Goal: Task Accomplishment & Management: Manage account settings

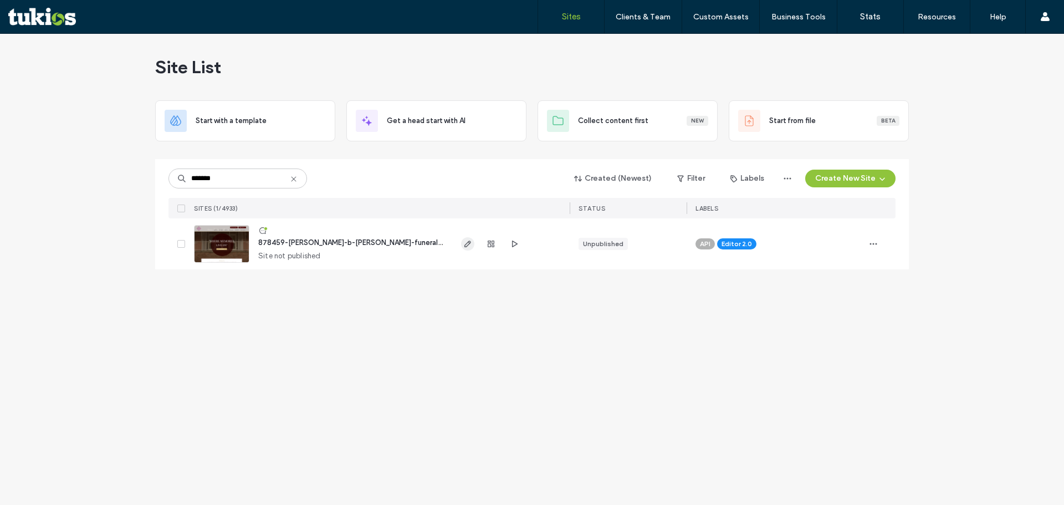
type input "*******"
click at [463, 248] on span "button" at bounding box center [467, 243] width 13 height 13
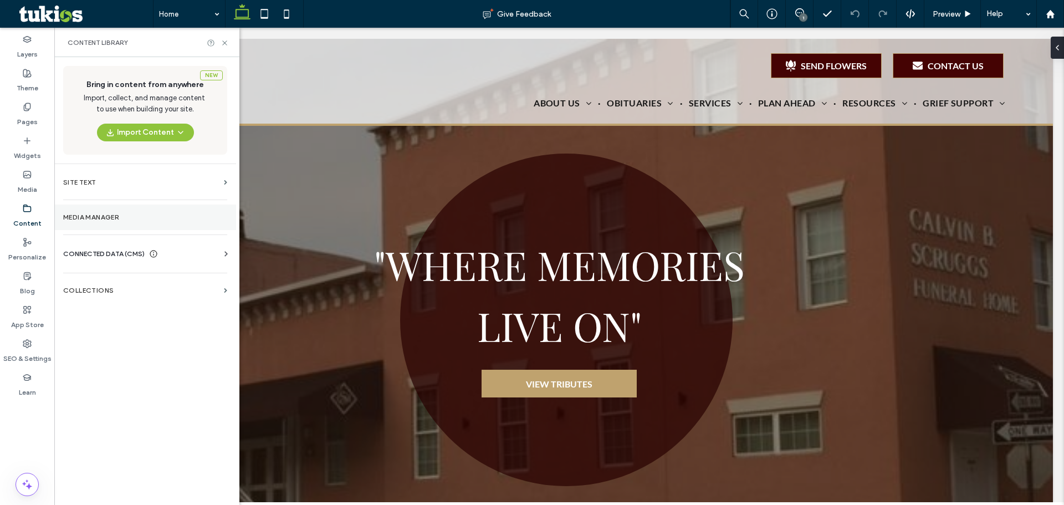
click at [78, 217] on label "Media Manager" at bounding box center [145, 217] width 164 height 8
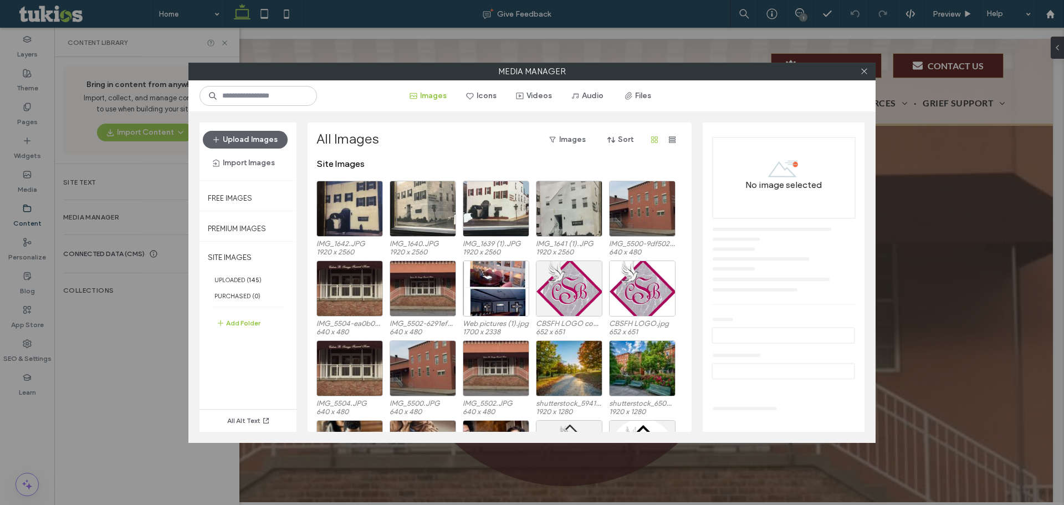
drag, startPoint x: 864, startPoint y: 72, endPoint x: 472, endPoint y: 252, distance: 431.1
click at [862, 72] on icon at bounding box center [864, 71] width 8 height 8
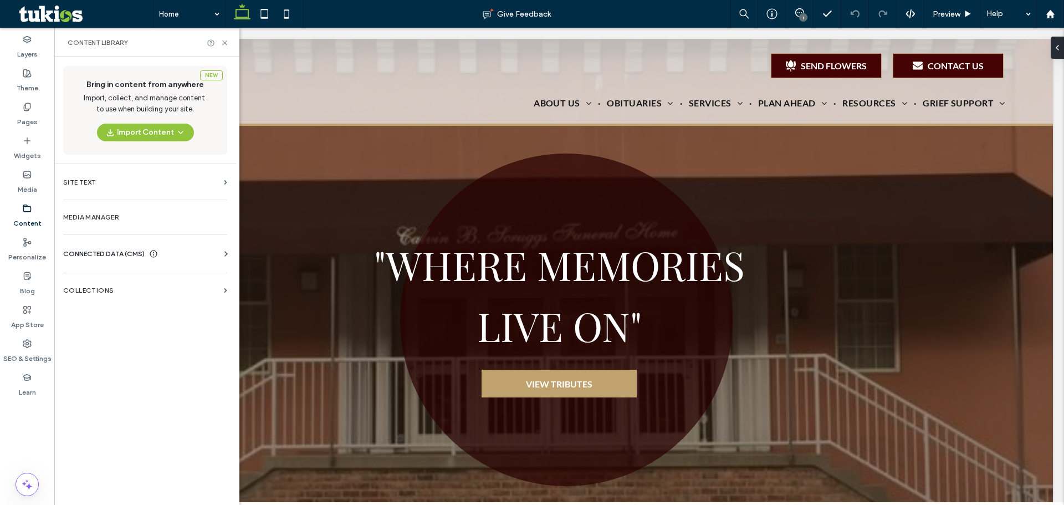
click at [227, 260] on div "Business Info Business Text Business Images Find and Replace" at bounding box center [147, 263] width 169 height 9
click at [225, 257] on icon at bounding box center [226, 253] width 11 height 11
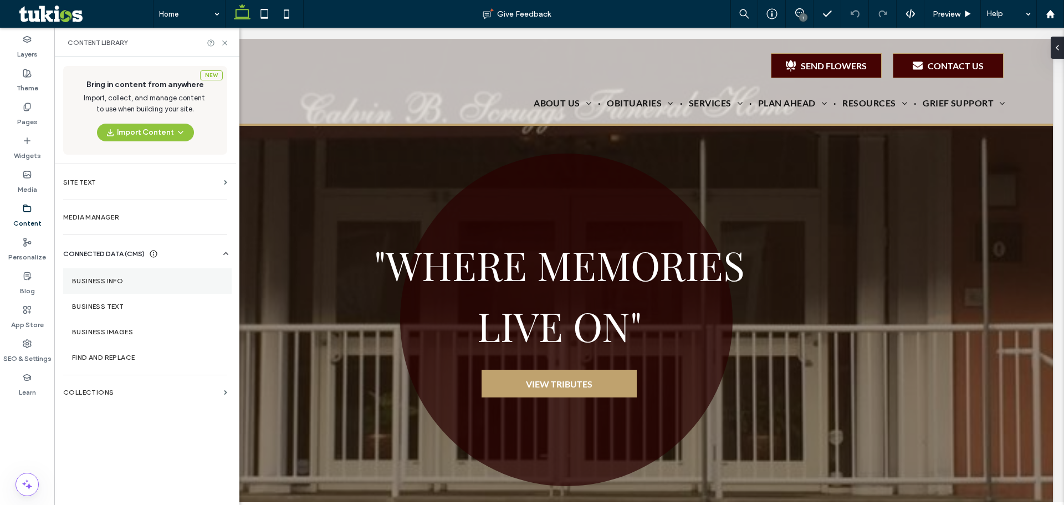
click at [116, 286] on section "Business Info" at bounding box center [147, 281] width 169 height 26
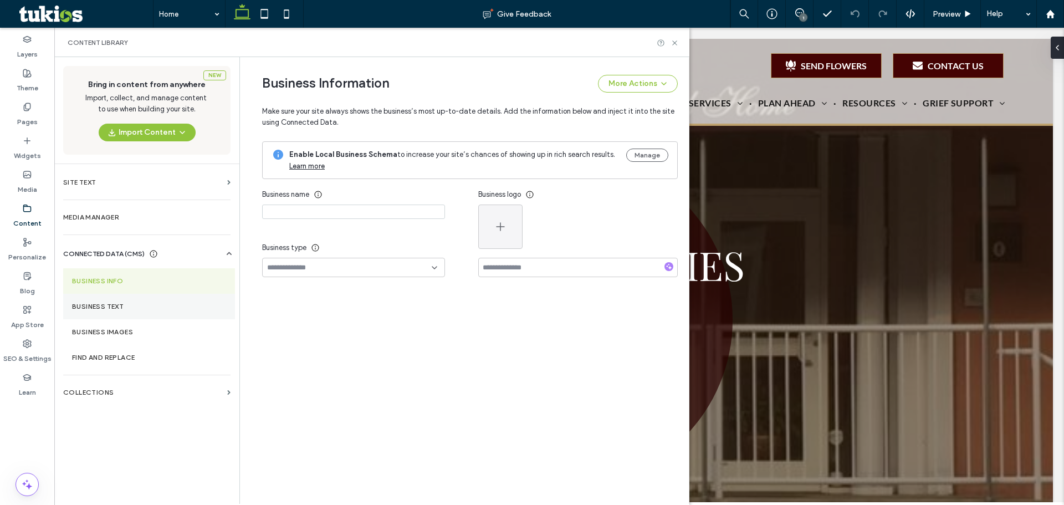
type input "**********"
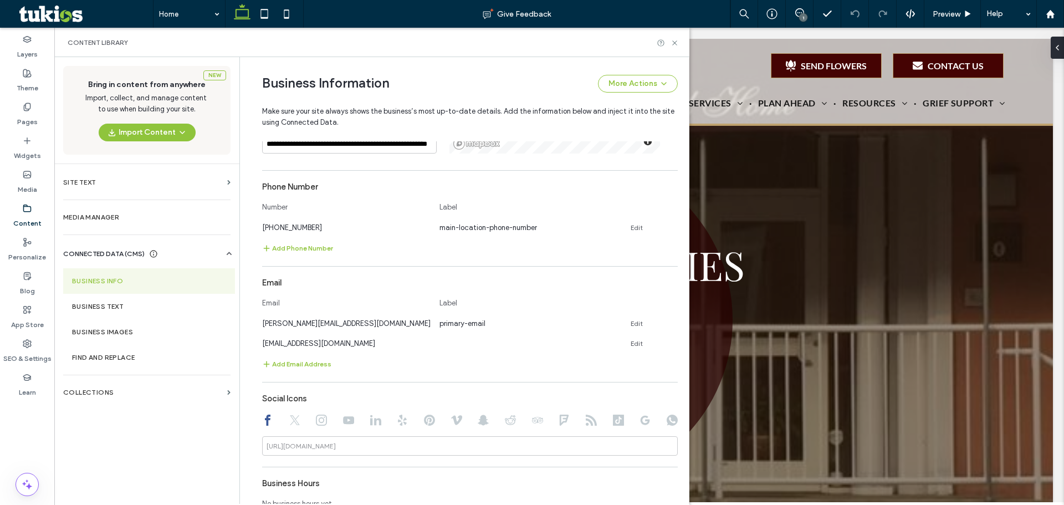
scroll to position [282, 0]
click at [307, 254] on div "**********" at bounding box center [470, 336] width 416 height 584
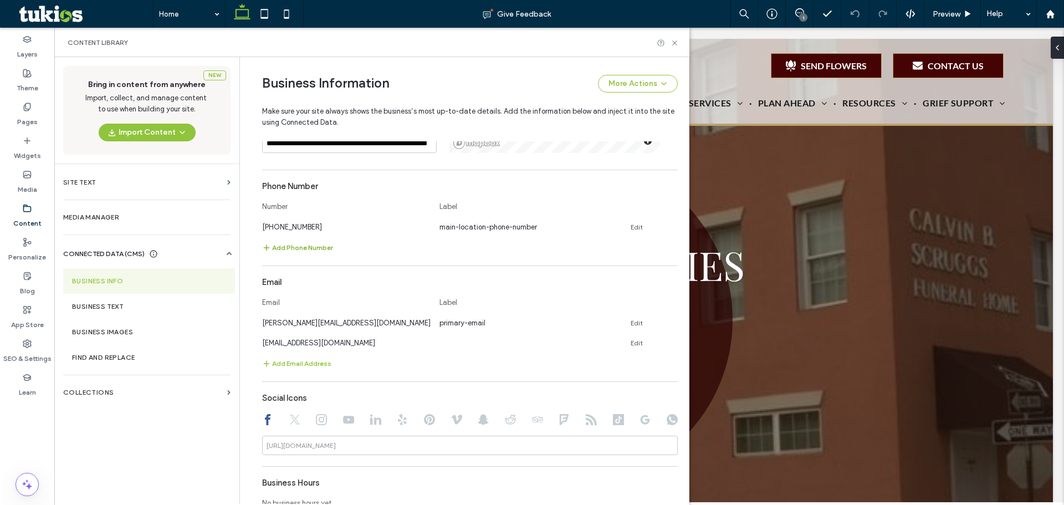
click at [305, 247] on button "Add Phone Number" at bounding box center [297, 247] width 71 height 13
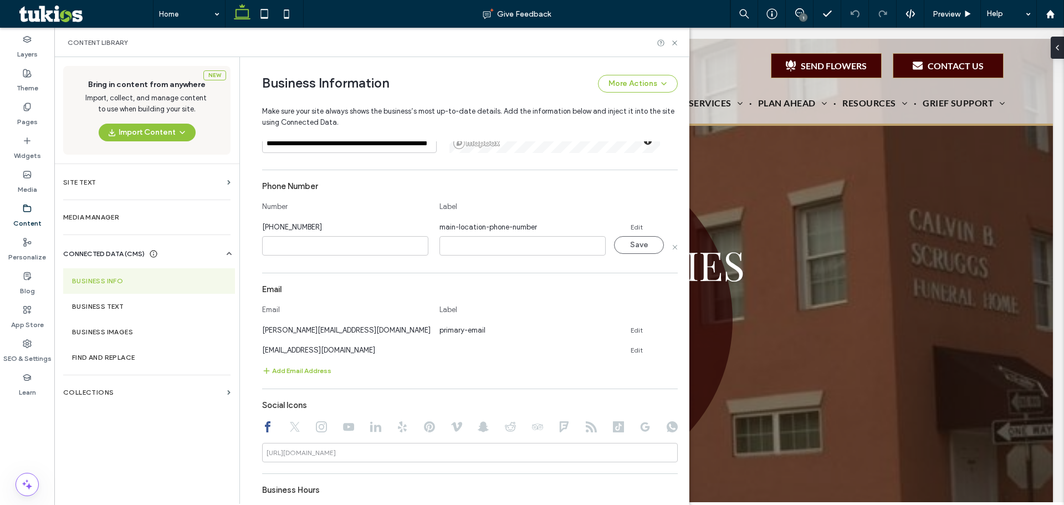
click at [304, 247] on input at bounding box center [345, 245] width 166 height 19
type input "**********"
click at [488, 244] on input at bounding box center [523, 245] width 166 height 19
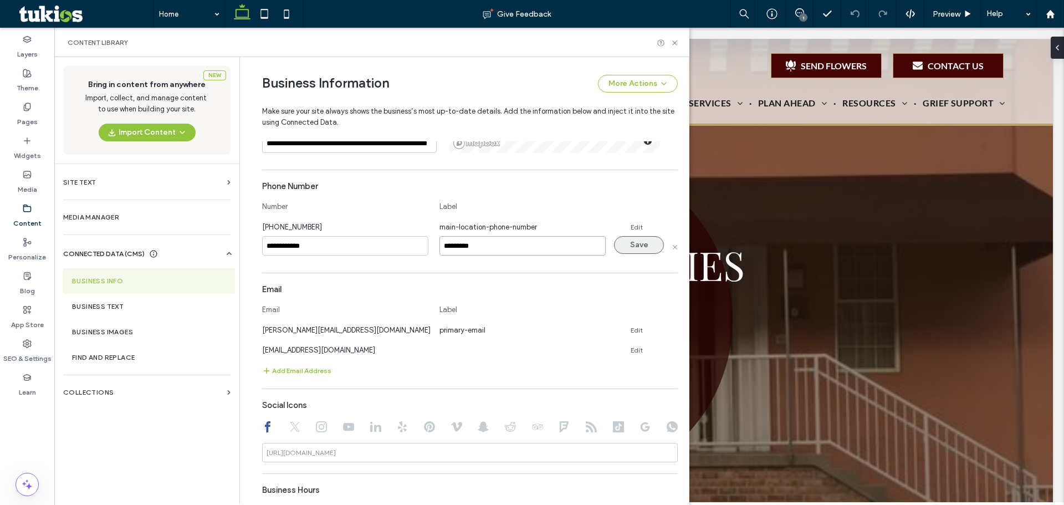
type input "*********"
click at [633, 247] on button "Save" at bounding box center [639, 245] width 50 height 18
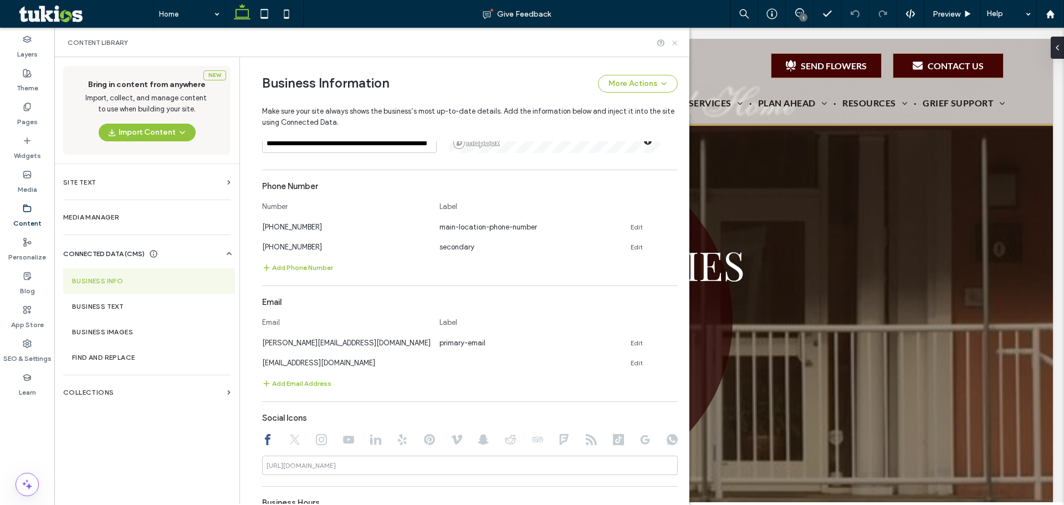
click at [674, 43] on icon at bounding box center [675, 43] width 8 height 8
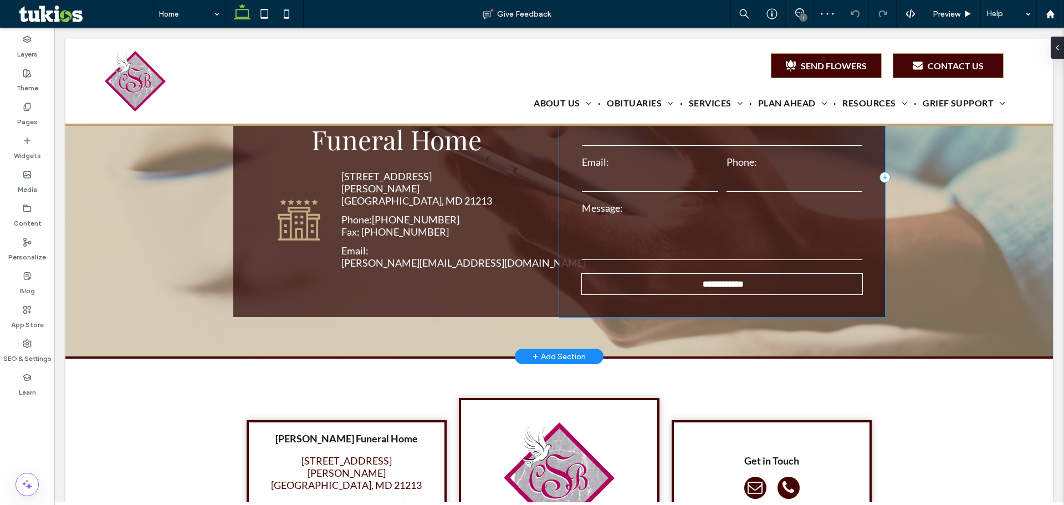
scroll to position [2051, 0]
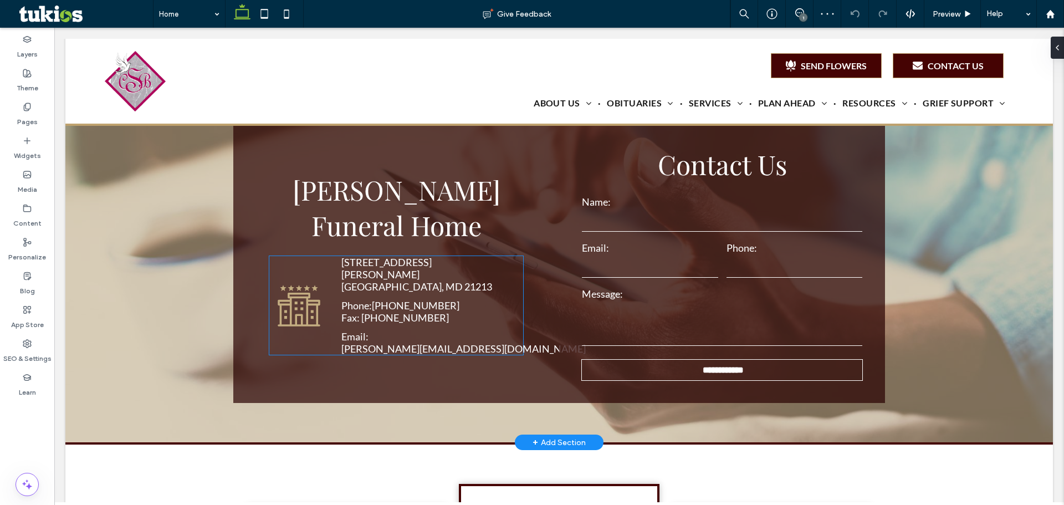
click at [436, 299] on div "Phone: 410-685-0871 Fax: 410-347-1330" at bounding box center [424, 311] width 166 height 24
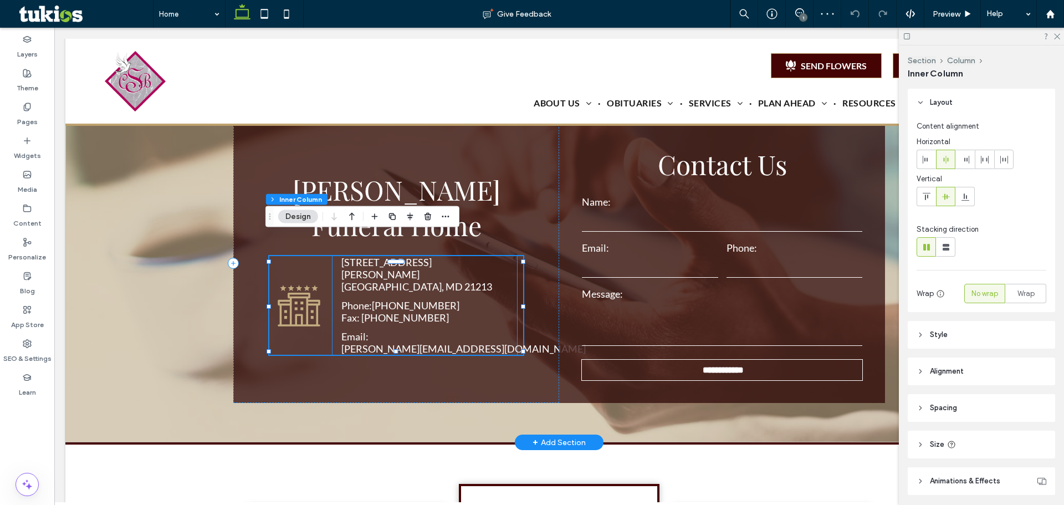
click at [373, 312] on p "Fax: [PHONE_NUMBER]" at bounding box center [400, 318] width 118 height 12
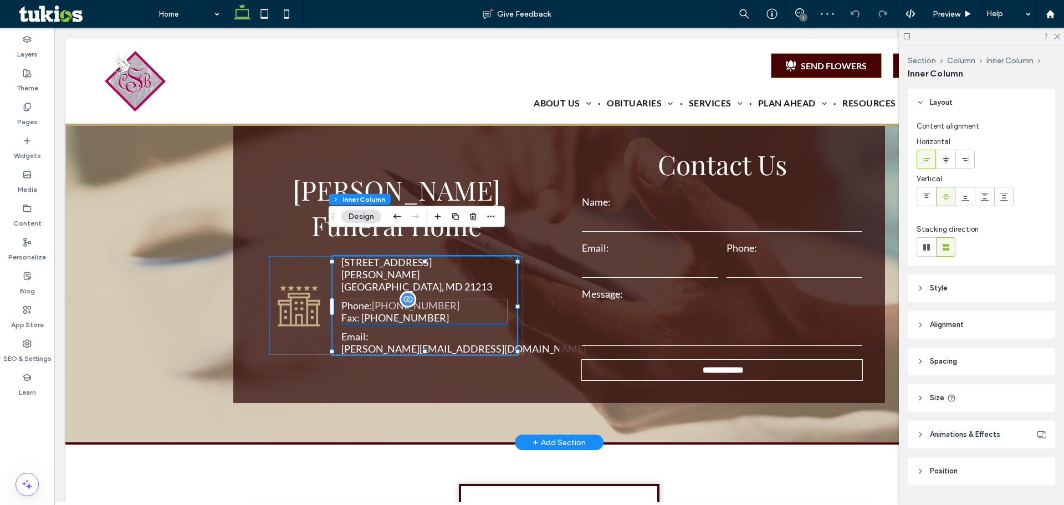
click at [386, 299] on link "[PHONE_NUMBER]" at bounding box center [416, 305] width 88 height 12
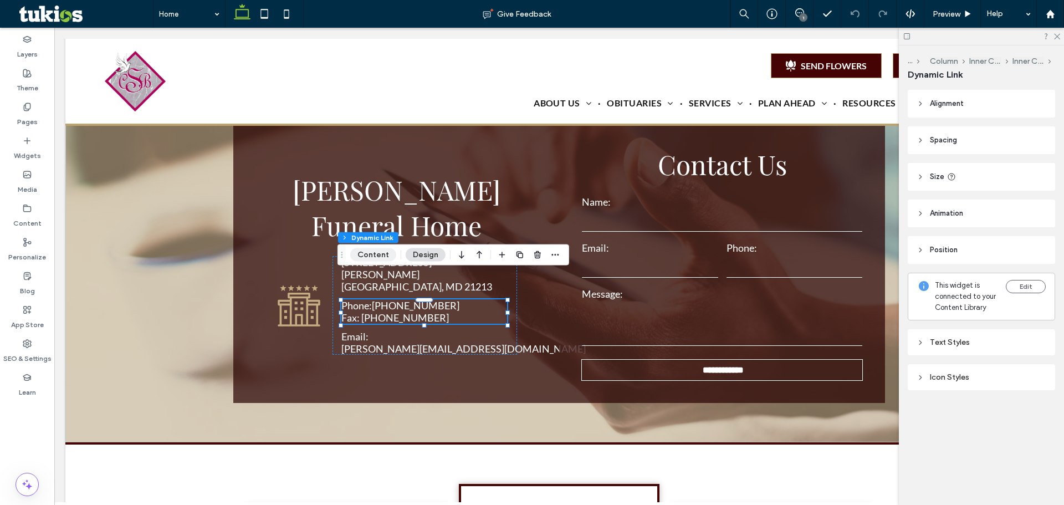
click at [372, 259] on button "Content" at bounding box center [373, 254] width 46 height 13
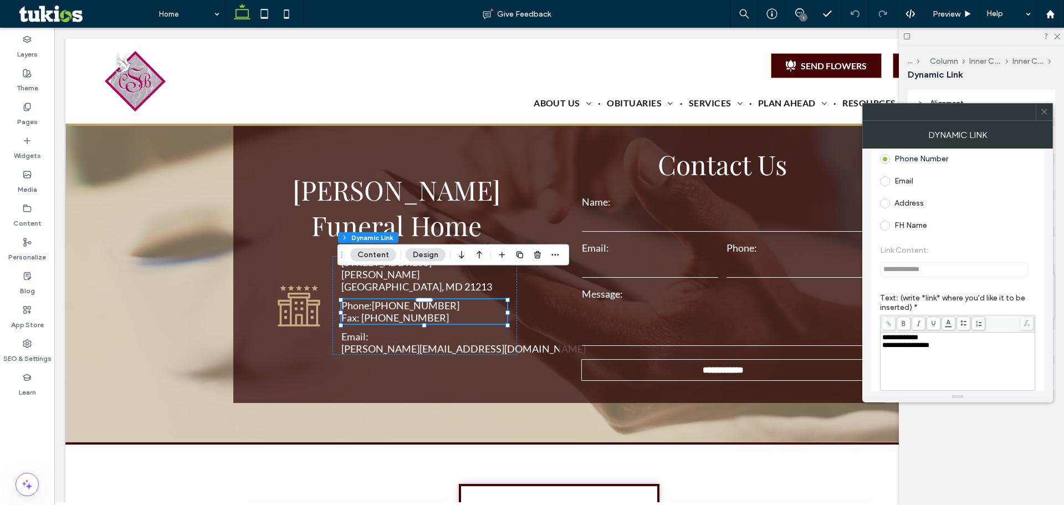
scroll to position [166, 0]
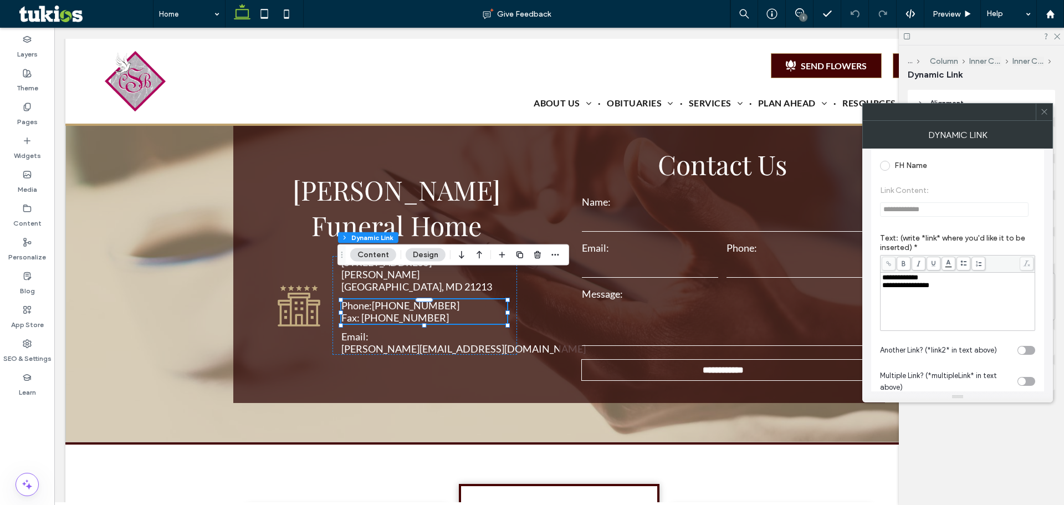
click at [950, 278] on div "**********" at bounding box center [958, 278] width 151 height 8
click at [935, 280] on span "**********" at bounding box center [915, 277] width 64 height 7
click at [1046, 110] on div at bounding box center [1044, 112] width 17 height 17
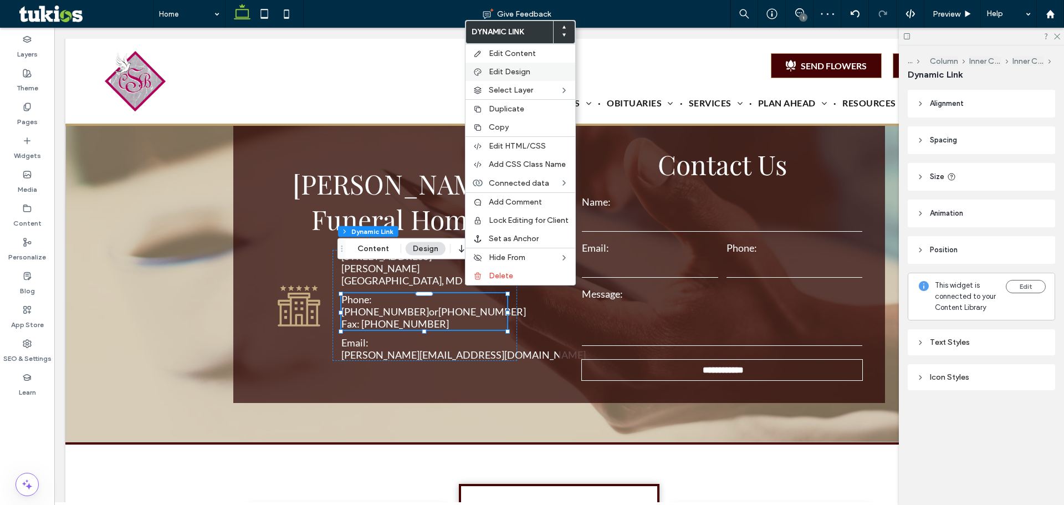
click at [502, 67] on span "Edit Design" at bounding box center [510, 71] width 42 height 9
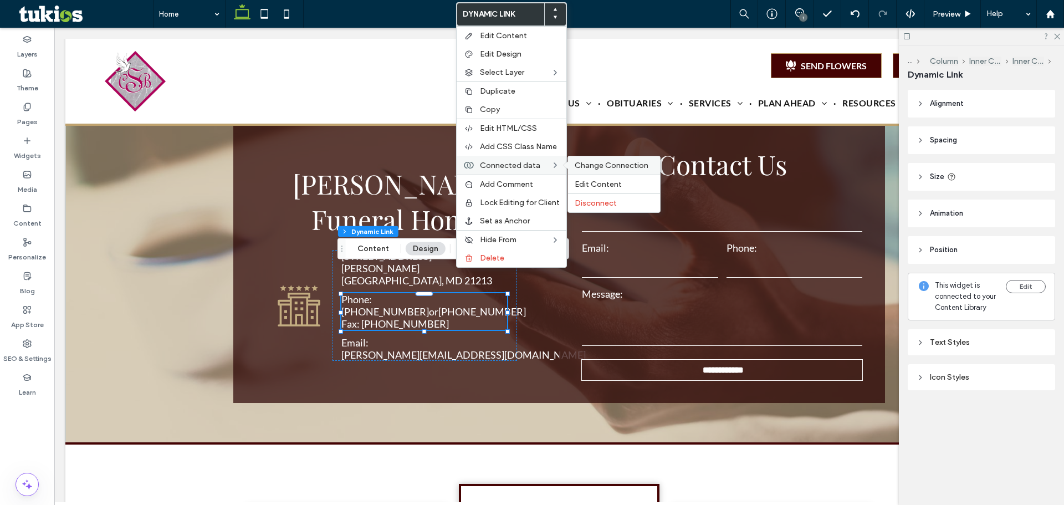
click at [582, 170] on span "Change Connection" at bounding box center [612, 165] width 74 height 9
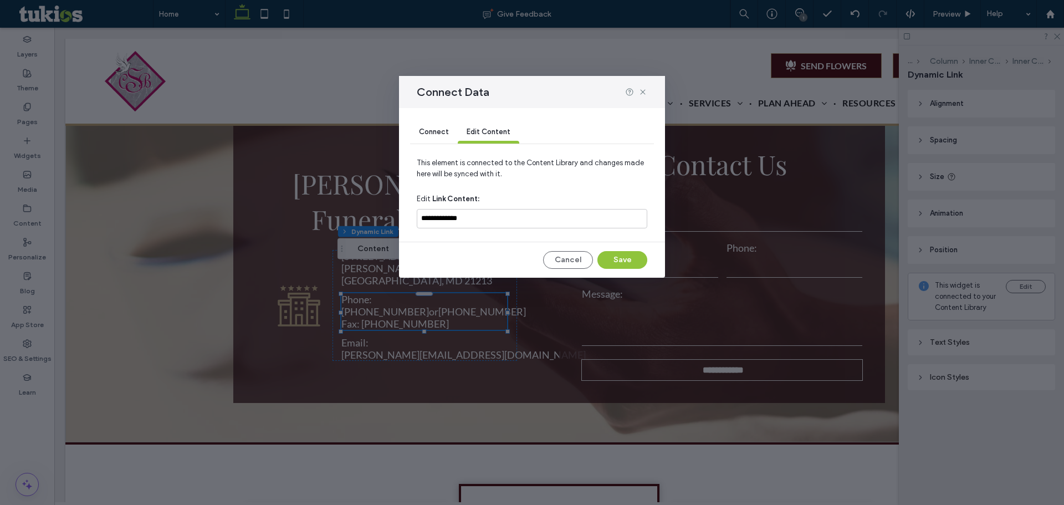
click at [434, 134] on span "Connect" at bounding box center [434, 132] width 30 height 8
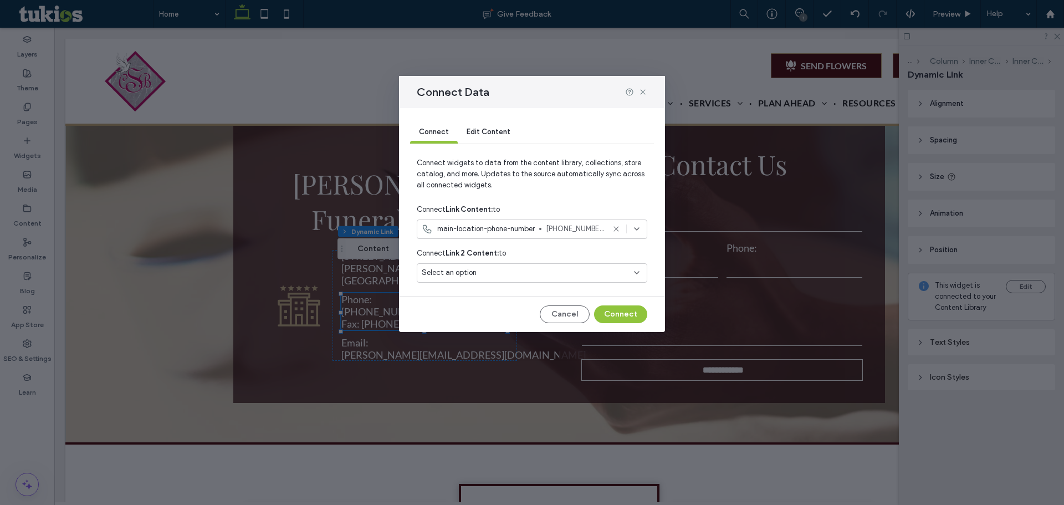
click at [481, 237] on div "main-location-phone-number 410-685-0871" at bounding box center [532, 229] width 231 height 19
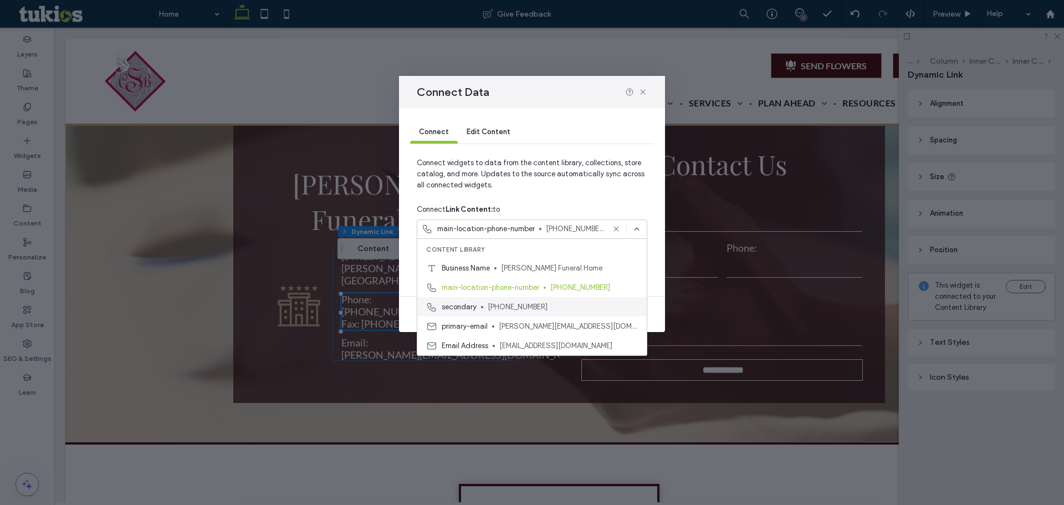
click at [578, 303] on span "[PHONE_NUMBER]" at bounding box center [563, 307] width 150 height 11
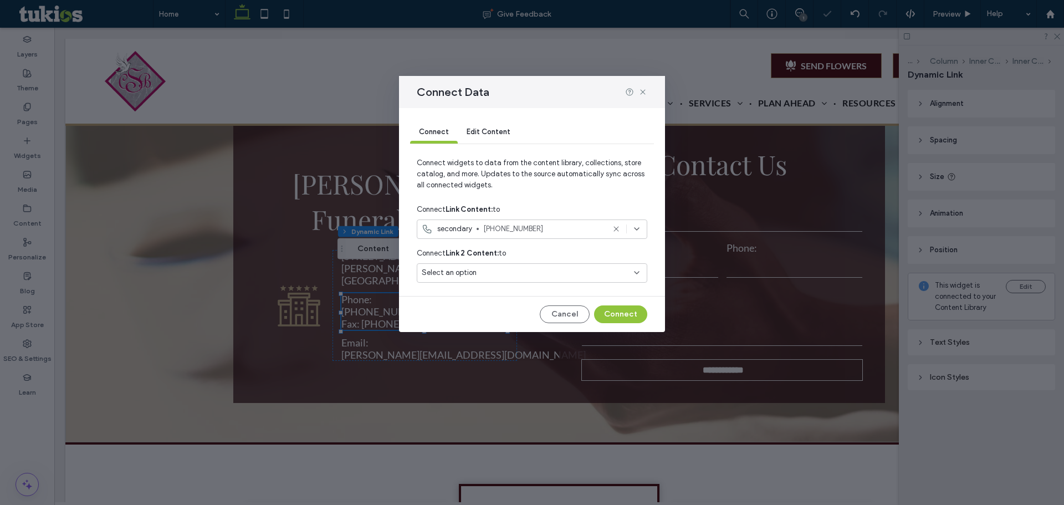
click at [640, 323] on div "Connect Edit Content Connect widgets to data from the content library, collecti…" at bounding box center [532, 220] width 266 height 224
click at [644, 325] on div "Connect Edit Content Connect widgets to data from the content library, collecti…" at bounding box center [532, 220] width 266 height 224
drag, startPoint x: 630, startPoint y: 315, endPoint x: 574, endPoint y: 282, distance: 65.9
click at [630, 315] on button "Connect" at bounding box center [620, 314] width 53 height 18
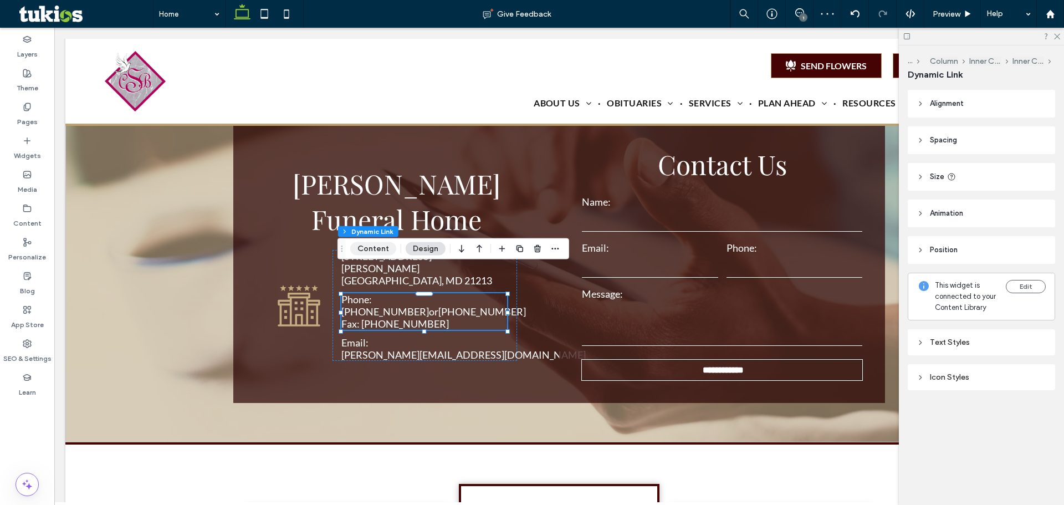
click at [376, 250] on button "Content" at bounding box center [373, 248] width 46 height 13
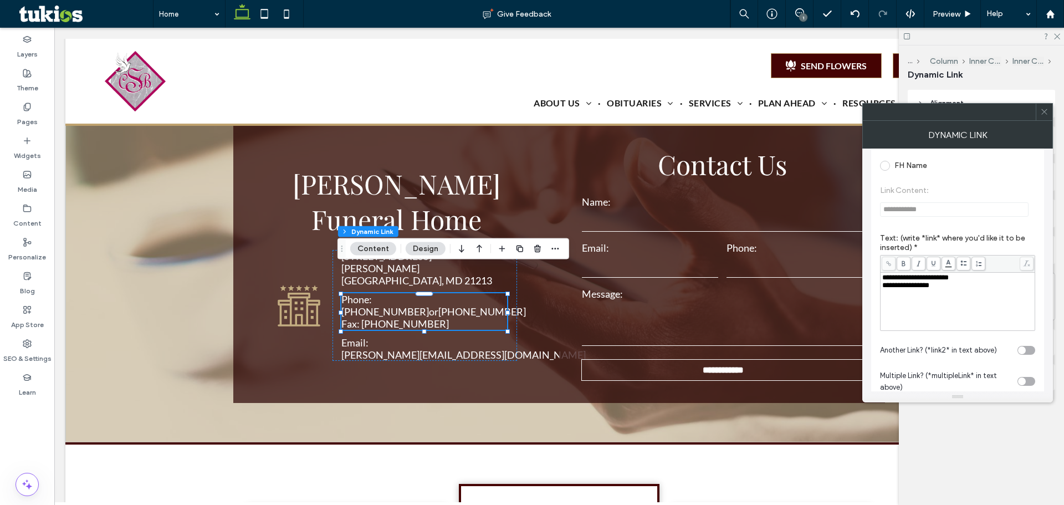
click at [937, 279] on span "**********" at bounding box center [916, 277] width 67 height 7
click at [981, 279] on div "**********" at bounding box center [958, 278] width 151 height 8
click at [1040, 112] on div at bounding box center [1044, 112] width 17 height 17
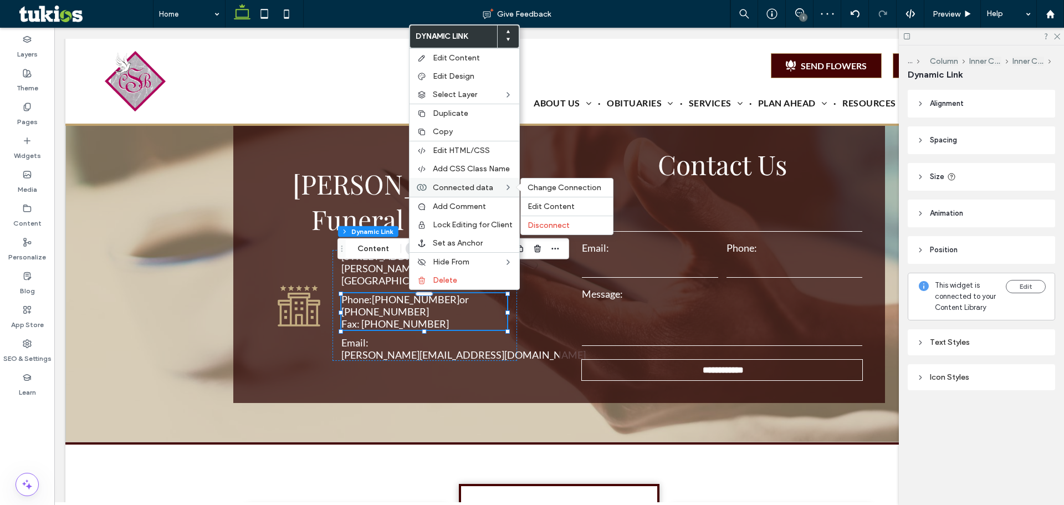
click at [499, 185] on label "Connected data" at bounding box center [468, 187] width 71 height 9
click at [545, 181] on div "Change Connection" at bounding box center [567, 188] width 92 height 18
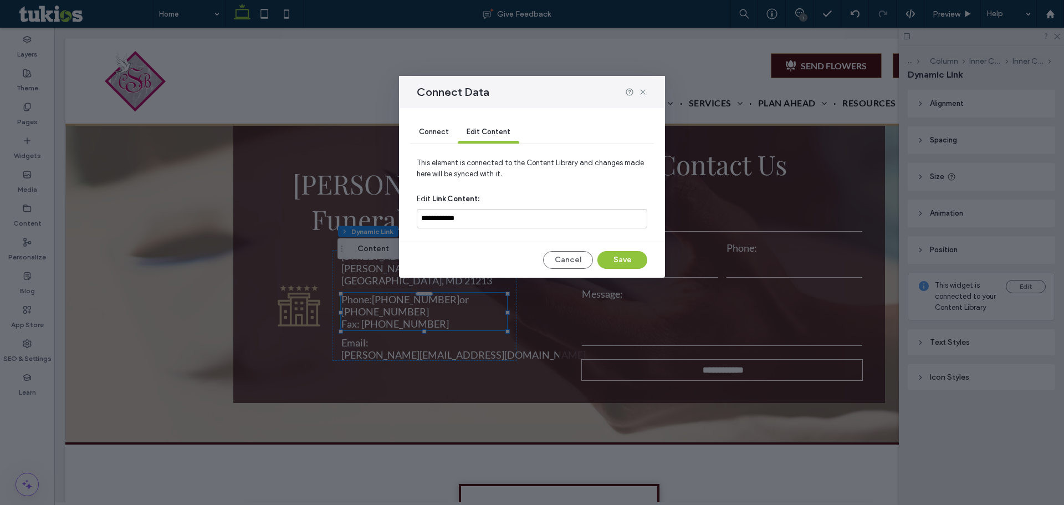
click at [445, 141] on div "Connect" at bounding box center [434, 132] width 48 height 22
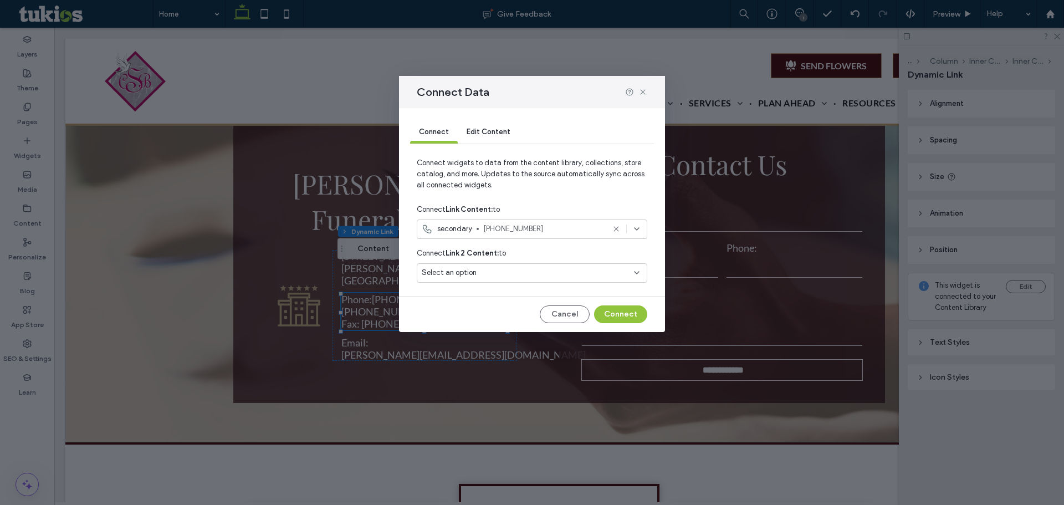
click at [483, 269] on div "Select an option" at bounding box center [525, 272] width 207 height 11
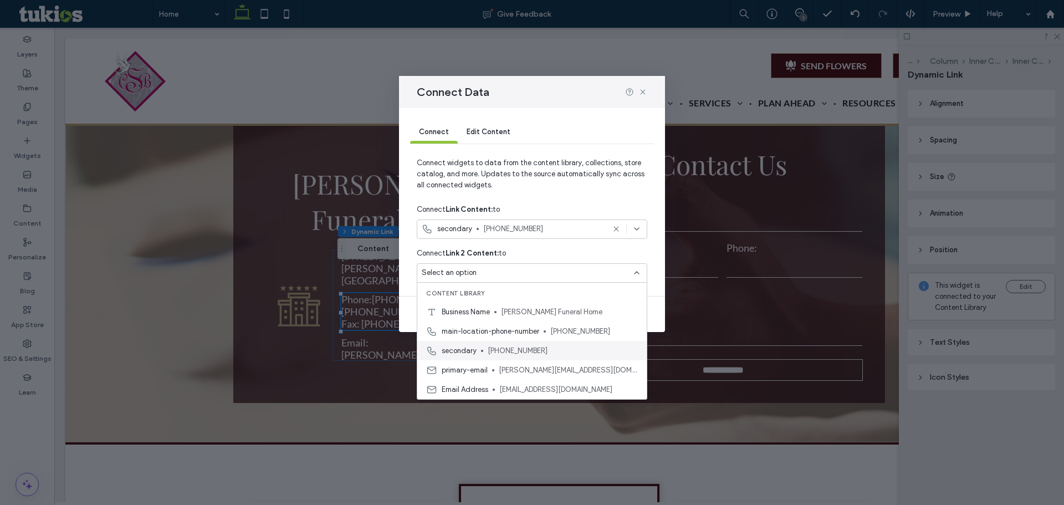
click at [502, 347] on span "410-837-4926" at bounding box center [563, 350] width 150 height 11
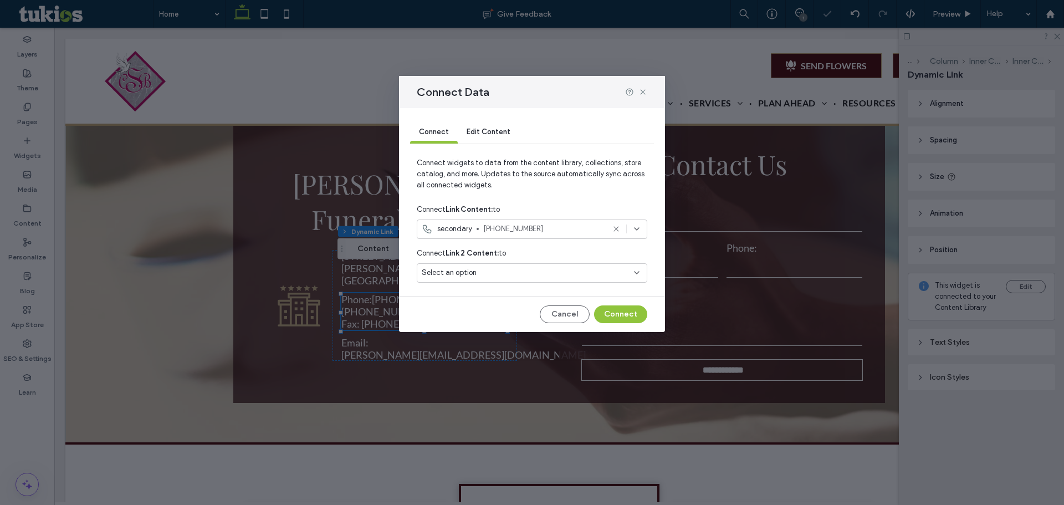
click at [546, 225] on span "410-837-4926" at bounding box center [543, 228] width 121 height 11
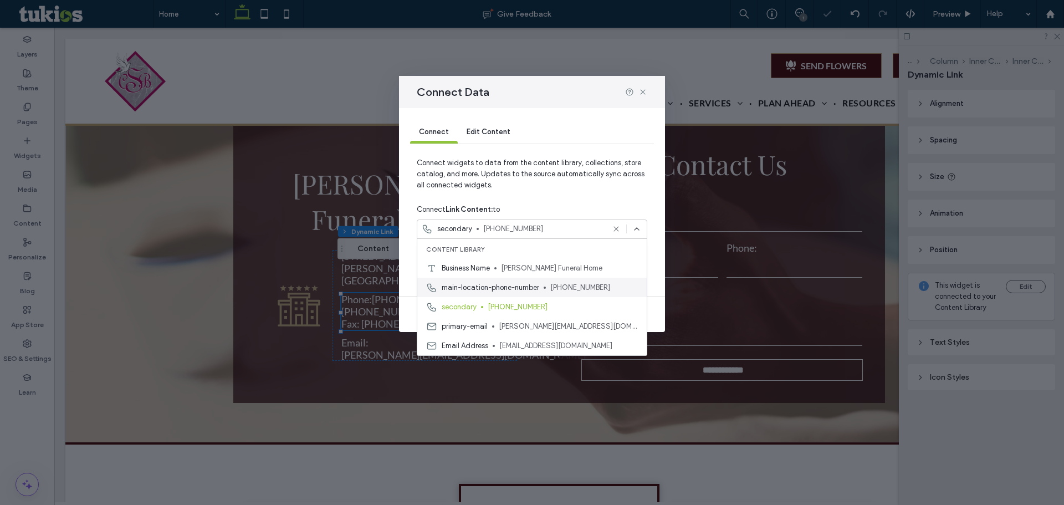
click at [538, 280] on div "main-location-phone-number 410-685-0871" at bounding box center [532, 287] width 230 height 19
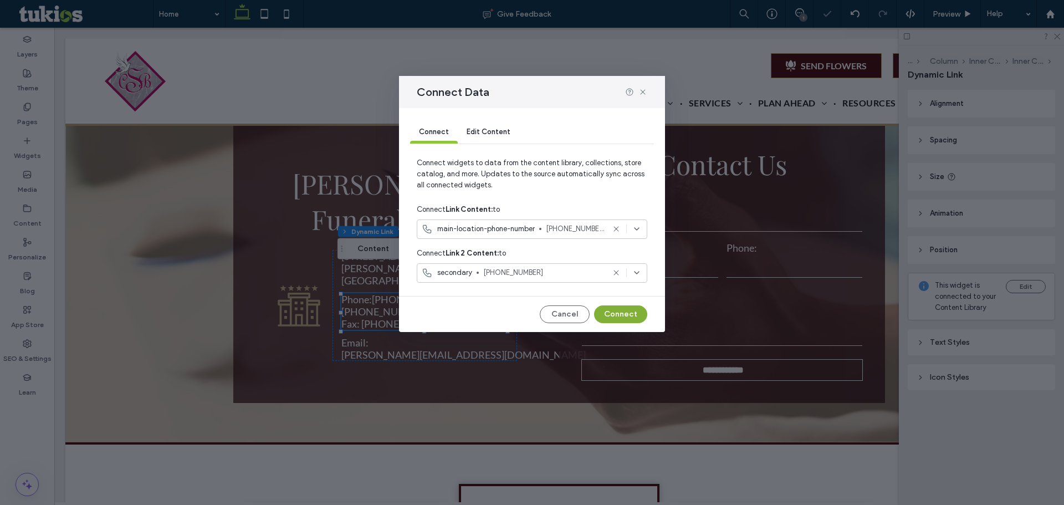
click at [606, 312] on button "Connect" at bounding box center [620, 314] width 53 height 18
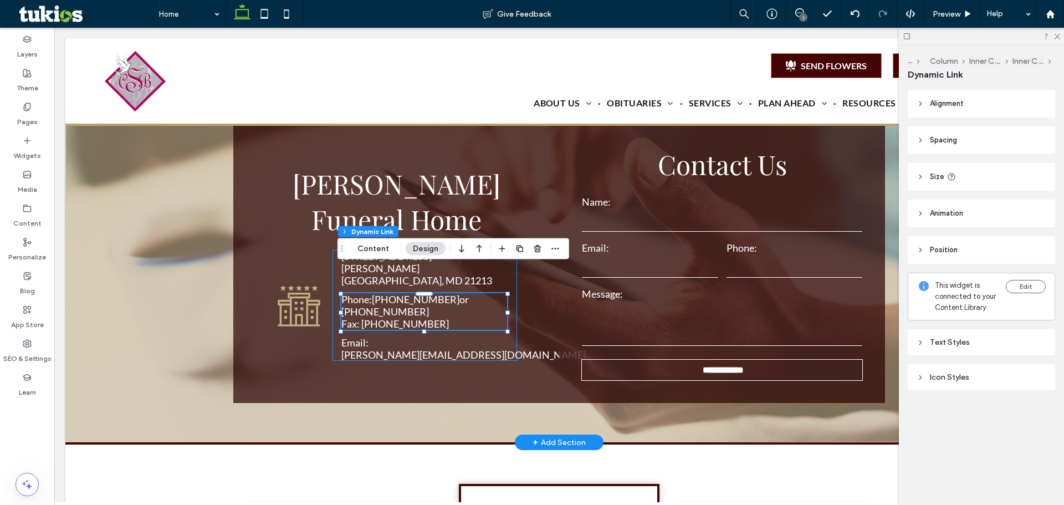
click at [333, 288] on div "1412 E. Preston Street Baltimore, MD 21213 Phone: 410-685-0871 or 410-837-4926 …" at bounding box center [425, 305] width 185 height 111
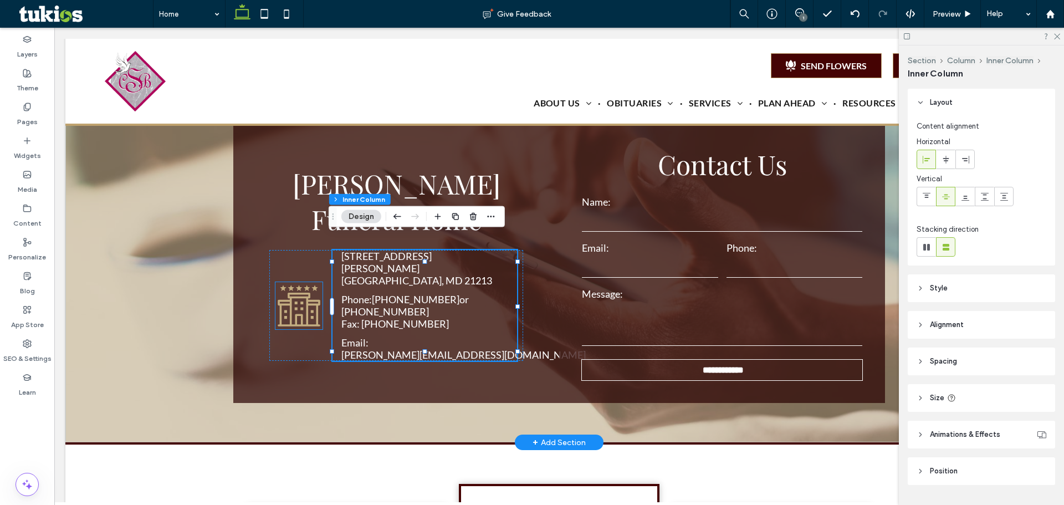
click at [314, 289] on icon at bounding box center [299, 306] width 42 height 42
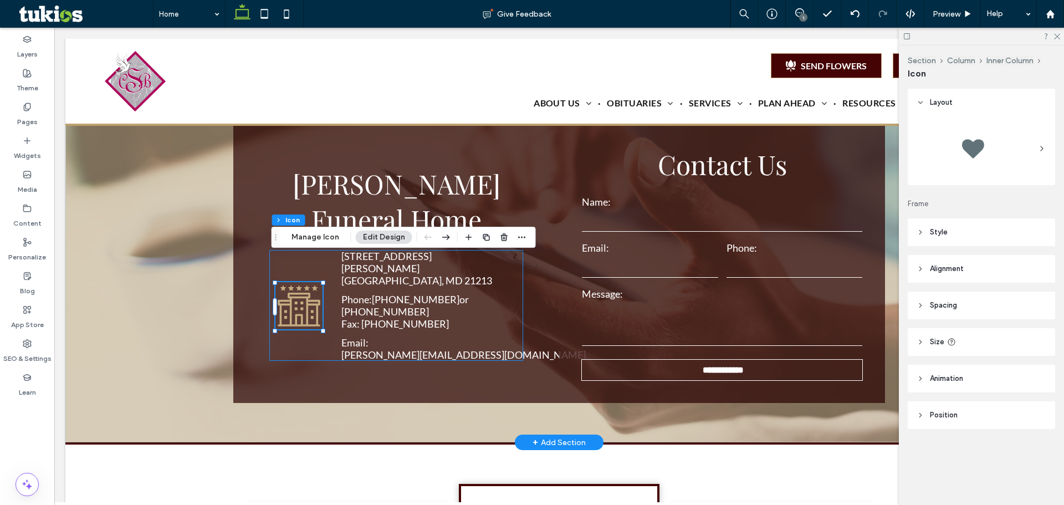
click at [327, 303] on div "Hotel icon with five stars above it. 1412 E. Preston Street Baltimore, MD 21213…" at bounding box center [395, 305] width 253 height 111
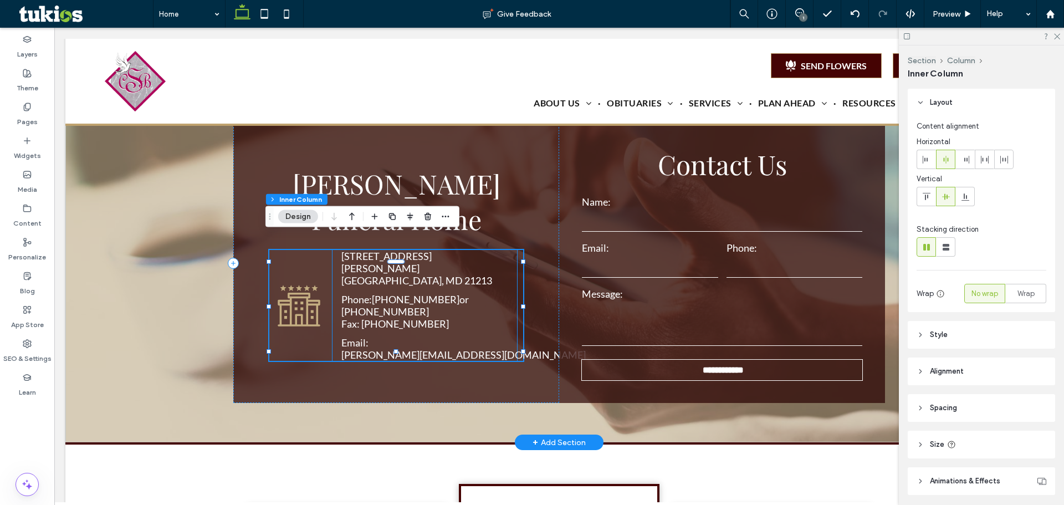
click at [298, 285] on icon at bounding box center [299, 306] width 42 height 42
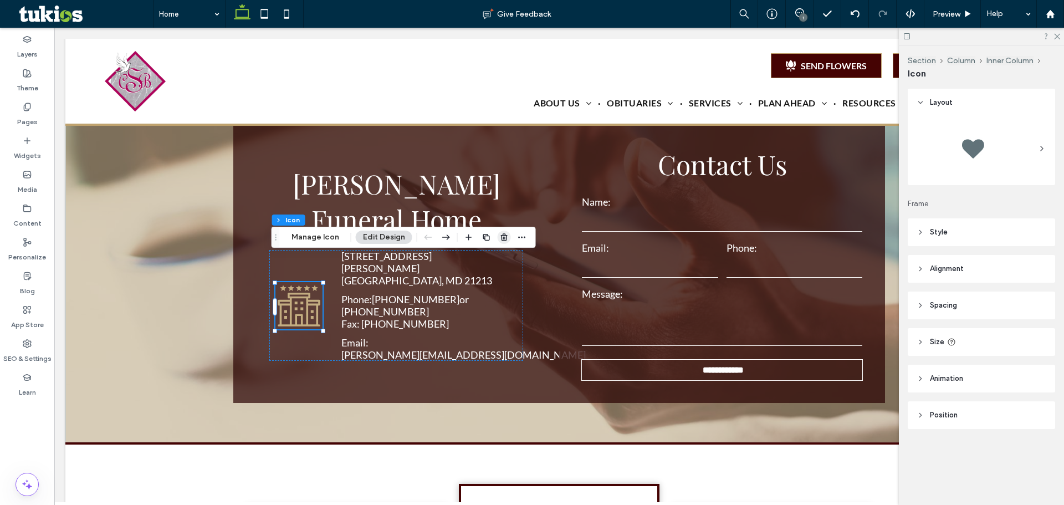
click at [506, 236] on icon "button" at bounding box center [504, 237] width 9 height 9
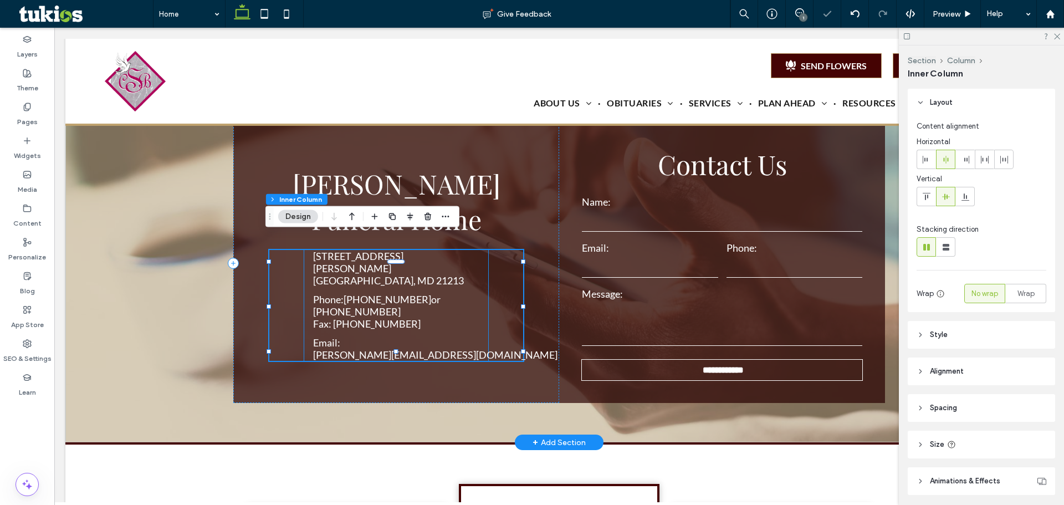
click at [459, 266] on div "1412 E. Preston Street Baltimore, MD 21213 Phone: 410-685-0871 or 410-837-4926 …" at bounding box center [396, 305] width 185 height 111
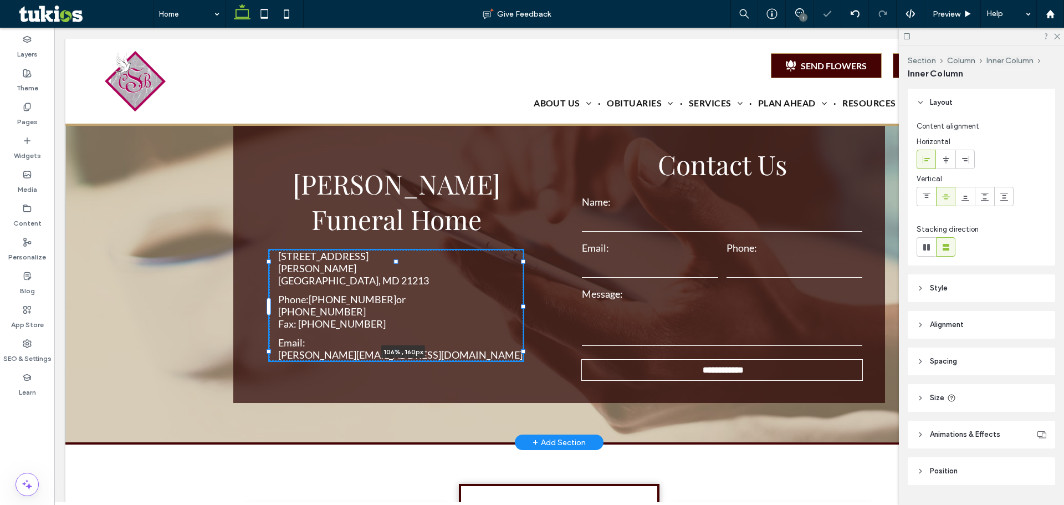
drag, startPoint x: 526, startPoint y: 279, endPoint x: 643, endPoint y: 281, distance: 117.5
click at [643, 281] on div "**********" at bounding box center [559, 264] width 665 height 358
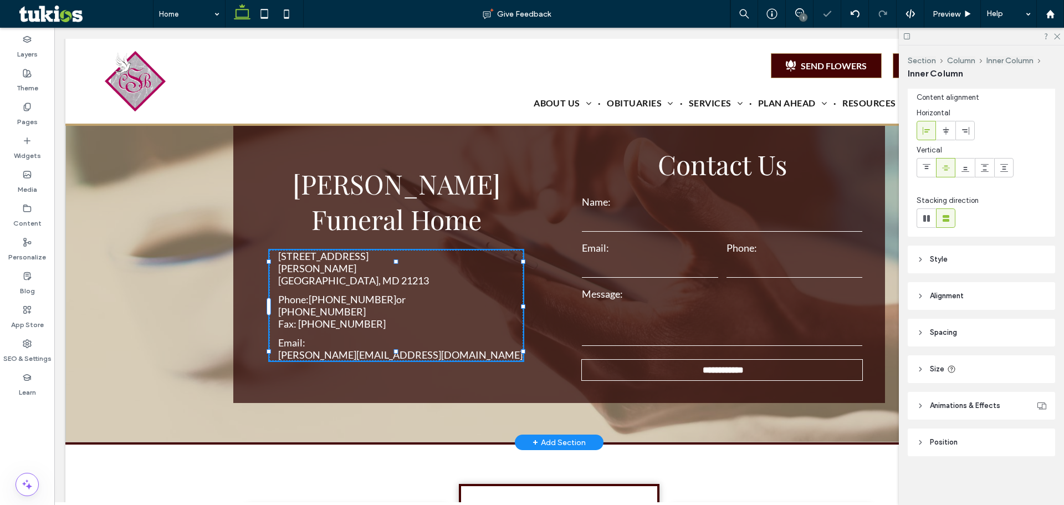
type input "***"
click at [371, 305] on p "410-837-4926" at bounding box center [342, 311] width 128 height 12
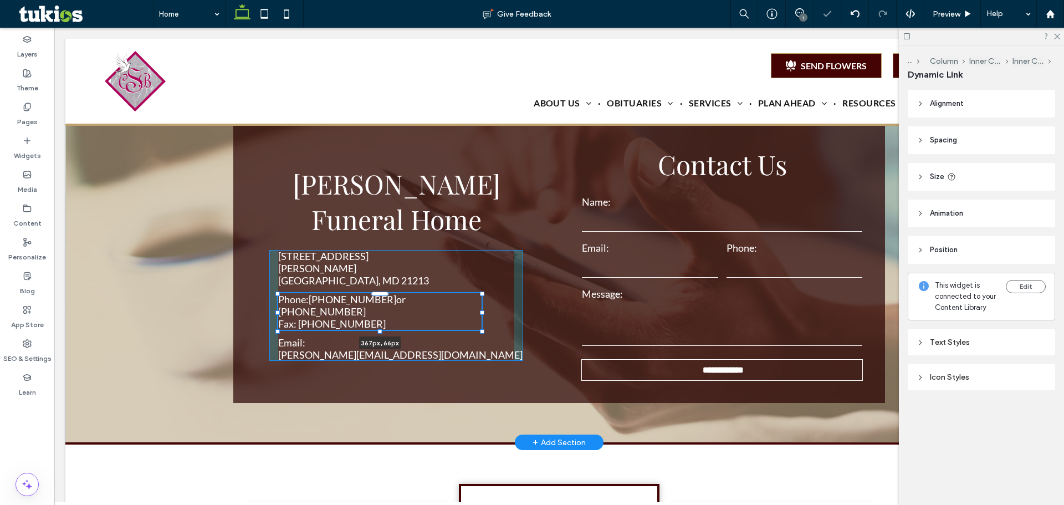
drag, startPoint x: 447, startPoint y: 286, endPoint x: 698, endPoint y: 285, distance: 251.1
click at [698, 285] on div "**********" at bounding box center [559, 264] width 665 height 358
type input "***"
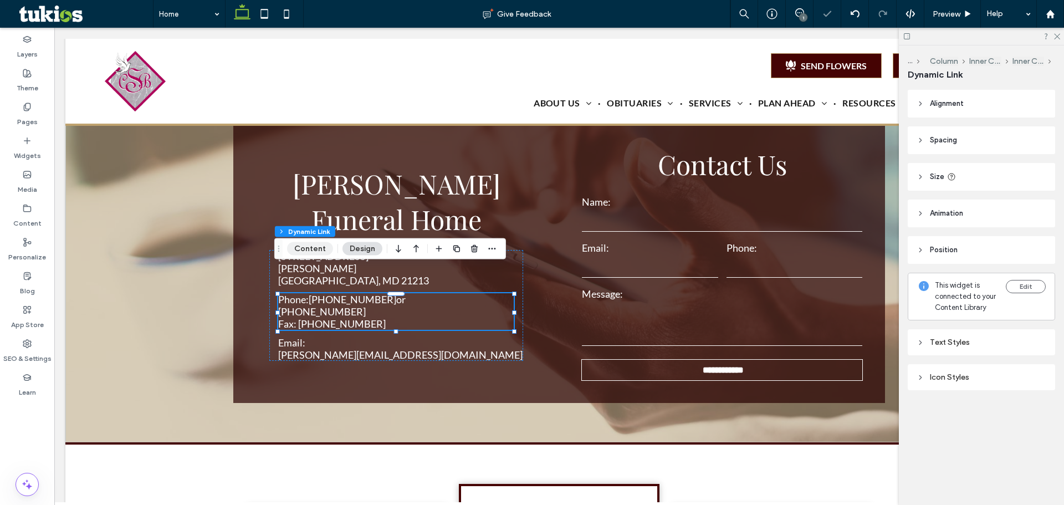
click at [314, 248] on button "Content" at bounding box center [310, 248] width 46 height 13
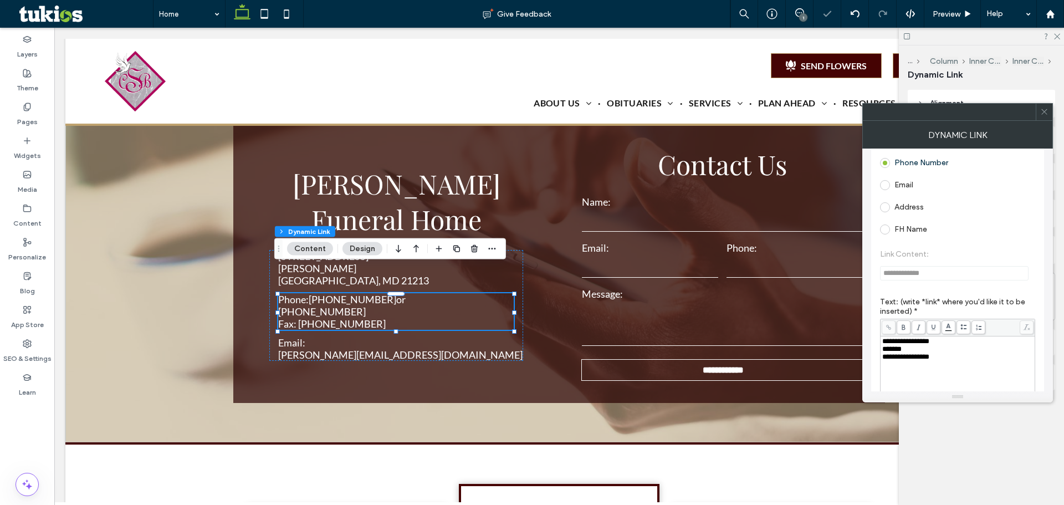
scroll to position [218, 0]
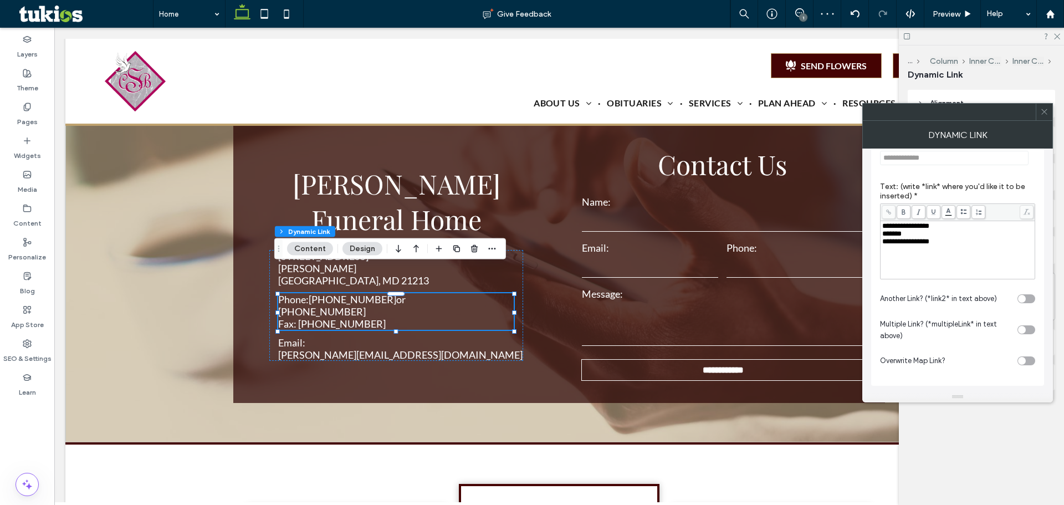
click at [883, 233] on span "*******" at bounding box center [892, 233] width 19 height 7
click at [1043, 104] on span at bounding box center [1045, 112] width 8 height 17
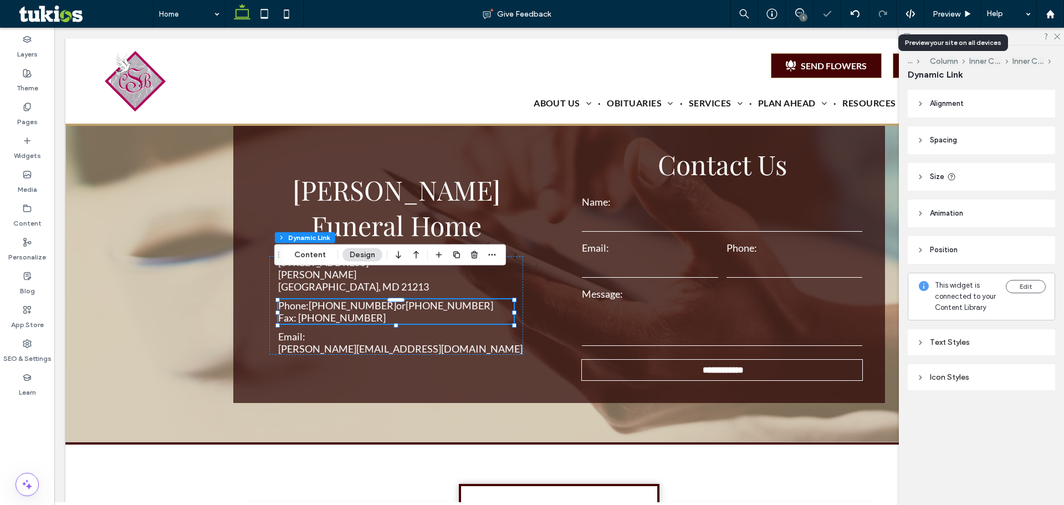
click at [960, 13] on span "Preview" at bounding box center [947, 13] width 28 height 9
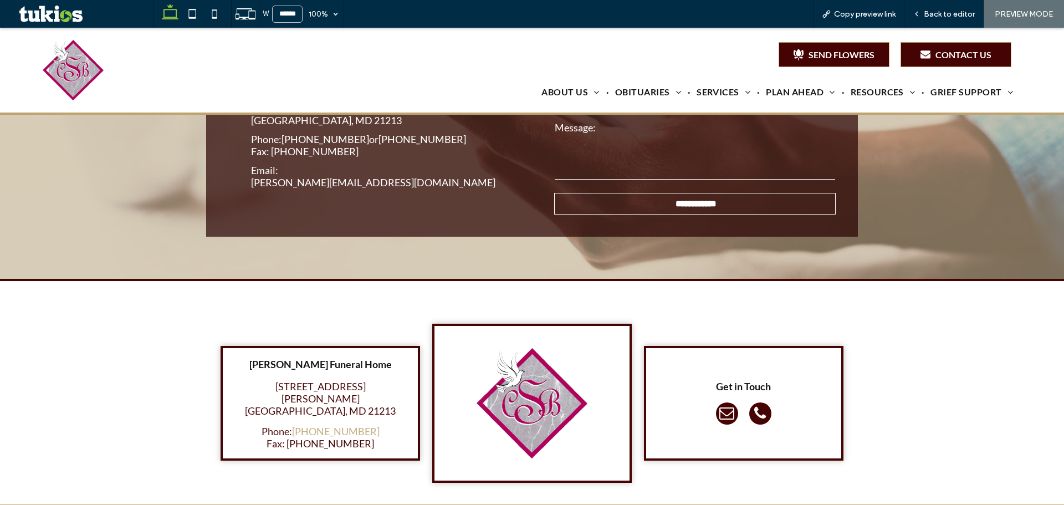
scroll to position [2267, 0]
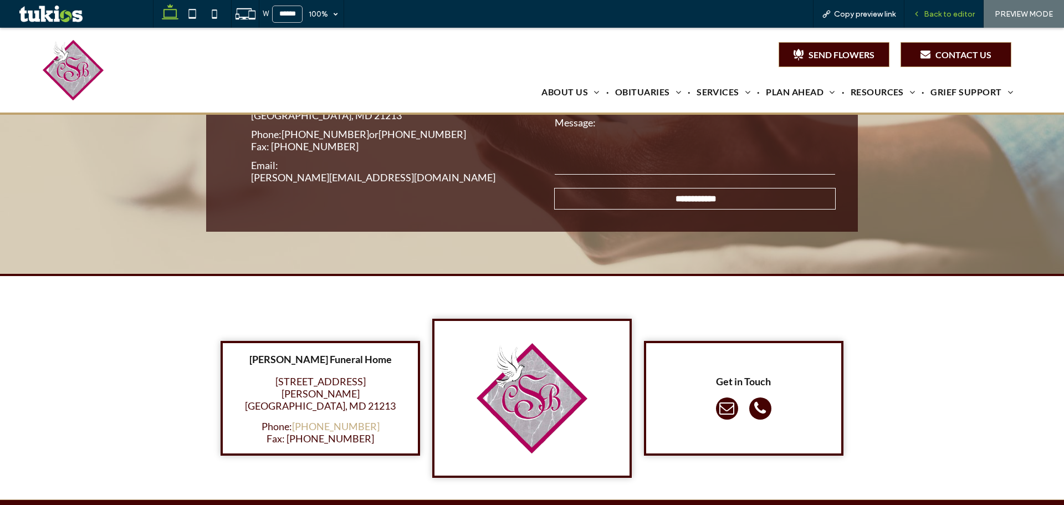
drag, startPoint x: 948, startPoint y: 15, endPoint x: 764, endPoint y: 109, distance: 206.3
click at [948, 15] on span "Back to editor" at bounding box center [949, 13] width 51 height 9
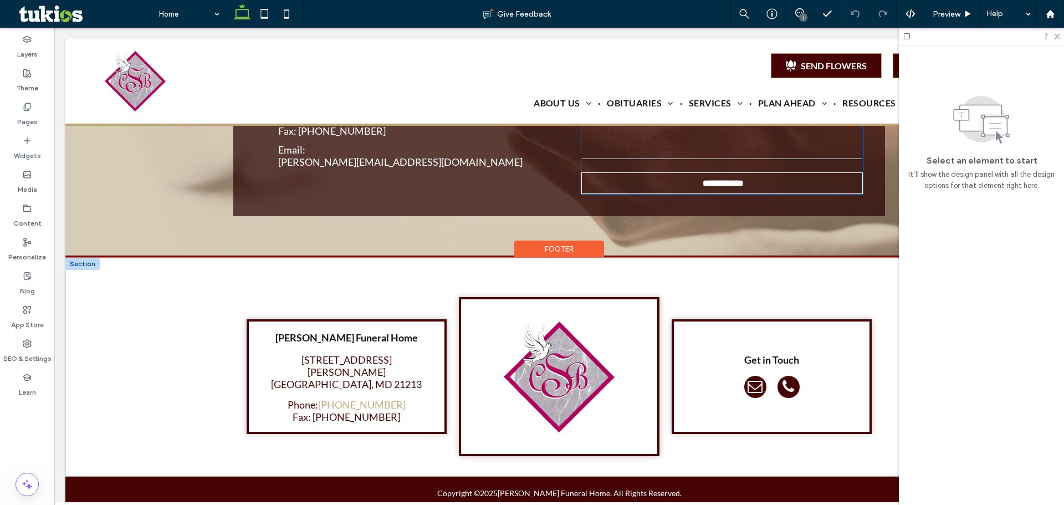
scroll to position [2225, 0]
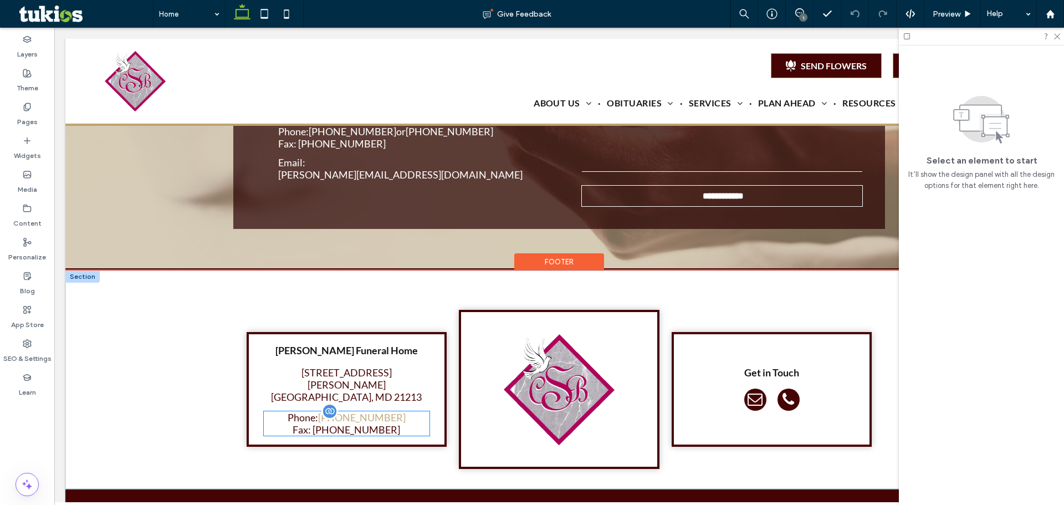
click at [365, 424] on p "Fax: 410-347-1330" at bounding box center [347, 430] width 118 height 12
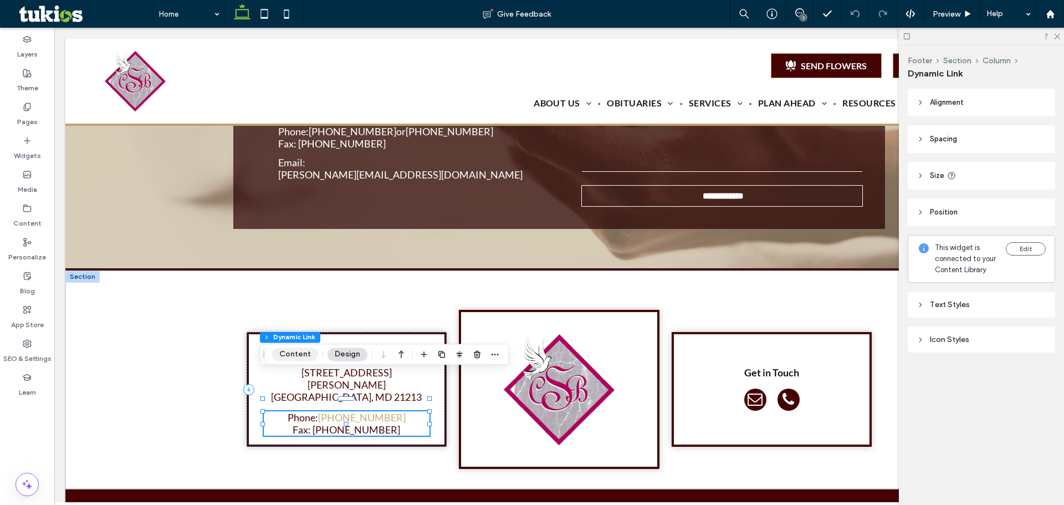
click at [309, 351] on button "Content" at bounding box center [295, 354] width 46 height 13
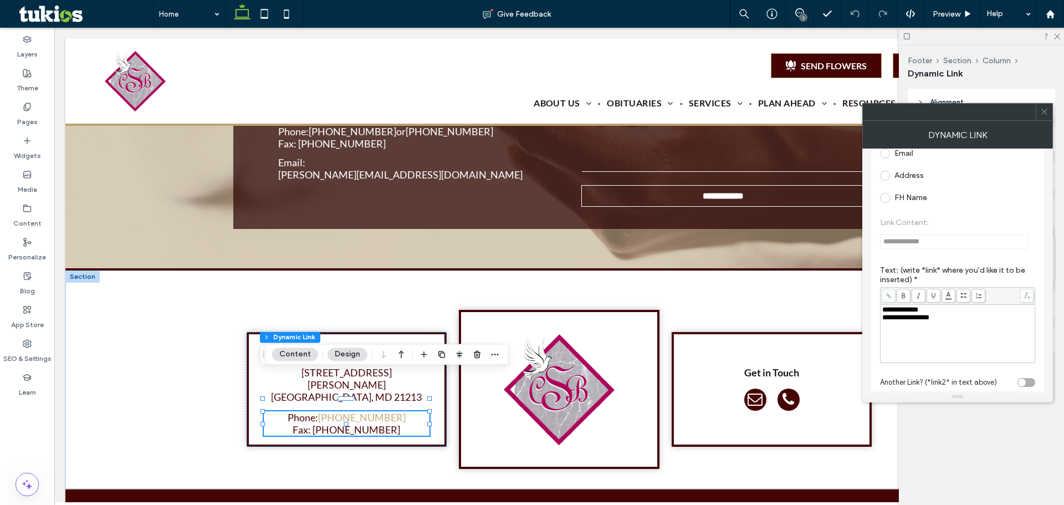
scroll to position [218, 0]
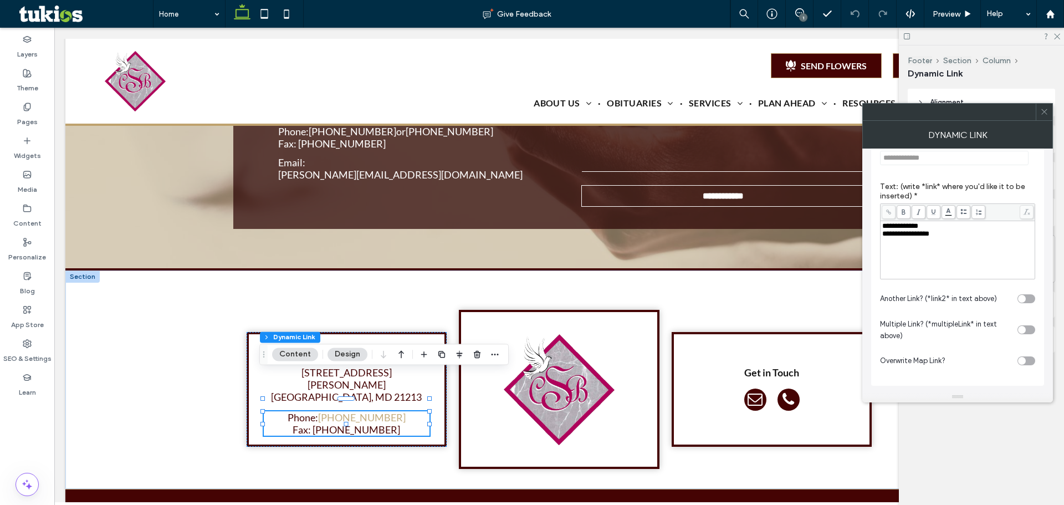
click at [960, 225] on div "**********" at bounding box center [958, 226] width 151 height 8
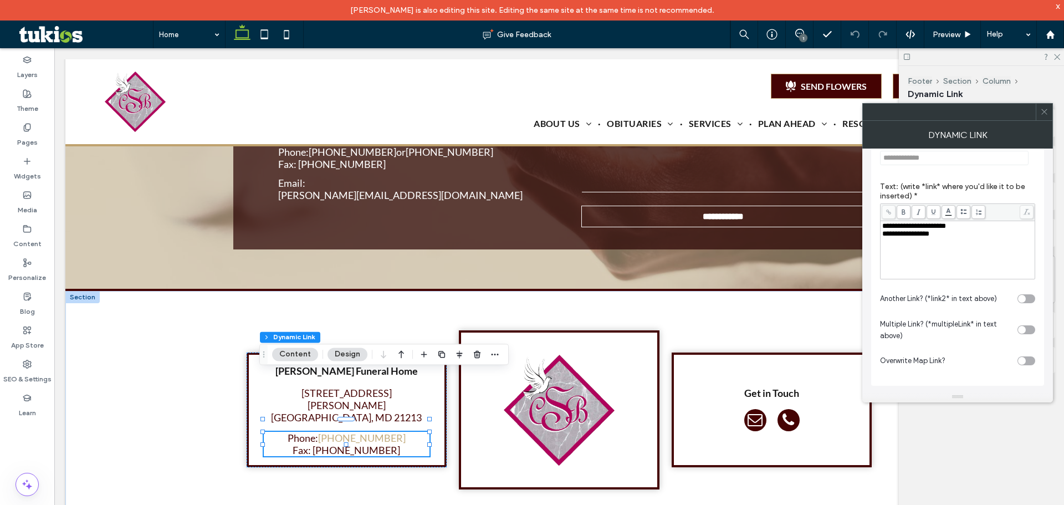
click at [936, 229] on span "**********" at bounding box center [915, 225] width 64 height 7
click at [1041, 113] on icon at bounding box center [1045, 112] width 8 height 8
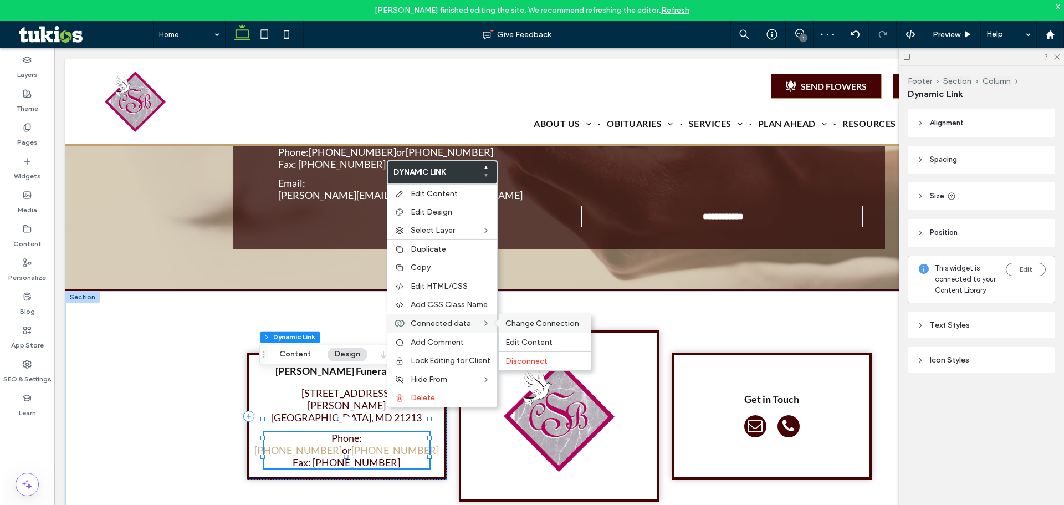
click at [521, 316] on div "Change Connection" at bounding box center [545, 323] width 92 height 18
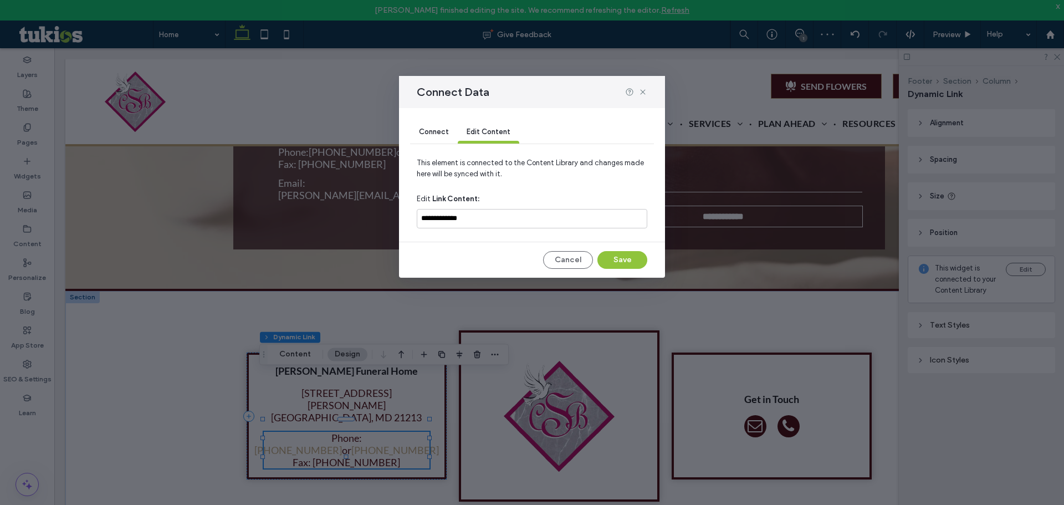
click at [454, 123] on div "Connect" at bounding box center [434, 132] width 48 height 22
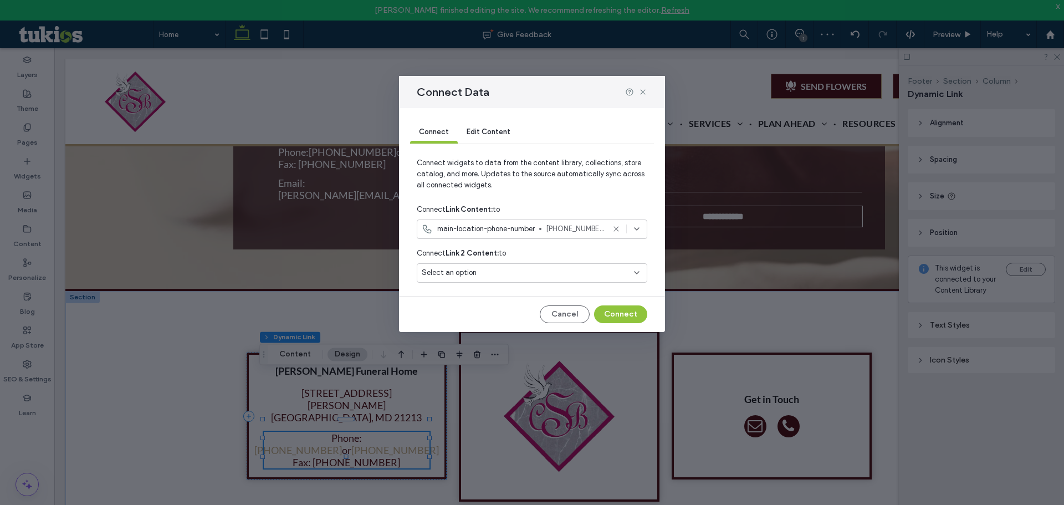
click at [493, 278] on div "Select an option" at bounding box center [525, 272] width 207 height 11
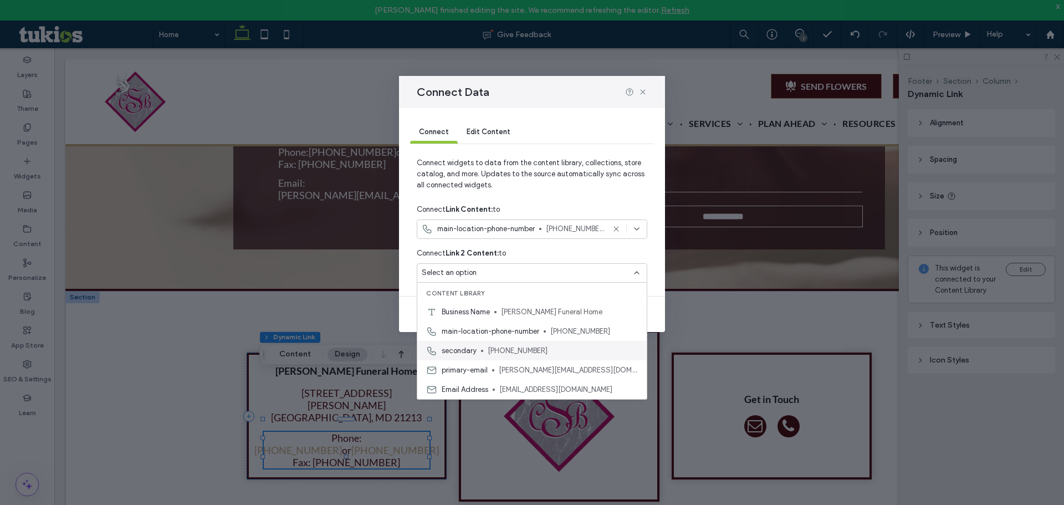
click at [538, 345] on span "410-837-4926" at bounding box center [563, 350] width 150 height 11
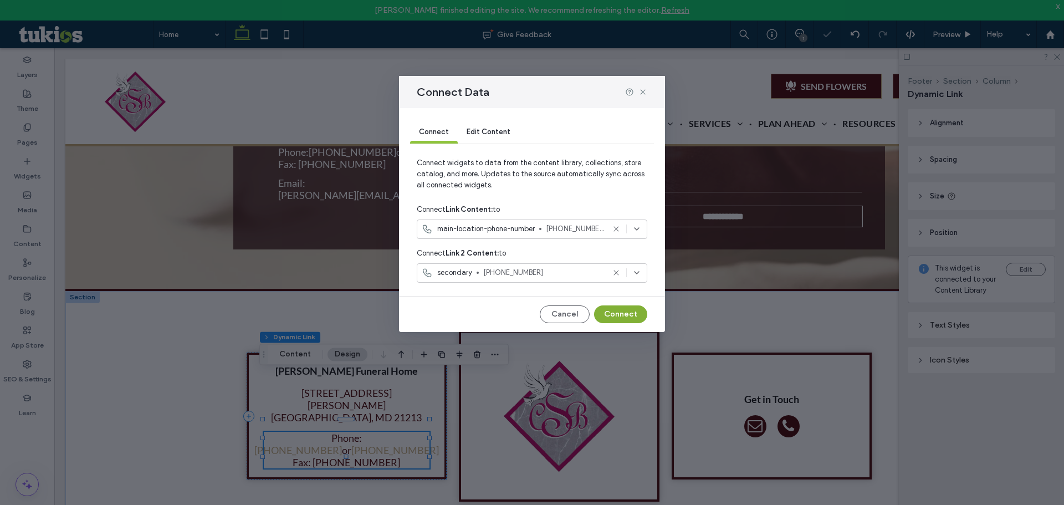
click at [616, 310] on button "Connect" at bounding box center [620, 314] width 53 height 18
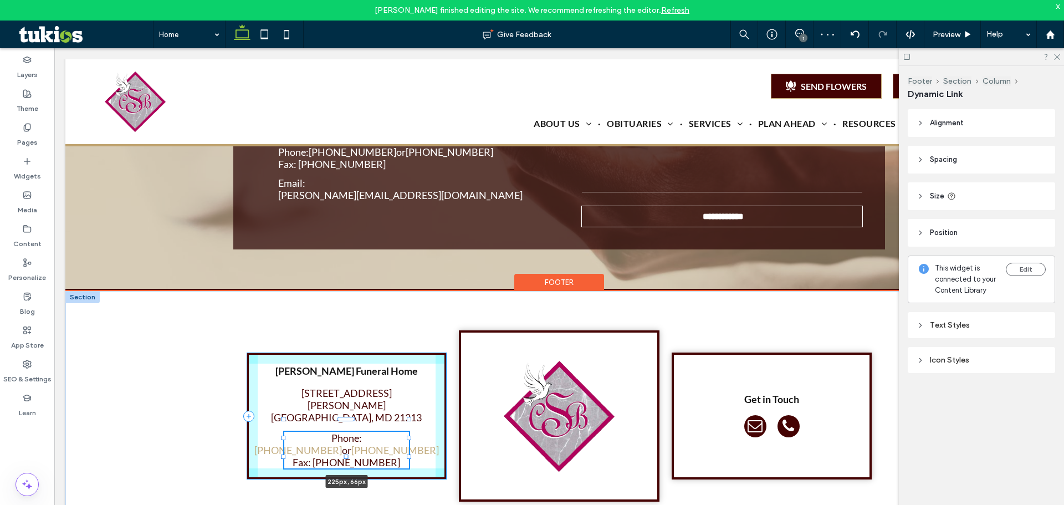
drag, startPoint x: 425, startPoint y: 411, endPoint x: 404, endPoint y: 411, distance: 20.5
click at [407, 436] on div at bounding box center [409, 438] width 4 height 4
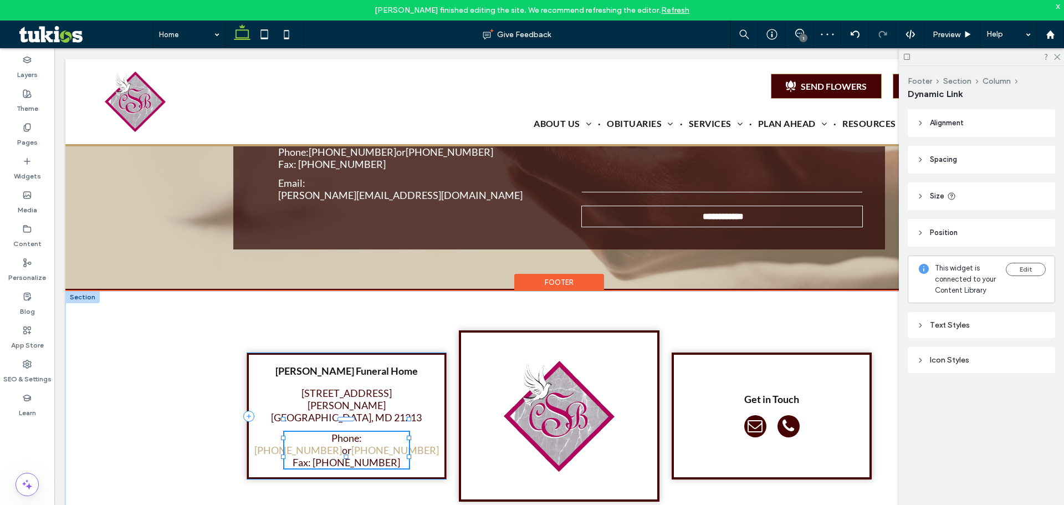
type input "***"
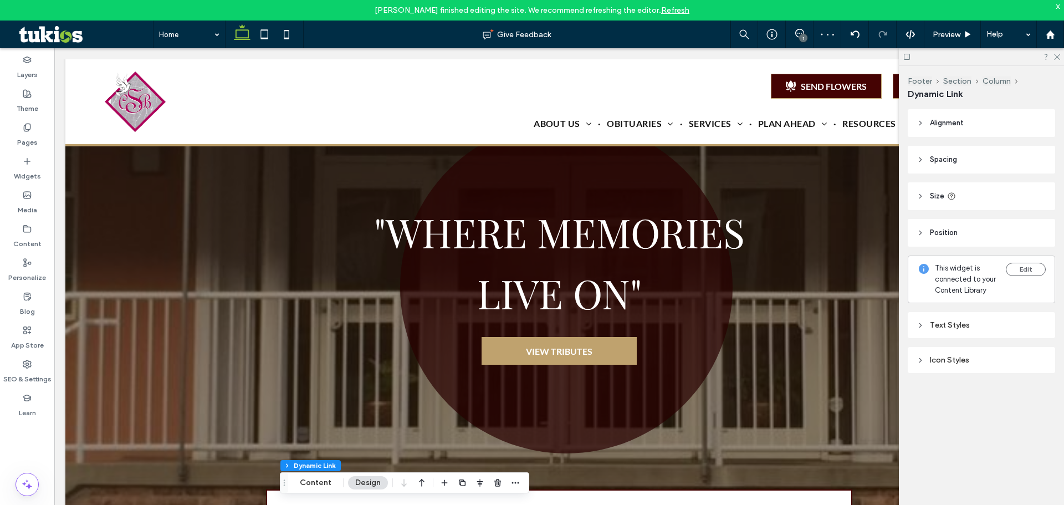
scroll to position [0, 0]
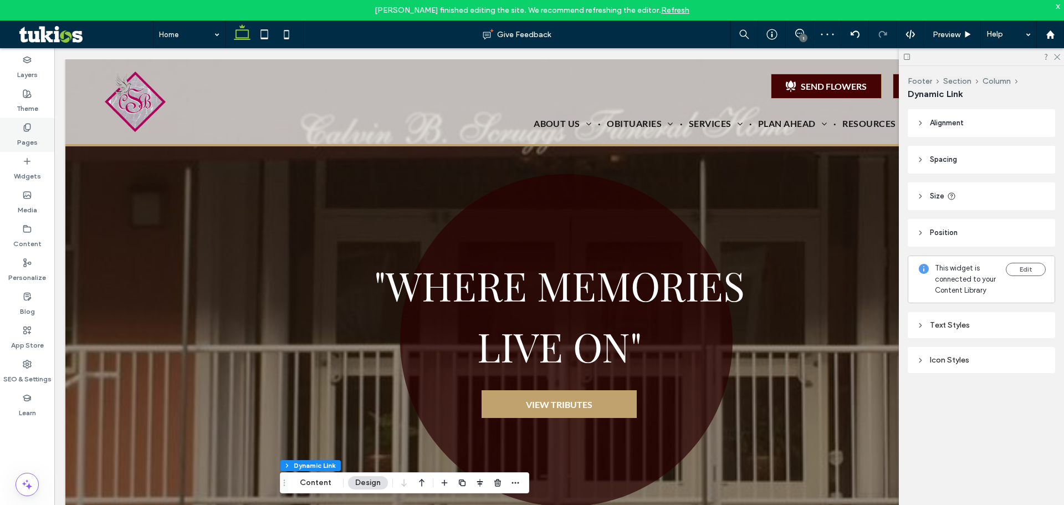
click at [26, 142] on label "Pages" at bounding box center [27, 140] width 21 height 16
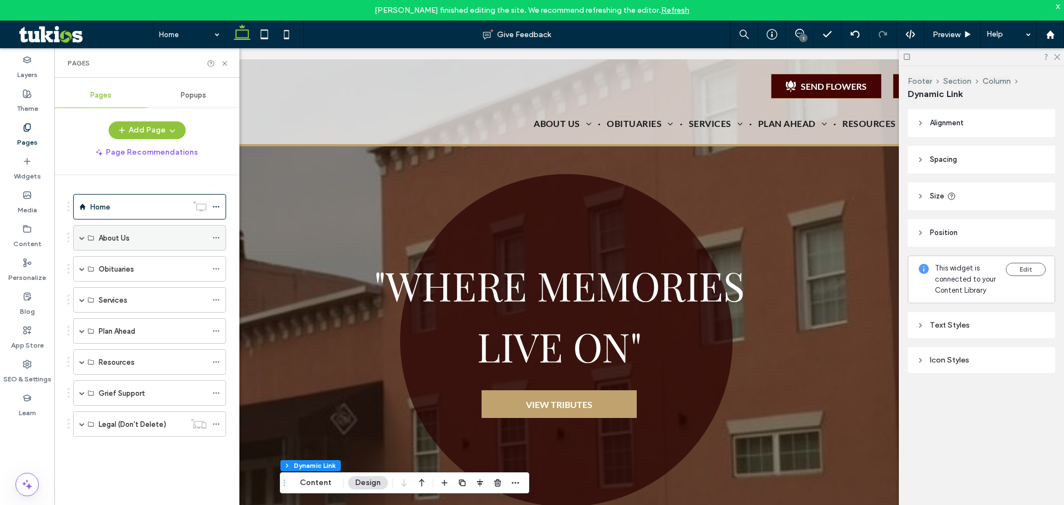
click at [84, 237] on span at bounding box center [82, 238] width 6 height 6
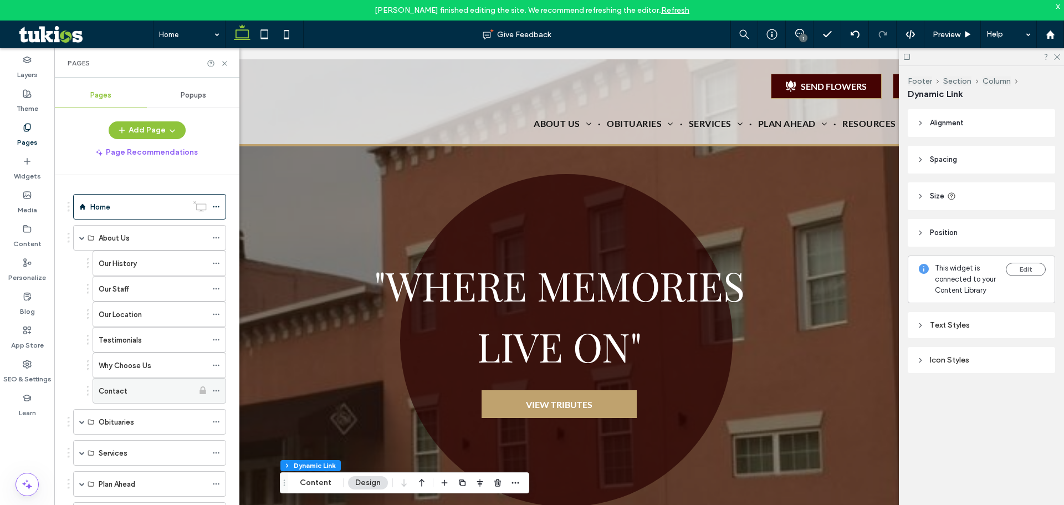
click at [122, 381] on div "Contact" at bounding box center [146, 391] width 95 height 24
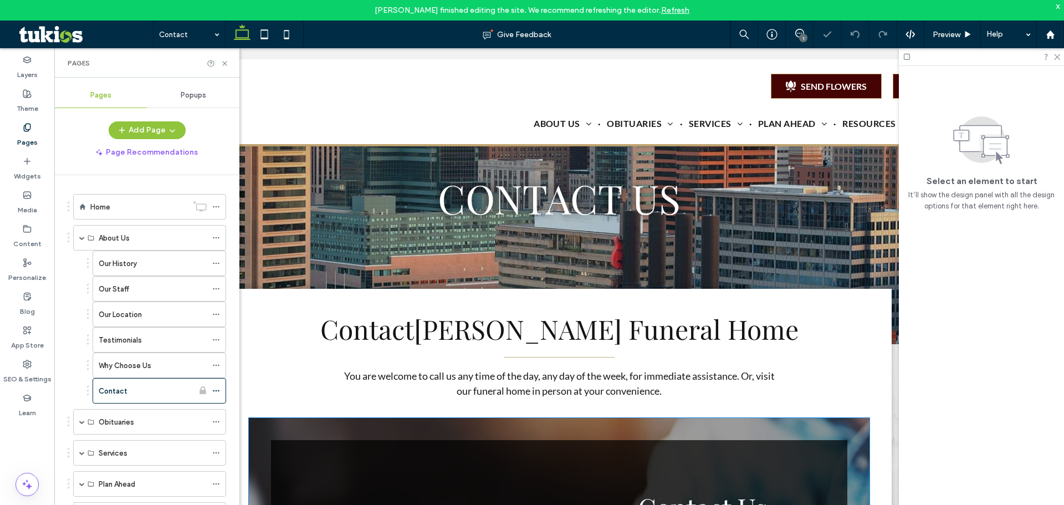
scroll to position [388, 0]
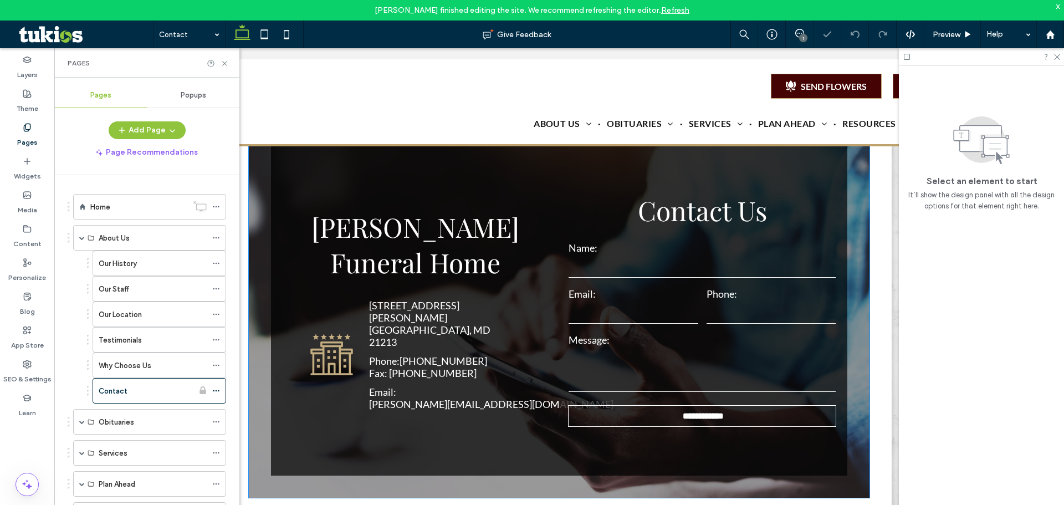
click at [435, 355] on div "Phone: 410-685-0871 Fax: 410-347-1330" at bounding box center [442, 367] width 147 height 24
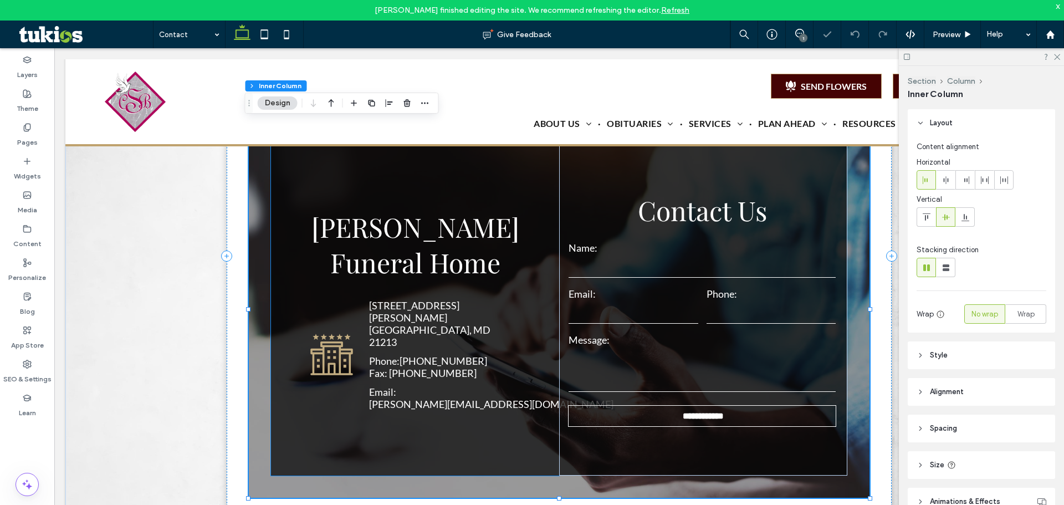
click at [395, 355] on p "Phone: 410-685-0871" at bounding box center [428, 361] width 118 height 12
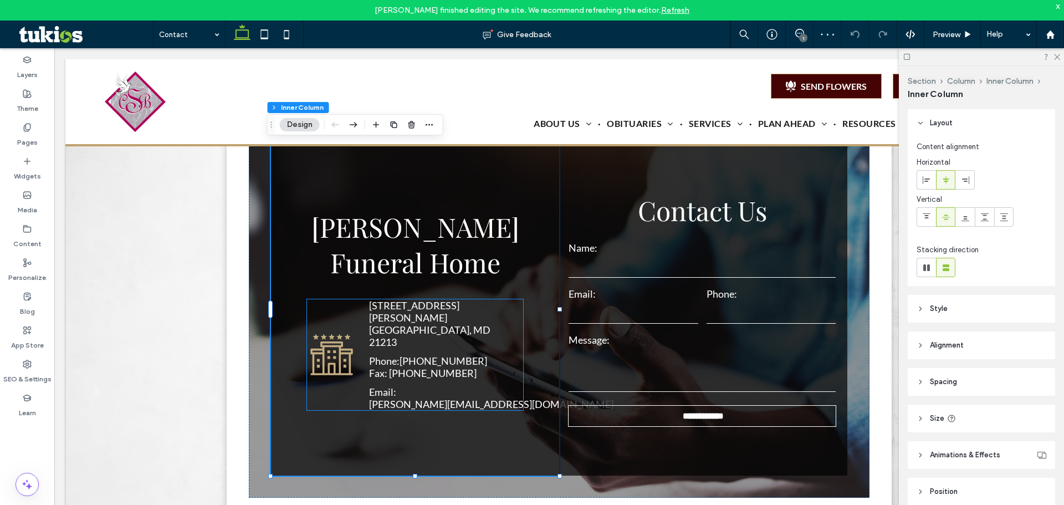
click at [325, 350] on icon "Hotel with five stars." at bounding box center [331, 354] width 47 height 47
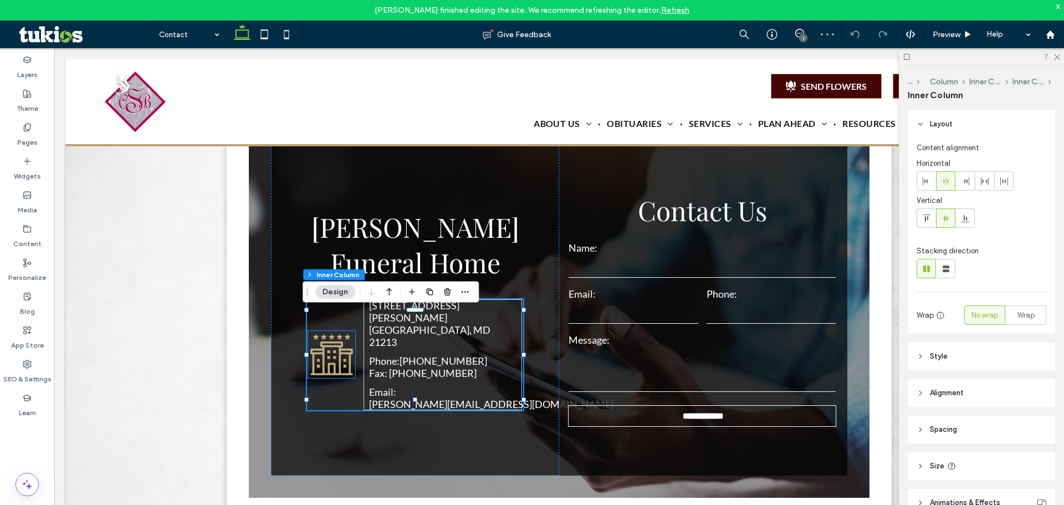
click at [328, 341] on icon "Hotel with five stars." at bounding box center [331, 354] width 47 height 47
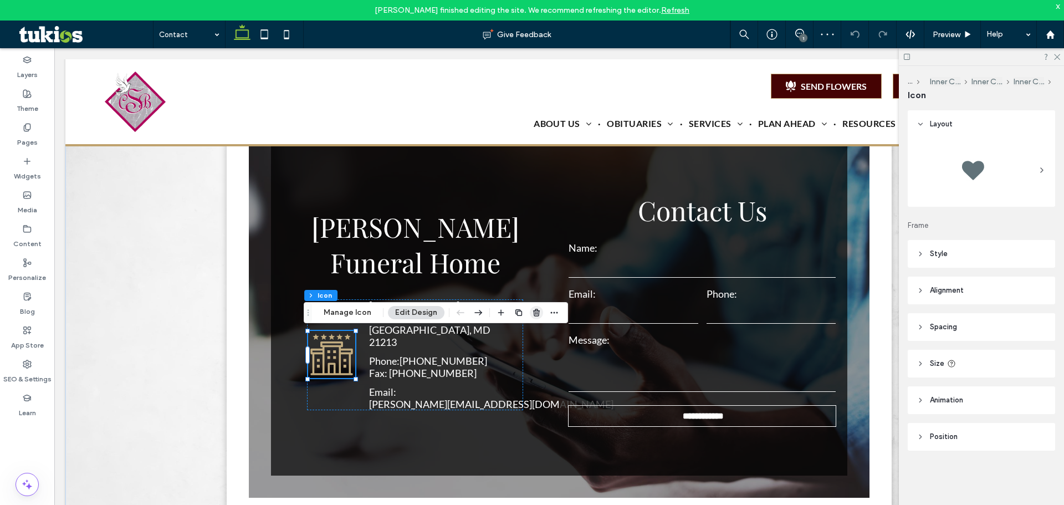
drag, startPoint x: 529, startPoint y: 309, endPoint x: 461, endPoint y: 267, distance: 80.6
click at [532, 309] on icon "button" at bounding box center [536, 312] width 9 height 9
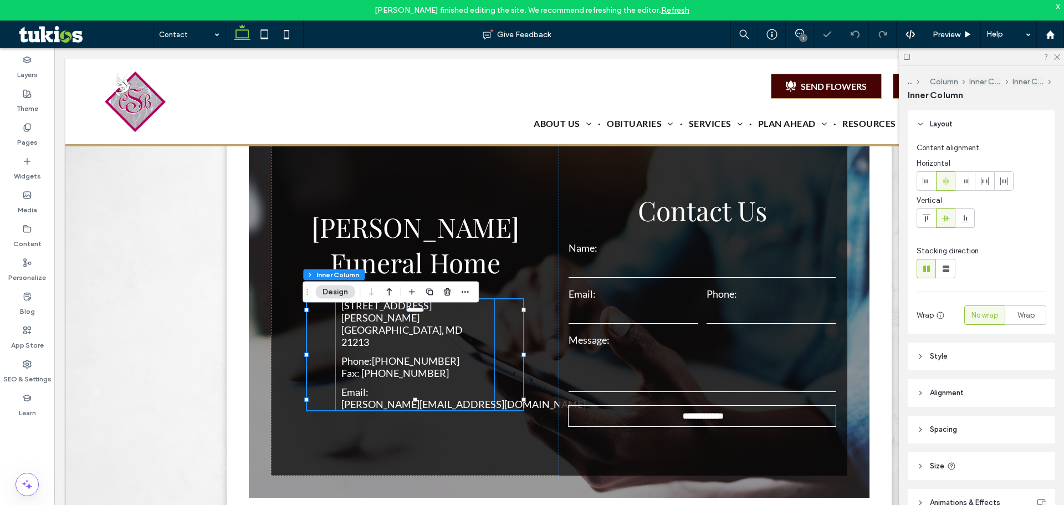
click at [474, 345] on div "1412 E. Preston Street Baltimore, MD 21213 Phone: 410-685-0871 Fax: 410-347-133…" at bounding box center [415, 354] width 159 height 111
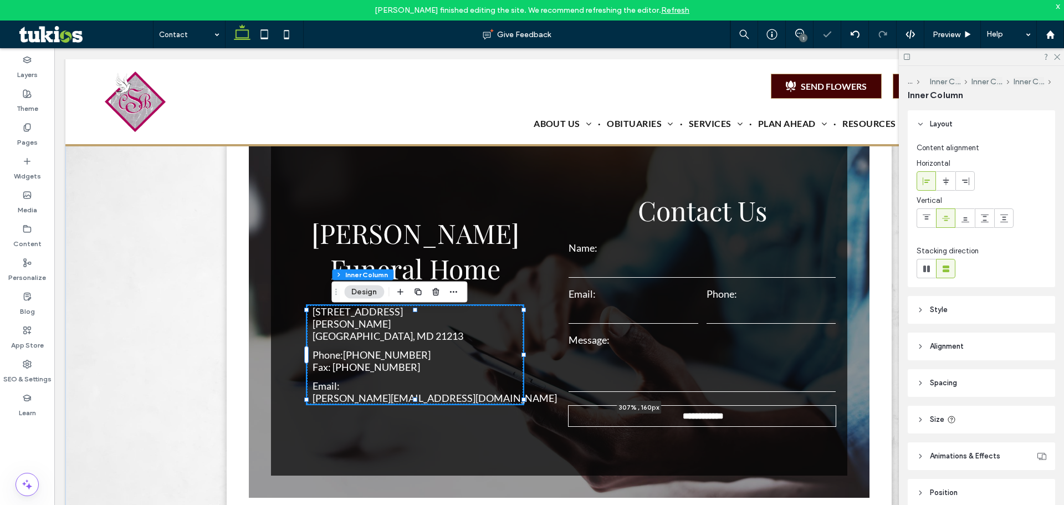
drag, startPoint x: 548, startPoint y: 359, endPoint x: 749, endPoint y: 351, distance: 201.4
click at [749, 351] on div "**********" at bounding box center [559, 323] width 665 height 552
type input "***"
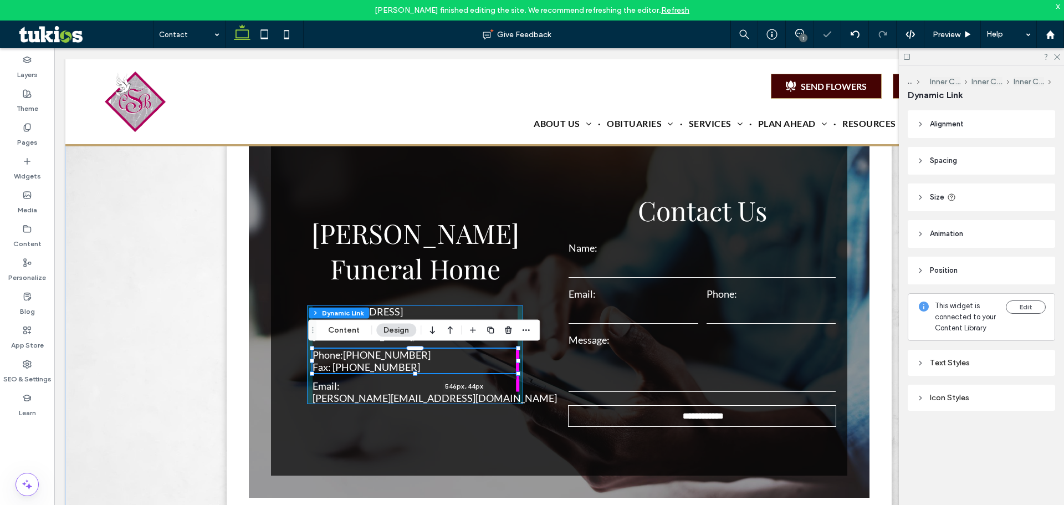
drag, startPoint x: 474, startPoint y: 359, endPoint x: 483, endPoint y: 315, distance: 44.8
click at [618, 346] on div "**********" at bounding box center [559, 323] width 665 height 552
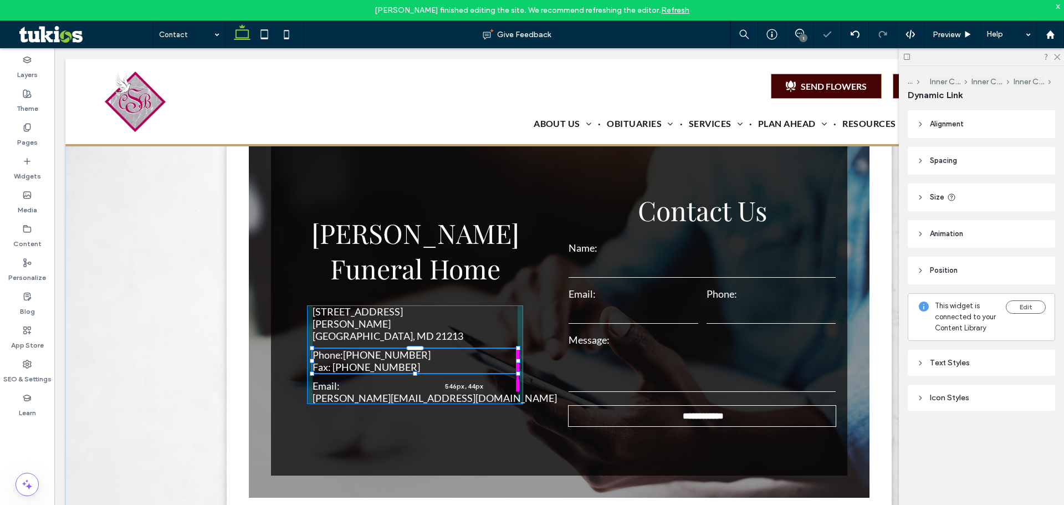
type input "***"
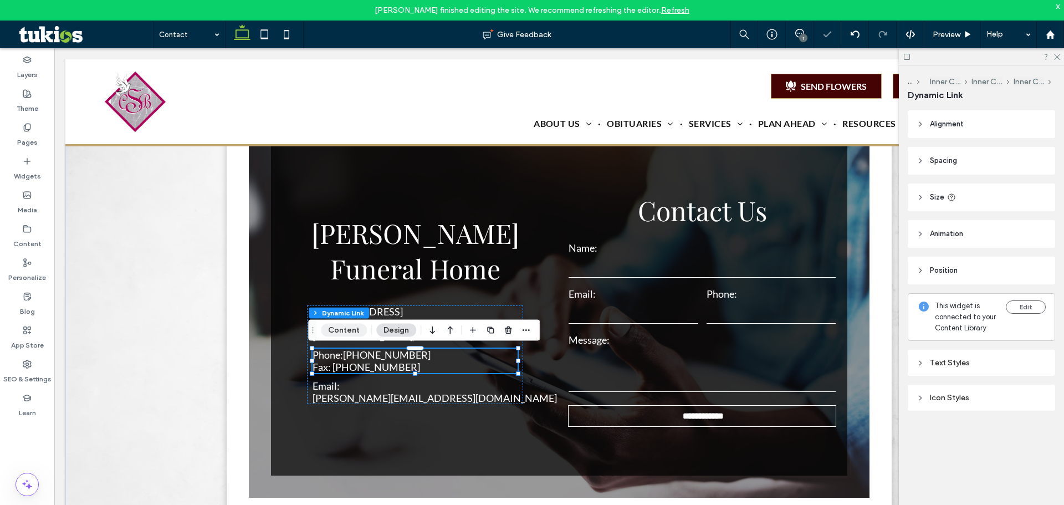
click at [342, 332] on button "Content" at bounding box center [344, 330] width 46 height 13
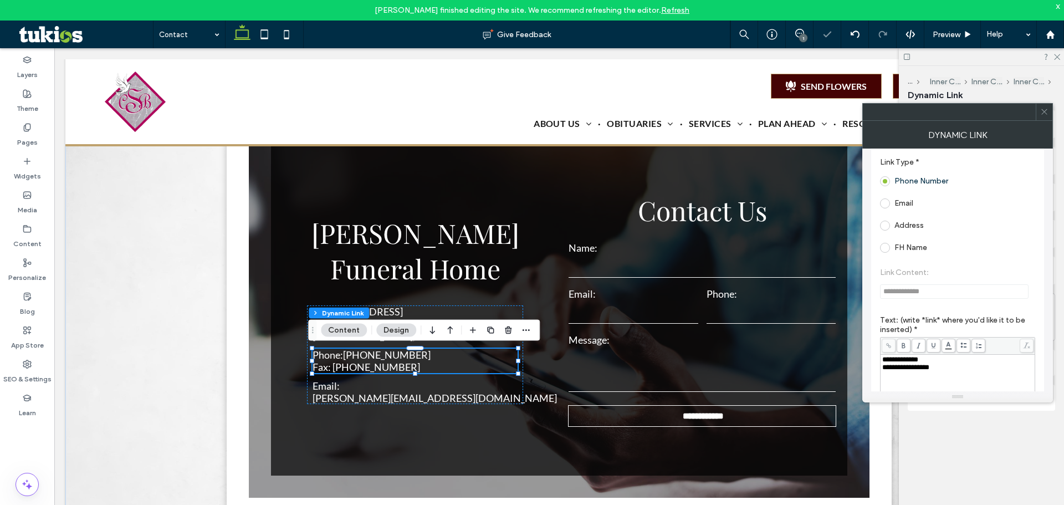
scroll to position [166, 0]
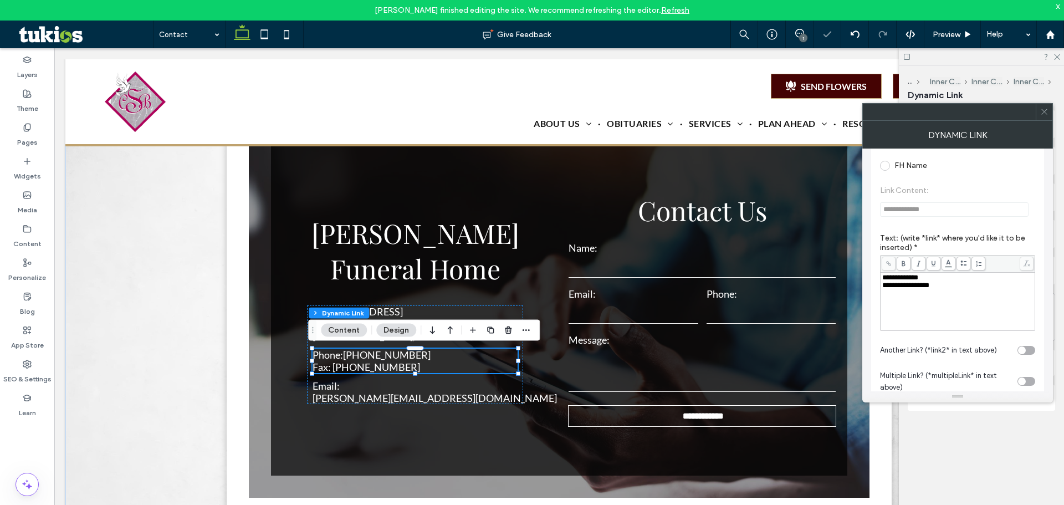
click at [958, 274] on div "**********" at bounding box center [958, 278] width 151 height 8
click at [978, 235] on label "Text: (write *link* where you'd like it to be inserted) *" at bounding box center [957, 244] width 155 height 22
click at [1026, 354] on div "toggle" at bounding box center [1027, 350] width 18 height 9
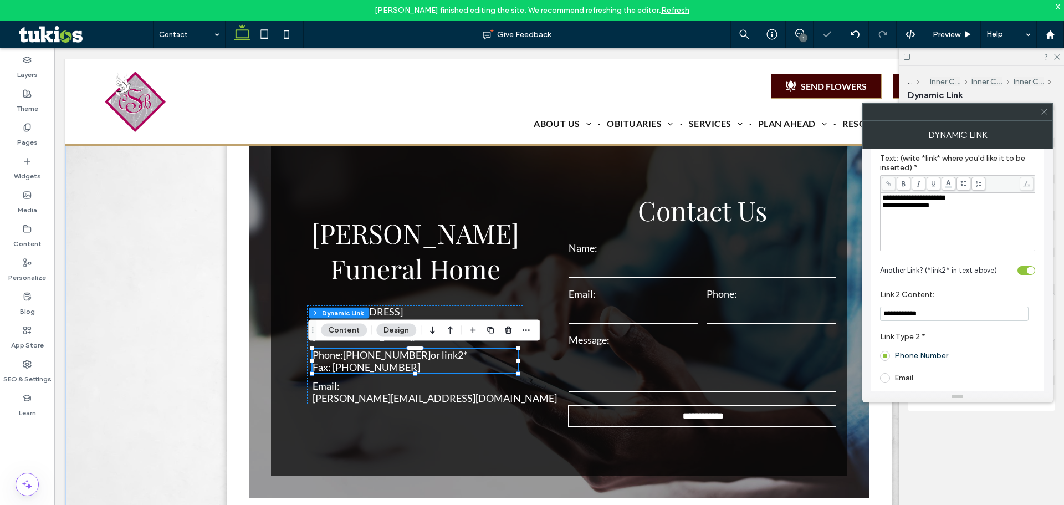
scroll to position [333, 0]
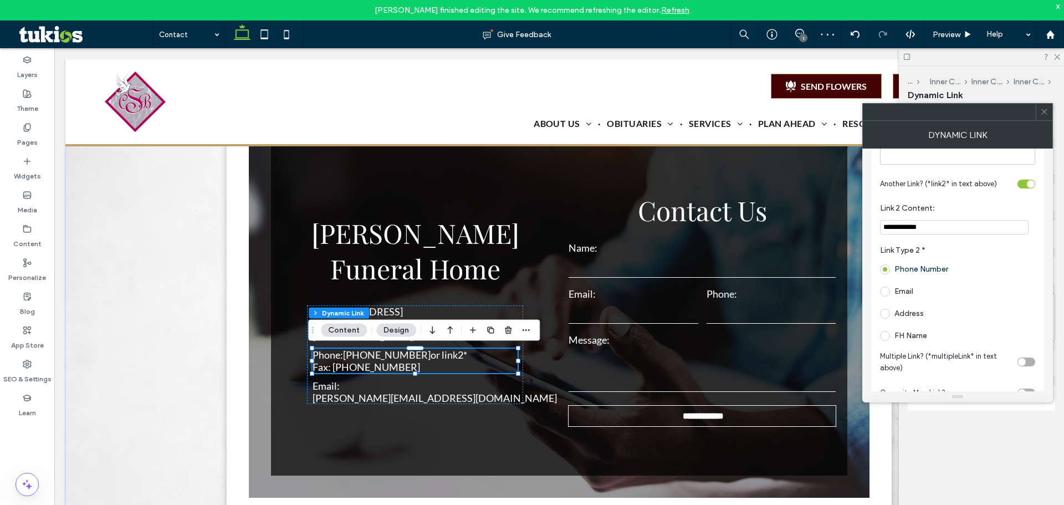
click at [1042, 111] on icon at bounding box center [1045, 112] width 8 height 8
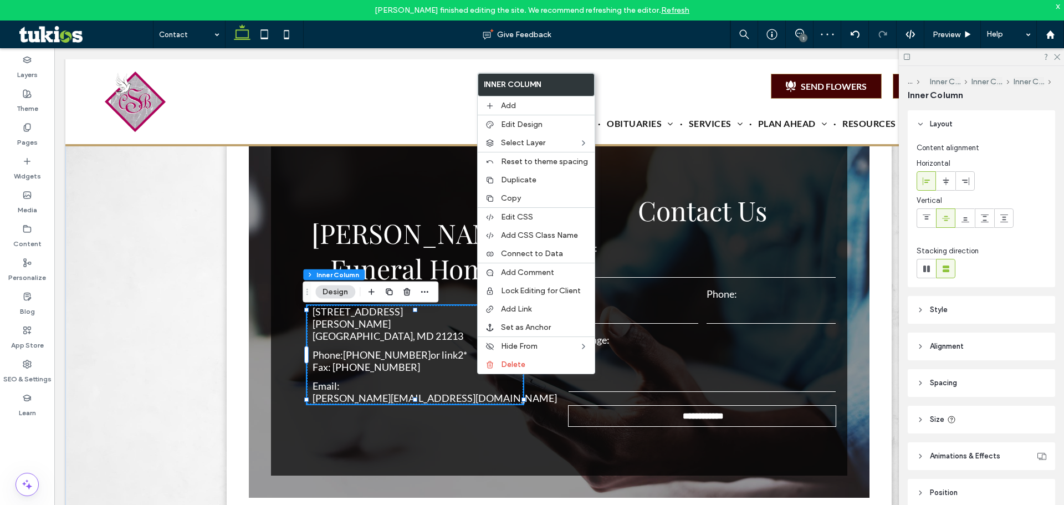
click at [420, 347] on div "1412 E. Preston Street Baltimore, MD 21213 Phone: 410-685-0871 or link2* Fax: 4…" at bounding box center [415, 354] width 216 height 99
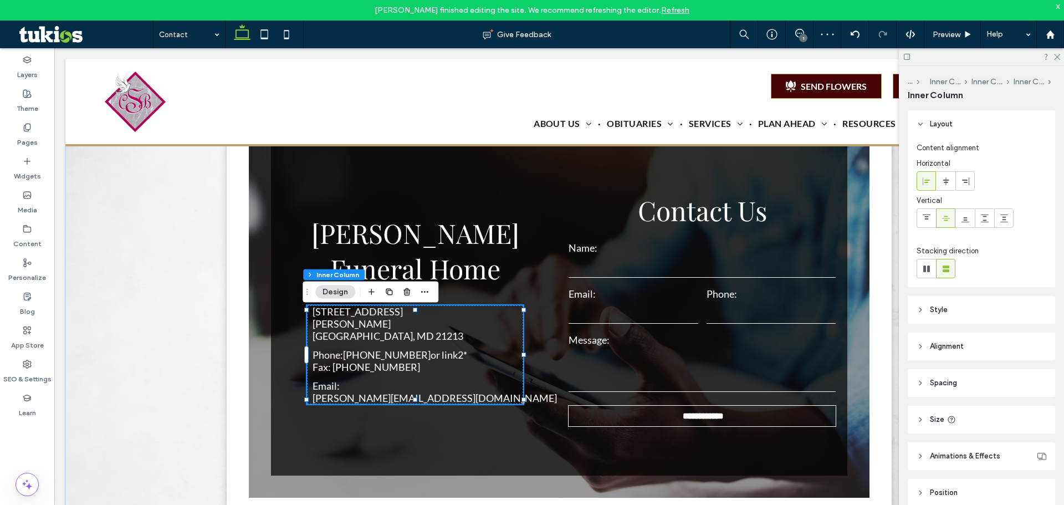
click at [443, 376] on div "1412 E. Preston Street Baltimore, MD 21213 Phone: 410-685-0871 or link2* Fax: 4…" at bounding box center [415, 354] width 216 height 99
click at [434, 365] on p "Fax: 410-347-1330" at bounding box center [390, 367] width 155 height 12
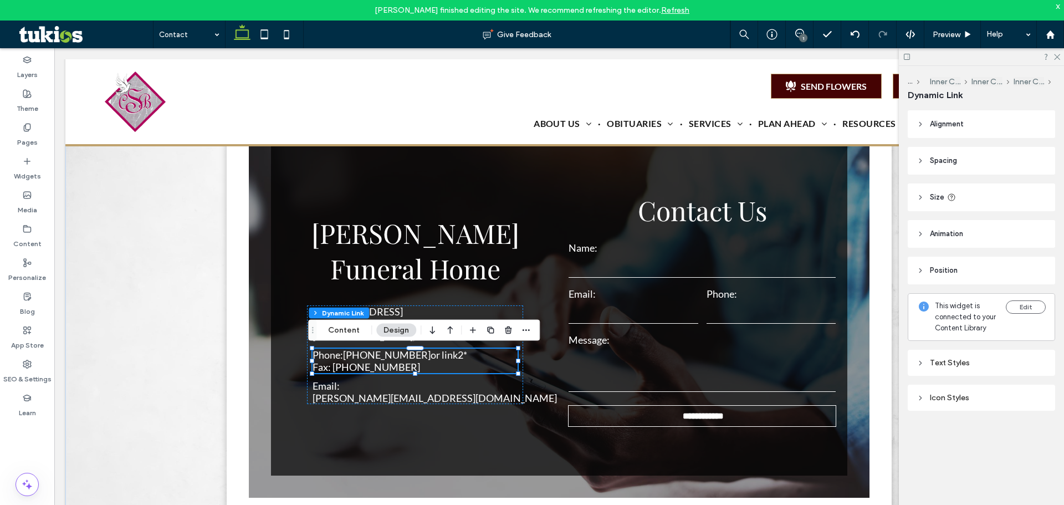
drag, startPoint x: 355, startPoint y: 327, endPoint x: 369, endPoint y: 325, distance: 14.5
click at [354, 327] on button "Content" at bounding box center [344, 330] width 46 height 13
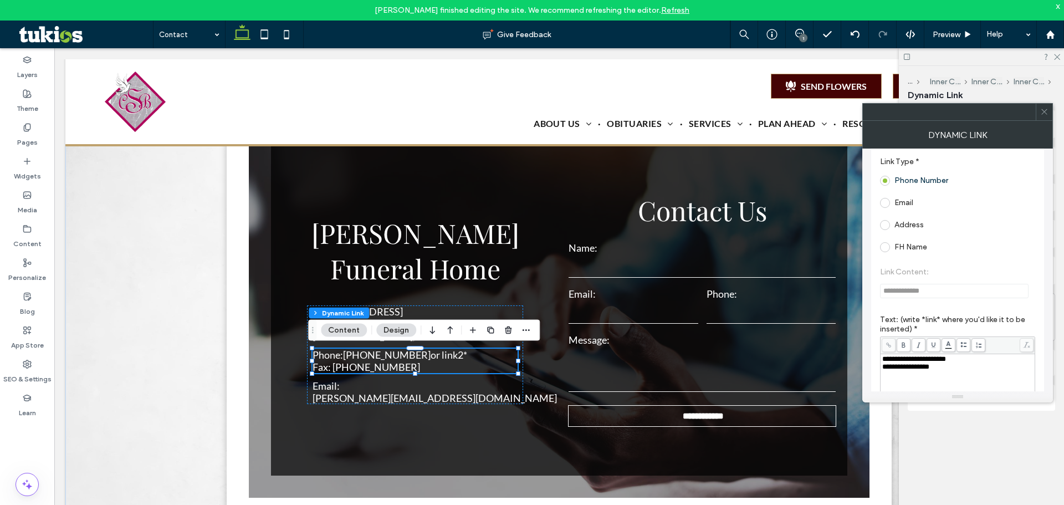
scroll to position [166, 0]
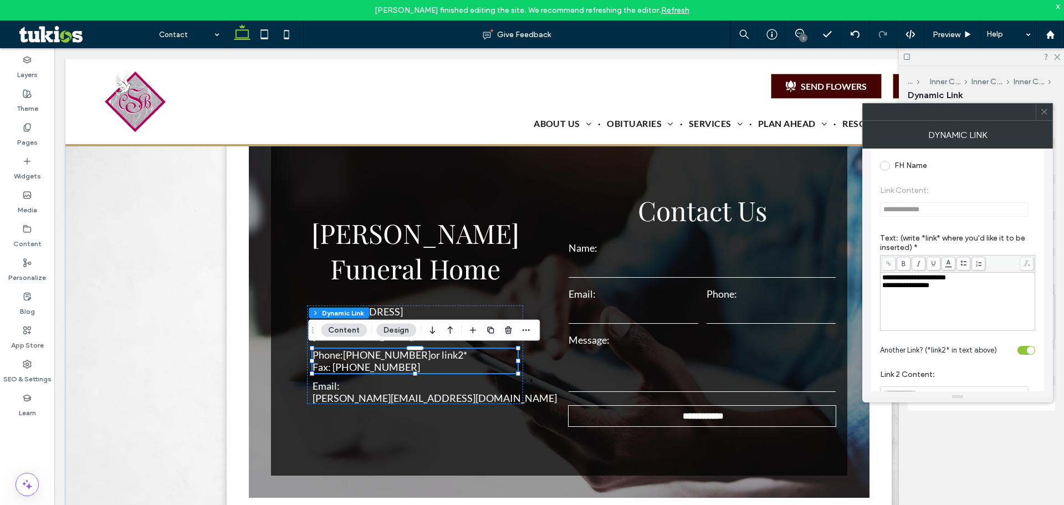
click at [935, 281] on span "**********" at bounding box center [915, 277] width 64 height 7
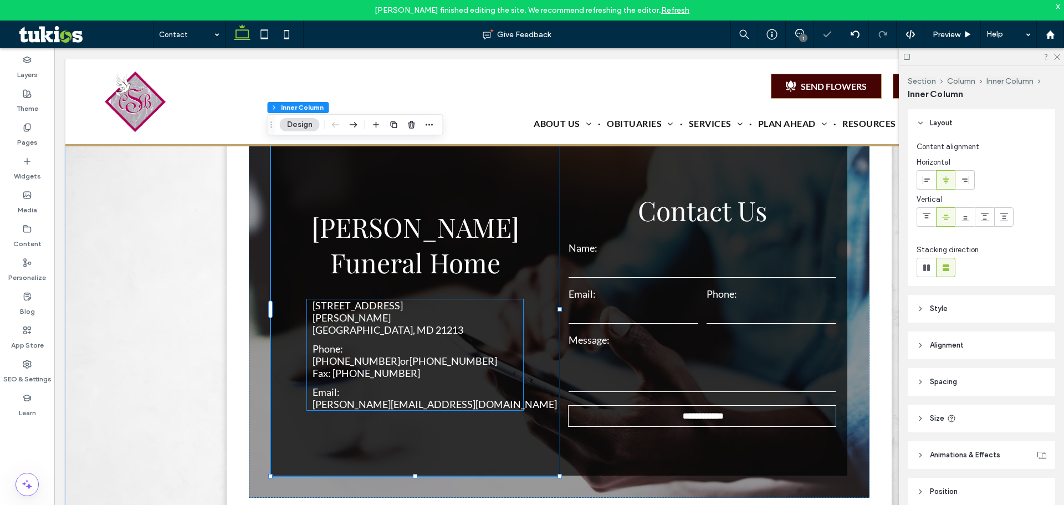
click at [437, 343] on div "1412 E. Preston Street Baltimore, MD 21213 Phone: 410-685-0871 or 555-555-5555 …" at bounding box center [415, 354] width 216 height 111
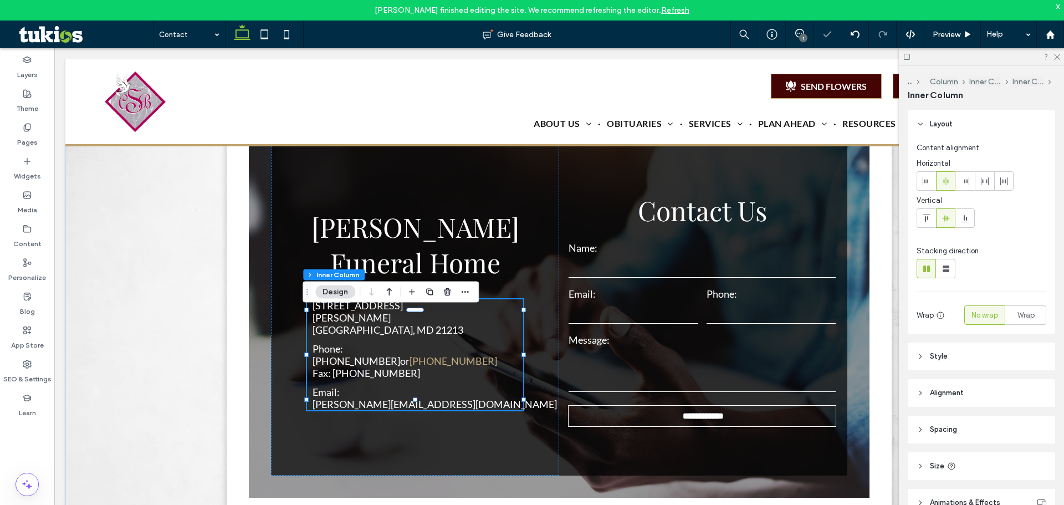
click at [437, 355] on link "555-555-5555" at bounding box center [454, 361] width 88 height 12
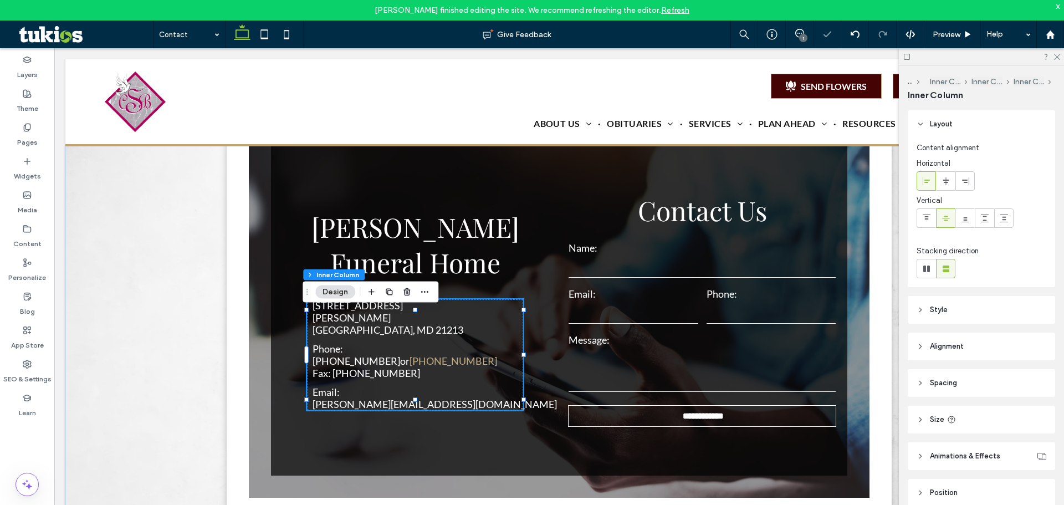
click at [437, 355] on link "555-555-5555" at bounding box center [454, 361] width 88 height 12
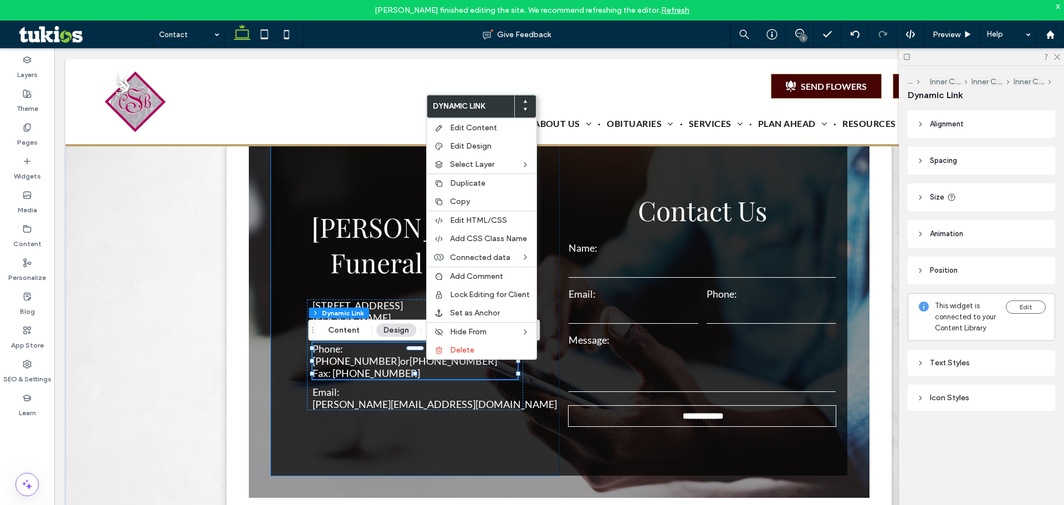
click at [562, 258] on div "**********" at bounding box center [703, 309] width 288 height 333
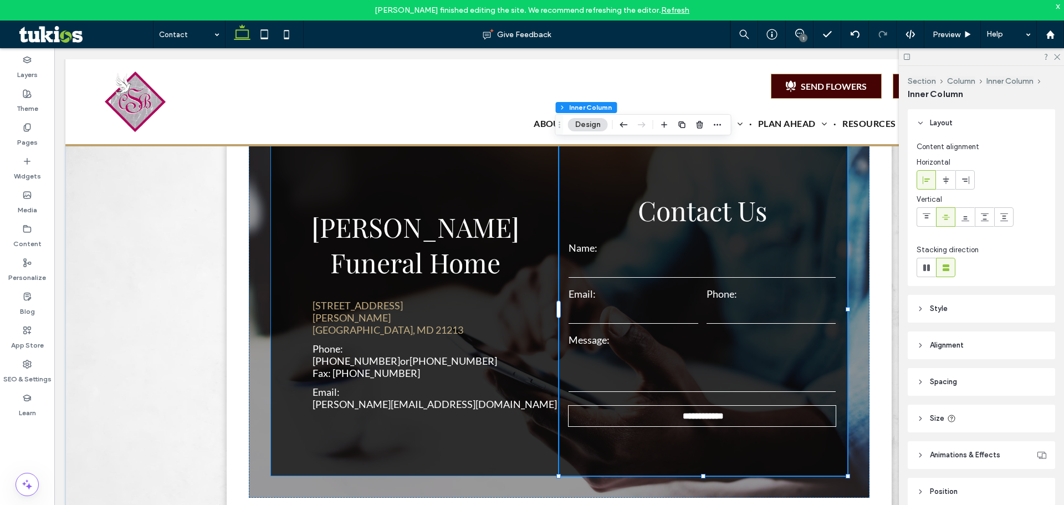
click at [397, 336] on link "1412 E. Preston Street Baltimore, MD 21213" at bounding box center [388, 317] width 151 height 37
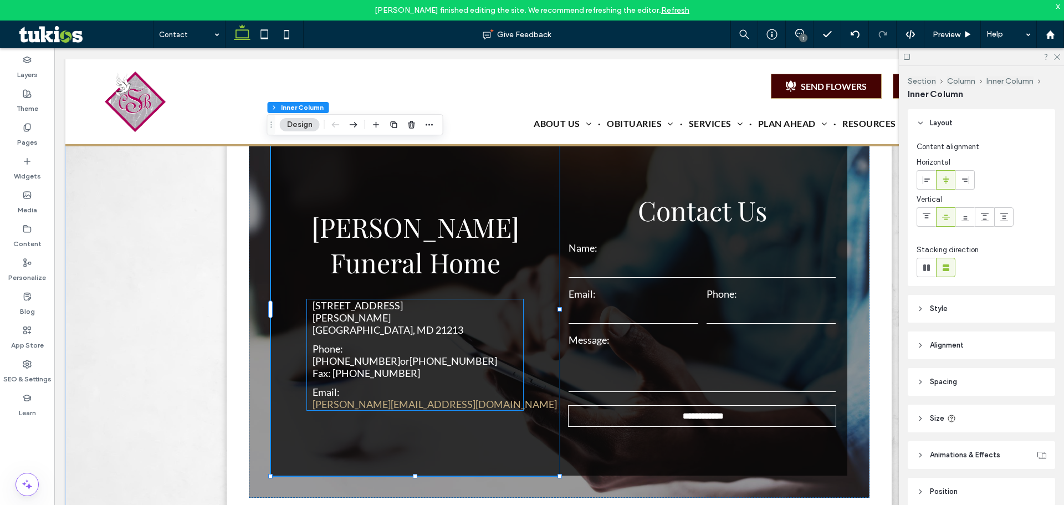
click at [394, 398] on link "c.scruggs@verizon.net" at bounding box center [435, 404] width 244 height 12
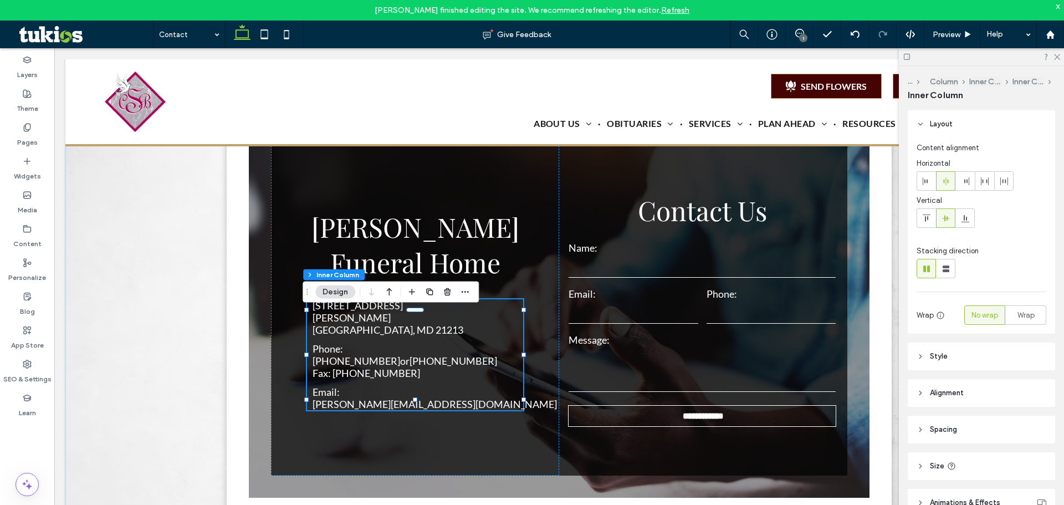
click at [390, 367] on p "Fax: 410-347-1330" at bounding box center [415, 373] width 205 height 12
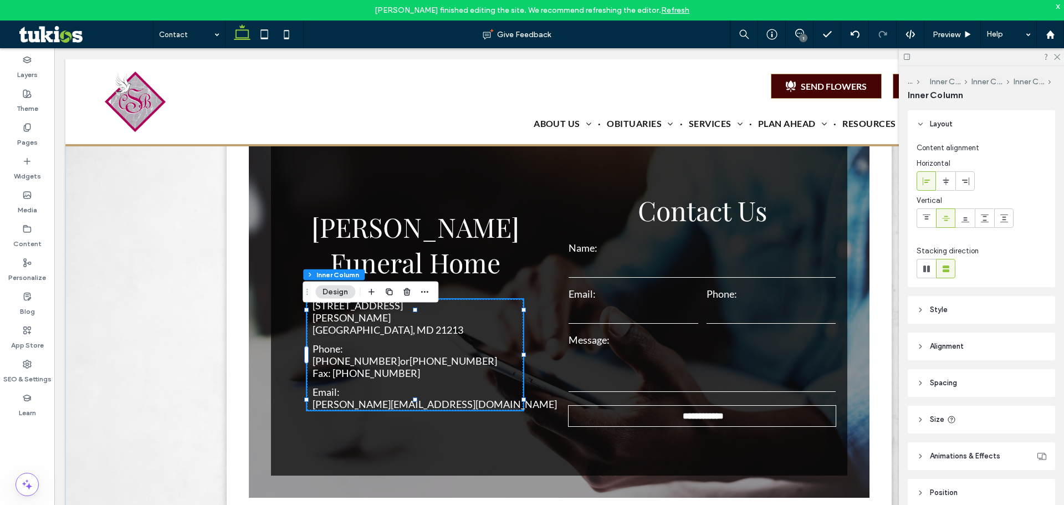
click at [390, 367] on p "Fax: 410-347-1330" at bounding box center [415, 373] width 205 height 12
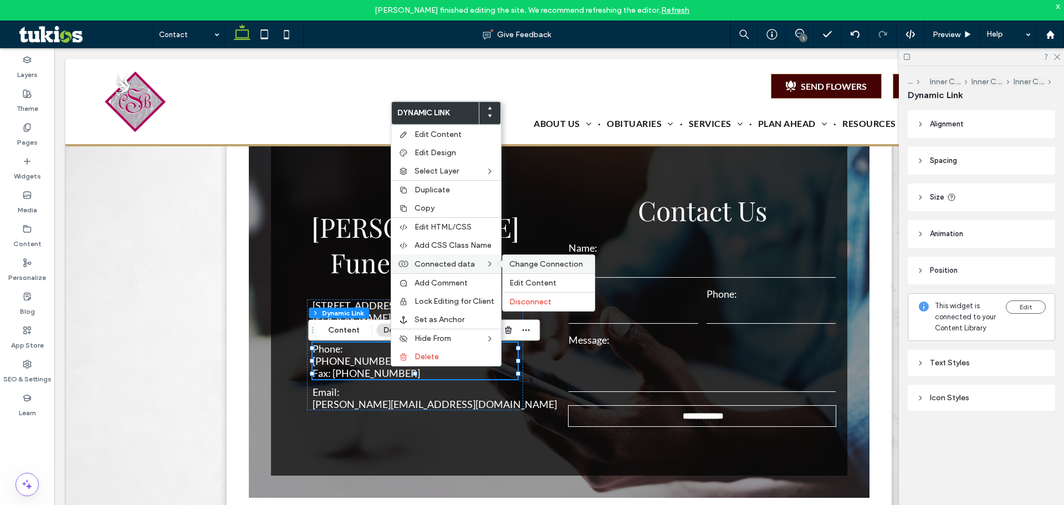
click at [550, 258] on div "Change Connection" at bounding box center [549, 264] width 92 height 18
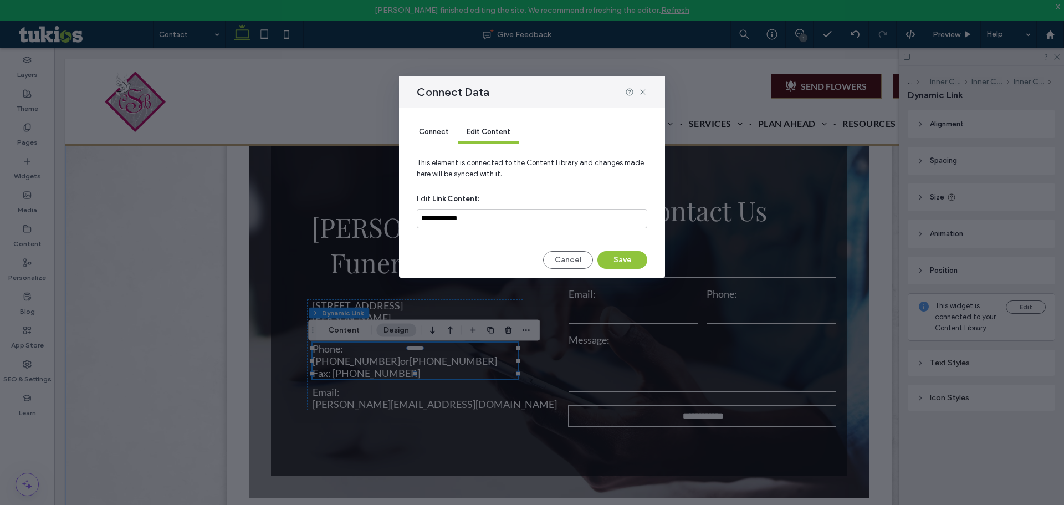
click at [427, 135] on span "Connect" at bounding box center [434, 132] width 30 height 8
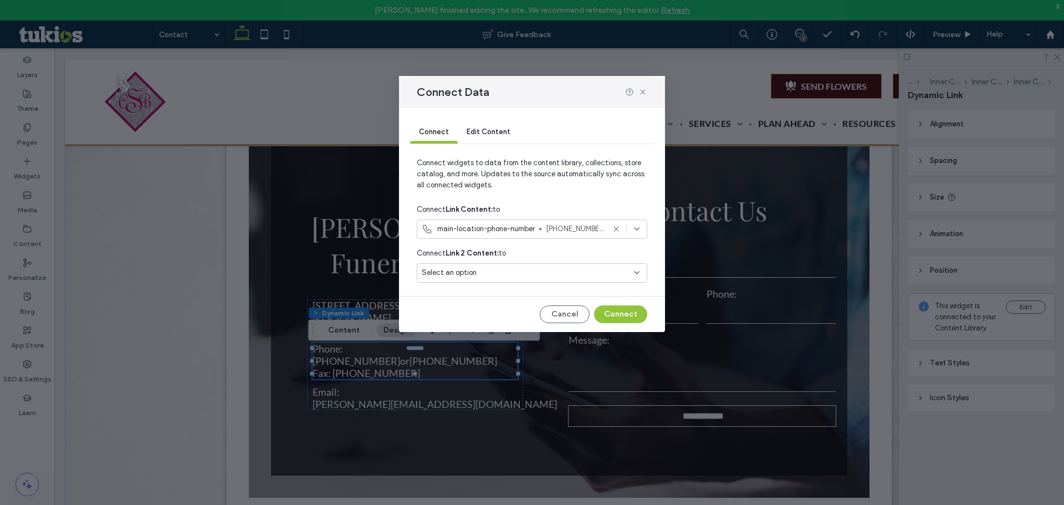
click at [515, 218] on div "Connect Link Content: to" at bounding box center [532, 210] width 231 height 20
click at [521, 222] on div "main-location-phone-number 410-685-0871" at bounding box center [532, 229] width 231 height 19
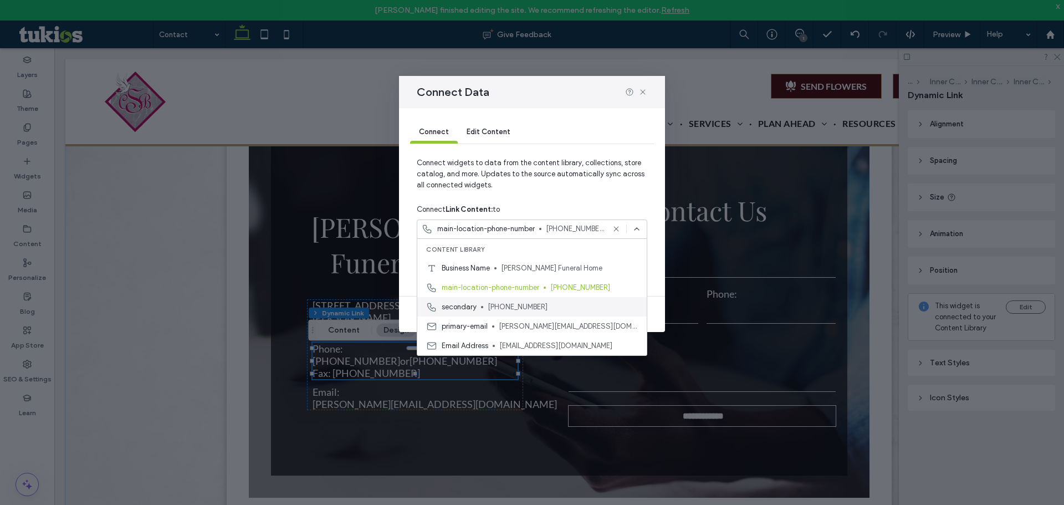
click at [527, 309] on span "410-837-4926" at bounding box center [563, 307] width 150 height 11
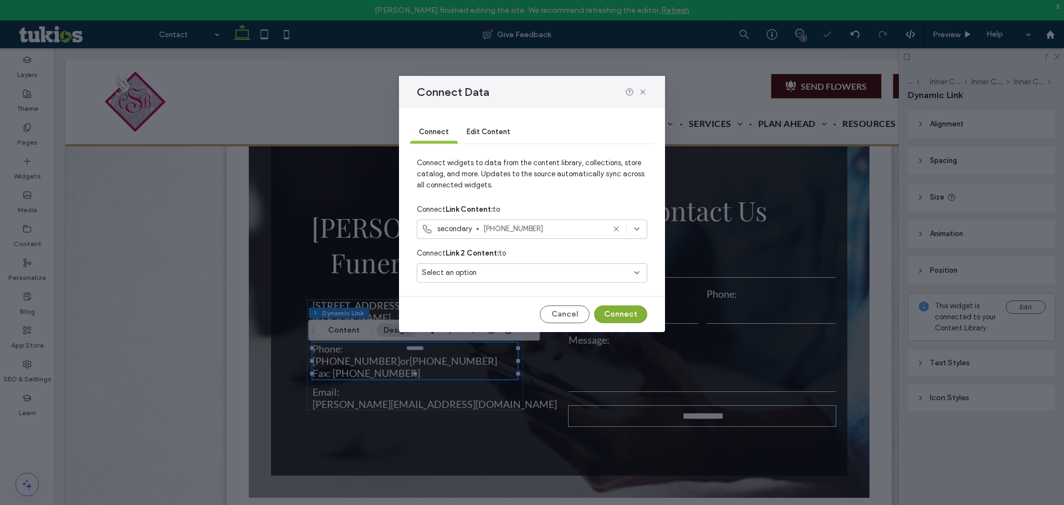
click at [635, 312] on button "Connect" at bounding box center [620, 314] width 53 height 18
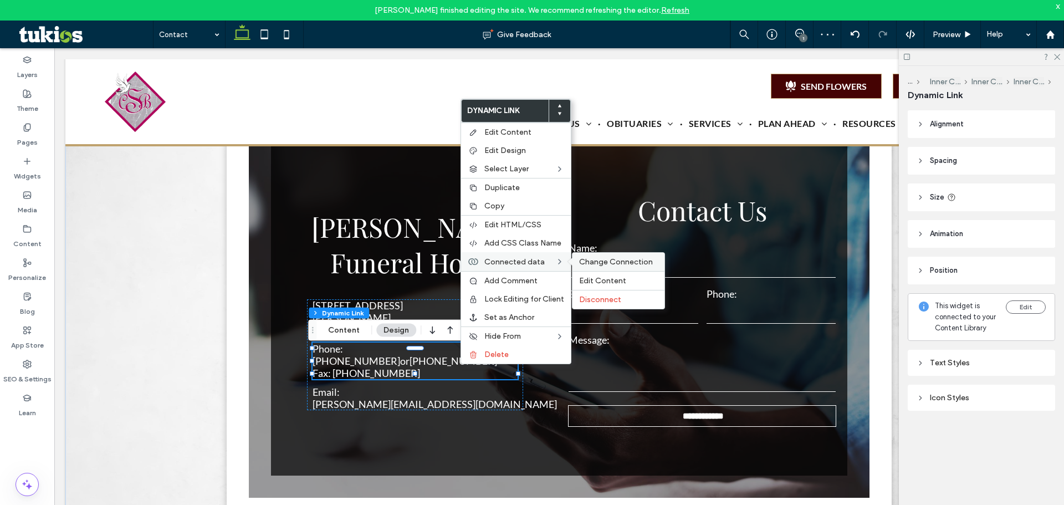
click at [600, 266] on span "Change Connection" at bounding box center [616, 261] width 74 height 9
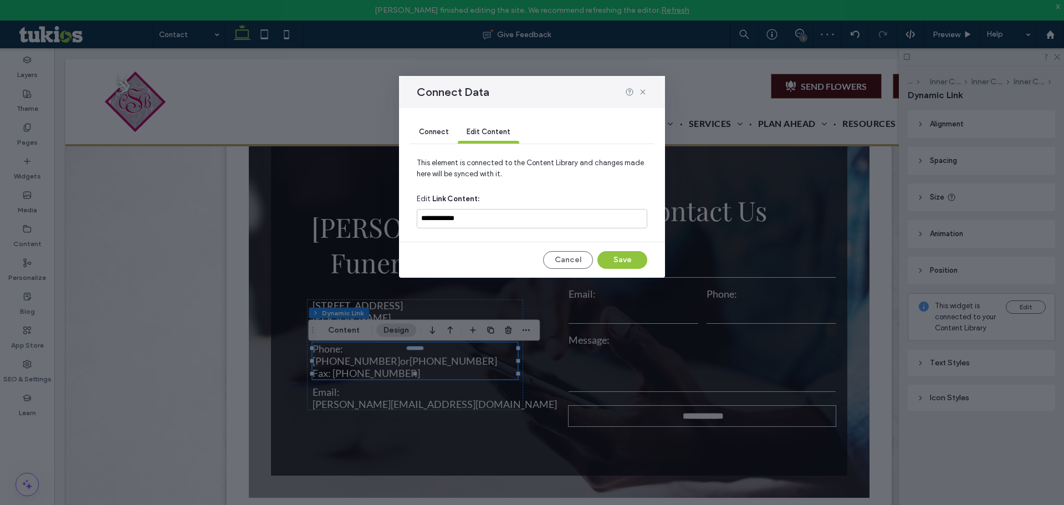
click at [428, 132] on span "Connect" at bounding box center [434, 132] width 30 height 8
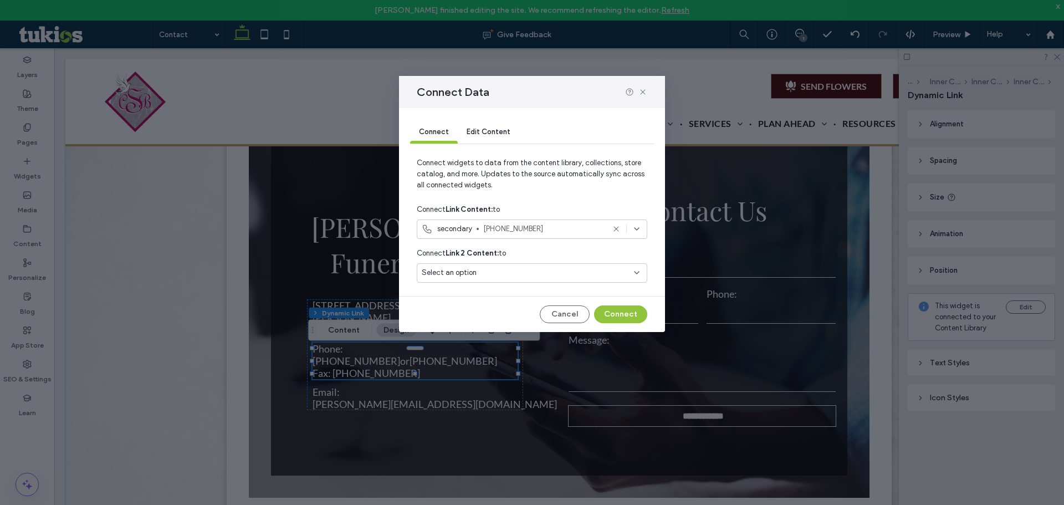
click at [463, 221] on div "secondary 410-837-4926" at bounding box center [532, 229] width 231 height 19
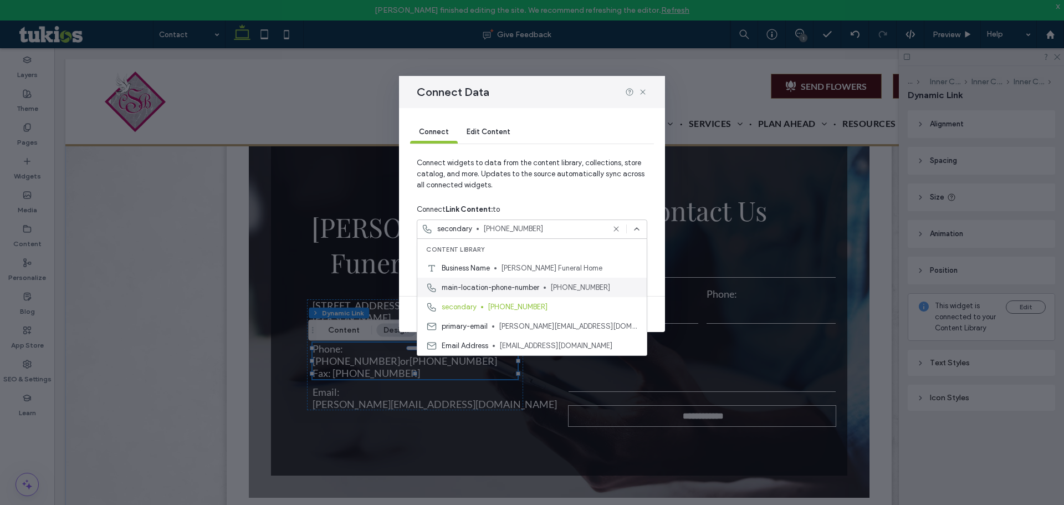
click at [498, 282] on span "main-location-phone-number" at bounding box center [491, 287] width 98 height 11
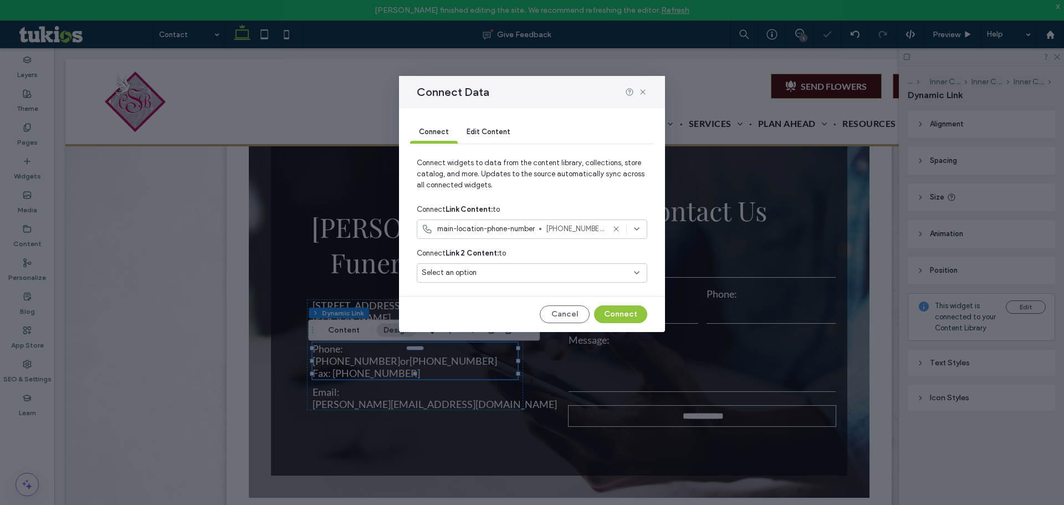
click at [596, 271] on div "Select an option" at bounding box center [525, 272] width 207 height 11
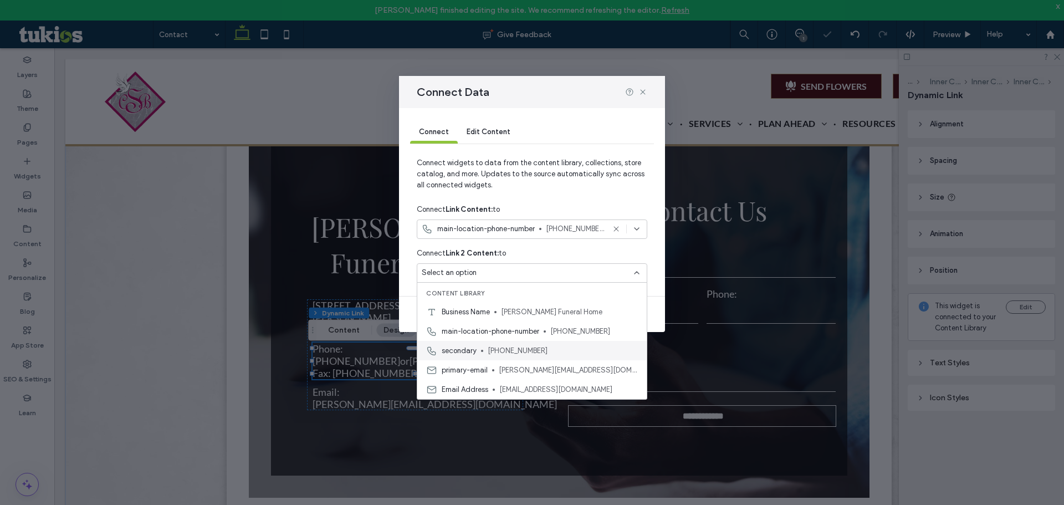
click at [569, 349] on span "410-837-4926" at bounding box center [563, 350] width 150 height 11
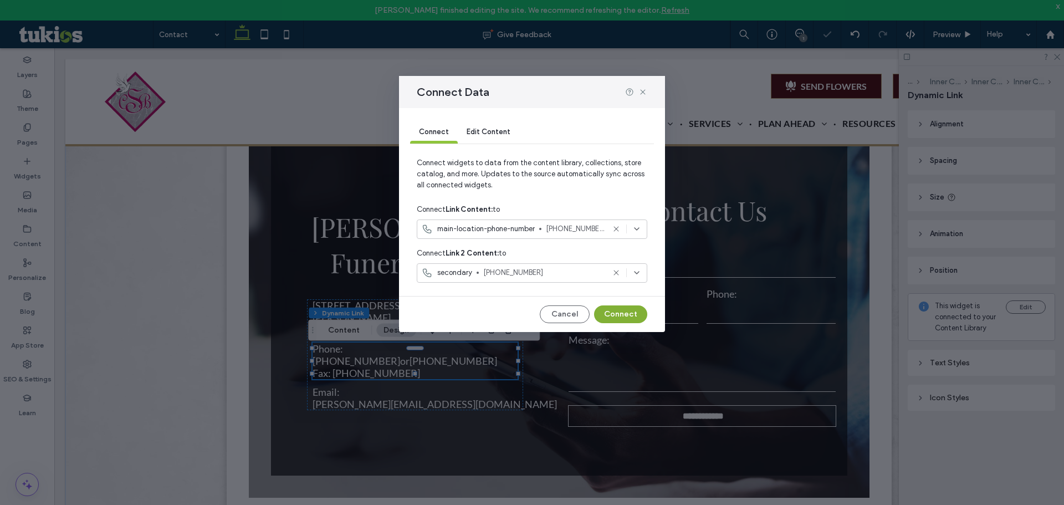
click at [613, 310] on button "Connect" at bounding box center [620, 314] width 53 height 18
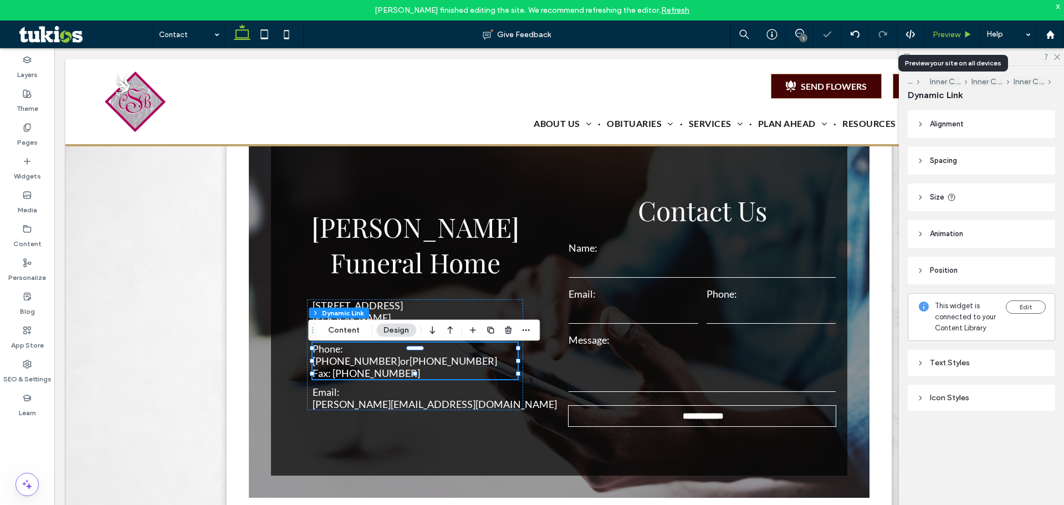
click at [953, 42] on div "Preview" at bounding box center [953, 35] width 57 height 28
click at [955, 36] on span "Preview" at bounding box center [947, 34] width 28 height 9
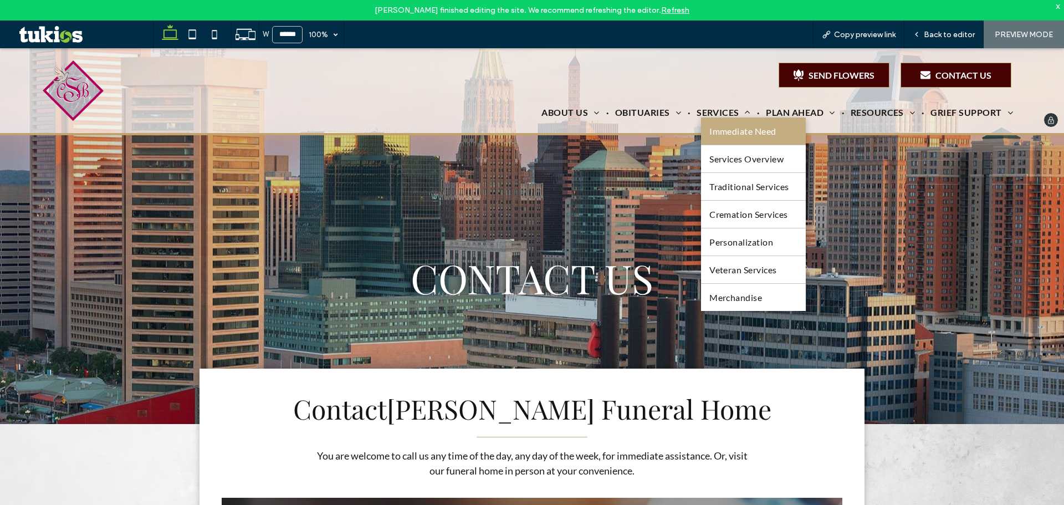
click at [740, 140] on link "Immediate Need" at bounding box center [753, 131] width 105 height 27
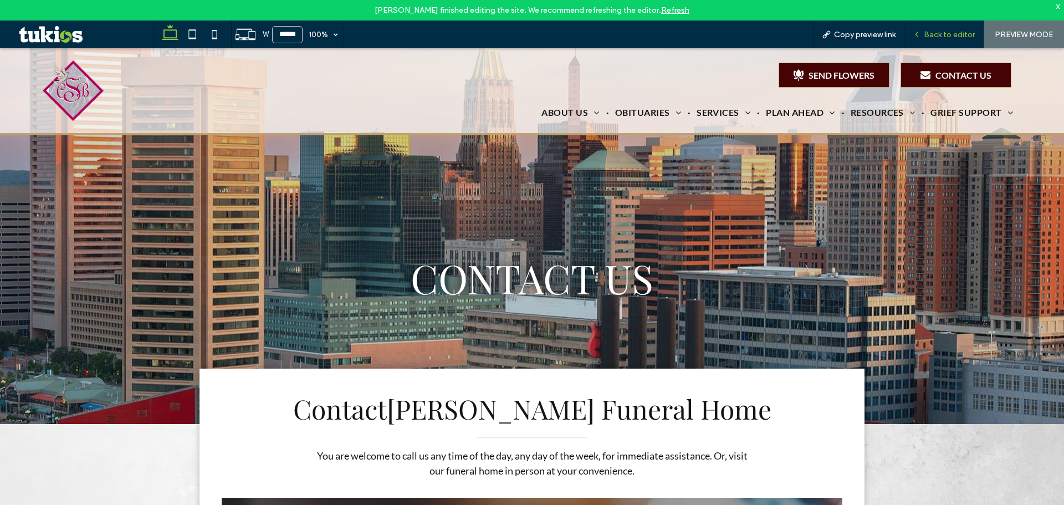
click at [935, 33] on span "Back to editor" at bounding box center [949, 34] width 51 height 9
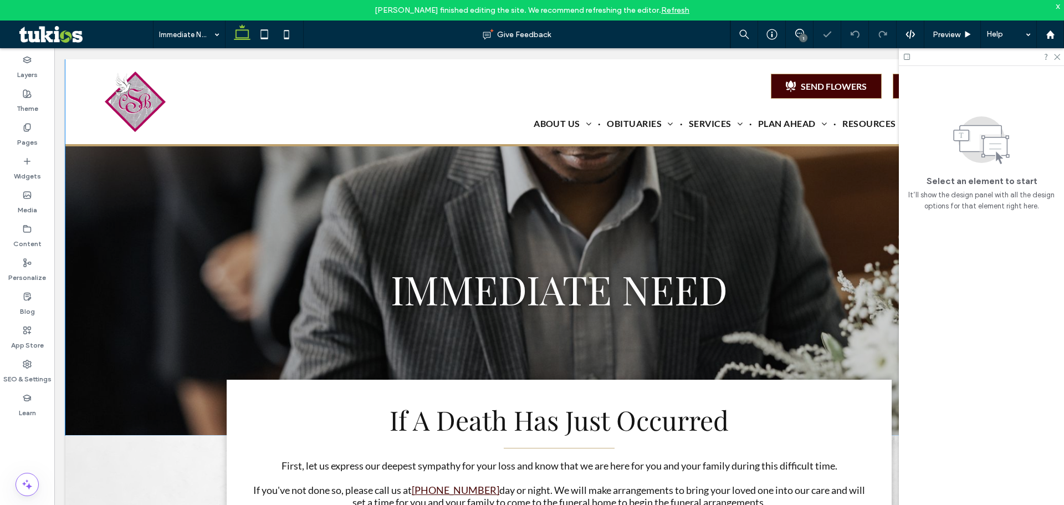
scroll to position [222, 0]
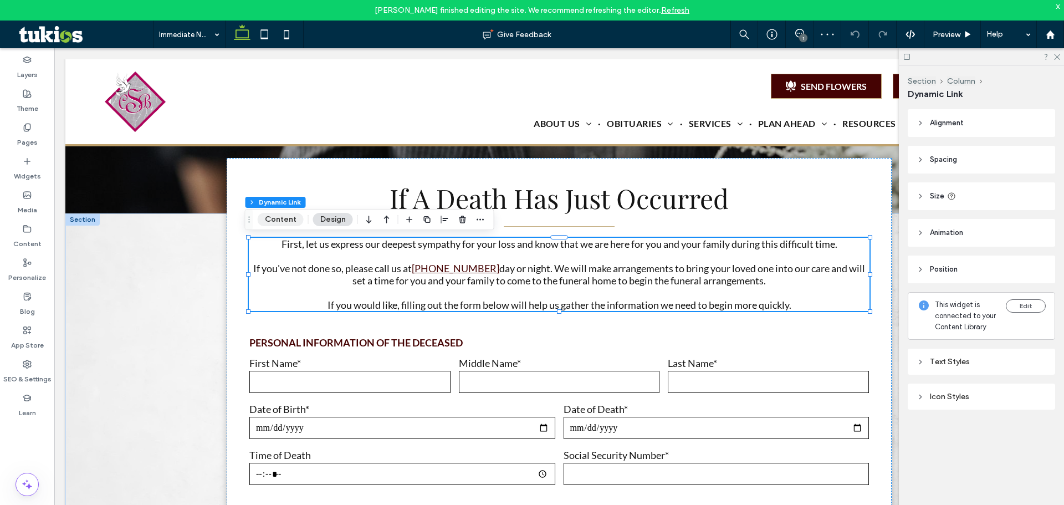
click at [287, 216] on button "Content" at bounding box center [281, 219] width 46 height 13
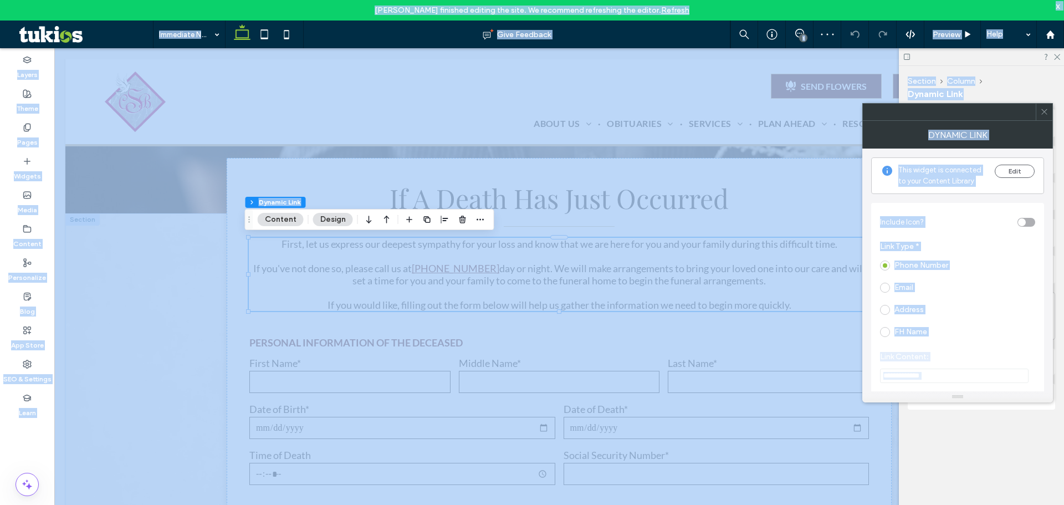
click at [987, 277] on section "Phone Number Email Address FH Name" at bounding box center [957, 299] width 155 height 84
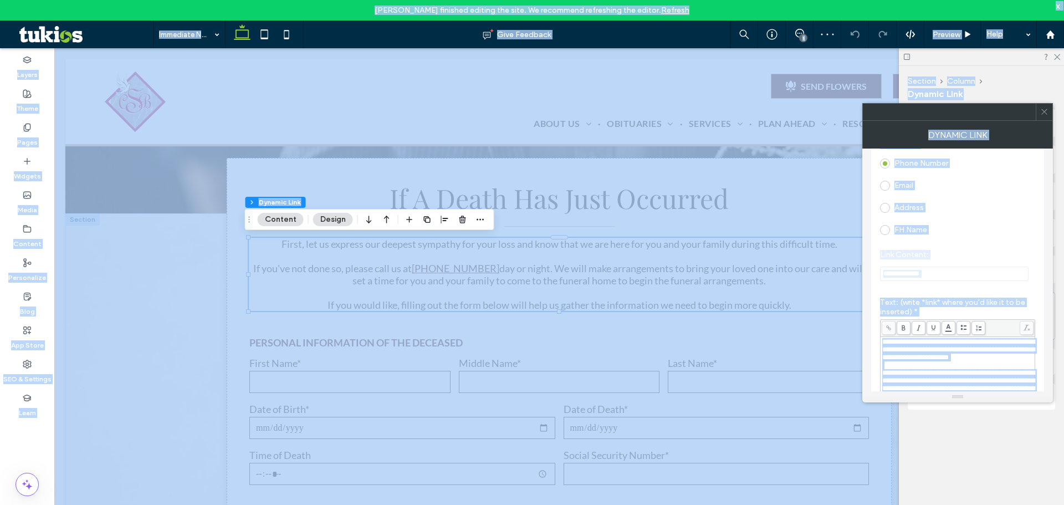
click at [979, 285] on div "**********" at bounding box center [957, 323] width 155 height 435
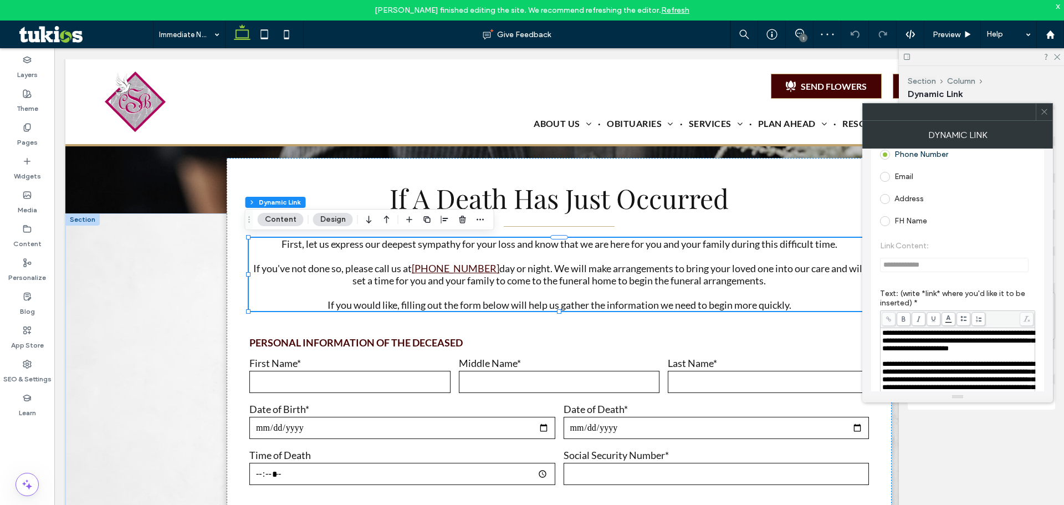
click at [924, 388] on span "**********" at bounding box center [959, 379] width 152 height 38
click at [923, 381] on span "**********" at bounding box center [959, 379] width 152 height 38
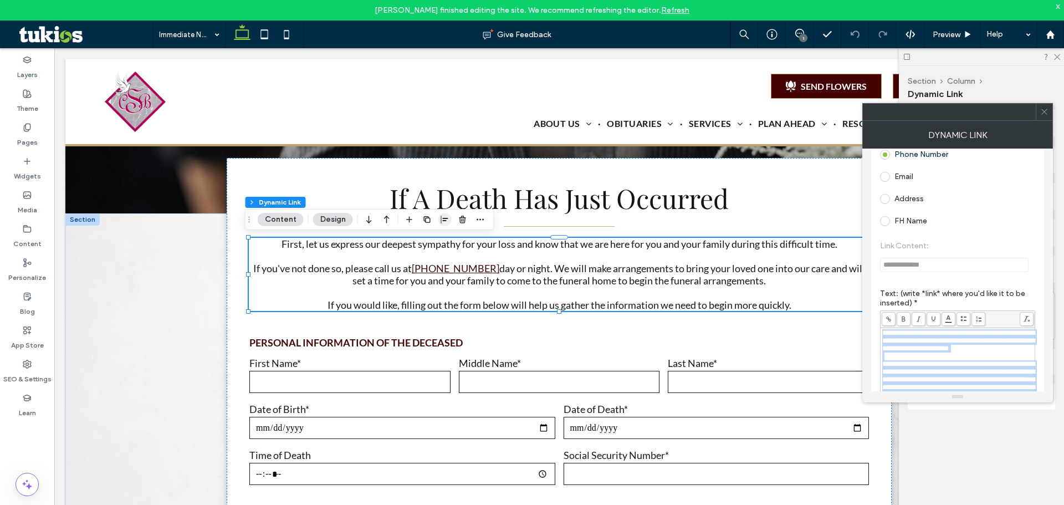
copy div "**********"
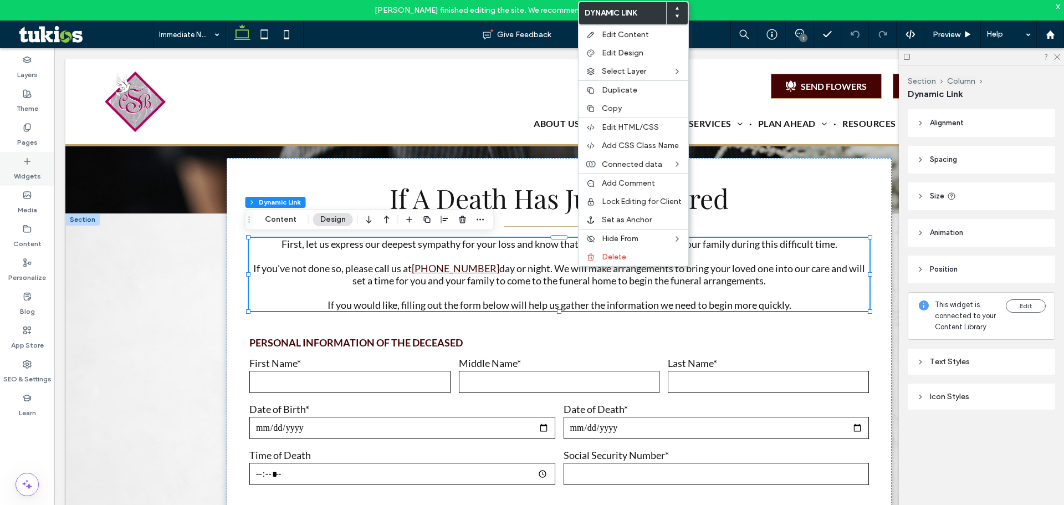
click at [21, 157] on div "Widgets" at bounding box center [27, 169] width 54 height 34
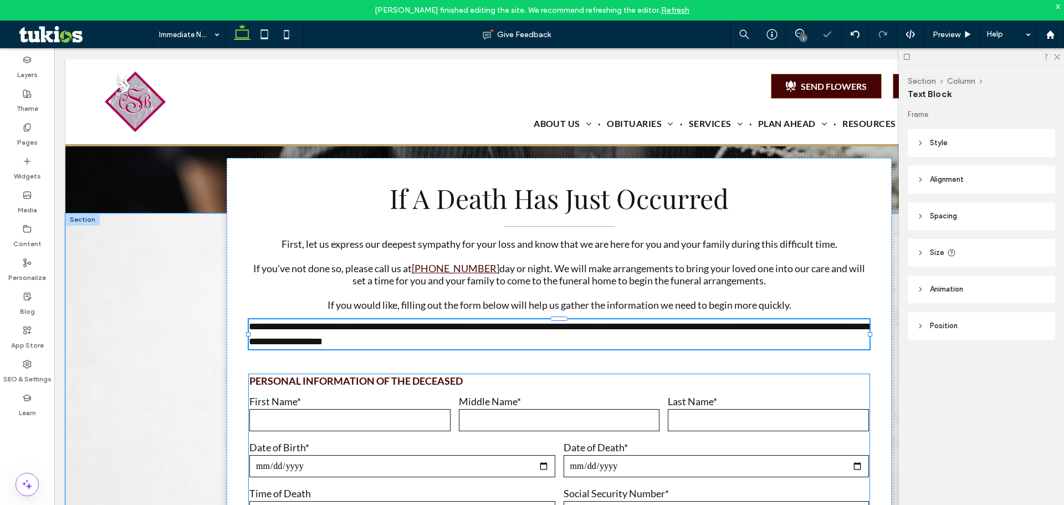
type input "****"
type input "**"
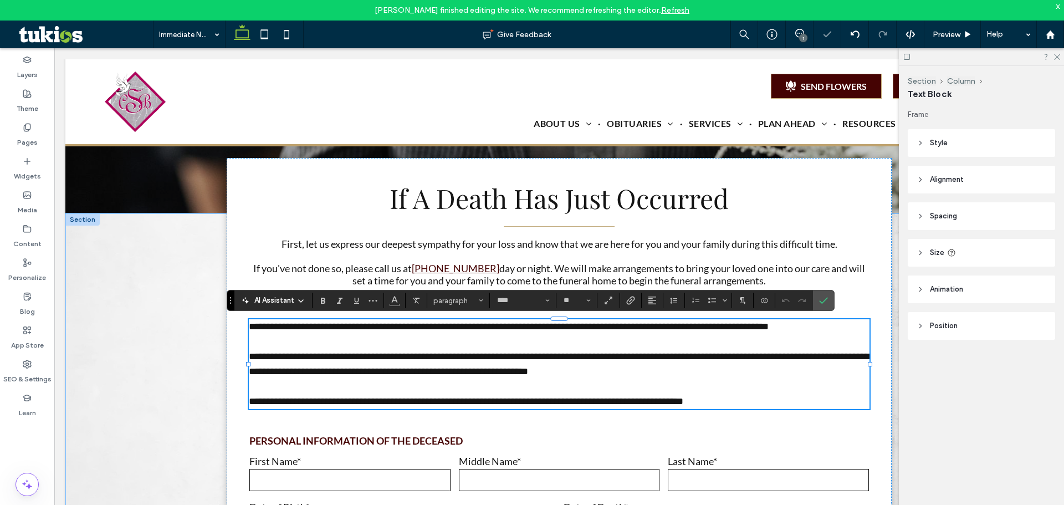
scroll to position [0, 0]
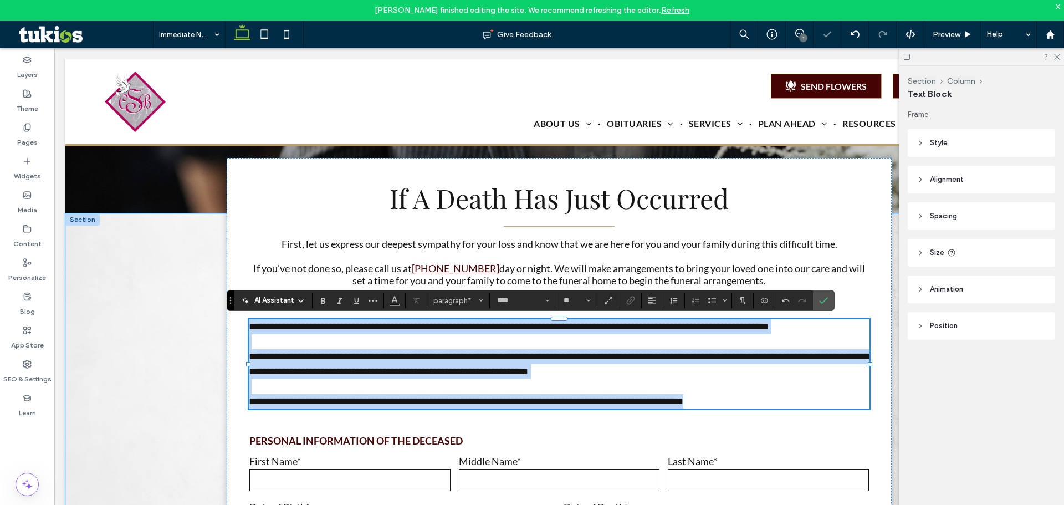
click at [431, 363] on p "**********" at bounding box center [559, 364] width 621 height 30
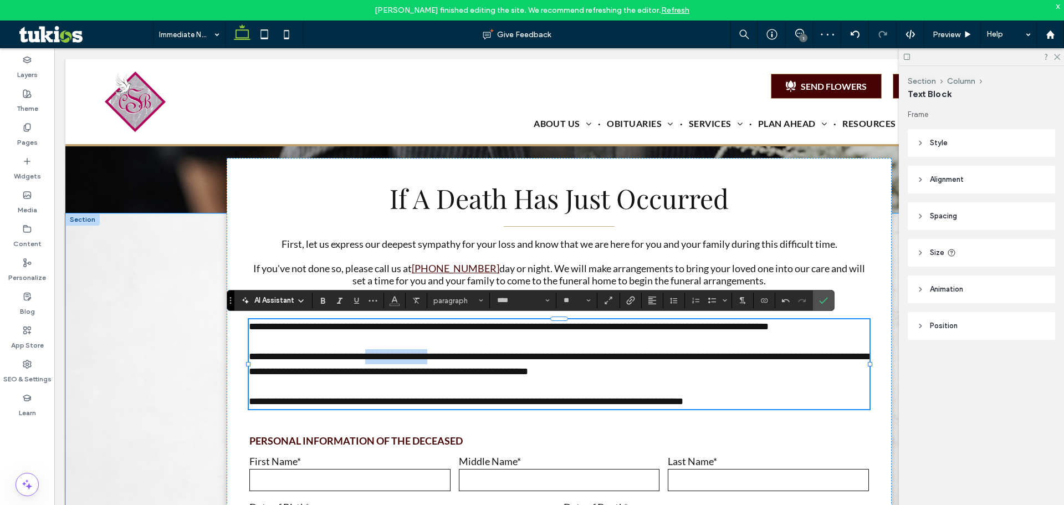
drag, startPoint x: 428, startPoint y: 358, endPoint x: 367, endPoint y: 355, distance: 61.1
click at [367, 355] on span "**********" at bounding box center [559, 363] width 621 height 25
drag, startPoint x: 413, startPoint y: 354, endPoint x: 383, endPoint y: 357, distance: 30.6
click at [383, 357] on span "**********" at bounding box center [559, 363] width 621 height 25
drag, startPoint x: 417, startPoint y: 351, endPoint x: 368, endPoint y: 355, distance: 50.1
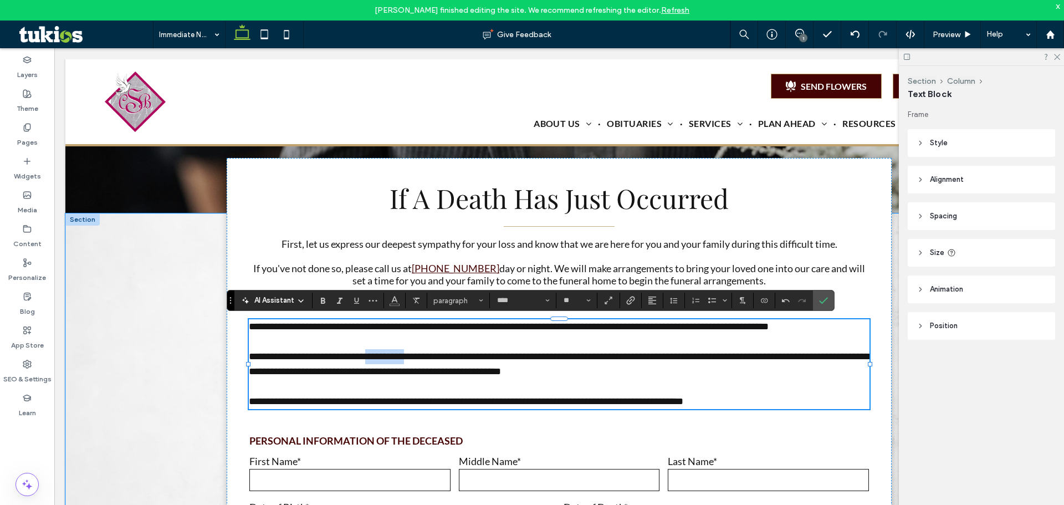
click at [368, 355] on span "**********" at bounding box center [559, 363] width 621 height 25
click at [634, 296] on icon "Link" at bounding box center [630, 300] width 9 height 9
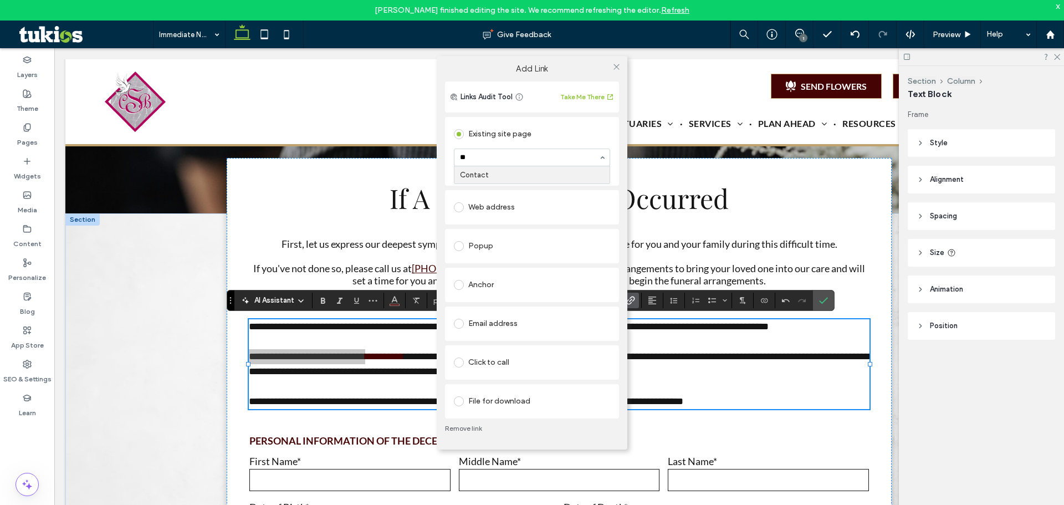
type input "***"
click at [618, 68] on icon at bounding box center [617, 67] width 8 height 8
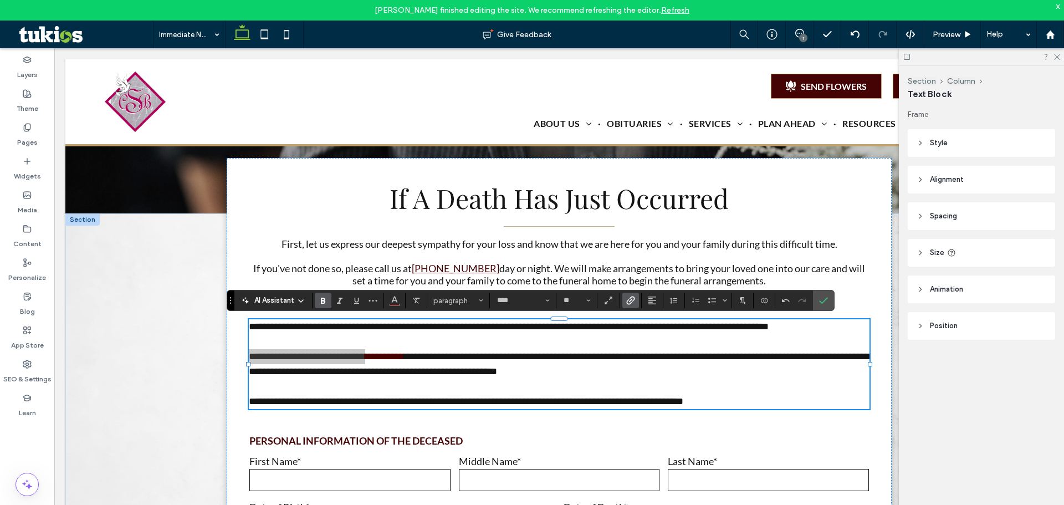
click at [323, 296] on icon "Bold" at bounding box center [323, 300] width 9 height 9
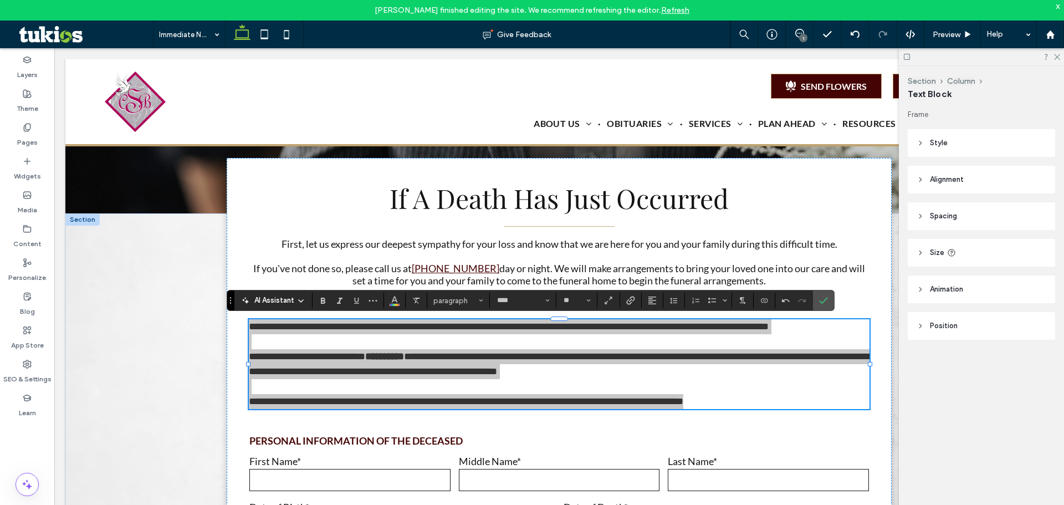
click at [641, 299] on section at bounding box center [631, 301] width 22 height 16
click at [651, 297] on use "Alignment" at bounding box center [653, 301] width 8 height 8
click at [662, 337] on icon "ui.textEditor.alignment.center" at bounding box center [660, 334] width 9 height 9
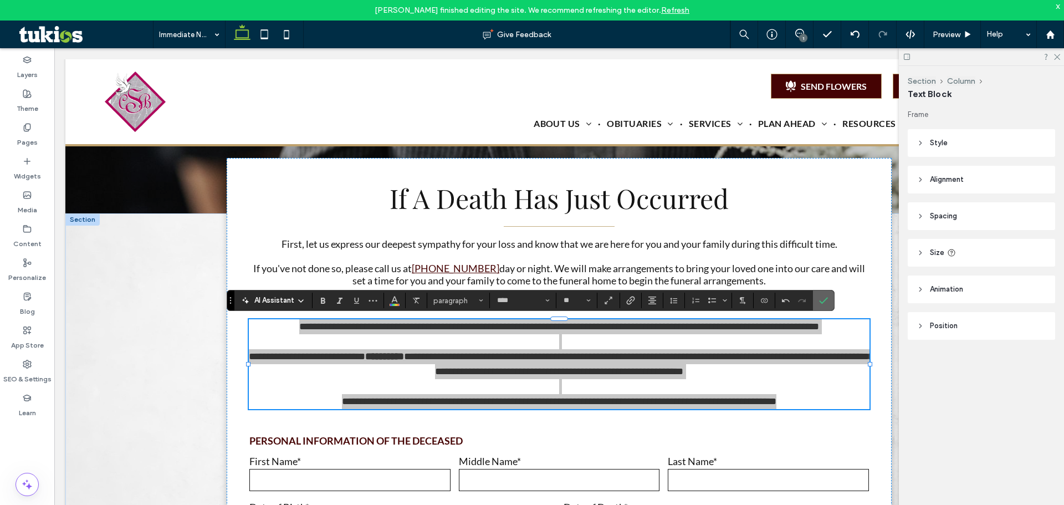
click at [825, 299] on icon "Confirm" at bounding box center [823, 300] width 9 height 9
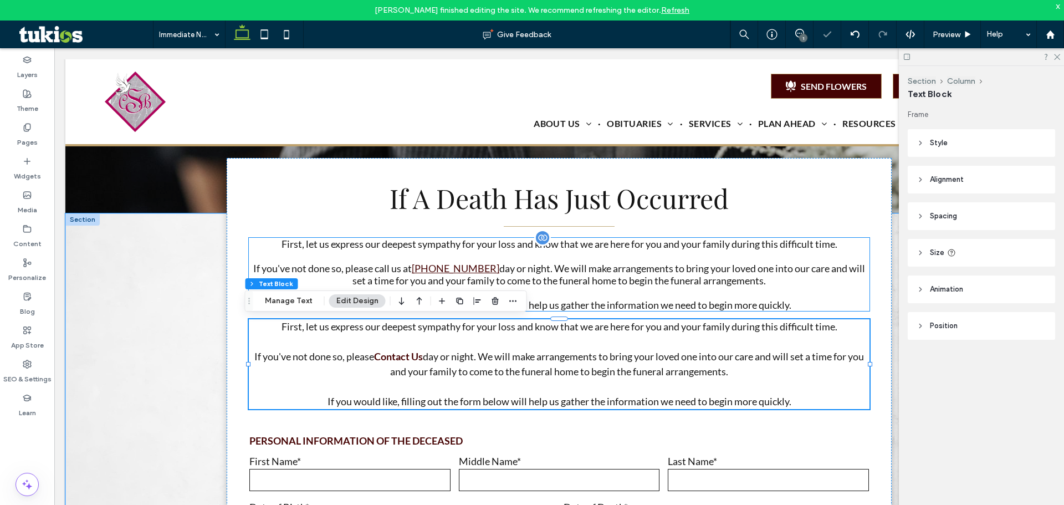
click at [830, 265] on p "If you've not done so, please call us at 410-685-0871 day or night. We will mak…" at bounding box center [559, 274] width 621 height 24
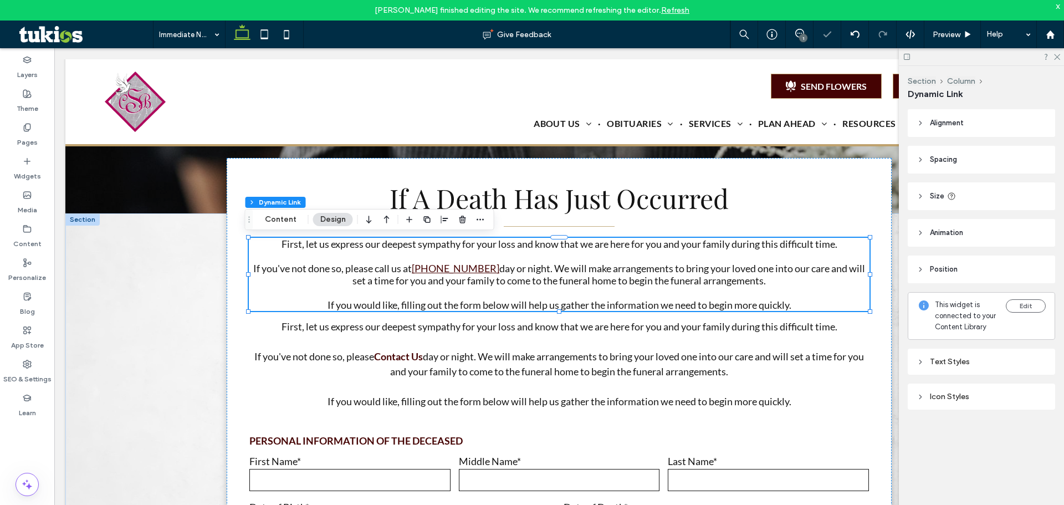
click at [454, 217] on div at bounding box center [445, 220] width 84 height 20
click at [456, 224] on span "button" at bounding box center [462, 219] width 13 height 13
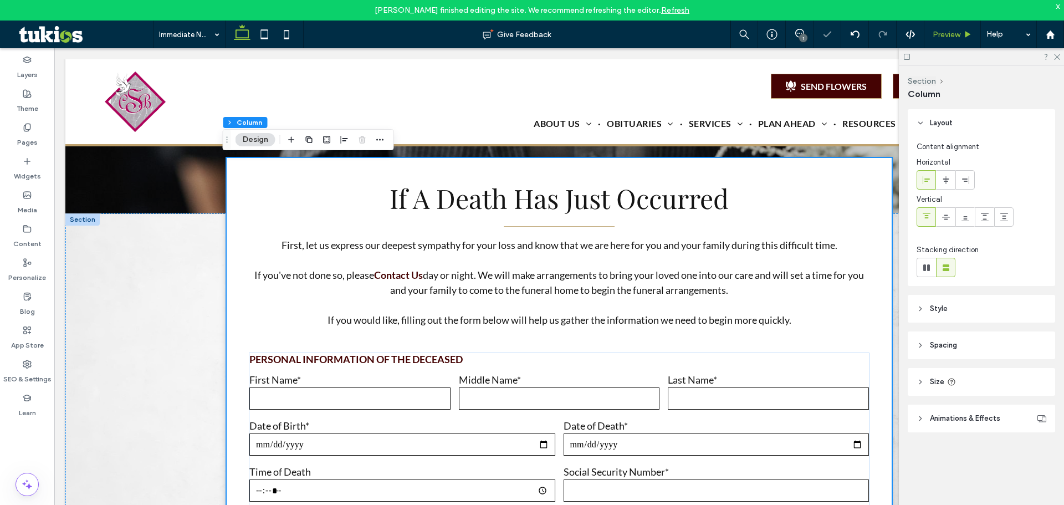
click at [950, 38] on span "Preview" at bounding box center [947, 34] width 28 height 9
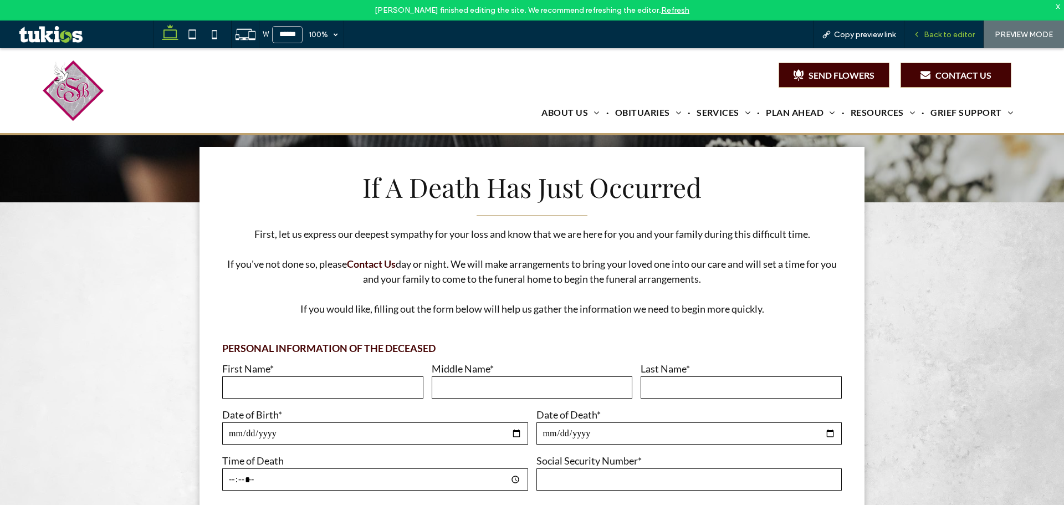
scroll to position [211, 0]
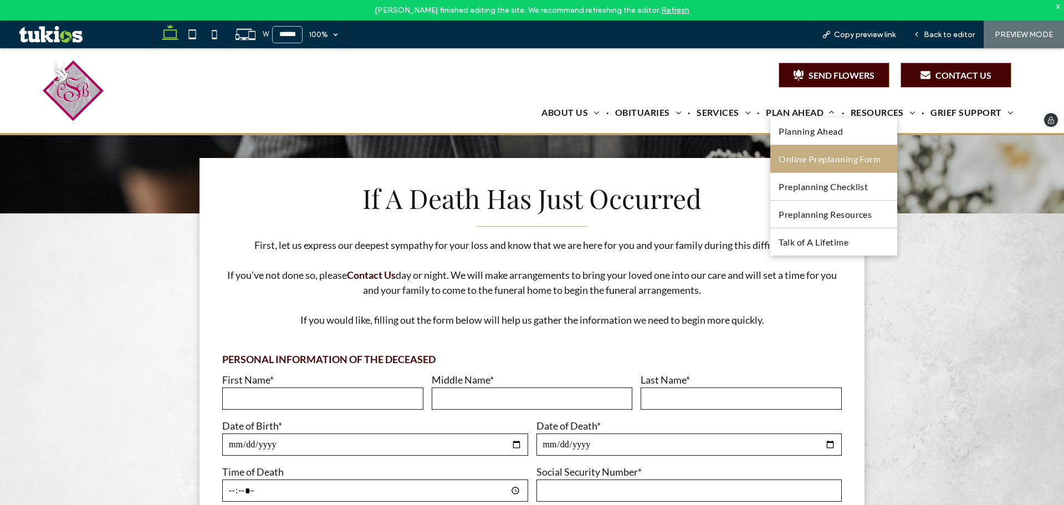
drag, startPoint x: 837, startPoint y: 151, endPoint x: 837, endPoint y: 196, distance: 44.9
click at [837, 151] on link "Online Preplanning Form" at bounding box center [834, 158] width 127 height 27
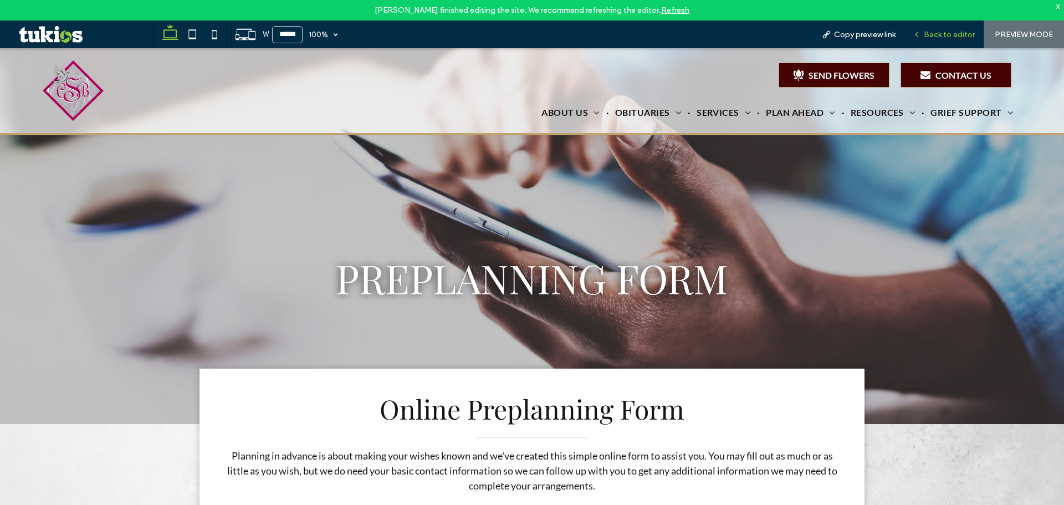
click at [962, 30] on span "Back to editor" at bounding box center [949, 34] width 51 height 9
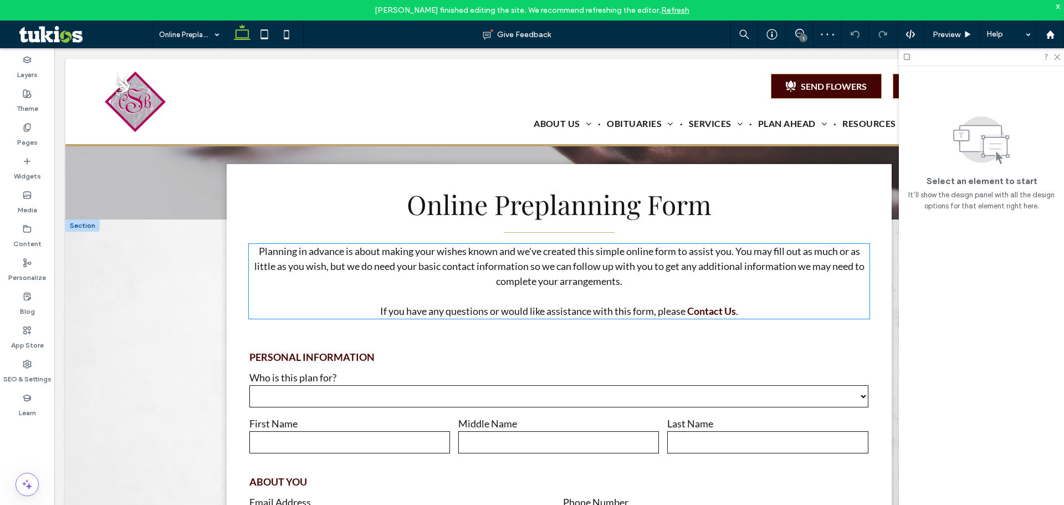
scroll to position [222, 0]
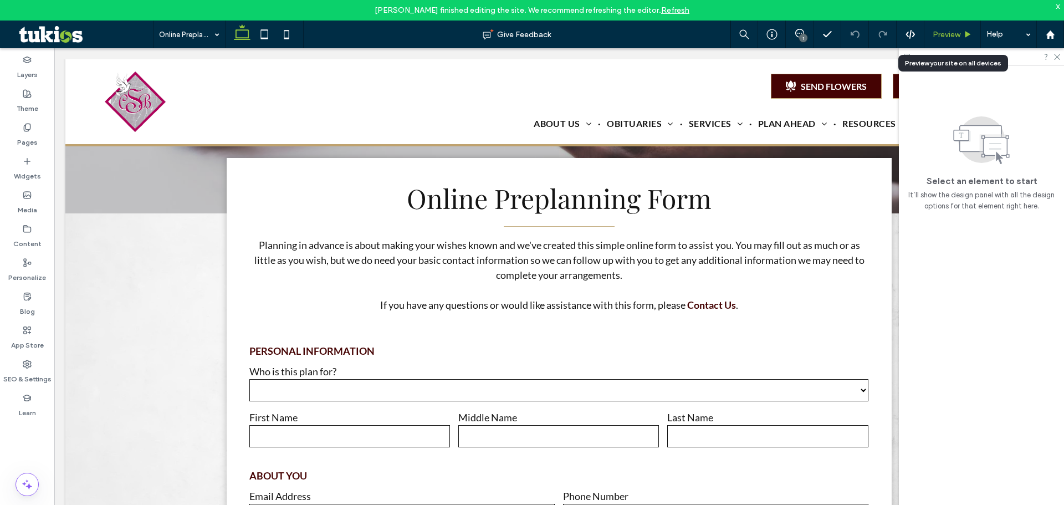
drag, startPoint x: 957, startPoint y: 32, endPoint x: 897, endPoint y: 0, distance: 67.7
click at [957, 32] on span "Preview" at bounding box center [947, 34] width 28 height 9
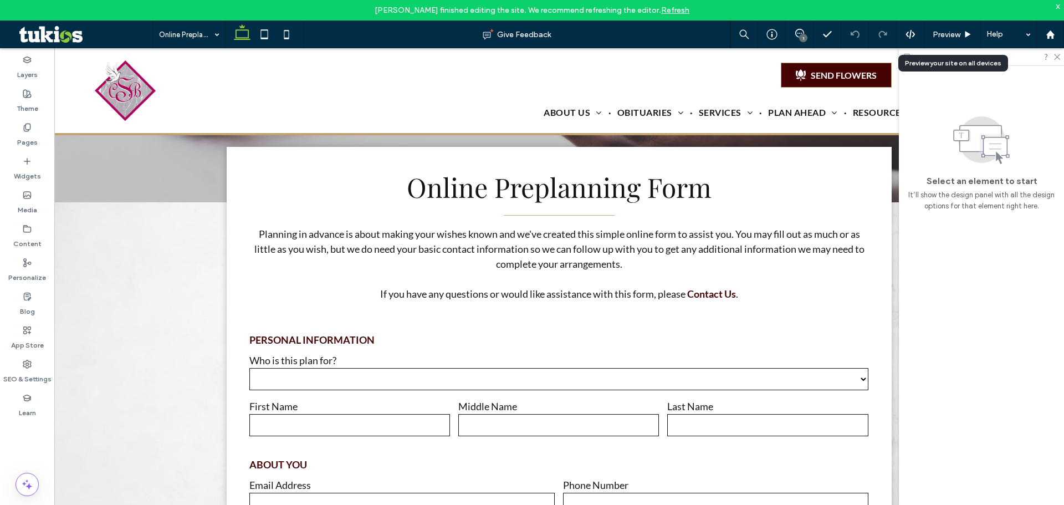
scroll to position [211, 0]
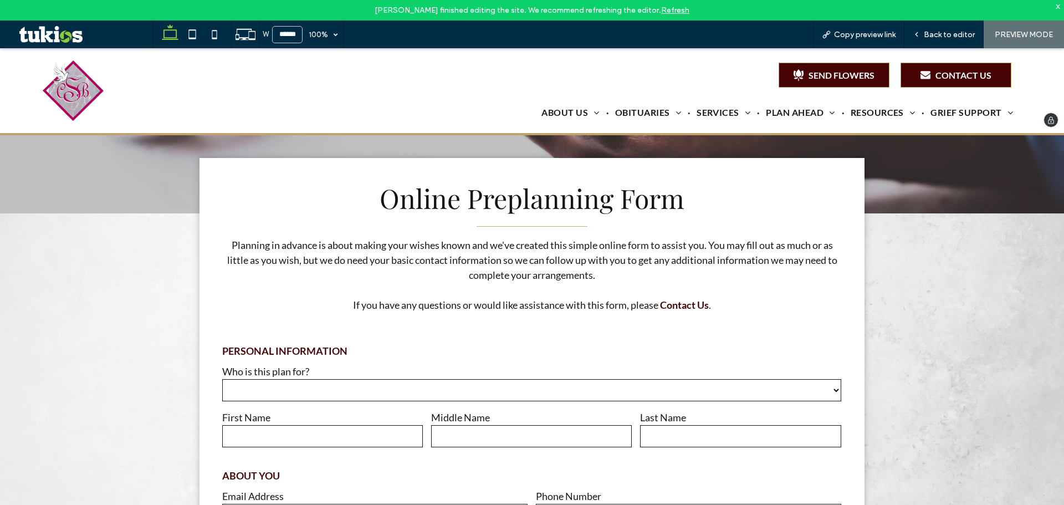
click at [109, 97] on div at bounding box center [139, 90] width 192 height 63
click at [81, 95] on img at bounding box center [73, 90] width 61 height 61
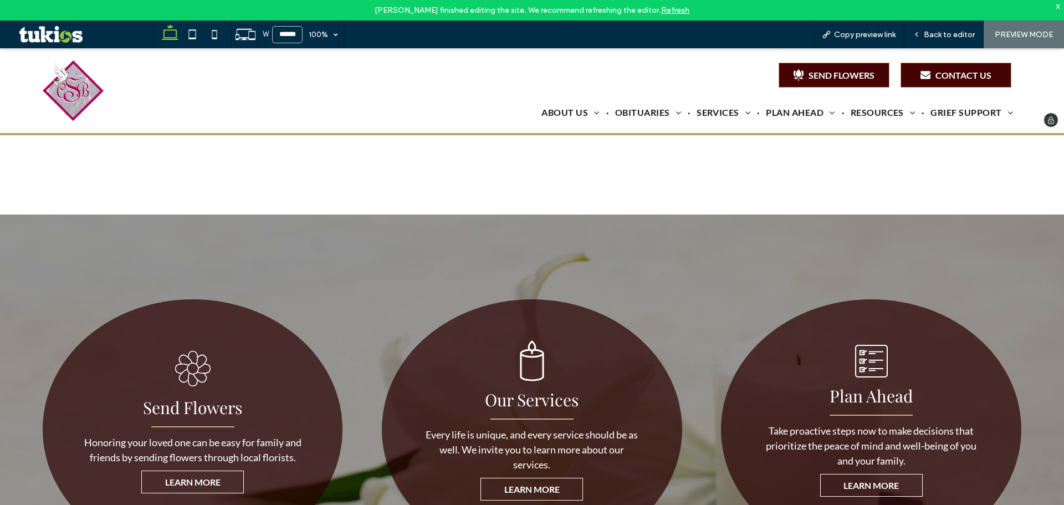
scroll to position [1275, 0]
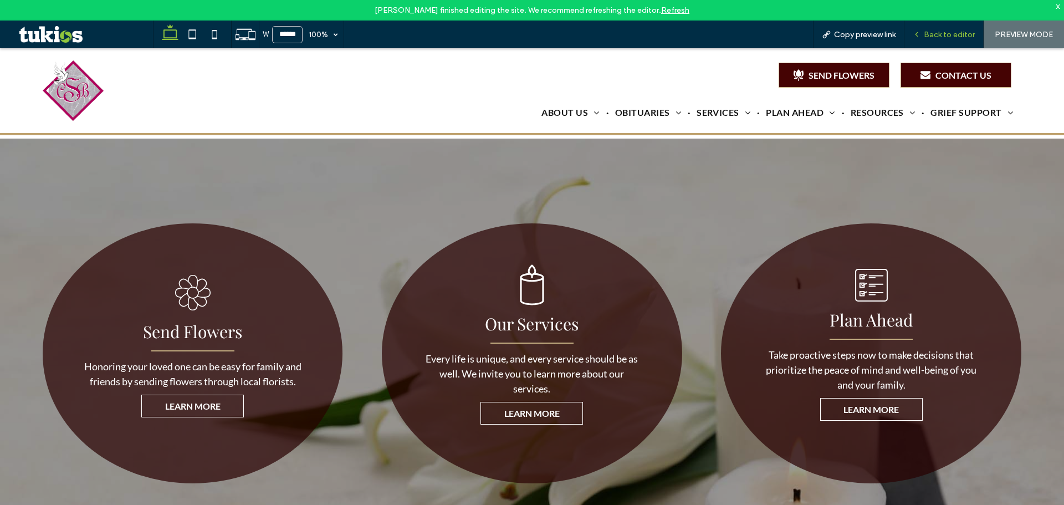
click at [949, 34] on span "Back to editor" at bounding box center [949, 34] width 51 height 9
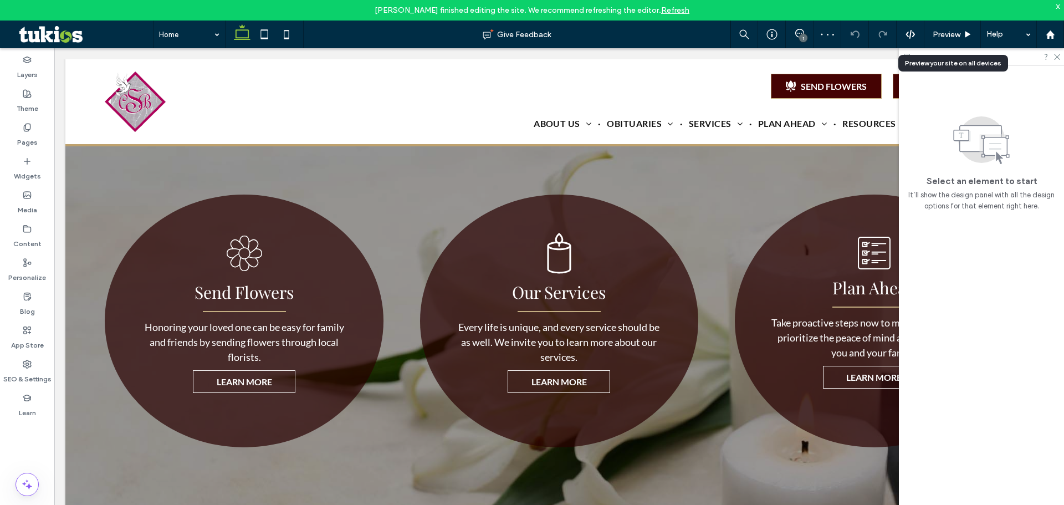
scroll to position [1276, 0]
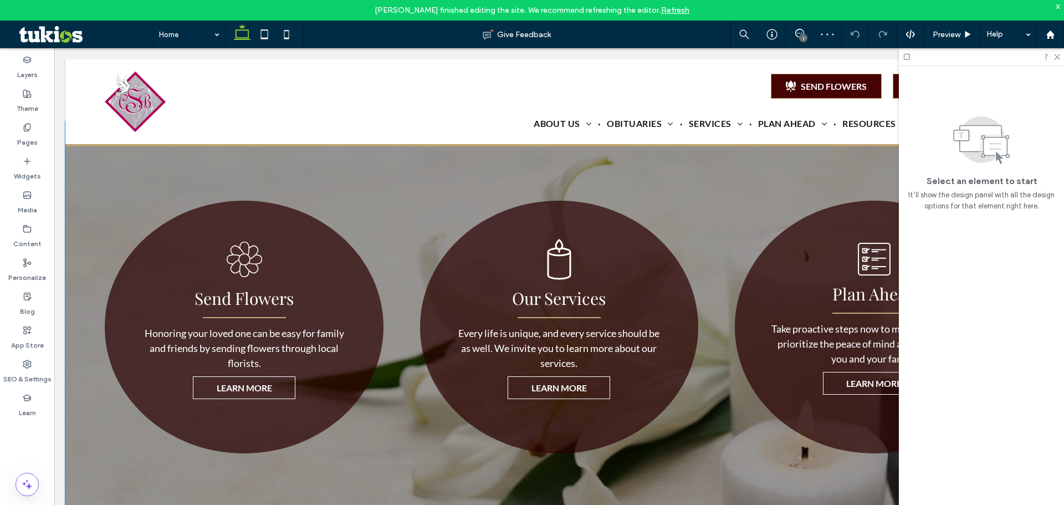
click at [411, 185] on div "Black and white cartoon flower with eight petals and a circular center. Send Fl…" at bounding box center [559, 326] width 988 height 411
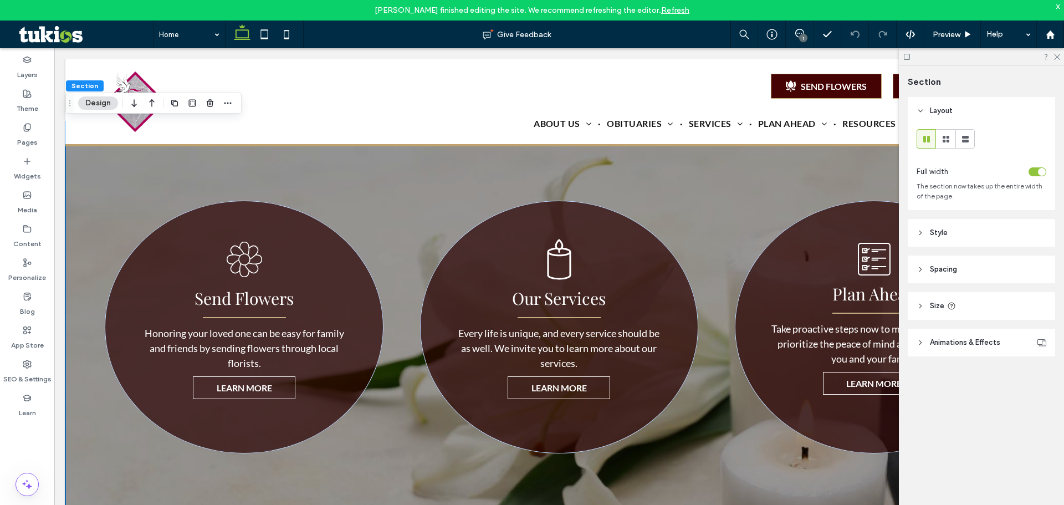
click at [972, 234] on header "Style" at bounding box center [981, 233] width 147 height 28
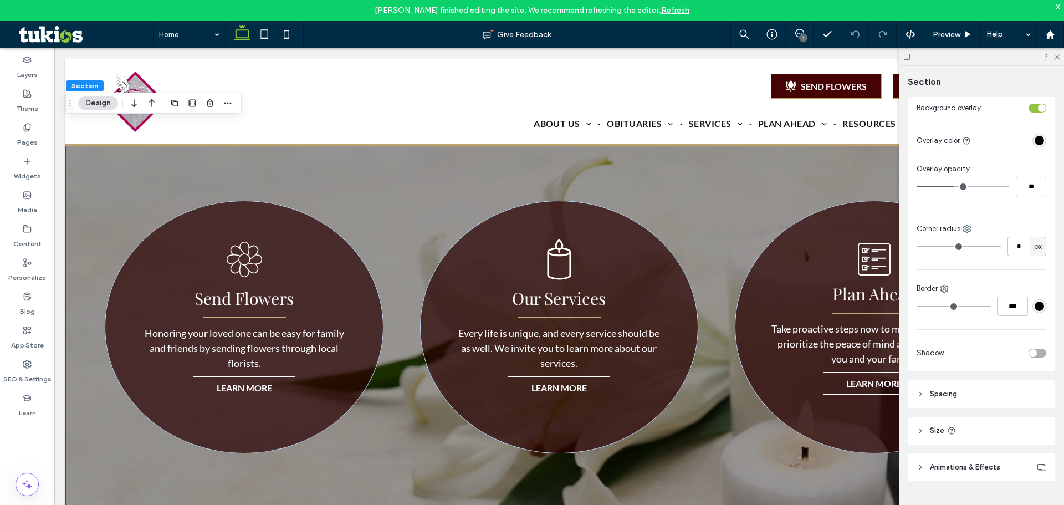
scroll to position [518, 0]
click at [966, 395] on header "Spacing" at bounding box center [981, 390] width 147 height 28
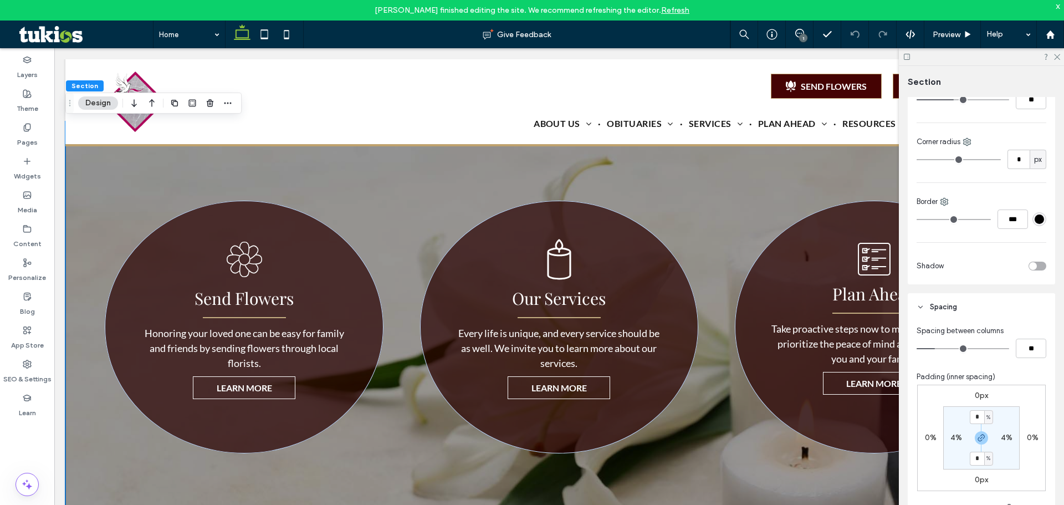
scroll to position [684, 0]
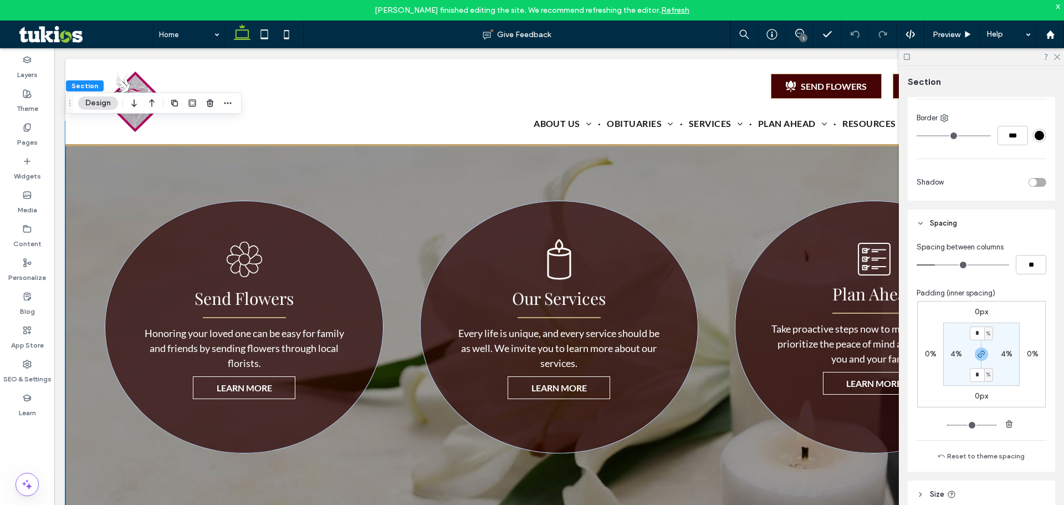
click at [953, 353] on label "4%" at bounding box center [957, 353] width 12 height 9
type input "*"
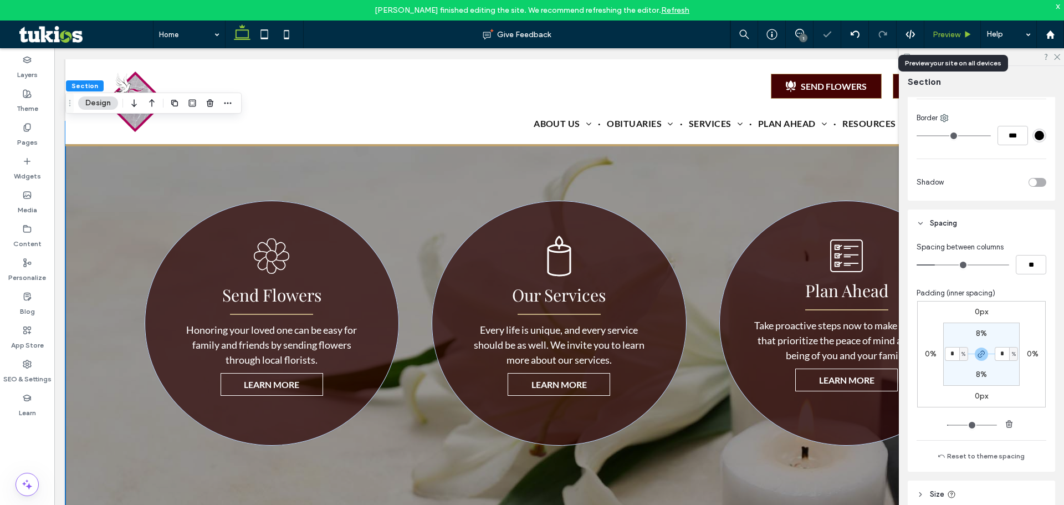
drag, startPoint x: 942, startPoint y: 33, endPoint x: 888, endPoint y: 106, distance: 91.1
click at [942, 33] on span "Preview" at bounding box center [947, 34] width 28 height 9
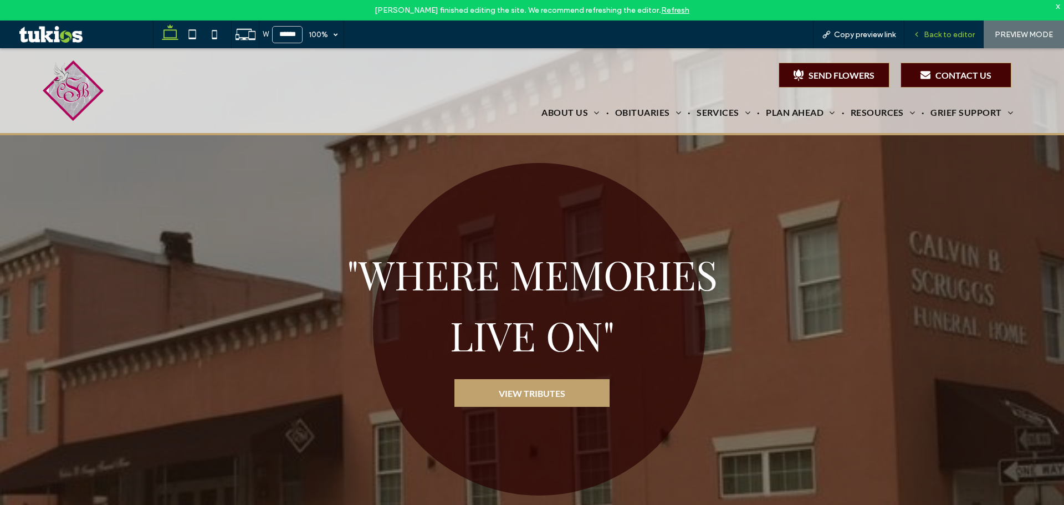
click at [926, 32] on span "Back to editor" at bounding box center [949, 34] width 51 height 9
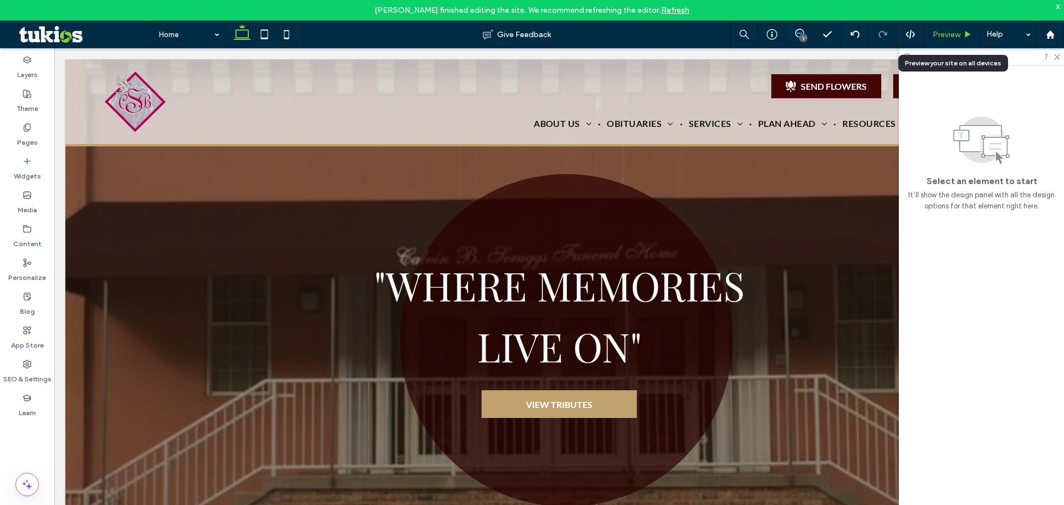
click at [935, 33] on span "Preview" at bounding box center [947, 34] width 28 height 9
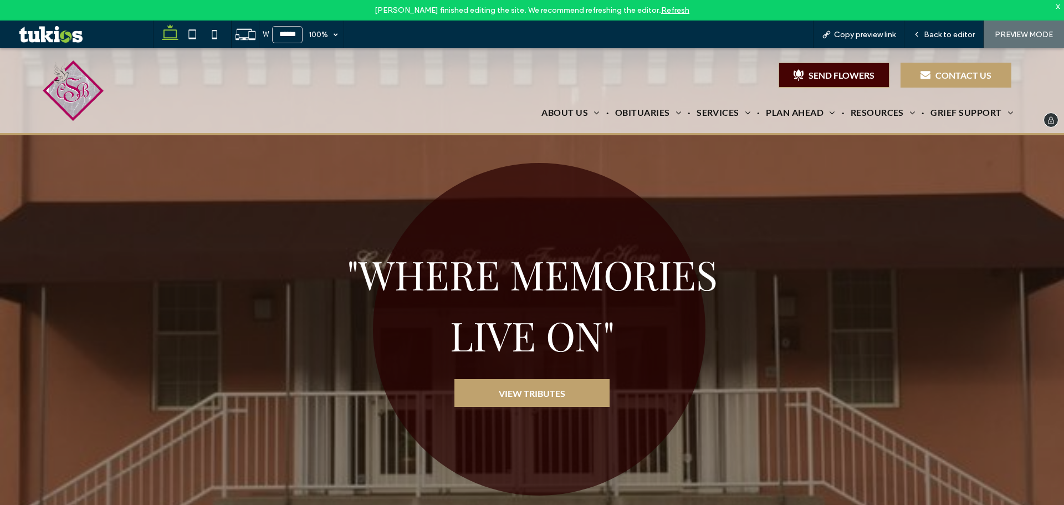
click at [941, 69] on div "CONTACT US" at bounding box center [956, 75] width 111 height 25
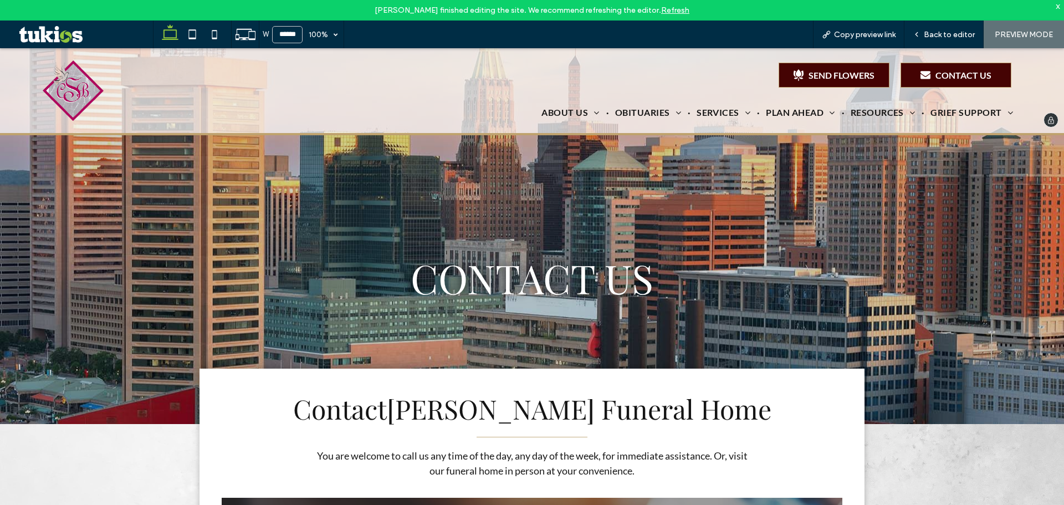
click at [64, 81] on img at bounding box center [73, 90] width 61 height 61
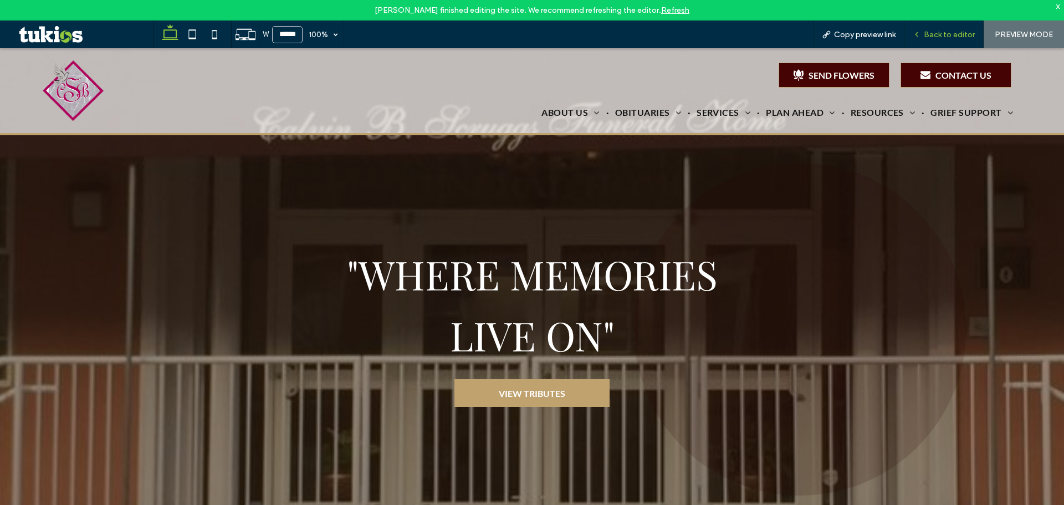
click at [935, 37] on span "Back to editor" at bounding box center [949, 34] width 51 height 9
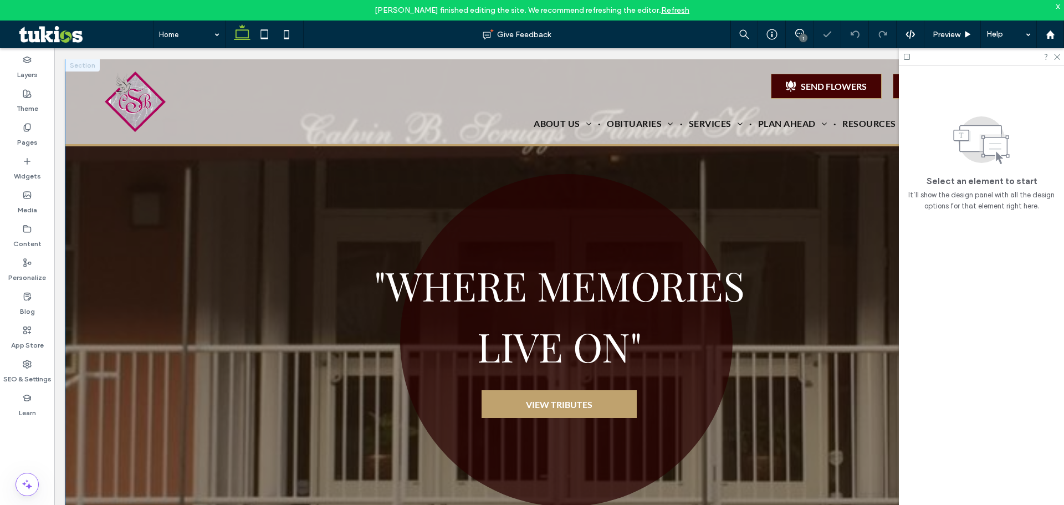
click at [102, 214] on div at bounding box center [559, 334] width 988 height 550
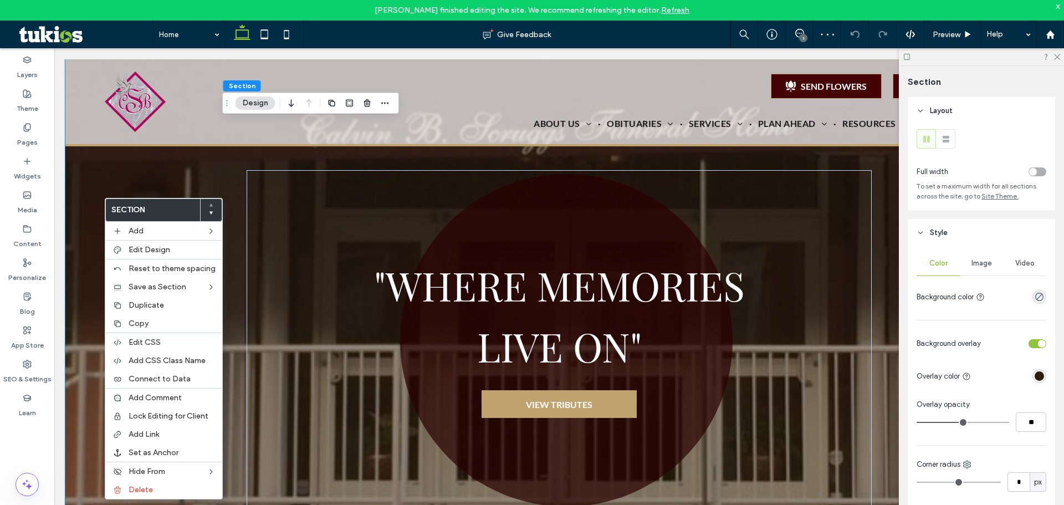
click at [972, 264] on span "Image" at bounding box center [982, 263] width 21 height 9
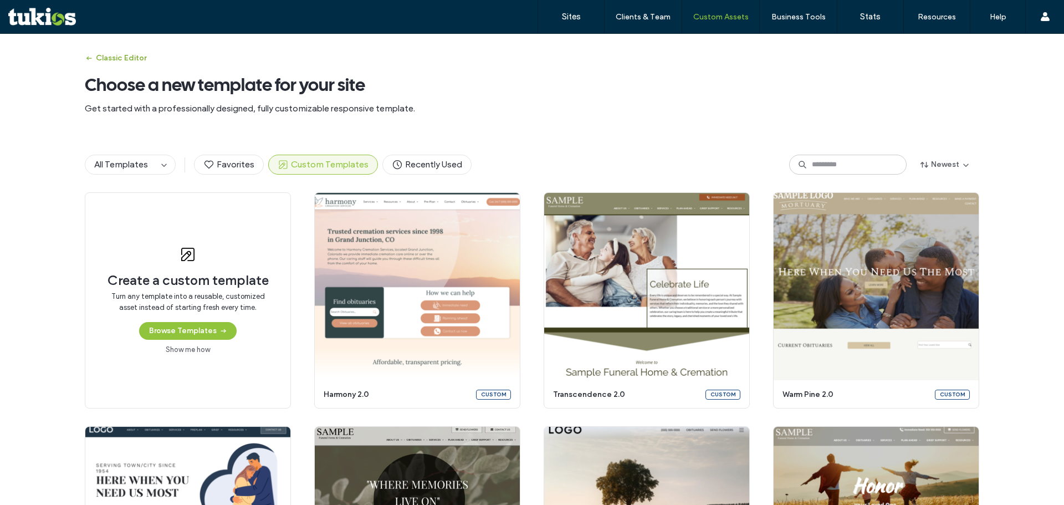
click at [93, 64] on button "Classic Editor" at bounding box center [116, 58] width 62 height 18
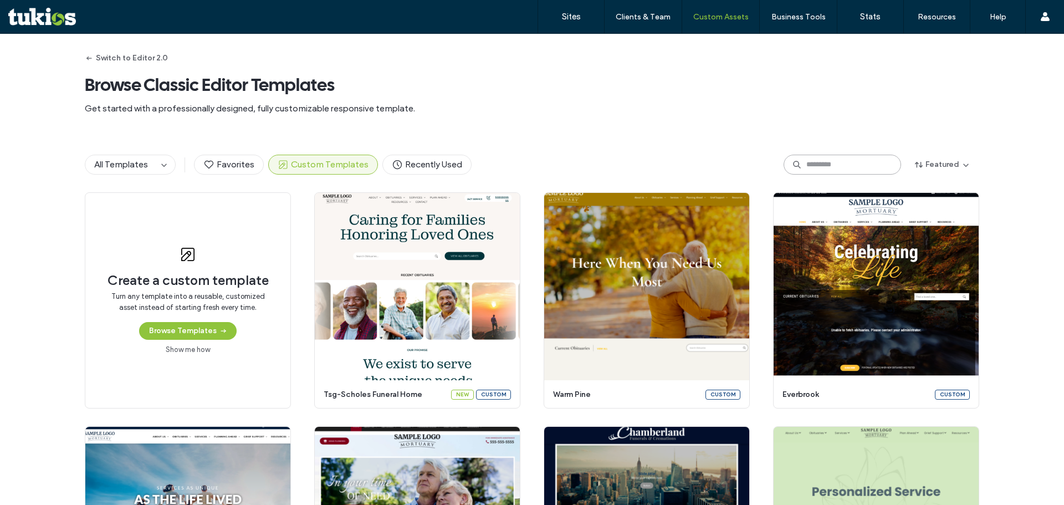
click at [805, 157] on input at bounding box center [843, 165] width 118 height 20
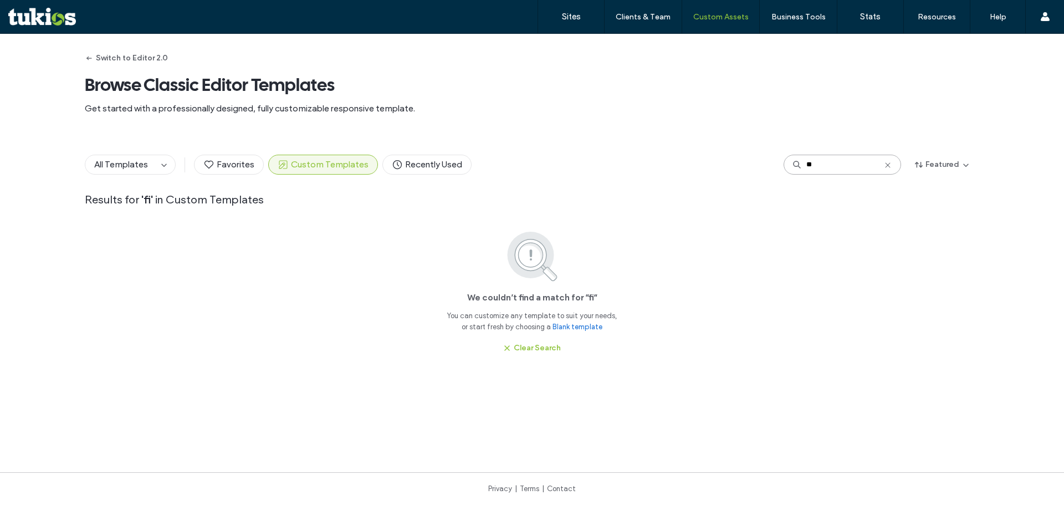
type input "*"
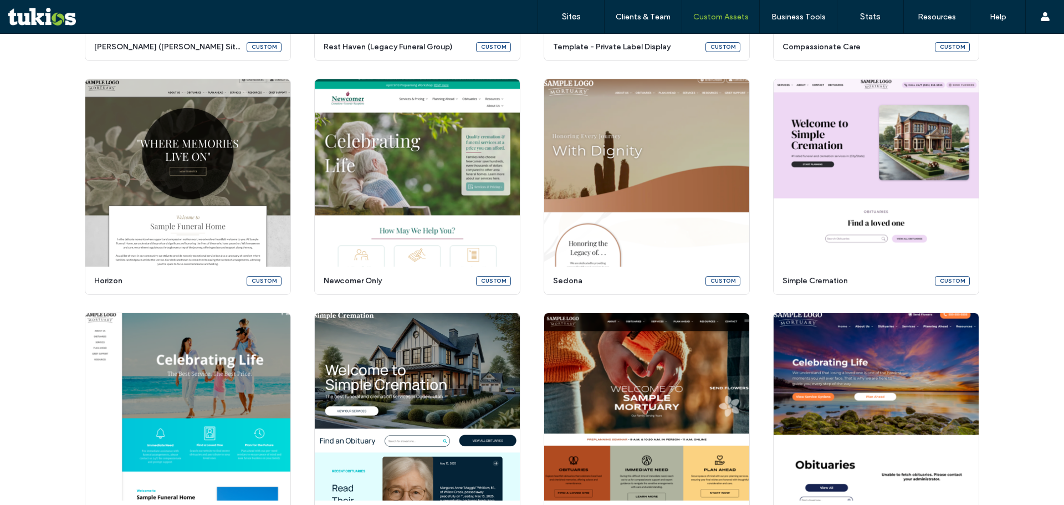
scroll to position [776, 0]
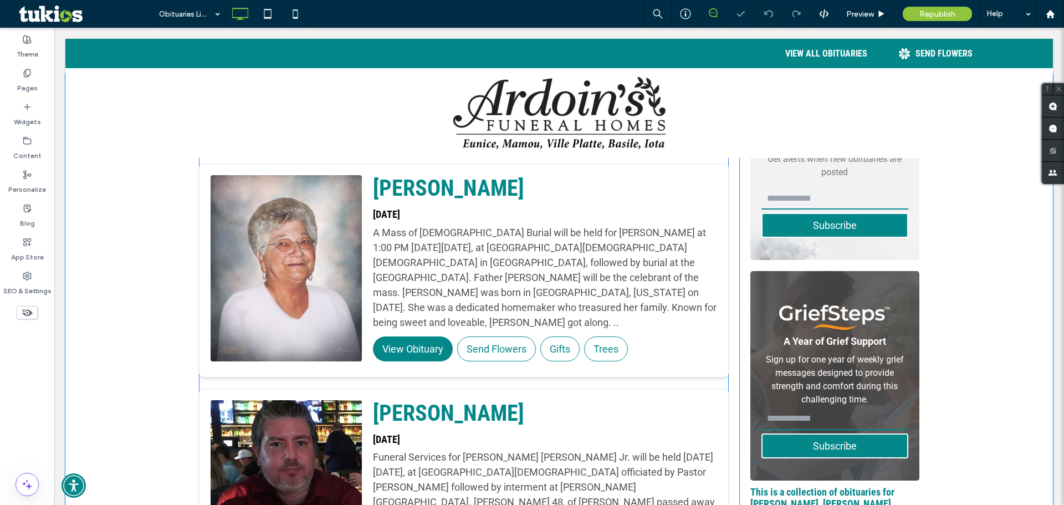
click at [457, 299] on div "Lena Fontenot Apr 17, 2023 A Mass of Christian Burial will be held for Lena Fon…" at bounding box center [545, 270] width 344 height 191
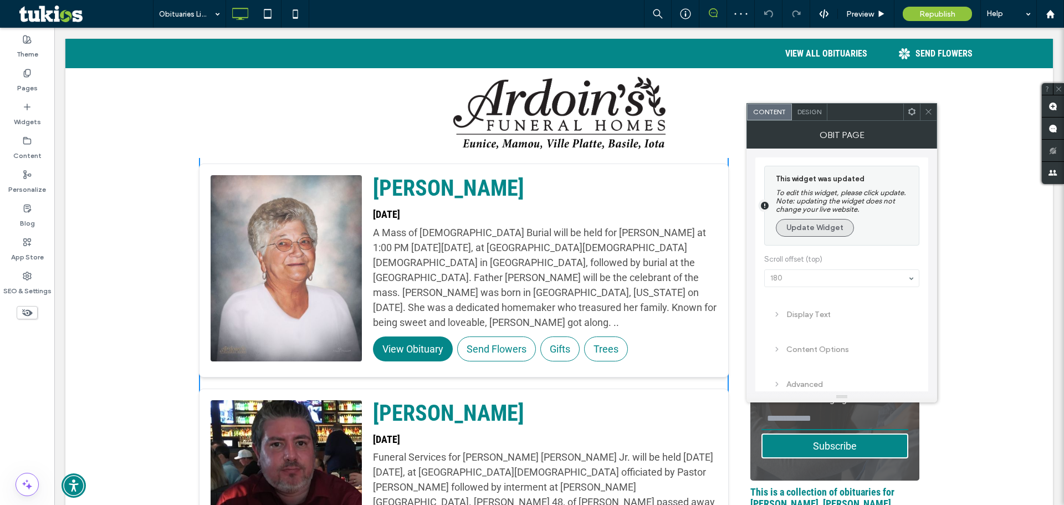
drag, startPoint x: 831, startPoint y: 218, endPoint x: 838, endPoint y: 219, distance: 7.2
click at [831, 217] on div "This widget was updated To edit this widget, please click update. Note: updatin…" at bounding box center [844, 206] width 137 height 68
click at [838, 230] on button "Update Widget" at bounding box center [815, 228] width 78 height 18
click at [838, 310] on div "Display Text" at bounding box center [841, 314] width 137 height 9
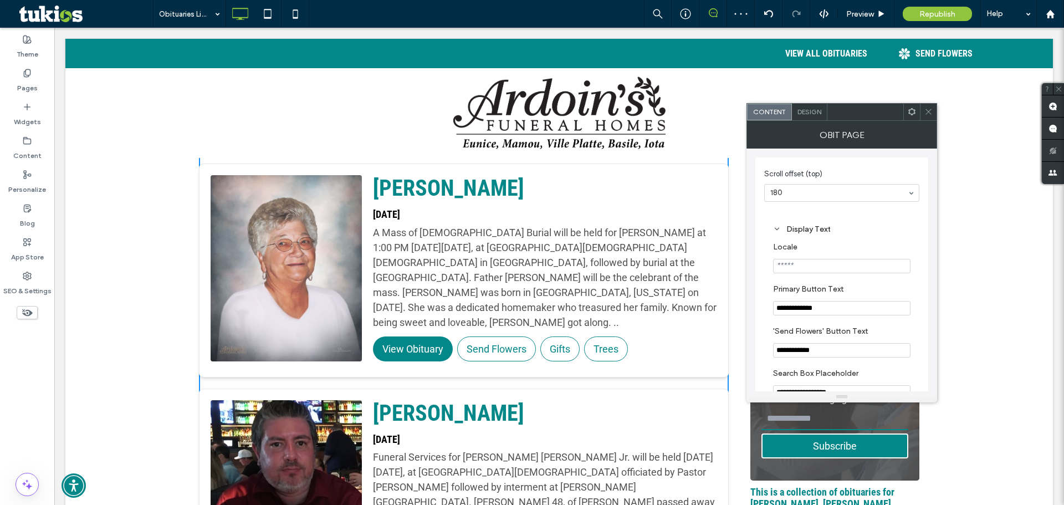
click at [839, 231] on div "Display Text" at bounding box center [841, 229] width 137 height 9
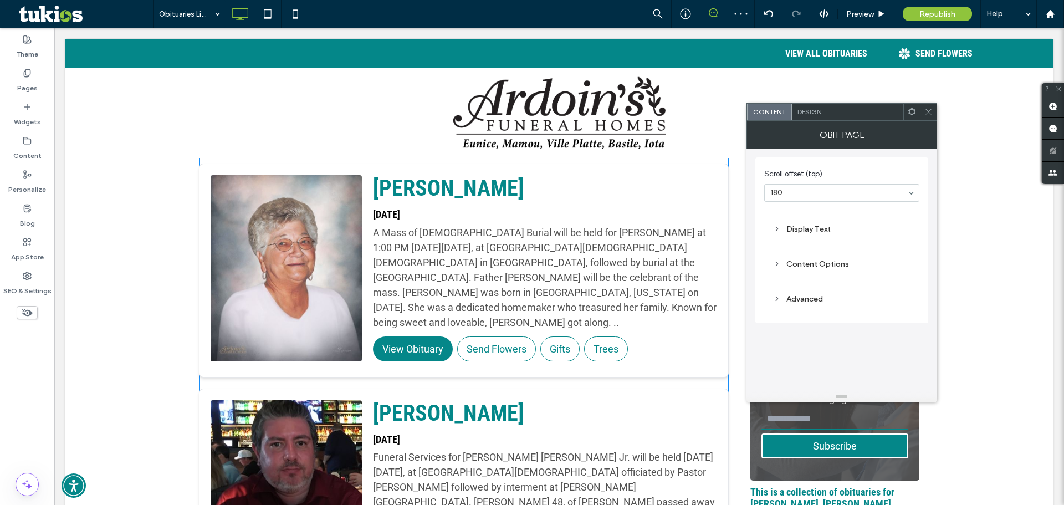
click at [839, 259] on div "Content Options" at bounding box center [841, 263] width 137 height 9
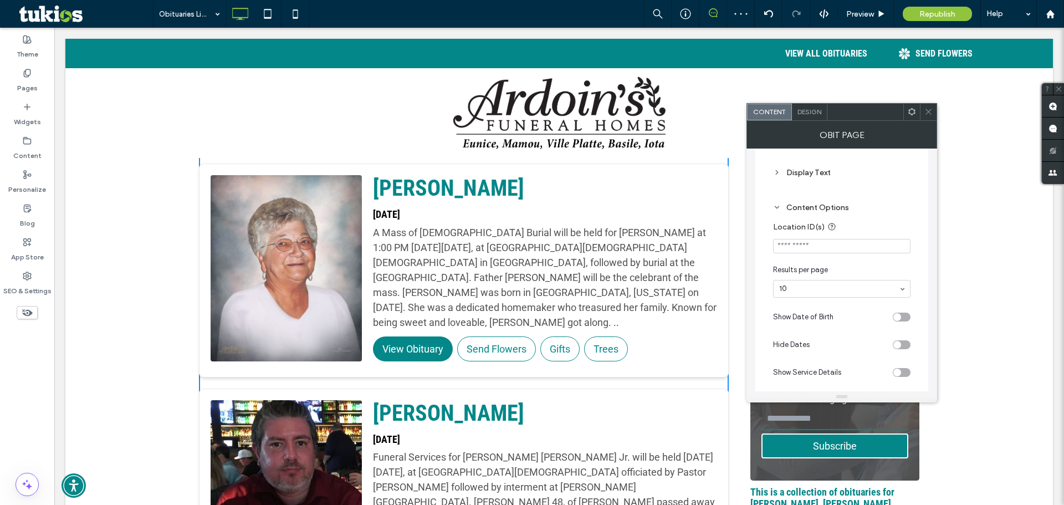
scroll to position [111, 0]
click at [934, 7] on div "Republish" at bounding box center [937, 14] width 69 height 14
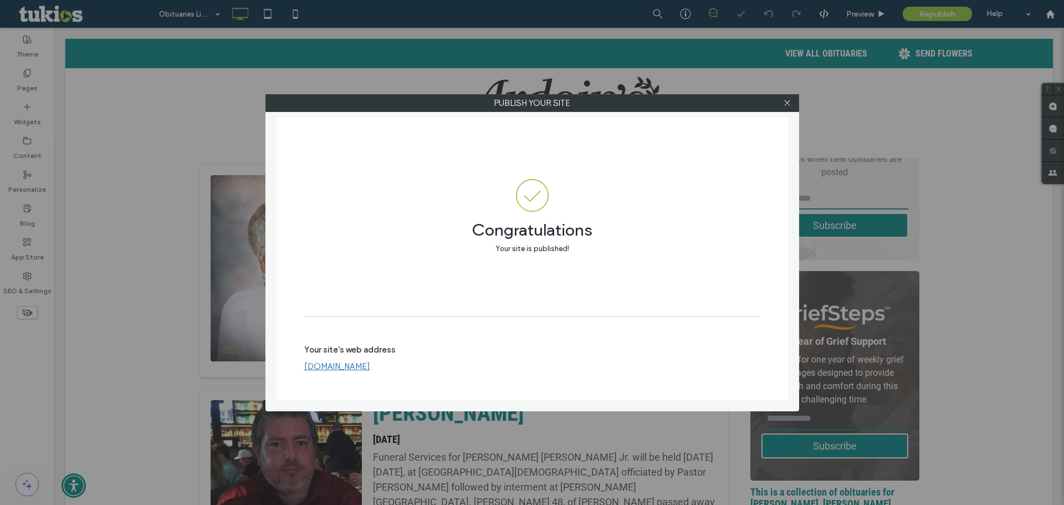
click at [407, 362] on div "Congratulations Your site is published! Your site's web address www.ardoinfuner…" at bounding box center [533, 259] width 512 height 283
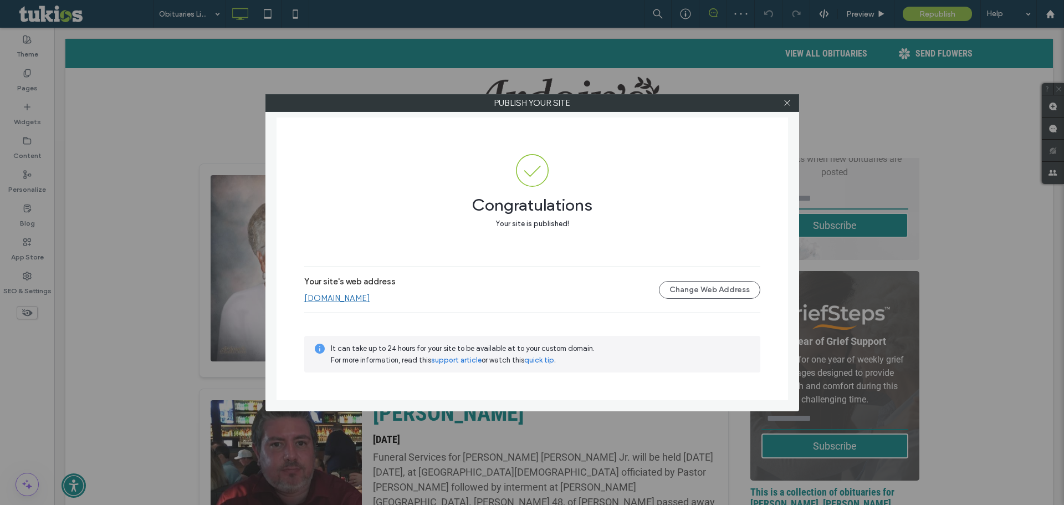
click at [358, 295] on link "www.ardoinfuneralhomes.com" at bounding box center [337, 298] width 66 height 10
click at [787, 100] on icon at bounding box center [787, 103] width 8 height 8
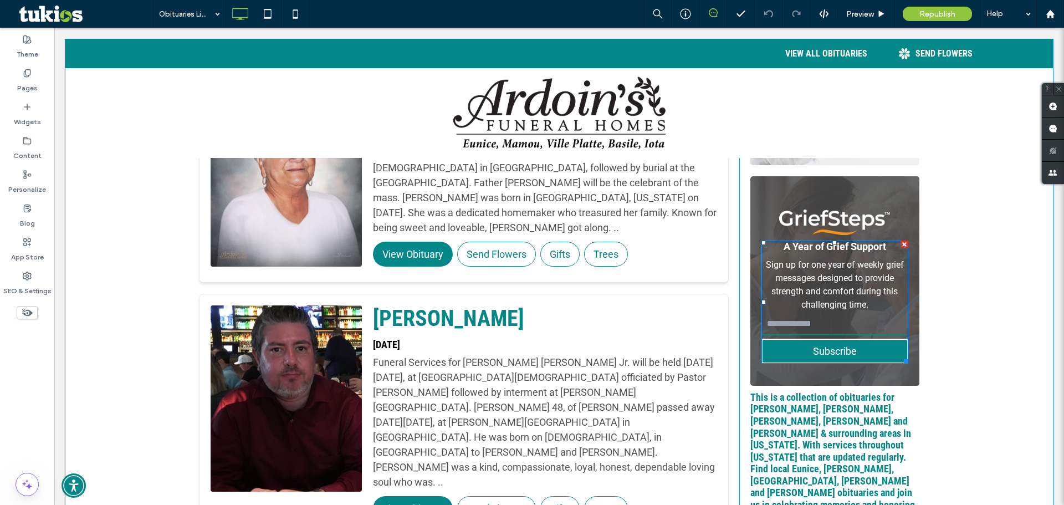
scroll to position [554, 0]
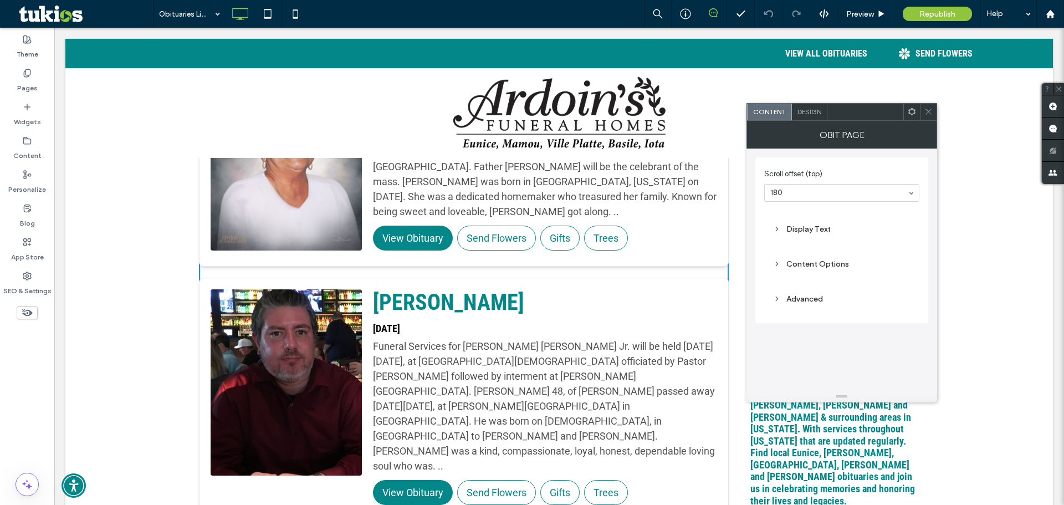
click at [832, 264] on div "Content Options" at bounding box center [841, 263] width 137 height 9
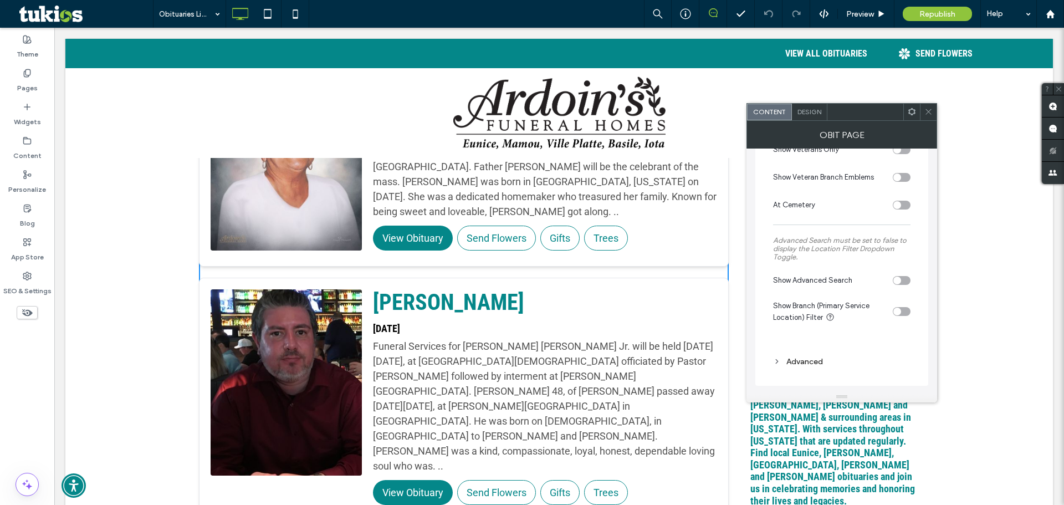
click at [829, 366] on div "Advanced" at bounding box center [841, 361] width 137 height 9
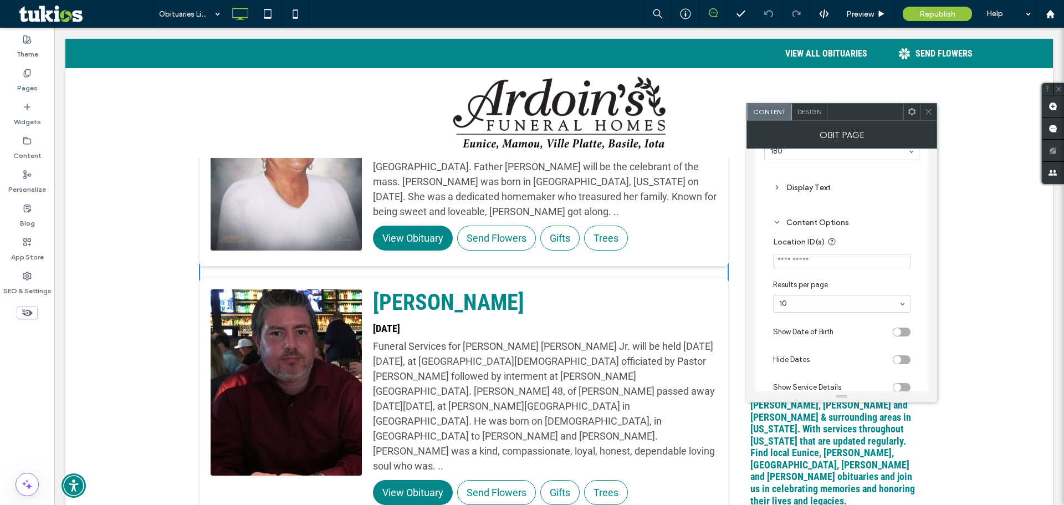
scroll to position [0, 0]
click at [823, 228] on div "Display Text" at bounding box center [841, 229] width 137 height 9
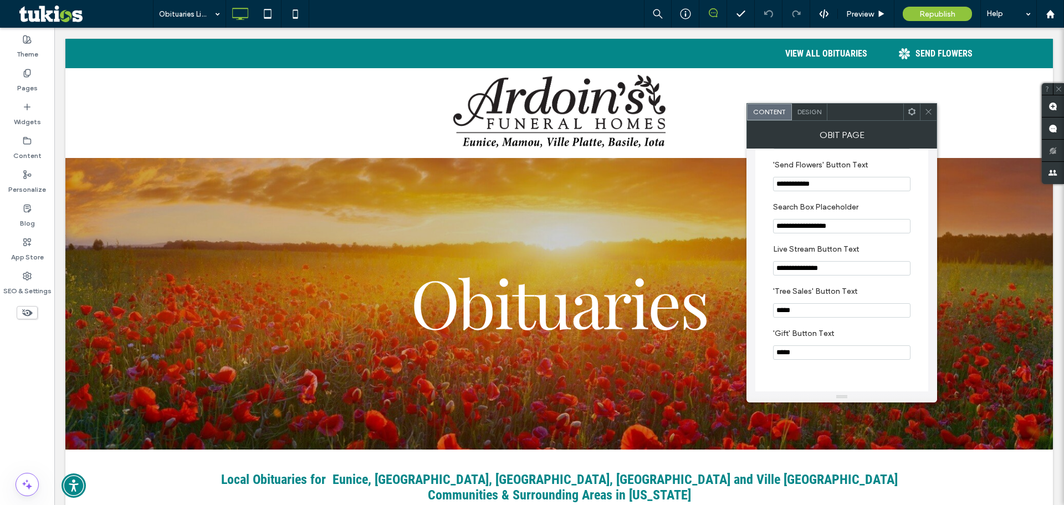
click at [927, 115] on icon at bounding box center [929, 112] width 8 height 8
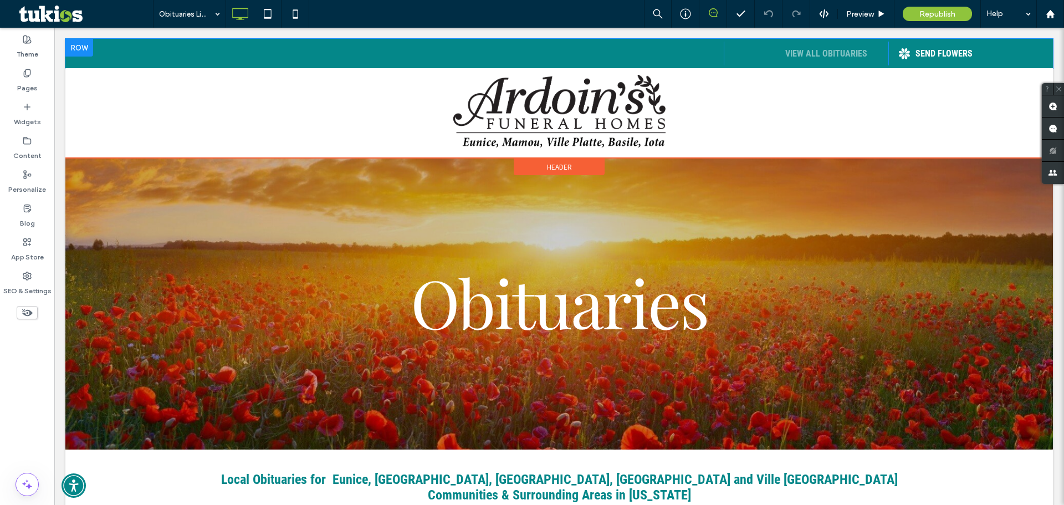
click at [840, 65] on div at bounding box center [559, 66] width 988 height 3
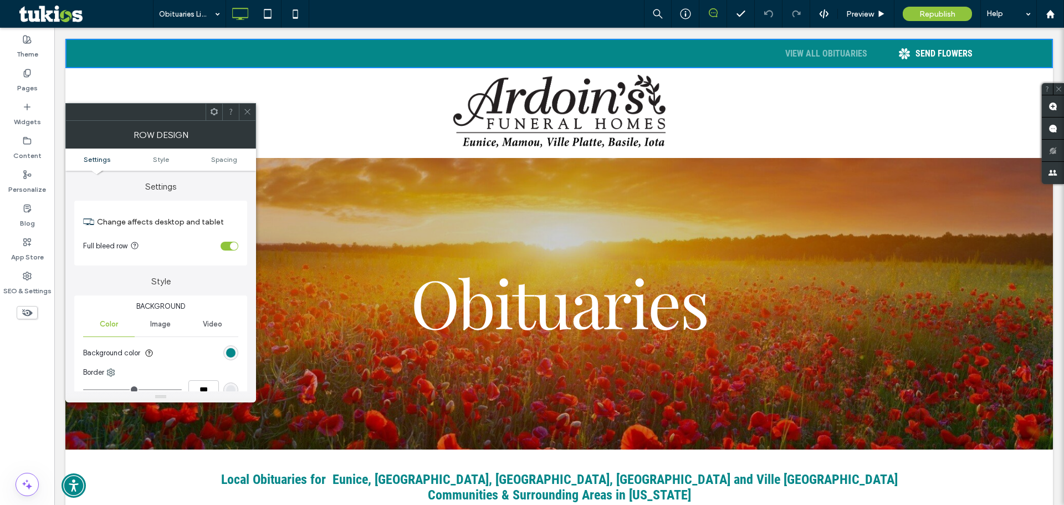
click at [828, 53] on div "VIEW ALL OBITUARIES" at bounding box center [827, 53] width 82 height 13
click at [246, 109] on icon at bounding box center [247, 112] width 8 height 8
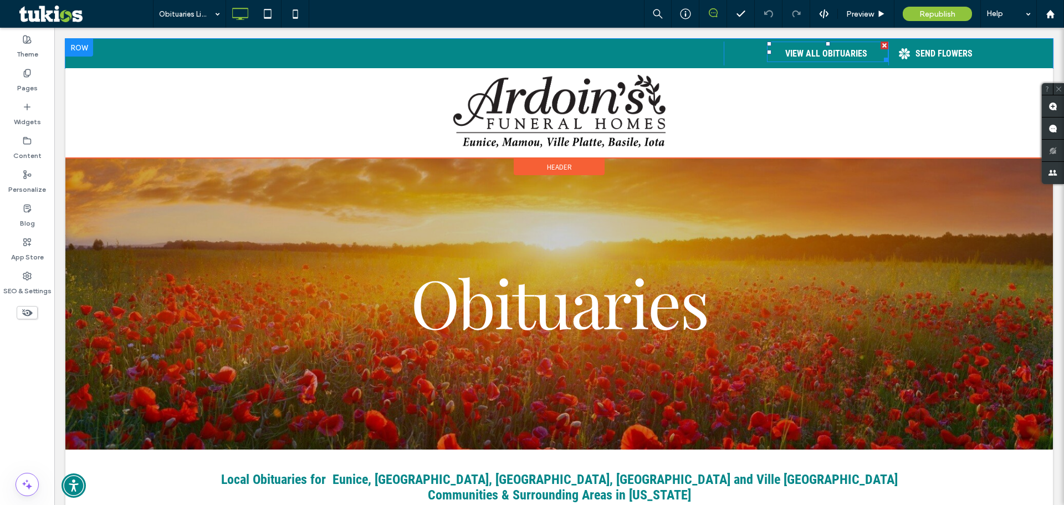
click at [828, 51] on span at bounding box center [827, 52] width 121 height 21
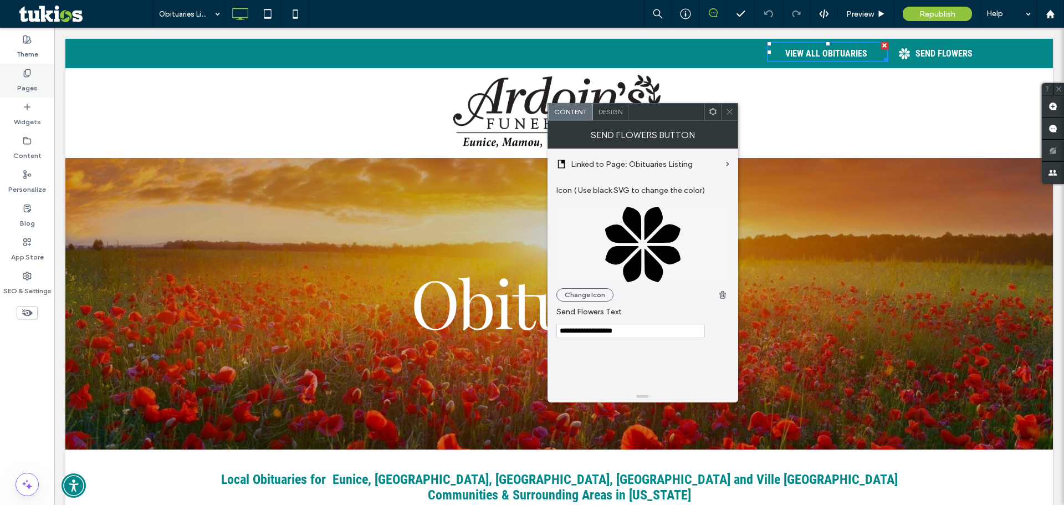
click at [8, 94] on div "Pages" at bounding box center [27, 81] width 54 height 34
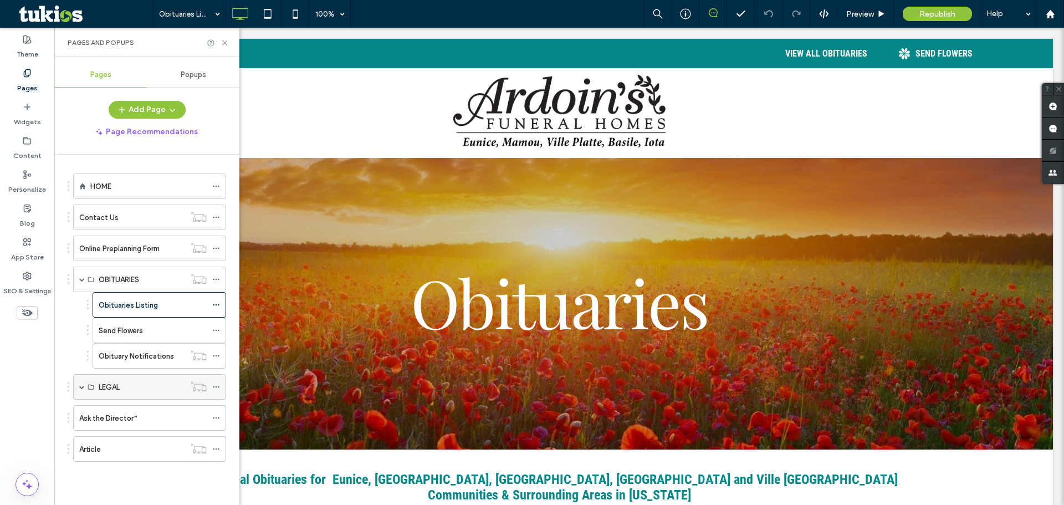
click at [83, 389] on span at bounding box center [82, 387] width 6 height 6
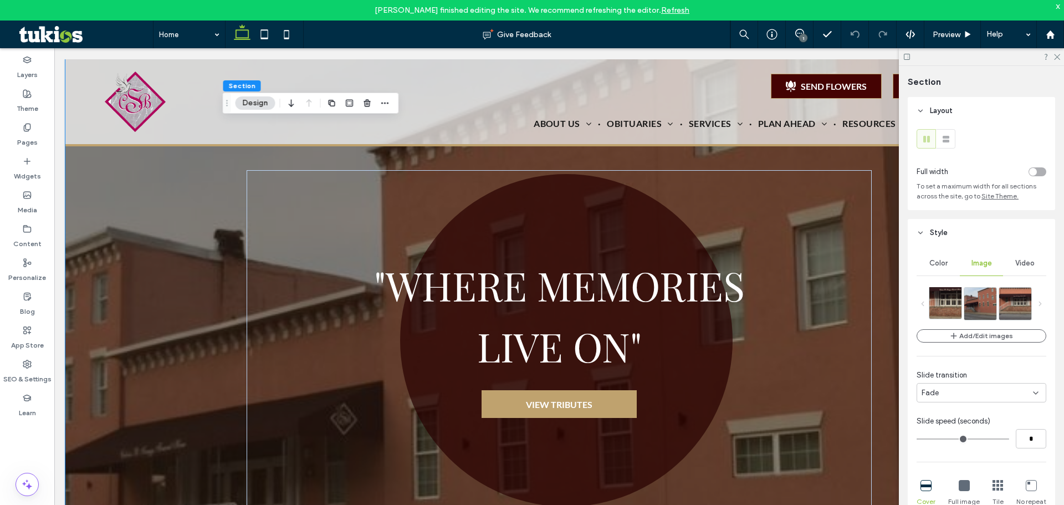
click at [958, 303] on img at bounding box center [951, 303] width 43 height 32
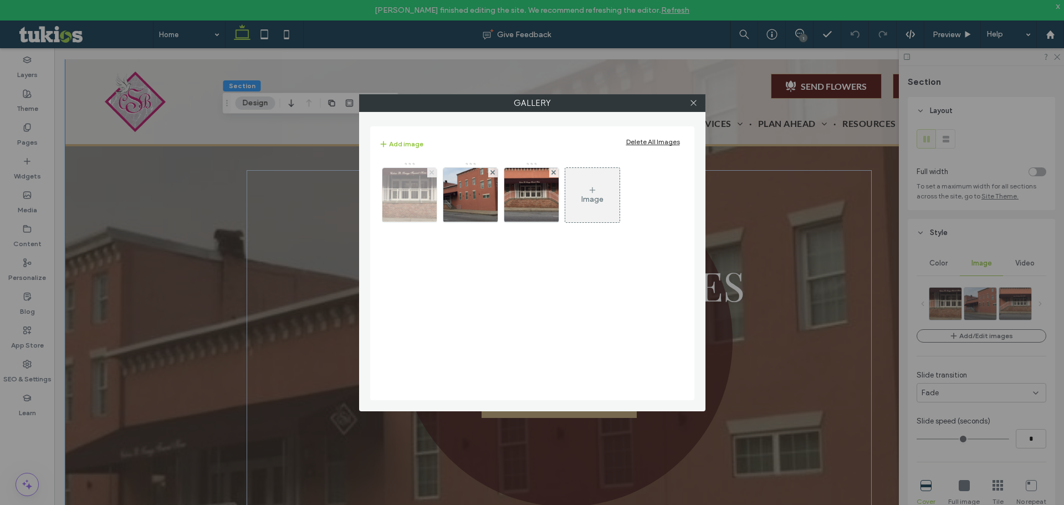
click at [430, 170] on span at bounding box center [432, 172] width 4 height 9
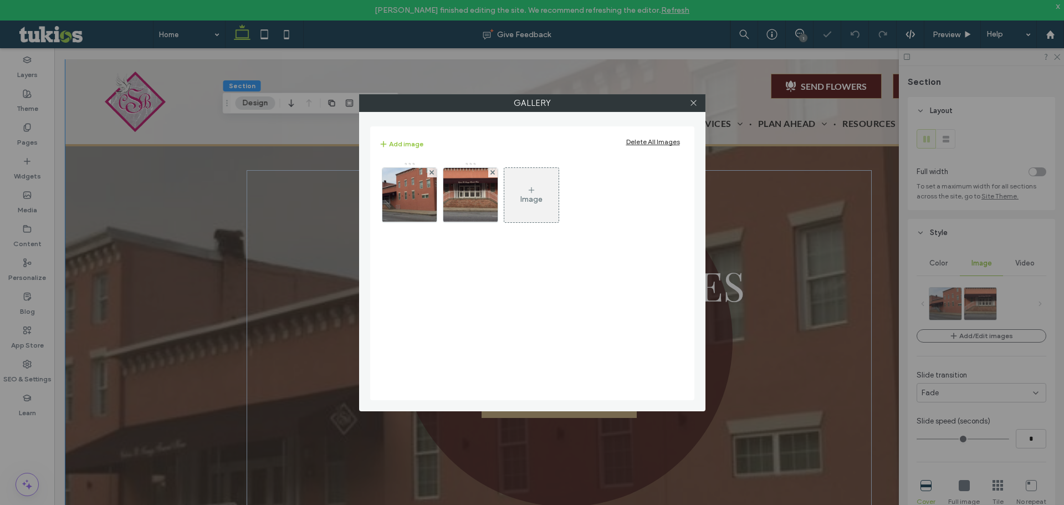
click at [430, 170] on span at bounding box center [432, 172] width 4 height 9
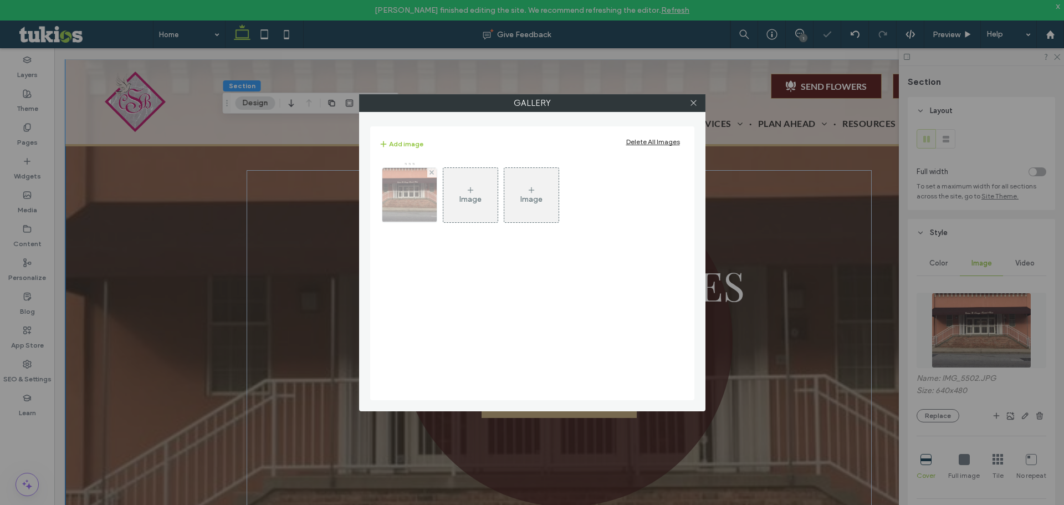
click at [411, 193] on img at bounding box center [409, 195] width 73 height 54
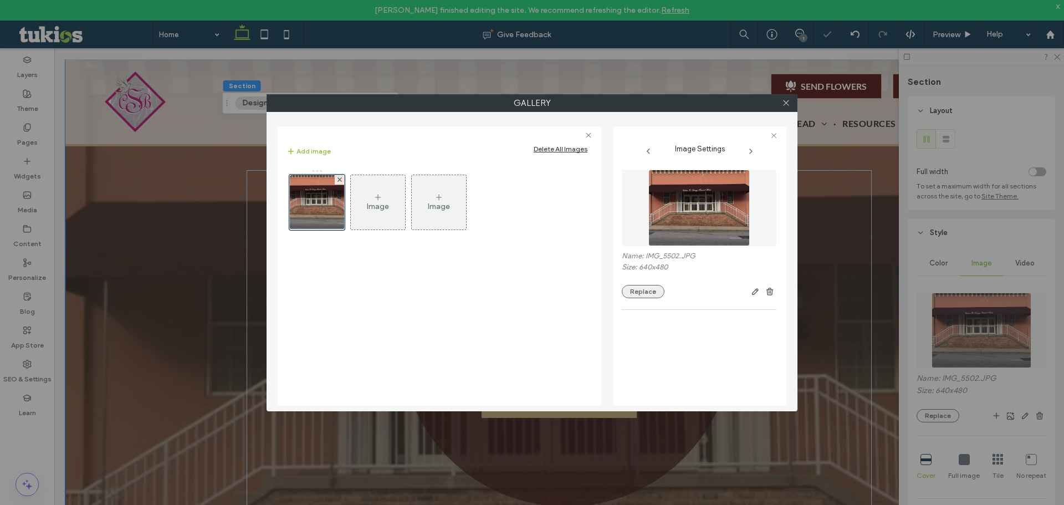
drag, startPoint x: 644, startPoint y: 283, endPoint x: 642, endPoint y: 294, distance: 10.8
click at [645, 284] on div "Name: IMG_5502.JPG Size: 640x480 Replace" at bounding box center [699, 275] width 155 height 47
click at [642, 294] on button "Replace" at bounding box center [643, 291] width 43 height 13
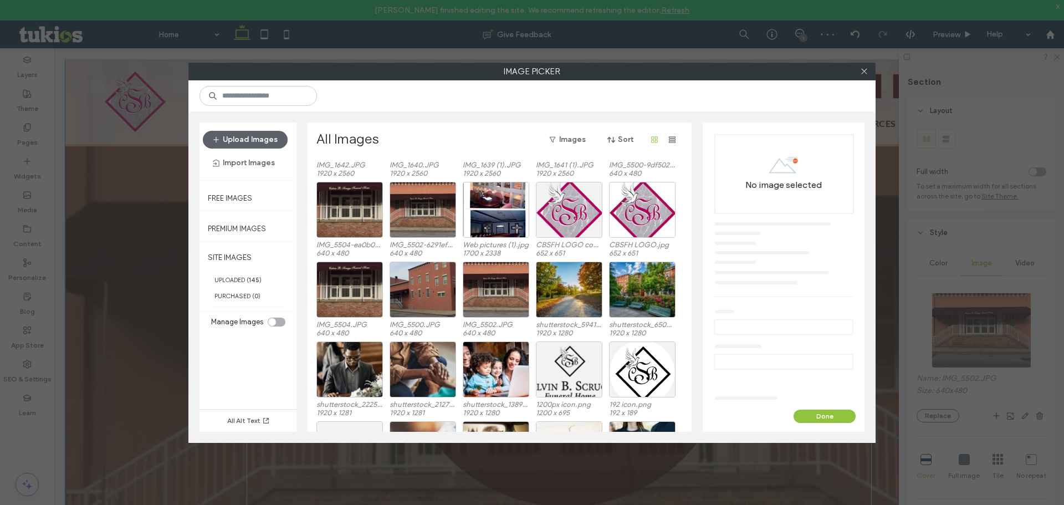
scroll to position [300, 0]
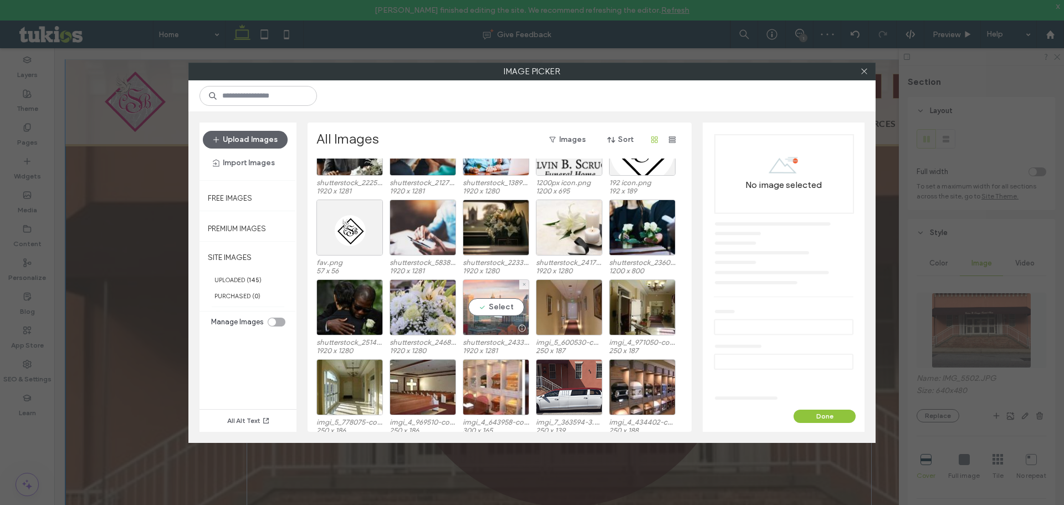
click at [500, 304] on div "Select" at bounding box center [496, 307] width 67 height 56
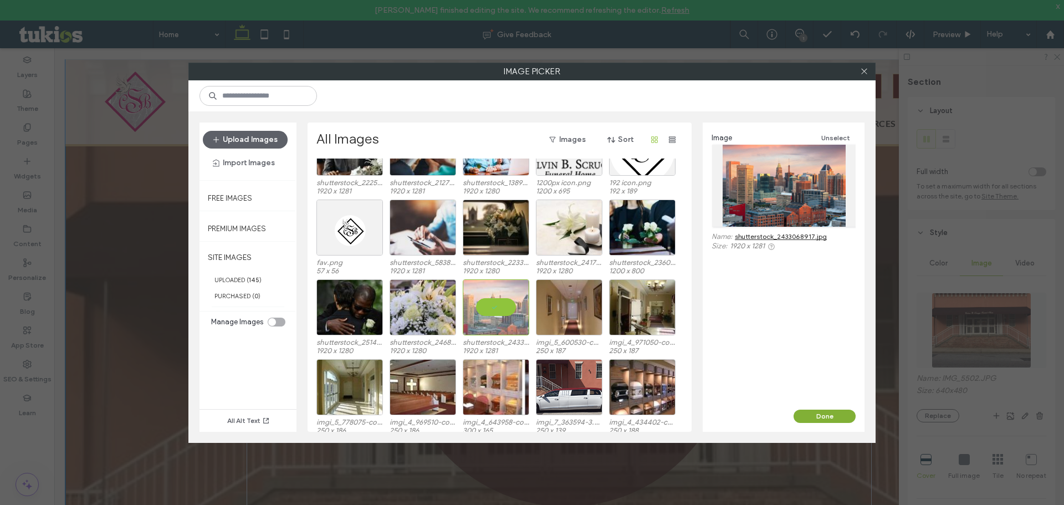
click at [799, 416] on button "Done" at bounding box center [825, 416] width 62 height 13
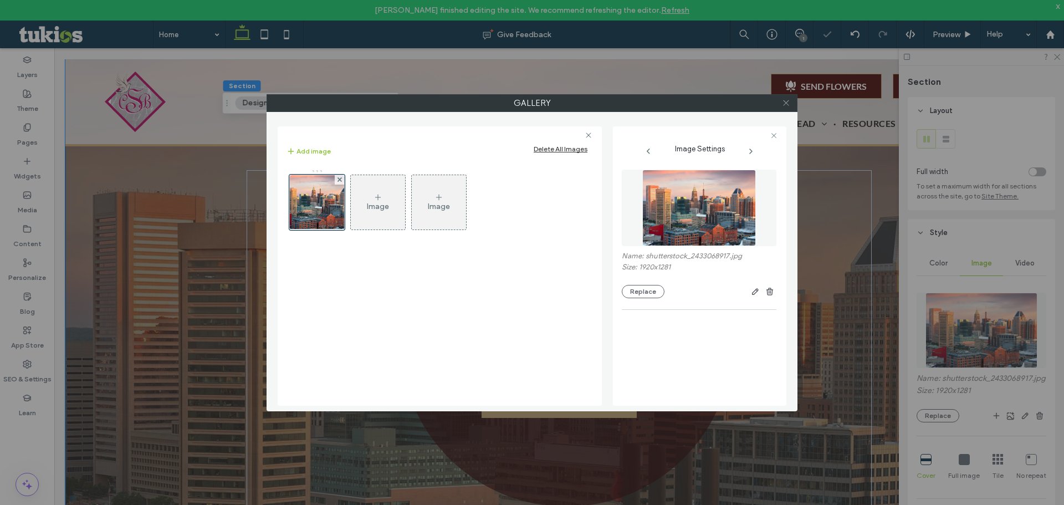
click at [787, 101] on icon at bounding box center [786, 103] width 8 height 8
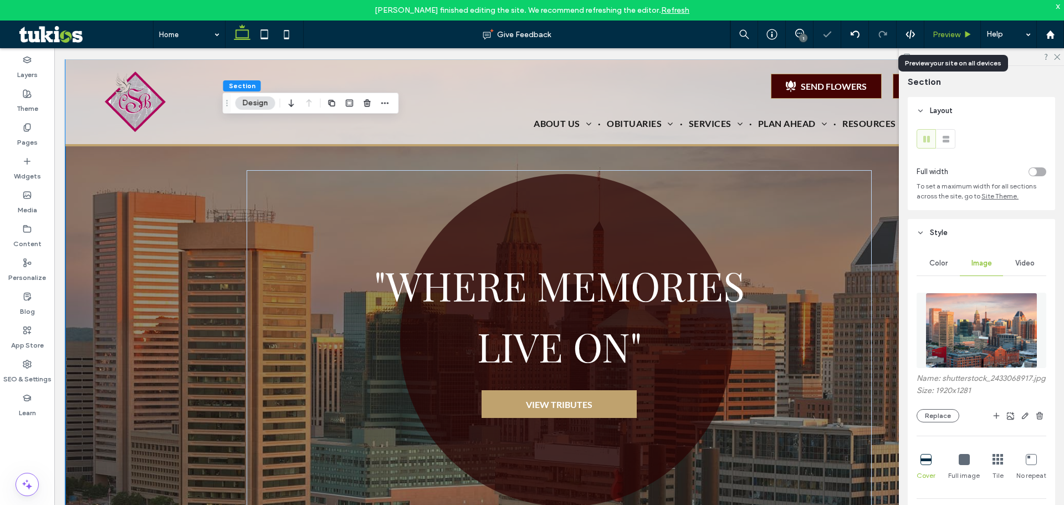
click at [943, 37] on span "Preview" at bounding box center [947, 34] width 28 height 9
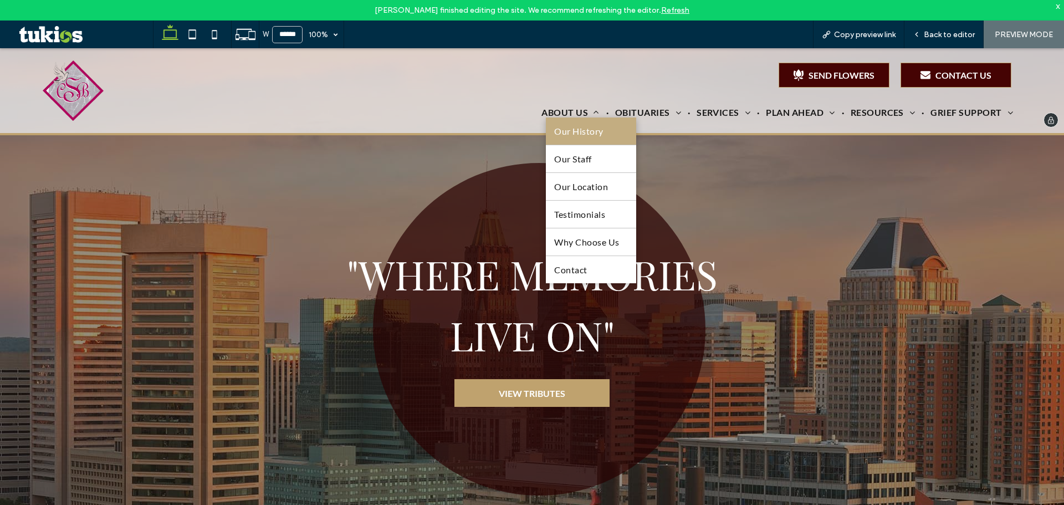
click at [567, 125] on link "Our History" at bounding box center [591, 131] width 90 height 27
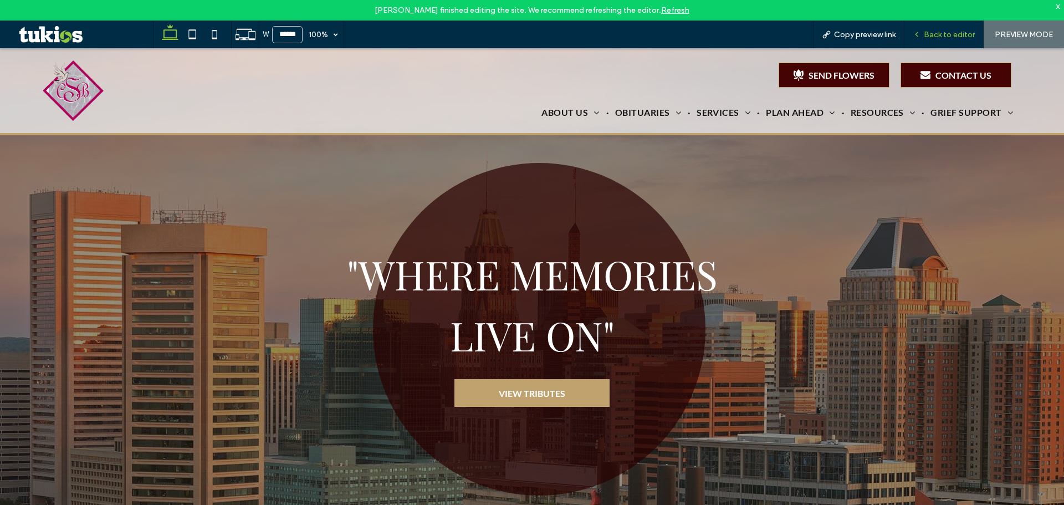
click at [962, 37] on span "Back to editor" at bounding box center [949, 34] width 51 height 9
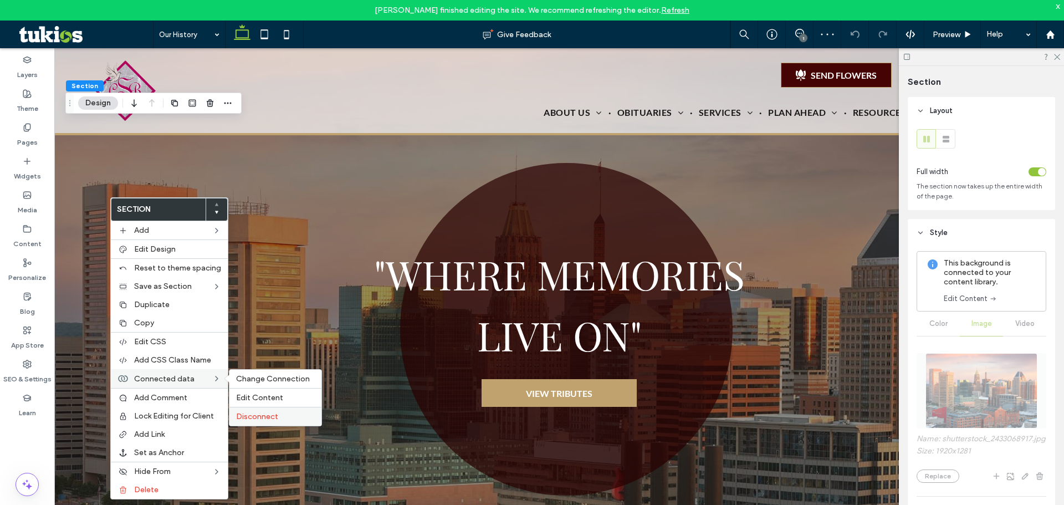
click at [261, 412] on span "Disconnect" at bounding box center [257, 416] width 42 height 9
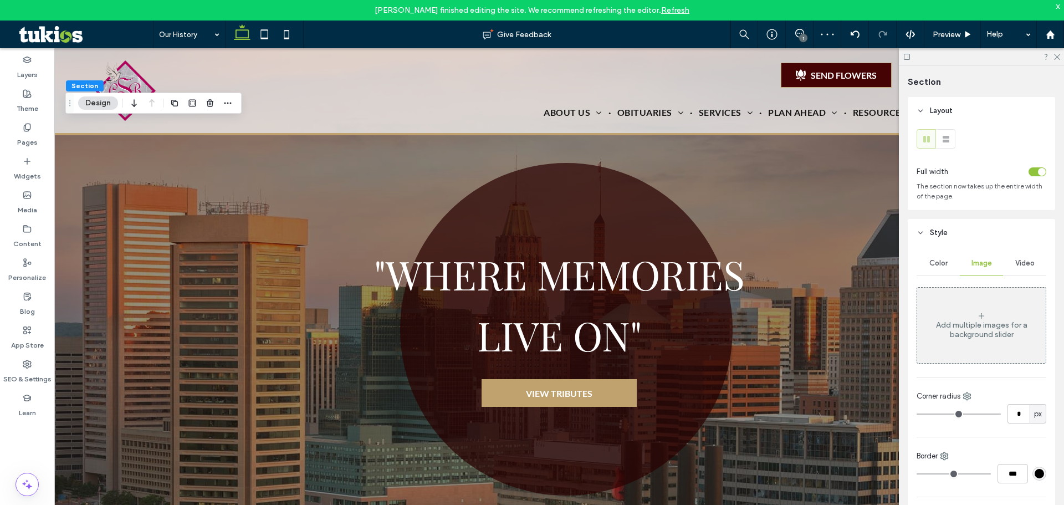
click at [953, 320] on div "Add multiple images for a background slider" at bounding box center [981, 325] width 129 height 73
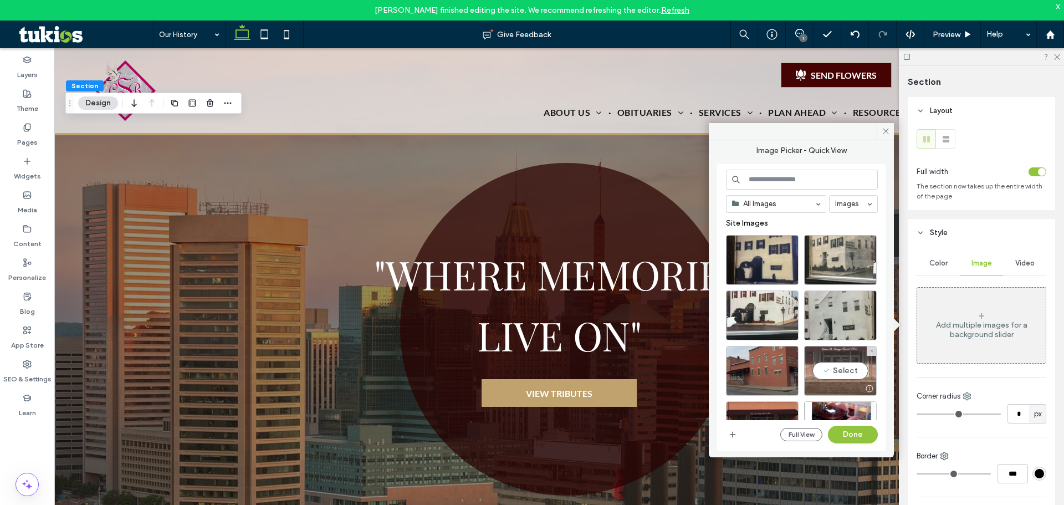
click at [836, 361] on div "Select" at bounding box center [840, 371] width 73 height 50
click at [773, 395] on div at bounding box center [762, 371] width 73 height 50
click at [818, 366] on div at bounding box center [840, 371] width 73 height 50
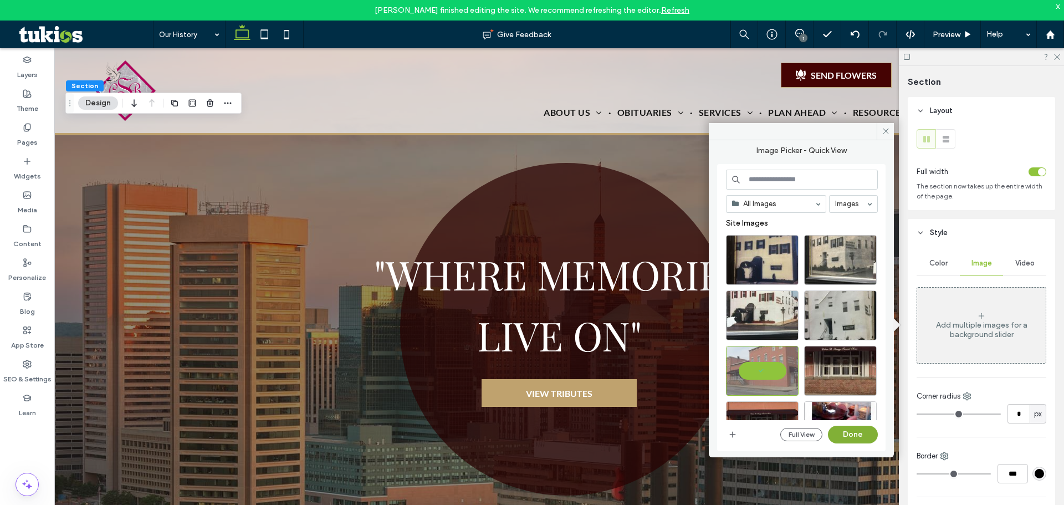
click at [836, 440] on button "Done" at bounding box center [853, 435] width 50 height 18
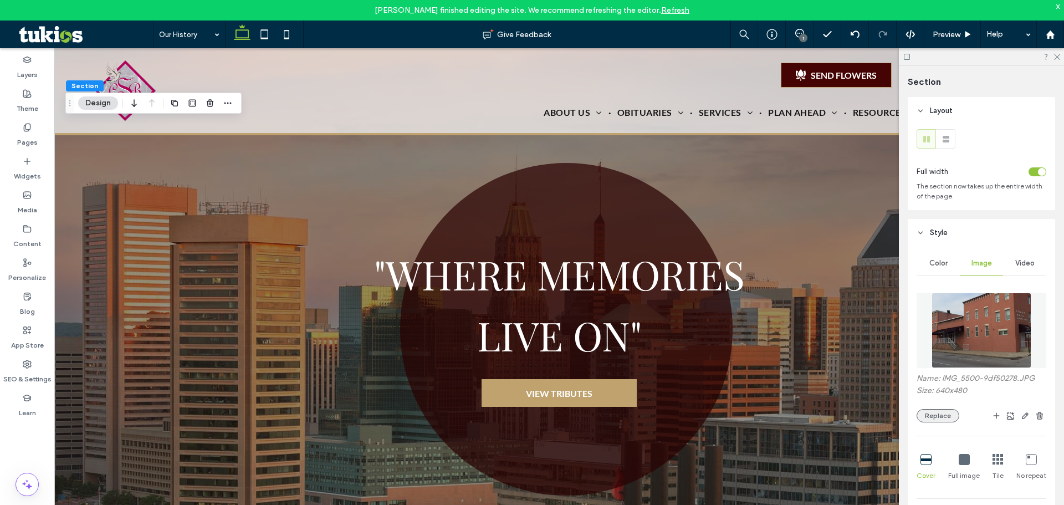
click at [945, 417] on button "Replace" at bounding box center [938, 415] width 43 height 13
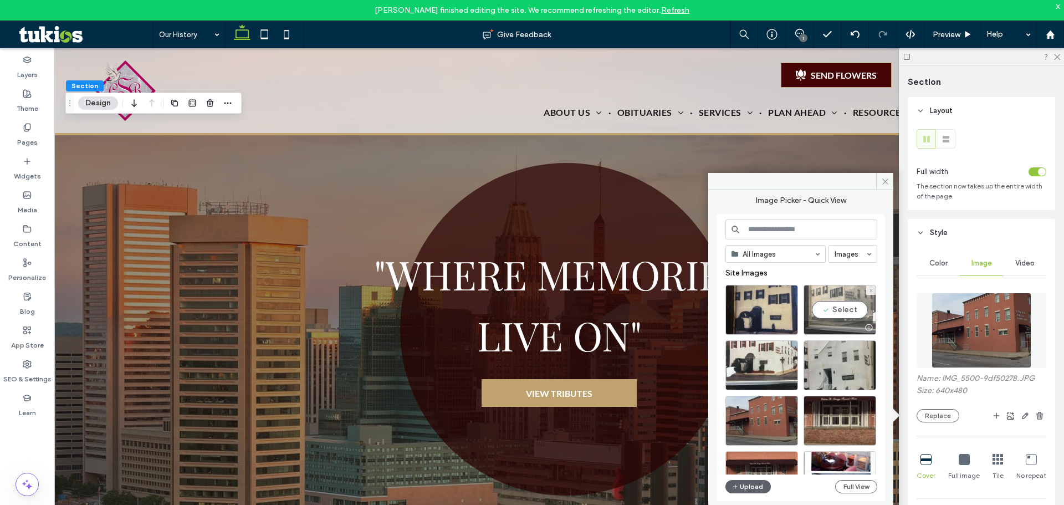
click at [828, 314] on div "Select" at bounding box center [840, 310] width 73 height 50
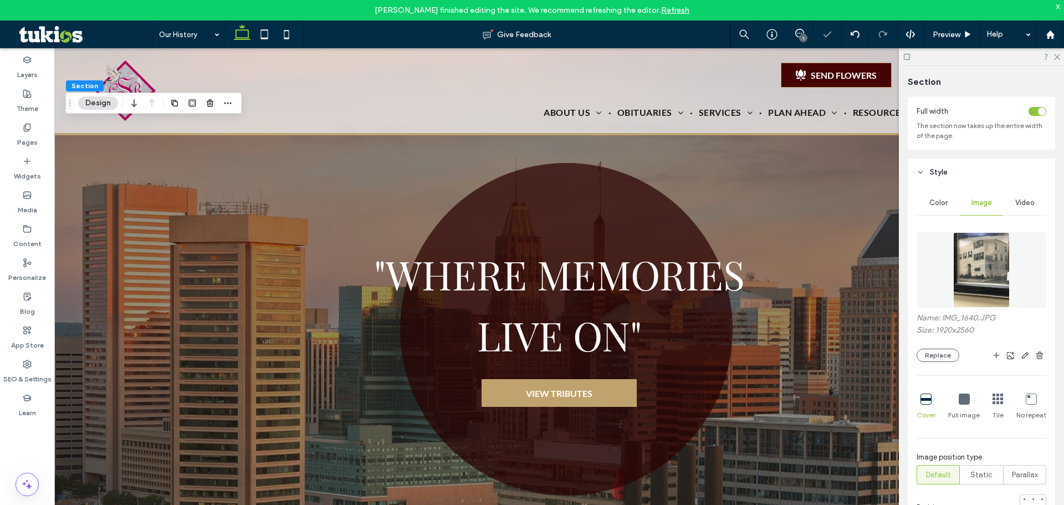
scroll to position [111, 0]
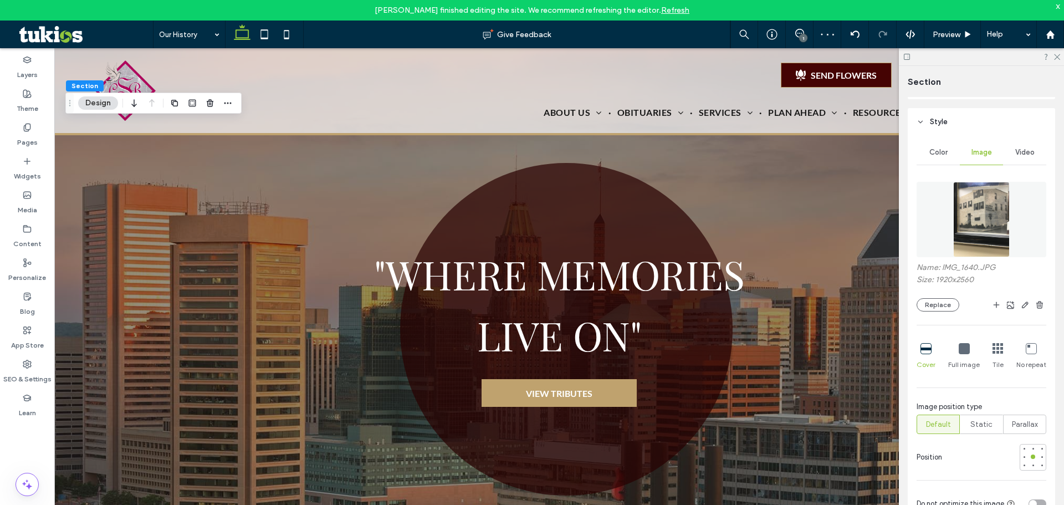
click at [1027, 442] on div "Name: IMG_1640.JPG Size: 1920x2560 Replace Cover Full image Tile No repeat Imag…" at bounding box center [982, 344] width 130 height 337
click at [1031, 448] on div at bounding box center [1033, 448] width 4 height 4
click at [1029, 454] on div at bounding box center [1033, 457] width 8 height 8
type input "***"
click at [944, 38] on span "Preview" at bounding box center [947, 34] width 28 height 9
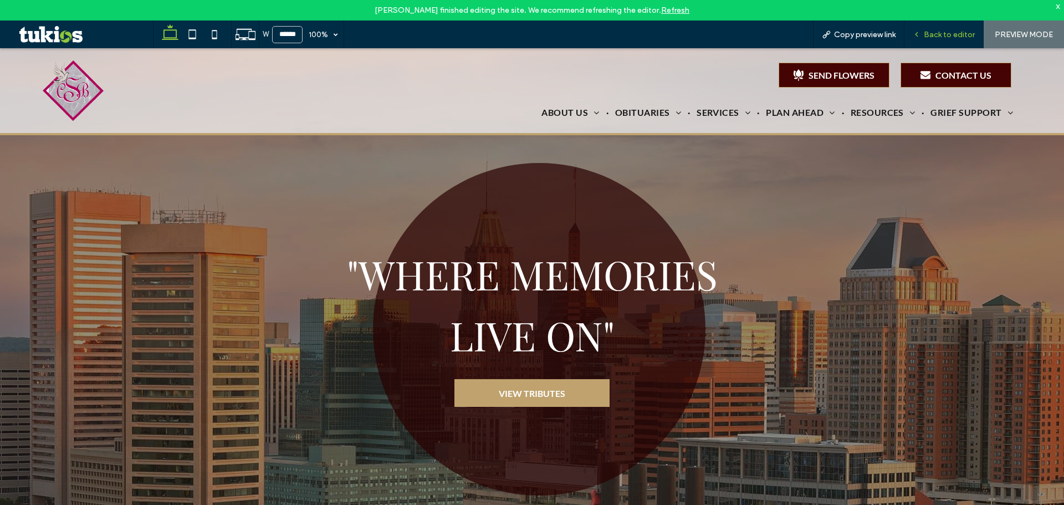
click at [944, 38] on span "Back to editor" at bounding box center [949, 34] width 51 height 9
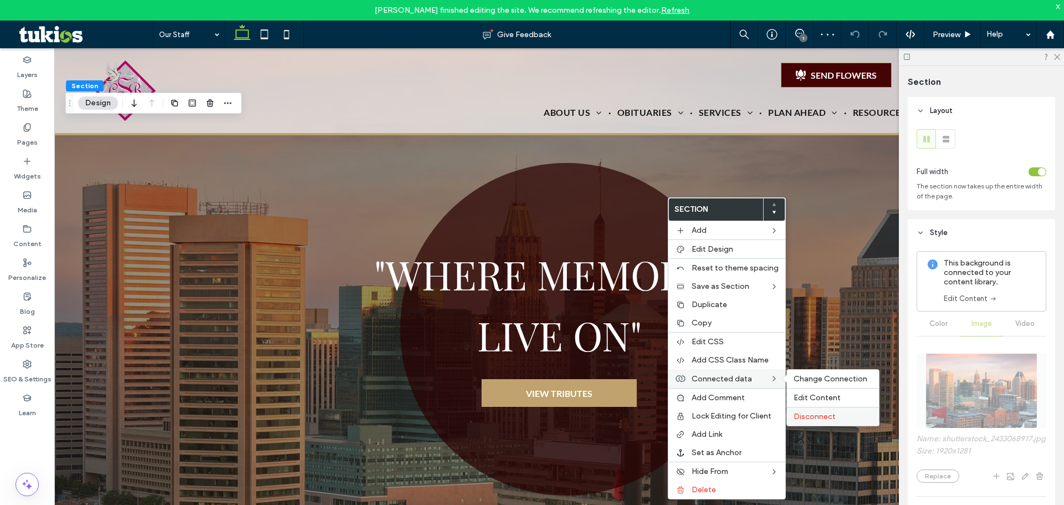
click at [809, 416] on span "Disconnect" at bounding box center [815, 416] width 42 height 9
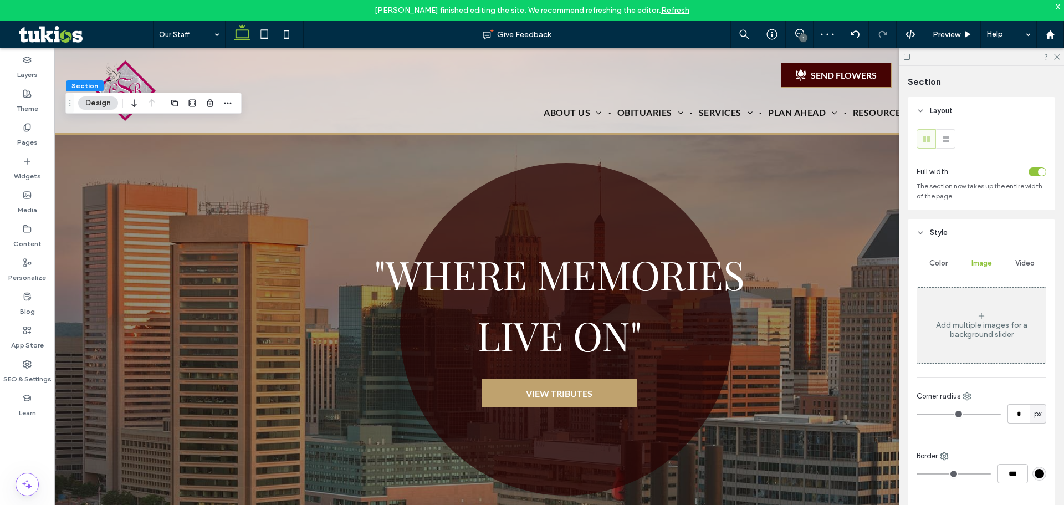
click at [981, 348] on div "Add multiple images for a background slider" at bounding box center [981, 325] width 129 height 73
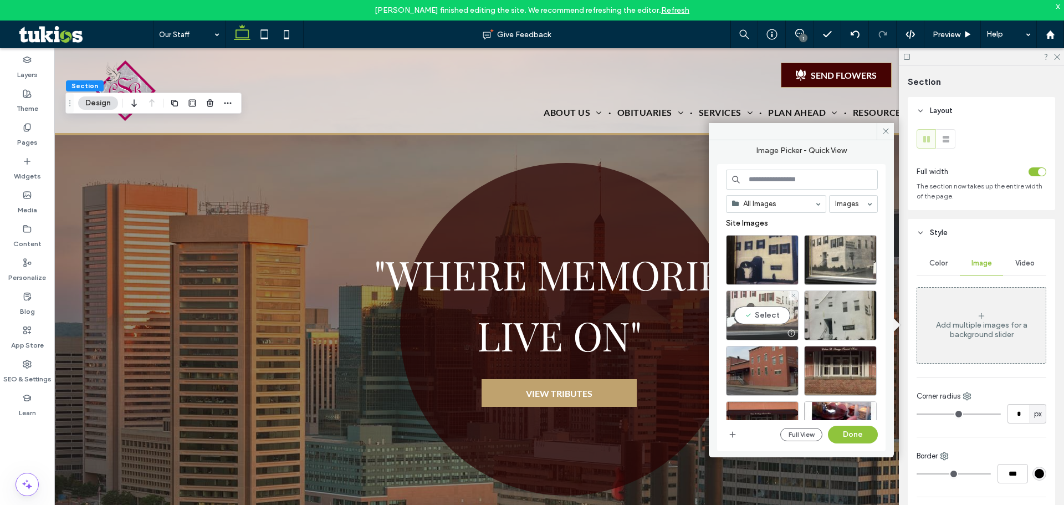
click at [764, 301] on div "Select" at bounding box center [762, 315] width 73 height 50
click at [857, 431] on button "Done" at bounding box center [853, 435] width 50 height 18
type input "***"
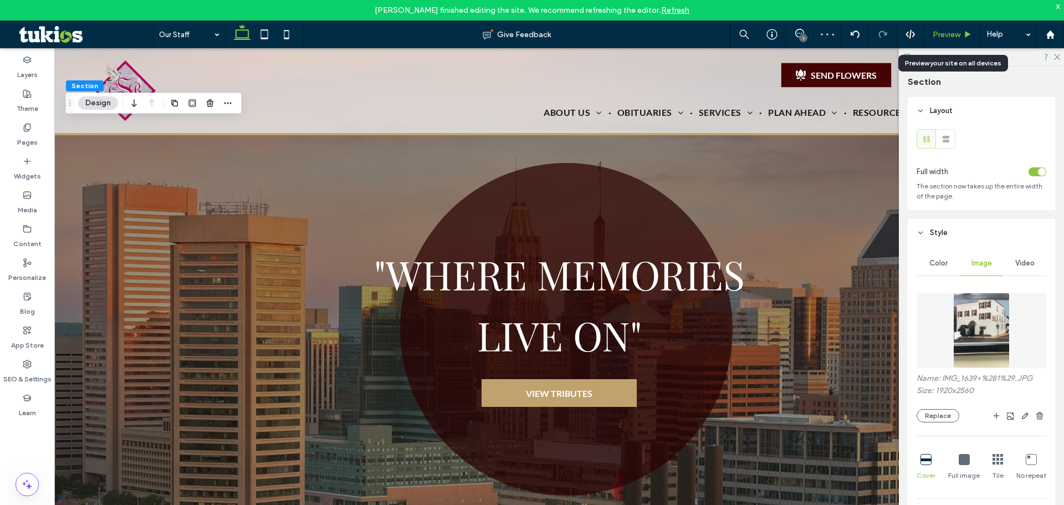
click at [933, 35] on span "Preview" at bounding box center [947, 34] width 28 height 9
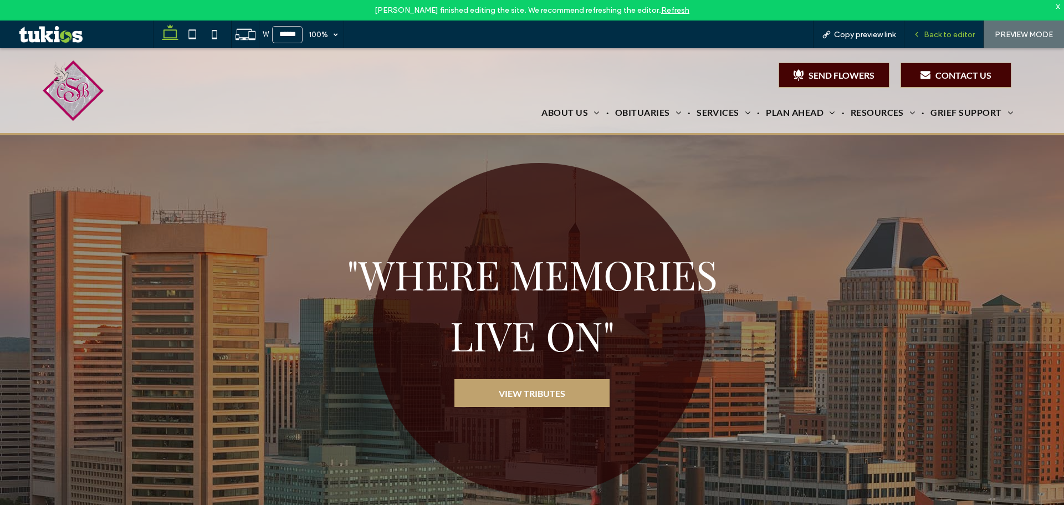
click at [931, 35] on span "Back to editor" at bounding box center [949, 34] width 51 height 9
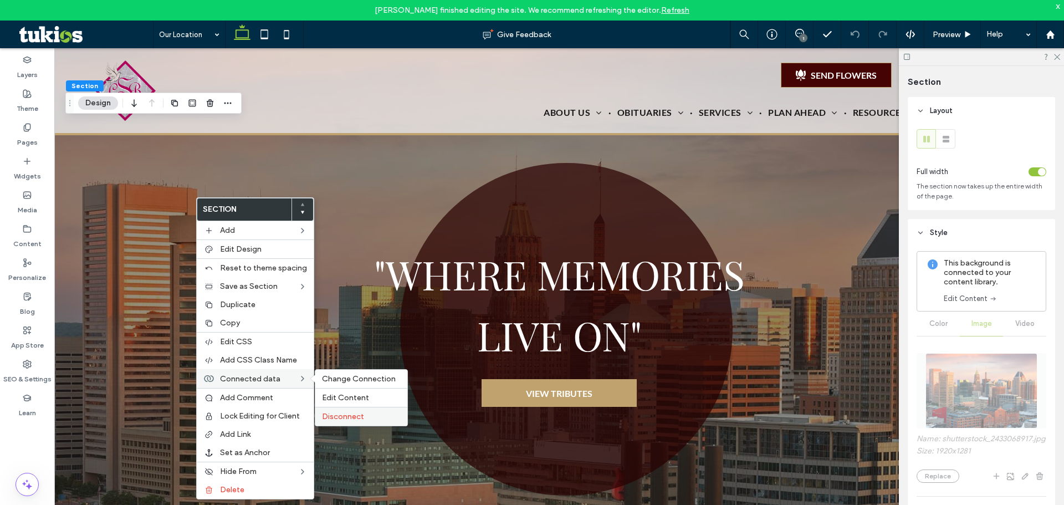
click at [346, 413] on span "Disconnect" at bounding box center [343, 416] width 42 height 9
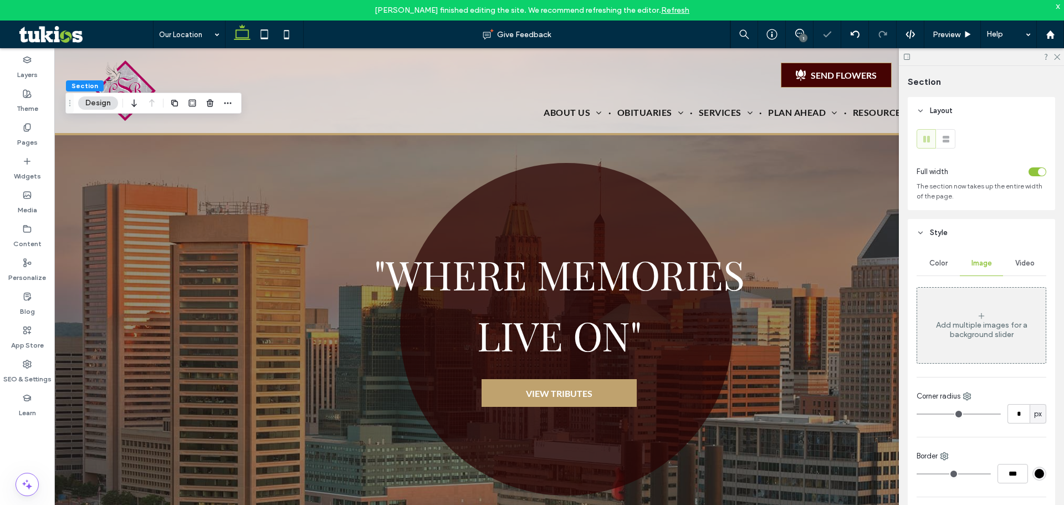
click at [973, 315] on div "Add multiple images for a background slider" at bounding box center [981, 325] width 129 height 73
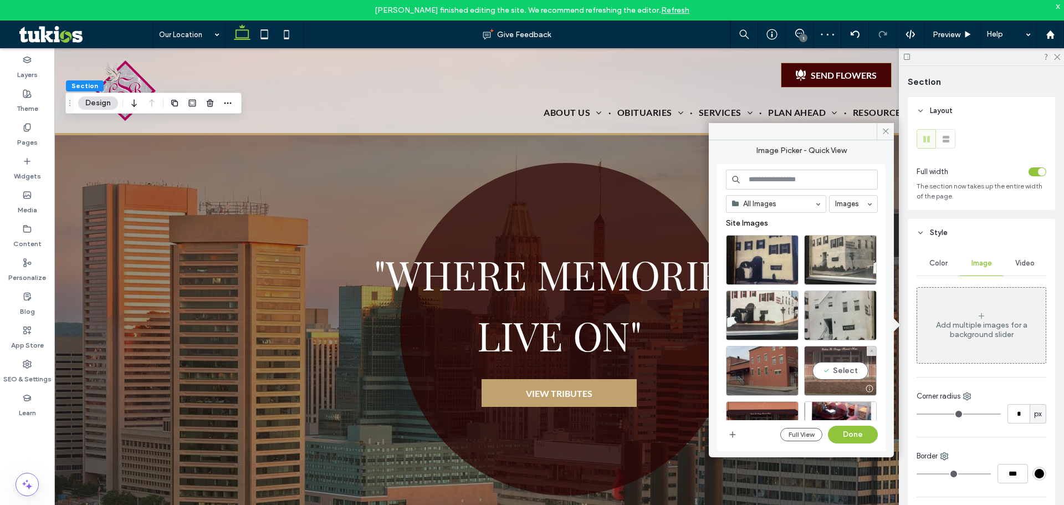
click at [843, 368] on div "Select" at bounding box center [840, 371] width 73 height 50
click at [855, 438] on button "Done" at bounding box center [853, 435] width 50 height 18
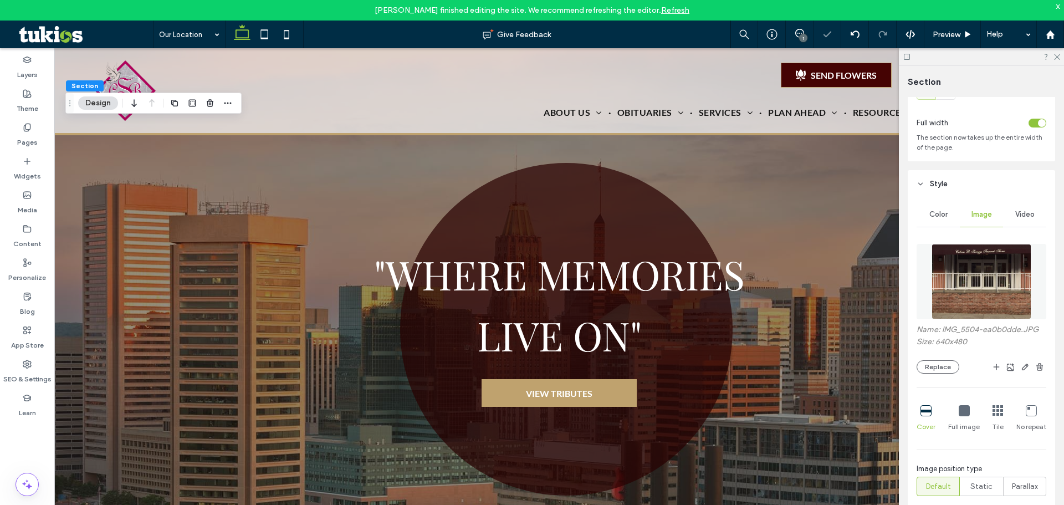
scroll to position [111, 0]
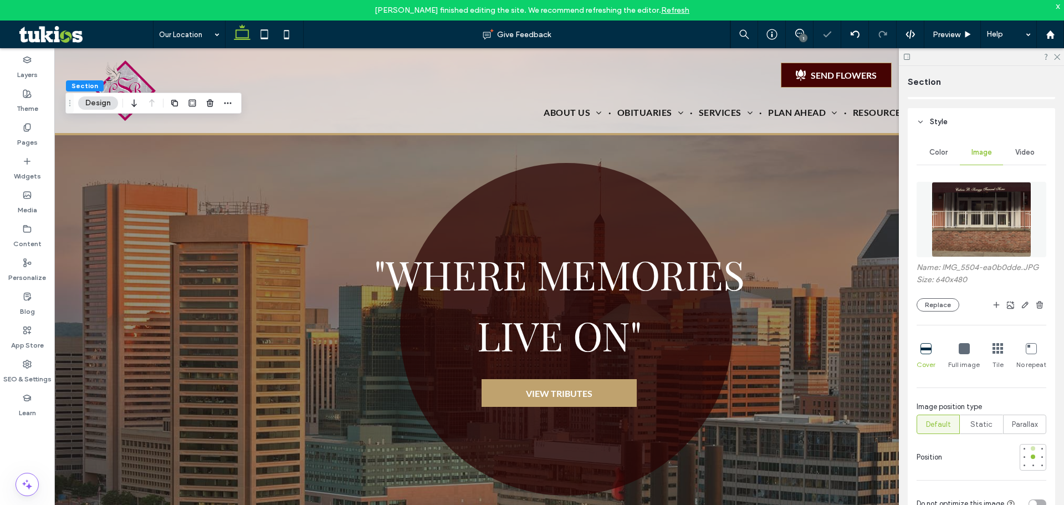
click at [1029, 451] on div at bounding box center [1033, 449] width 8 height 8
type input "***"
click at [960, 37] on span "Preview" at bounding box center [947, 34] width 28 height 9
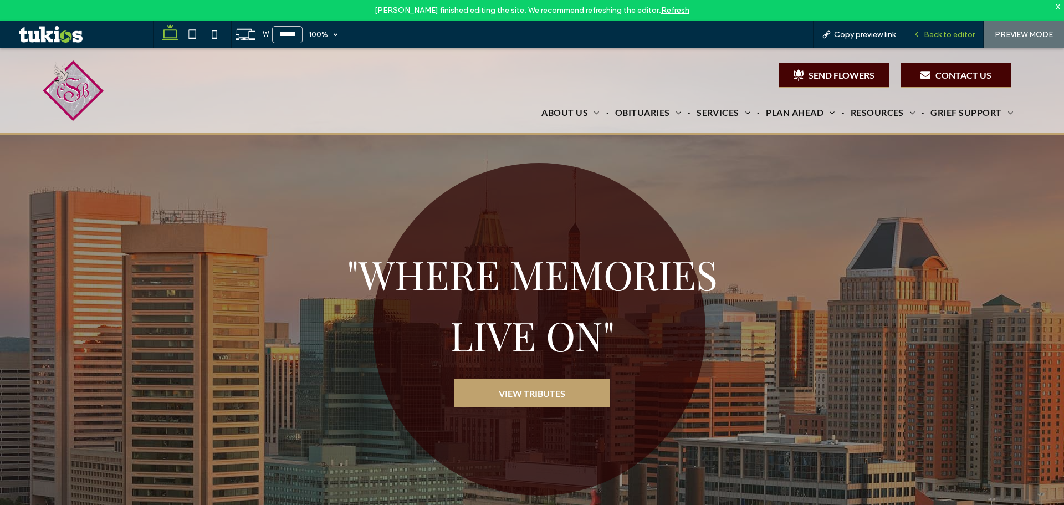
click at [956, 25] on div "Back to editor" at bounding box center [944, 35] width 79 height 28
click at [953, 30] on span "Back to editor" at bounding box center [949, 34] width 51 height 9
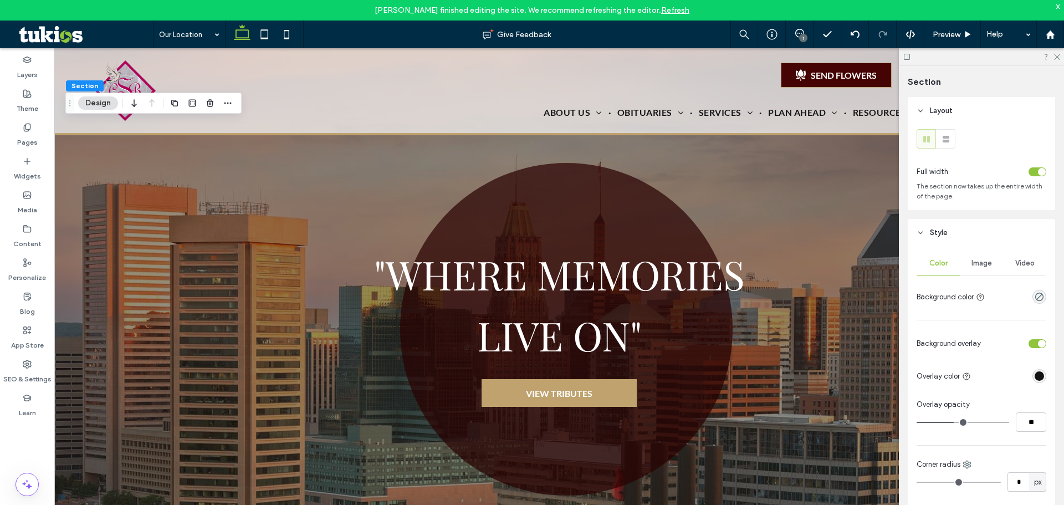
click at [976, 261] on span "Image" at bounding box center [982, 263] width 21 height 9
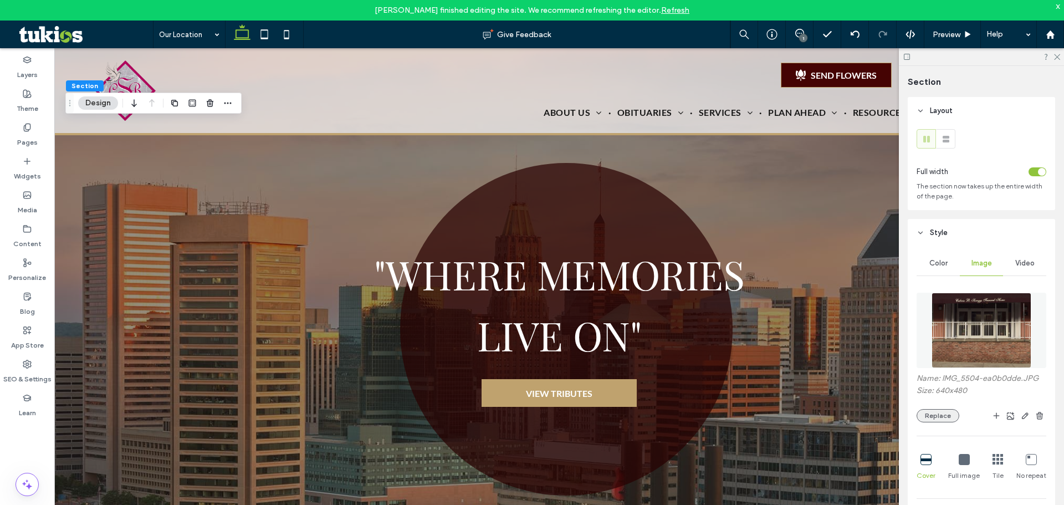
click at [943, 419] on button "Replace" at bounding box center [938, 415] width 43 height 13
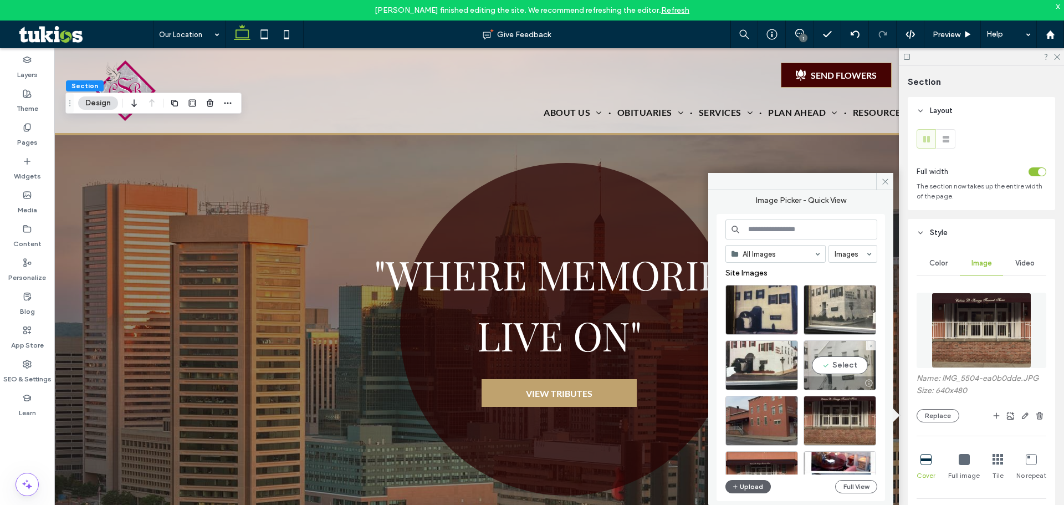
click at [845, 378] on div at bounding box center [840, 382] width 72 height 13
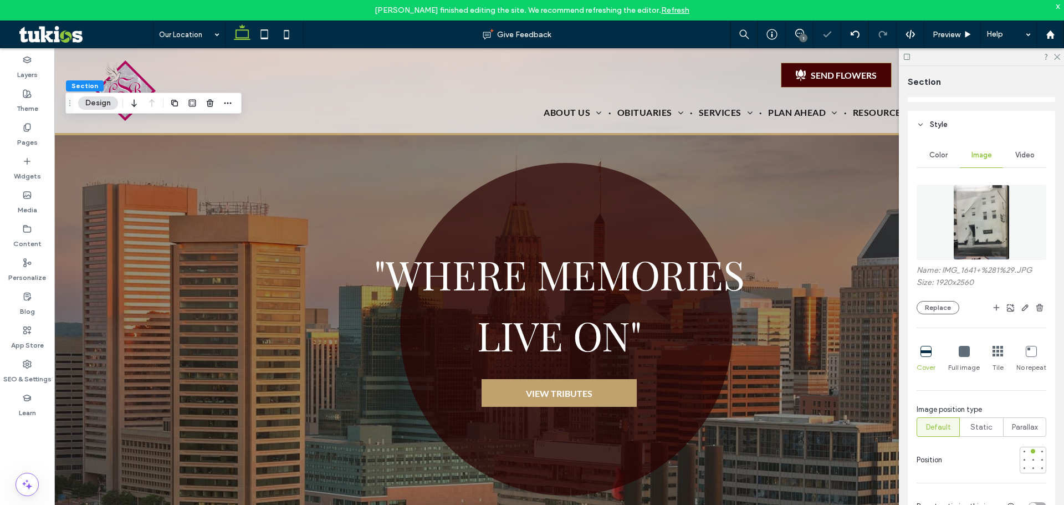
scroll to position [111, 0]
click at [1029, 459] on div at bounding box center [1033, 457] width 8 height 8
click at [934, 301] on button "Replace" at bounding box center [938, 304] width 43 height 13
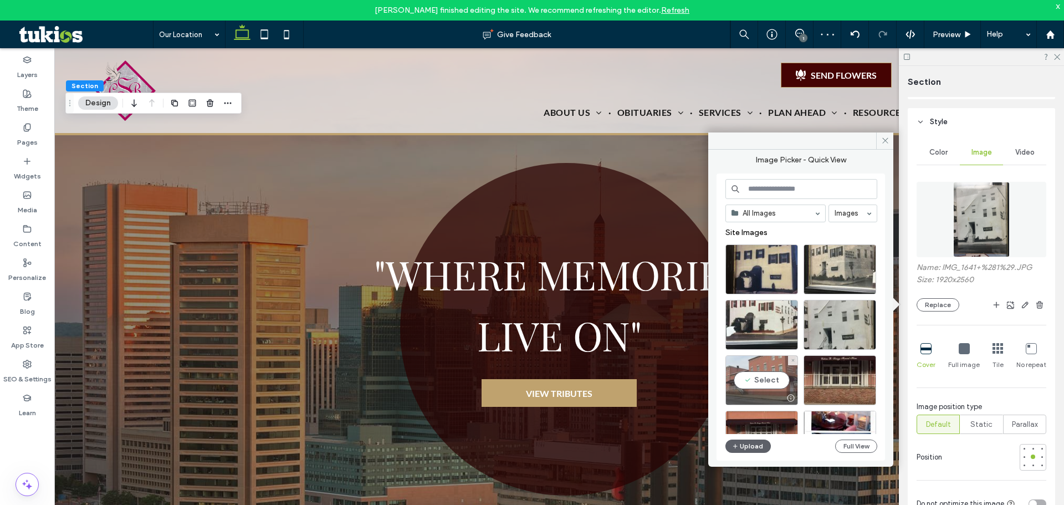
click at [786, 379] on div "Select" at bounding box center [762, 380] width 73 height 50
type input "***"
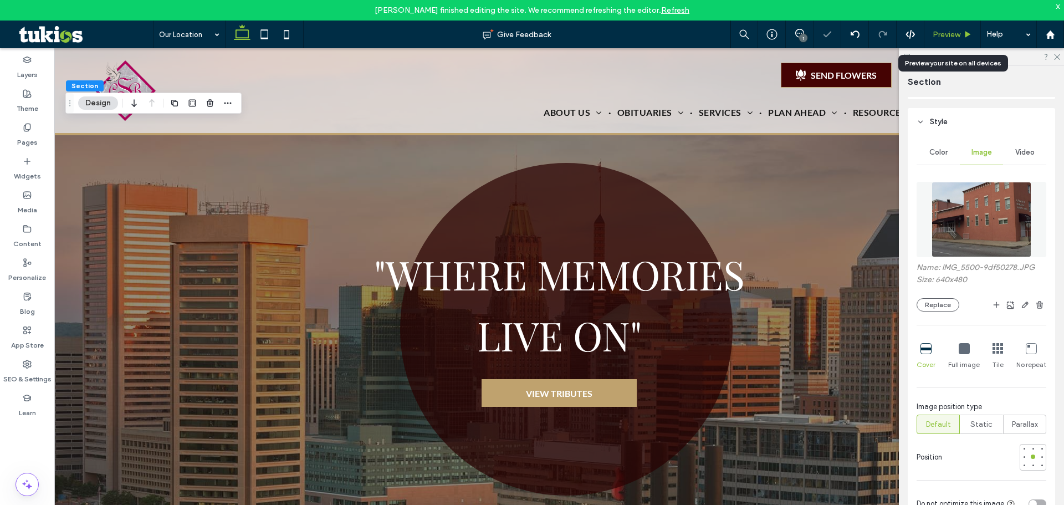
click at [943, 30] on span "Preview" at bounding box center [947, 34] width 28 height 9
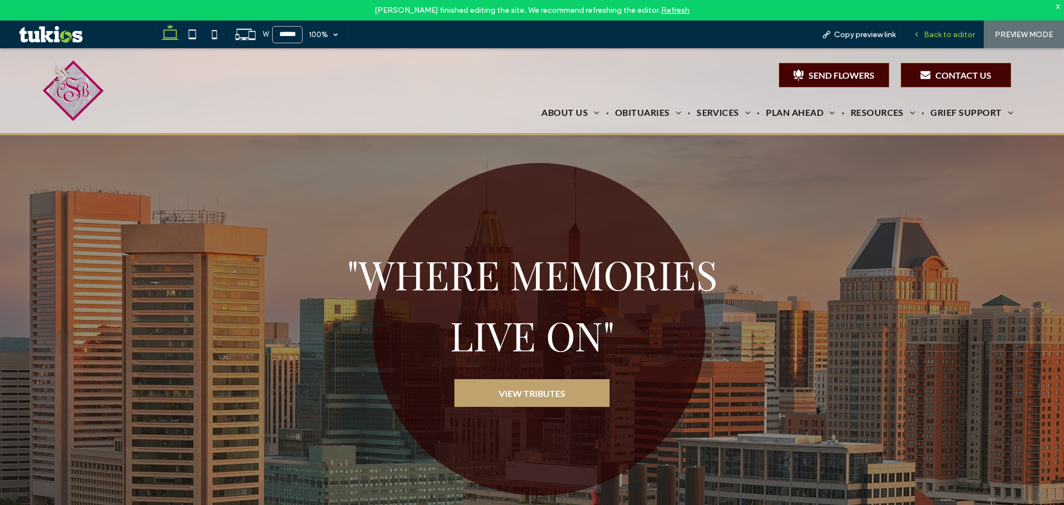
click at [931, 40] on div "Back to editor" at bounding box center [944, 35] width 79 height 28
click at [1058, 2] on div "x" at bounding box center [1058, 5] width 5 height 9
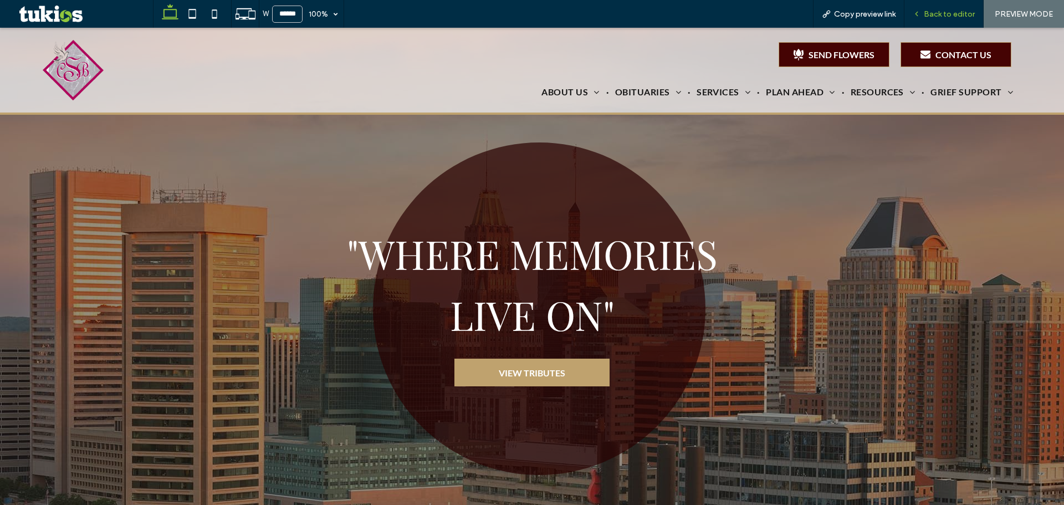
click at [935, 17] on span "Back to editor" at bounding box center [949, 13] width 51 height 9
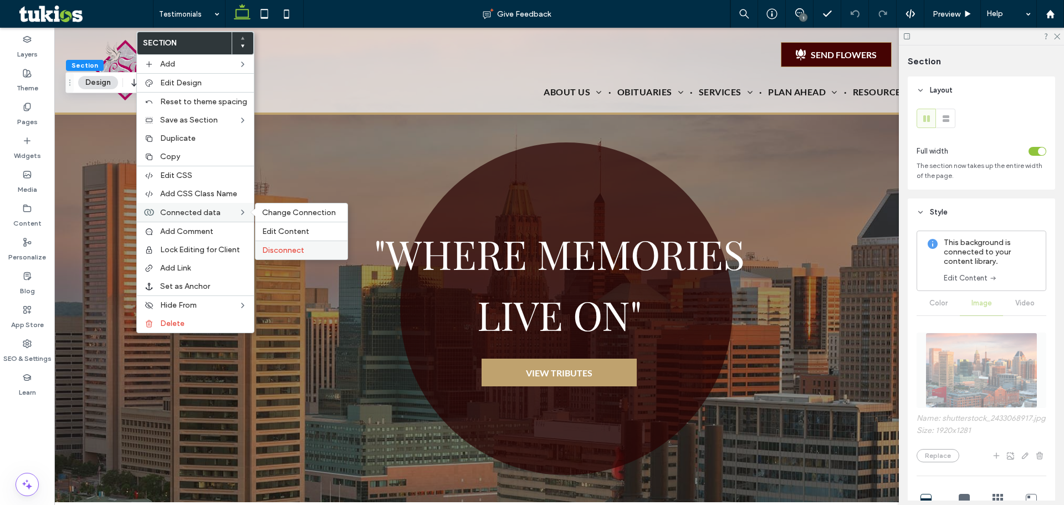
click at [290, 251] on span "Disconnect" at bounding box center [283, 250] width 42 height 9
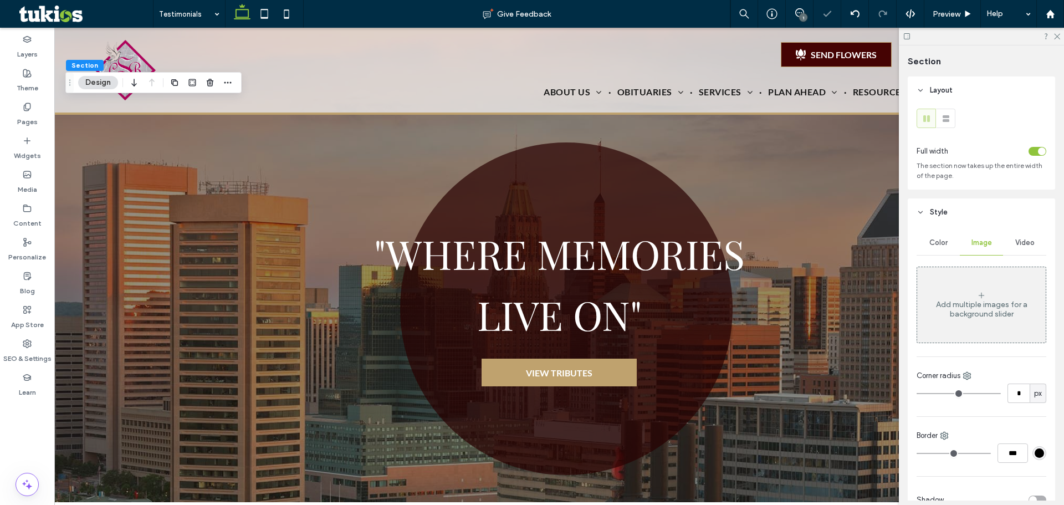
click at [943, 319] on div "Add multiple images for a background slider" at bounding box center [981, 304] width 129 height 73
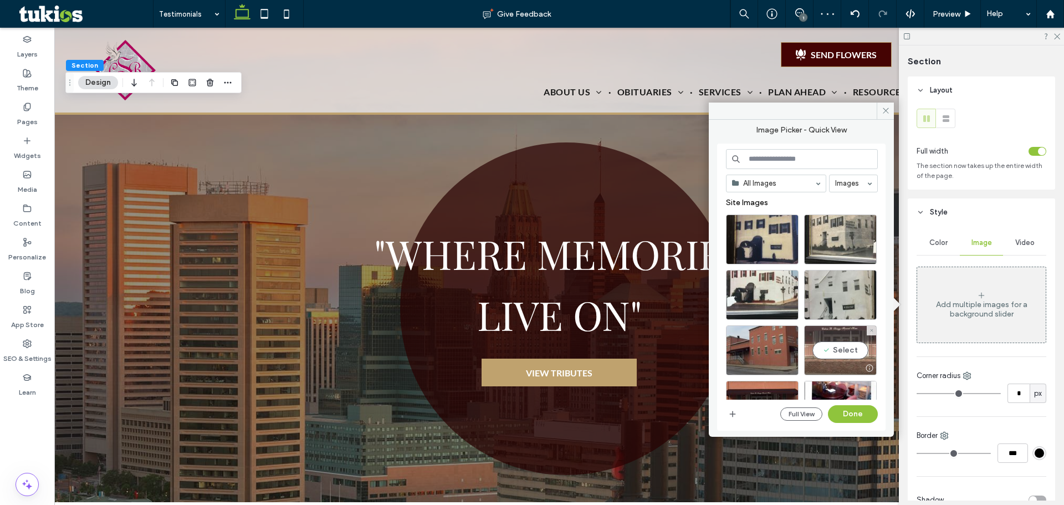
scroll to position [111, 0]
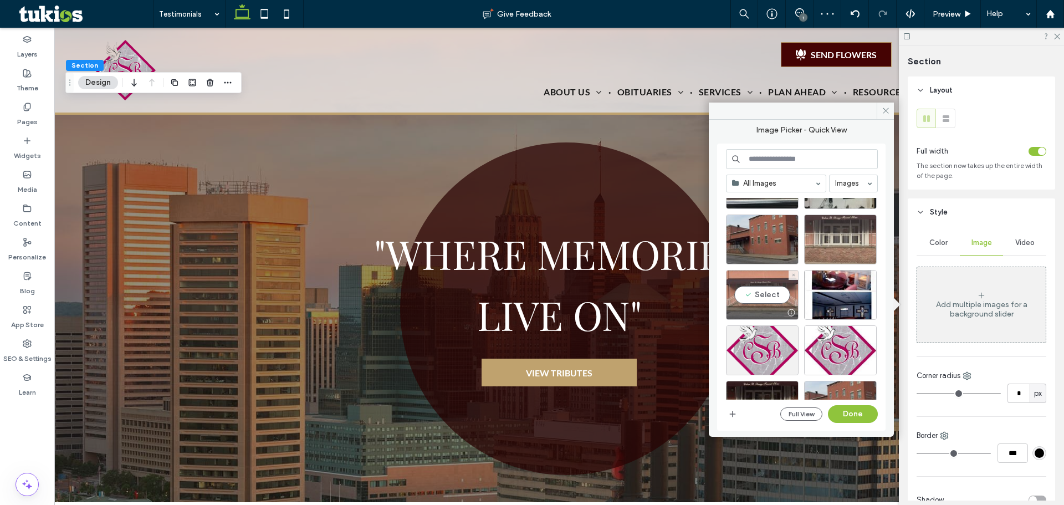
click at [797, 303] on div "Select" at bounding box center [762, 295] width 73 height 50
click at [762, 292] on div at bounding box center [762, 295] width 73 height 50
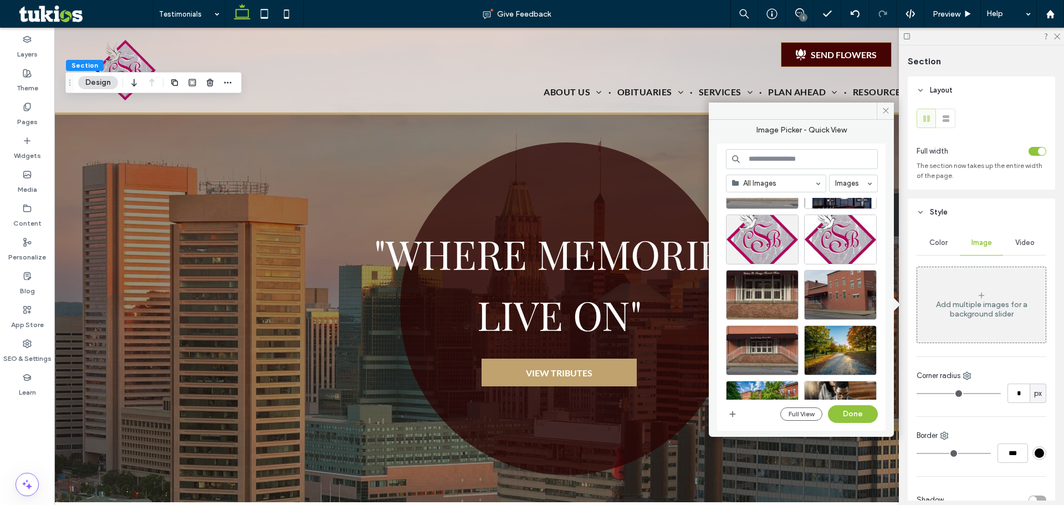
scroll to position [277, 0]
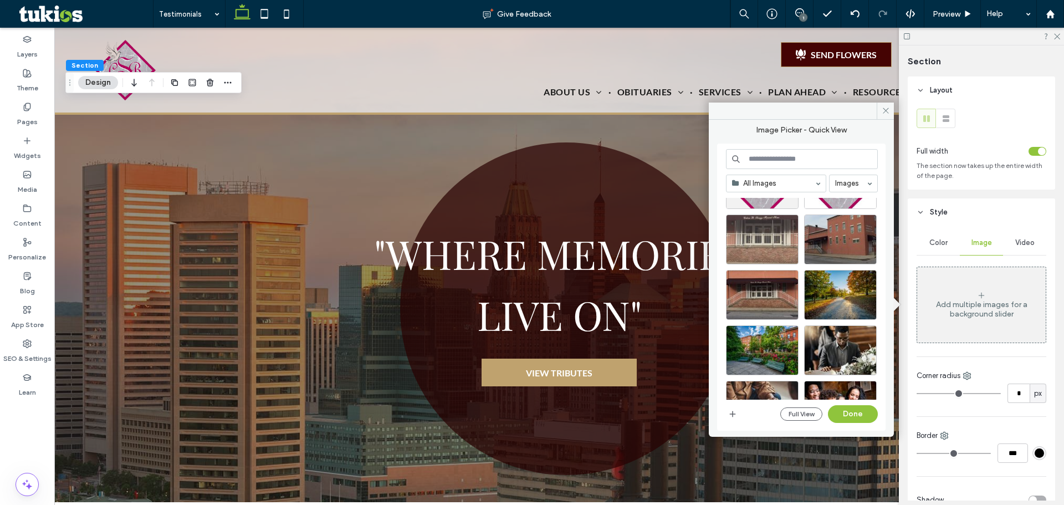
click at [759, 242] on div at bounding box center [762, 240] width 73 height 50
click at [853, 402] on div "All Images Images Site Images Full View Done" at bounding box center [802, 287] width 152 height 277
click at [853, 405] on button "Done" at bounding box center [853, 414] width 50 height 18
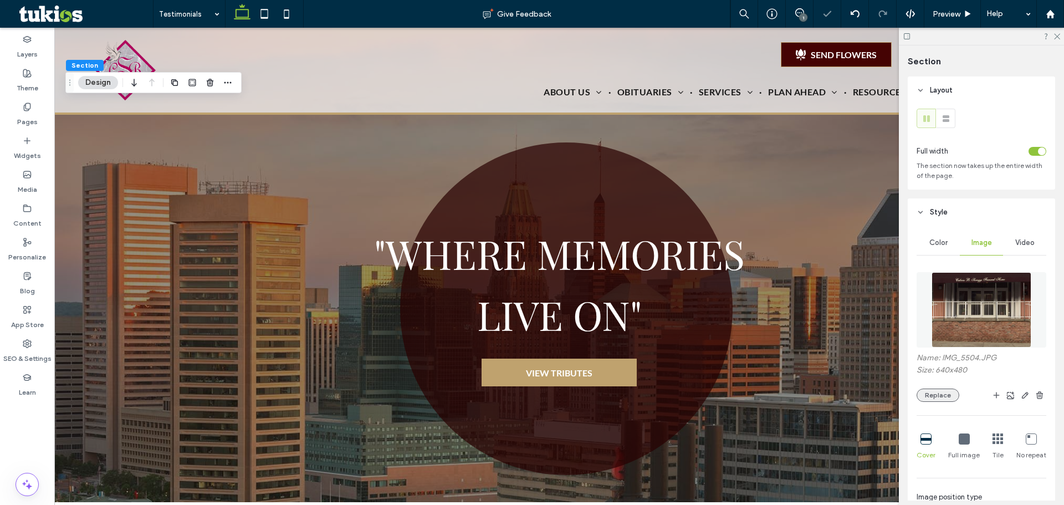
click at [941, 393] on button "Replace" at bounding box center [938, 395] width 43 height 13
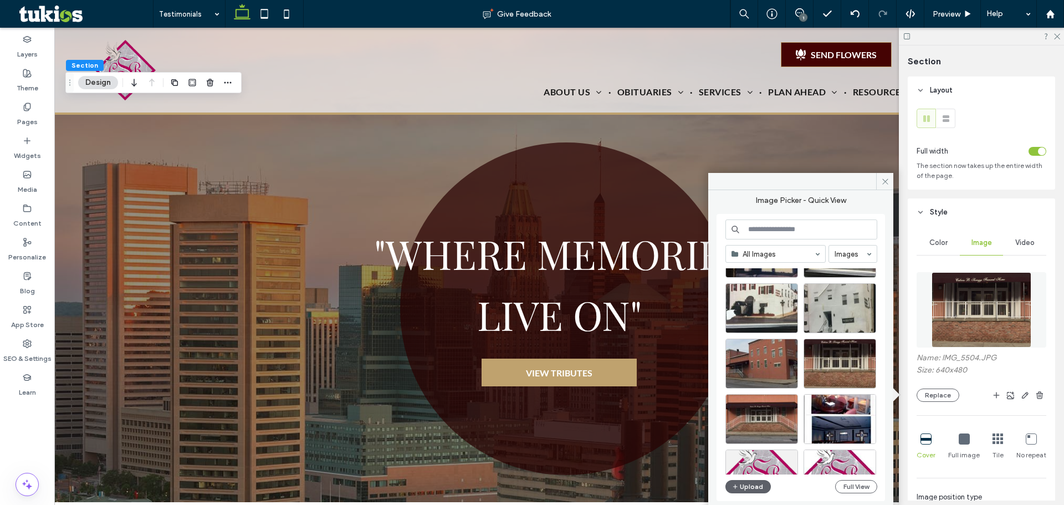
scroll to position [111, 0]
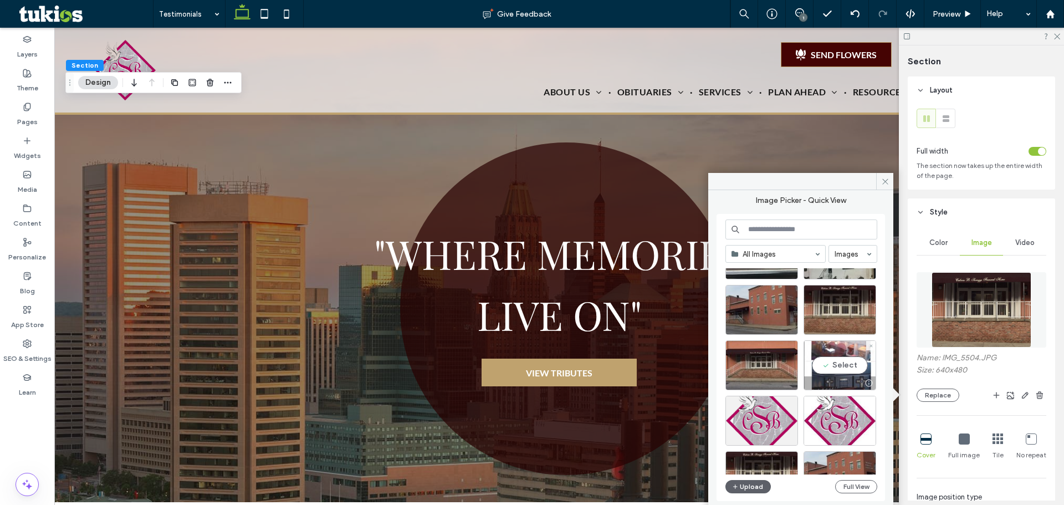
click at [843, 370] on div "Select" at bounding box center [840, 365] width 73 height 50
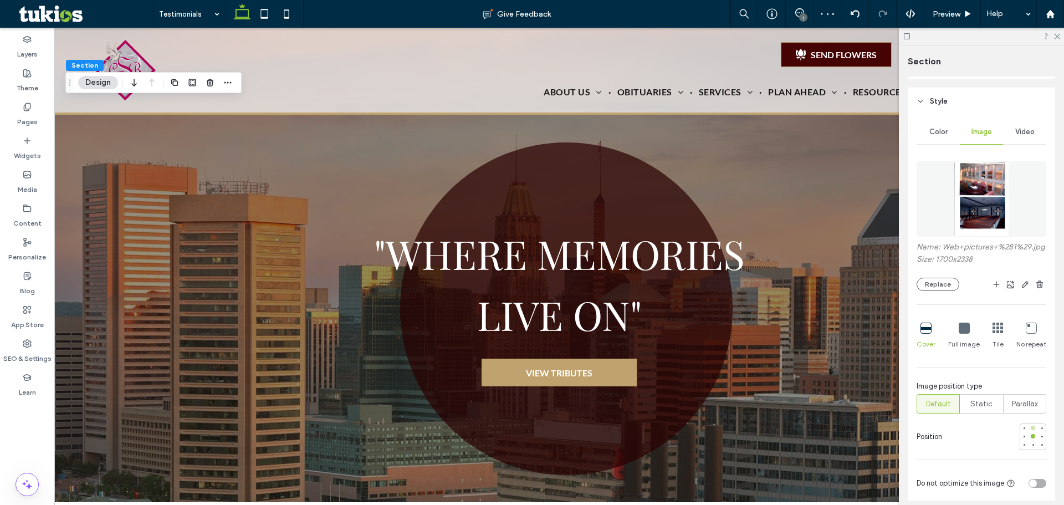
click at [1025, 437] on div at bounding box center [1033, 437] width 27 height 27
click at [1029, 432] on div at bounding box center [1033, 428] width 8 height 8
click at [1031, 447] on div at bounding box center [1033, 445] width 4 height 4
click at [925, 291] on button "Replace" at bounding box center [938, 284] width 43 height 13
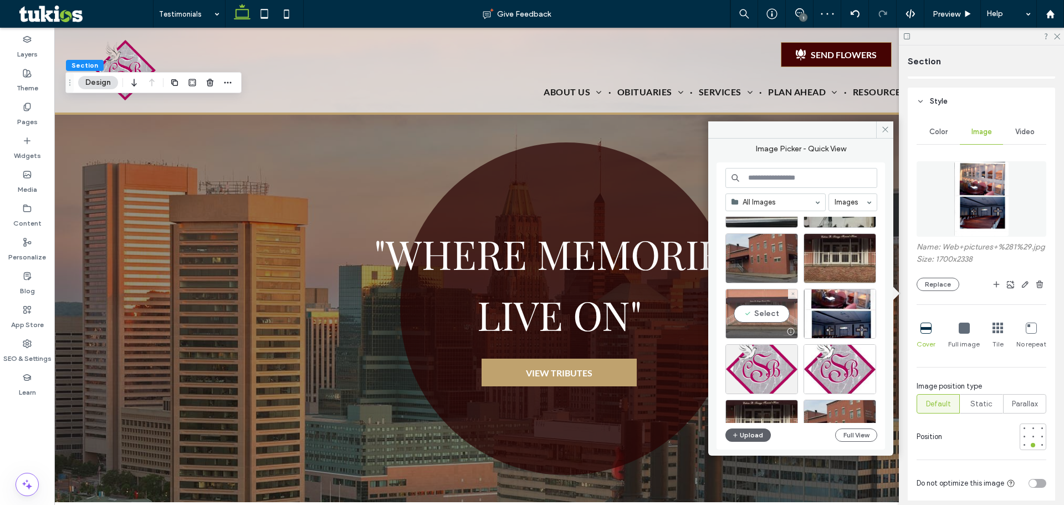
click at [782, 321] on div "Select" at bounding box center [762, 314] width 73 height 50
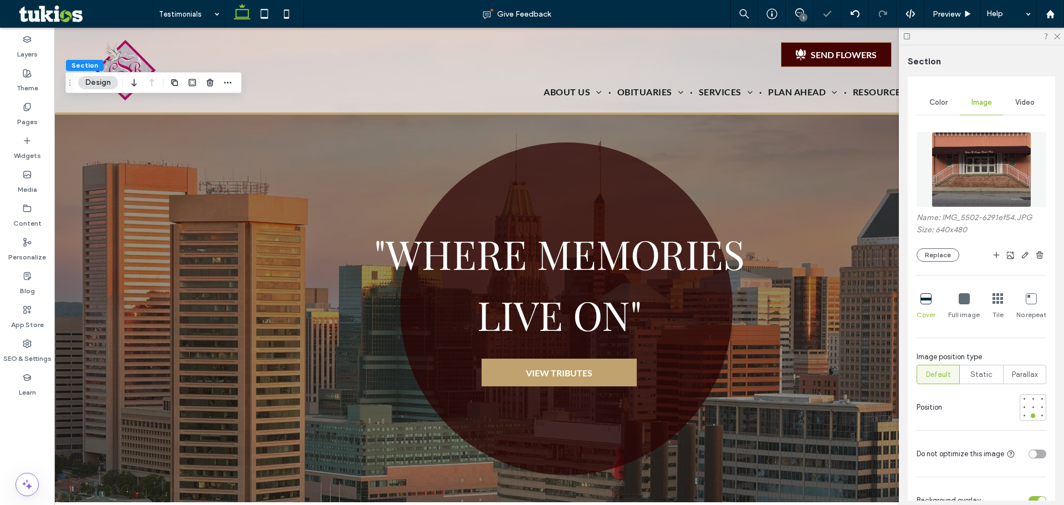
scroll to position [166, 0]
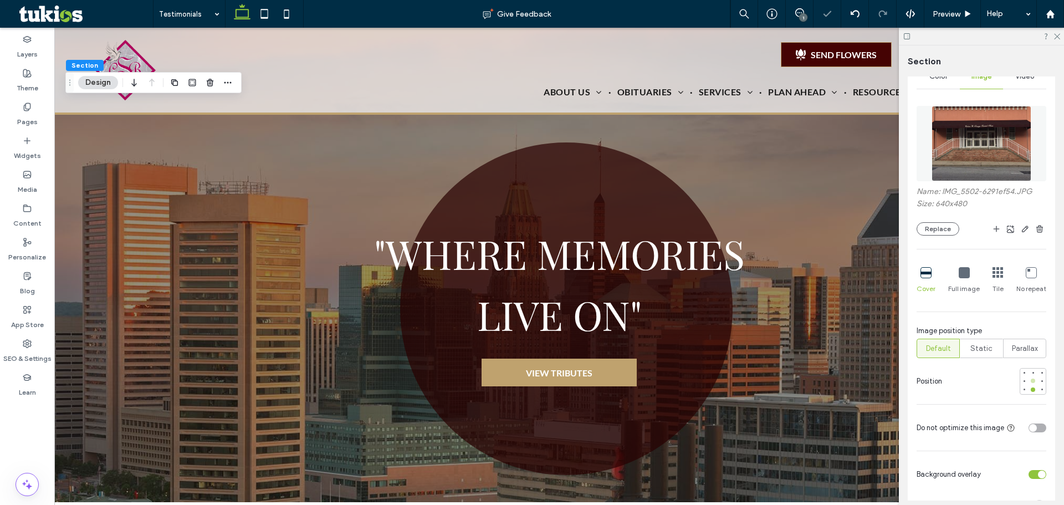
click at [1031, 382] on div at bounding box center [1033, 381] width 4 height 4
click at [1029, 376] on div at bounding box center [1033, 373] width 8 height 8
click at [1030, 382] on div at bounding box center [1033, 381] width 8 height 8
type input "***"
click at [942, 15] on span "Preview" at bounding box center [947, 13] width 28 height 9
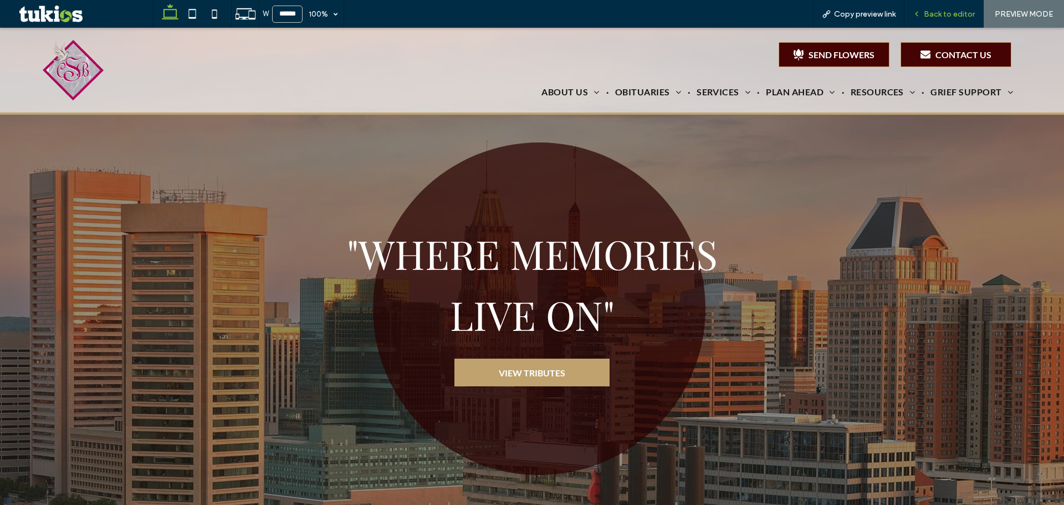
click at [942, 17] on span "Back to editor" at bounding box center [949, 13] width 51 height 9
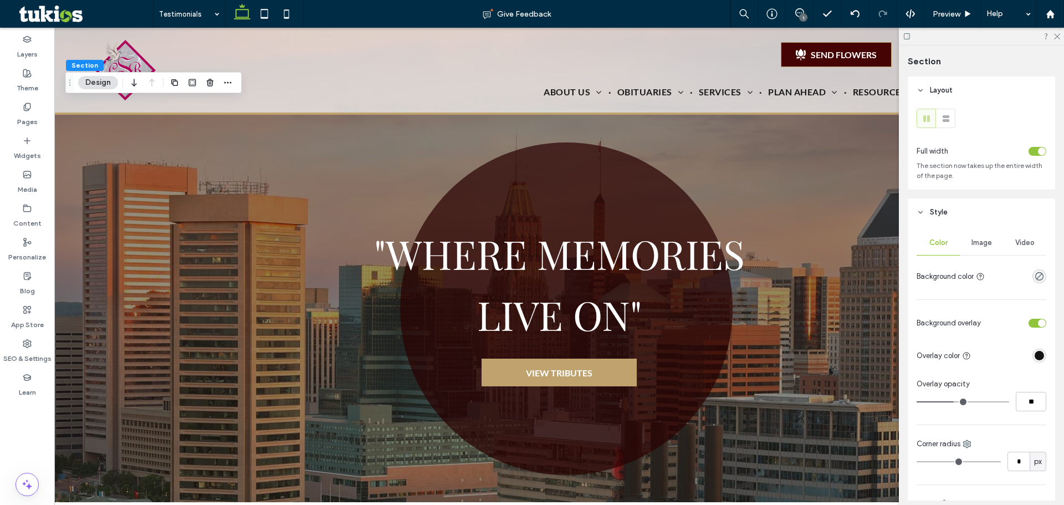
click at [969, 237] on div "Image" at bounding box center [981, 243] width 43 height 24
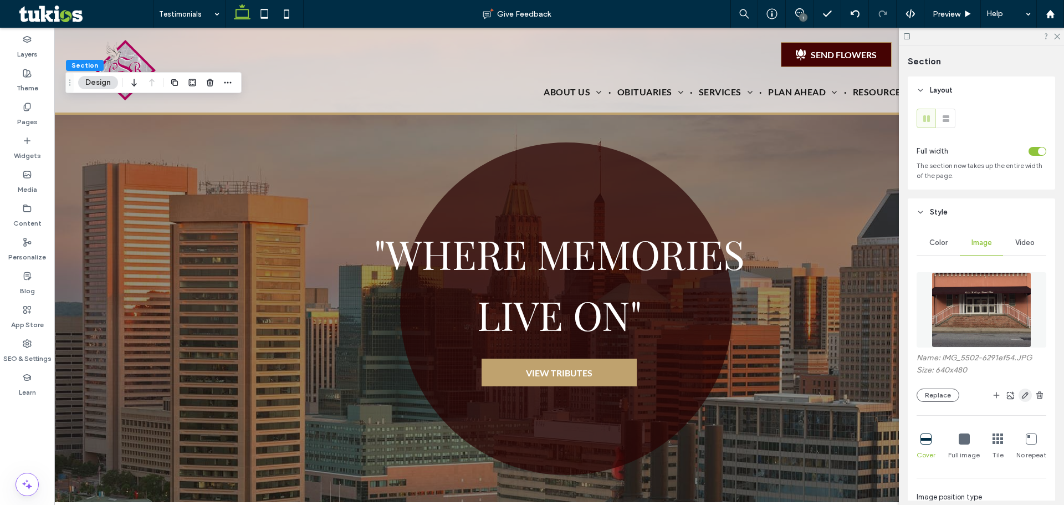
click at [1022, 397] on use "button" at bounding box center [1025, 395] width 7 height 7
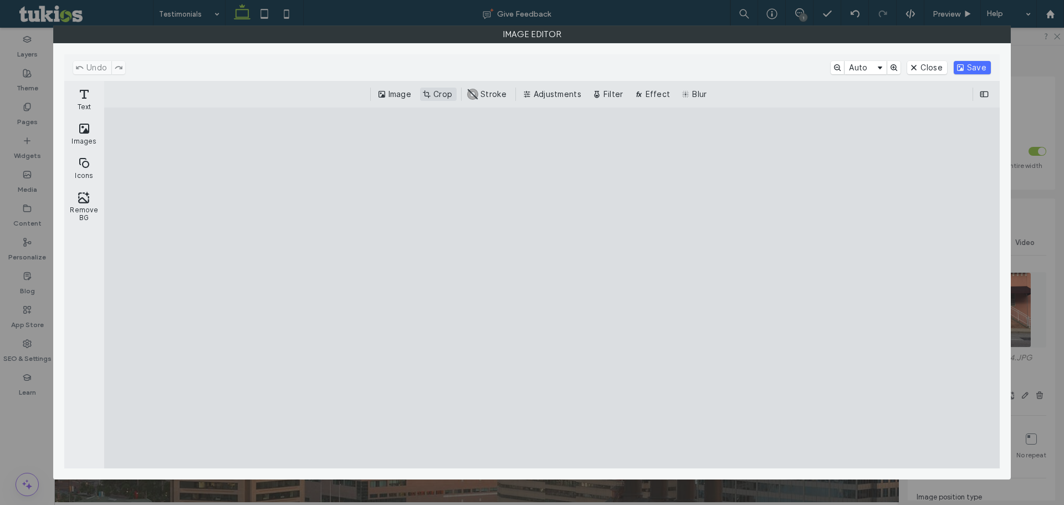
click at [436, 96] on button "Crop" at bounding box center [438, 94] width 37 height 13
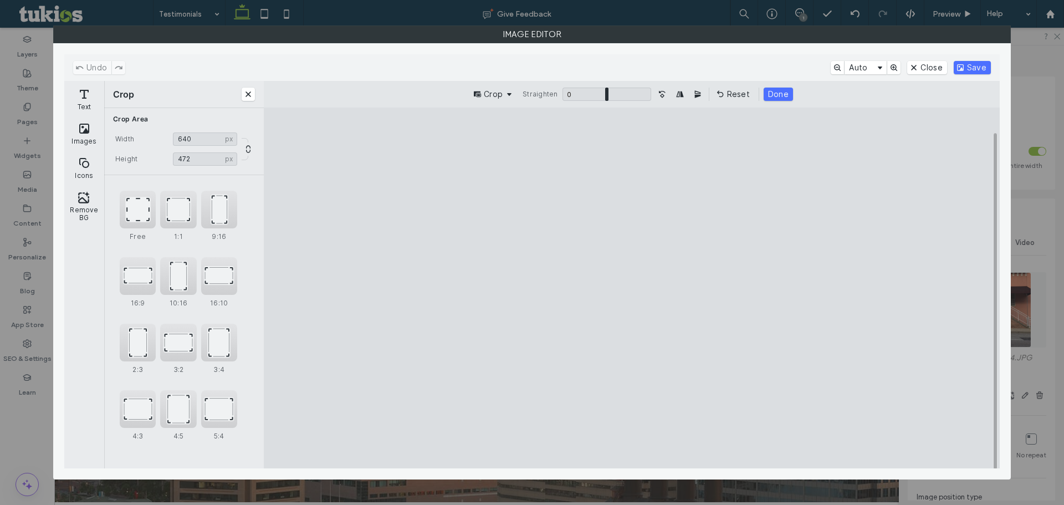
type input "***"
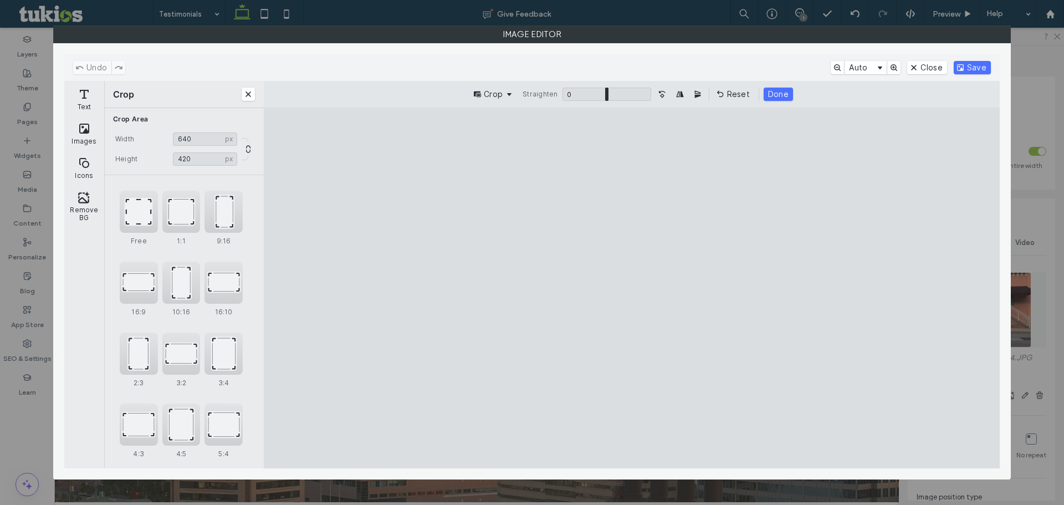
drag, startPoint x: 630, startPoint y: 436, endPoint x: 629, endPoint y: 400, distance: 36.0
click at [632, 288] on cesdk-canvas "Editor canvas" at bounding box center [632, 288] width 0 height 0
click at [968, 62] on button "Save" at bounding box center [972, 67] width 37 height 13
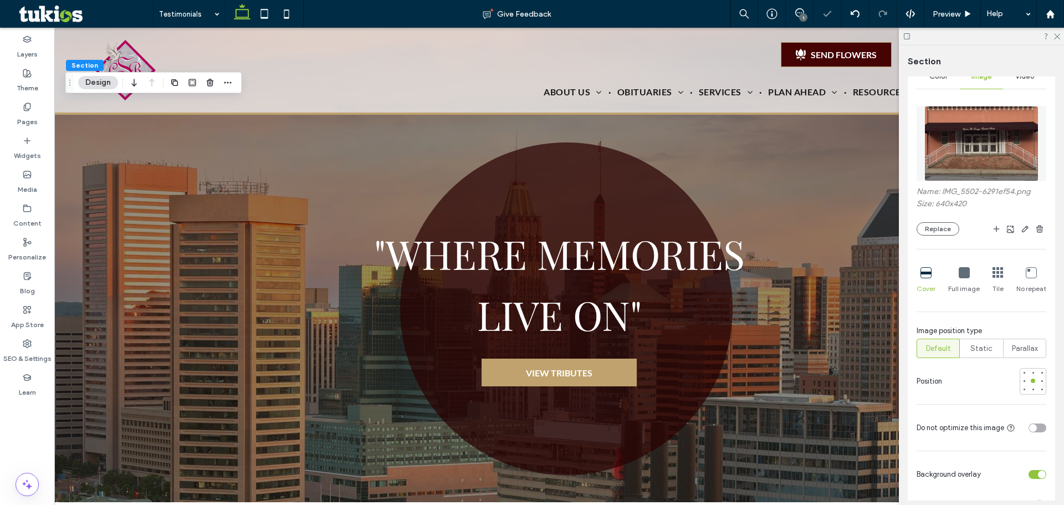
scroll to position [222, 0]
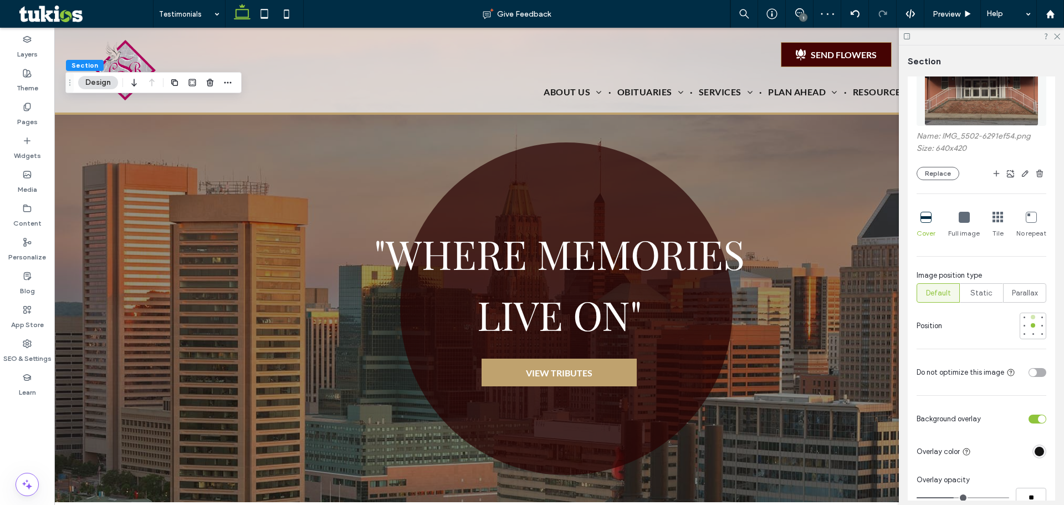
click at [1031, 317] on div at bounding box center [1033, 317] width 4 height 4
type input "***"
click at [945, 12] on span "Preview" at bounding box center [947, 13] width 28 height 9
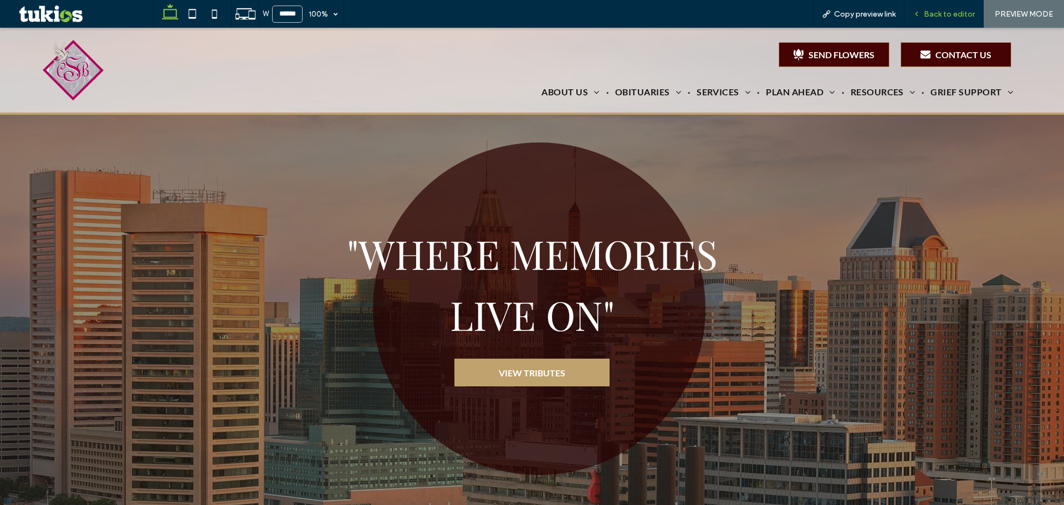
click at [947, 8] on div "Back to editor" at bounding box center [944, 14] width 79 height 28
click at [928, 11] on span "Back to editor" at bounding box center [949, 13] width 51 height 9
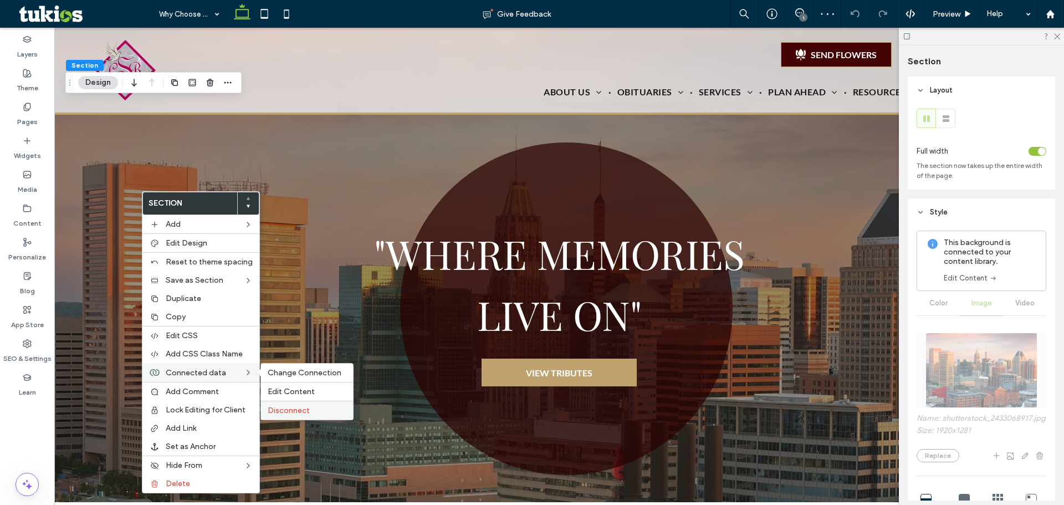
click at [303, 409] on span "Disconnect" at bounding box center [289, 410] width 42 height 9
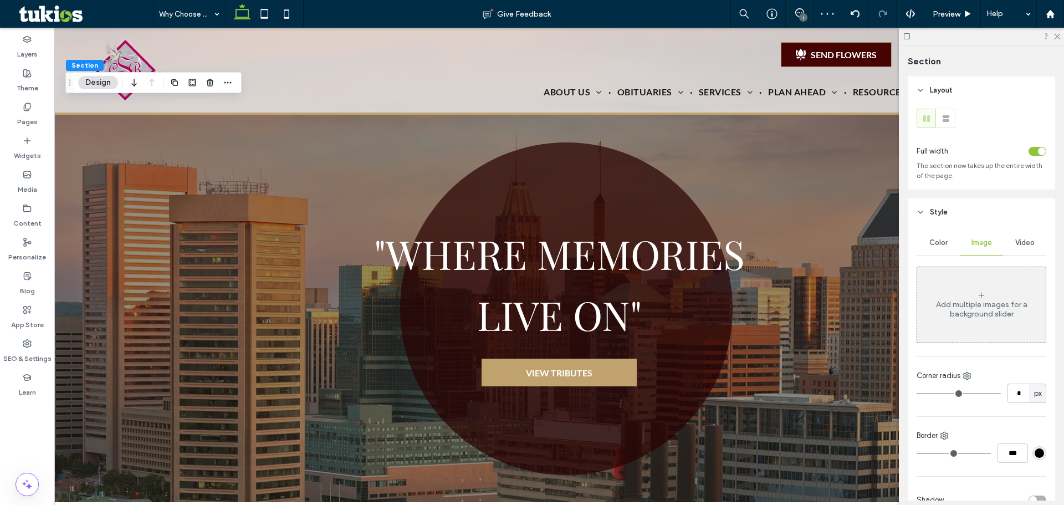
click at [1011, 304] on div "Add multiple images for a background slider" at bounding box center [981, 309] width 129 height 19
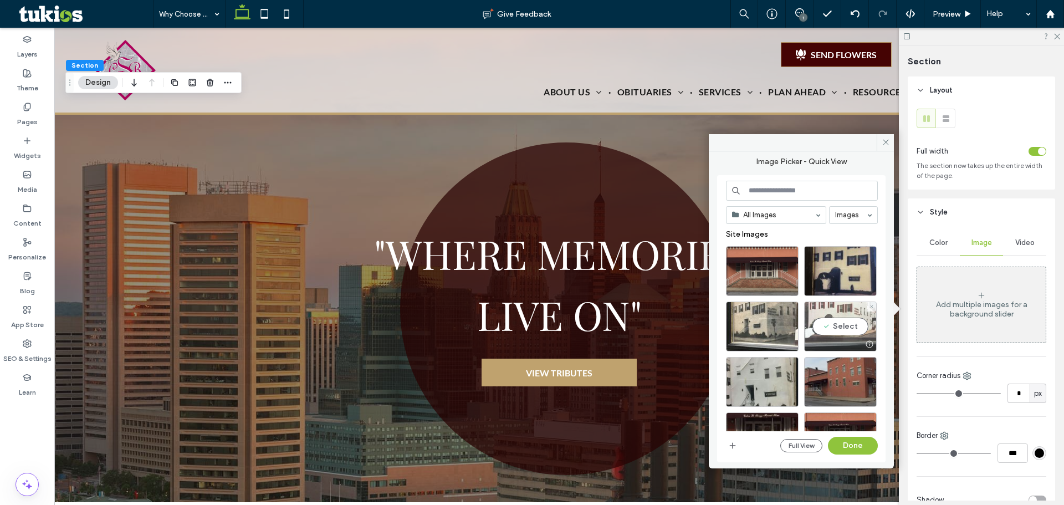
click at [823, 338] on div at bounding box center [841, 344] width 72 height 13
click at [850, 450] on button "Done" at bounding box center [853, 446] width 50 height 18
type input "***"
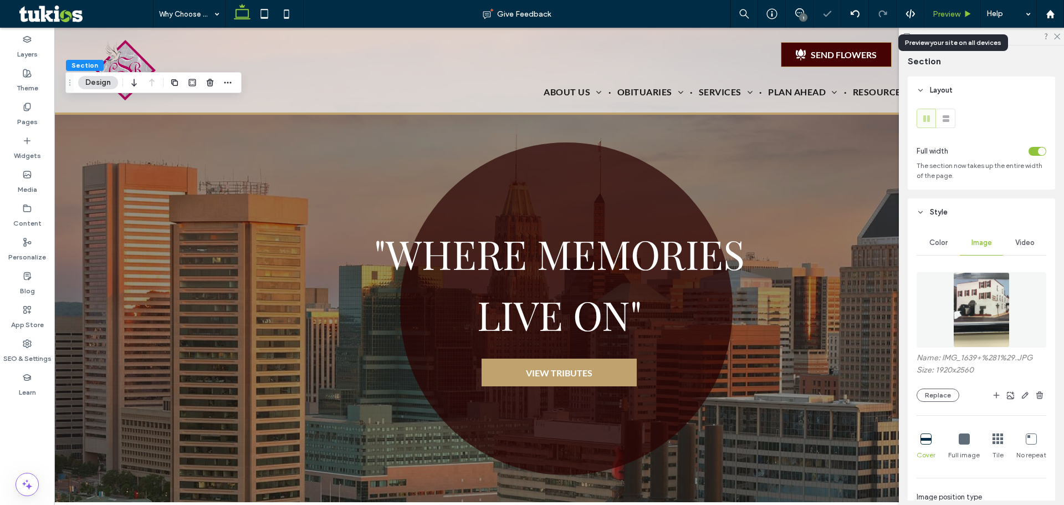
click at [941, 12] on span "Preview" at bounding box center [947, 13] width 28 height 9
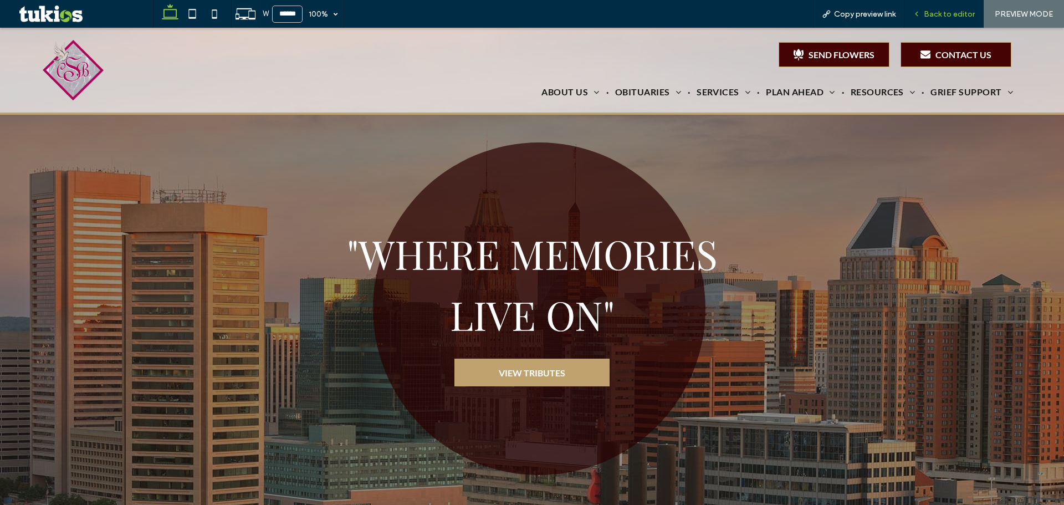
click at [932, 12] on span "Back to editor" at bounding box center [949, 13] width 51 height 9
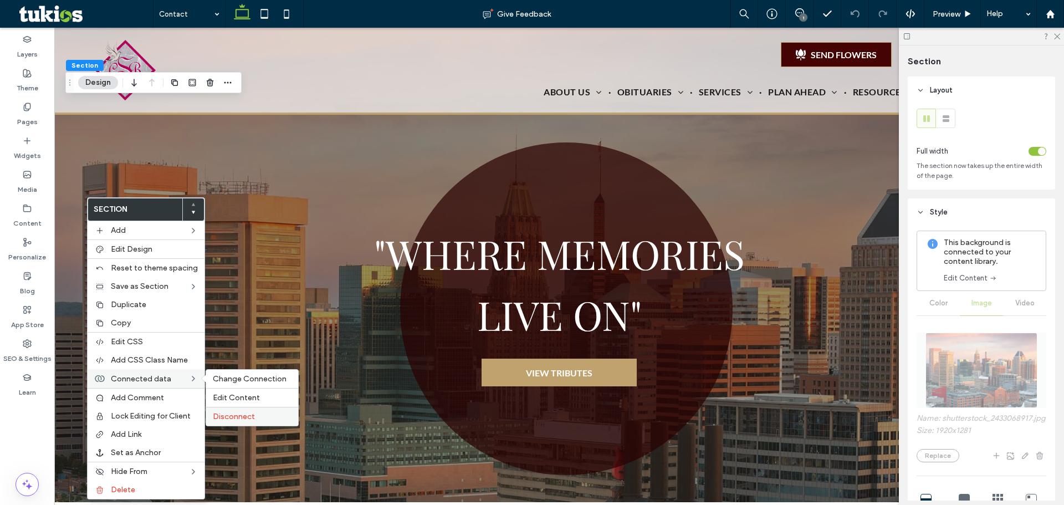
click at [230, 408] on div "Disconnect" at bounding box center [252, 416] width 92 height 19
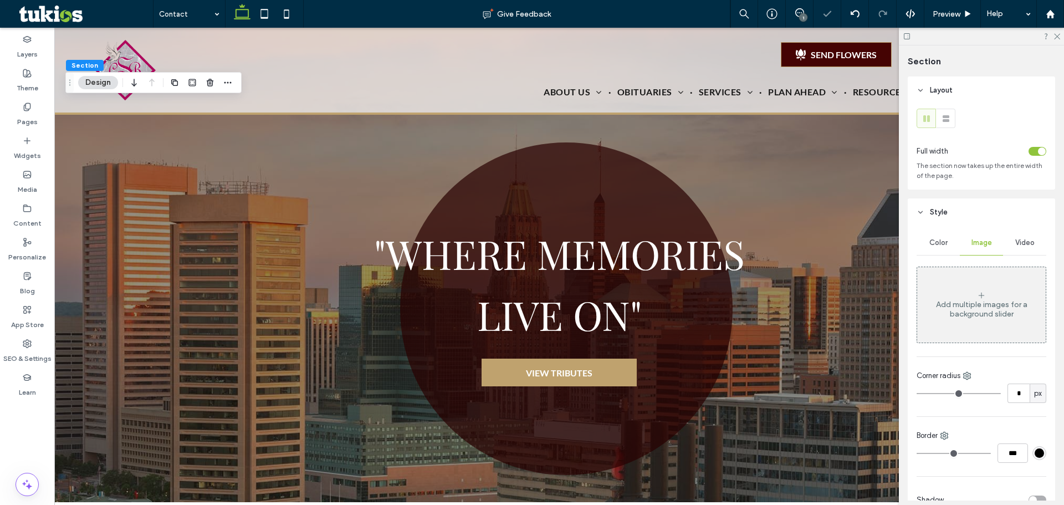
click at [966, 283] on div "Add multiple images for a background slider" at bounding box center [981, 304] width 129 height 73
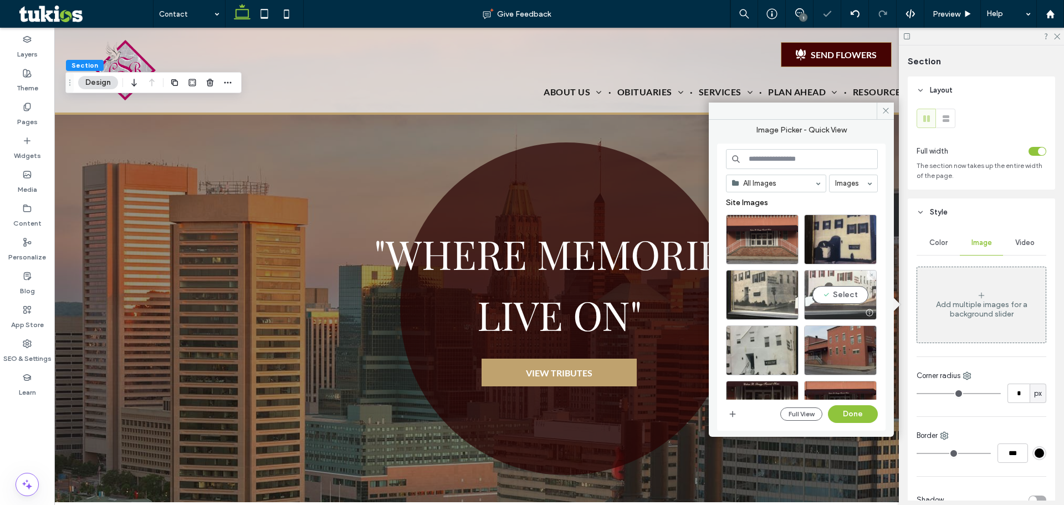
click at [858, 293] on div "Select" at bounding box center [840, 295] width 73 height 50
click at [857, 409] on button "Done" at bounding box center [853, 414] width 50 height 18
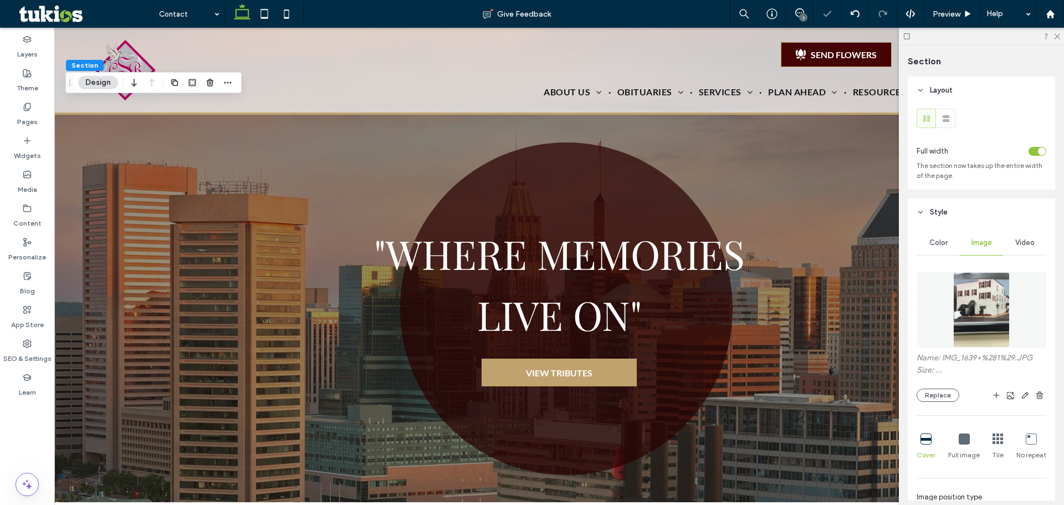
type input "***"
click at [946, 12] on span "Preview" at bounding box center [947, 13] width 28 height 9
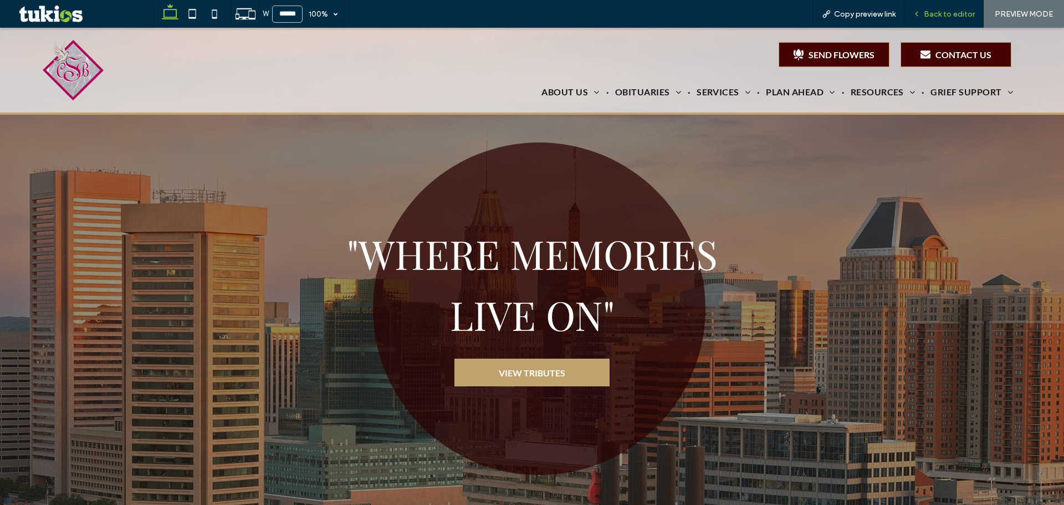
click at [950, 13] on span "Back to editor" at bounding box center [949, 13] width 51 height 9
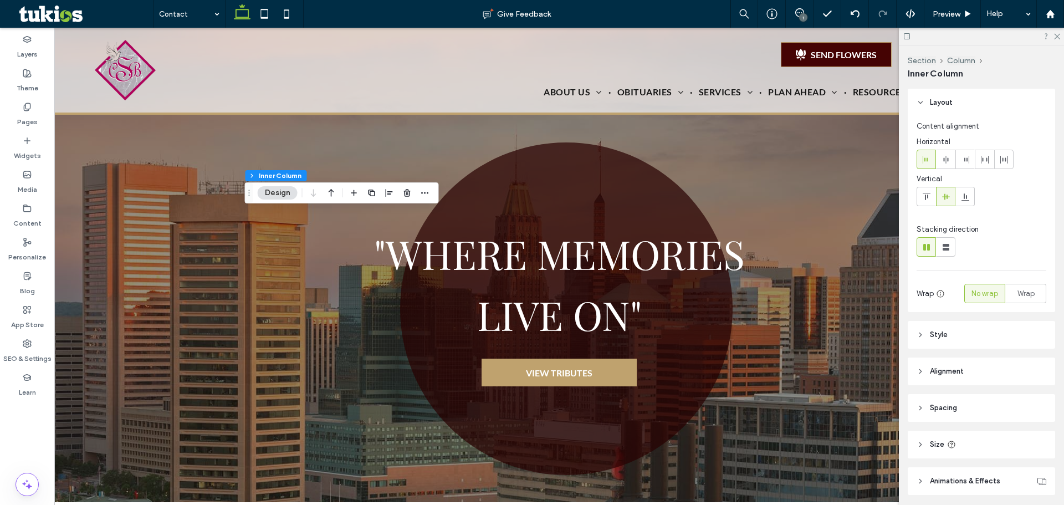
scroll to position [75, 0]
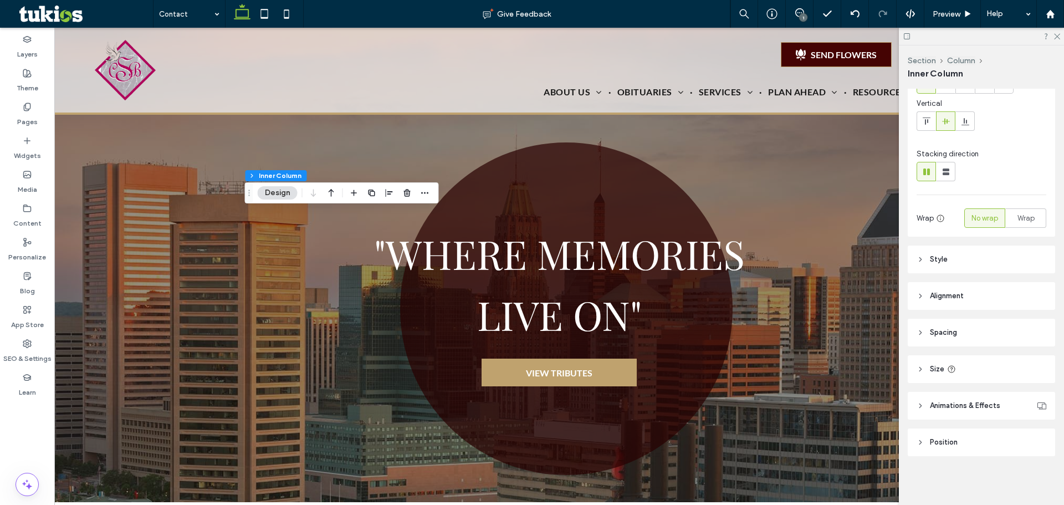
click at [989, 442] on header "Position" at bounding box center [981, 443] width 147 height 28
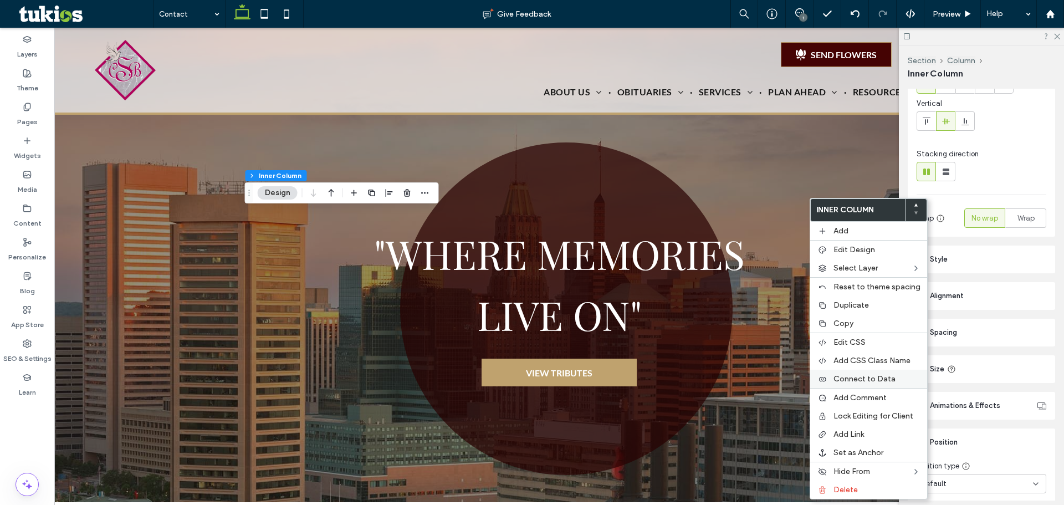
click at [881, 383] on span "Connect to Data" at bounding box center [865, 378] width 62 height 9
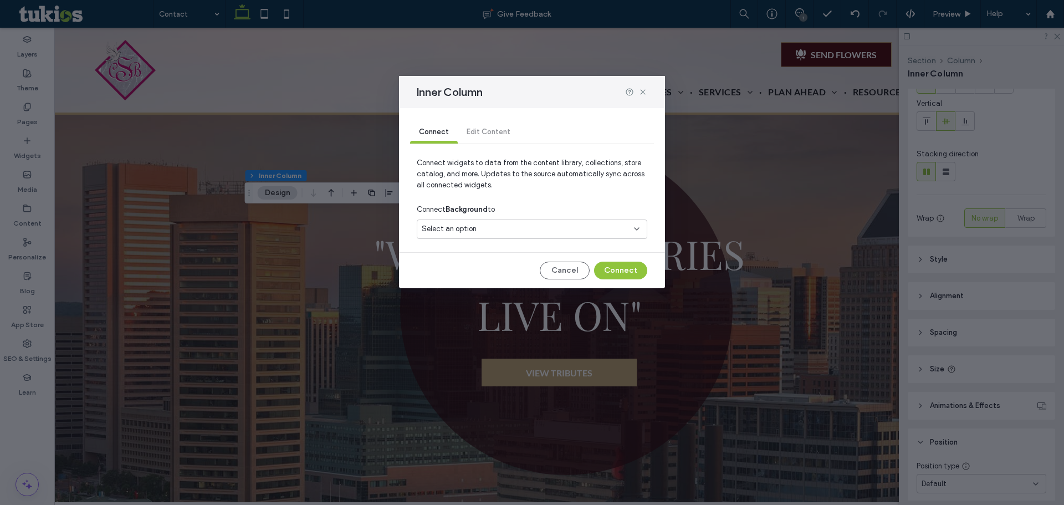
drag, startPoint x: 648, startPoint y: 85, endPoint x: 835, endPoint y: 278, distance: 269.3
click at [647, 88] on div "Inner Column" at bounding box center [532, 92] width 266 height 32
click at [639, 98] on div "Inner Column" at bounding box center [532, 92] width 266 height 32
click at [643, 93] on icon at bounding box center [643, 92] width 9 height 9
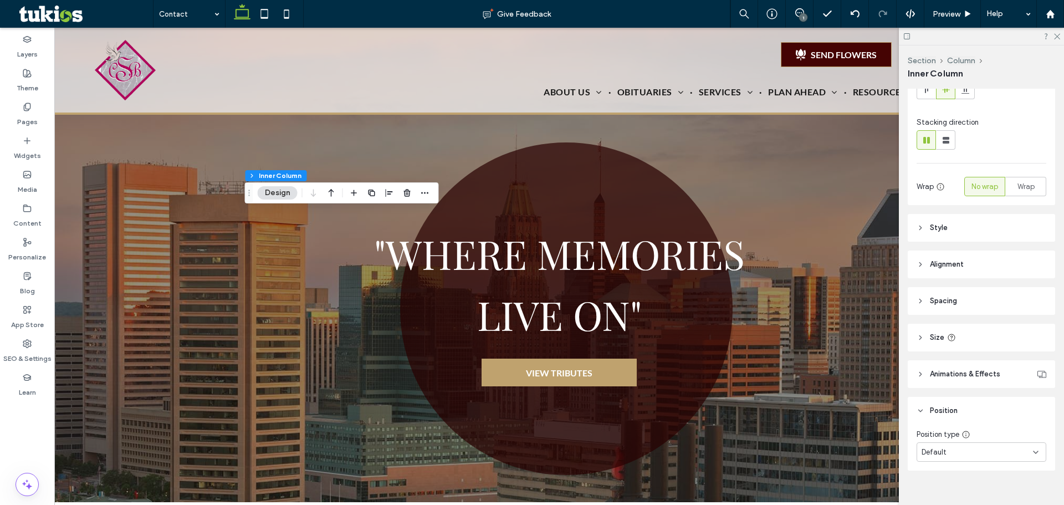
scroll to position [121, 0]
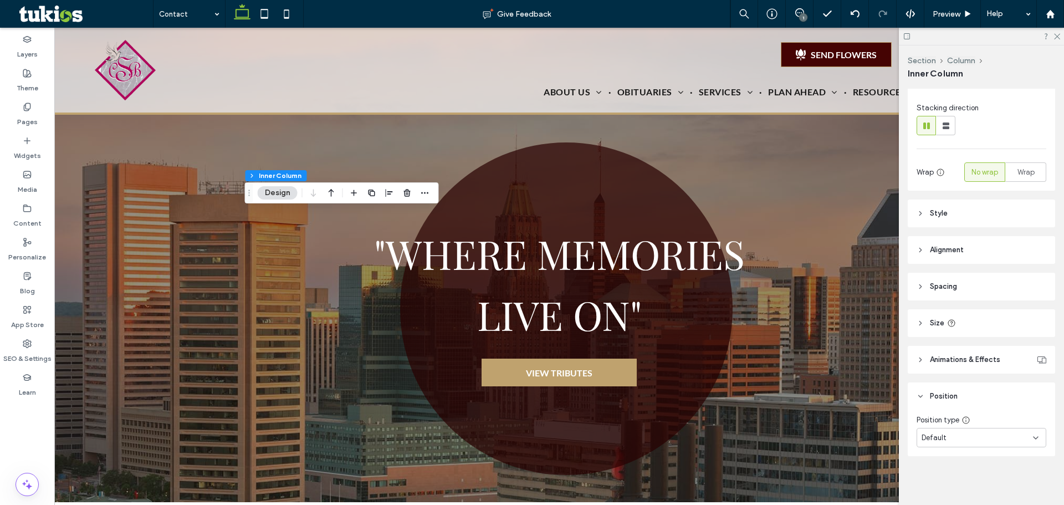
click at [962, 249] on span "Alignment" at bounding box center [947, 249] width 34 height 11
click at [958, 198] on div "Layout Content alignment Horizontal Vertical Stacking direction Wrap No wrap Wr…" at bounding box center [985, 295] width 155 height 412
click at [957, 223] on header "Style" at bounding box center [981, 214] width 147 height 28
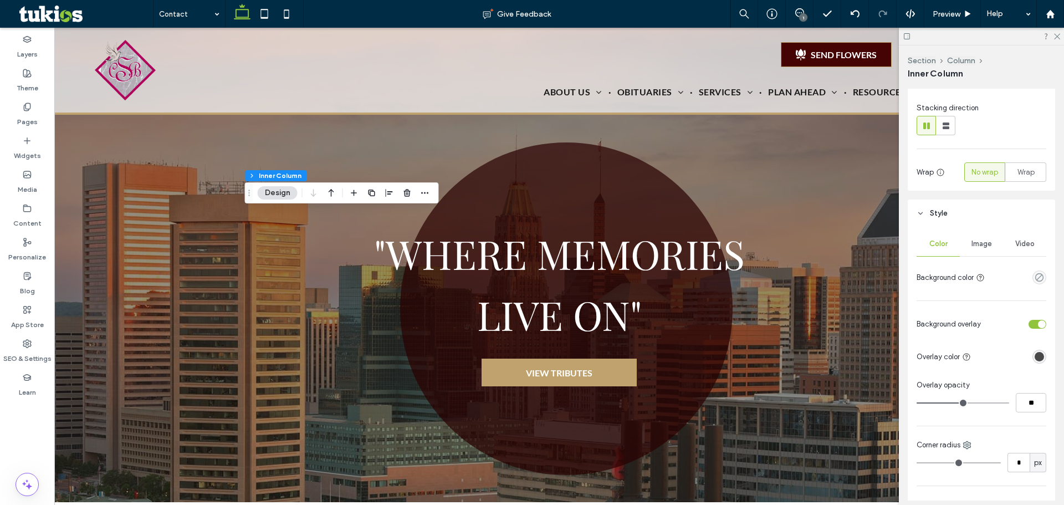
click at [964, 243] on div "Image" at bounding box center [981, 244] width 43 height 24
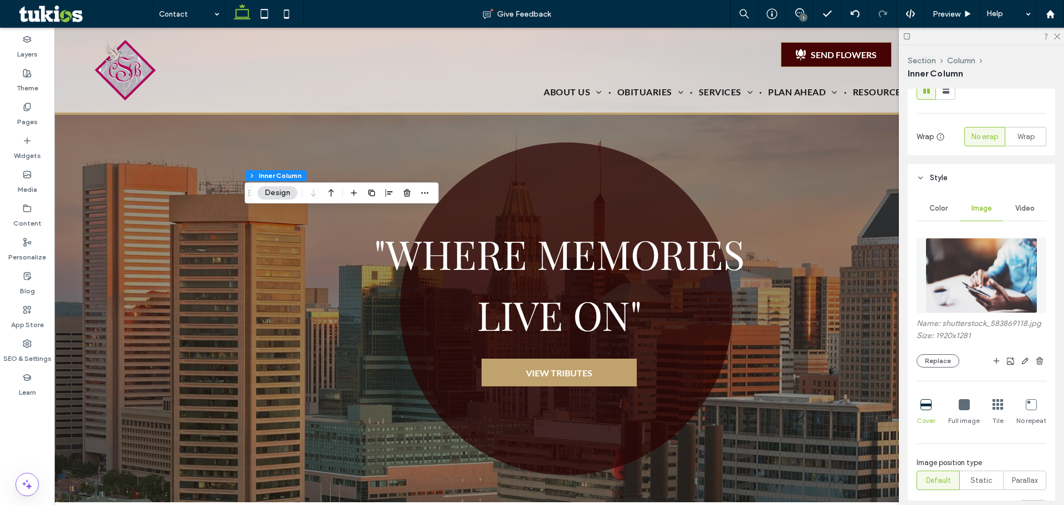
scroll to position [177, 0]
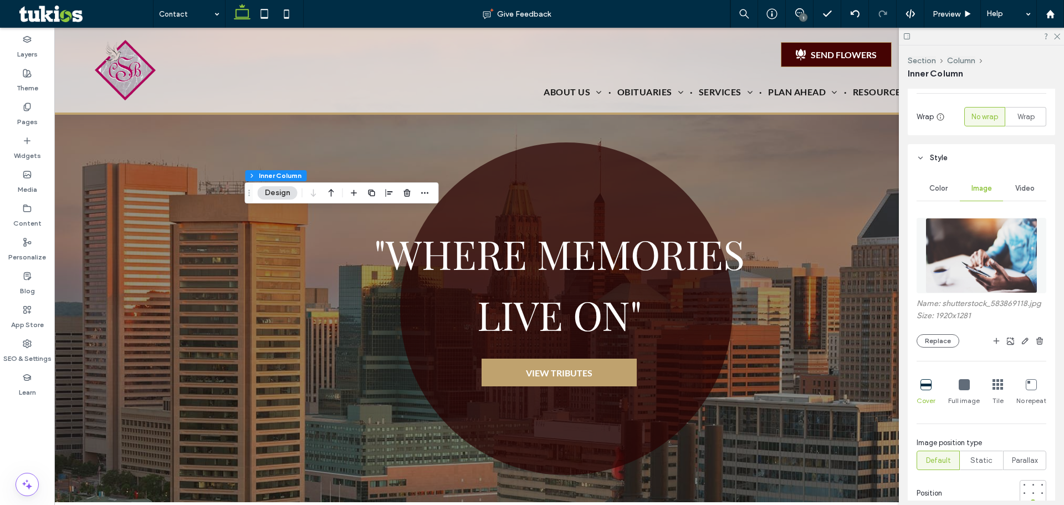
click at [960, 336] on div at bounding box center [1003, 340] width 87 height 13
click at [953, 338] on button "Replace" at bounding box center [938, 340] width 43 height 13
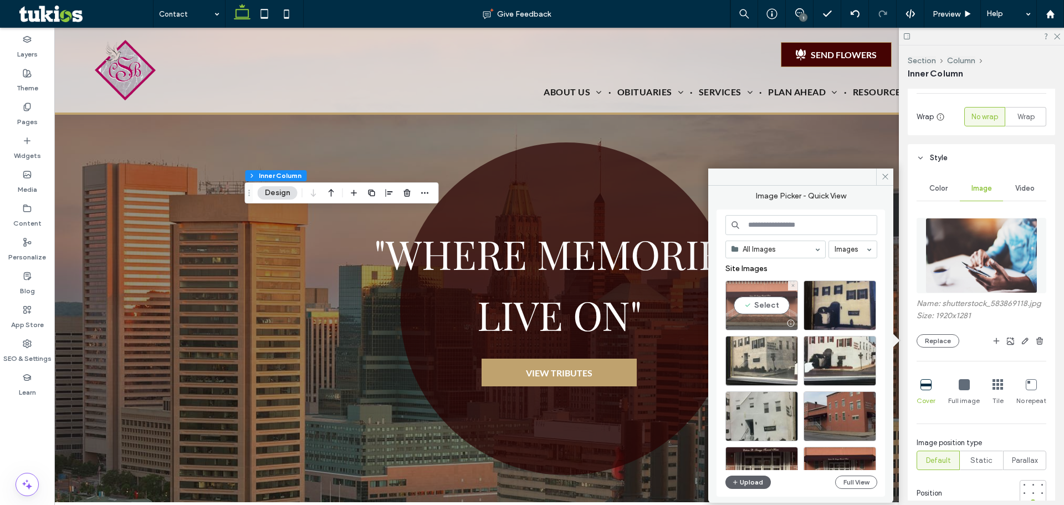
click at [780, 312] on div "Select" at bounding box center [762, 306] width 73 height 50
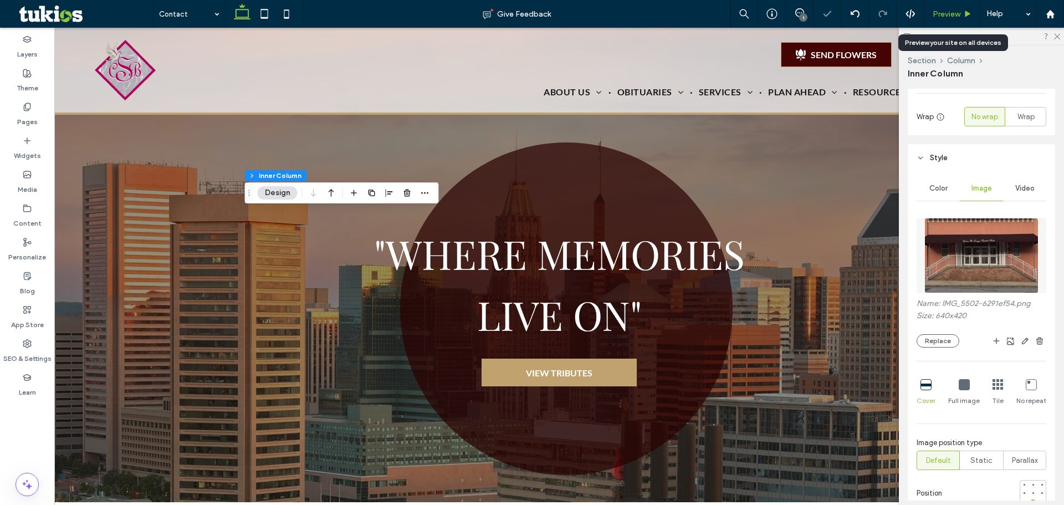
click at [944, 20] on div "Preview" at bounding box center [953, 14] width 57 height 28
click at [956, 7] on div "Preview" at bounding box center [953, 14] width 57 height 28
click at [955, 9] on span "Preview" at bounding box center [947, 13] width 28 height 9
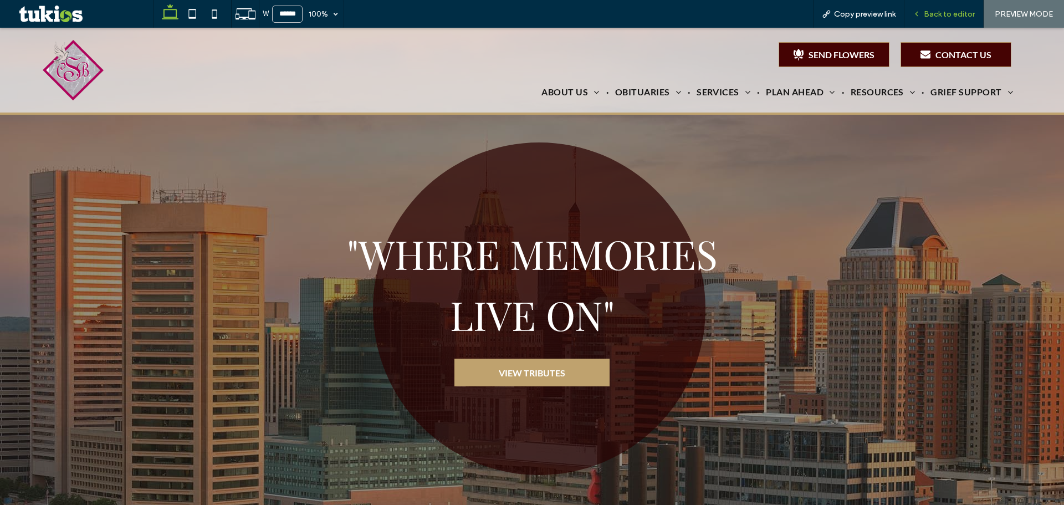
click at [928, 18] on span "Back to editor" at bounding box center [949, 13] width 51 height 9
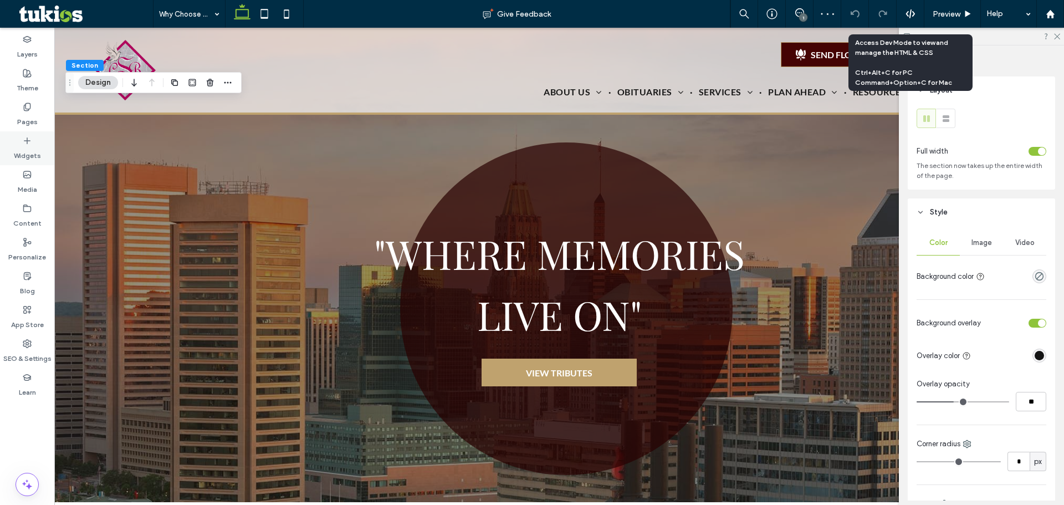
click at [14, 141] on div "Widgets" at bounding box center [27, 148] width 54 height 34
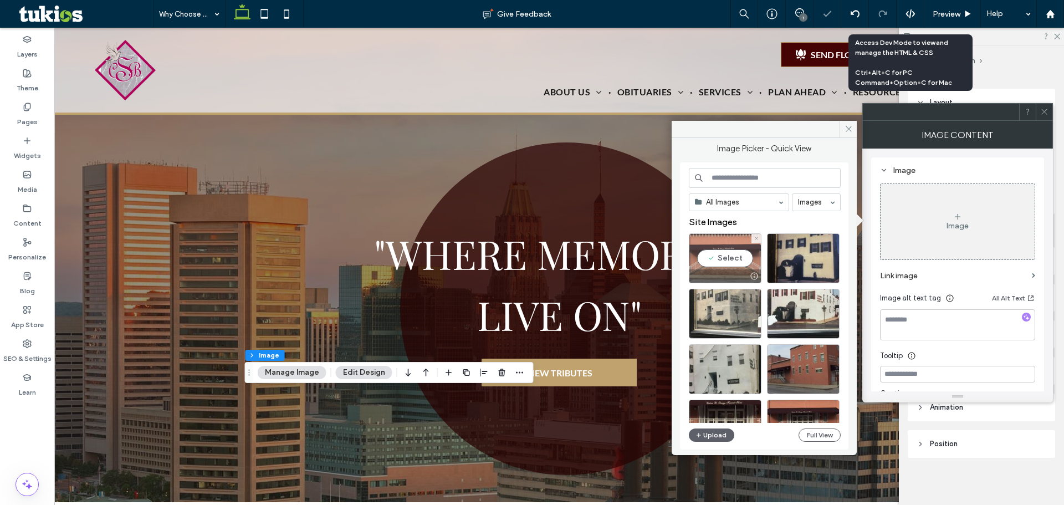
click at [754, 261] on div "Select" at bounding box center [725, 258] width 73 height 50
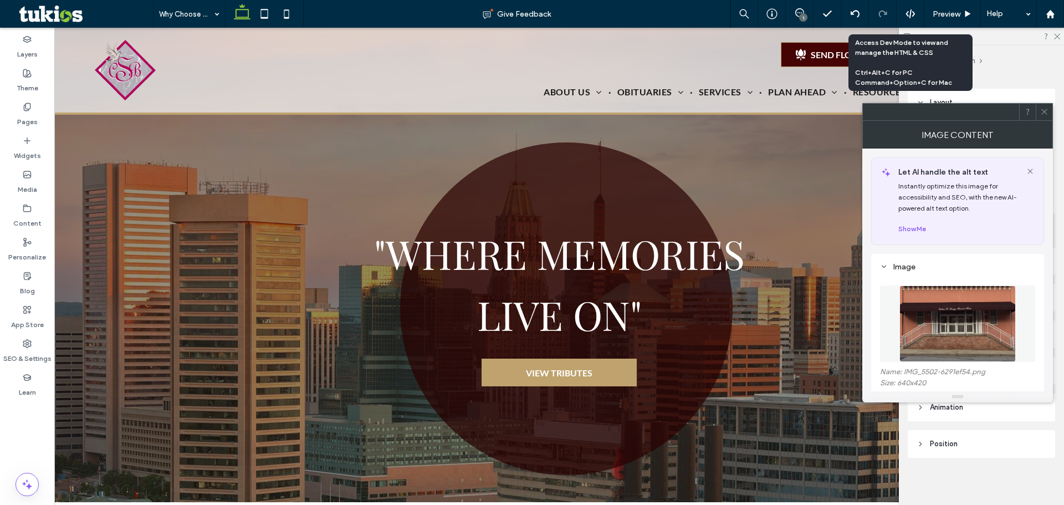
type input "***"
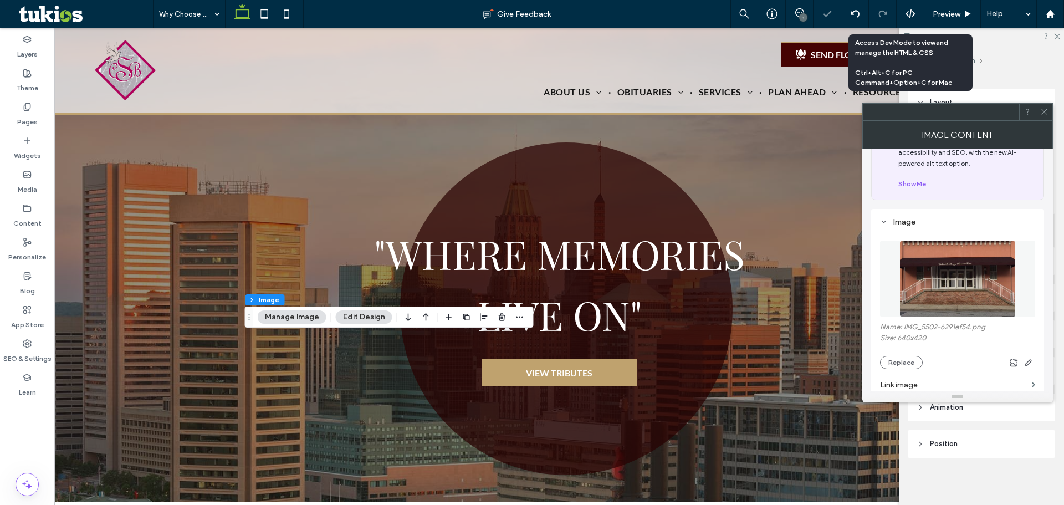
scroll to position [111, 0]
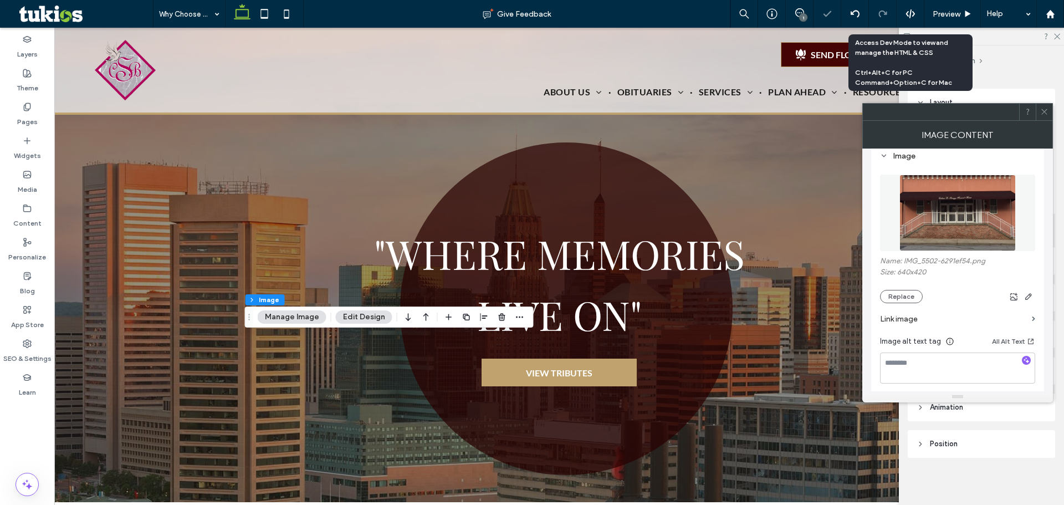
click at [911, 303] on section "Link image" at bounding box center [957, 319] width 155 height 32
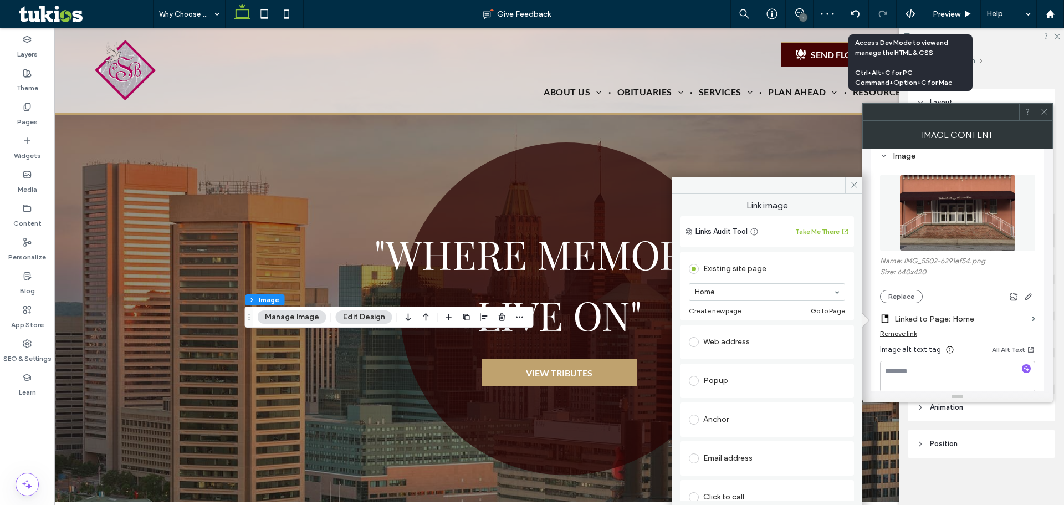
click at [889, 334] on div "Remove link" at bounding box center [898, 333] width 37 height 8
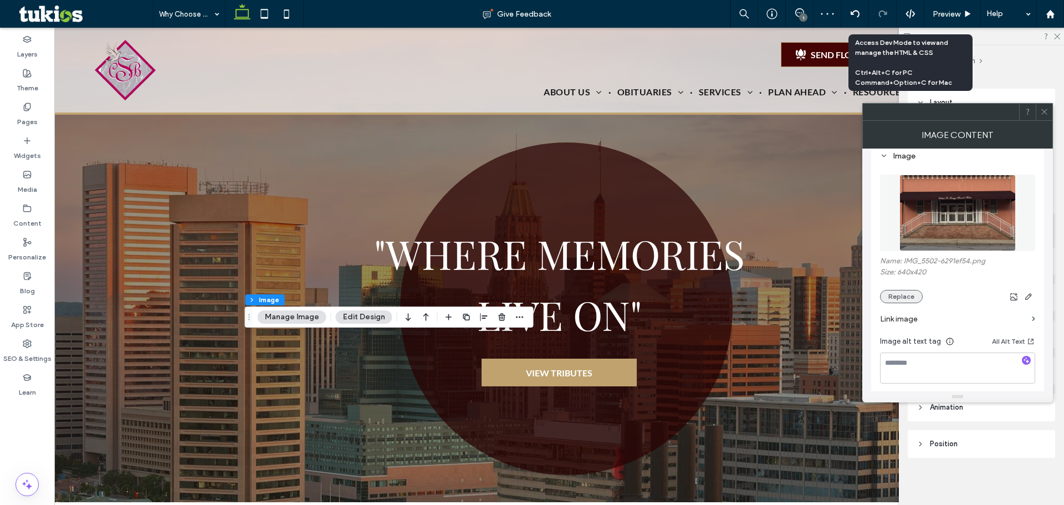
click at [898, 299] on button "Replace" at bounding box center [901, 296] width 43 height 13
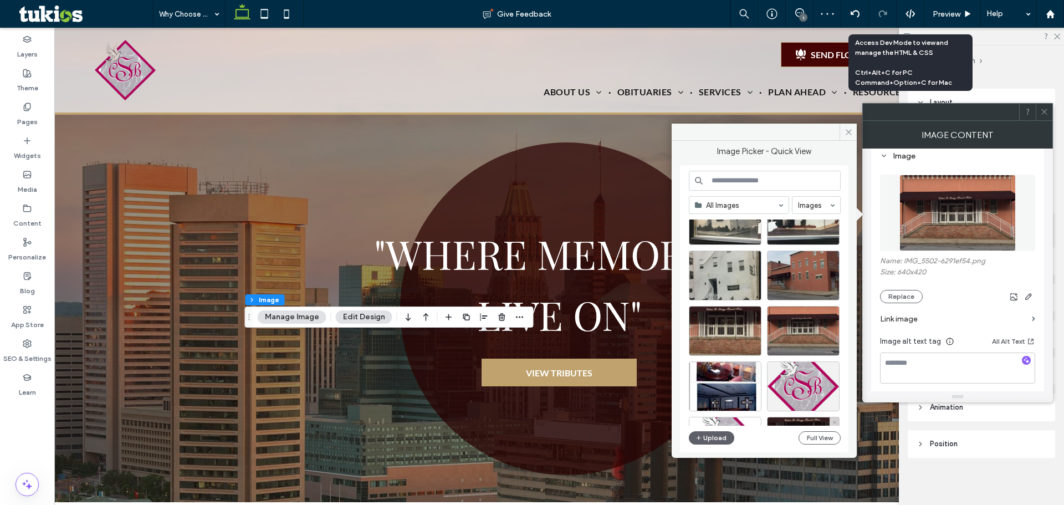
scroll to position [55, 0]
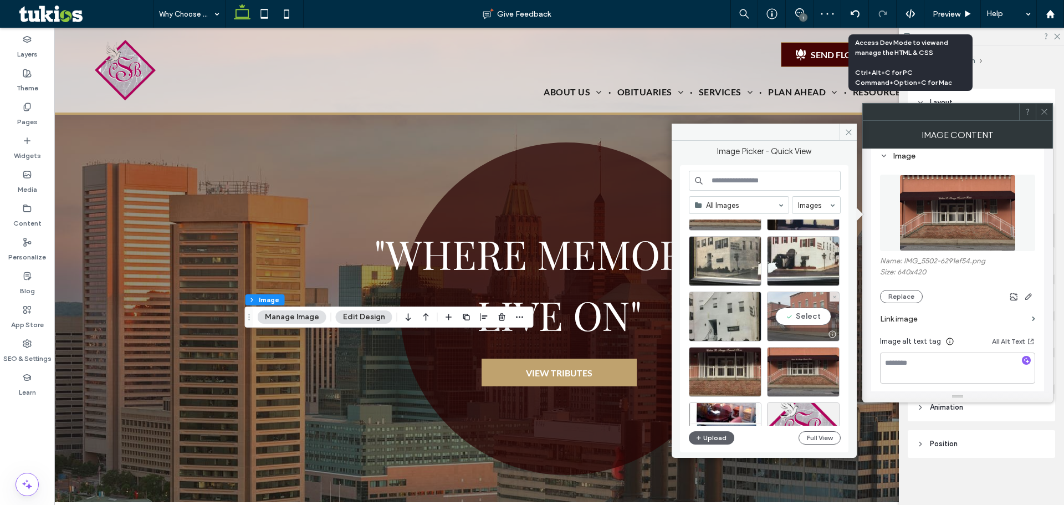
click at [799, 319] on div "Select" at bounding box center [803, 317] width 73 height 50
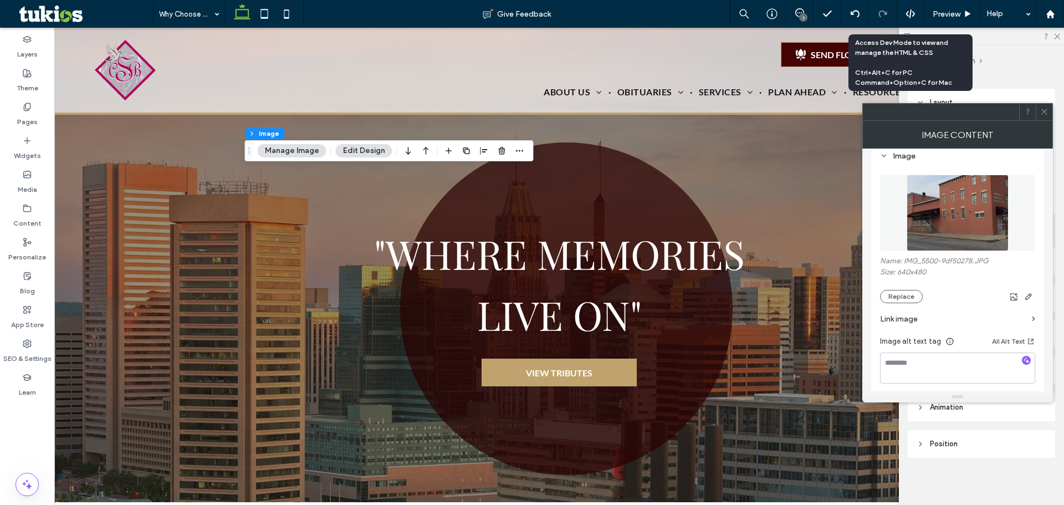
click at [1038, 116] on div at bounding box center [1044, 112] width 17 height 17
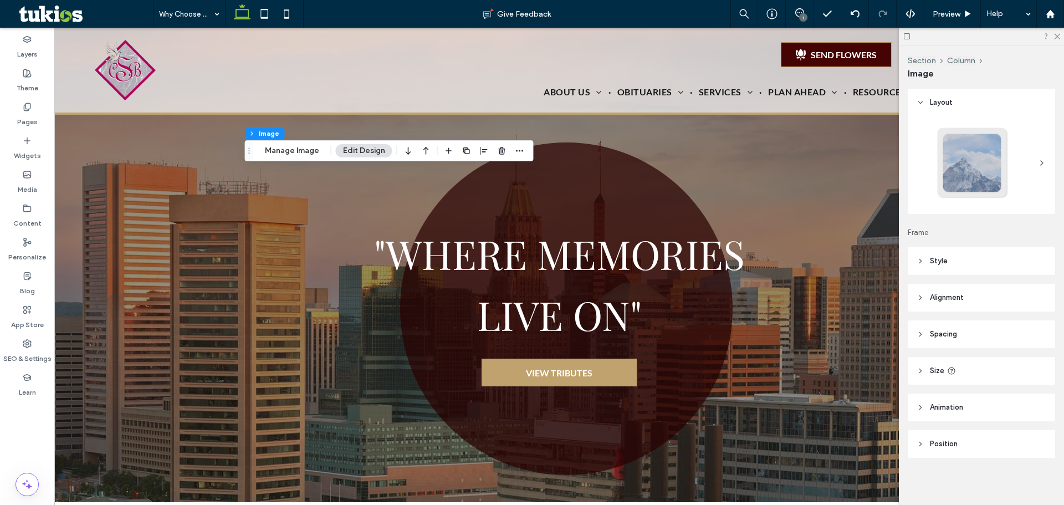
click at [950, 257] on header "Style" at bounding box center [981, 261] width 147 height 28
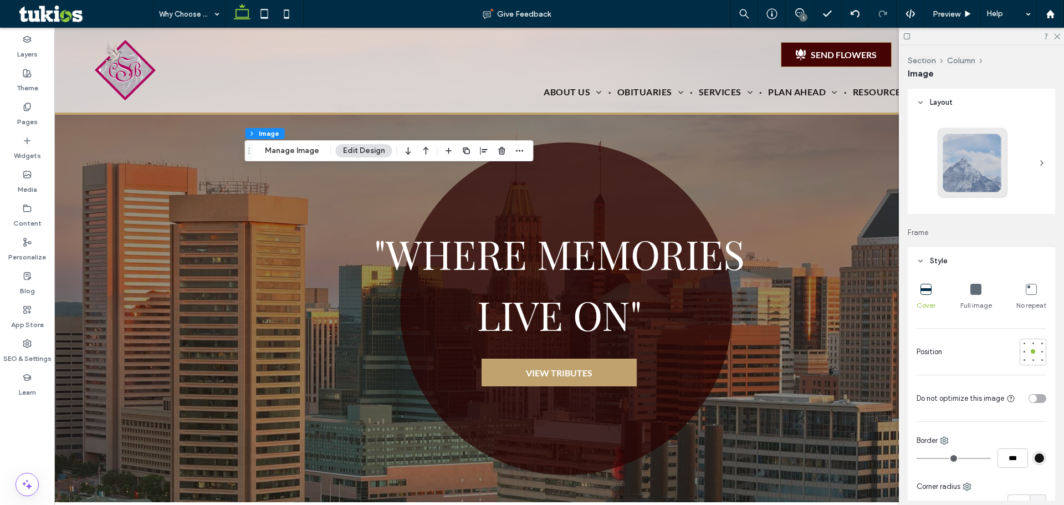
click at [975, 290] on icon at bounding box center [976, 289] width 11 height 11
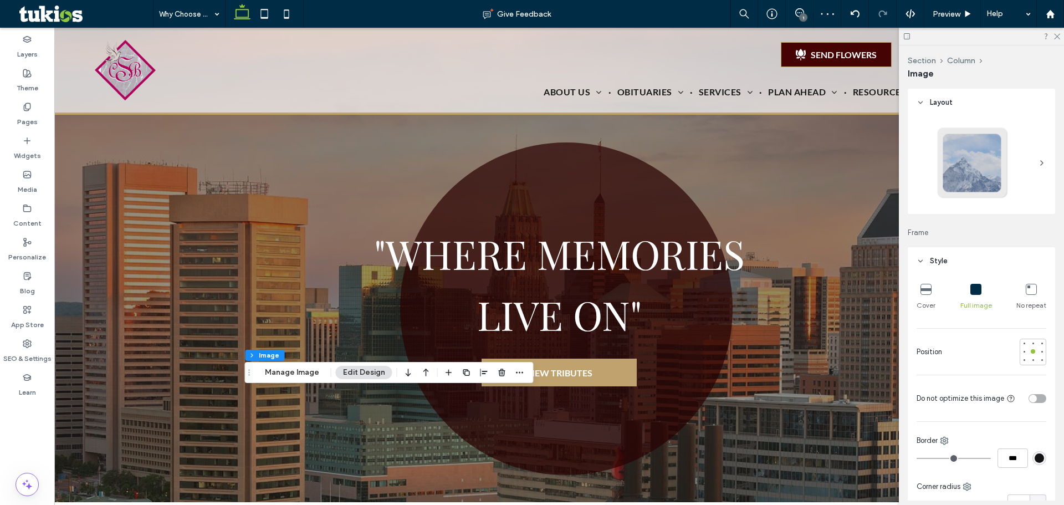
click at [926, 282] on div "Cover" at bounding box center [926, 296] width 19 height 35
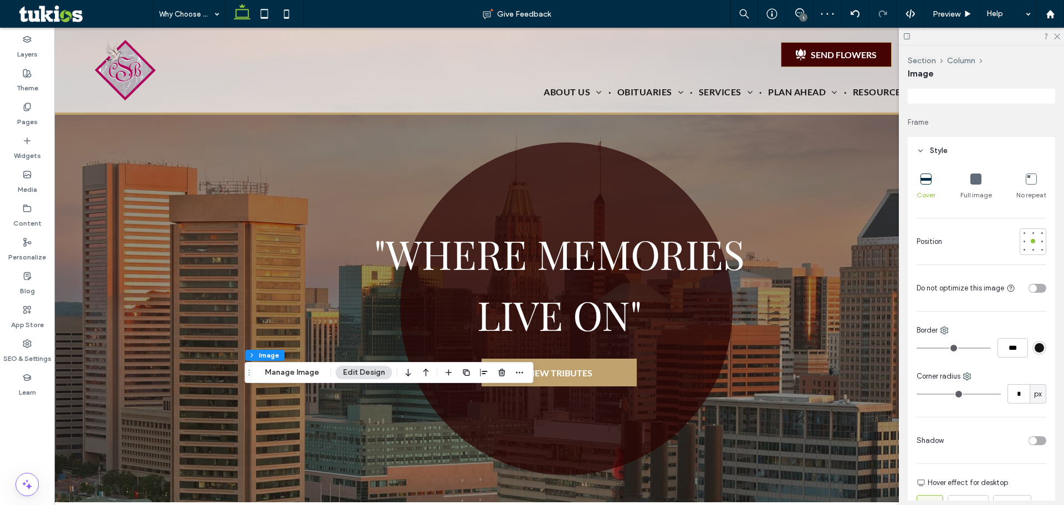
scroll to position [111, 0]
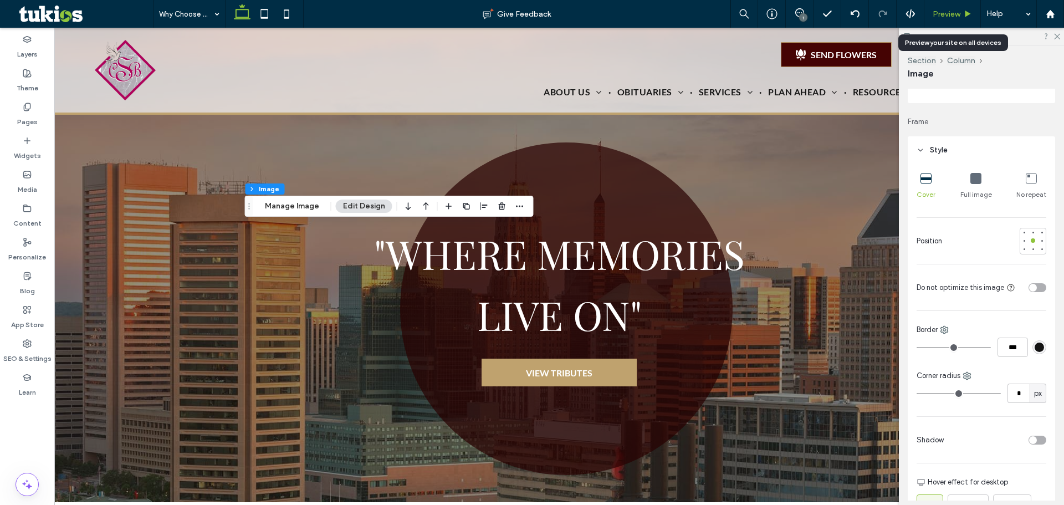
click at [945, 18] on span "Preview" at bounding box center [947, 13] width 28 height 9
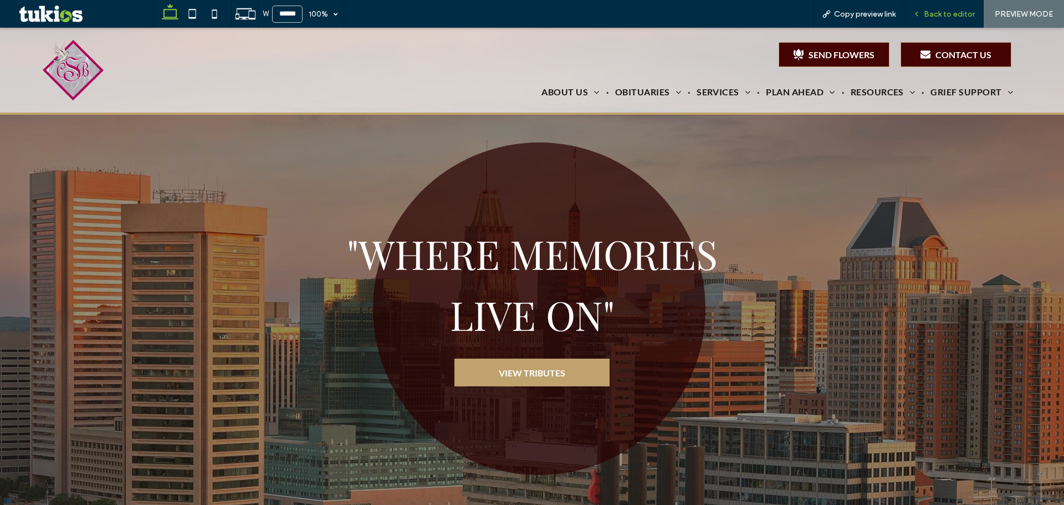
click at [935, 12] on span "Back to editor" at bounding box center [949, 13] width 51 height 9
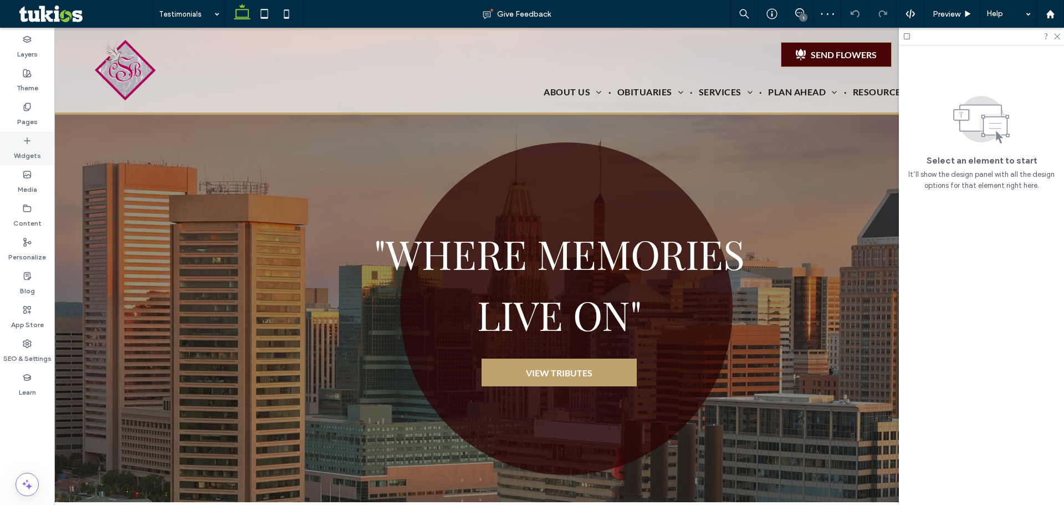
click at [44, 150] on div "Widgets" at bounding box center [27, 148] width 54 height 34
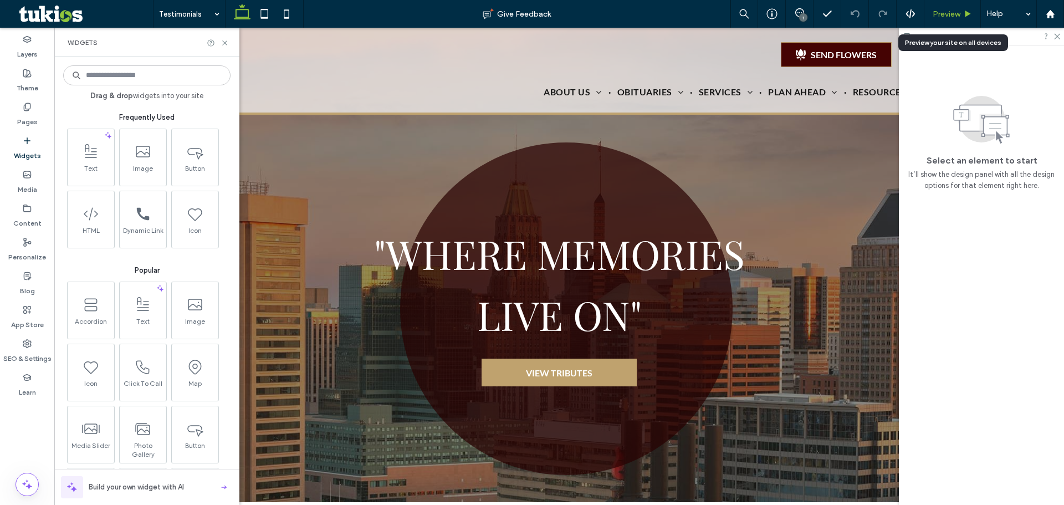
click at [969, 8] on div "Preview" at bounding box center [953, 14] width 57 height 28
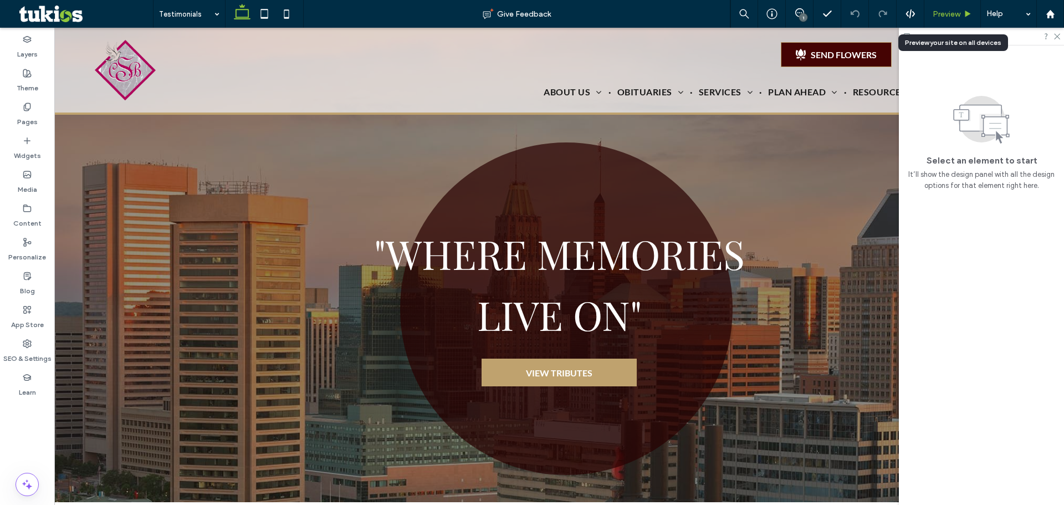
click at [967, 13] on use at bounding box center [969, 14] width 6 height 6
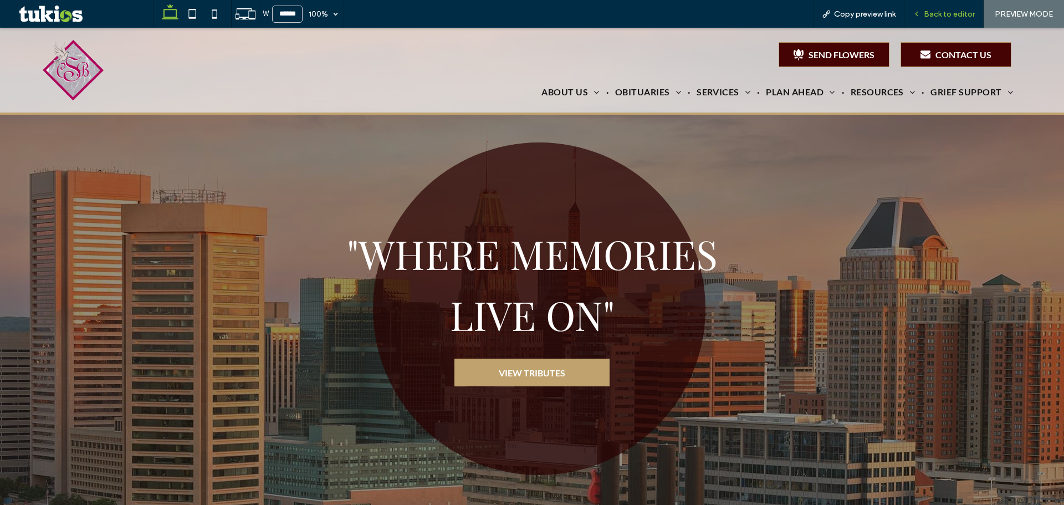
click at [938, 11] on span "Back to editor" at bounding box center [949, 13] width 51 height 9
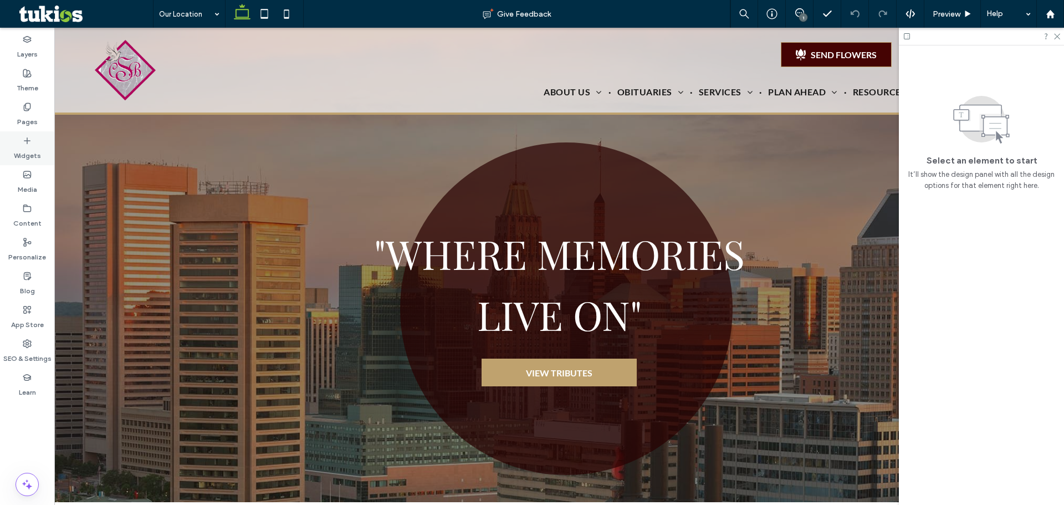
click at [27, 145] on icon at bounding box center [27, 140] width 9 height 9
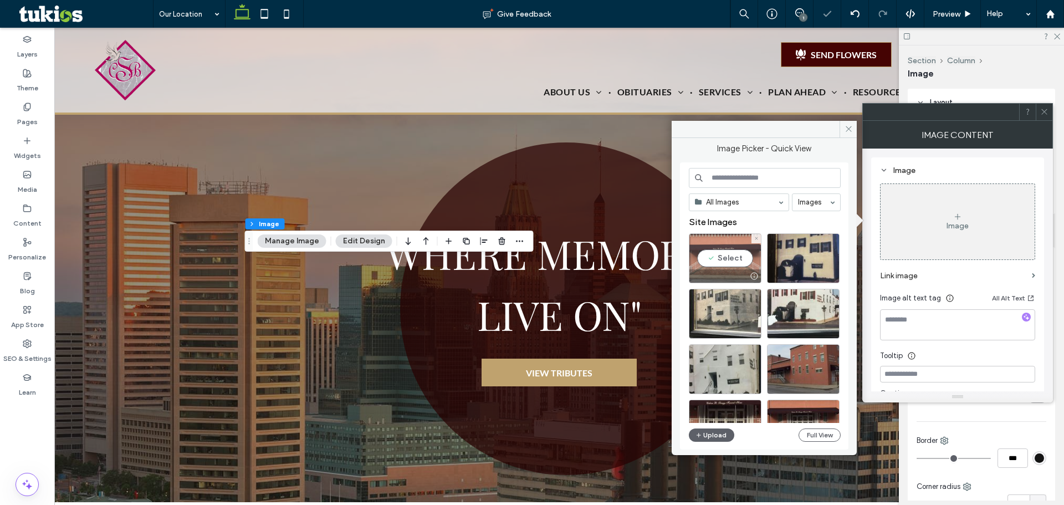
click at [732, 259] on div "Select" at bounding box center [725, 258] width 73 height 50
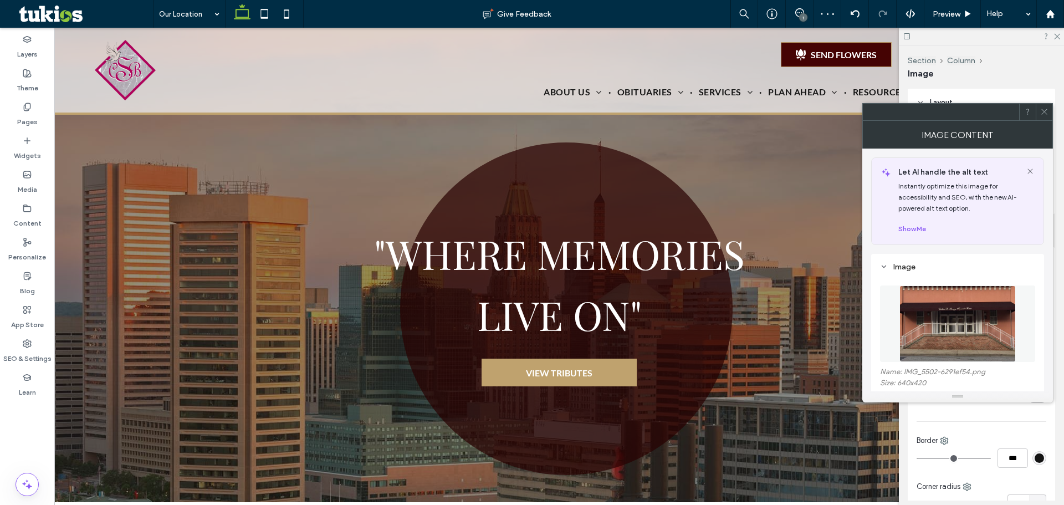
type input "***"
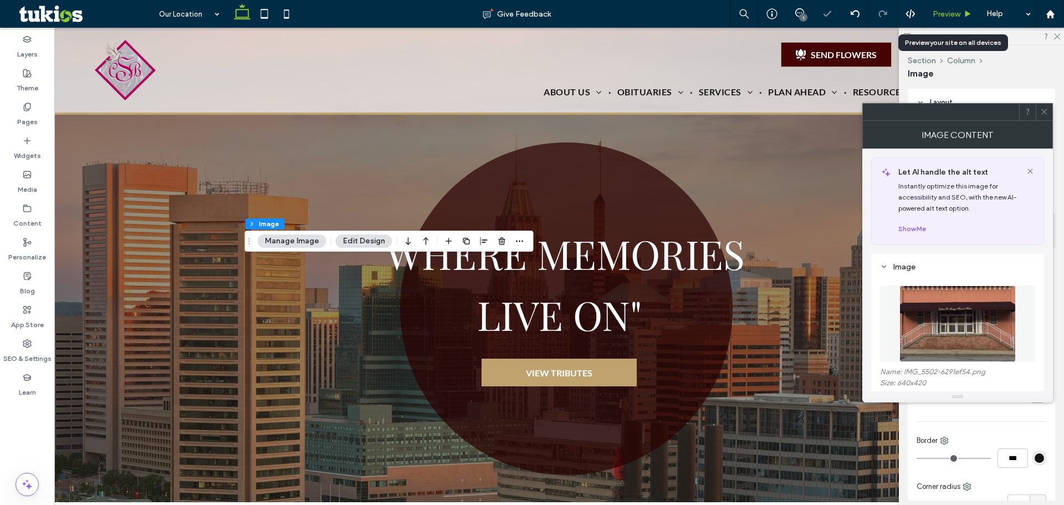
click at [962, 15] on div "Preview" at bounding box center [953, 13] width 56 height 9
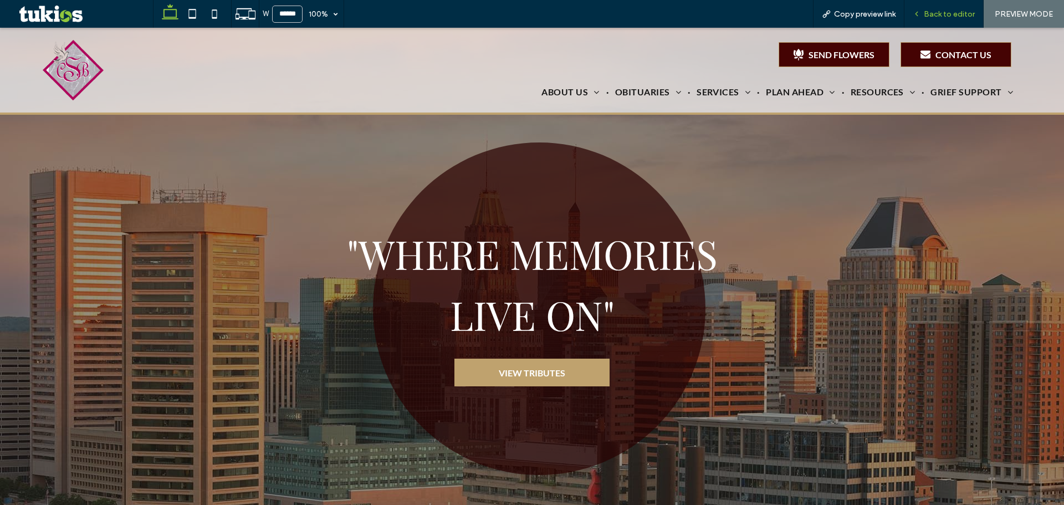
click at [951, 15] on span "Back to editor" at bounding box center [949, 13] width 51 height 9
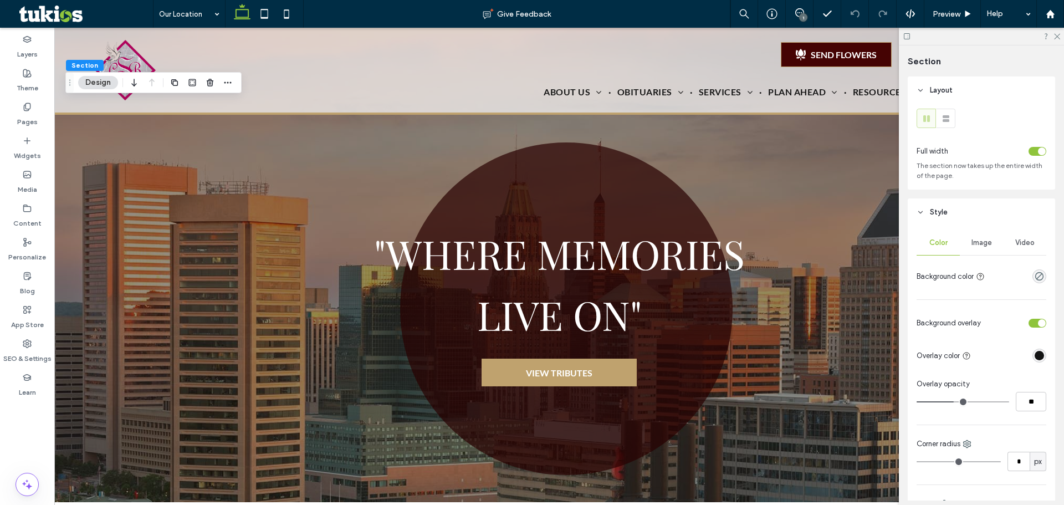
click at [983, 246] on span "Image" at bounding box center [982, 242] width 21 height 9
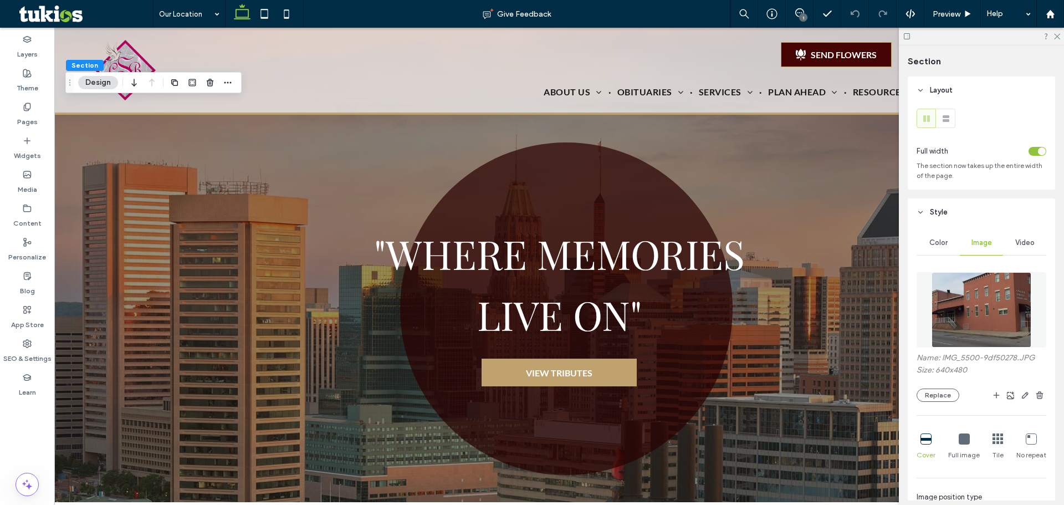
click at [972, 300] on img at bounding box center [982, 309] width 100 height 75
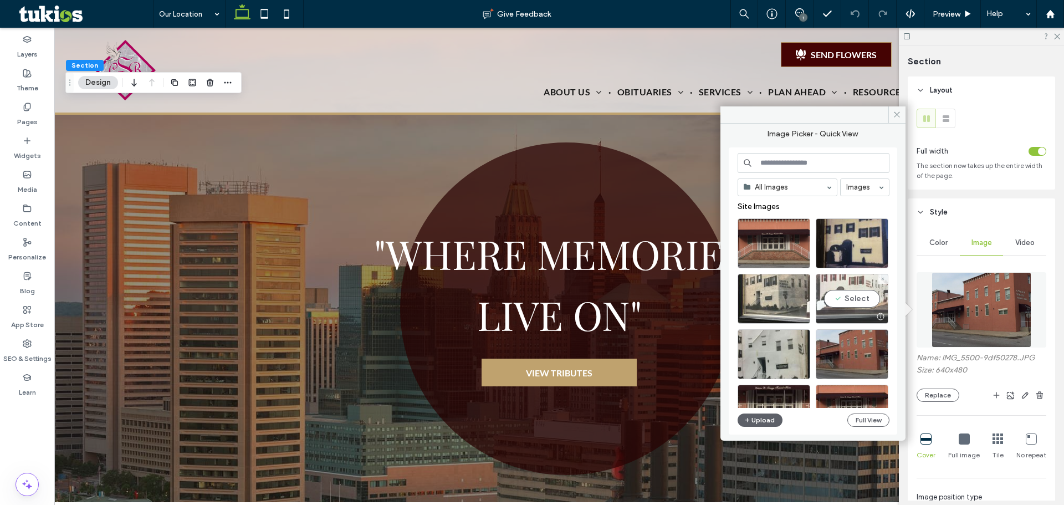
click at [863, 281] on div "Select" at bounding box center [852, 299] width 73 height 50
type input "***"
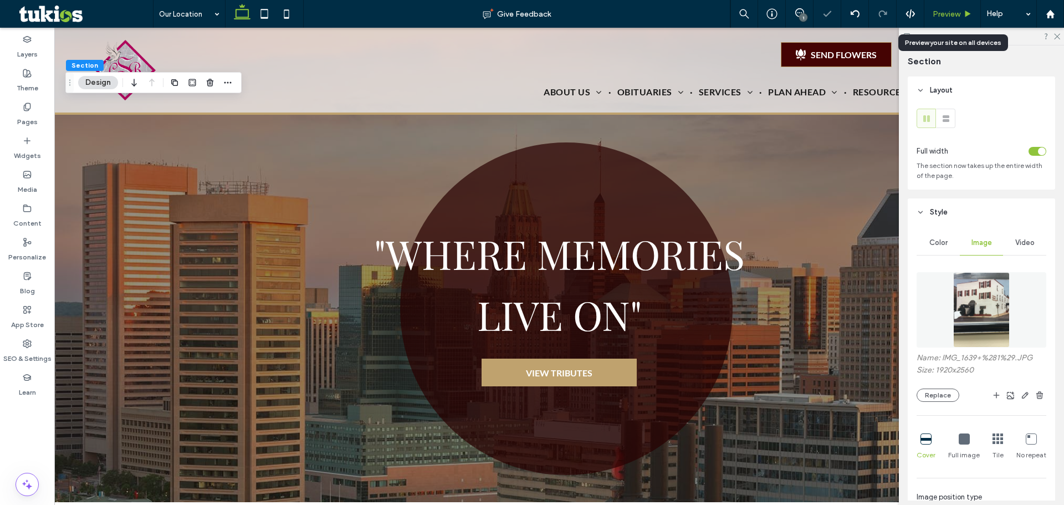
click at [950, 18] on span "Preview" at bounding box center [947, 13] width 28 height 9
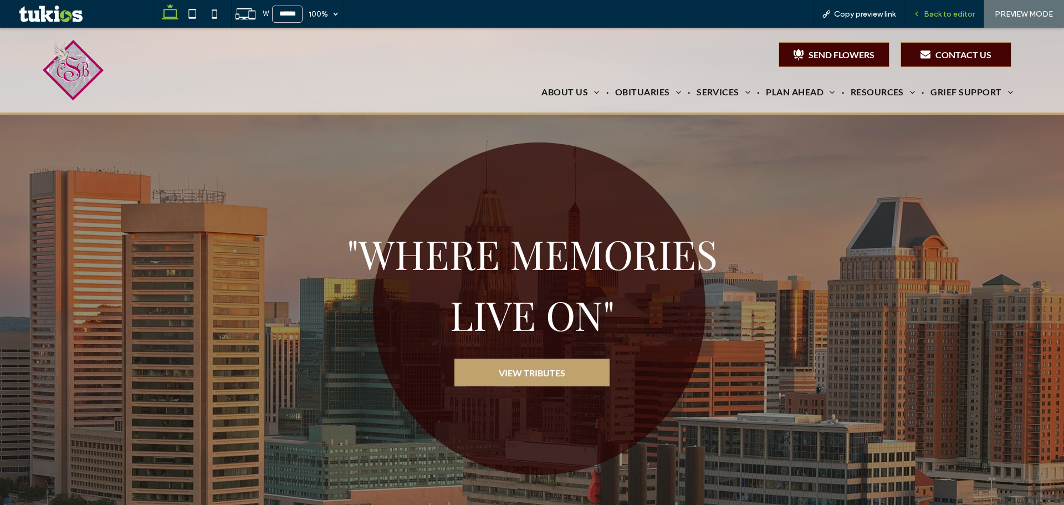
click at [964, 10] on span "Back to editor" at bounding box center [949, 13] width 51 height 9
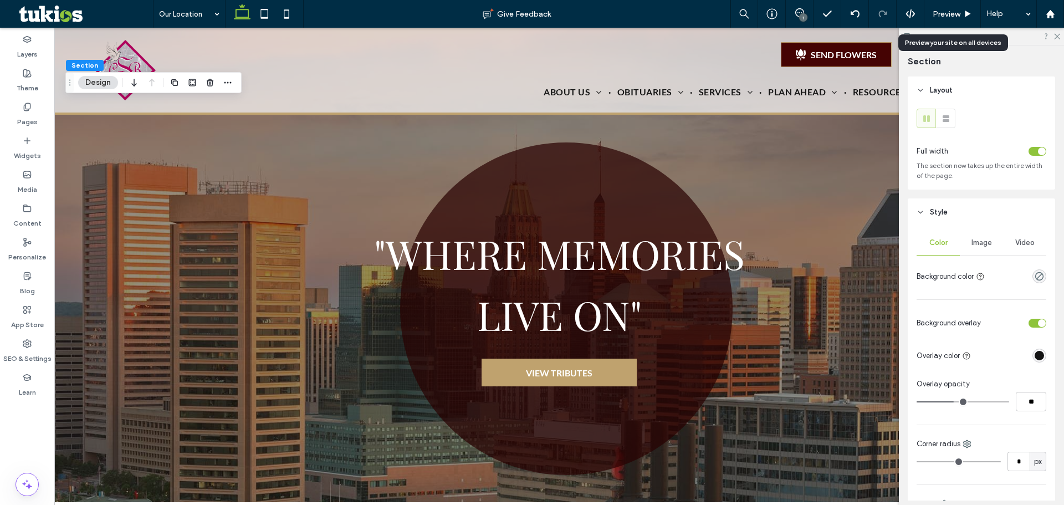
click at [967, 238] on div "Image" at bounding box center [981, 243] width 43 height 24
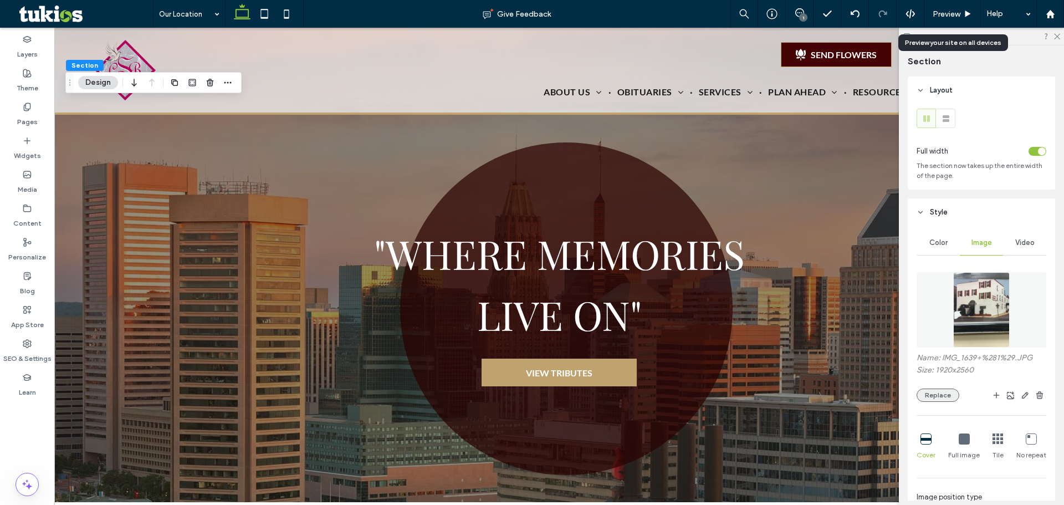
click at [937, 390] on button "Replace" at bounding box center [938, 395] width 43 height 13
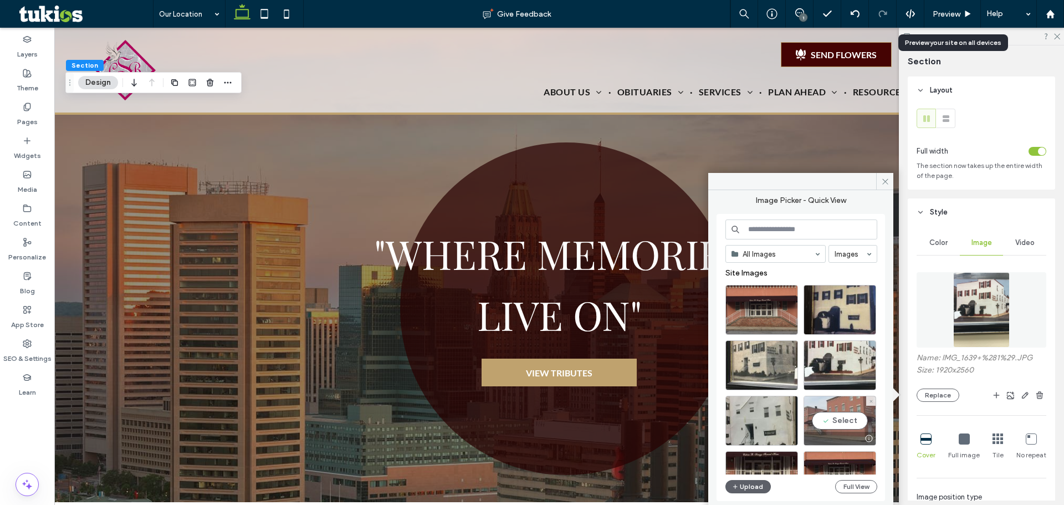
click at [865, 430] on div "Select" at bounding box center [840, 421] width 73 height 50
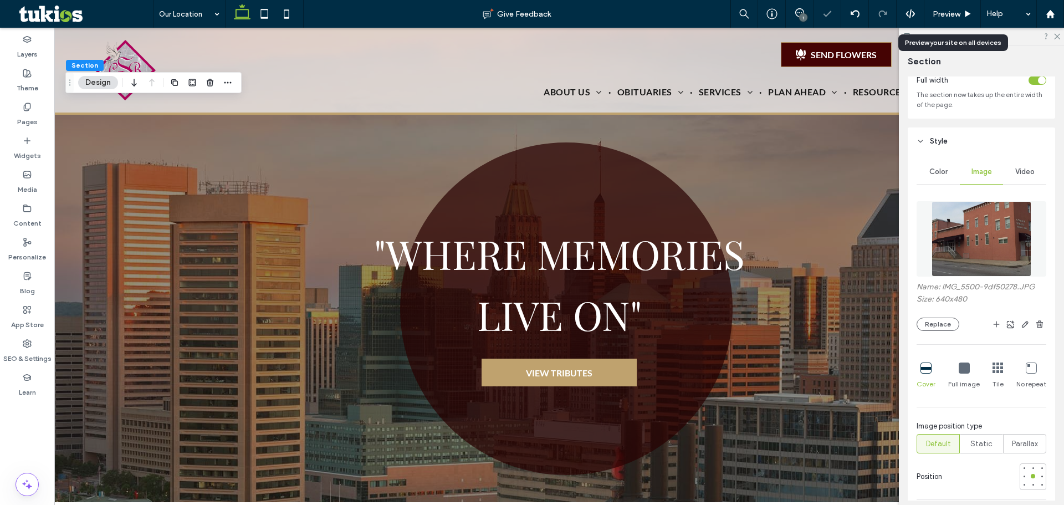
scroll to position [166, 0]
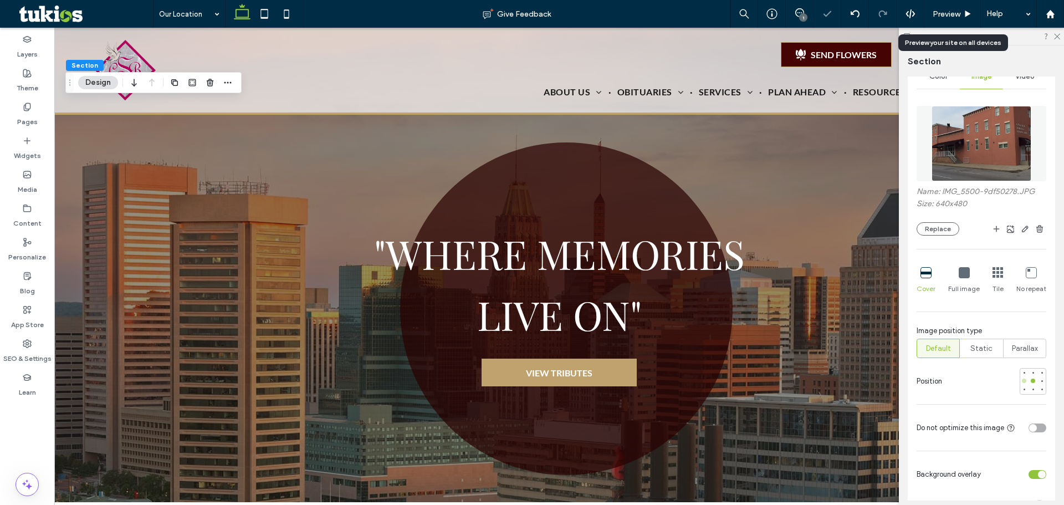
click at [1022, 384] on div at bounding box center [1025, 381] width 8 height 8
type input "***"
click at [937, 22] on div "Preview" at bounding box center [953, 14] width 57 height 28
click at [940, 13] on span "Preview" at bounding box center [947, 13] width 28 height 9
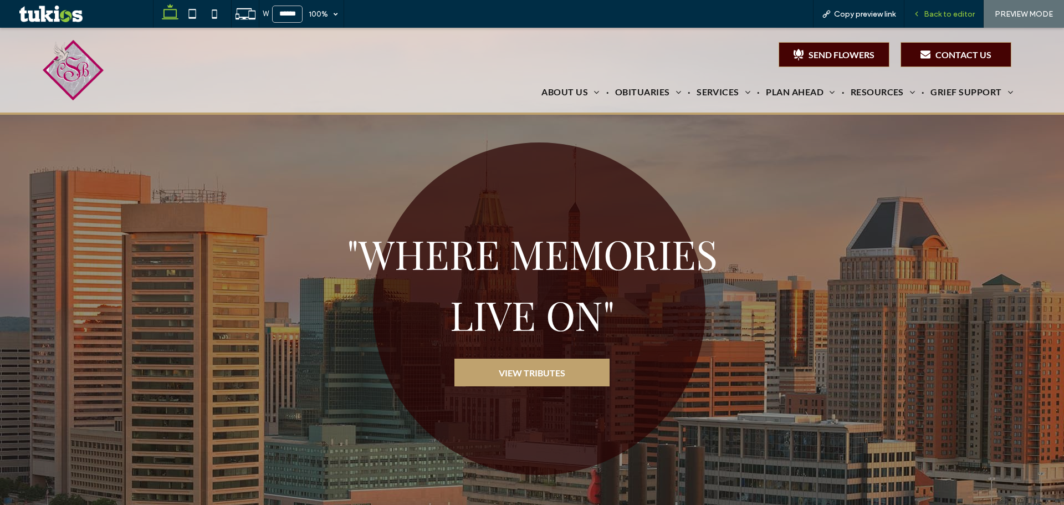
click at [948, 13] on span "Back to editor" at bounding box center [949, 13] width 51 height 9
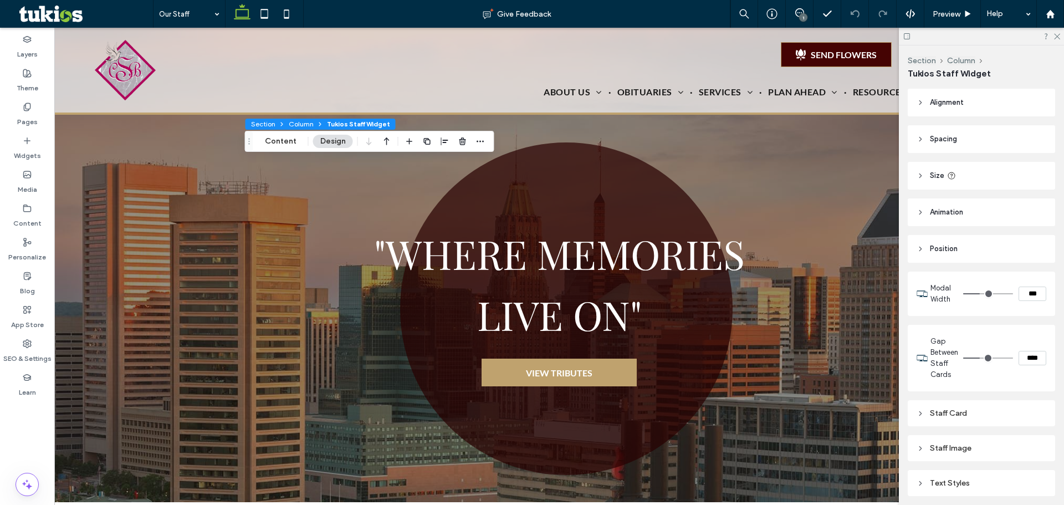
click at [279, 126] on icon at bounding box center [282, 124] width 7 height 7
click at [269, 147] on button "Content" at bounding box center [281, 141] width 46 height 13
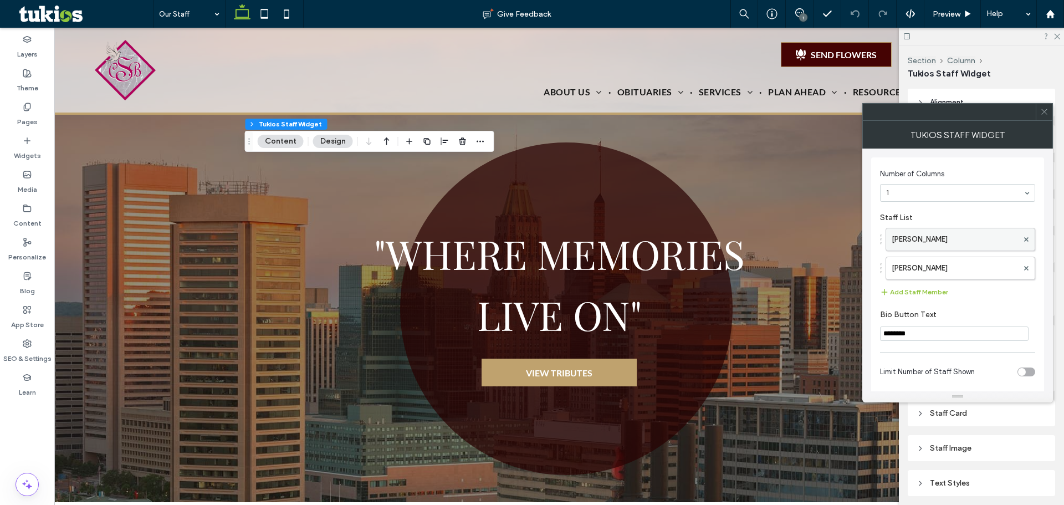
click at [940, 236] on label "Calvin B. Scruggs, Jr." at bounding box center [955, 239] width 126 height 22
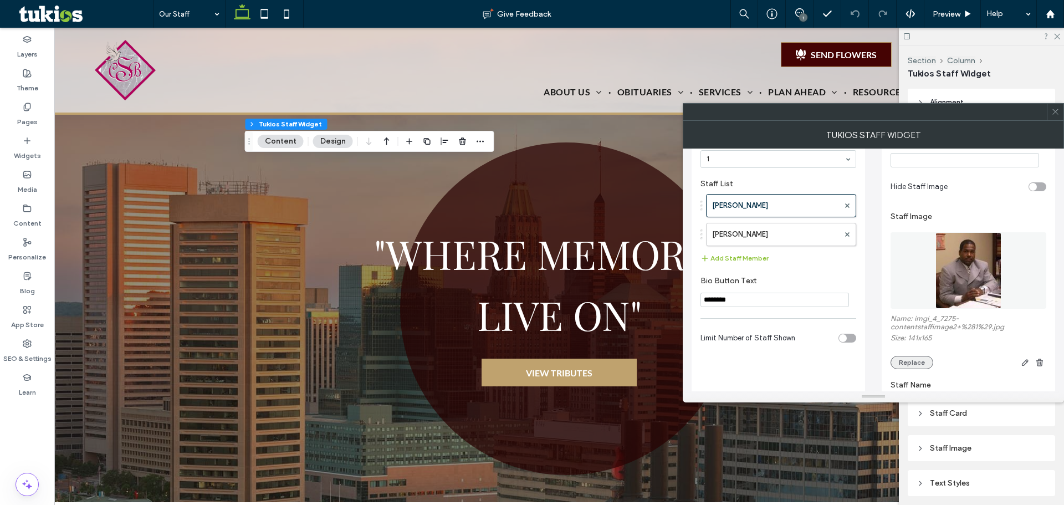
scroll to position [111, 0]
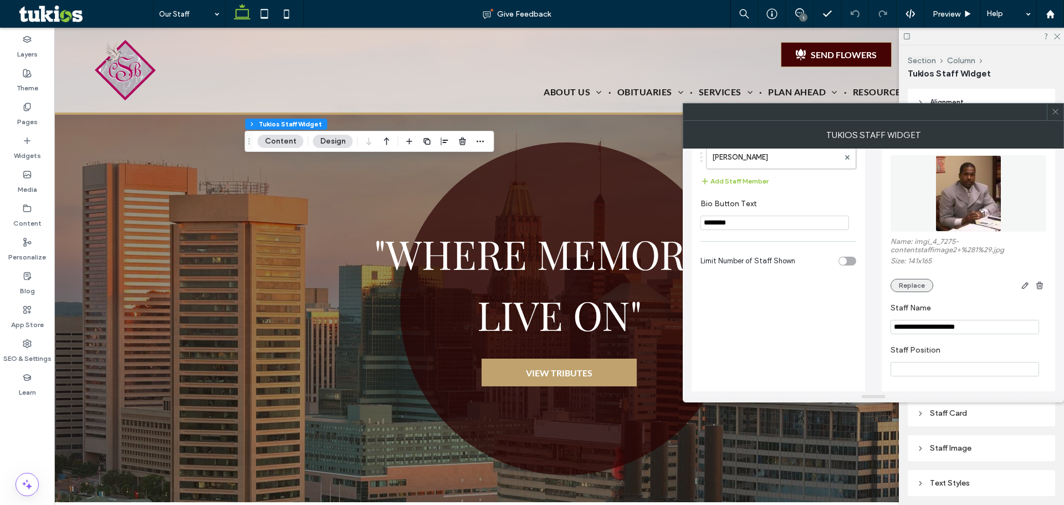
click at [919, 289] on button "Replace" at bounding box center [912, 285] width 43 height 13
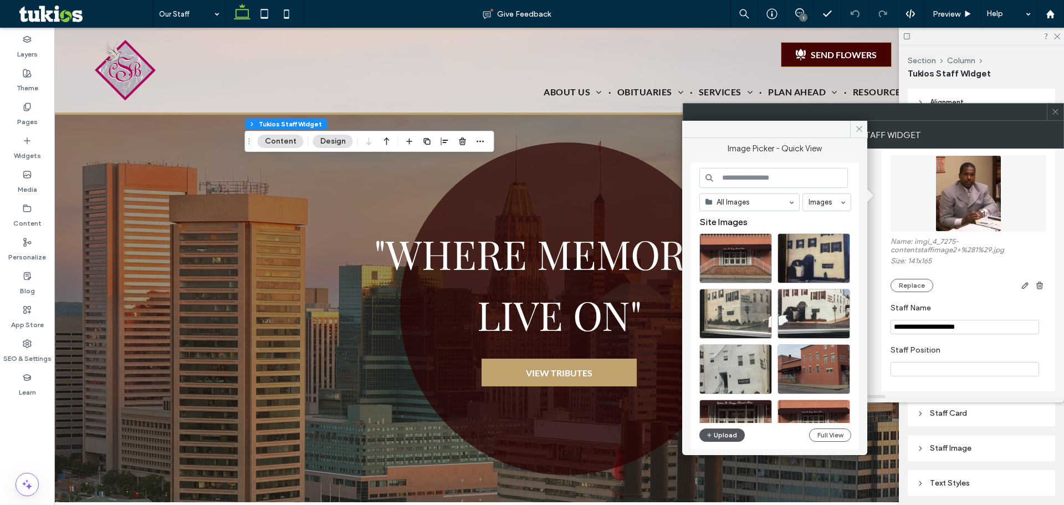
click at [727, 435] on button "Upload" at bounding box center [722, 435] width 45 height 13
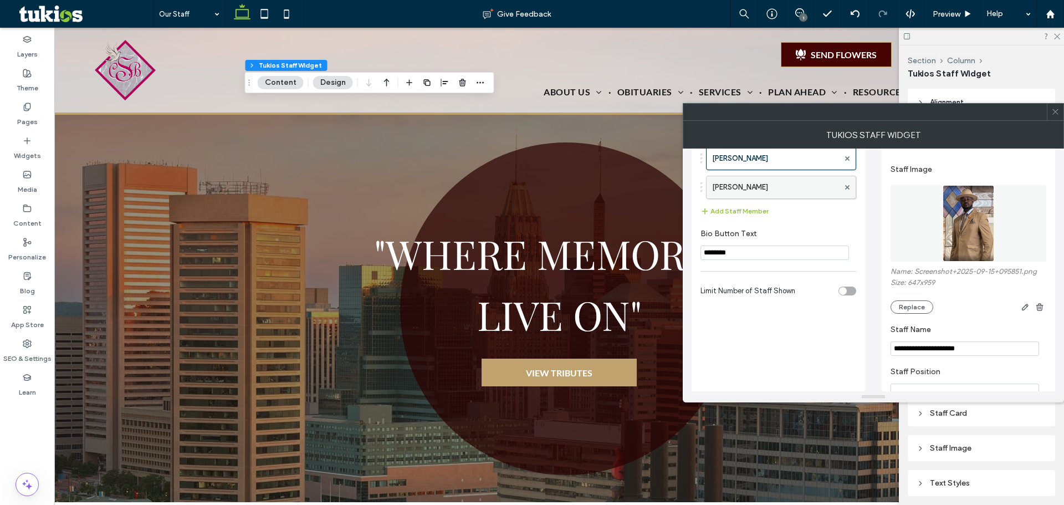
scroll to position [55, 0]
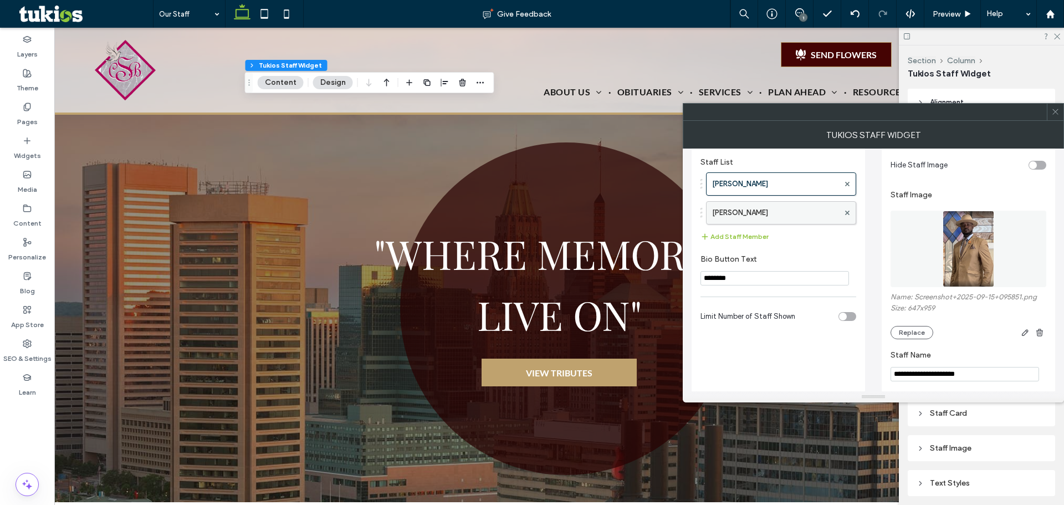
click at [782, 206] on label "Bernadine V. Scruggs" at bounding box center [775, 213] width 127 height 22
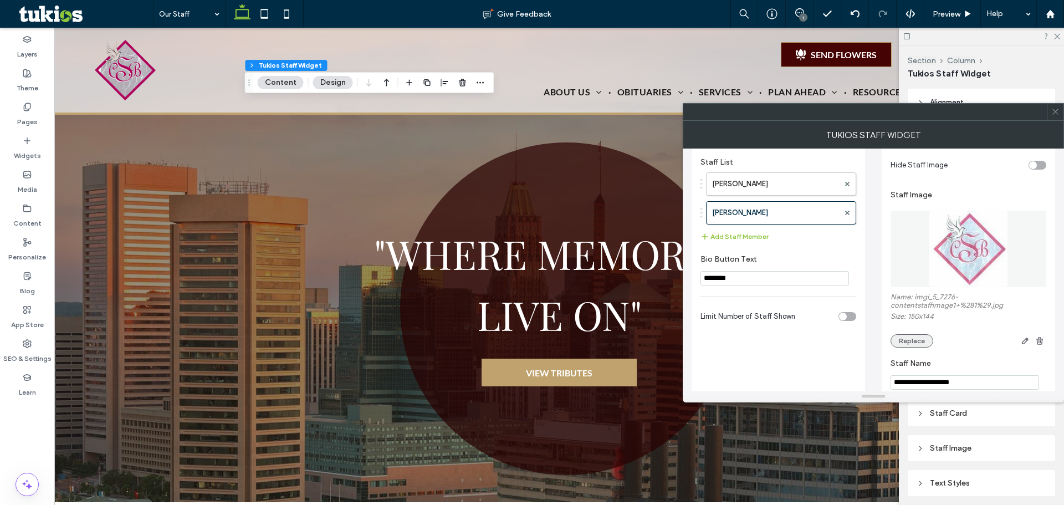
click at [912, 343] on button "Replace" at bounding box center [912, 340] width 43 height 13
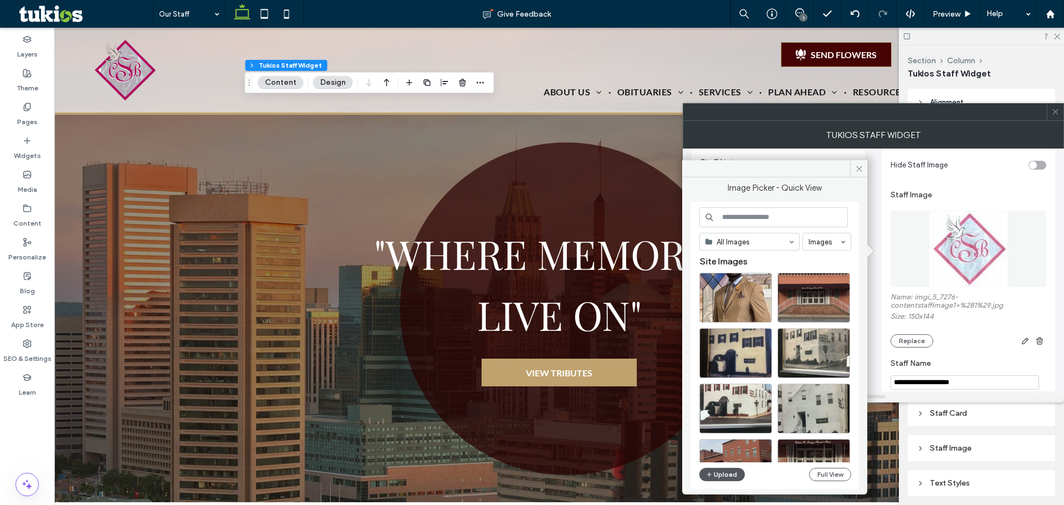
click at [728, 471] on button "Upload" at bounding box center [722, 474] width 45 height 13
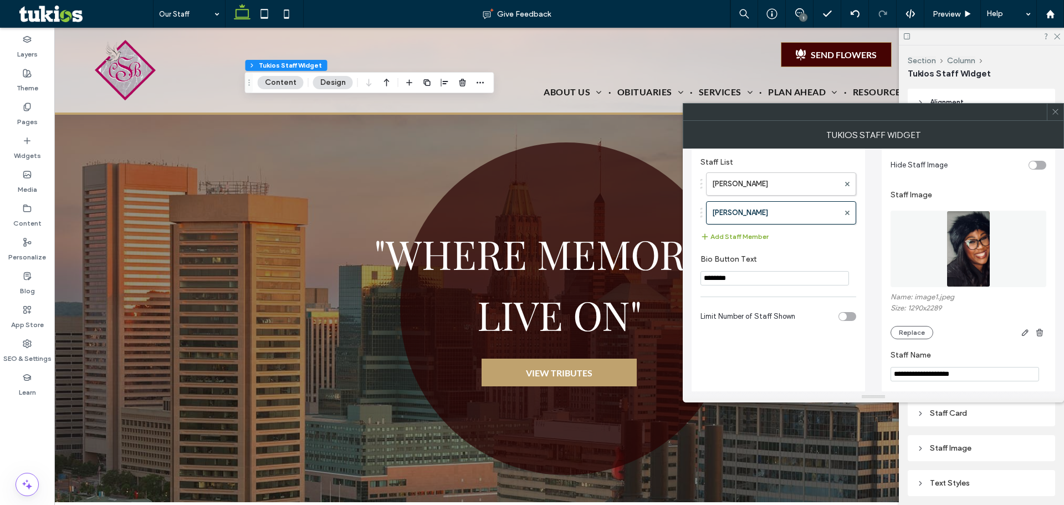
click at [743, 235] on button "Add Staff Member" at bounding box center [735, 236] width 68 height 13
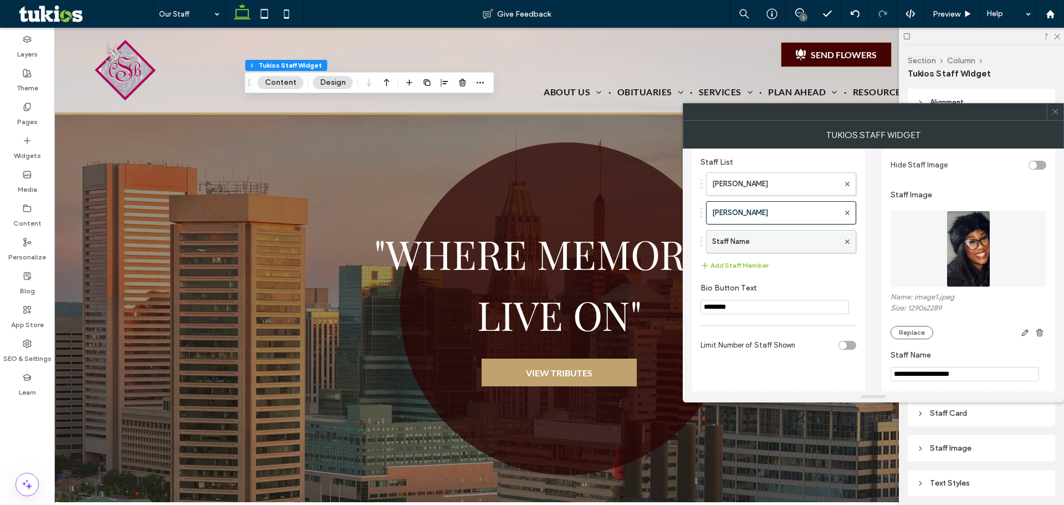
click at [744, 242] on label "Staff Name" at bounding box center [775, 242] width 127 height 22
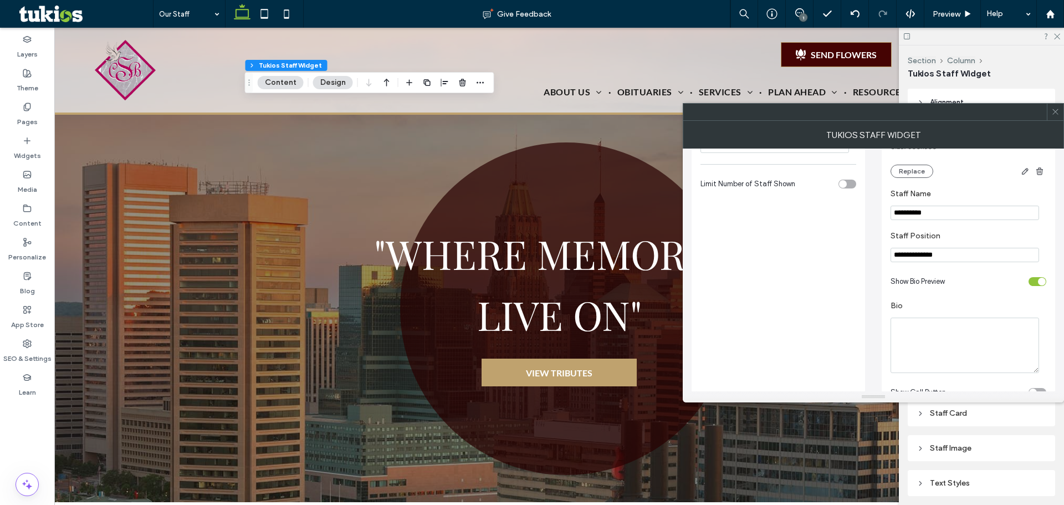
scroll to position [277, 0]
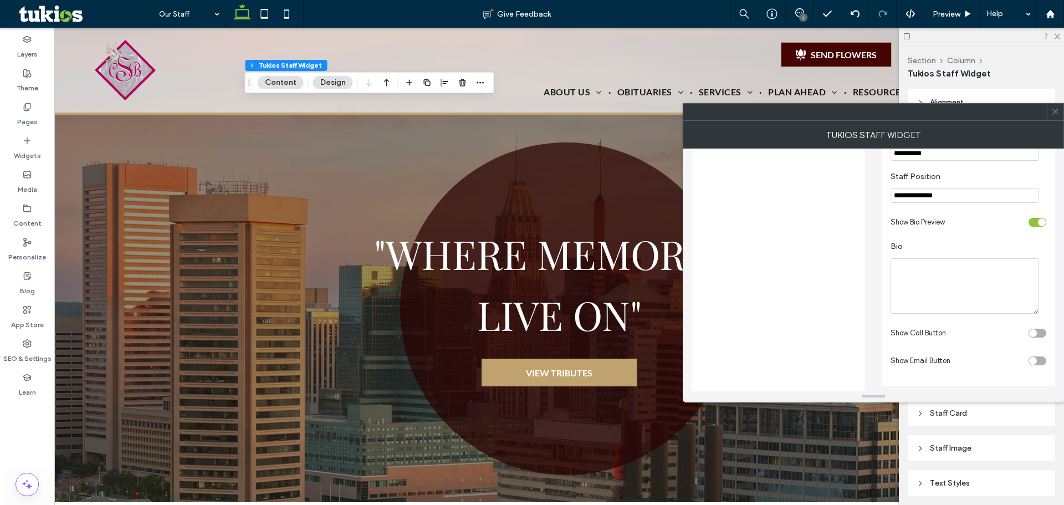
click at [977, 157] on input "**********" at bounding box center [965, 153] width 149 height 14
paste input "********"
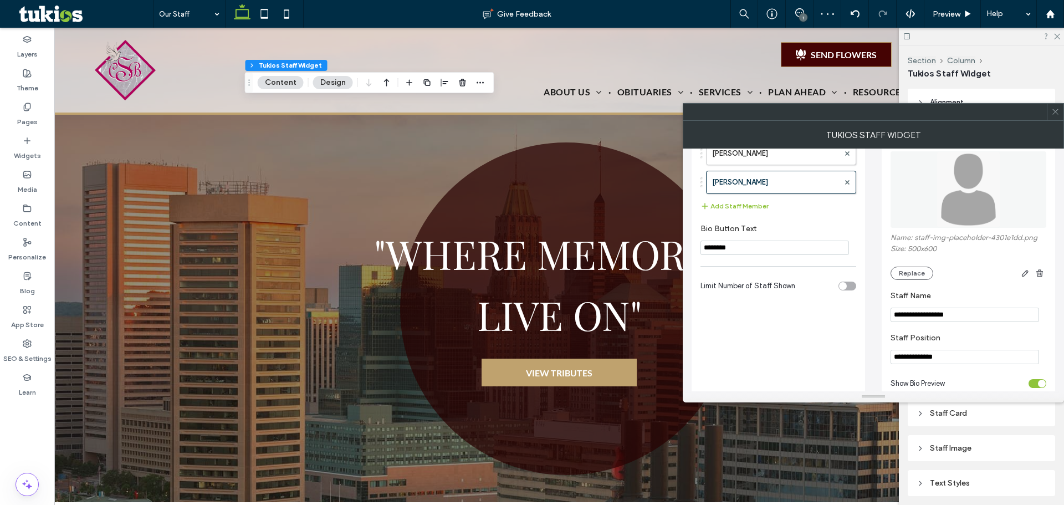
scroll to position [111, 0]
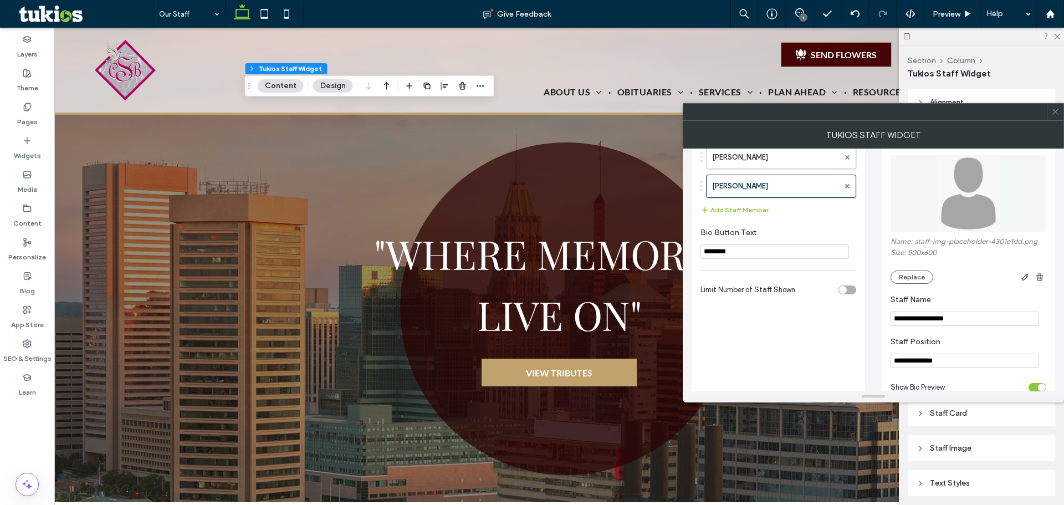
type input "**********"
drag, startPoint x: 974, startPoint y: 352, endPoint x: 866, endPoint y: 360, distance: 107.8
click at [866, 360] on div "**********" at bounding box center [874, 297] width 364 height 519
click at [983, 360] on input "**********" at bounding box center [965, 361] width 149 height 14
click at [1043, 388] on div "toggle" at bounding box center [1042, 388] width 8 height 8
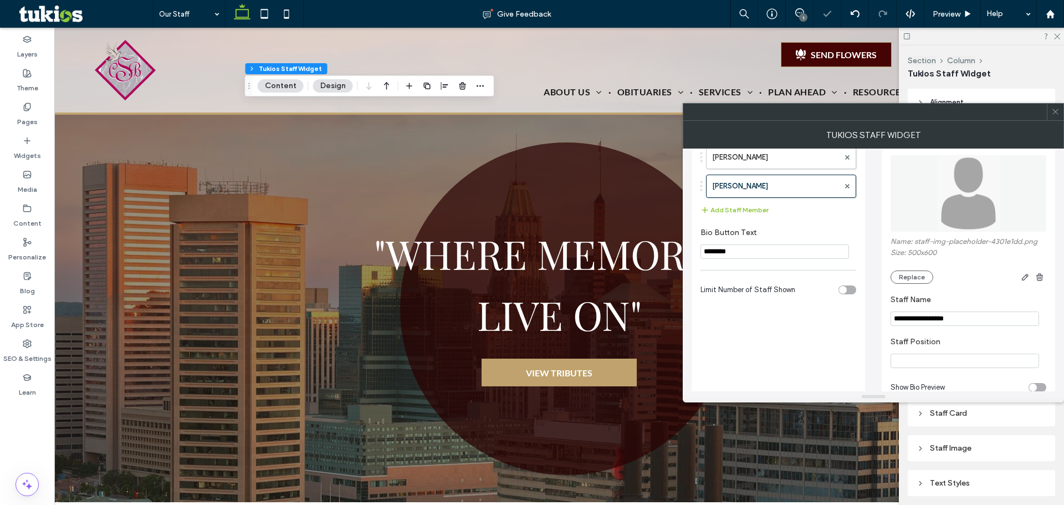
click at [914, 270] on div "Name: staff-img-placeholder-4301e1dd.png Size: 500x600 Replace" at bounding box center [969, 260] width 156 height 47
click at [916, 274] on button "Replace" at bounding box center [912, 277] width 43 height 13
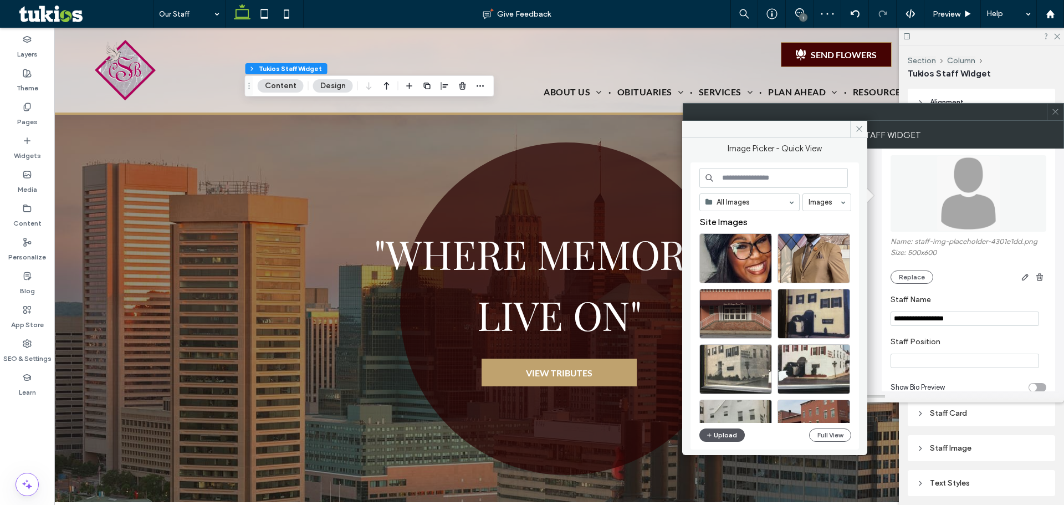
click at [722, 439] on button "Upload" at bounding box center [722, 435] width 45 height 13
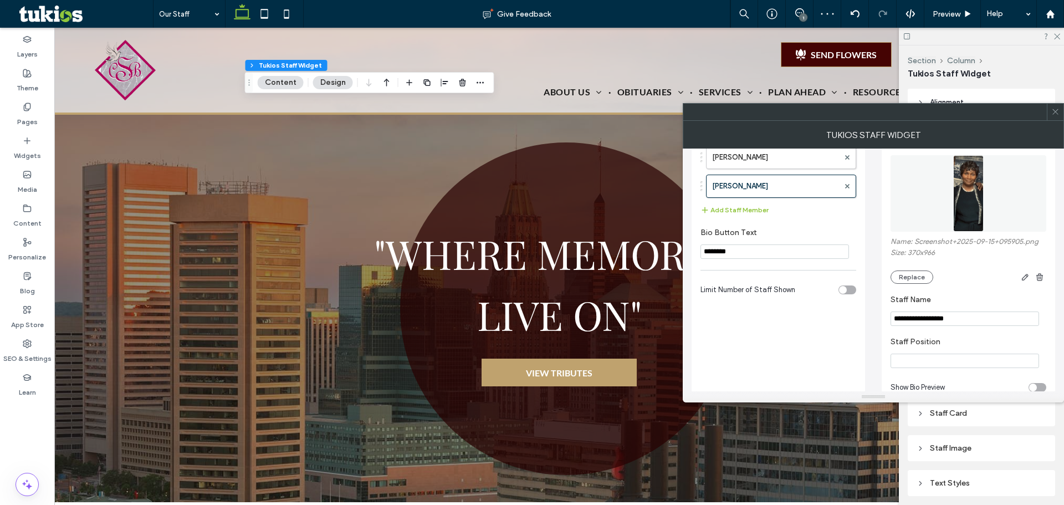
click at [1012, 278] on div at bounding box center [990, 277] width 113 height 13
click at [1022, 279] on use "button" at bounding box center [1025, 277] width 7 height 7
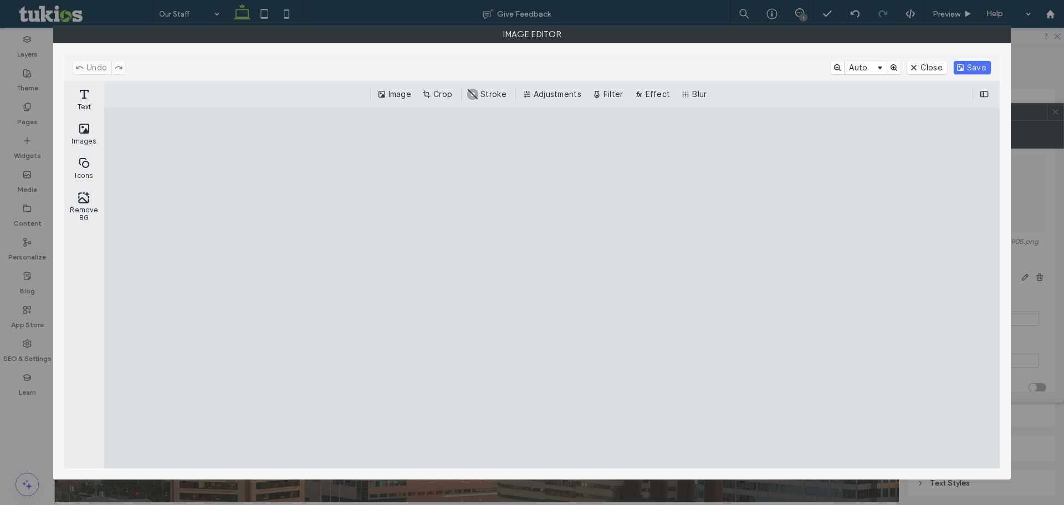
click at [426, 95] on button "Crop" at bounding box center [438, 94] width 37 height 13
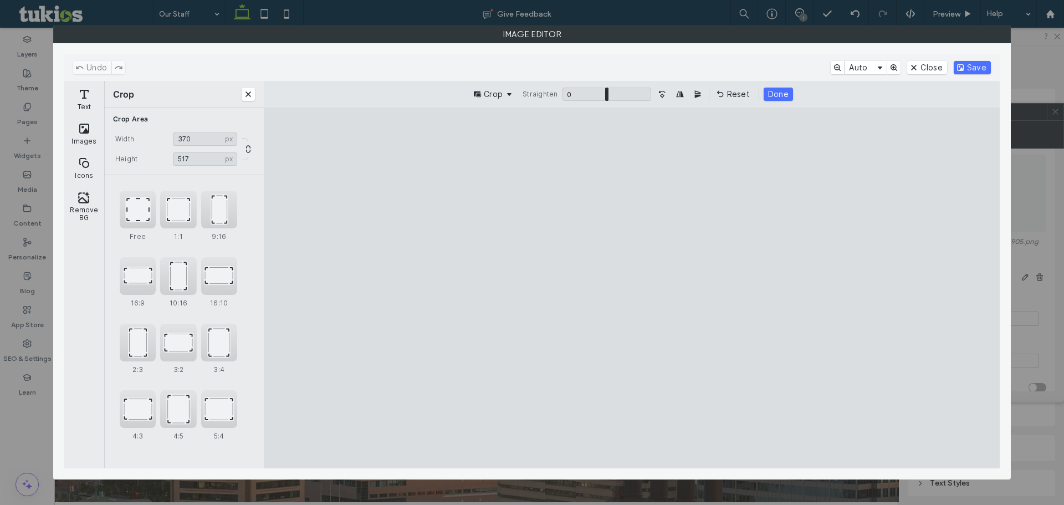
drag, startPoint x: 630, startPoint y: 430, endPoint x: 633, endPoint y: 205, distance: 224.5
click at [632, 288] on cesdk-canvas "Editor canvas" at bounding box center [632, 288] width 0 height 0
type input "***"
drag, startPoint x: 633, startPoint y: 205, endPoint x: 642, endPoint y: 245, distance: 41.6
click at [632, 288] on cesdk-canvas "Editor canvas" at bounding box center [632, 288] width 0 height 0
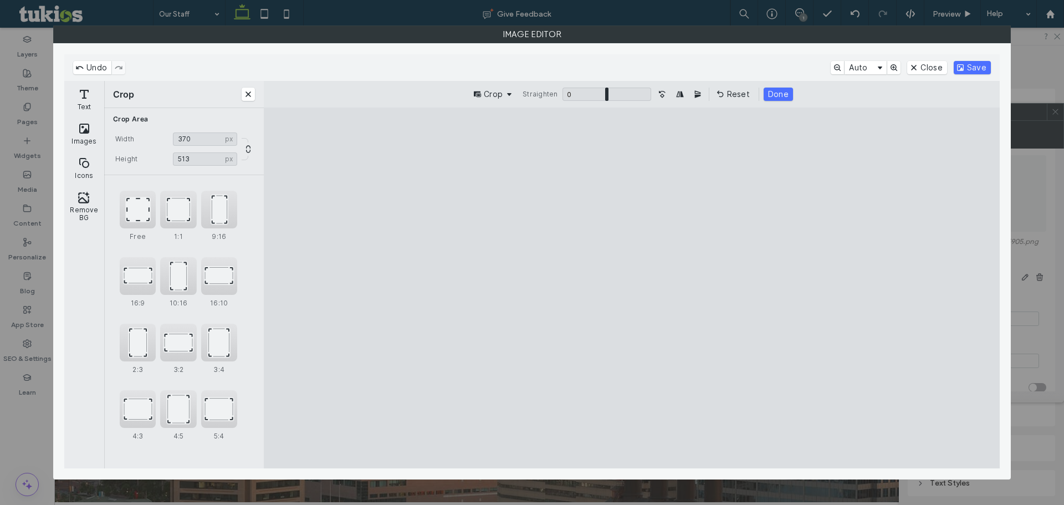
drag, startPoint x: 640, startPoint y: 276, endPoint x: 644, endPoint y: 243, distance: 32.9
click at [632, 288] on cesdk-canvas "Editor canvas" at bounding box center [632, 288] width 0 height 0
drag, startPoint x: 644, startPoint y: 243, endPoint x: 642, endPoint y: 249, distance: 5.8
click at [632, 288] on cesdk-canvas "Editor canvas" at bounding box center [632, 288] width 0 height 0
click at [970, 65] on button "Save" at bounding box center [972, 67] width 37 height 13
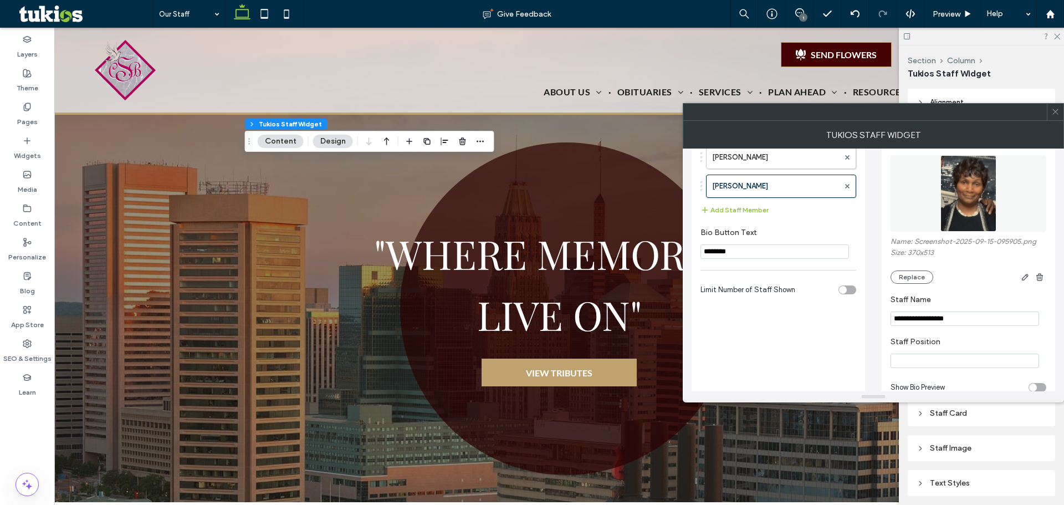
scroll to position [0, 0]
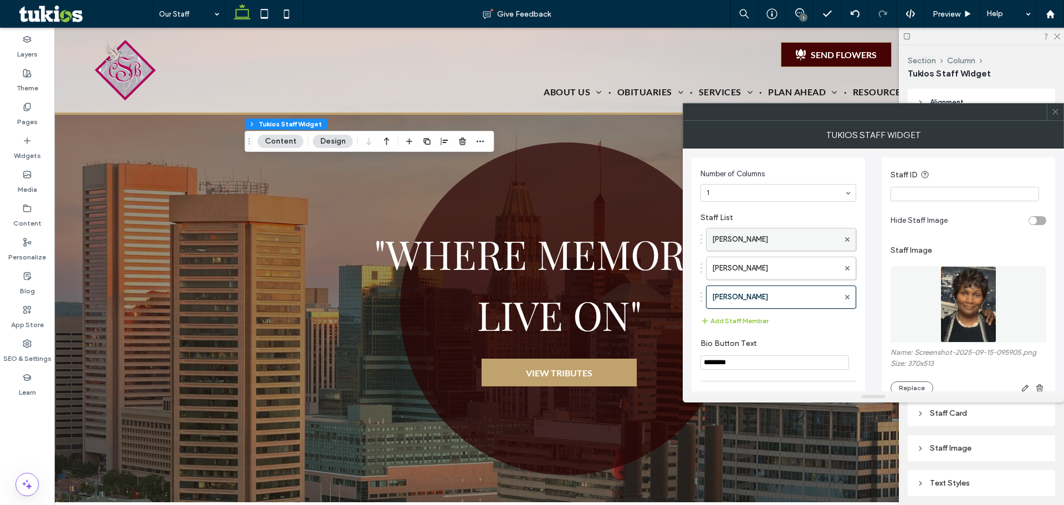
click at [774, 242] on label "Calvin B. Scruggs, Jr." at bounding box center [775, 239] width 127 height 22
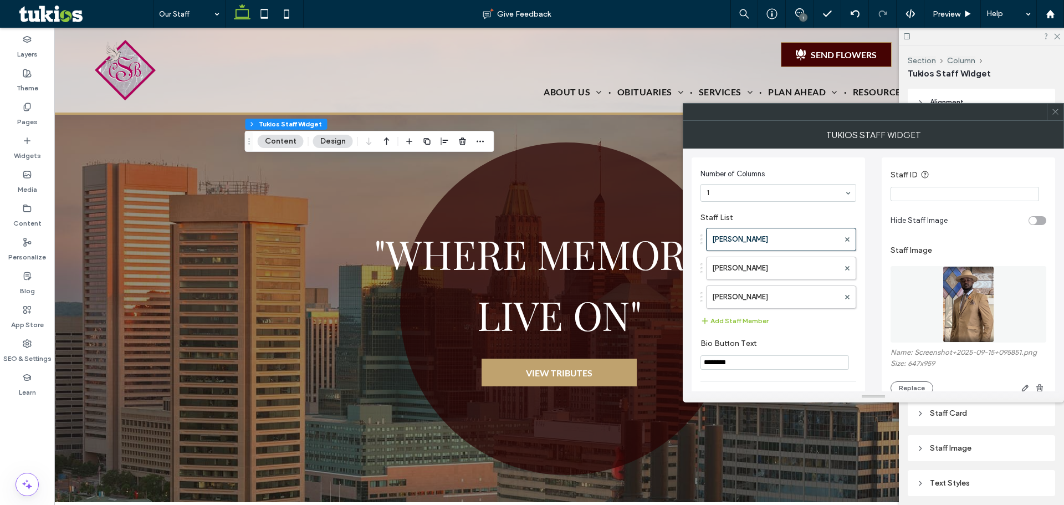
scroll to position [111, 0]
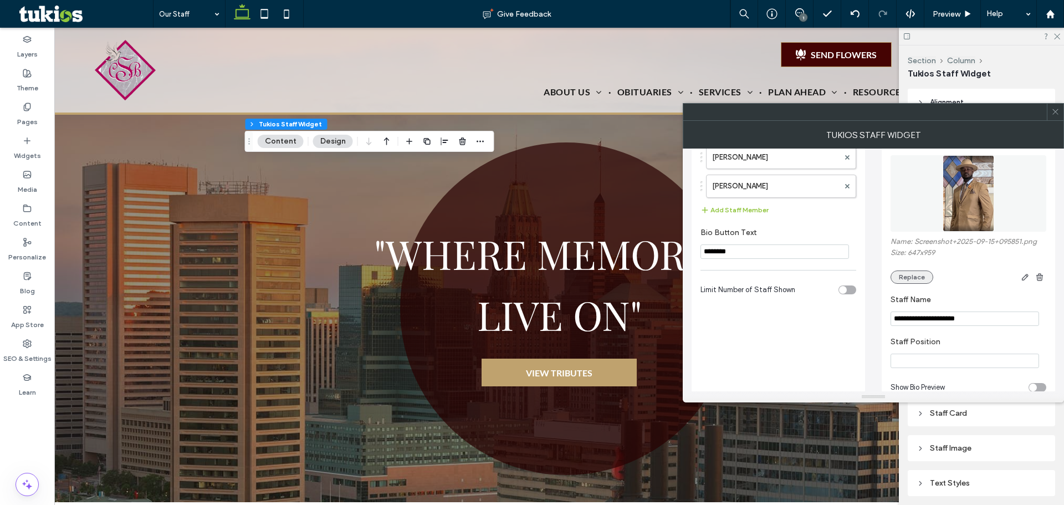
drag, startPoint x: 917, startPoint y: 288, endPoint x: 918, endPoint y: 279, distance: 9.4
click at [920, 284] on div "Staff Image Name: Screenshot+2025-09-15+095851.png Size: 647x959 Replace" at bounding box center [969, 207] width 156 height 166
click at [917, 278] on button "Replace" at bounding box center [912, 277] width 43 height 13
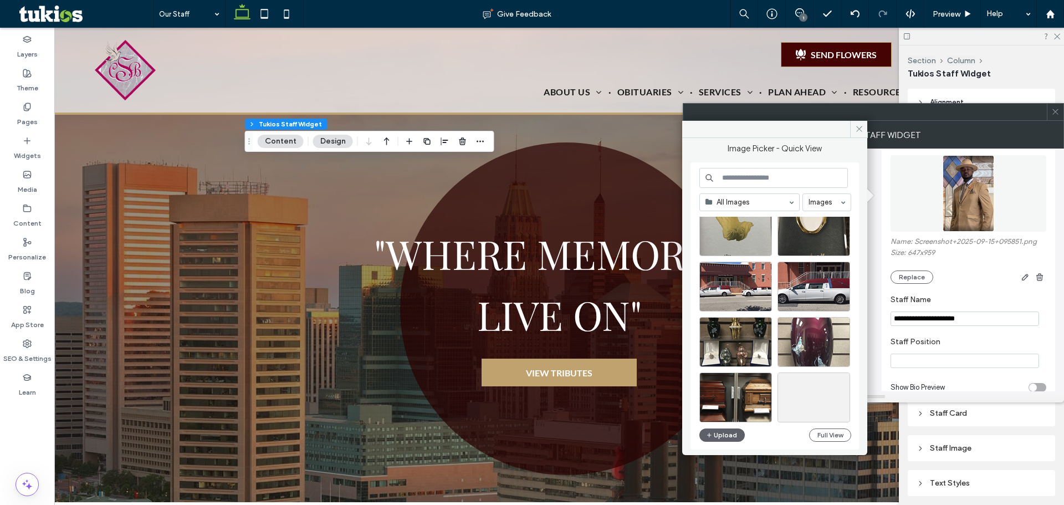
scroll to position [1363, 0]
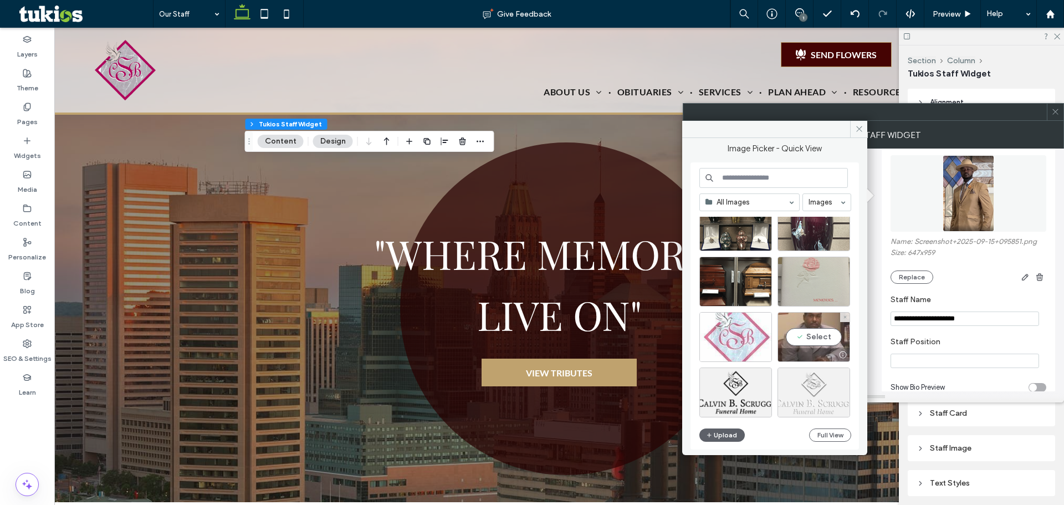
click at [823, 325] on div "Select" at bounding box center [814, 337] width 73 height 50
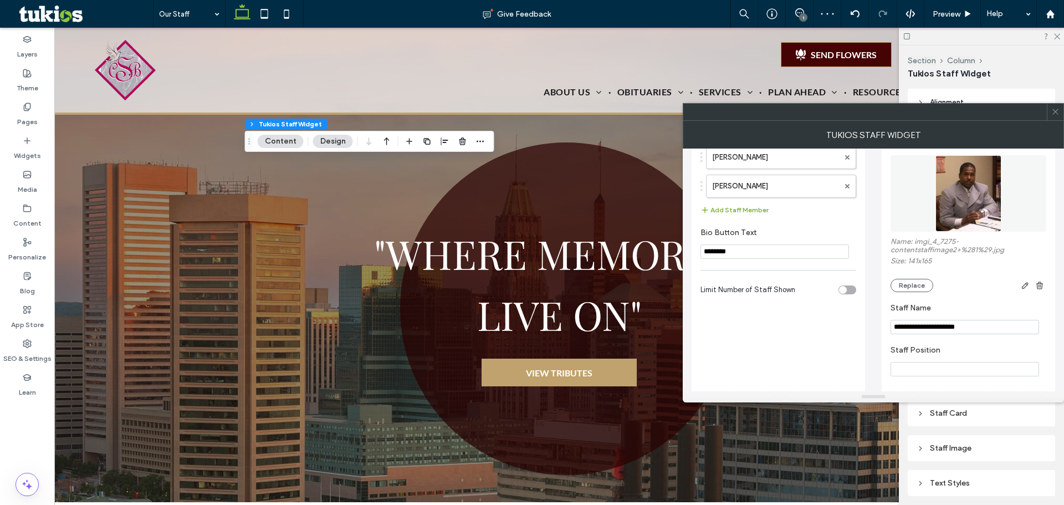
click at [752, 207] on button "Add Staff Member" at bounding box center [735, 209] width 68 height 13
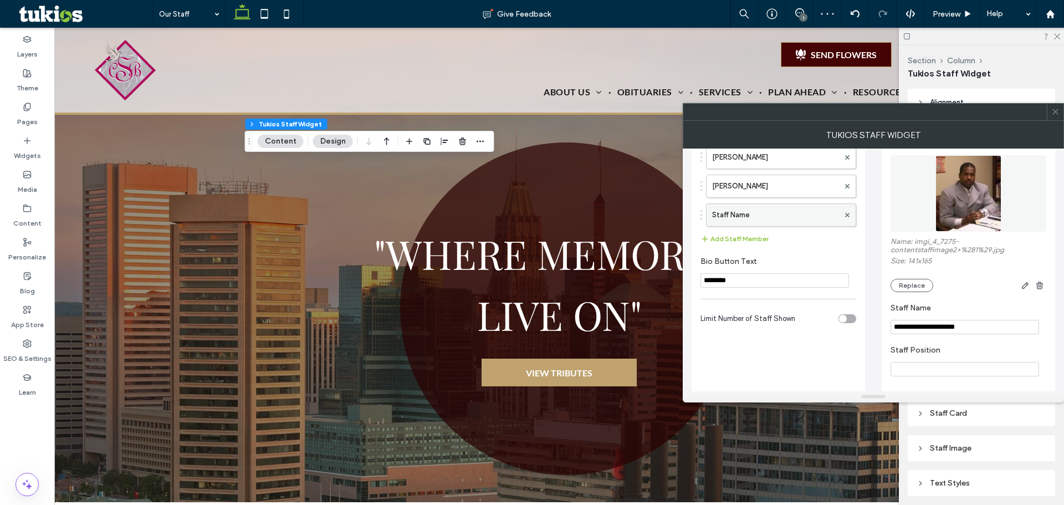
click at [797, 219] on label "Staff Name" at bounding box center [775, 215] width 127 height 22
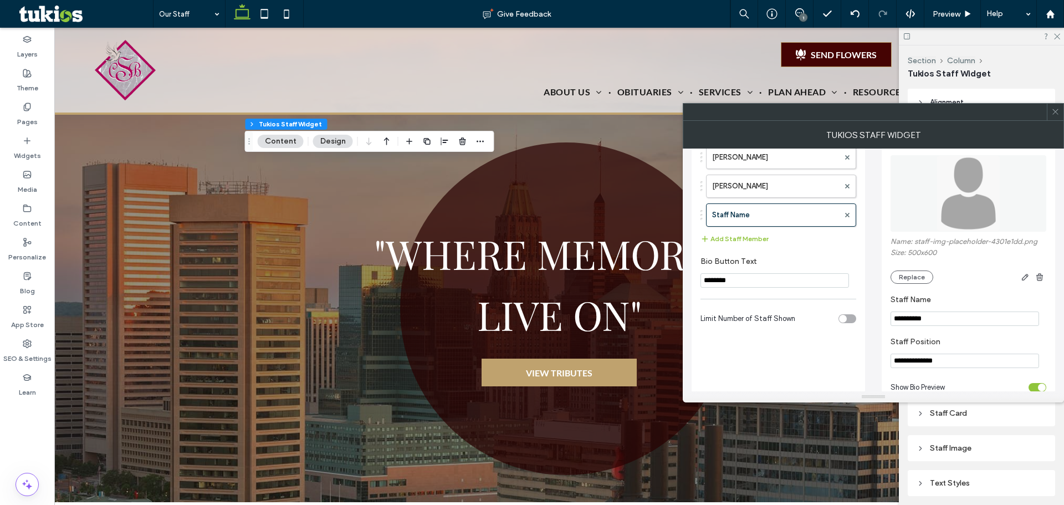
click at [960, 325] on input "**********" at bounding box center [965, 319] width 149 height 14
paste input "*******"
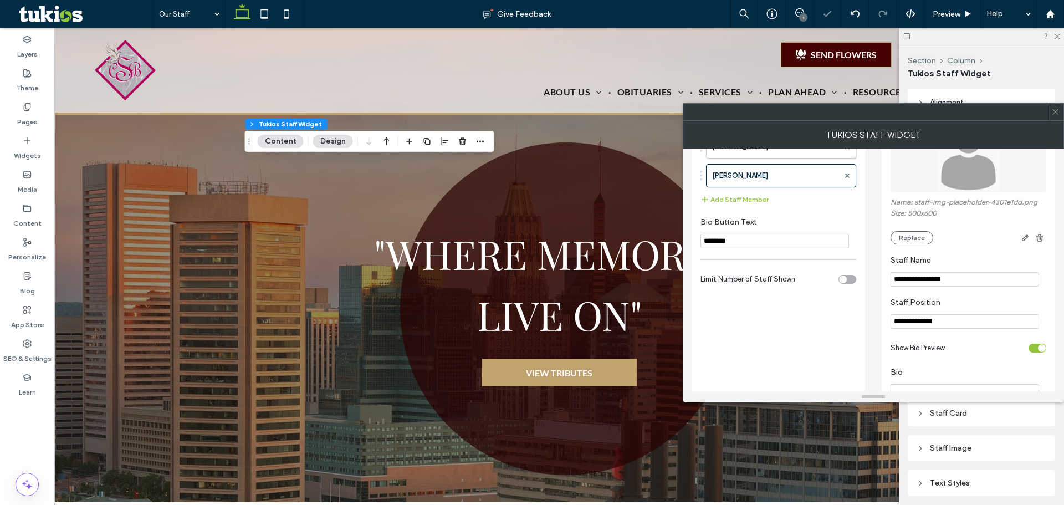
scroll to position [222, 0]
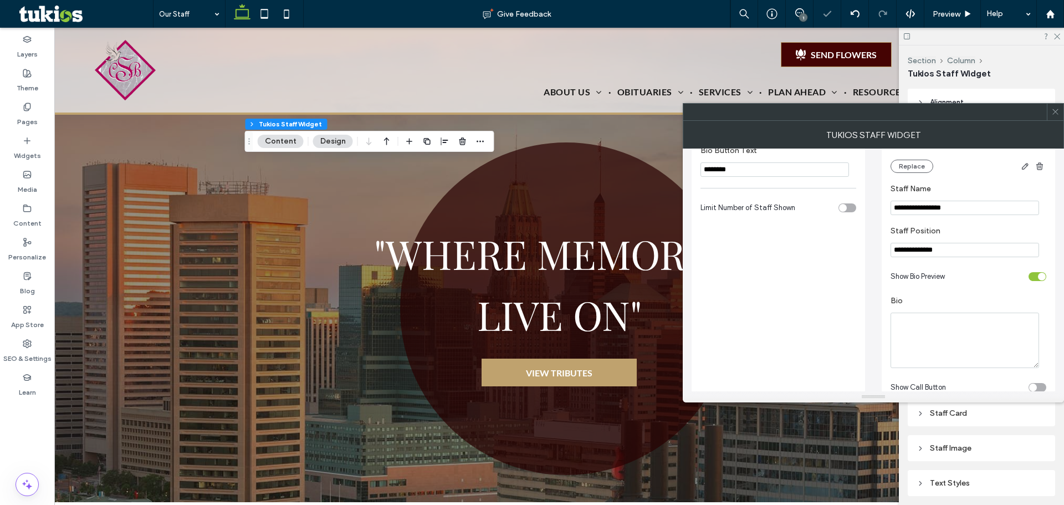
type input "**********"
click at [1036, 277] on div "toggle" at bounding box center [1038, 276] width 18 height 9
click at [904, 165] on button "Replace" at bounding box center [912, 166] width 43 height 13
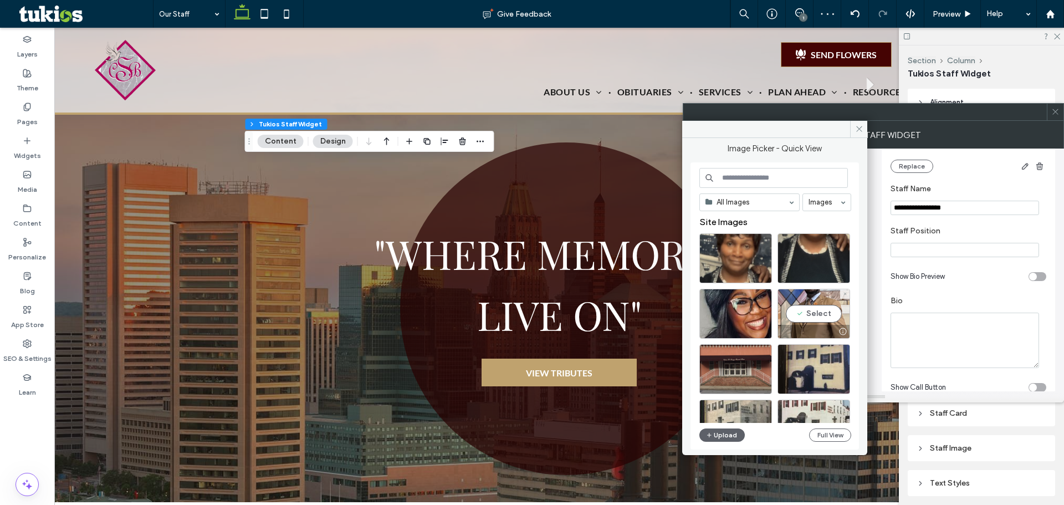
click at [801, 313] on div "Select" at bounding box center [814, 314] width 73 height 50
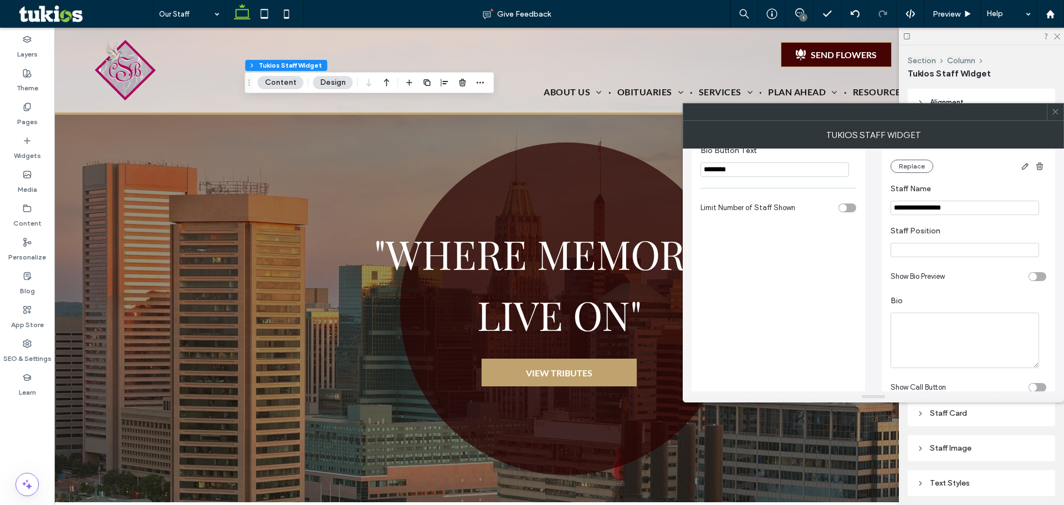
click at [1059, 114] on icon at bounding box center [1056, 112] width 8 height 8
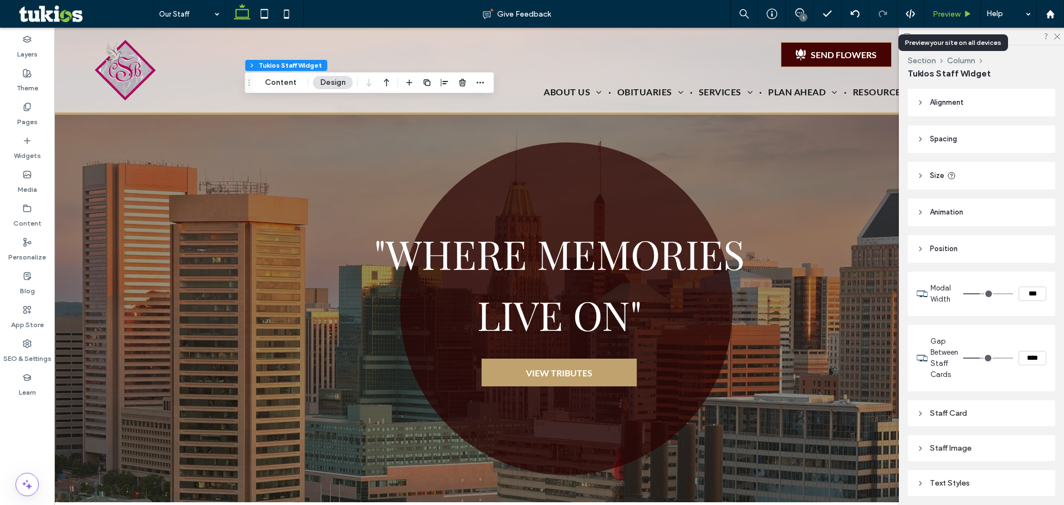
click at [941, 9] on span "Preview" at bounding box center [947, 13] width 28 height 9
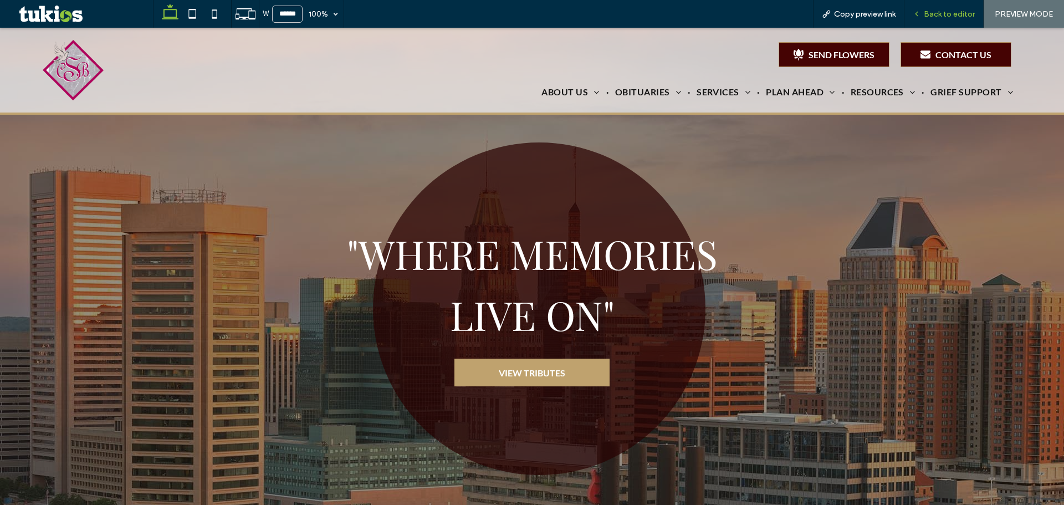
click at [955, 8] on div "Back to editor" at bounding box center [944, 14] width 79 height 28
click at [959, 15] on span "Back to editor" at bounding box center [949, 13] width 51 height 9
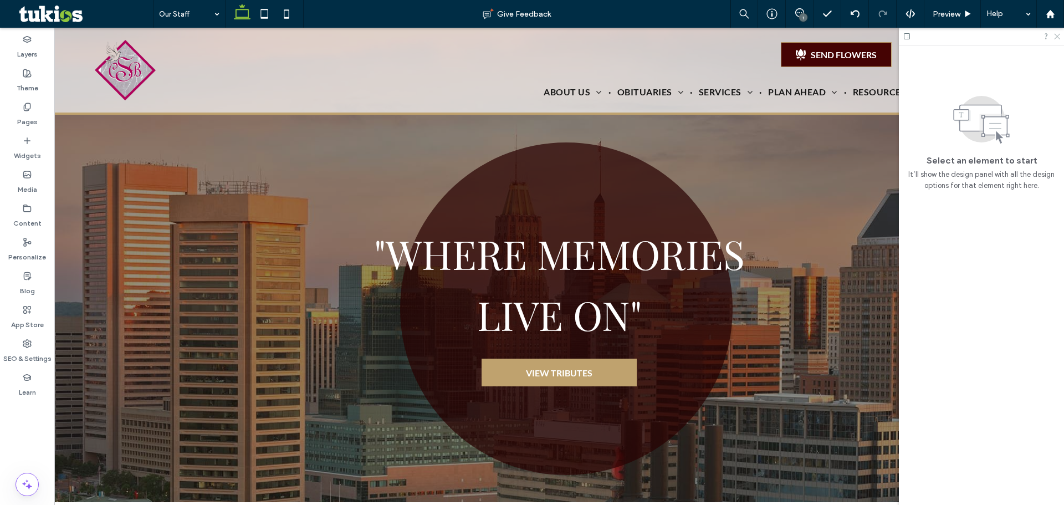
click at [1057, 35] on use at bounding box center [1057, 37] width 6 height 6
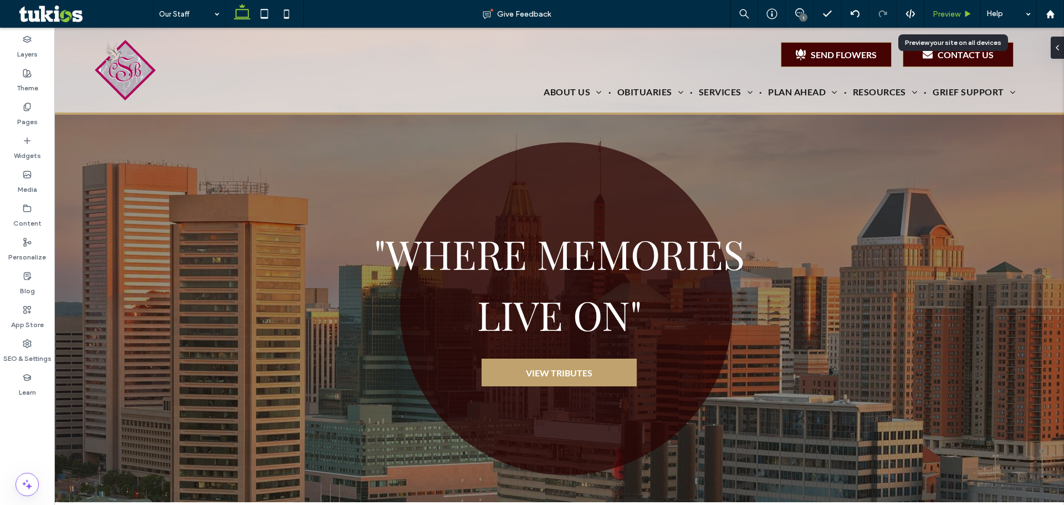
click at [945, 11] on span "Preview" at bounding box center [947, 13] width 28 height 9
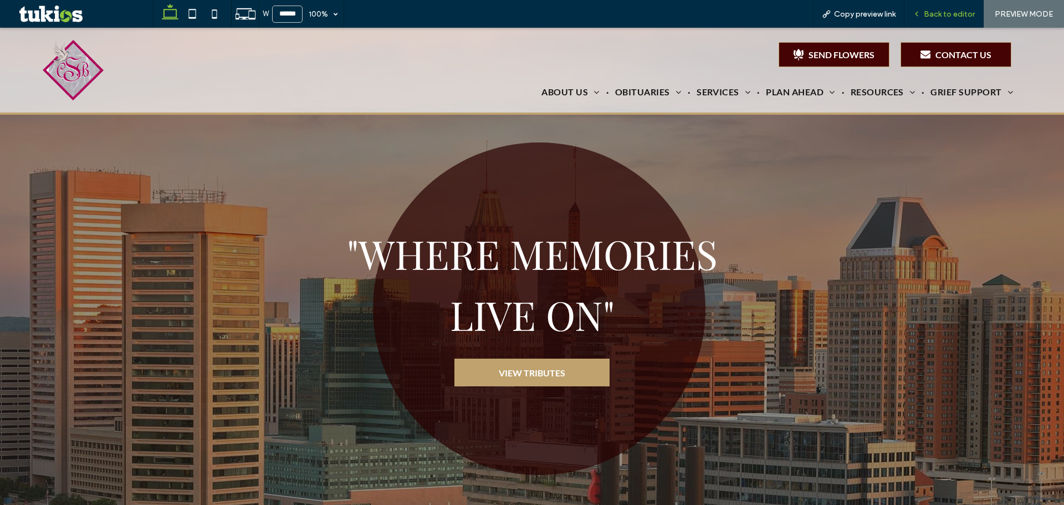
click at [942, 11] on span "Back to editor" at bounding box center [949, 13] width 51 height 9
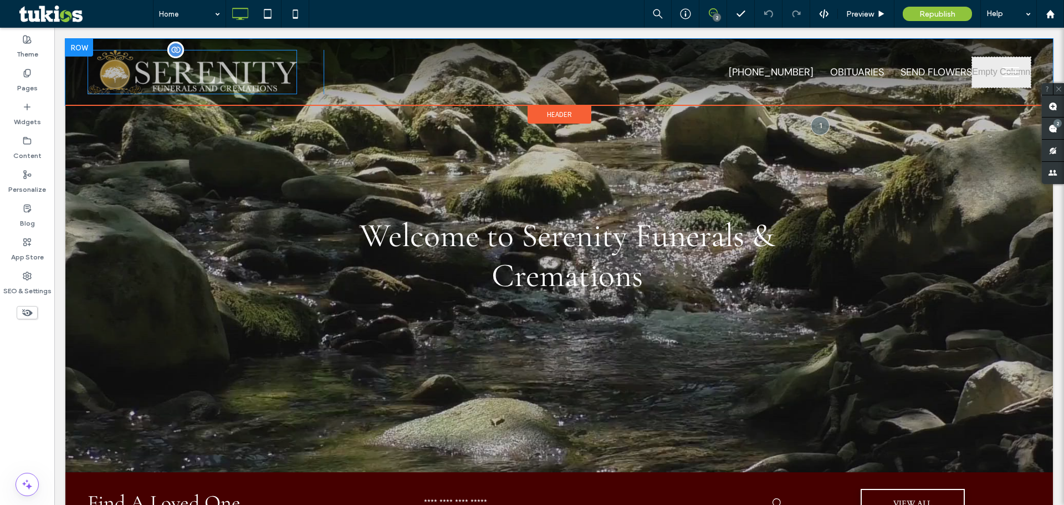
drag, startPoint x: 285, startPoint y: 69, endPoint x: 295, endPoint y: 73, distance: 10.9
click at [285, 69] on img at bounding box center [193, 72] width 210 height 44
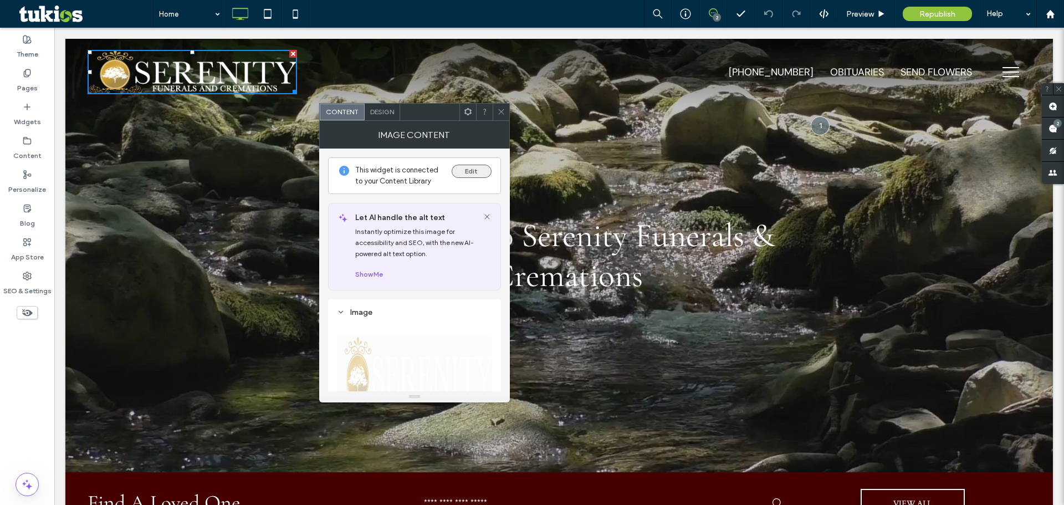
click at [472, 170] on button "Edit" at bounding box center [472, 171] width 40 height 13
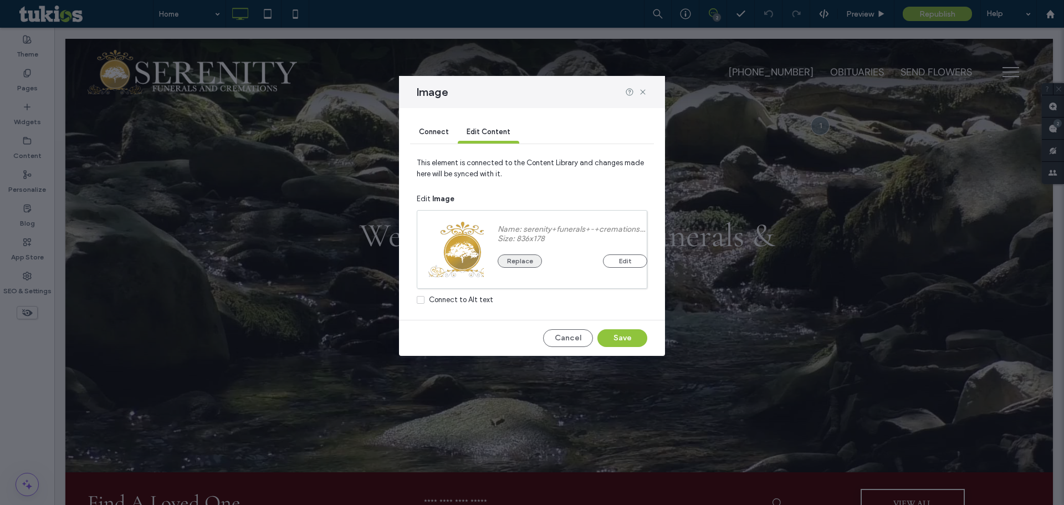
click at [523, 262] on button "Replace" at bounding box center [520, 260] width 44 height 13
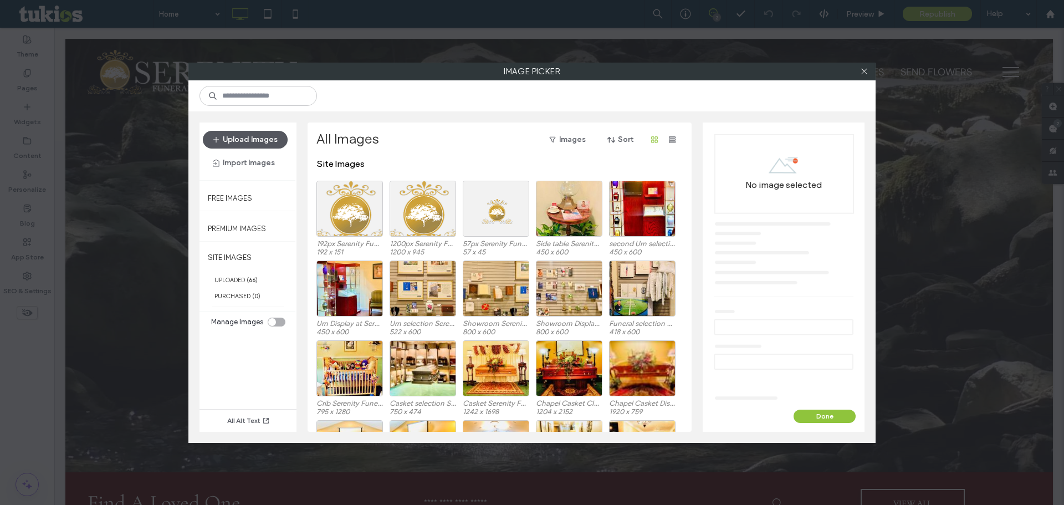
click at [248, 147] on button "Upload Images" at bounding box center [245, 140] width 85 height 18
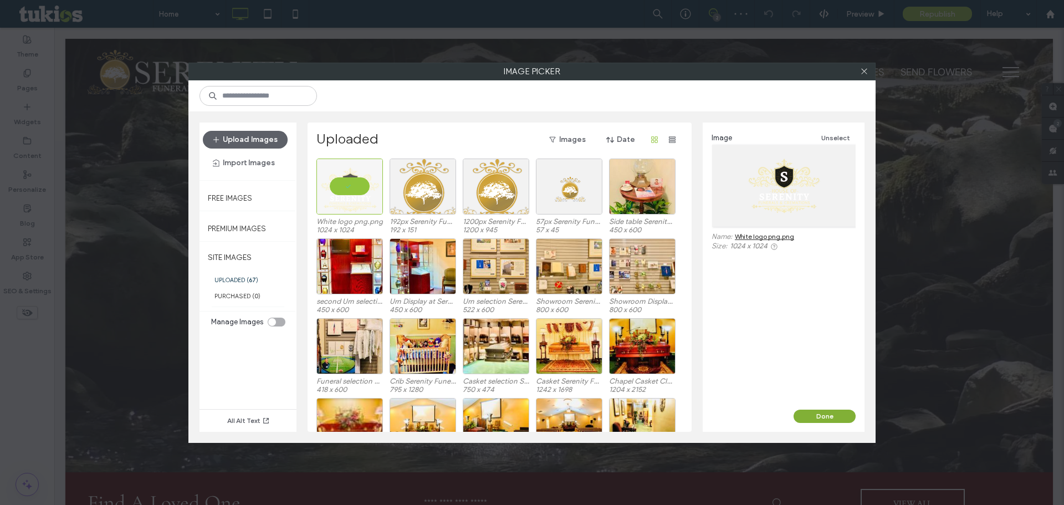
click at [830, 422] on button "Done" at bounding box center [825, 416] width 62 height 13
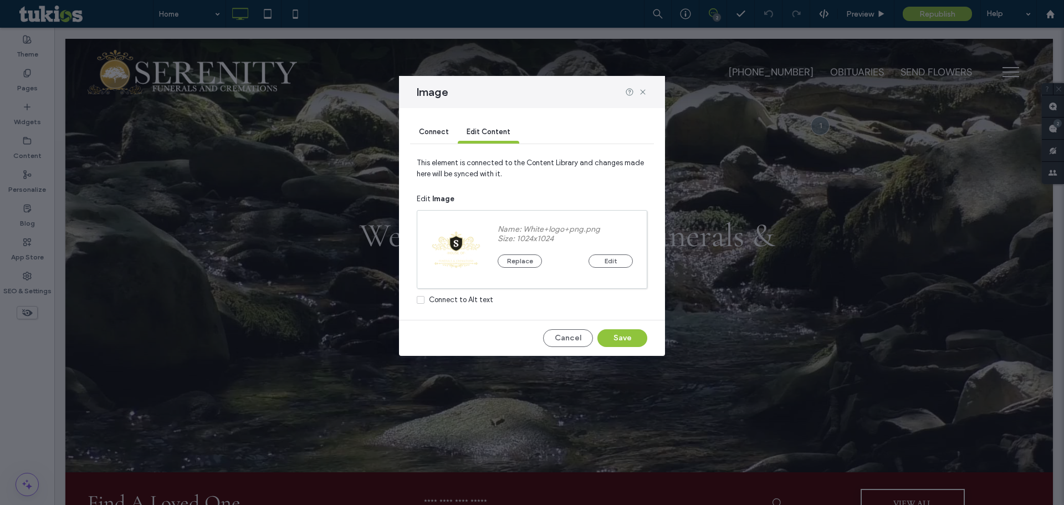
click at [646, 345] on div "Cancel Save" at bounding box center [532, 338] width 231 height 18
click at [639, 342] on button "Save" at bounding box center [623, 338] width 50 height 18
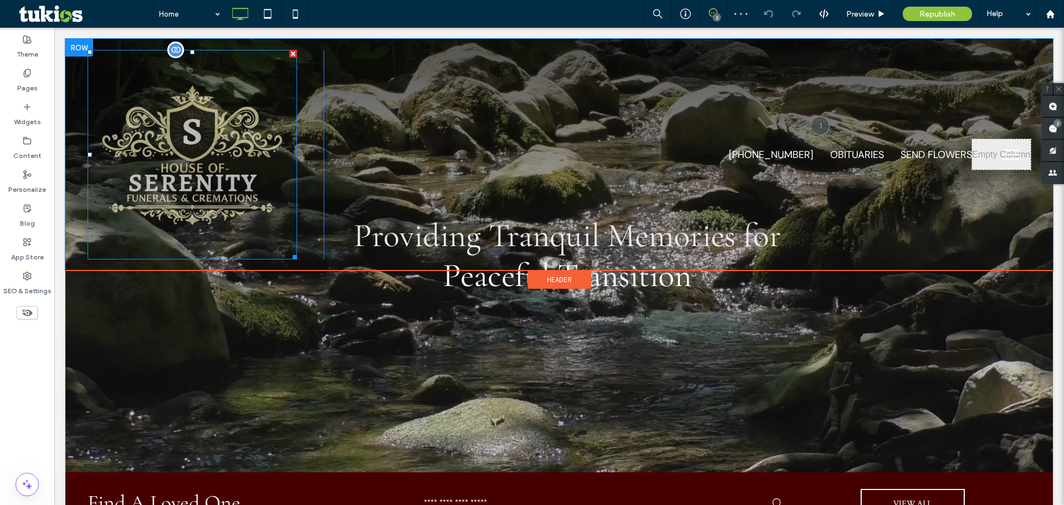
drag, startPoint x: 242, startPoint y: 217, endPoint x: 236, endPoint y: 209, distance: 10.2
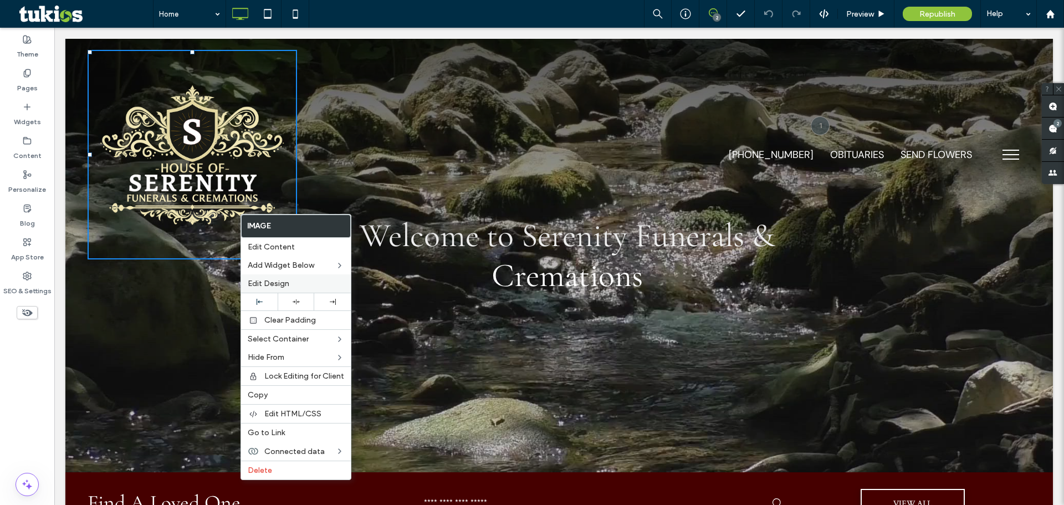
click at [333, 286] on label "Edit Design" at bounding box center [296, 283] width 96 height 9
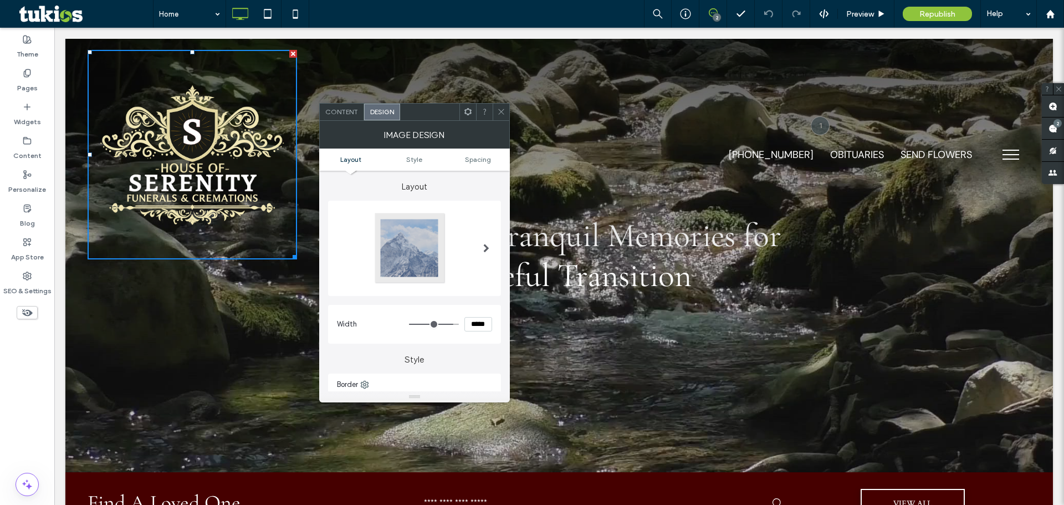
click at [346, 110] on span "Content" at bounding box center [341, 112] width 33 height 8
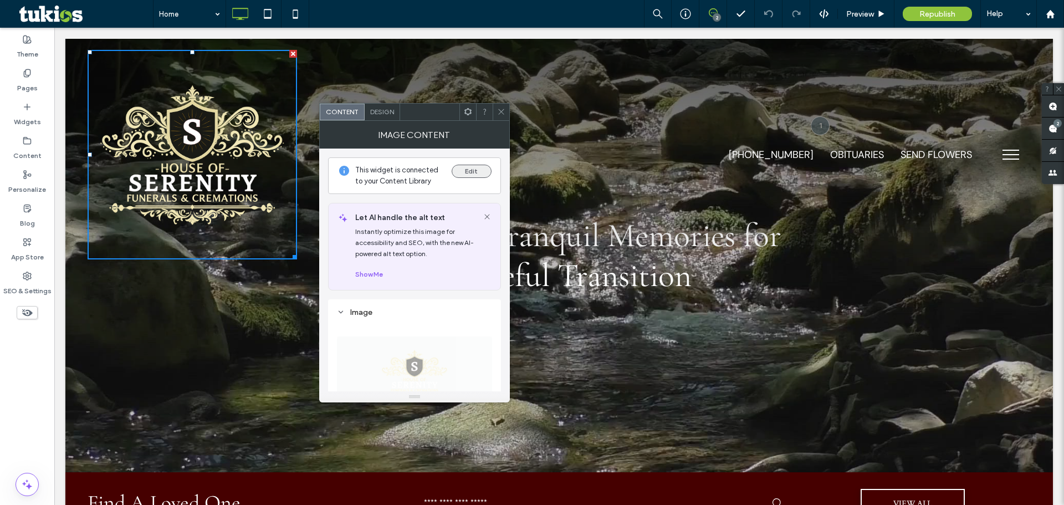
click at [461, 171] on button "Edit" at bounding box center [472, 171] width 40 height 13
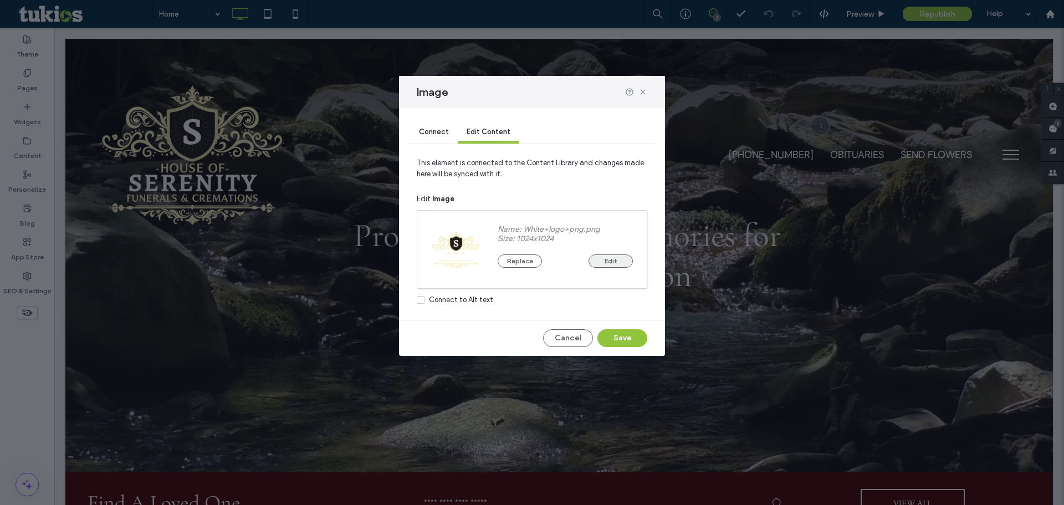
click at [593, 262] on button "Edit" at bounding box center [611, 260] width 44 height 13
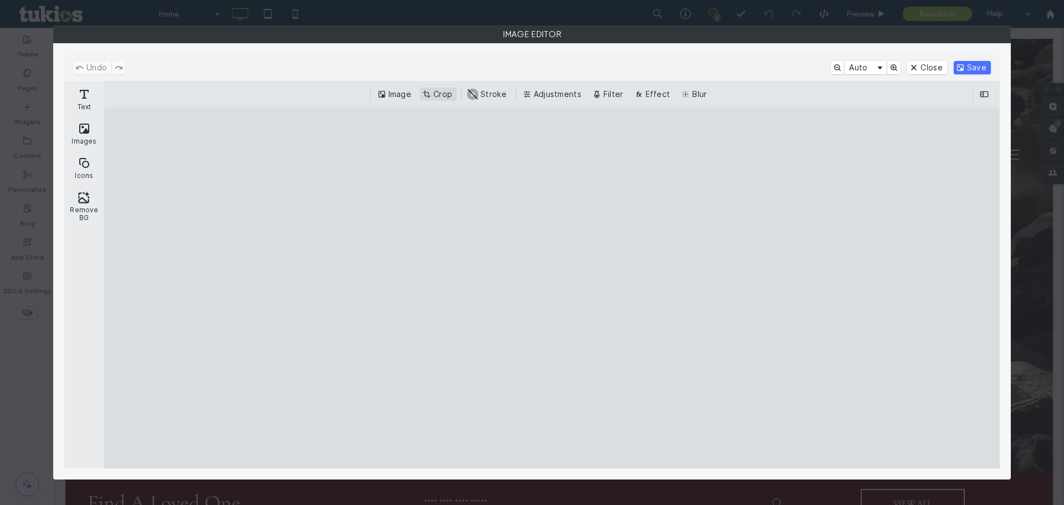
click at [436, 90] on button "Crop" at bounding box center [438, 94] width 37 height 13
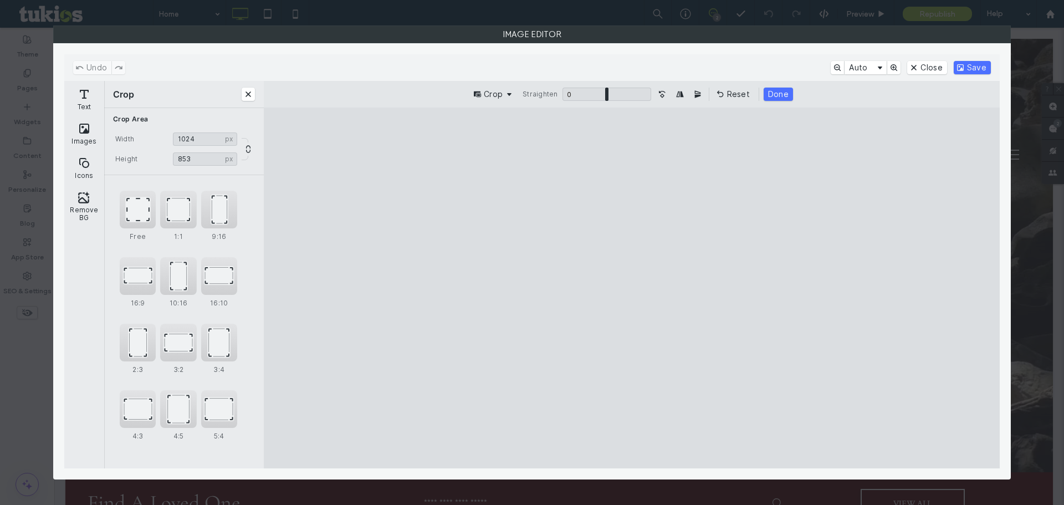
drag, startPoint x: 629, startPoint y: 145, endPoint x: 628, endPoint y: 193, distance: 48.2
click at [632, 288] on cesdk-canvas "Editor canvas" at bounding box center [632, 288] width 0 height 0
type input "***"
drag, startPoint x: 633, startPoint y: 454, endPoint x: 631, endPoint y: 397, distance: 56.6
click at [632, 288] on cesdk-canvas "Editor canvas" at bounding box center [632, 288] width 0 height 0
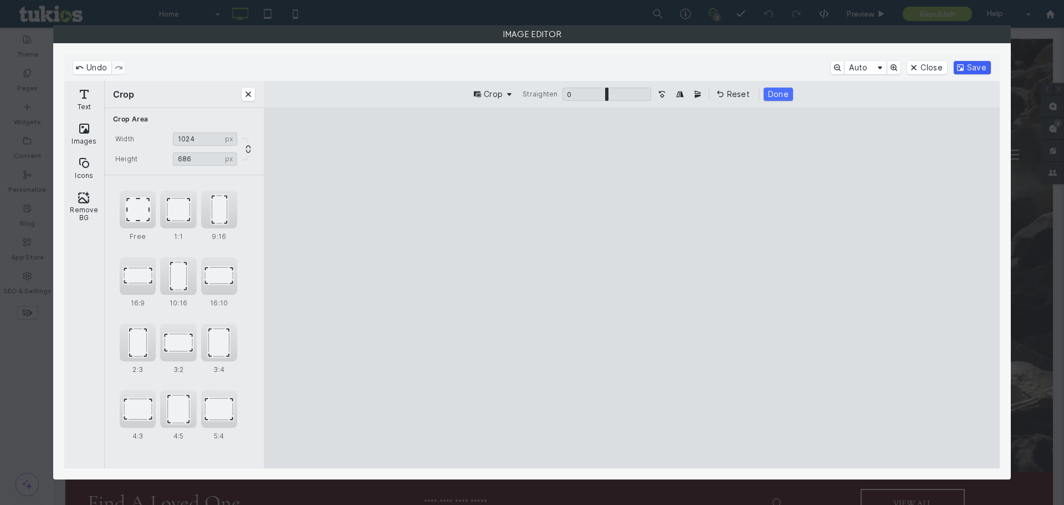
click at [963, 65] on button "Save" at bounding box center [972, 67] width 37 height 13
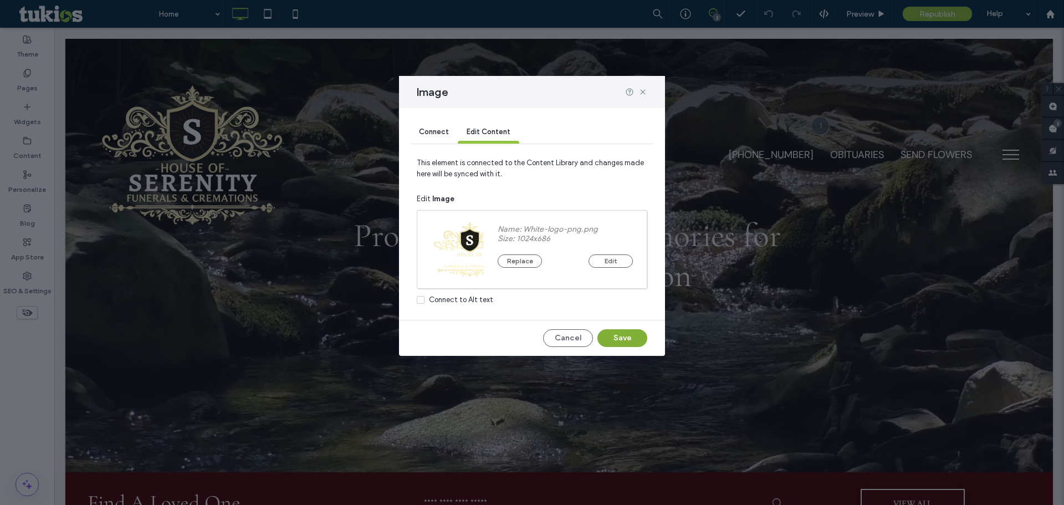
click at [614, 342] on button "Save" at bounding box center [623, 338] width 50 height 18
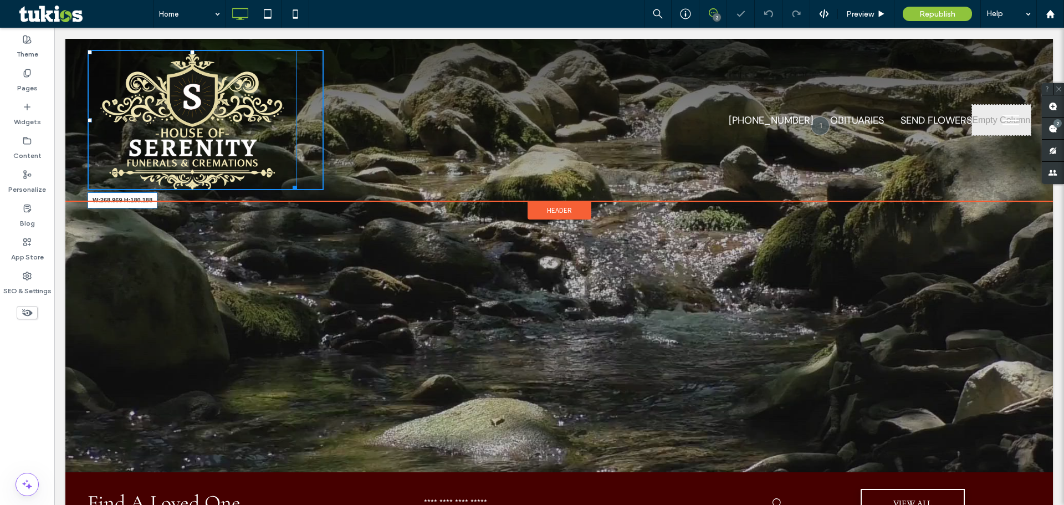
drag, startPoint x: 293, startPoint y: 186, endPoint x: 302, endPoint y: 174, distance: 15.9
click at [248, 146] on div "W:268.969 H:180.188 Click To Paste" at bounding box center [206, 120] width 236 height 140
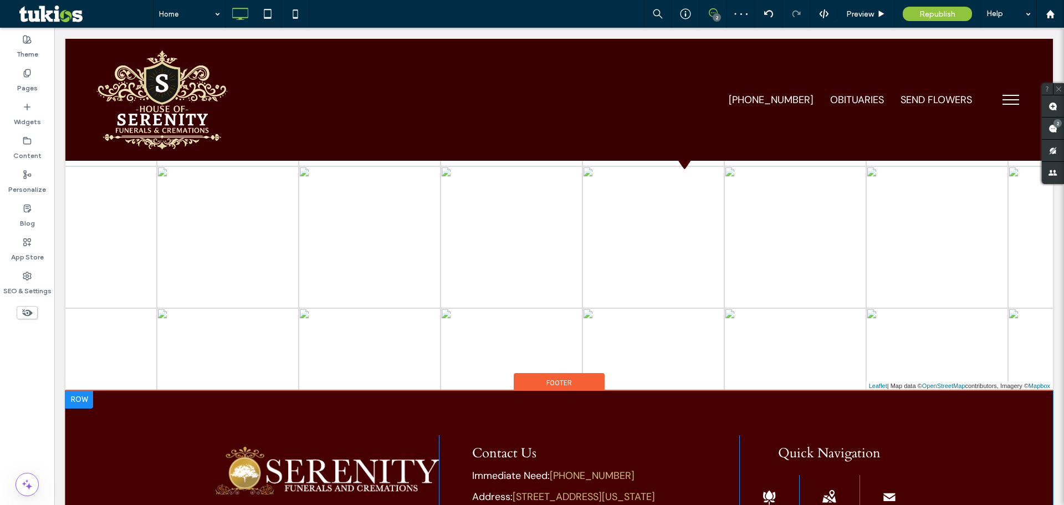
scroll to position [2515, 0]
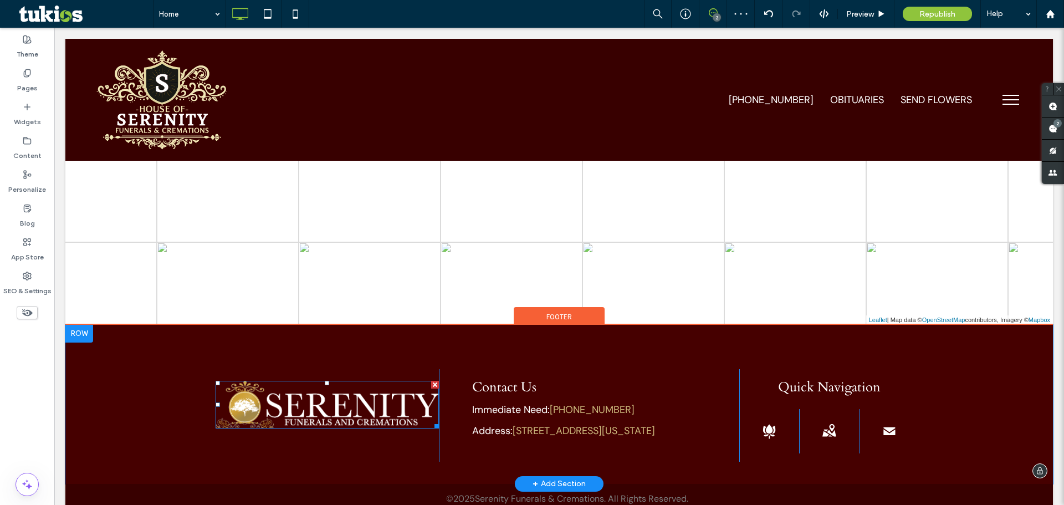
click at [373, 381] on img at bounding box center [328, 405] width 224 height 48
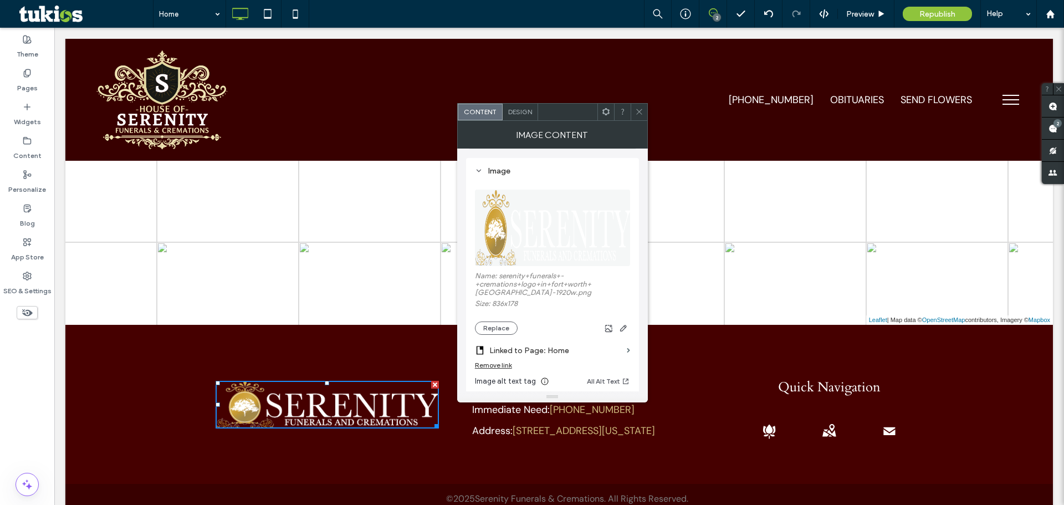
scroll to position [166, 0]
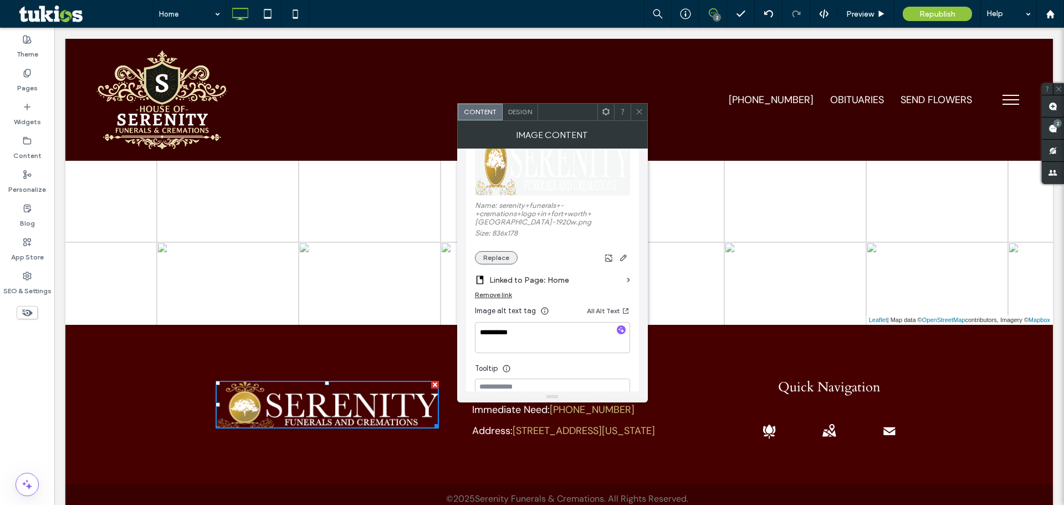
click at [492, 251] on button "Replace" at bounding box center [496, 257] width 43 height 13
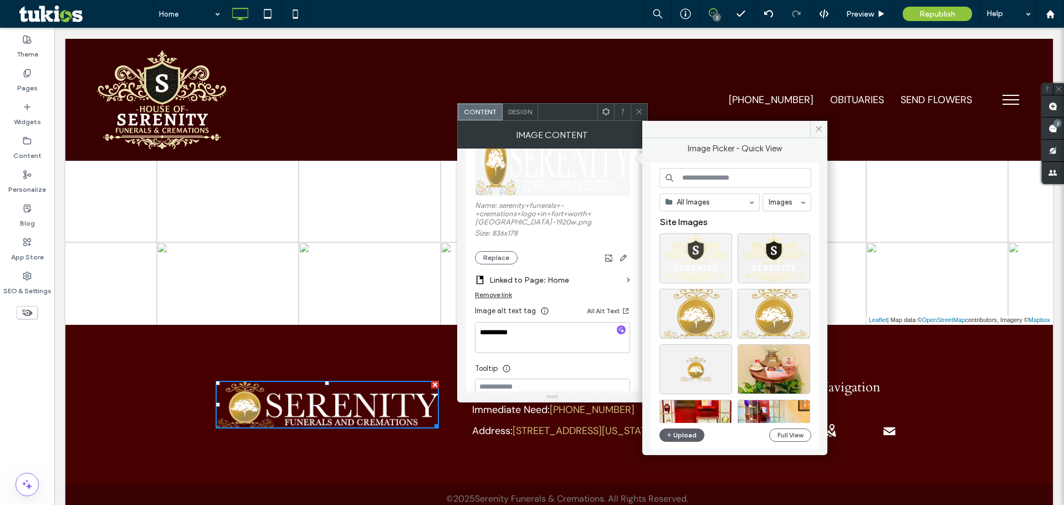
click at [713, 267] on div at bounding box center [696, 258] width 73 height 50
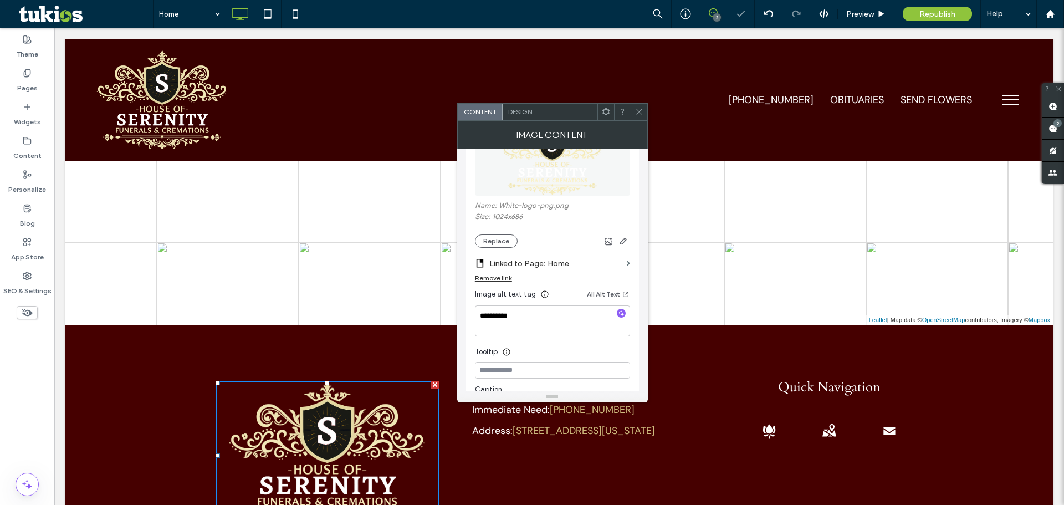
click at [631, 111] on div at bounding box center [639, 112] width 17 height 17
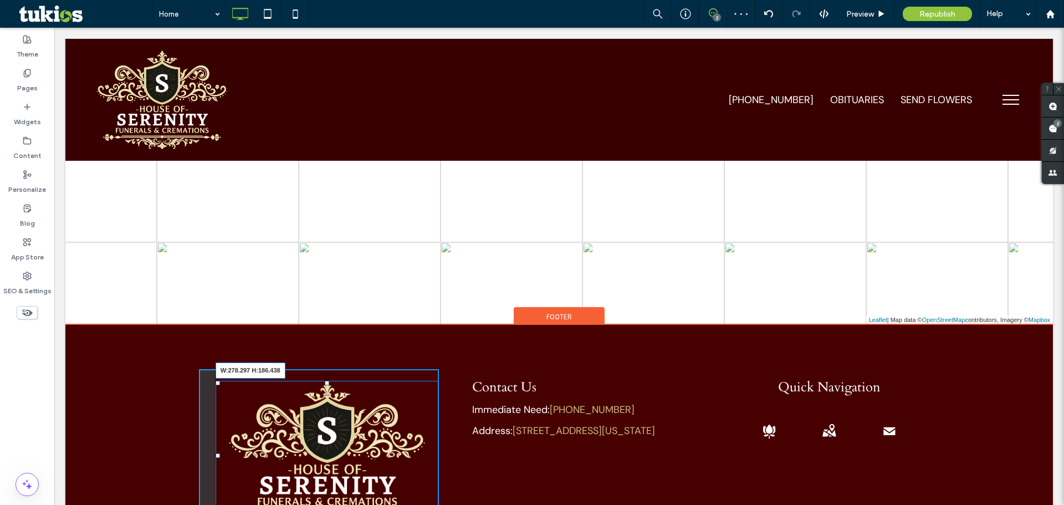
drag, startPoint x: 428, startPoint y: 451, endPoint x: 375, endPoint y: 405, distance: 70.3
click at [375, 405] on div "W:278.297 H:186.438 Click To Paste" at bounding box center [319, 449] width 240 height 161
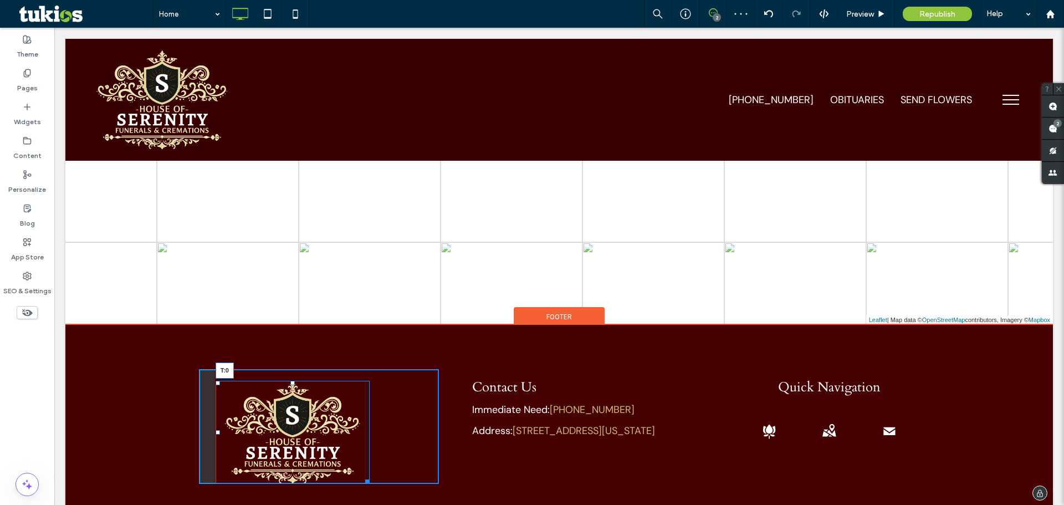
drag, startPoint x: 287, startPoint y: 310, endPoint x: 483, endPoint y: 383, distance: 209.8
click at [290, 381] on div at bounding box center [292, 383] width 4 height 4
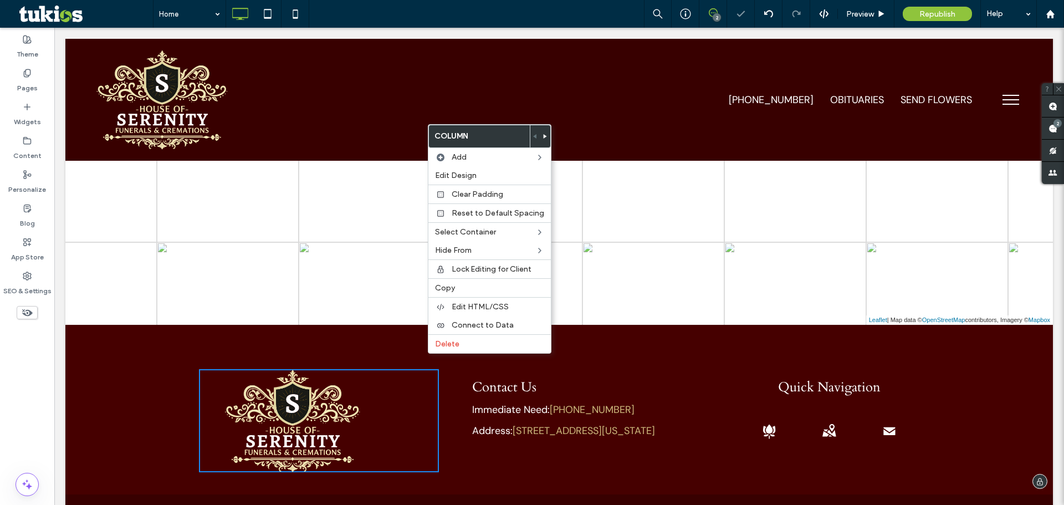
click at [322, 369] on img at bounding box center [293, 420] width 154 height 103
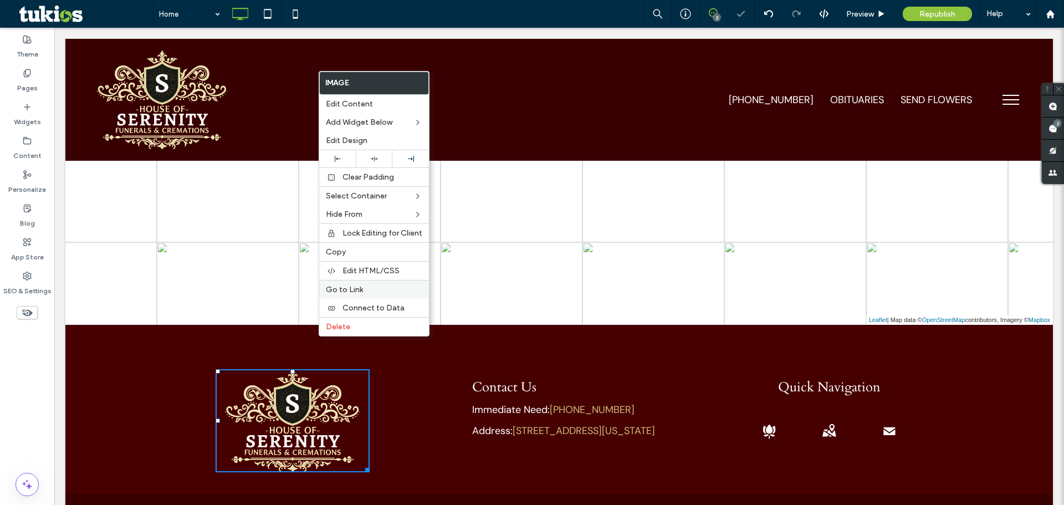
drag, startPoint x: 380, startPoint y: 156, endPoint x: 418, endPoint y: 287, distance: 136.1
click at [380, 156] on div at bounding box center [374, 158] width 26 height 7
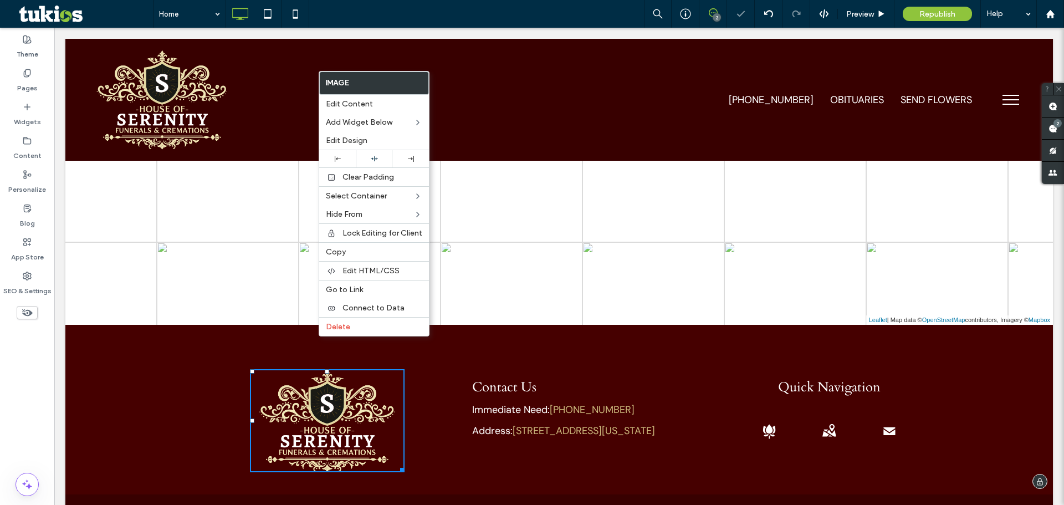
click at [426, 369] on div "Click To Paste" at bounding box center [319, 420] width 240 height 103
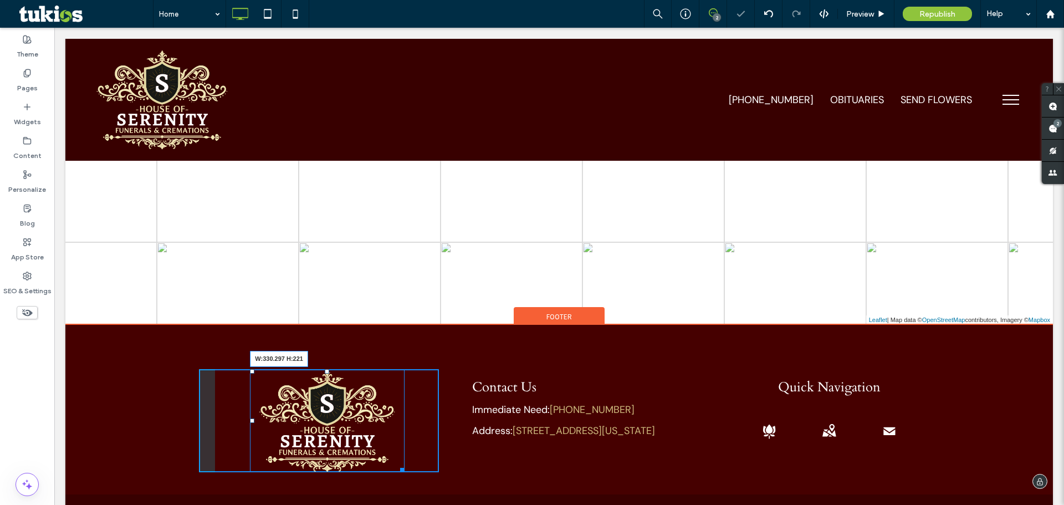
drag, startPoint x: 397, startPoint y: 394, endPoint x: 411, endPoint y: 404, distance: 17.1
click at [404, 404] on div "W:330.297 H:221" at bounding box center [327, 420] width 154 height 103
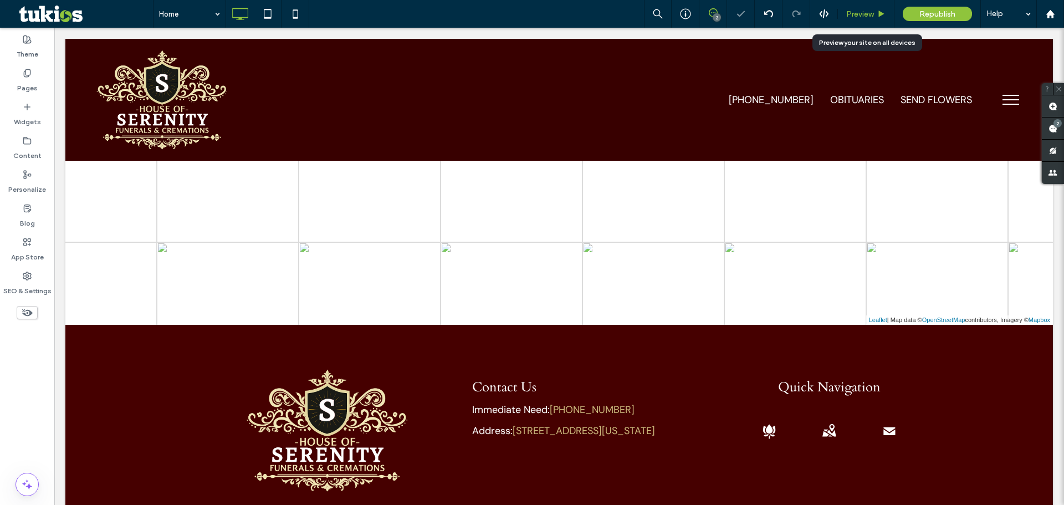
click at [868, 18] on span "Preview" at bounding box center [860, 13] width 28 height 9
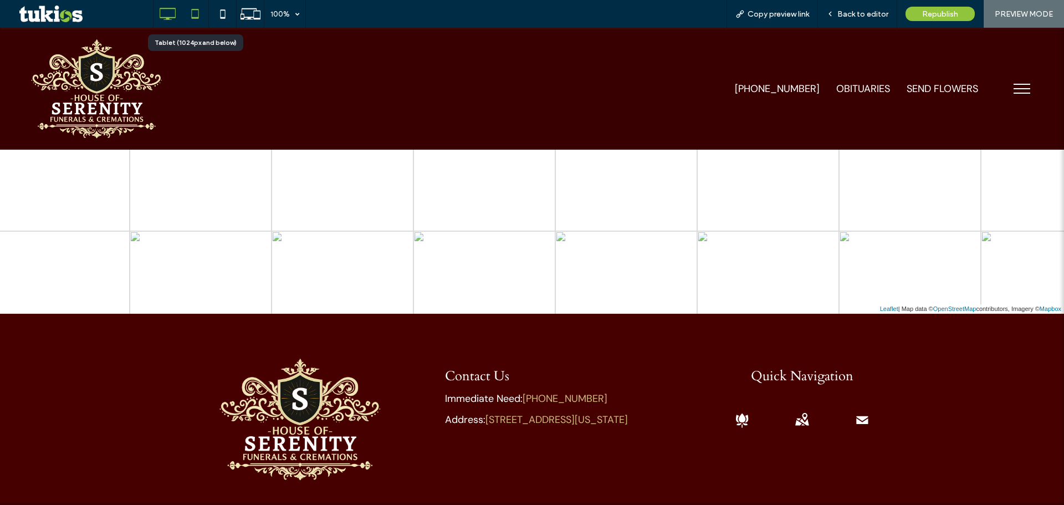
drag, startPoint x: 196, startPoint y: 7, endPoint x: 200, endPoint y: 13, distance: 7.2
click at [196, 8] on icon at bounding box center [195, 14] width 22 height 22
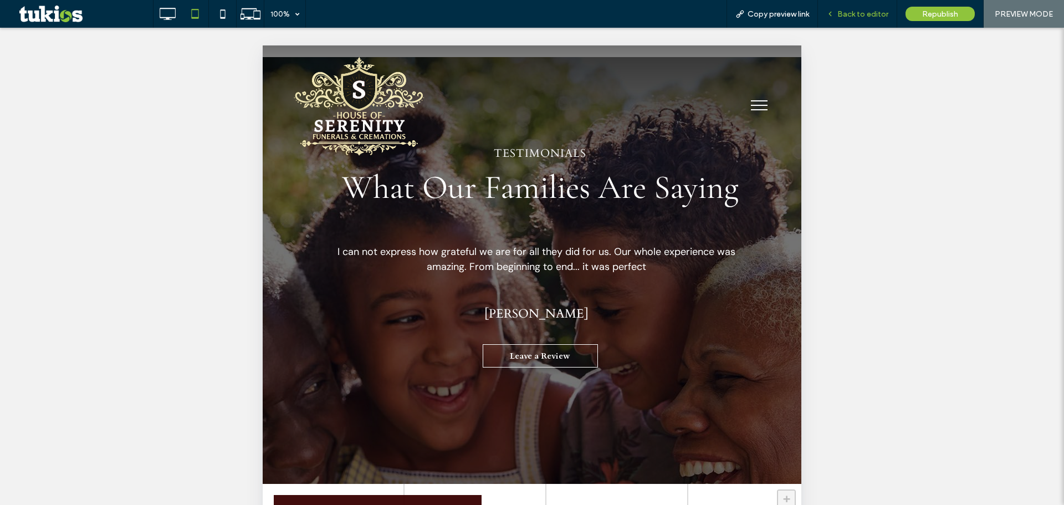
click at [872, 14] on span "Back to editor" at bounding box center [863, 13] width 51 height 9
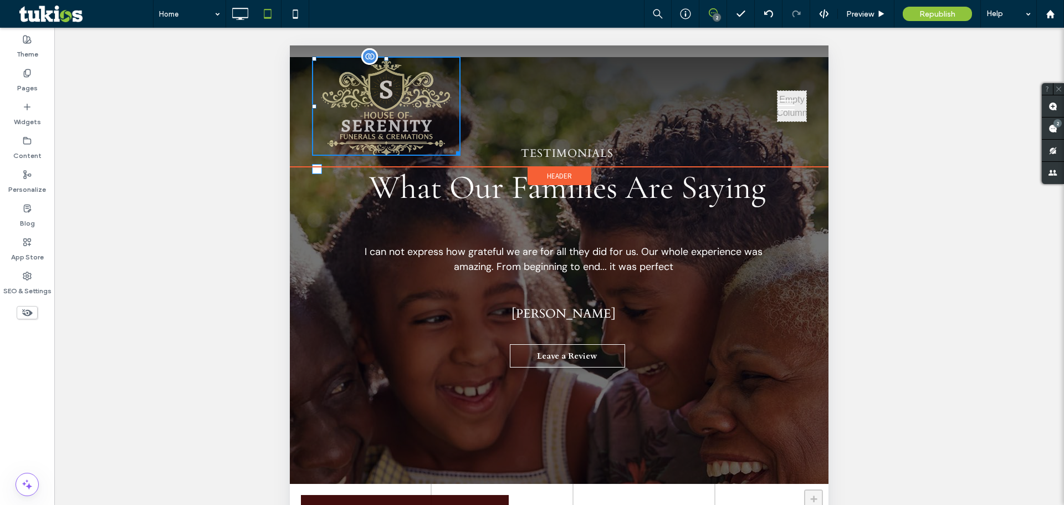
click at [448, 151] on div at bounding box center [386, 106] width 149 height 99
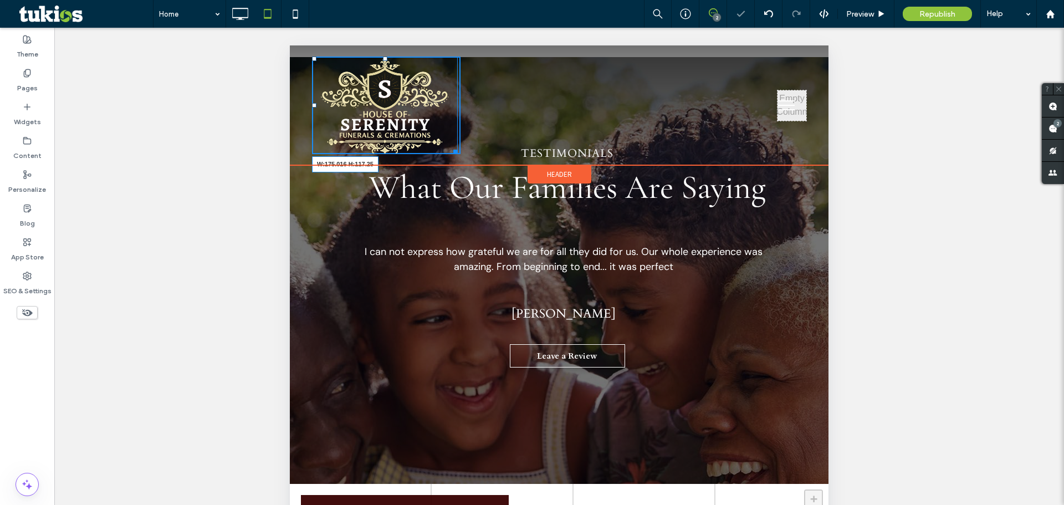
drag, startPoint x: 453, startPoint y: 147, endPoint x: 419, endPoint y: 114, distance: 47.4
click at [419, 114] on div "W:175.016 H:117.25 Click To Paste" at bounding box center [386, 106] width 149 height 98
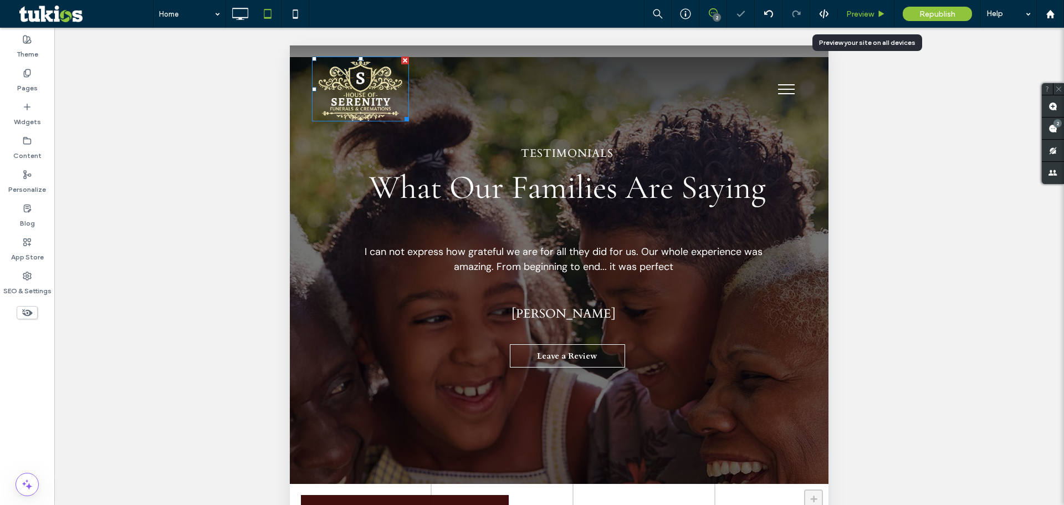
click at [875, 14] on div "Preview" at bounding box center [866, 13] width 56 height 9
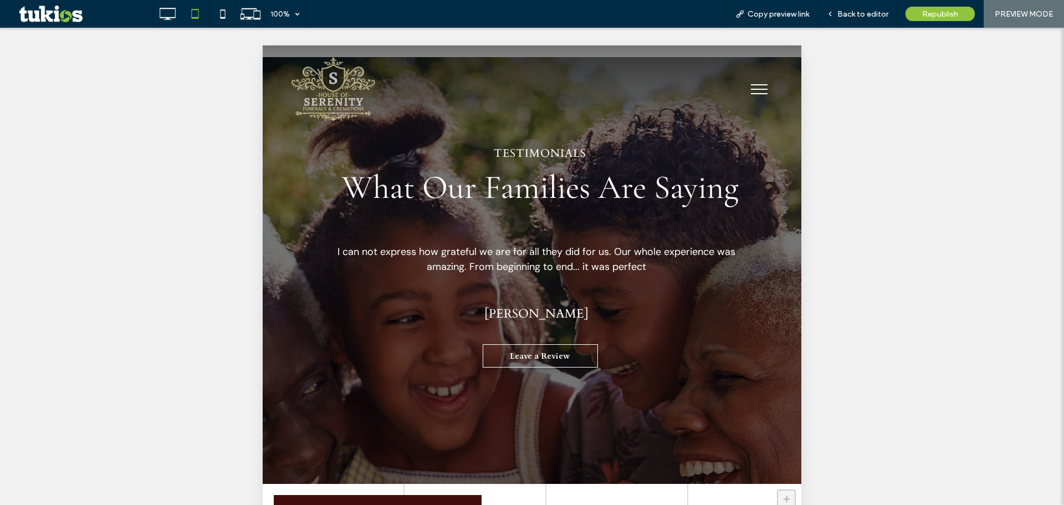
click at [312, 78] on img at bounding box center [333, 89] width 97 height 65
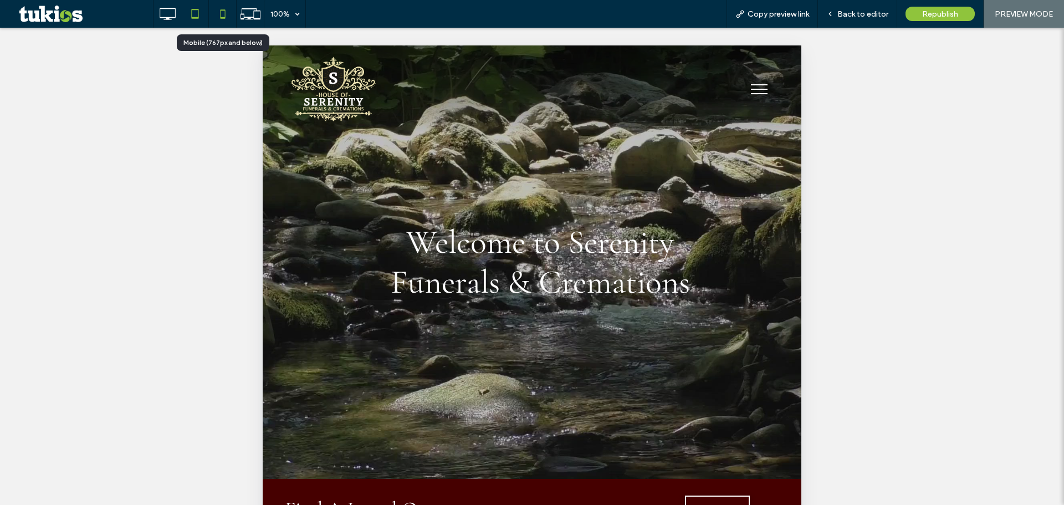
click at [218, 12] on icon at bounding box center [223, 14] width 22 height 22
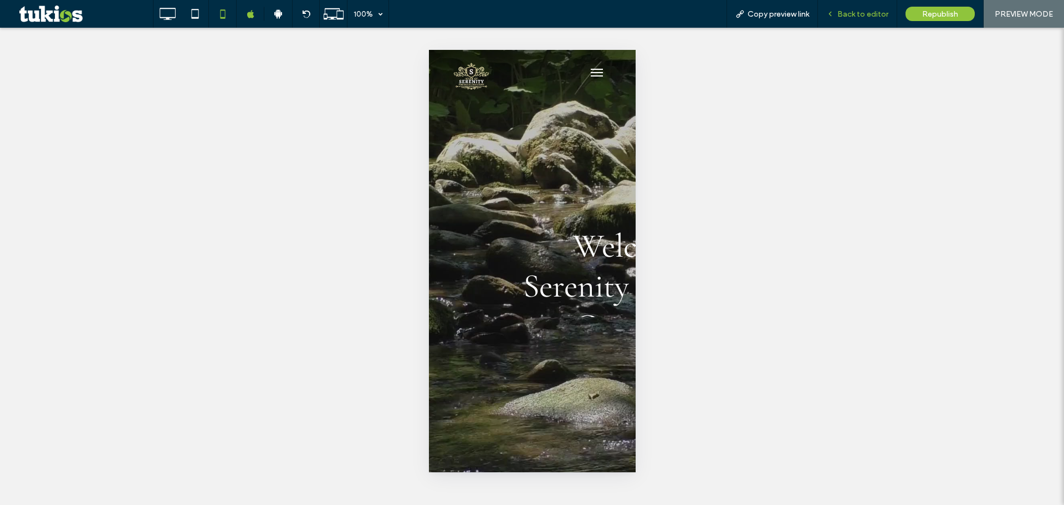
click at [877, 14] on span "Back to editor" at bounding box center [863, 13] width 51 height 9
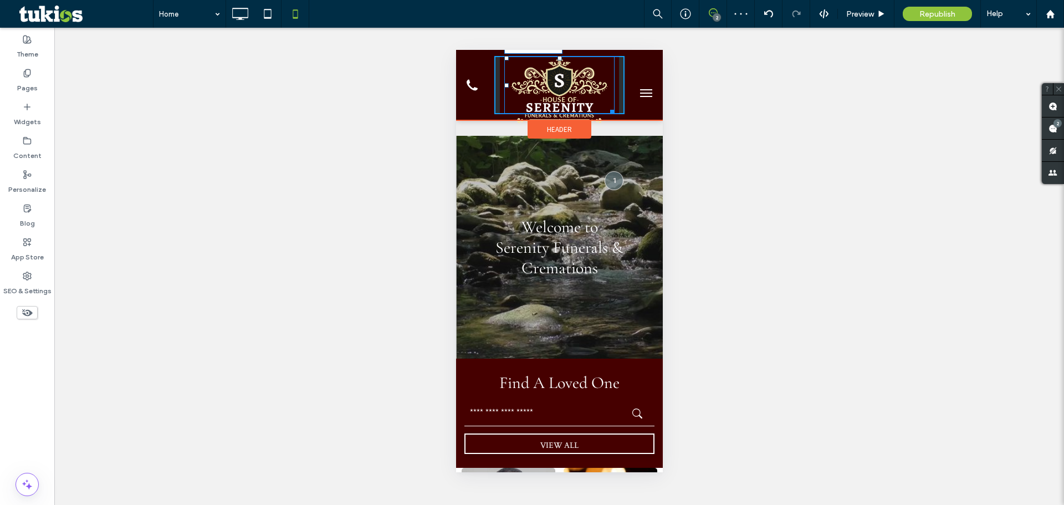
drag, startPoint x: 597, startPoint y: 120, endPoint x: 1054, endPoint y: 167, distance: 459.7
click at [593, 117] on div "W:156.969 H:105" at bounding box center [559, 85] width 207 height 70
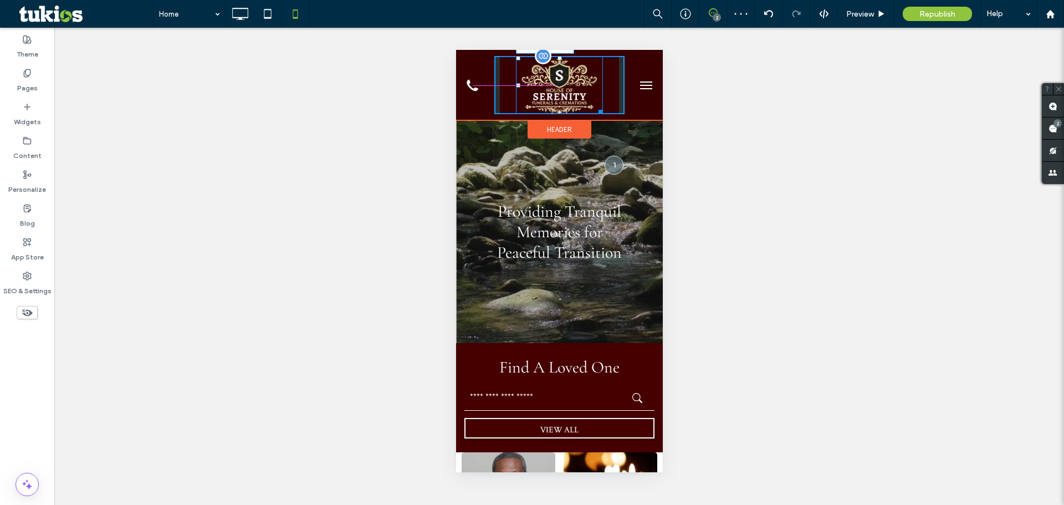
drag, startPoint x: 601, startPoint y: 111, endPoint x: 1057, endPoint y: 161, distance: 459.0
click at [601, 111] on div at bounding box center [598, 110] width 8 height 8
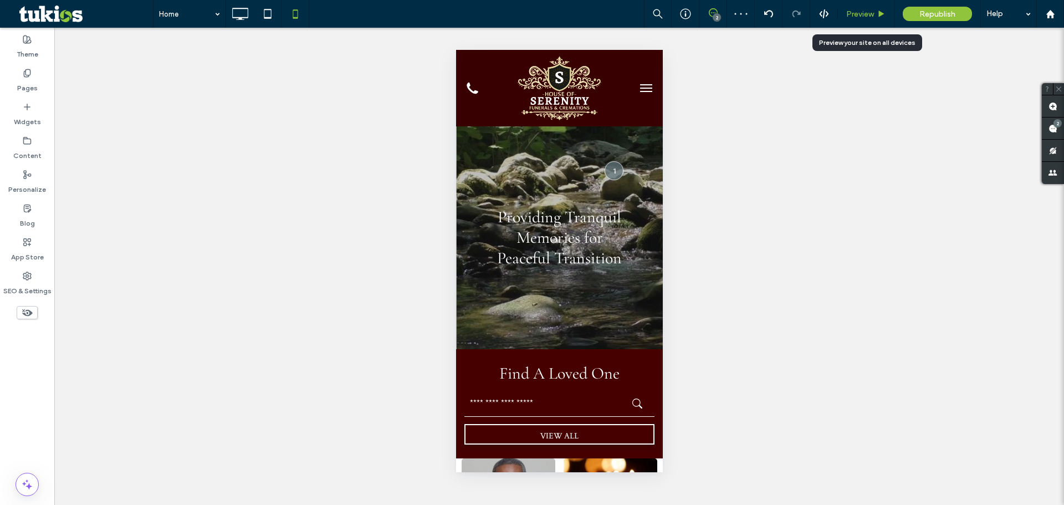
click at [875, 21] on div "Preview" at bounding box center [866, 14] width 57 height 28
click at [874, 17] on div "Preview" at bounding box center [866, 13] width 56 height 9
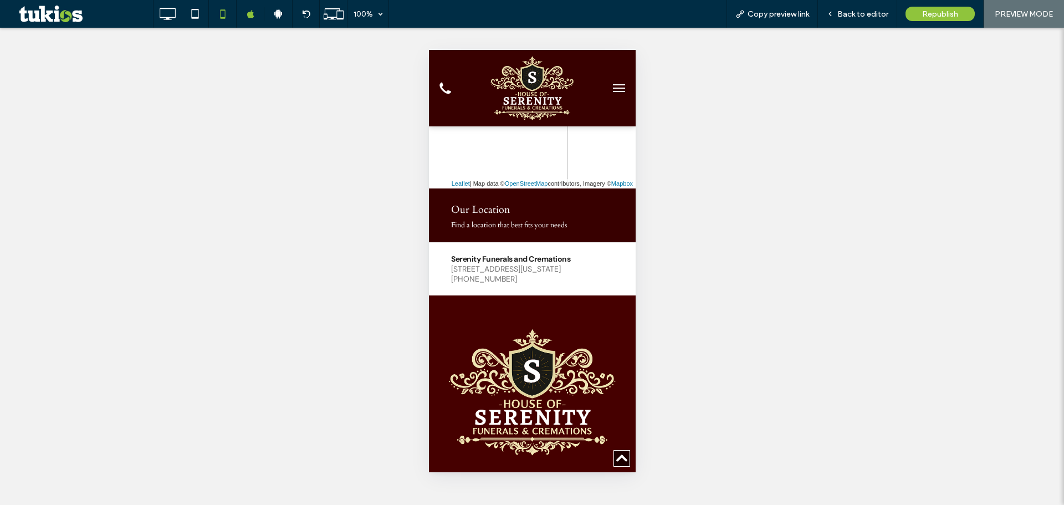
scroll to position [3512, 0]
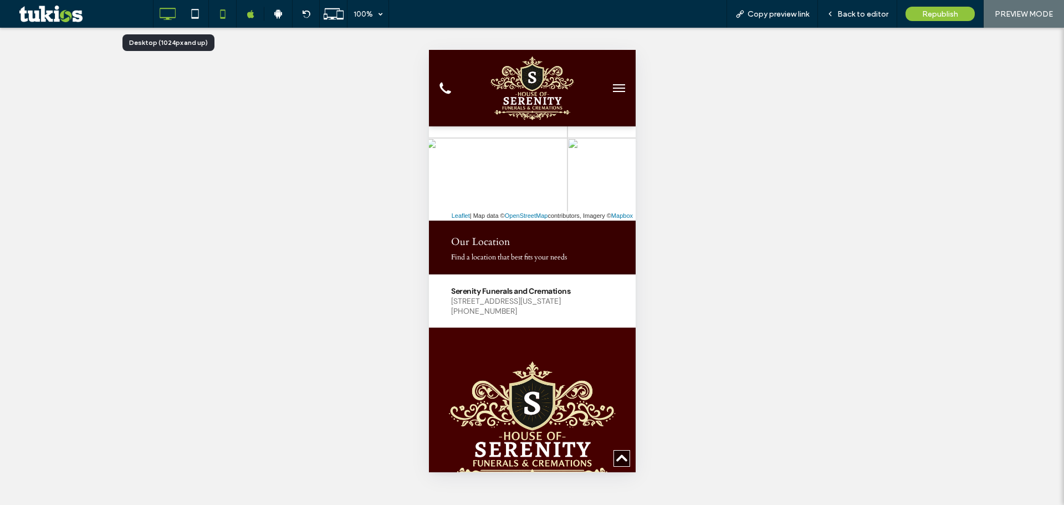
click at [165, 22] on icon at bounding box center [167, 14] width 22 height 22
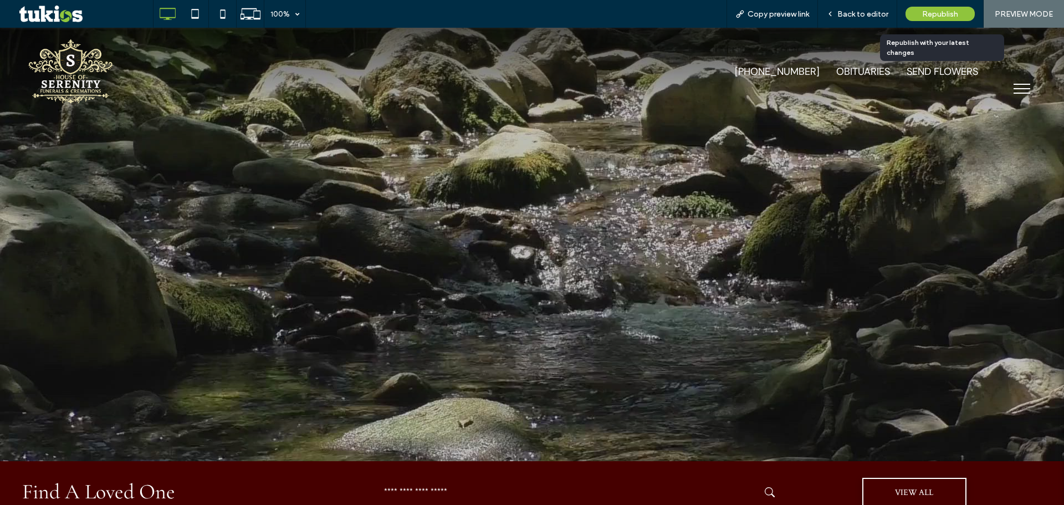
scroll to position [0, 0]
click at [939, 19] on div "Republish" at bounding box center [940, 14] width 69 height 14
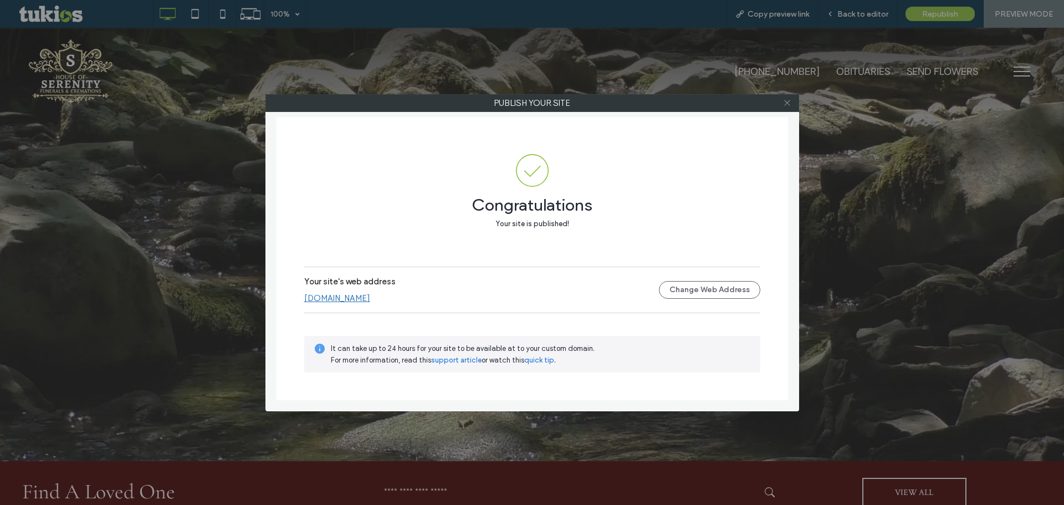
click at [787, 100] on icon at bounding box center [787, 103] width 8 height 8
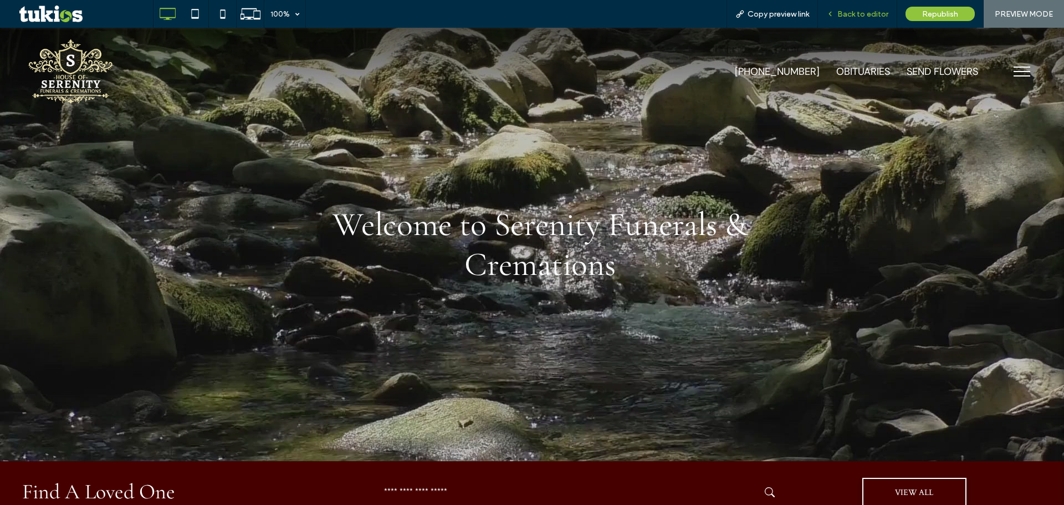
click at [869, 6] on div "Back to editor" at bounding box center [857, 14] width 79 height 28
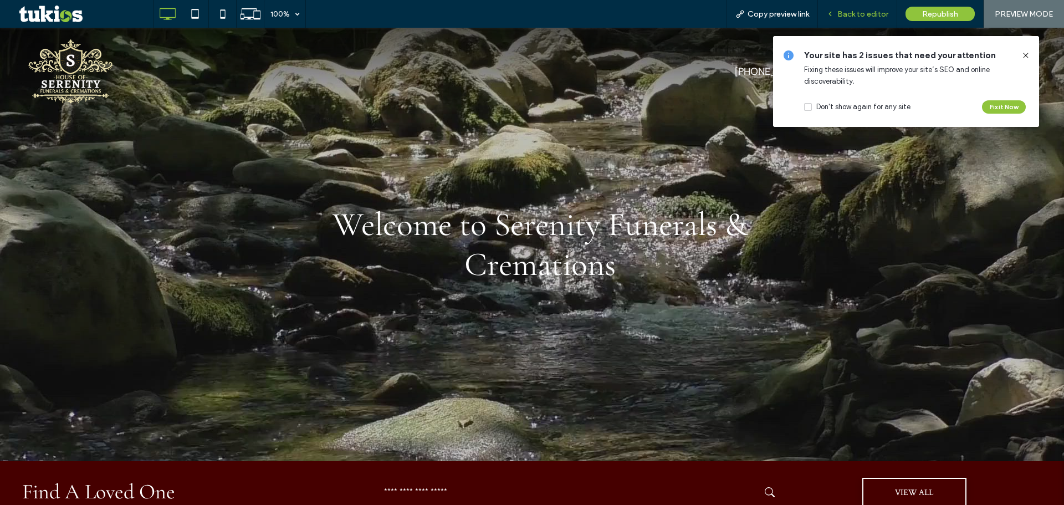
drag, startPoint x: 861, startPoint y: 8, endPoint x: 496, endPoint y: 18, distance: 366.0
click at [861, 8] on div "Back to editor" at bounding box center [857, 14] width 79 height 28
click at [843, 17] on span "Back to editor" at bounding box center [863, 13] width 51 height 9
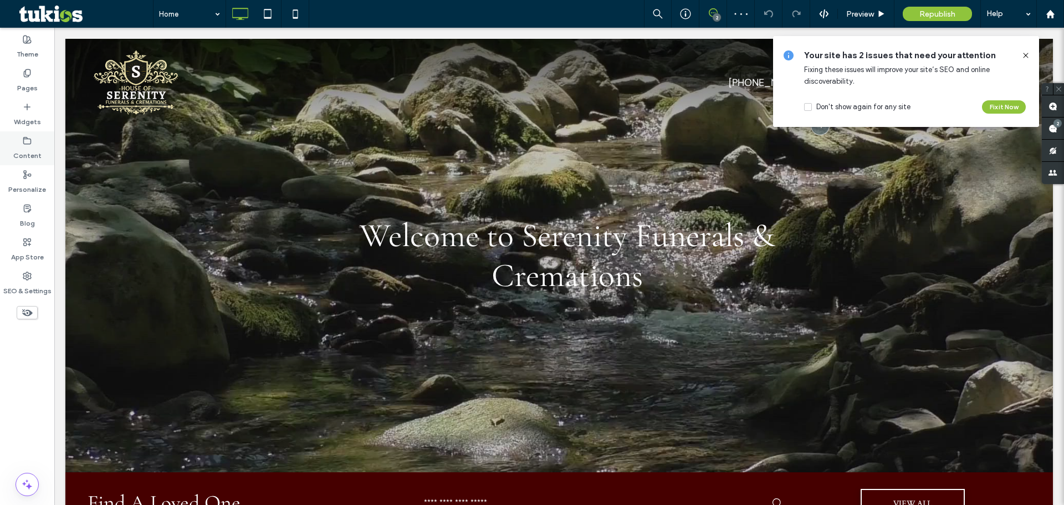
click at [43, 137] on div "Content" at bounding box center [27, 148] width 54 height 34
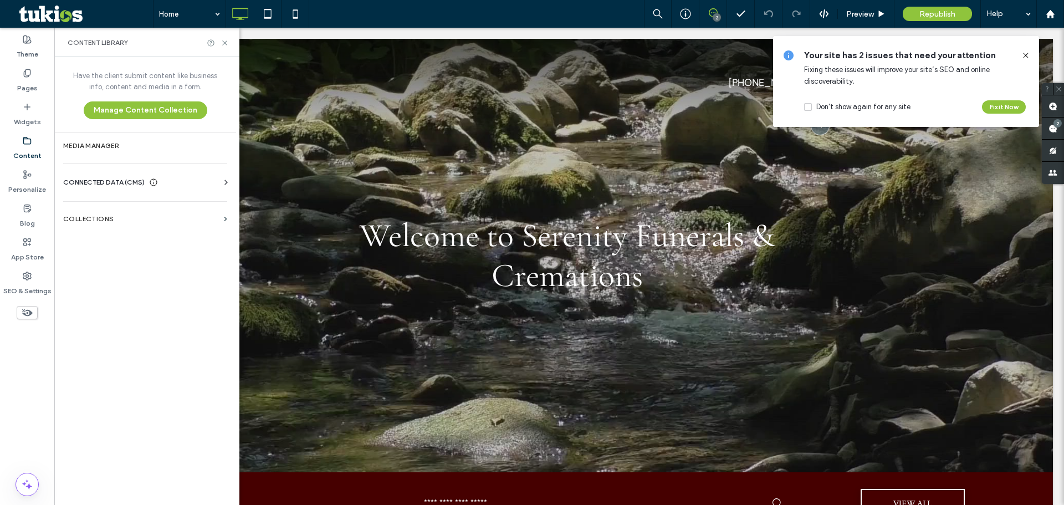
click at [117, 179] on span "CONNECTED DATA (CMS)" at bounding box center [103, 182] width 81 height 11
click at [161, 231] on label "Business Text" at bounding box center [147, 235] width 151 height 8
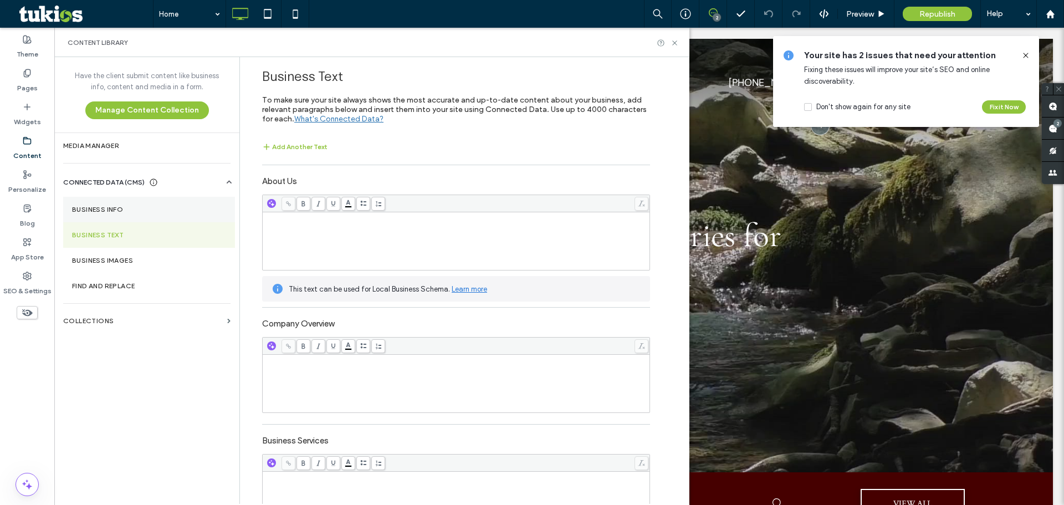
click at [119, 214] on section "Business Info" at bounding box center [149, 210] width 172 height 26
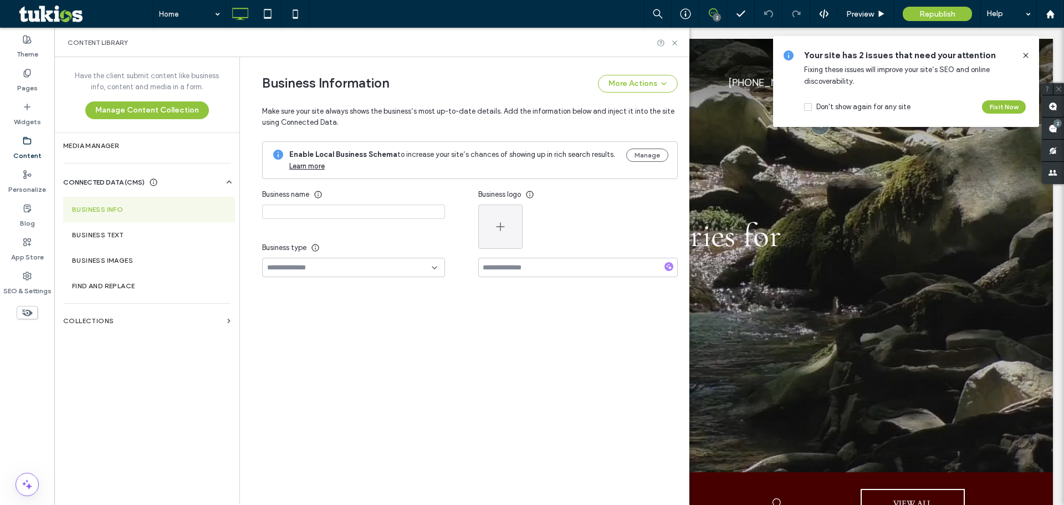
type input "**********"
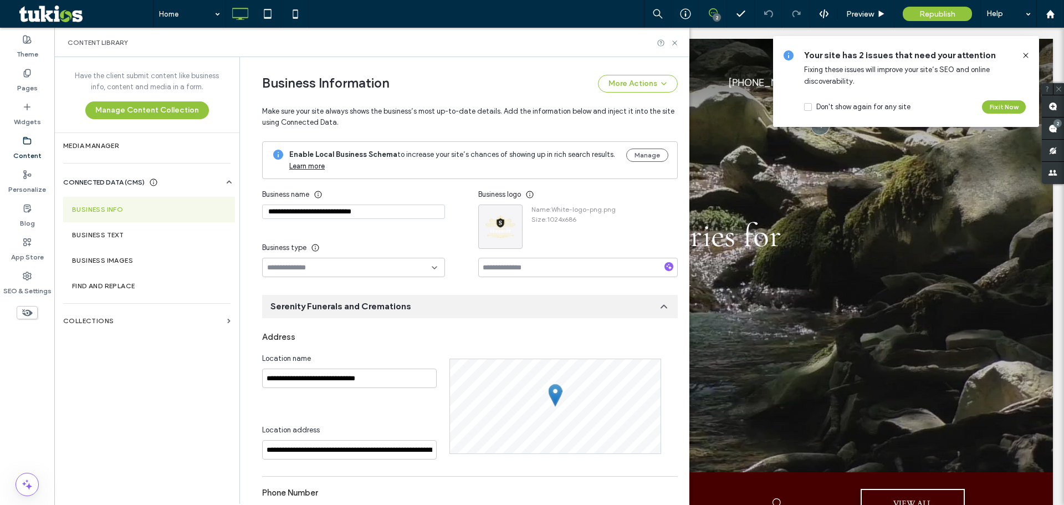
scroll to position [128, 0]
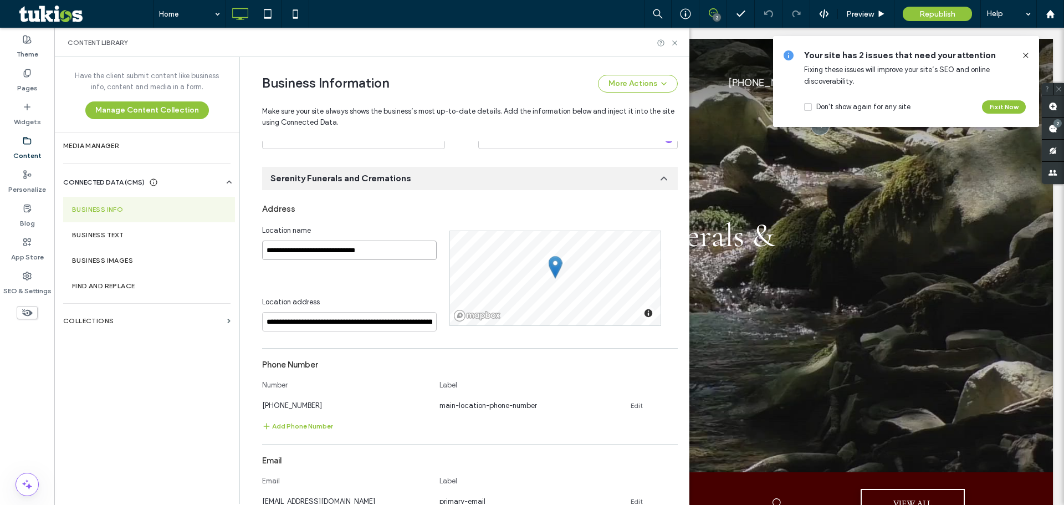
click at [374, 251] on input "**********" at bounding box center [349, 250] width 175 height 19
paste input "*******"
type input "**********"
click at [395, 290] on div "**********" at bounding box center [355, 278] width 187 height 106
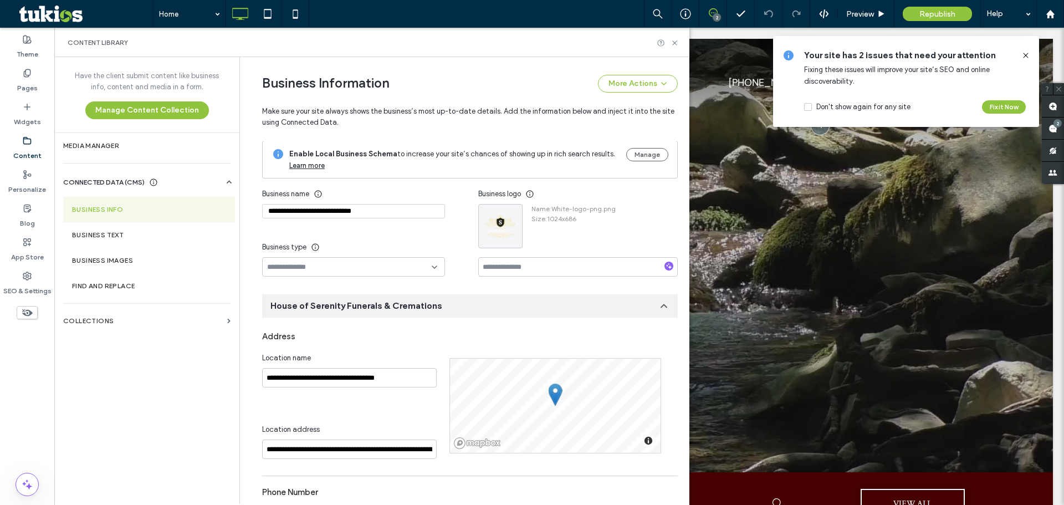
scroll to position [0, 0]
click at [396, 210] on input "**********" at bounding box center [353, 212] width 183 height 14
paste input "*********"
type input "**********"
click at [403, 227] on div "**********" at bounding box center [370, 231] width 216 height 93
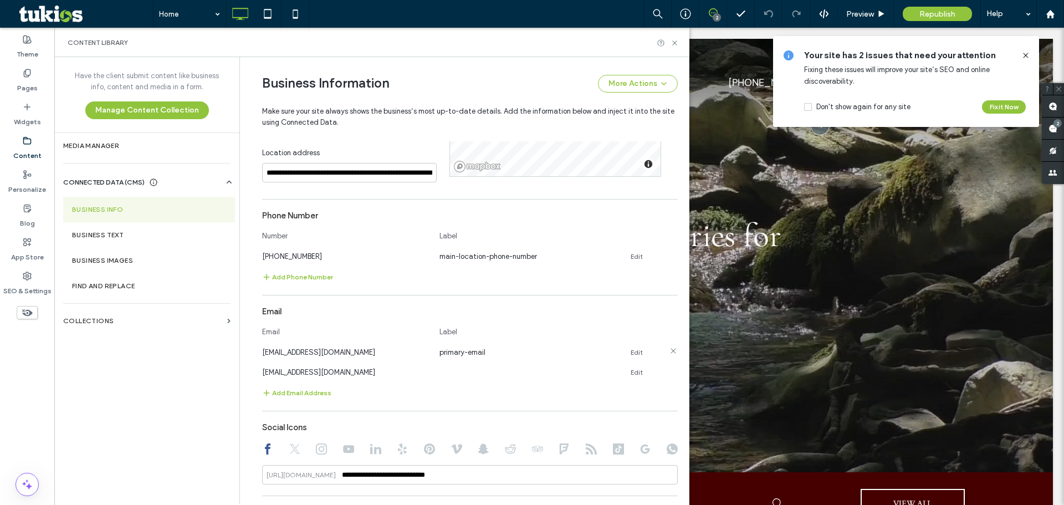
scroll to position [445, 0]
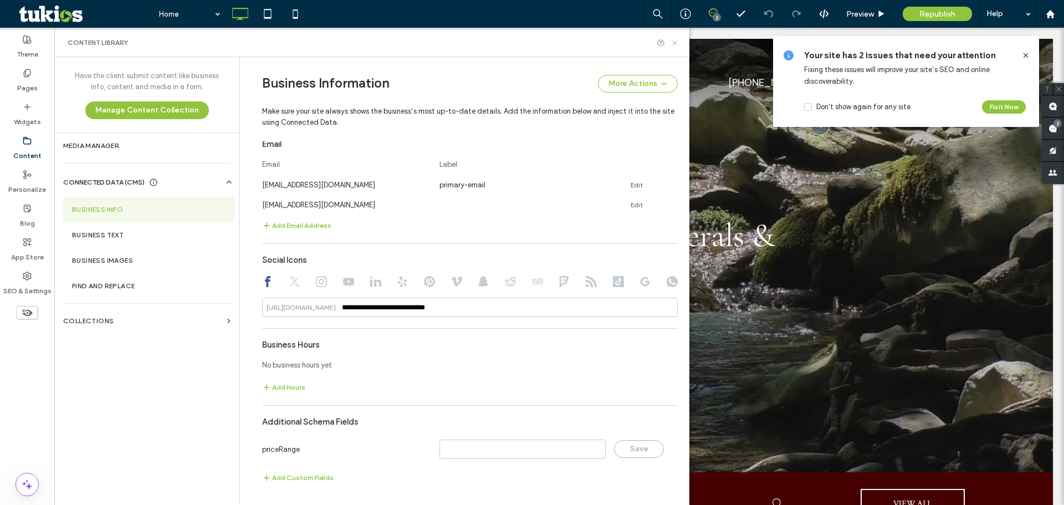
click at [675, 45] on icon at bounding box center [675, 43] width 8 height 8
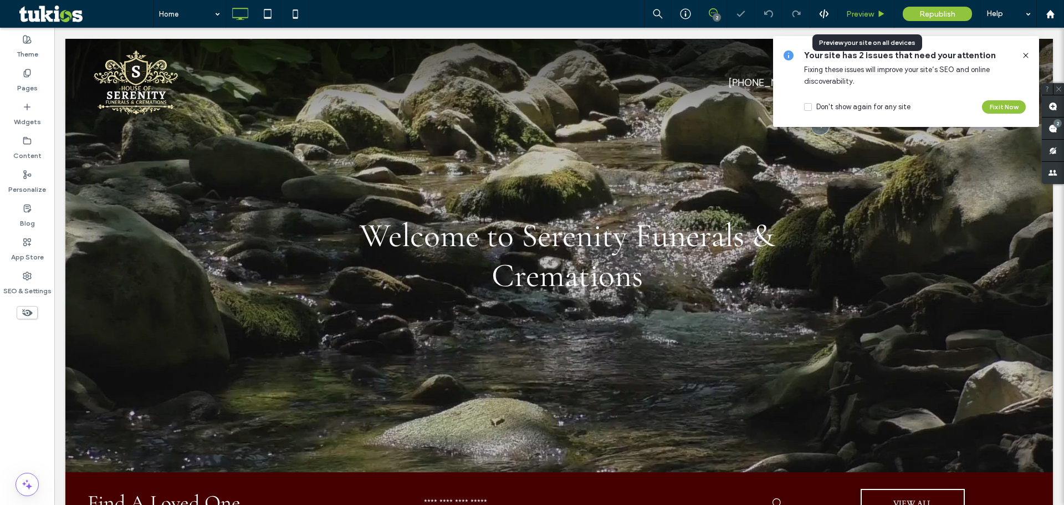
click at [875, 16] on div "Preview" at bounding box center [866, 13] width 56 height 9
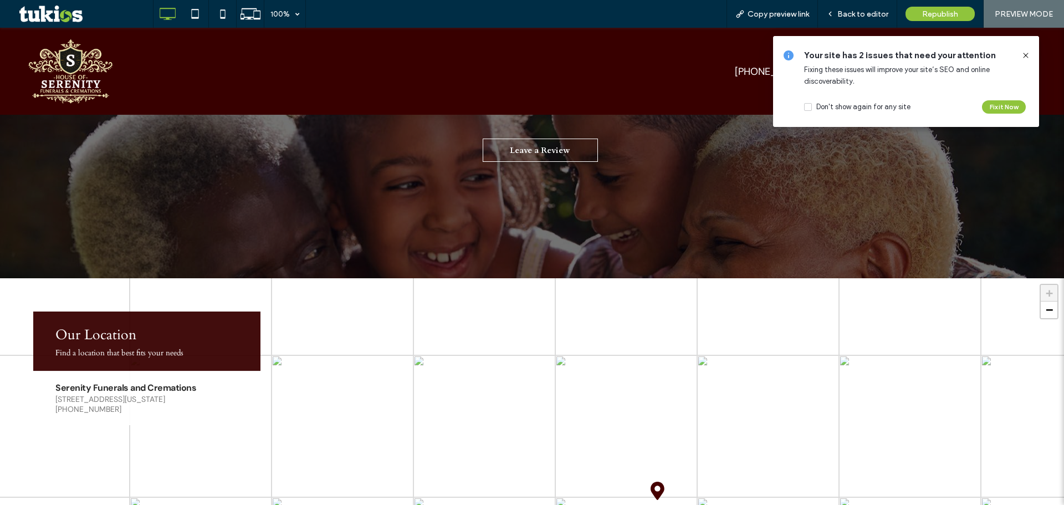
scroll to position [2174, 0]
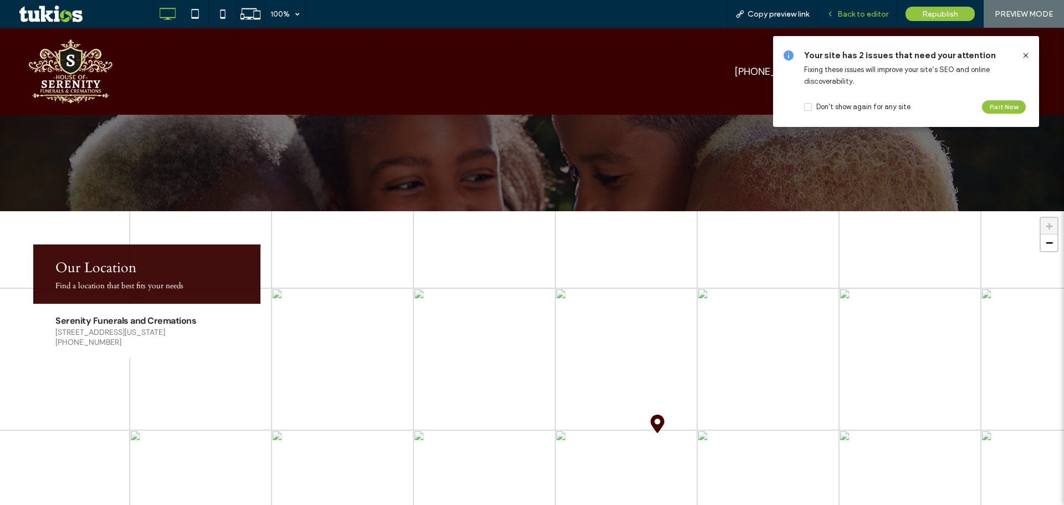
click at [867, 17] on span "Back to editor" at bounding box center [863, 13] width 51 height 9
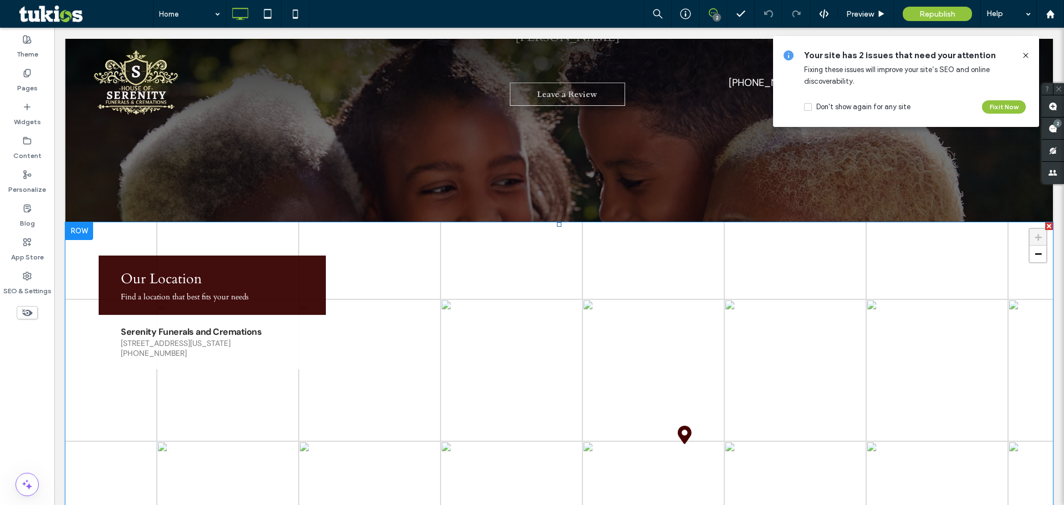
click at [416, 263] on span at bounding box center [559, 443] width 988 height 443
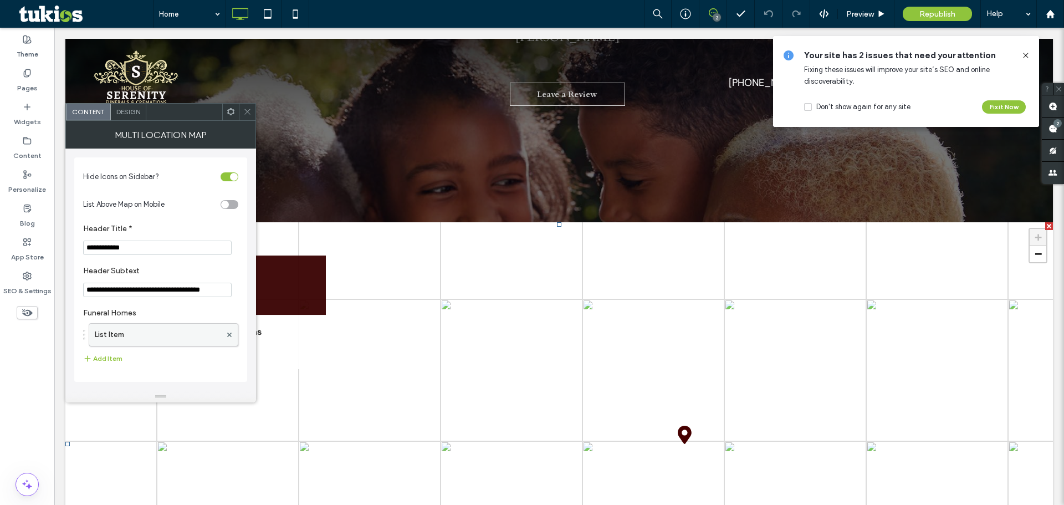
click at [139, 345] on label "List Item" at bounding box center [158, 335] width 126 height 22
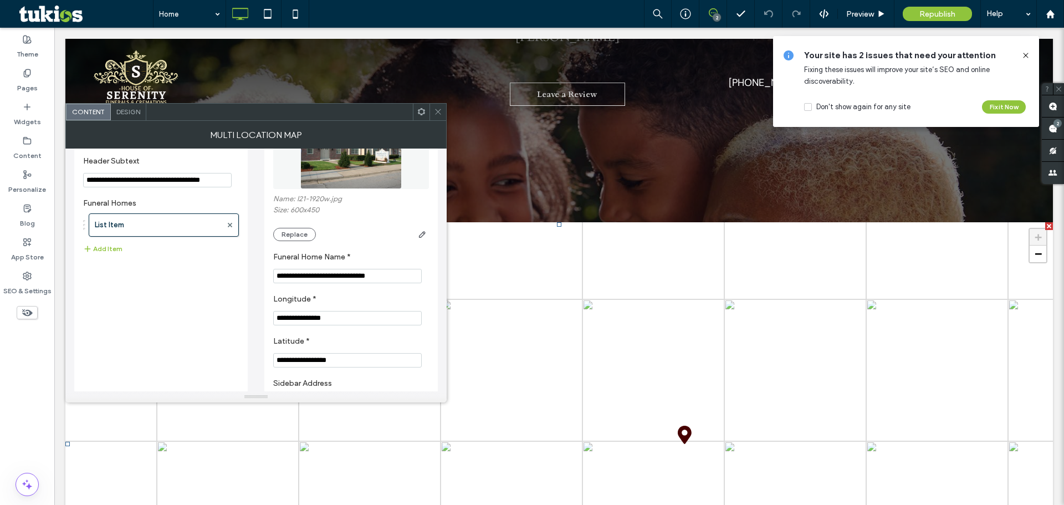
scroll to position [111, 0]
click at [369, 275] on input "**********" at bounding box center [347, 275] width 149 height 14
paste input "*******"
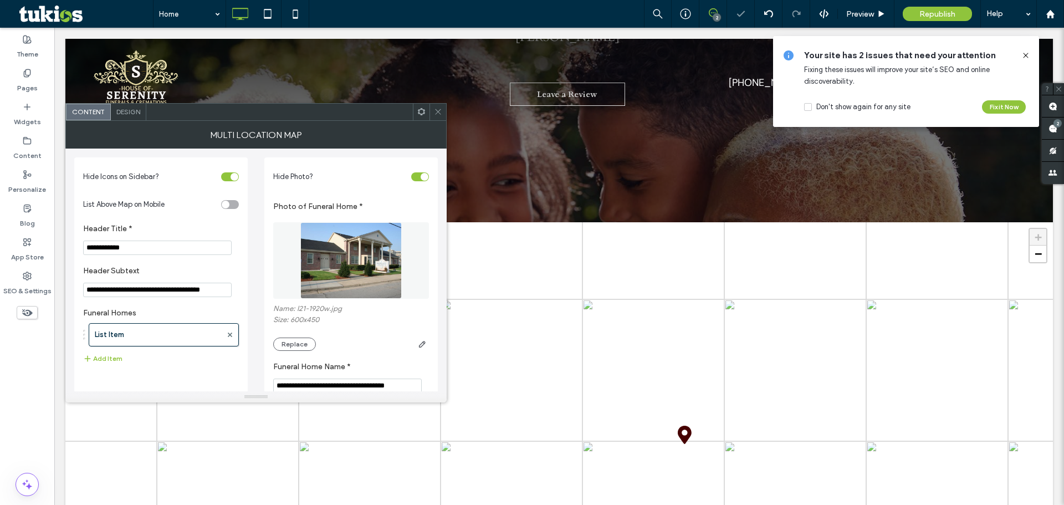
type input "**********"
click at [366, 330] on div "Name: l21-1920w.jpg Size: 600x450 Replace" at bounding box center [351, 327] width 156 height 47
click at [437, 105] on span at bounding box center [438, 112] width 8 height 17
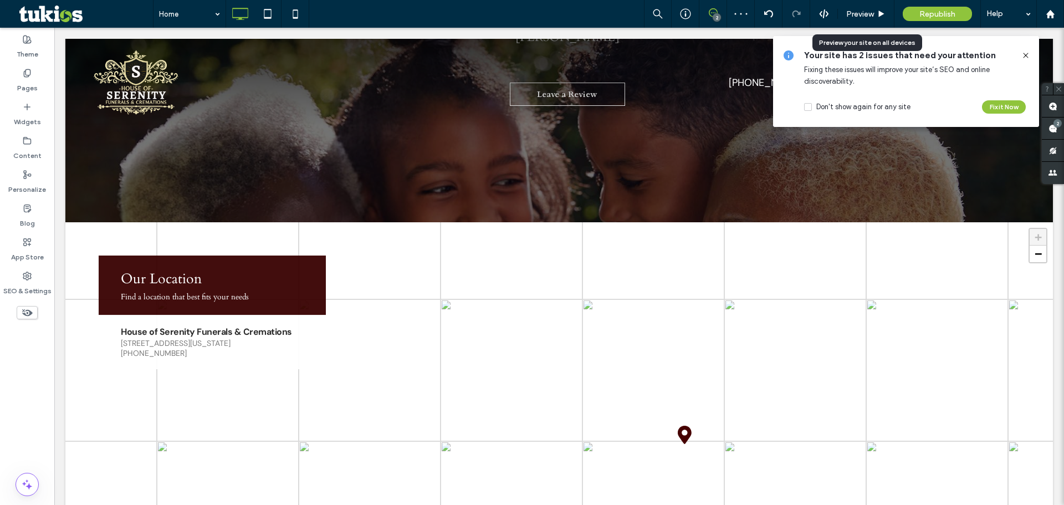
click at [867, 11] on span "Preview" at bounding box center [860, 13] width 28 height 9
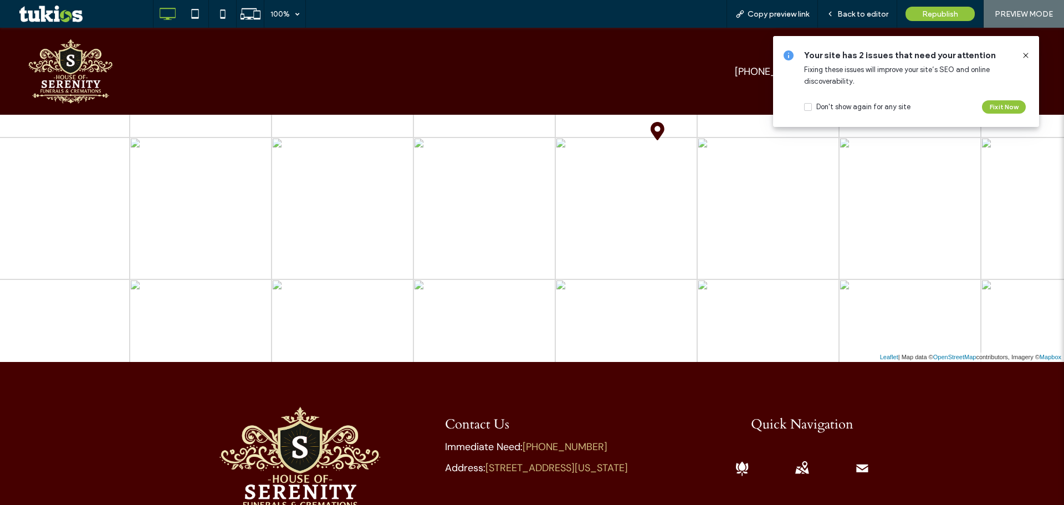
scroll to position [2522, 0]
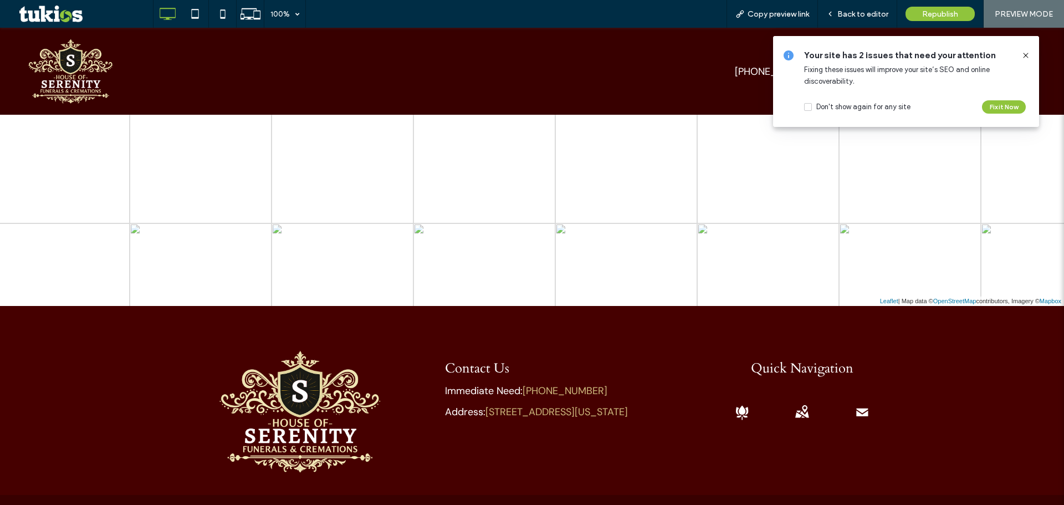
click at [1024, 60] on span at bounding box center [1026, 55] width 9 height 12
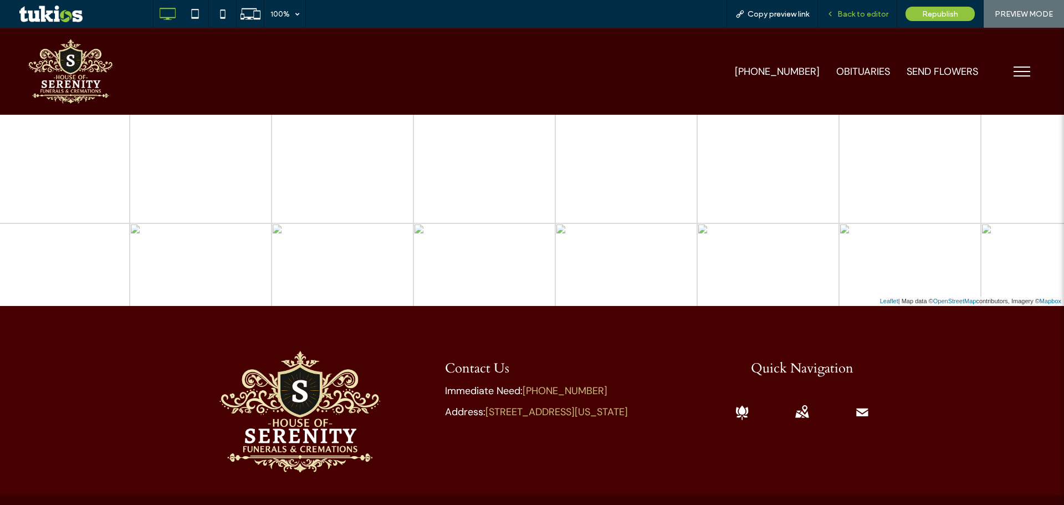
click at [884, 22] on div "Back to editor" at bounding box center [857, 14] width 79 height 28
click at [842, 12] on span "Back to editor" at bounding box center [863, 13] width 51 height 9
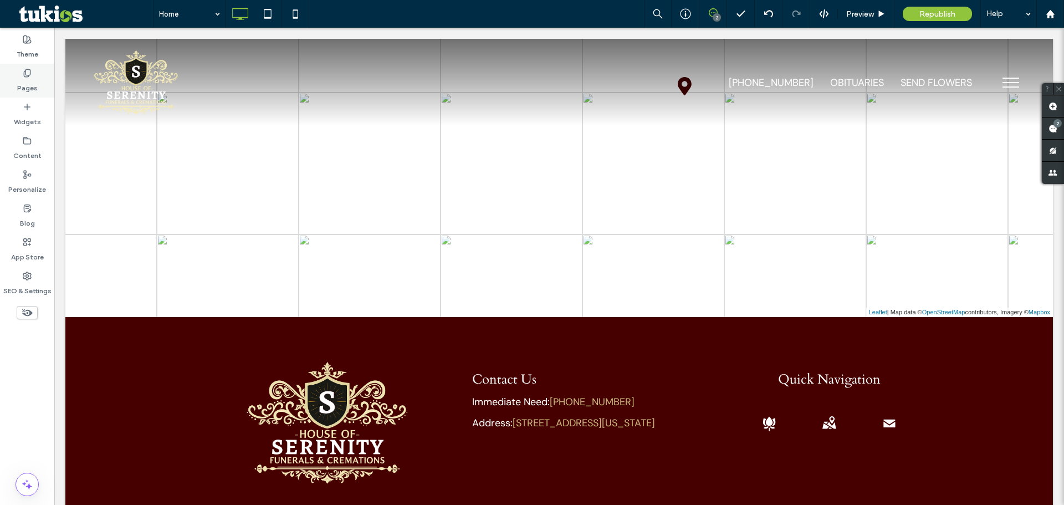
click at [33, 93] on div "Pages" at bounding box center [27, 81] width 54 height 34
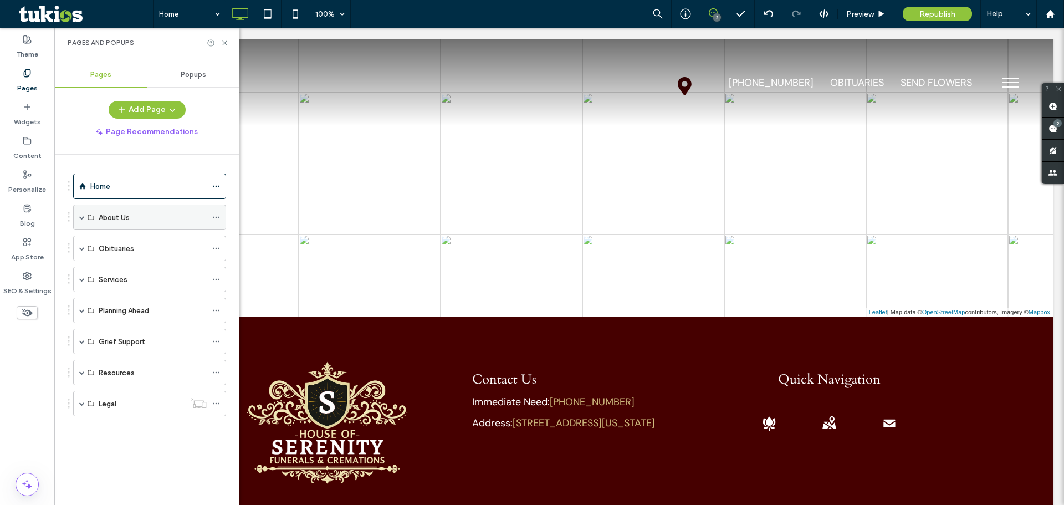
drag, startPoint x: 78, startPoint y: 217, endPoint x: 83, endPoint y: 217, distance: 5.6
click at [78, 217] on div "About Us" at bounding box center [149, 218] width 153 height 26
click at [81, 211] on span at bounding box center [82, 217] width 6 height 24
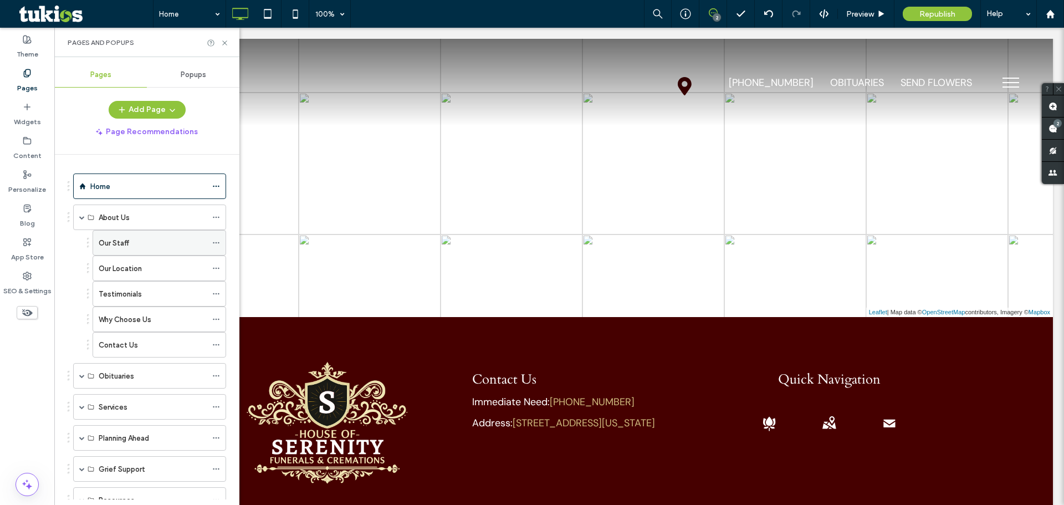
click at [120, 236] on div "Our Staff" at bounding box center [153, 243] width 108 height 24
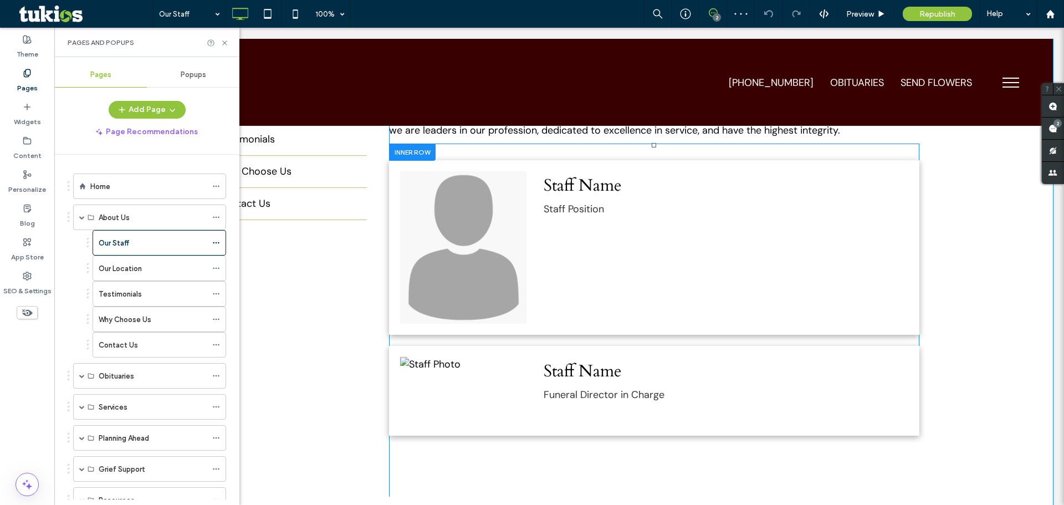
scroll to position [443, 0]
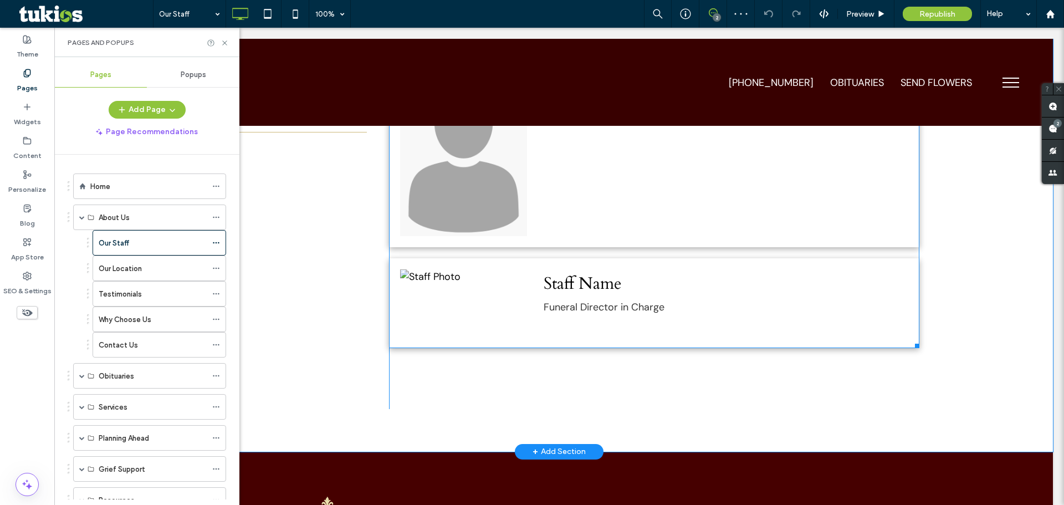
click at [539, 322] on span at bounding box center [654, 211] width 531 height 276
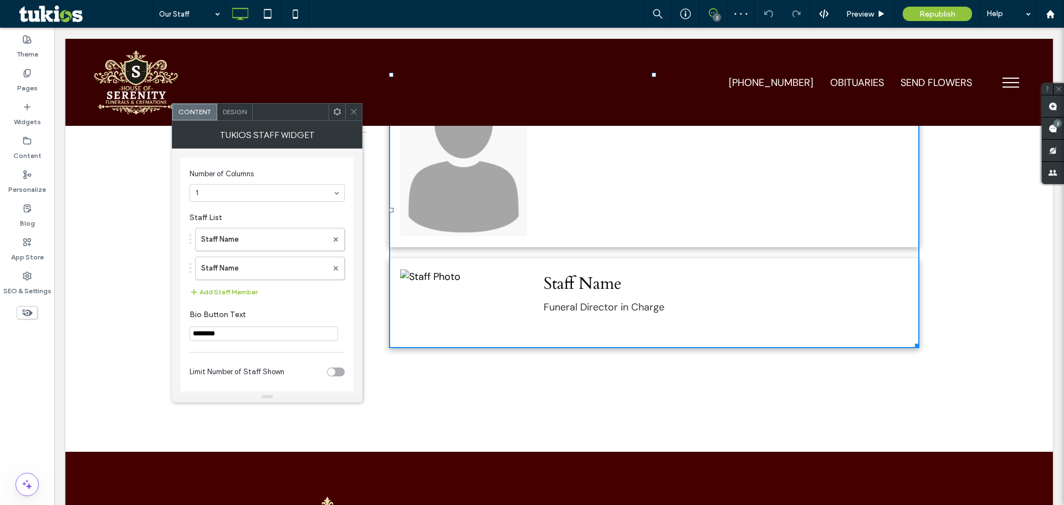
click at [234, 282] on div "Staff Name Staff Name Add Staff Member" at bounding box center [267, 263] width 155 height 82
click at [230, 263] on label "Staff Name" at bounding box center [264, 268] width 126 height 22
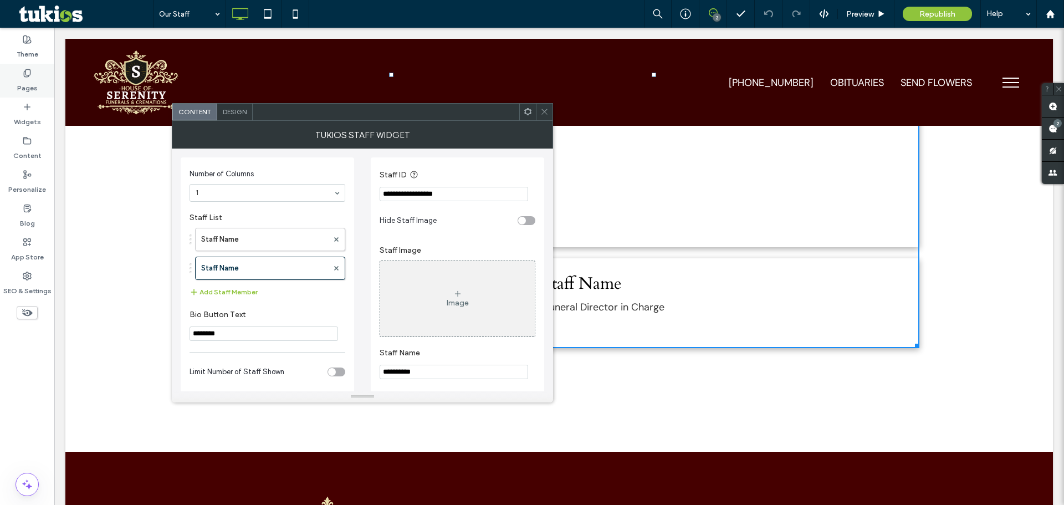
click at [19, 85] on label "Pages" at bounding box center [27, 86] width 21 height 16
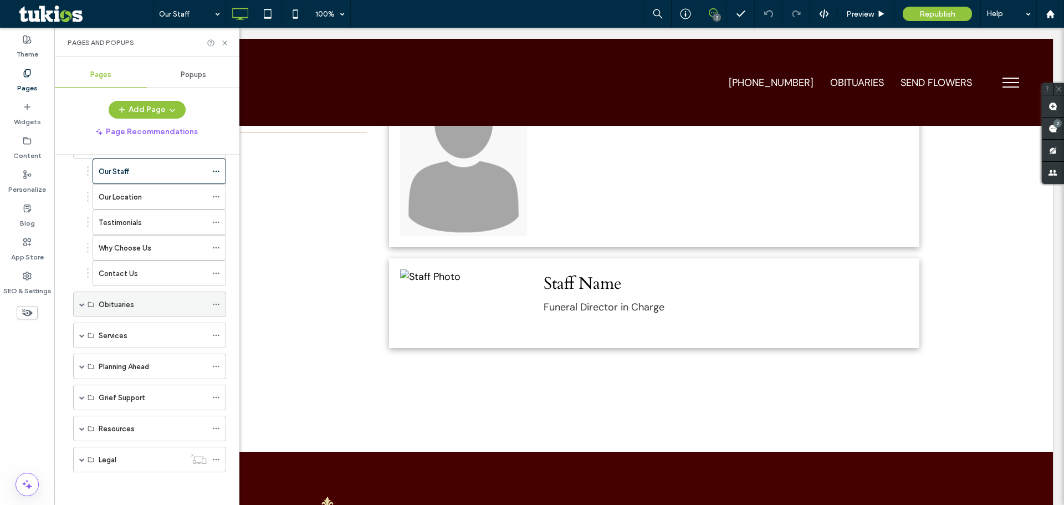
scroll to position [72, 0]
click at [79, 366] on span at bounding box center [82, 366] width 6 height 6
click at [98, 383] on div "Planning Ahead" at bounding box center [160, 392] width 134 height 26
click at [104, 385] on div "Planning Ahead" at bounding box center [153, 391] width 108 height 24
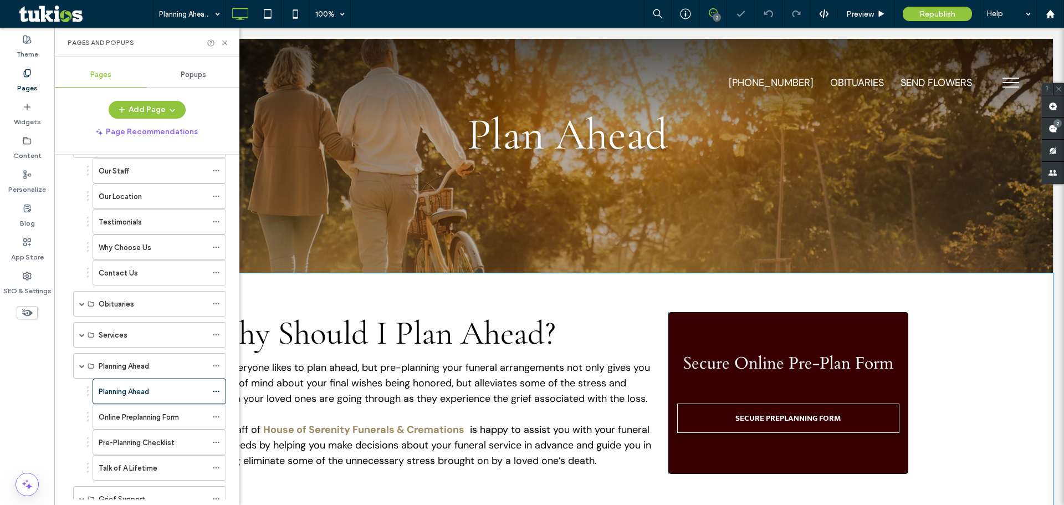
scroll to position [111, 0]
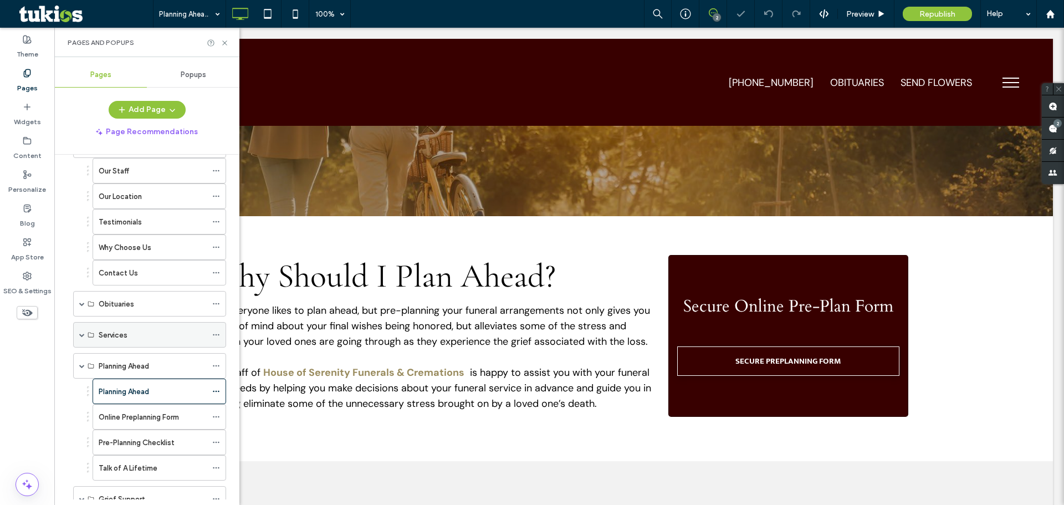
click at [84, 337] on div "Services" at bounding box center [149, 335] width 153 height 26
click at [81, 337] on span at bounding box center [82, 335] width 6 height 6
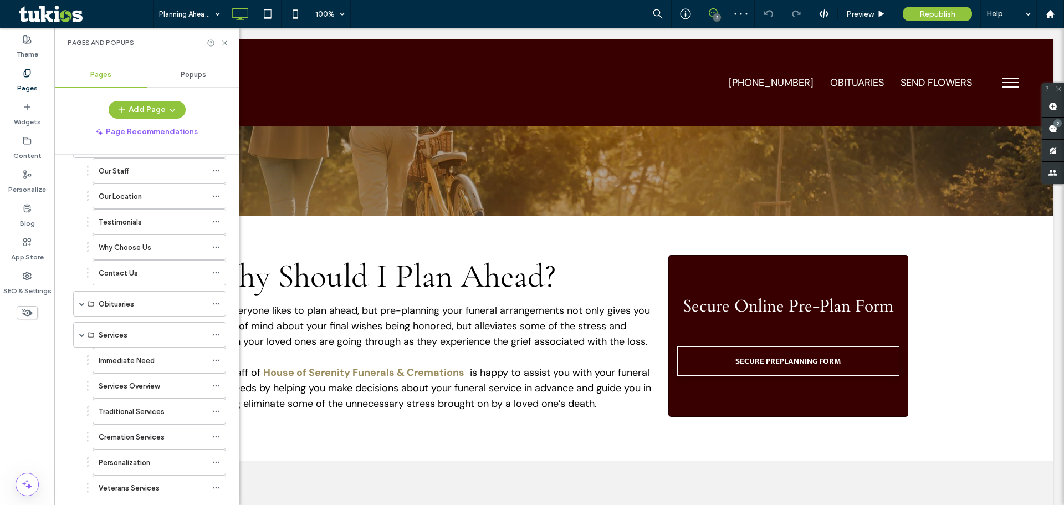
click at [135, 369] on div "Immediate Need" at bounding box center [153, 360] width 108 height 24
click at [146, 385] on div at bounding box center [532, 252] width 1064 height 505
click at [146, 385] on div "Immediate Need 100% 2 Preview Republish Help Site Comments Team & Clients Autom…" at bounding box center [532, 252] width 1064 height 505
click at [146, 385] on label "Services Overview" at bounding box center [129, 385] width 61 height 19
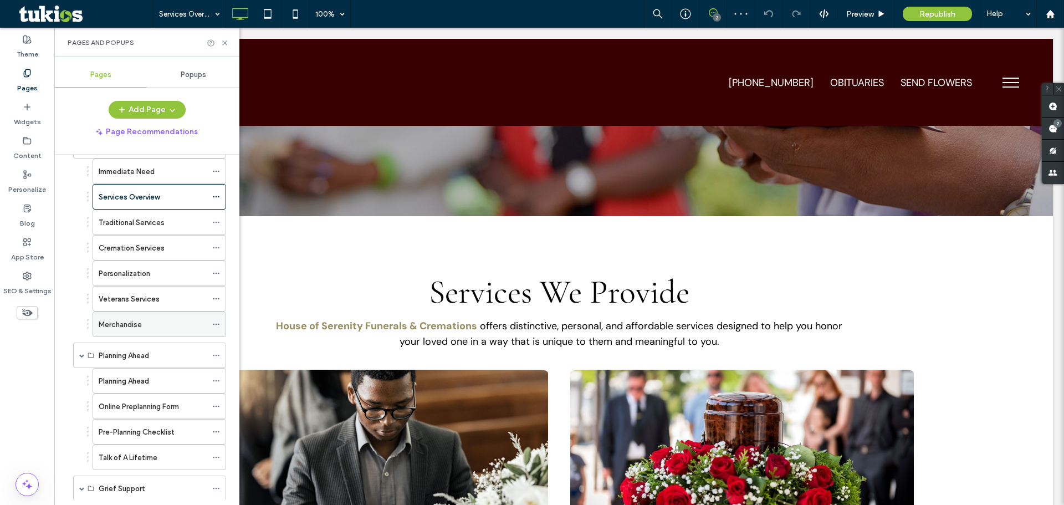
scroll to position [353, 0]
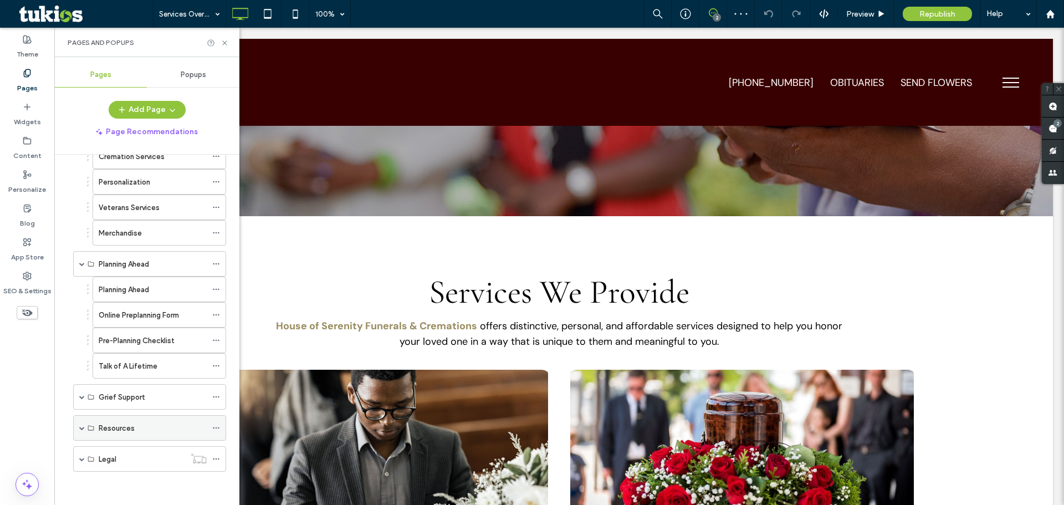
click at [81, 430] on span at bounding box center [82, 428] width 6 height 6
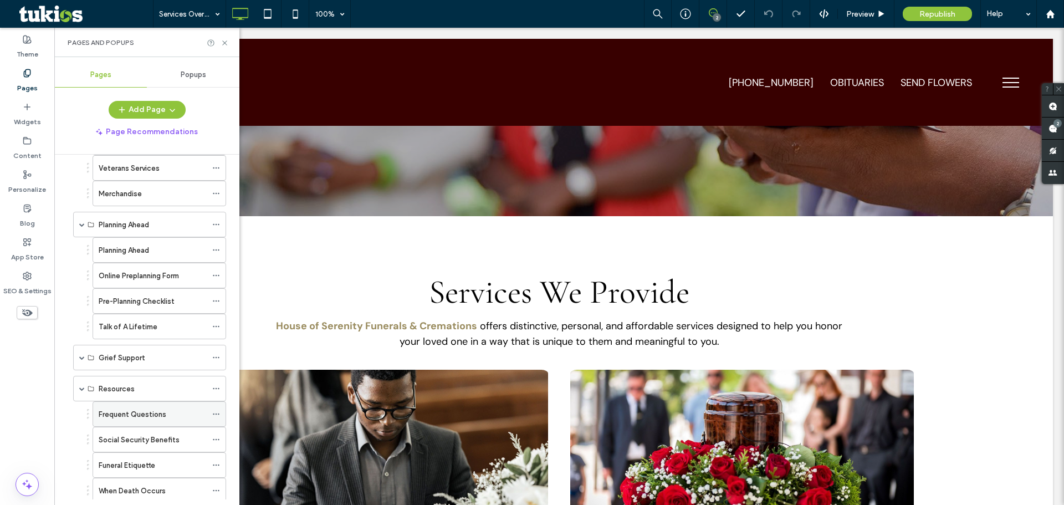
scroll to position [455, 0]
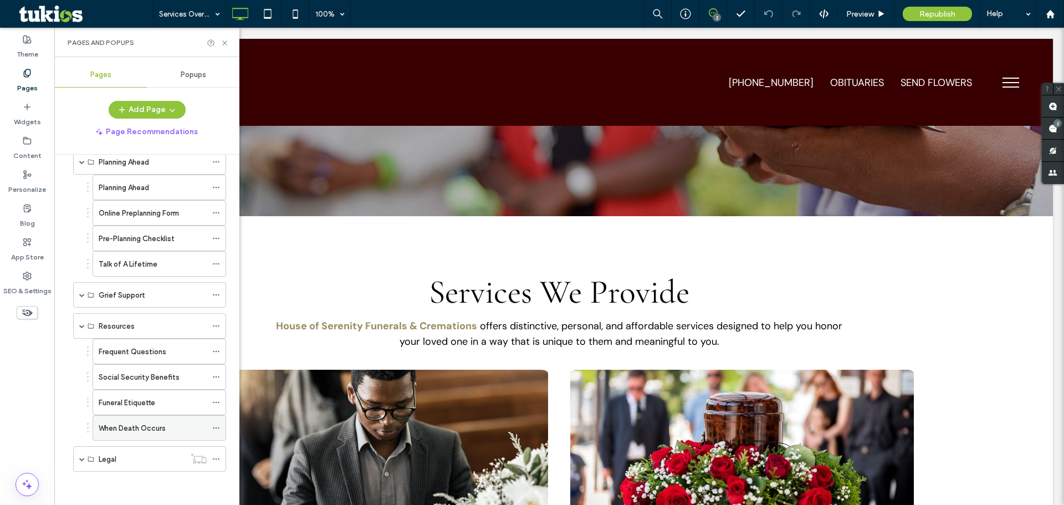
drag, startPoint x: 144, startPoint y: 419, endPoint x: 159, endPoint y: 416, distance: 15.3
click at [144, 420] on div "When Death Occurs" at bounding box center [153, 428] width 108 height 24
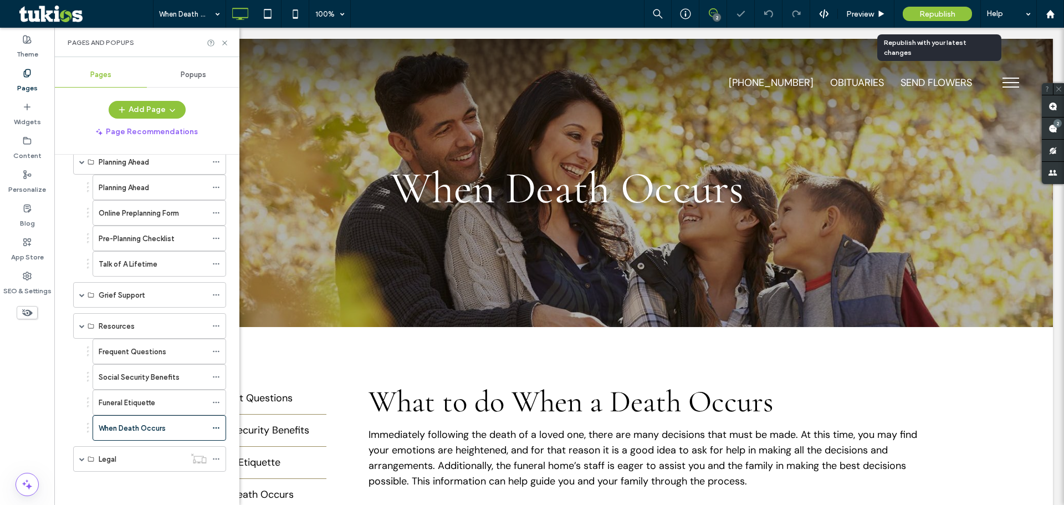
click at [926, 18] on span "Republish" at bounding box center [938, 13] width 36 height 9
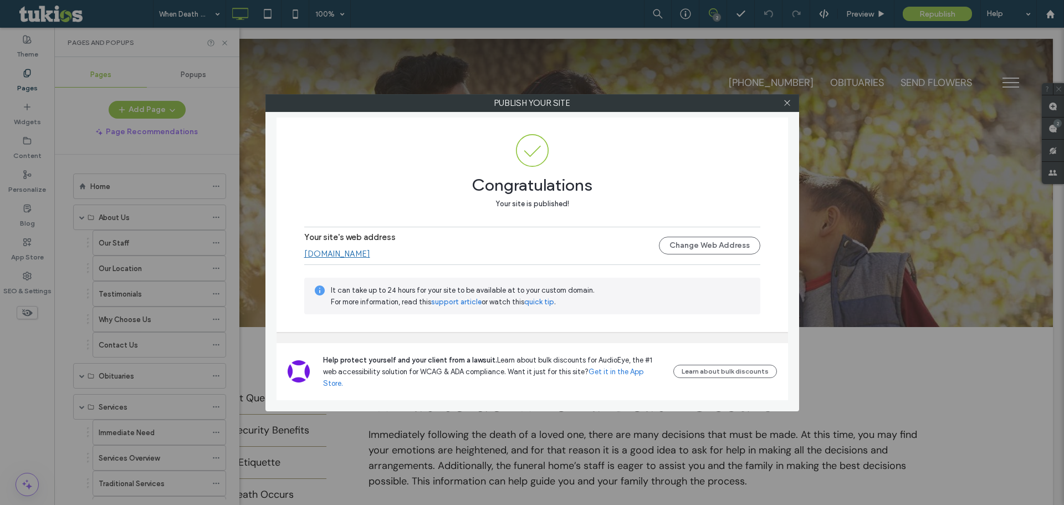
scroll to position [455, 0]
click at [35, 387] on div "Publish your site Congratulations Your site is published! Your site's web addre…" at bounding box center [532, 252] width 1064 height 505
click at [787, 102] on icon at bounding box center [787, 103] width 8 height 8
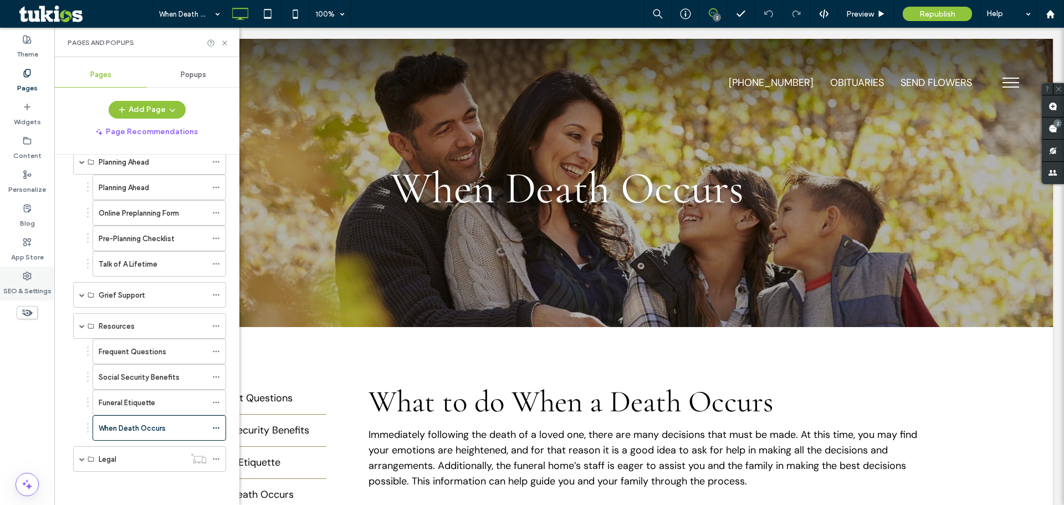
click at [23, 276] on icon at bounding box center [27, 276] width 9 height 9
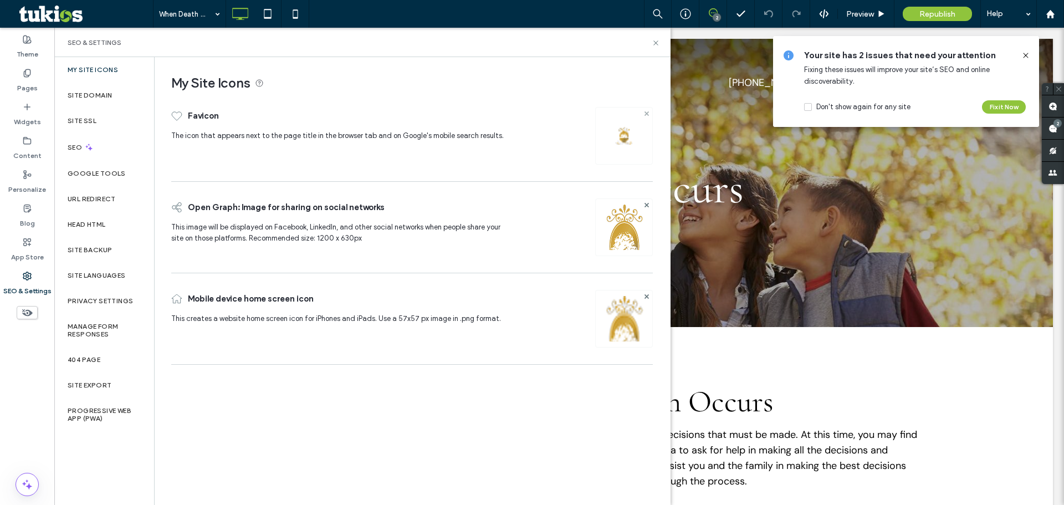
click at [646, 114] on use at bounding box center [646, 113] width 4 height 4
click at [644, 294] on div at bounding box center [646, 294] width 9 height 9
click at [645, 294] on use at bounding box center [646, 295] width 4 height 4
click at [628, 120] on div "Image" at bounding box center [624, 135] width 55 height 53
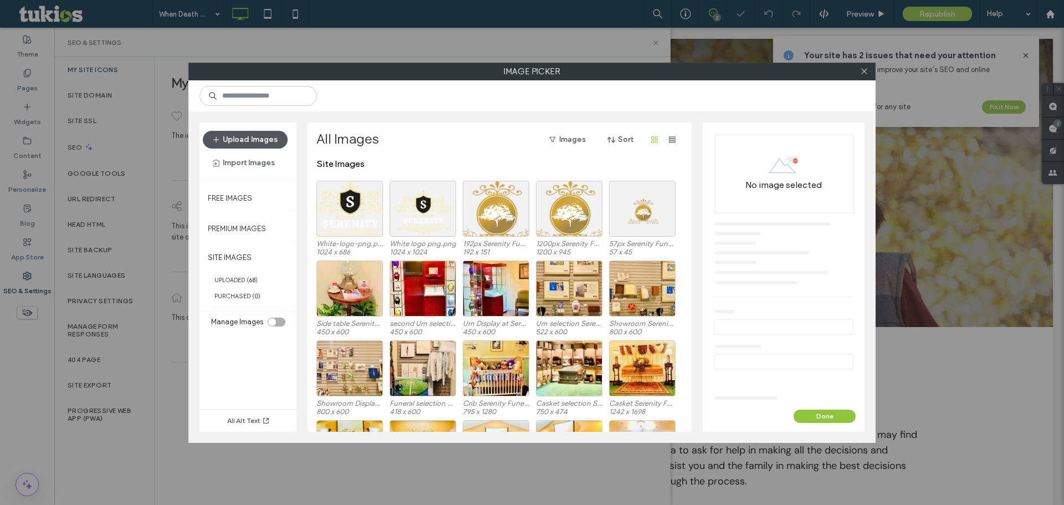
click at [244, 141] on button "Upload Images" at bounding box center [245, 140] width 85 height 18
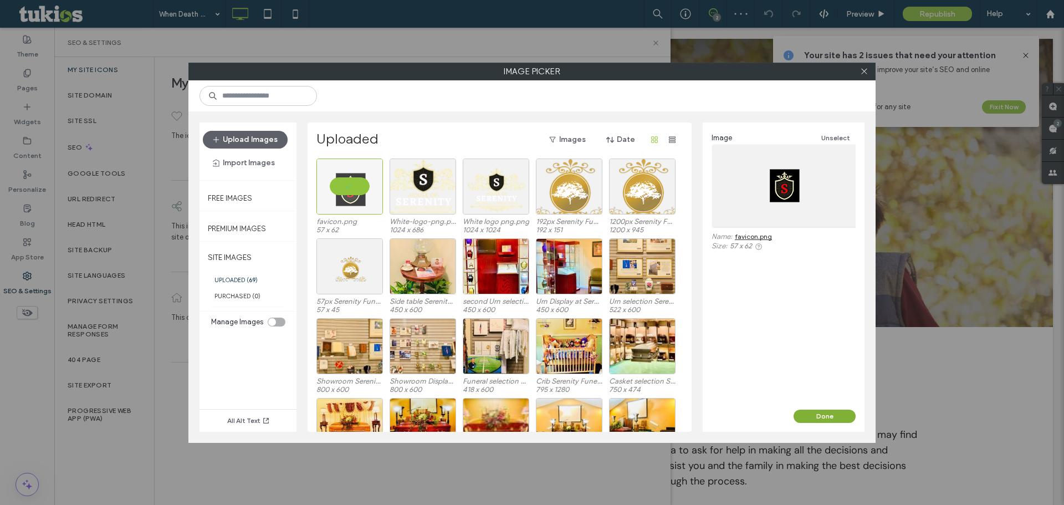
drag, startPoint x: 825, startPoint y: 422, endPoint x: 769, endPoint y: 392, distance: 64.0
click at [825, 422] on button "Done" at bounding box center [825, 416] width 62 height 13
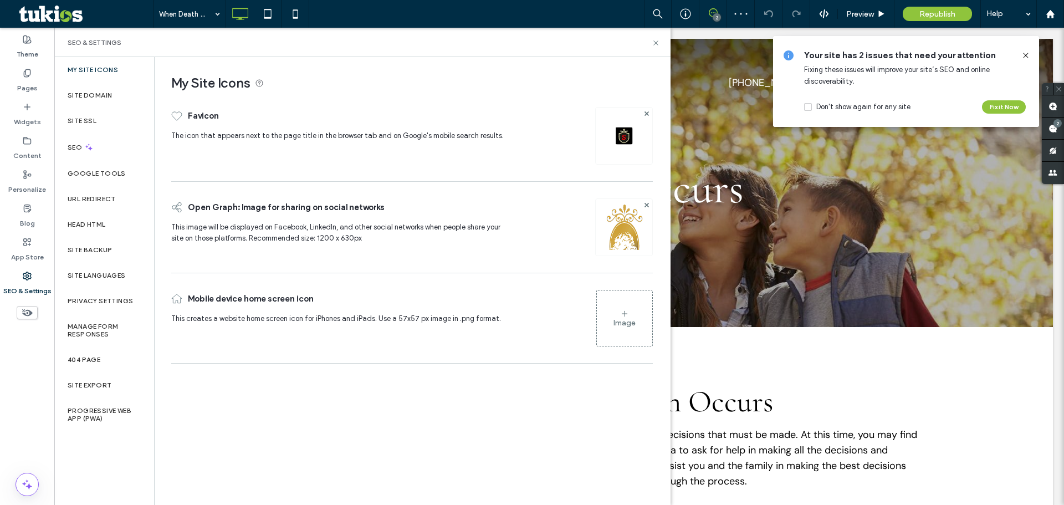
click at [639, 343] on figure "Image" at bounding box center [624, 318] width 57 height 57
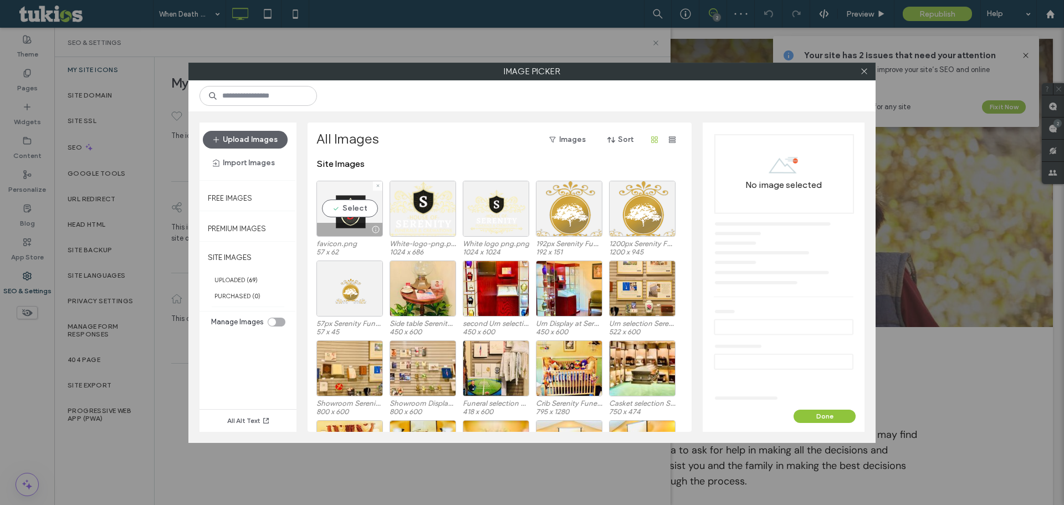
click at [341, 200] on div "Select" at bounding box center [350, 209] width 67 height 56
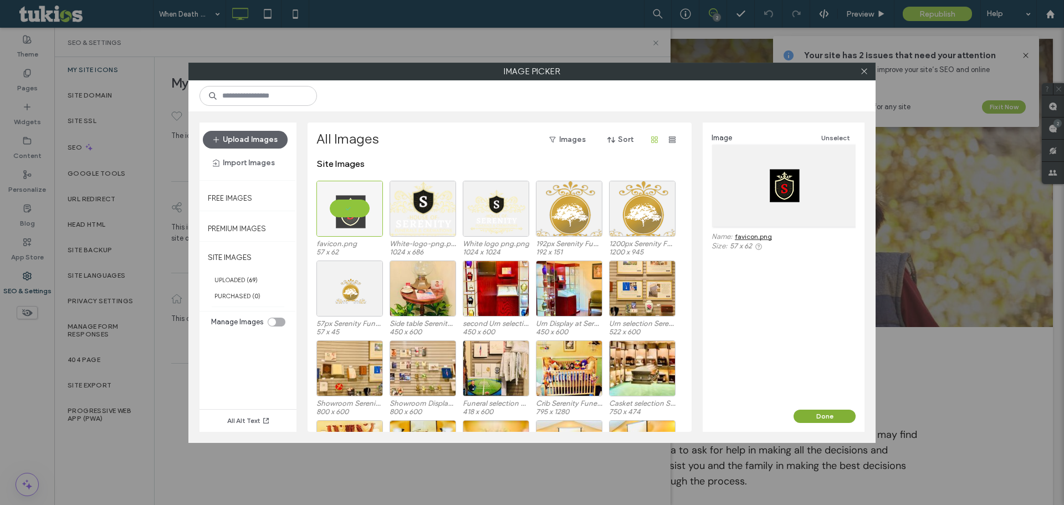
click at [815, 420] on button "Done" at bounding box center [825, 416] width 62 height 13
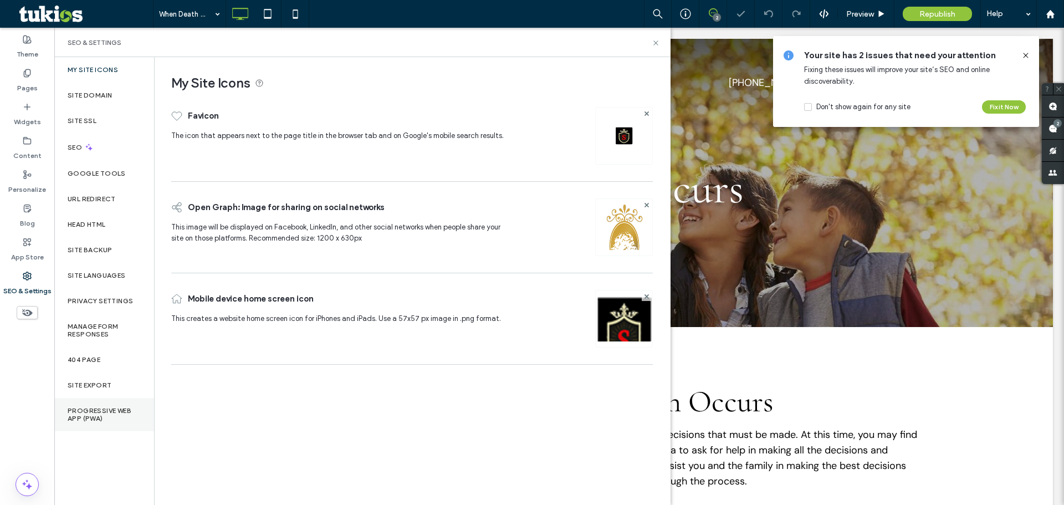
click at [90, 408] on label "Progressive Web App (PWA)" at bounding box center [104, 415] width 73 height 16
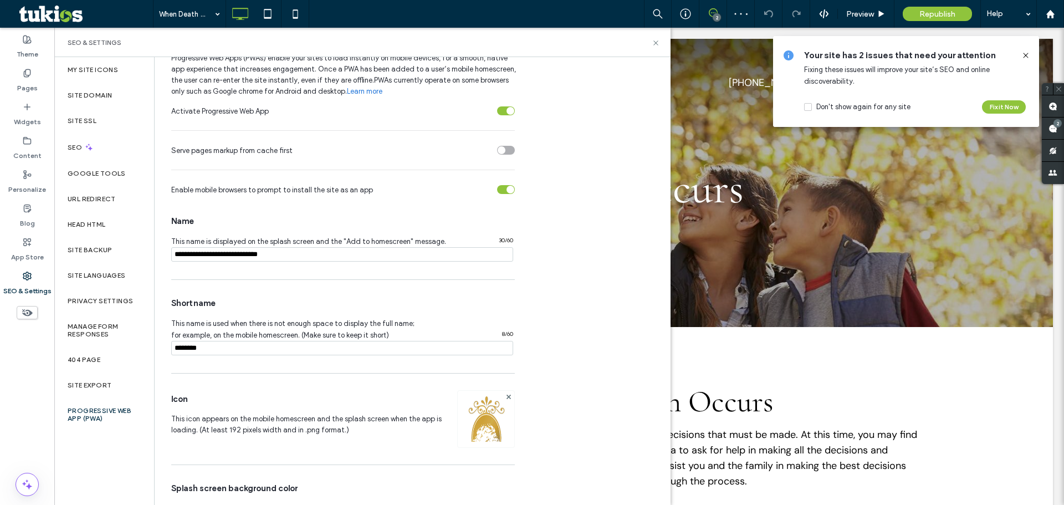
scroll to position [89, 0]
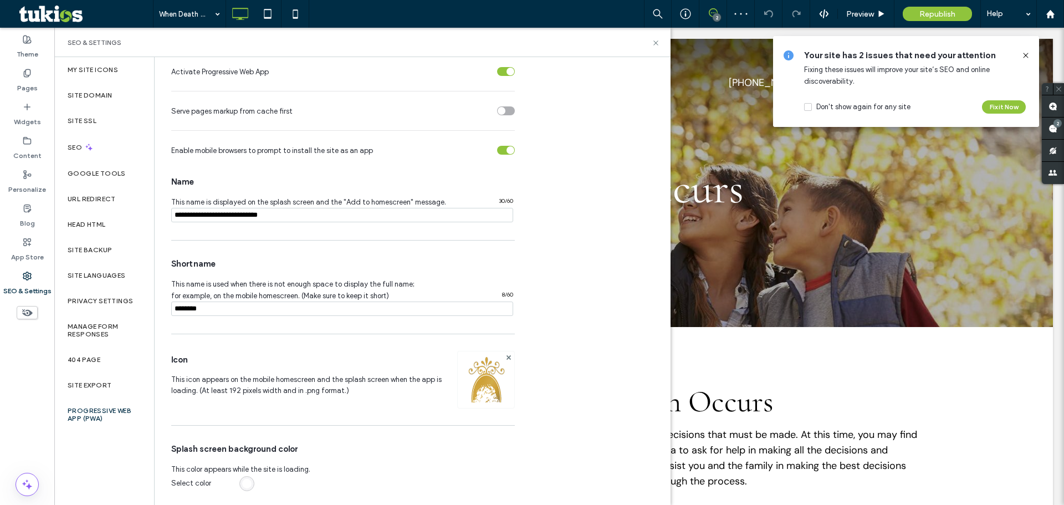
click at [513, 354] on div "Activate Progressive Web App Serve pages markup from cache first Enable mobile …" at bounding box center [412, 281] width 482 height 446
click at [511, 355] on icon at bounding box center [509, 357] width 4 height 4
click at [496, 387] on div "Image" at bounding box center [487, 384] width 22 height 9
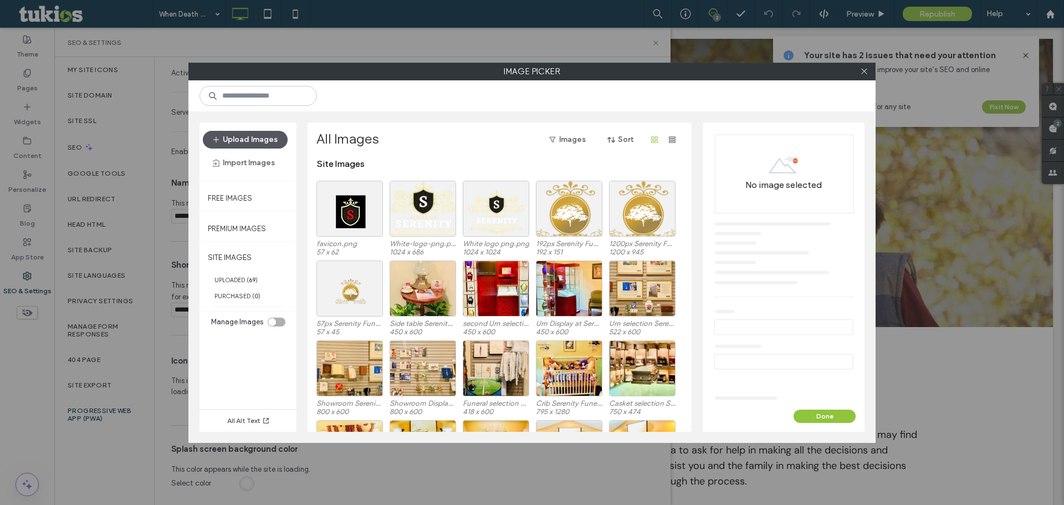
click at [253, 142] on button "Upload Images" at bounding box center [245, 140] width 85 height 18
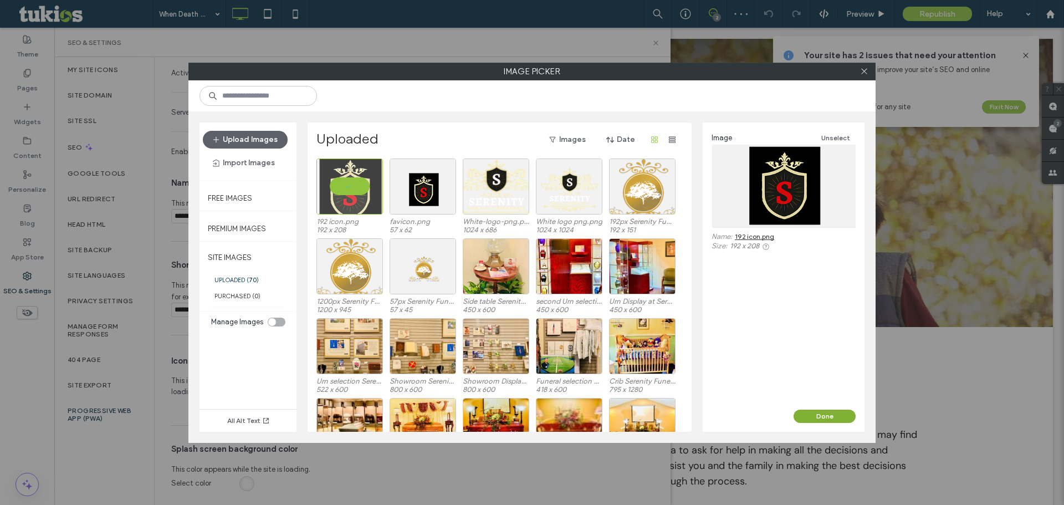
drag, startPoint x: 842, startPoint y: 420, endPoint x: 794, endPoint y: 386, distance: 58.4
click at [842, 420] on button "Done" at bounding box center [825, 416] width 62 height 13
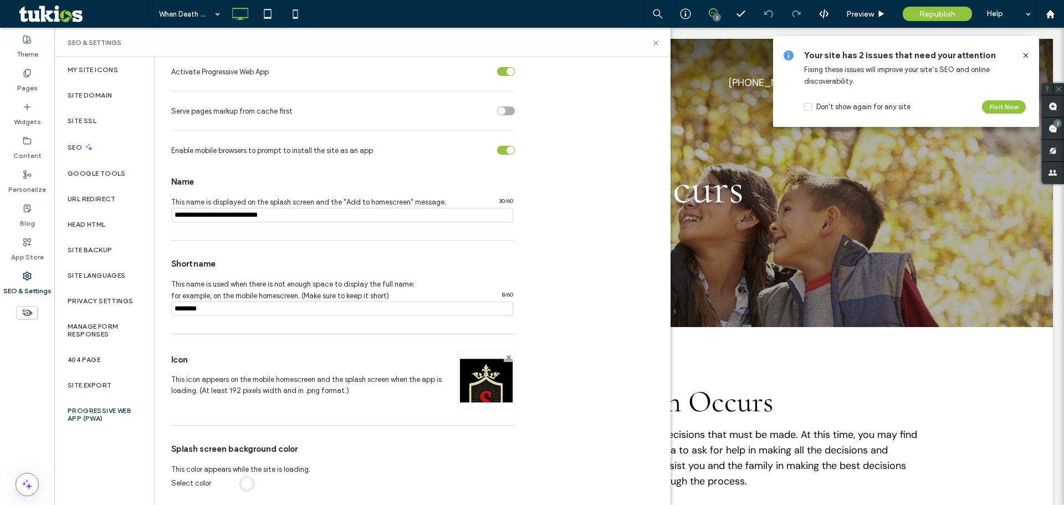
click at [339, 220] on input "notEmpty" at bounding box center [342, 215] width 342 height 14
paste input "**********"
type input "**********"
click at [305, 311] on input "notEmpty" at bounding box center [342, 309] width 342 height 14
paste input "**********"
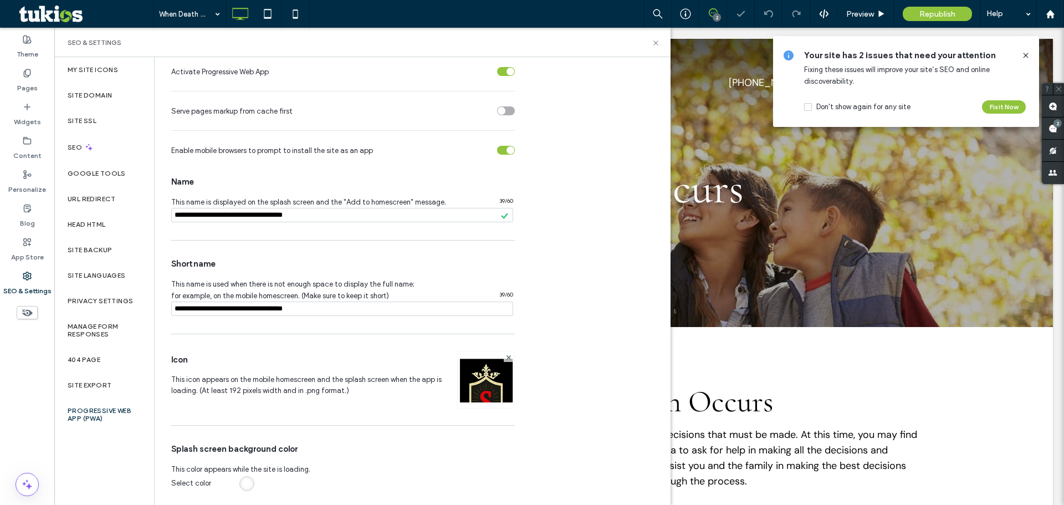
drag, startPoint x: 233, startPoint y: 311, endPoint x: 623, endPoint y: 315, distance: 389.7
click at [478, 315] on input "notEmpty" at bounding box center [342, 309] width 342 height 14
click at [206, 308] on input "notEmpty" at bounding box center [342, 309] width 342 height 14
type input "**********"
click at [404, 353] on div "Icon" at bounding box center [314, 359] width 286 height 29
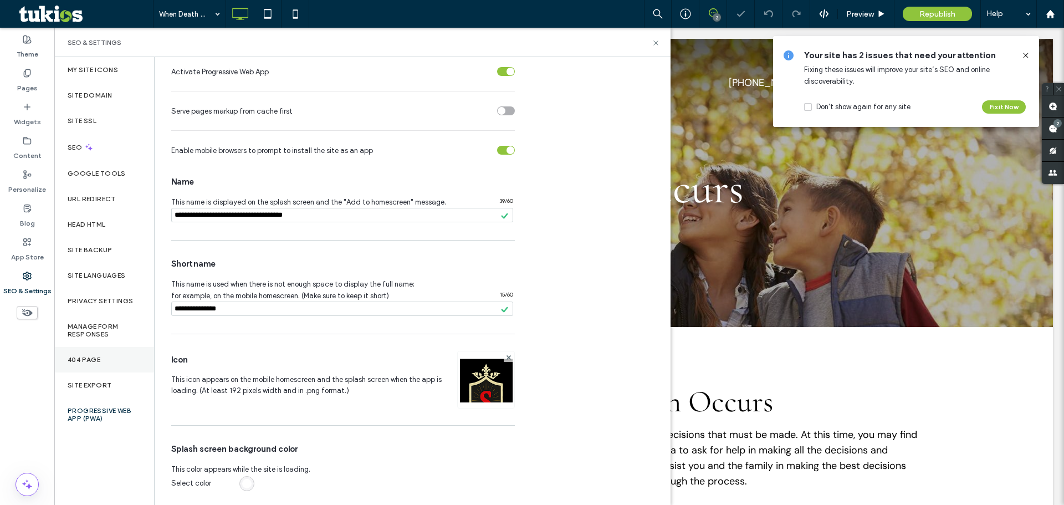
click at [96, 359] on label "404 Page" at bounding box center [84, 360] width 33 height 8
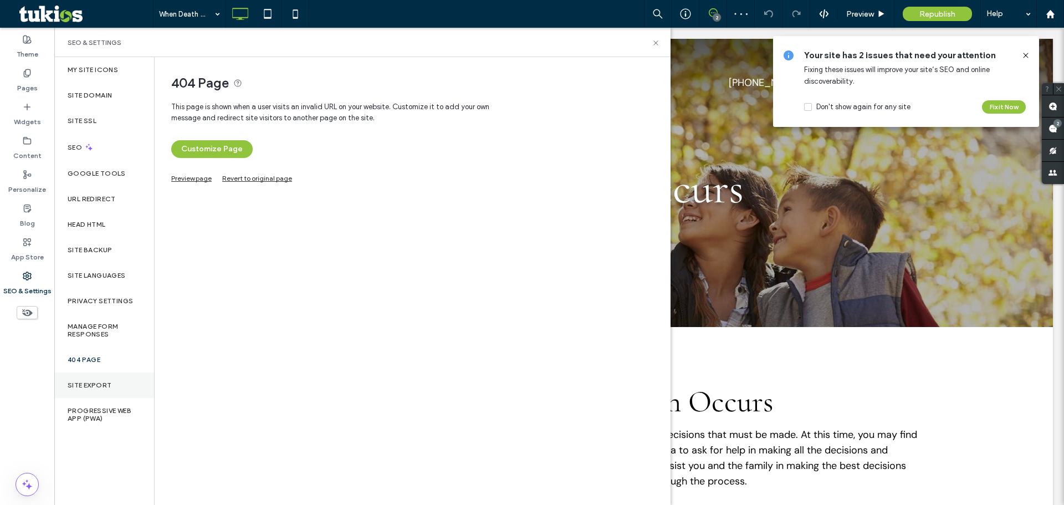
click at [130, 389] on div "Site Export" at bounding box center [104, 386] width 100 height 26
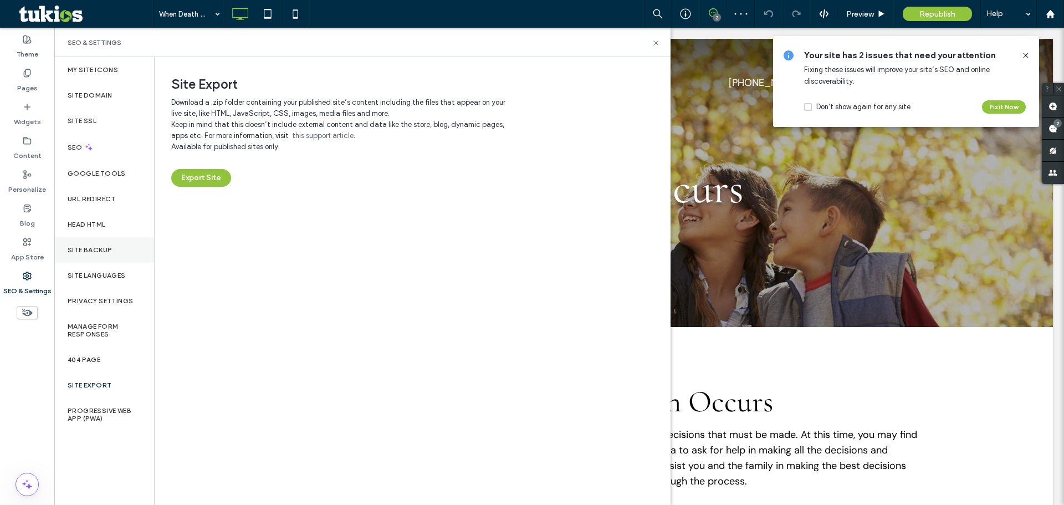
click at [106, 244] on div "Site Backup" at bounding box center [104, 250] width 100 height 26
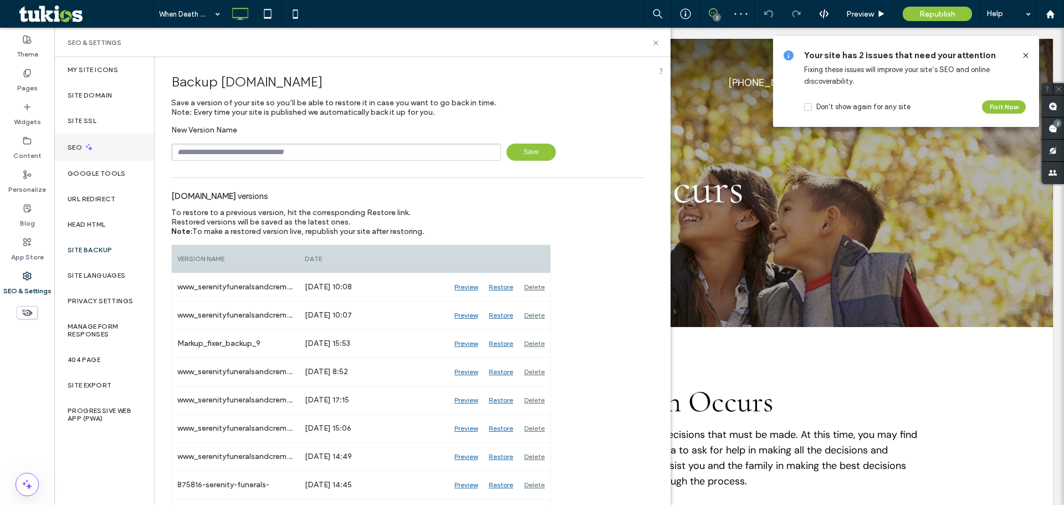
click at [110, 140] on div "SEO" at bounding box center [104, 147] width 100 height 27
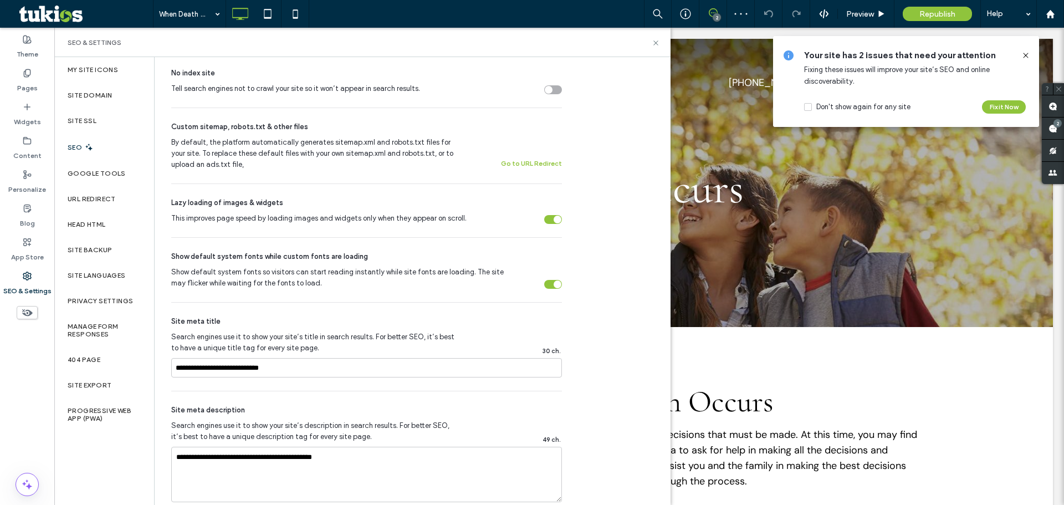
scroll to position [388, 0]
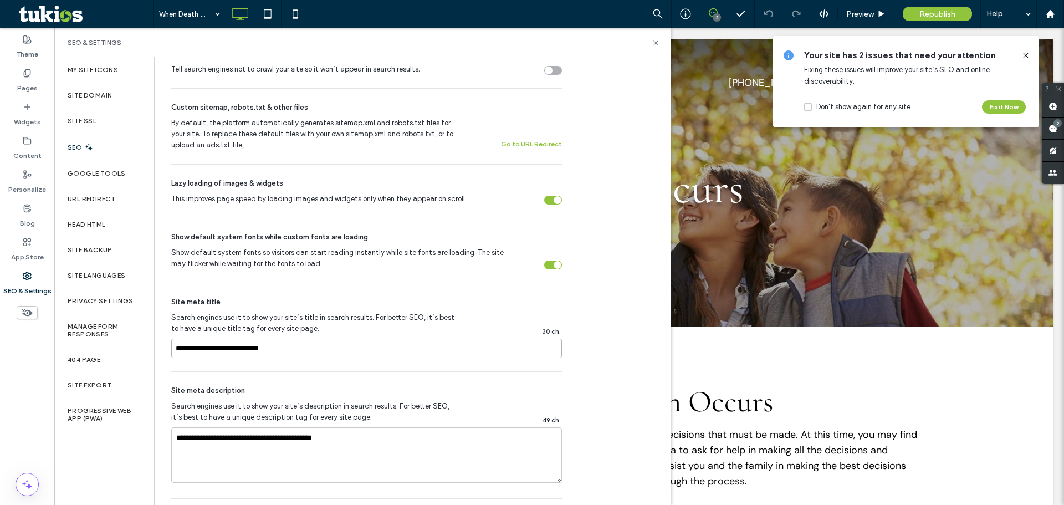
click at [333, 342] on input "**********" at bounding box center [366, 348] width 391 height 19
paste input "*********"
type input "**********"
click at [324, 429] on textarea "**********" at bounding box center [366, 454] width 391 height 55
click at [83, 44] on span "SEO & Settings" at bounding box center [95, 42] width 54 height 9
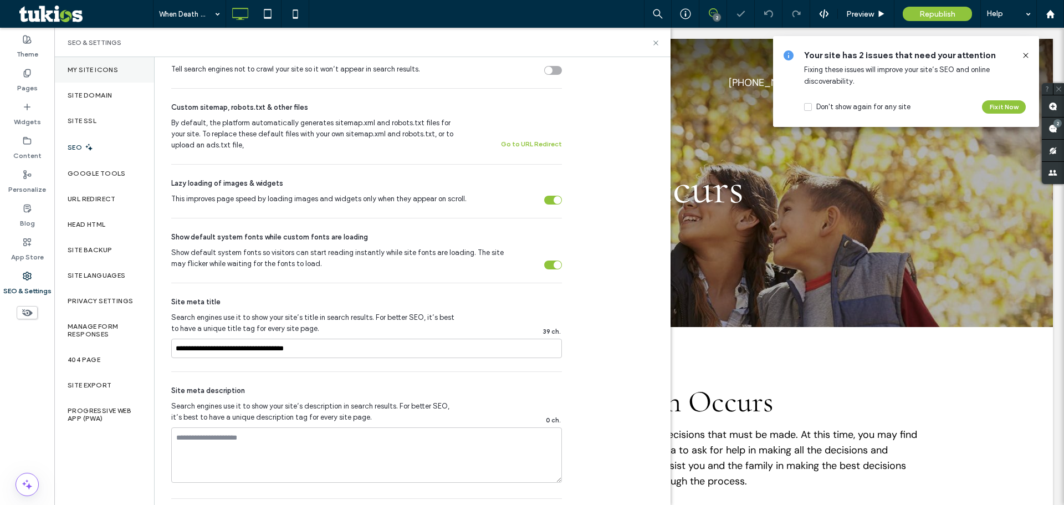
click at [96, 63] on div "My Site Icons" at bounding box center [104, 70] width 100 height 26
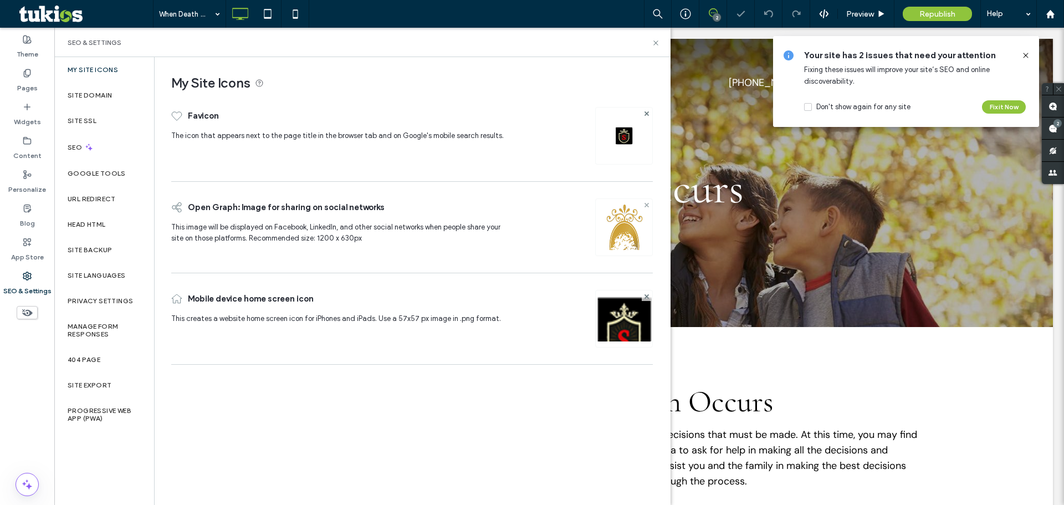
click at [645, 203] on icon at bounding box center [647, 205] width 4 height 4
click at [627, 205] on div "Image" at bounding box center [624, 226] width 55 height 53
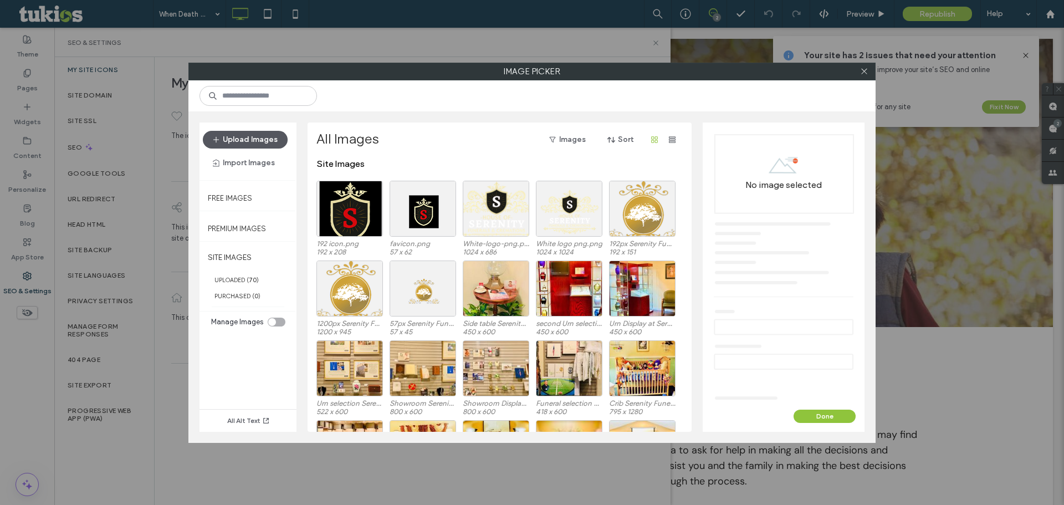
click at [256, 145] on button "Upload Images" at bounding box center [245, 140] width 85 height 18
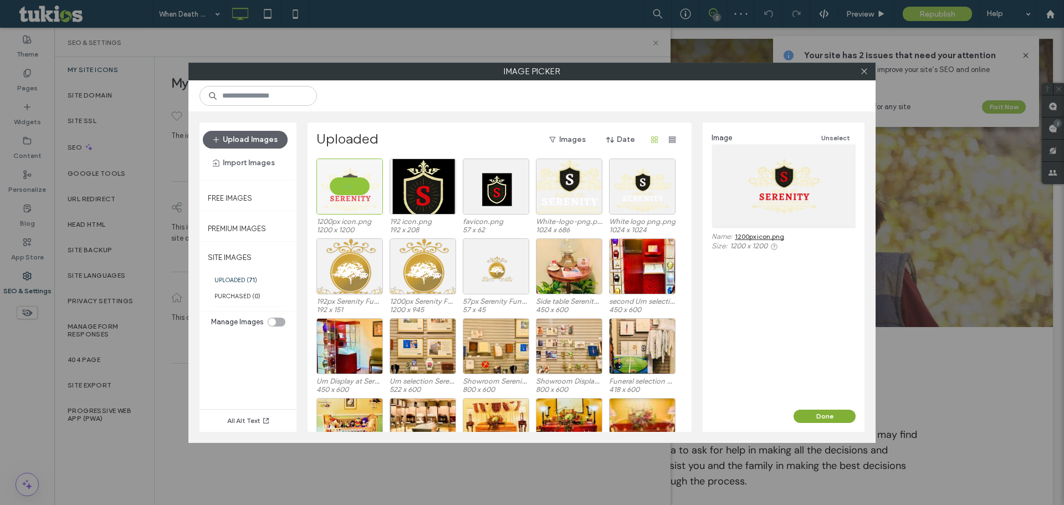
click at [798, 414] on button "Done" at bounding box center [825, 416] width 62 height 13
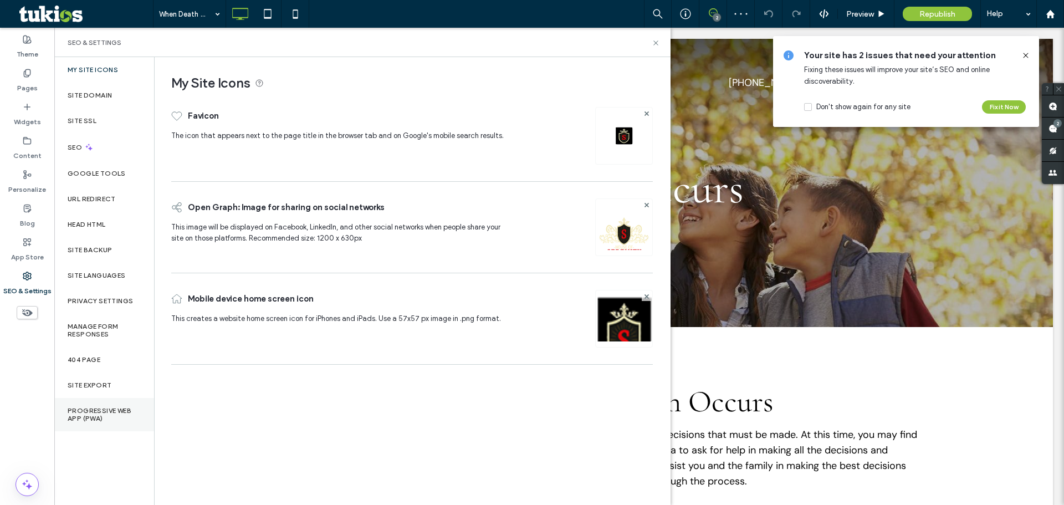
click at [120, 405] on div "Progressive Web App (PWA)" at bounding box center [104, 414] width 100 height 33
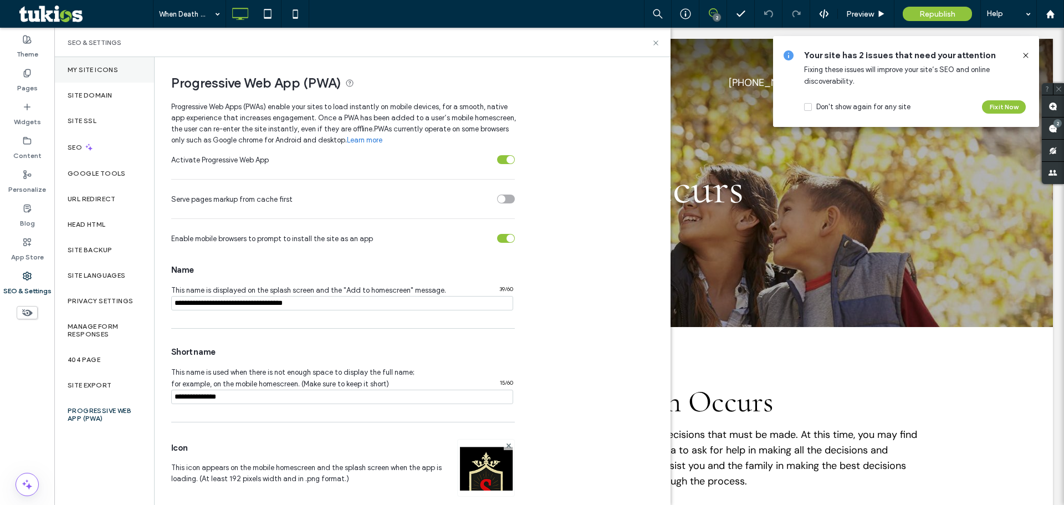
click at [118, 77] on div "My Site Icons" at bounding box center [104, 70] width 100 height 26
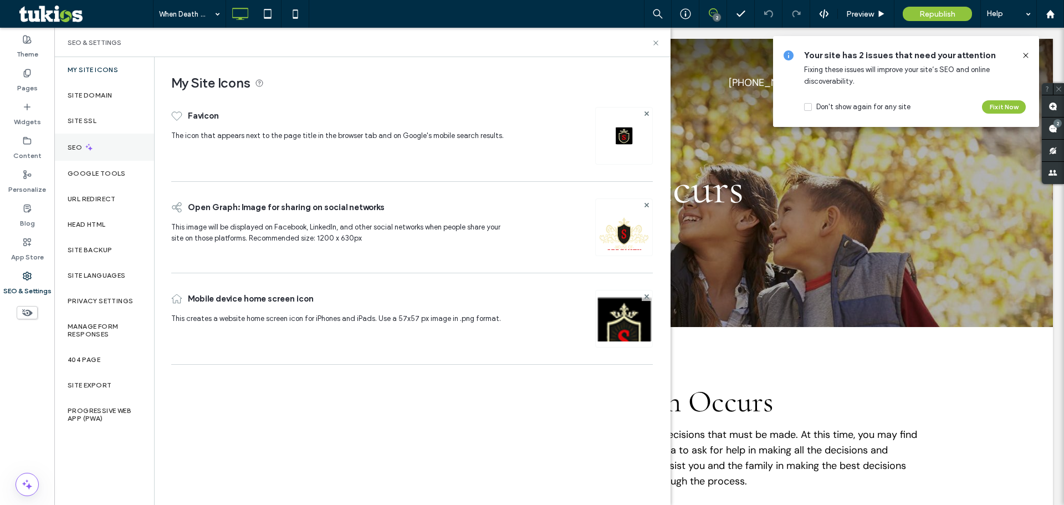
click at [108, 150] on div "SEO" at bounding box center [104, 147] width 100 height 27
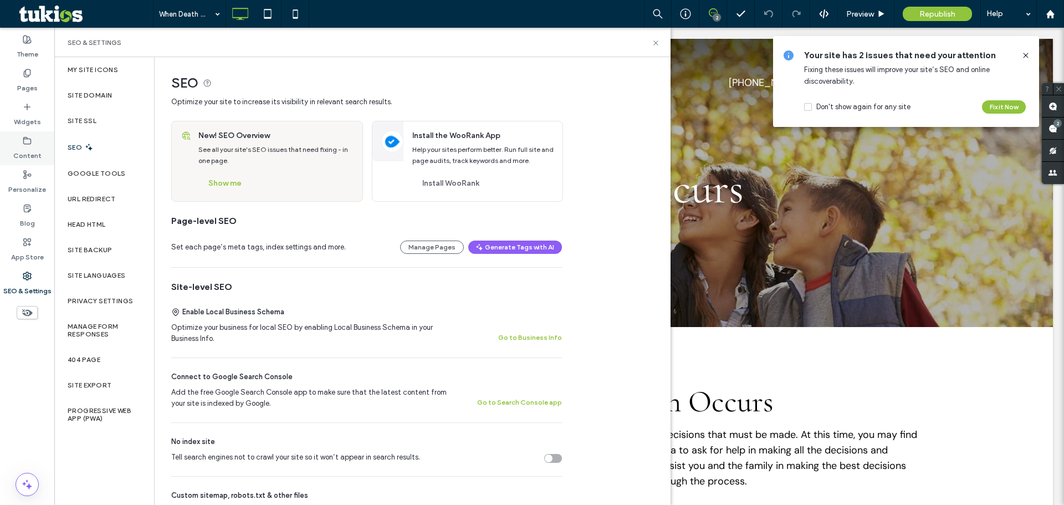
click at [31, 156] on label "Content" at bounding box center [27, 153] width 28 height 16
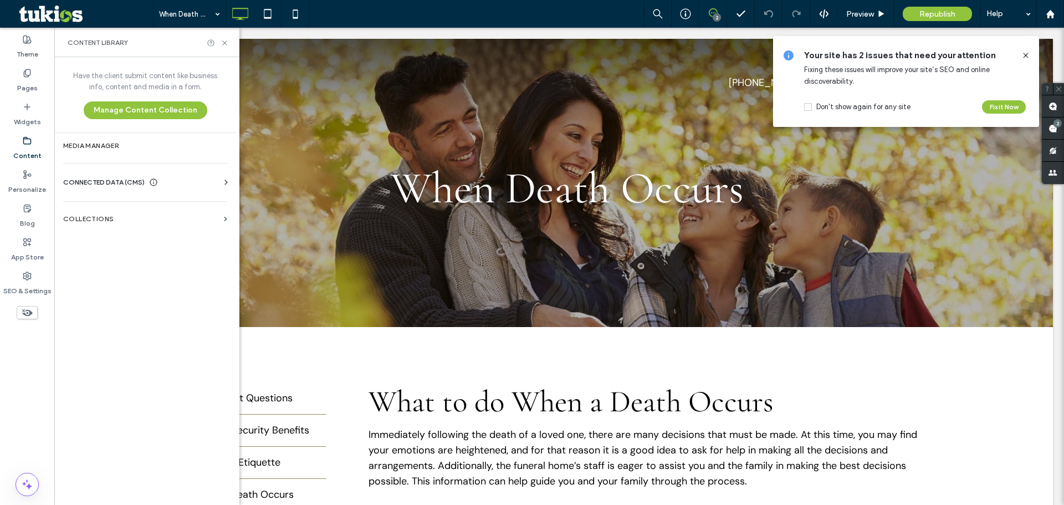
click at [124, 184] on span "CONNECTED DATA (CMS)" at bounding box center [103, 182] width 81 height 11
click at [133, 211] on label "Business Info" at bounding box center [147, 210] width 151 height 8
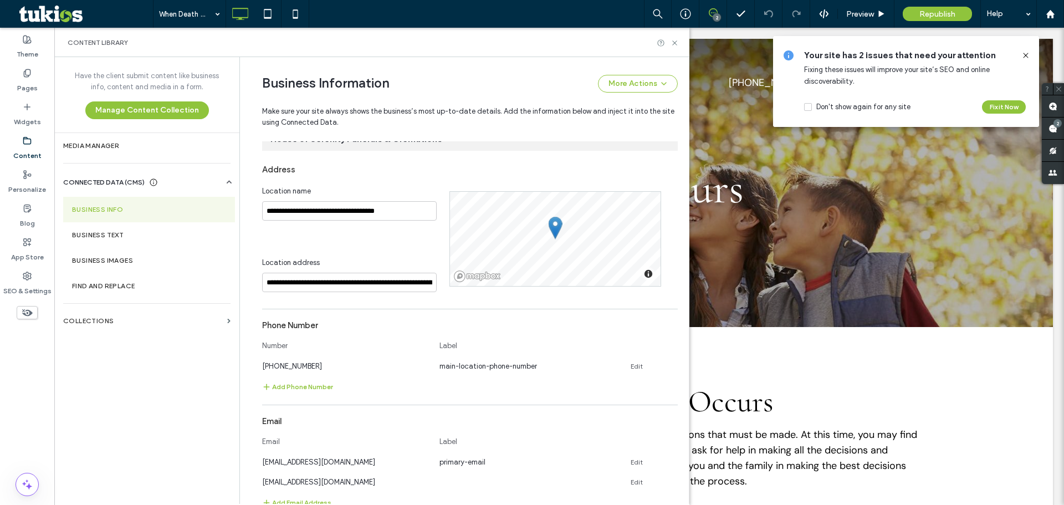
scroll to position [0, 0]
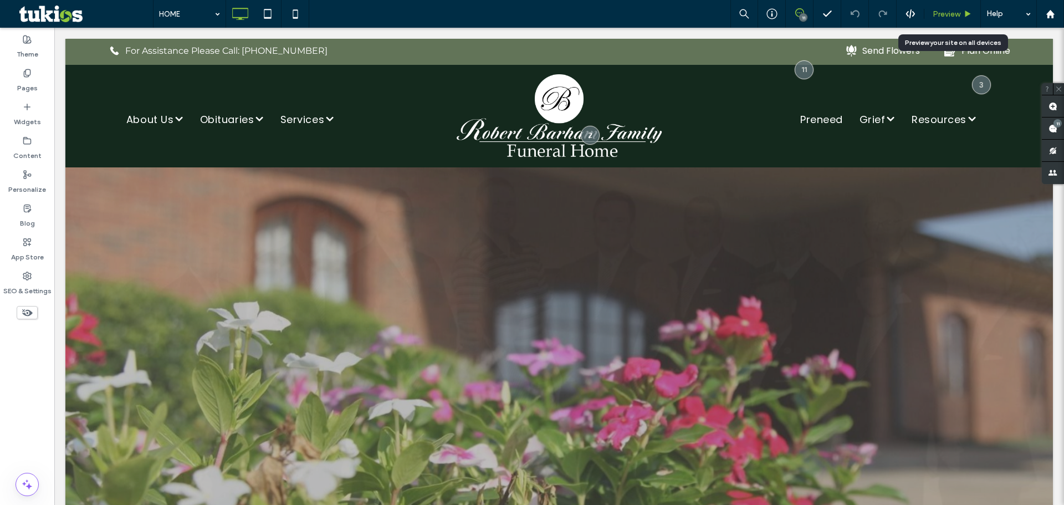
click at [967, 11] on icon at bounding box center [968, 14] width 8 height 8
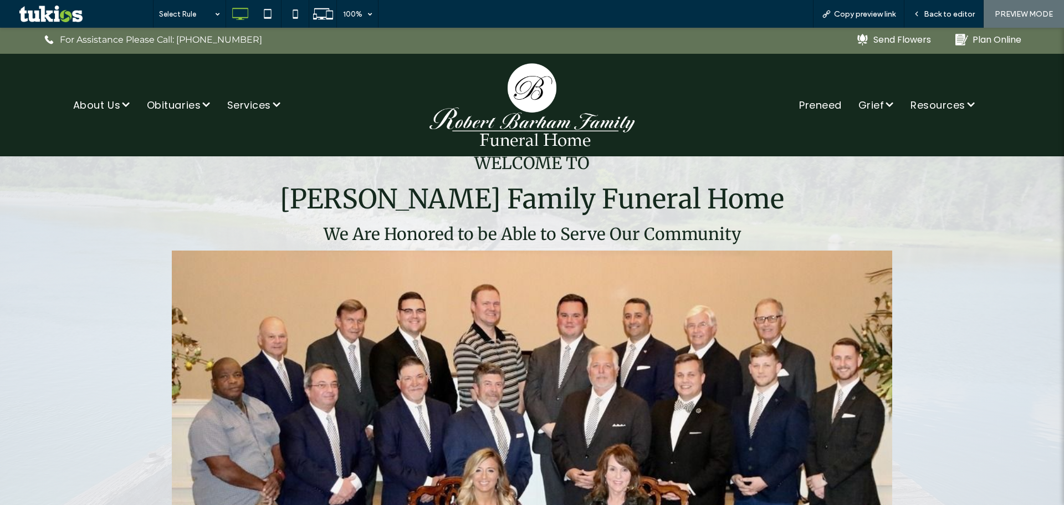
scroll to position [998, 0]
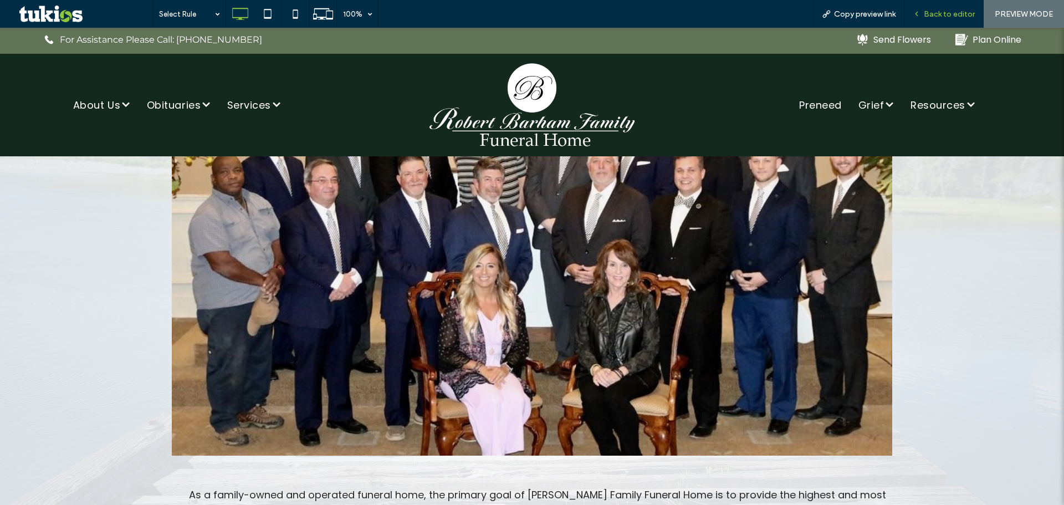
click at [965, 12] on span "Back to editor" at bounding box center [949, 13] width 51 height 9
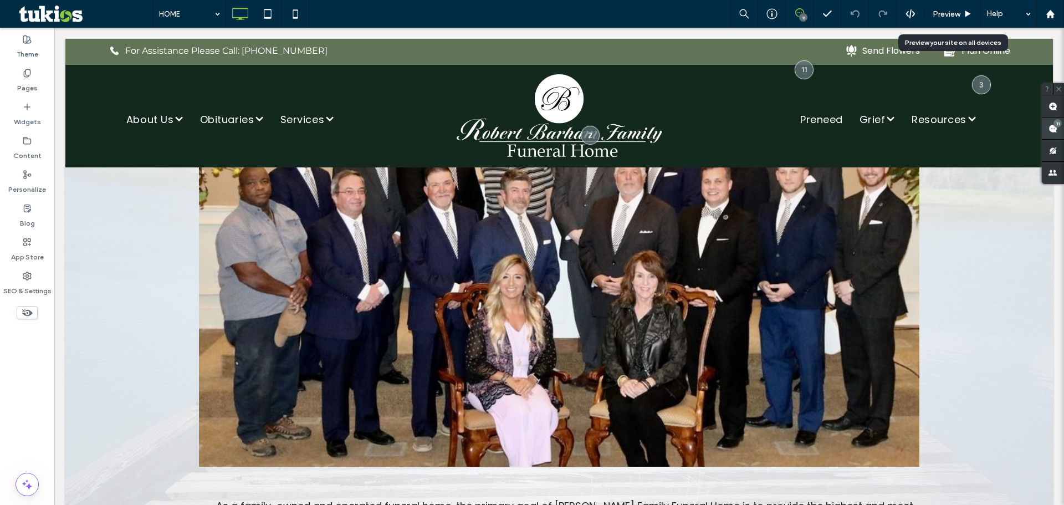
click at [1063, 129] on span at bounding box center [1053, 129] width 22 height 22
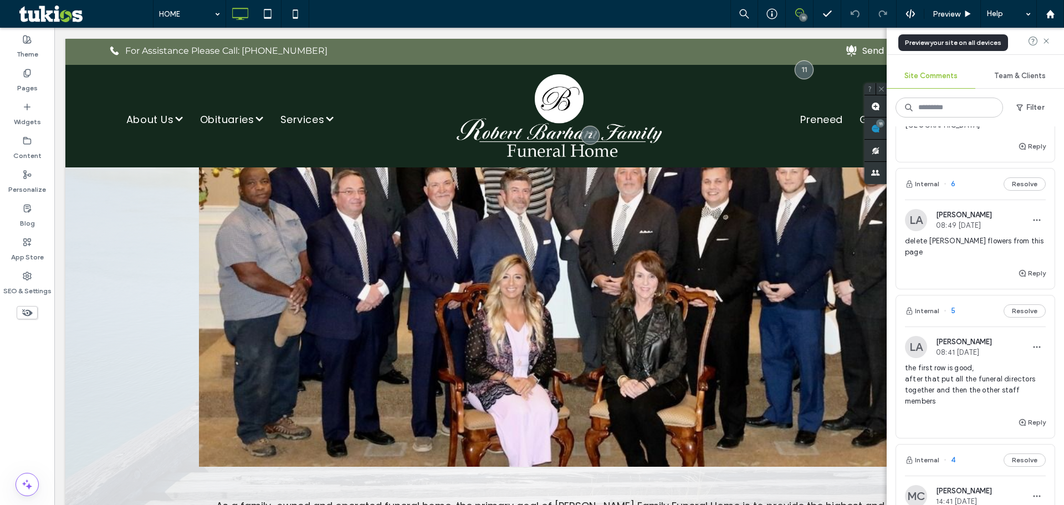
scroll to position [499, 0]
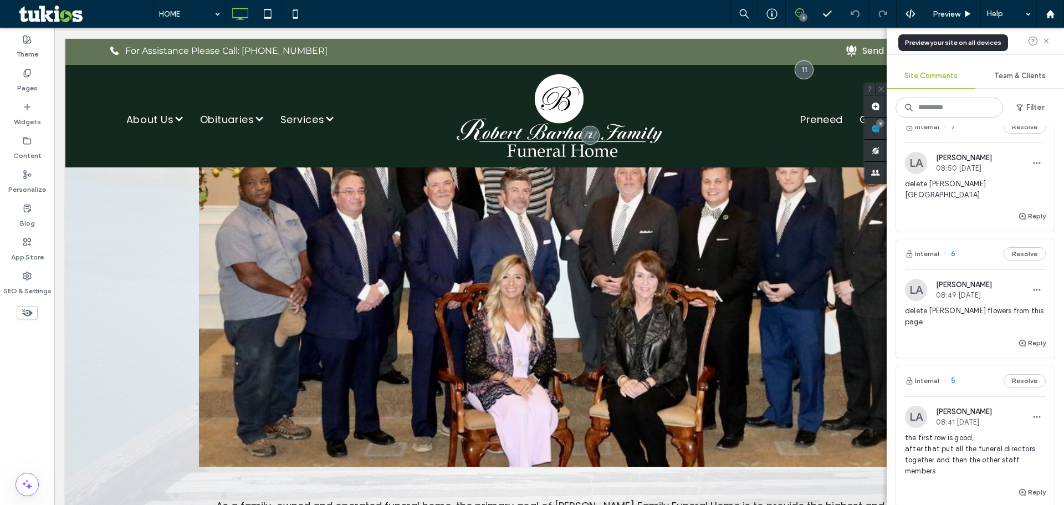
click at [975, 432] on span "the first row is good, after that put all the funeral directors together and th…" at bounding box center [975, 454] width 141 height 44
click at [982, 431] on div at bounding box center [532, 252] width 1064 height 505
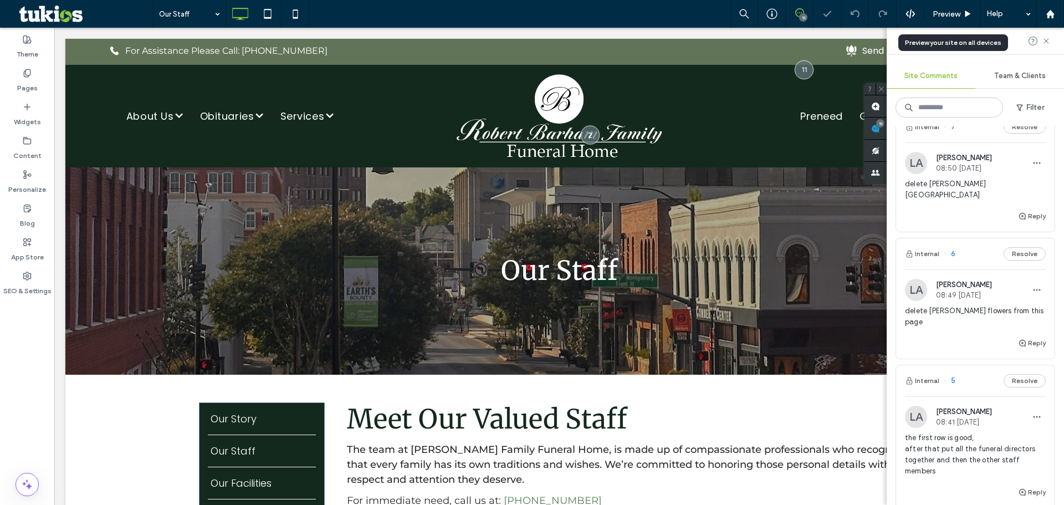
scroll to position [462, 0]
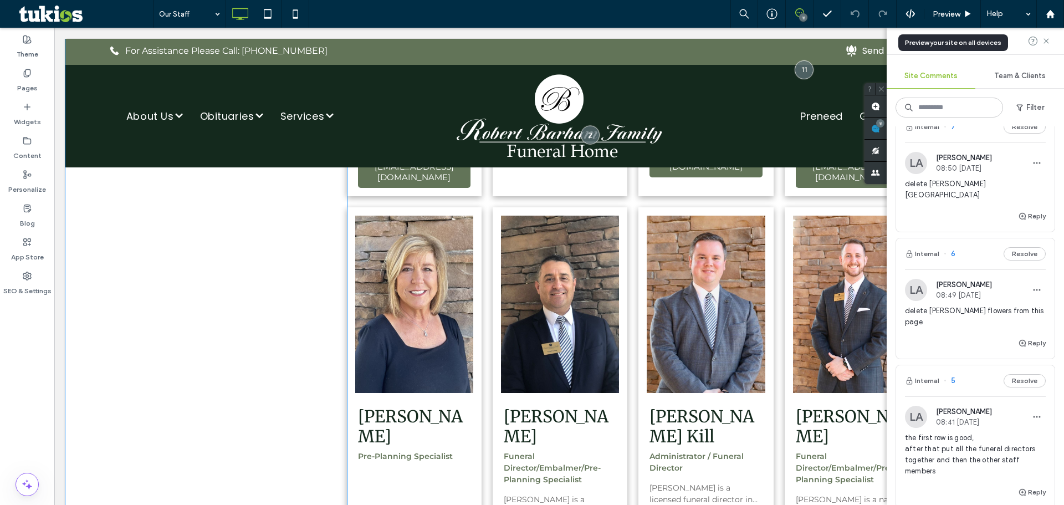
scroll to position [739, 0]
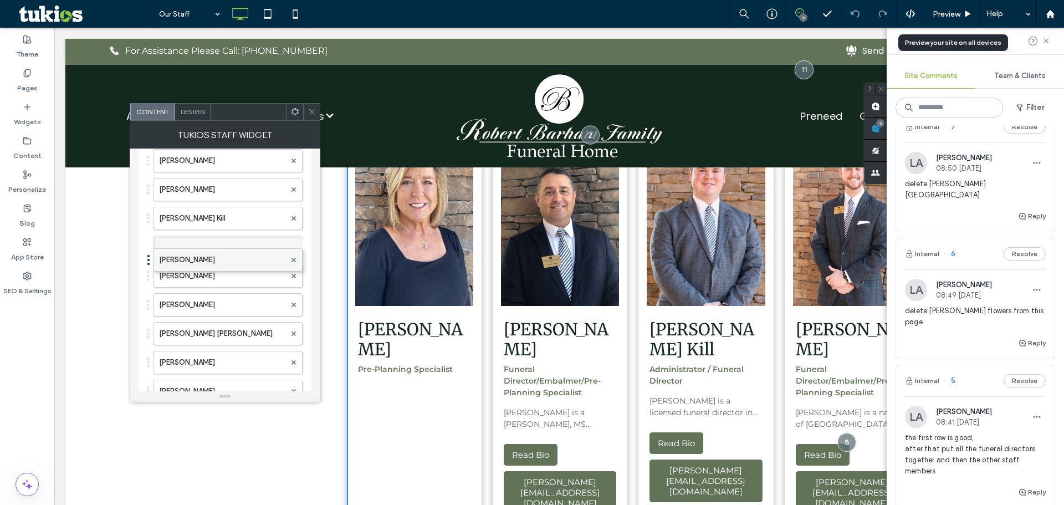
scroll to position [166, 0]
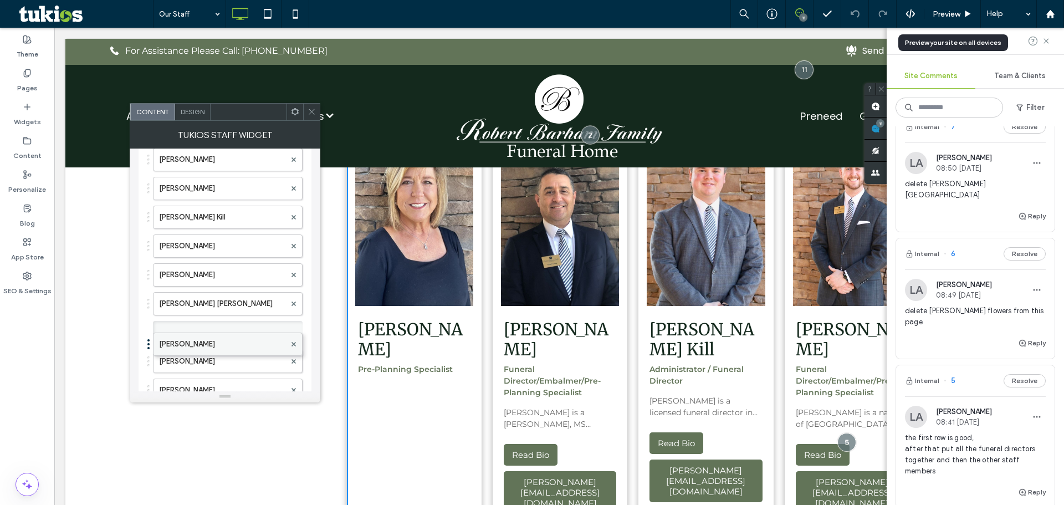
drag, startPoint x: 213, startPoint y: 302, endPoint x: 225, endPoint y: 341, distance: 41.0
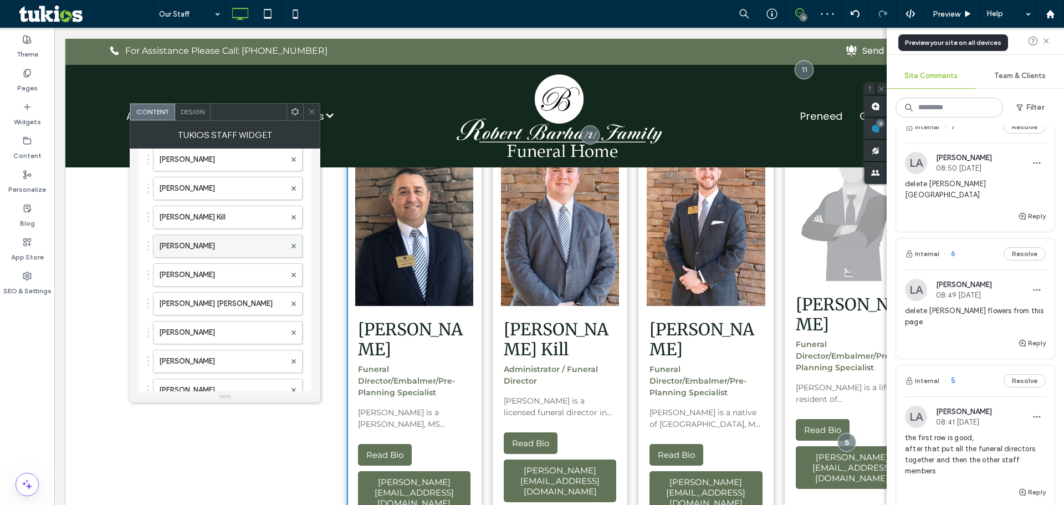
scroll to position [137, 0]
drag, startPoint x: 193, startPoint y: 225, endPoint x: 200, endPoint y: 348, distance: 123.8
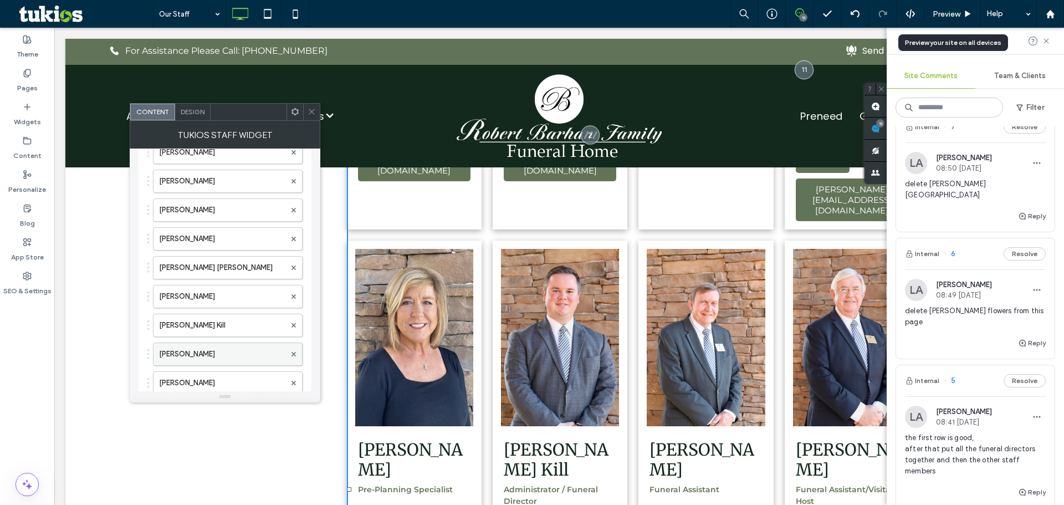
scroll to position [193, 0]
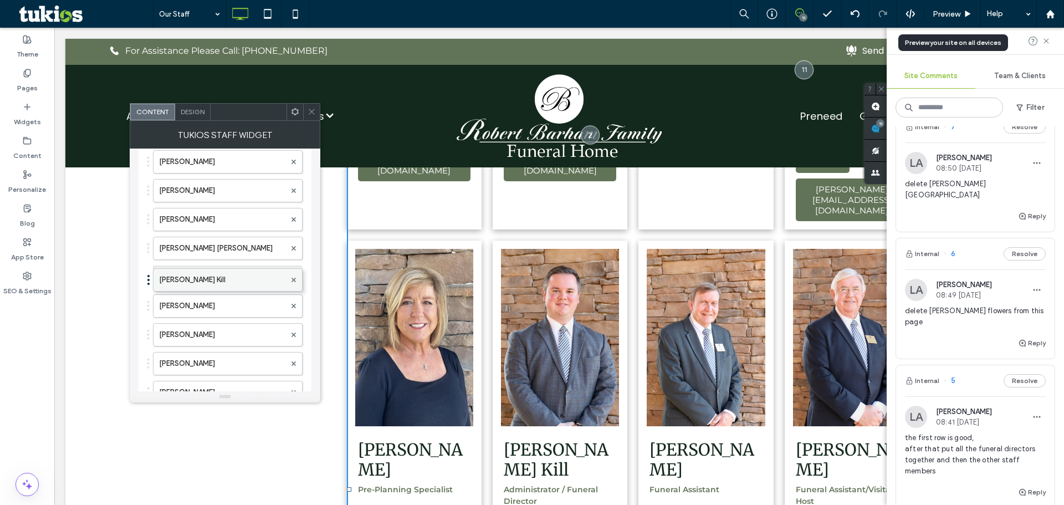
drag, startPoint x: 224, startPoint y: 314, endPoint x: 223, endPoint y: 283, distance: 31.6
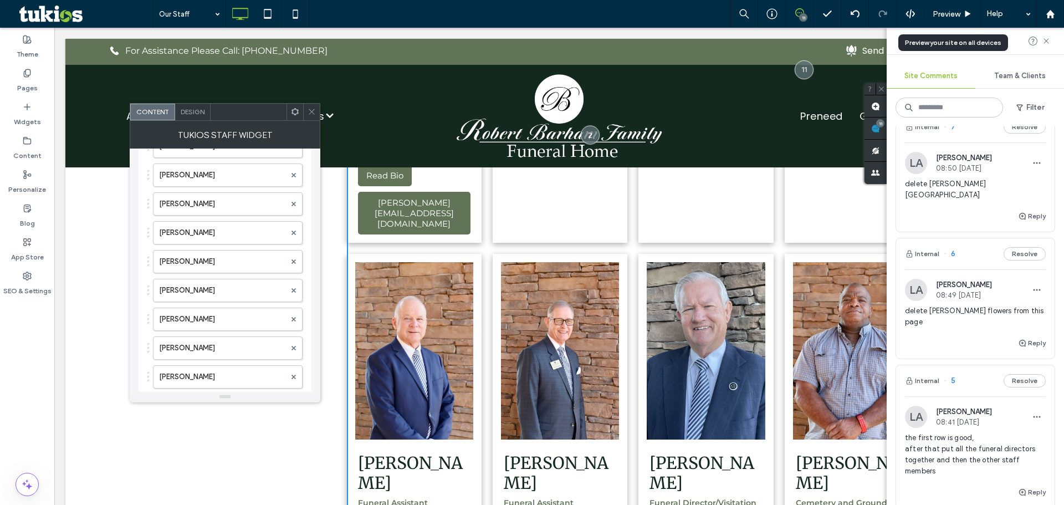
scroll to position [304, 0]
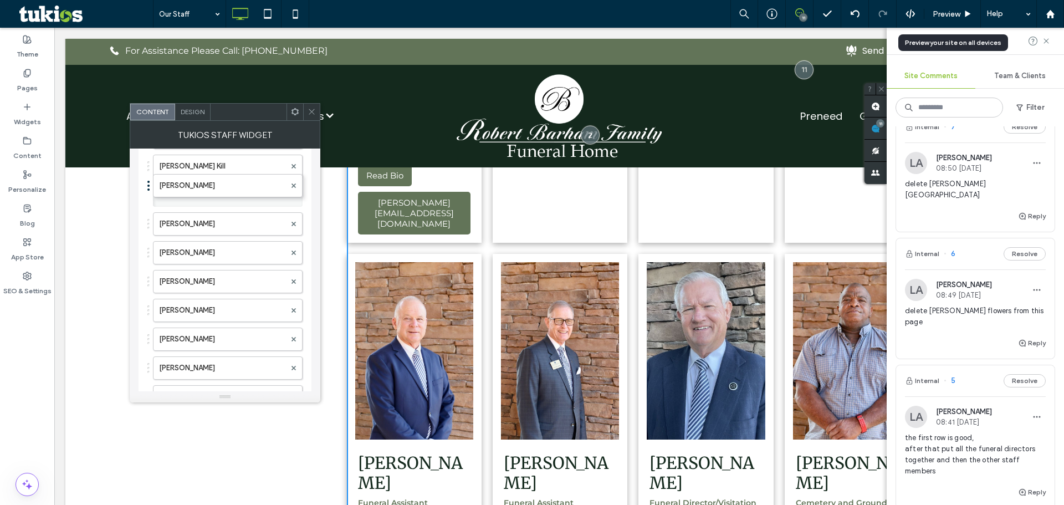
drag, startPoint x: 222, startPoint y: 332, endPoint x: 233, endPoint y: 172, distance: 159.5
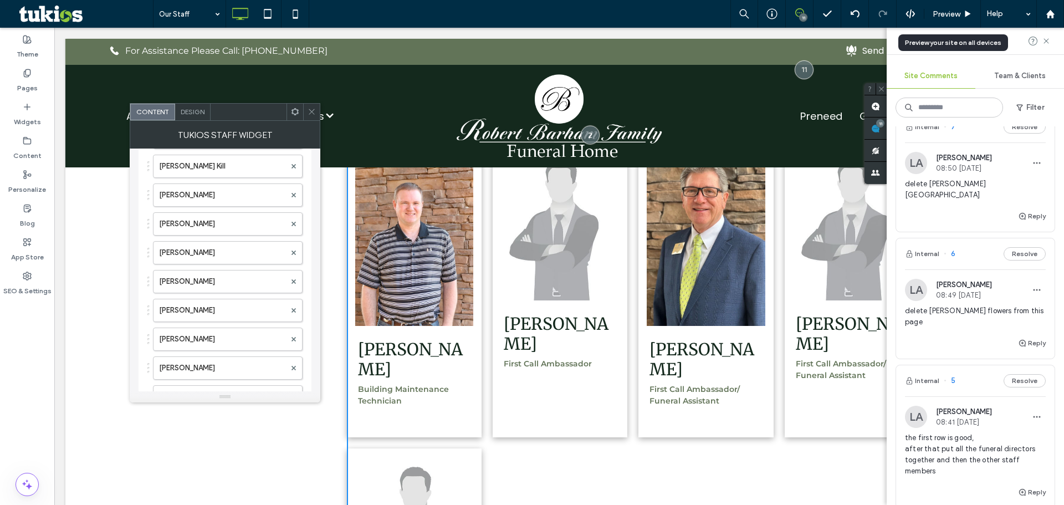
scroll to position [1959, 0]
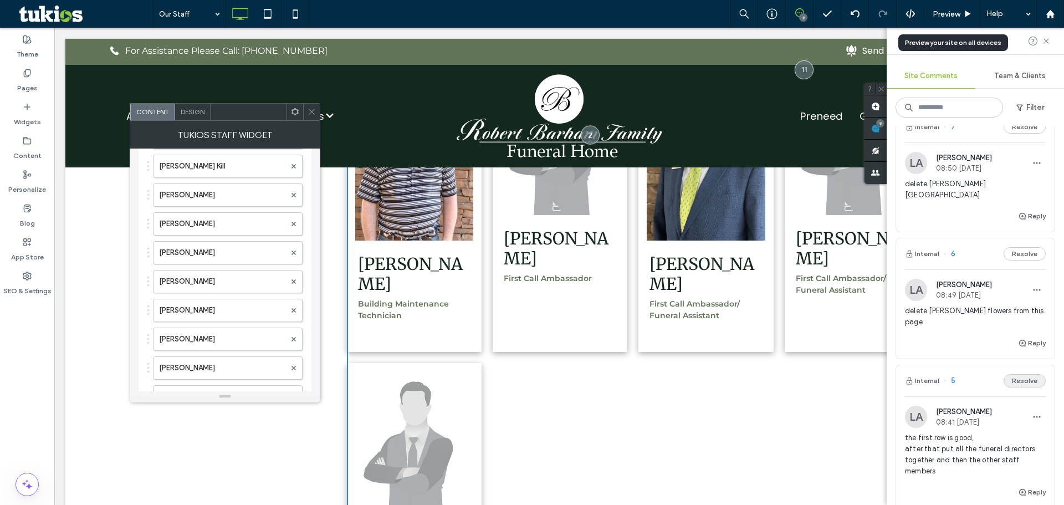
click at [1007, 374] on button "Resolve" at bounding box center [1025, 380] width 42 height 13
click at [992, 305] on span "delete Rogers flowers from this page" at bounding box center [975, 316] width 141 height 22
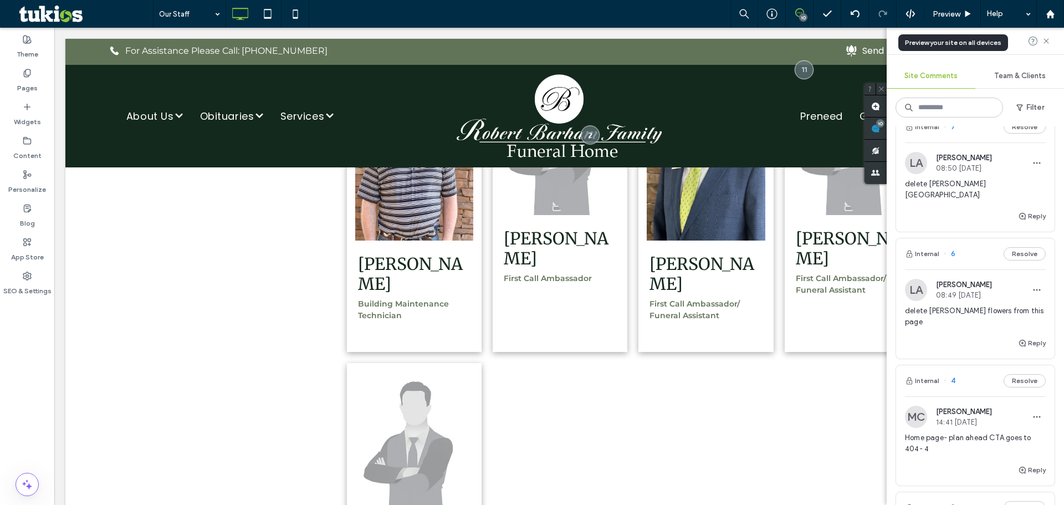
click at [977, 288] on div at bounding box center [532, 252] width 1064 height 505
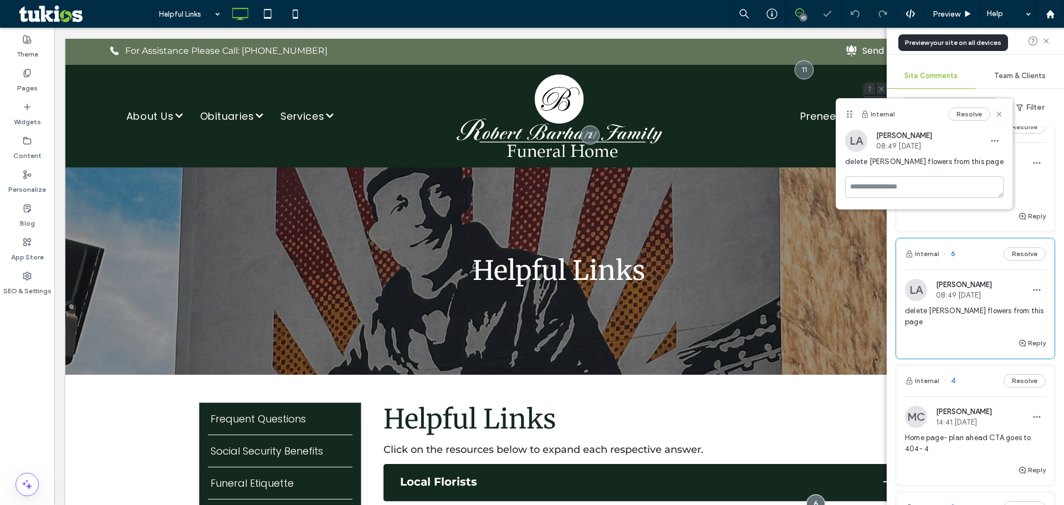
scroll to position [349, 0]
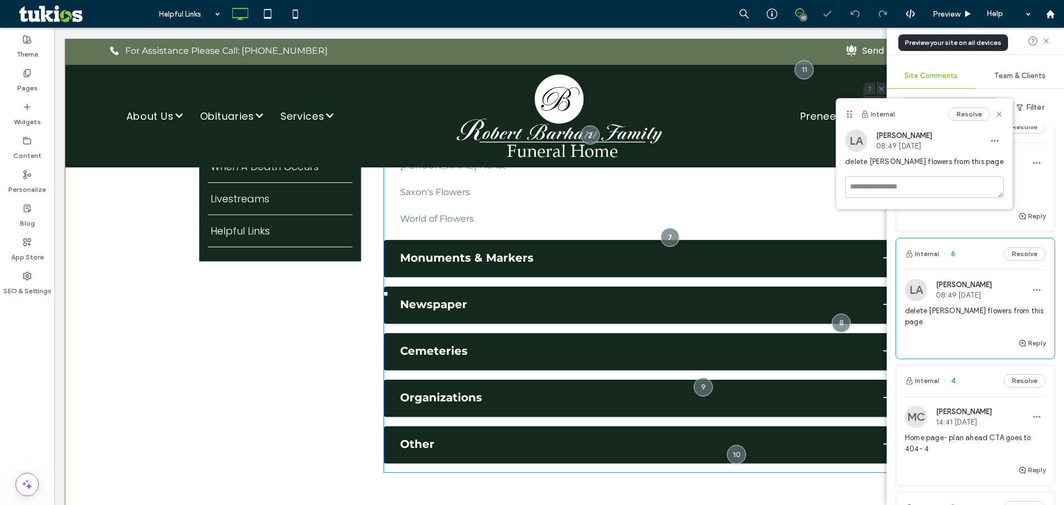
click at [396, 394] on span at bounding box center [645, 294] width 522 height 358
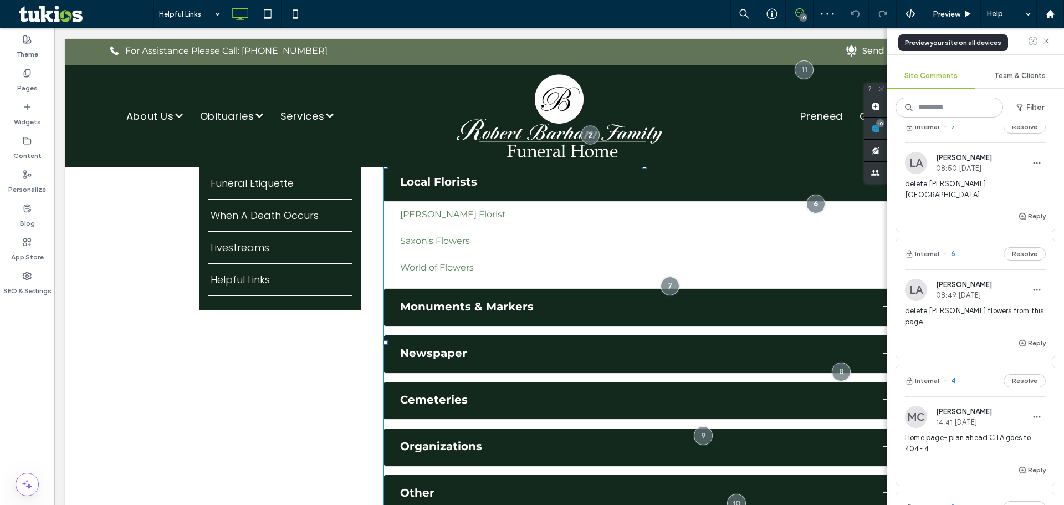
scroll to position [238, 0]
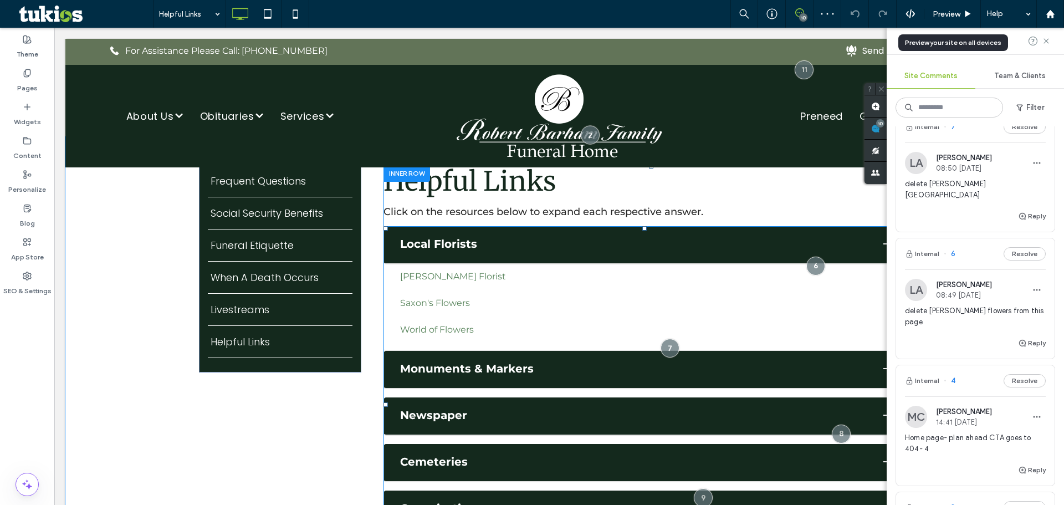
click at [453, 311] on span at bounding box center [645, 405] width 522 height 358
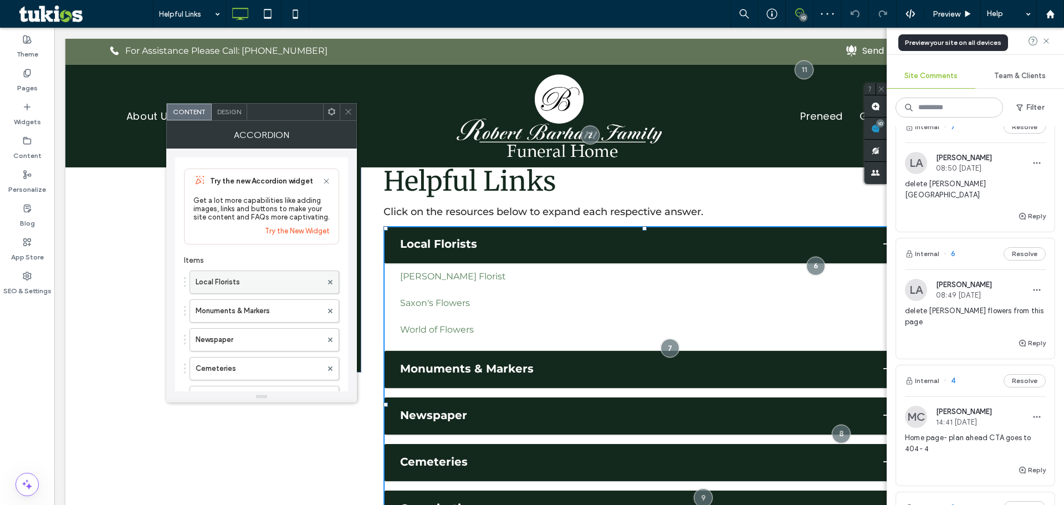
click at [217, 289] on label "Local Florists" at bounding box center [259, 282] width 126 height 22
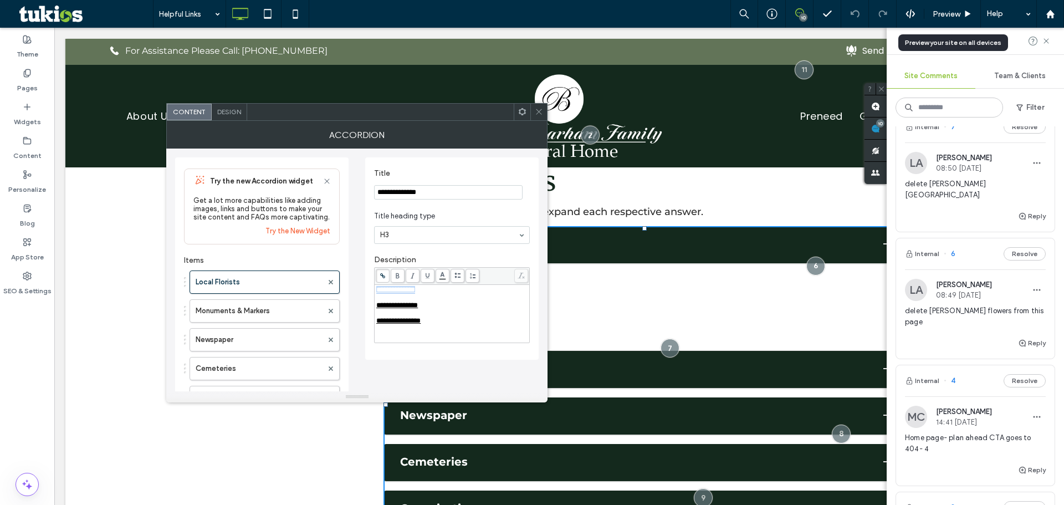
drag, startPoint x: 432, startPoint y: 292, endPoint x: 346, endPoint y: 290, distance: 86.5
click at [346, 290] on div "**********" at bounding box center [357, 364] width 364 height 431
click at [378, 309] on span "**********" at bounding box center [397, 305] width 42 height 7
click at [541, 111] on icon at bounding box center [539, 112] width 8 height 8
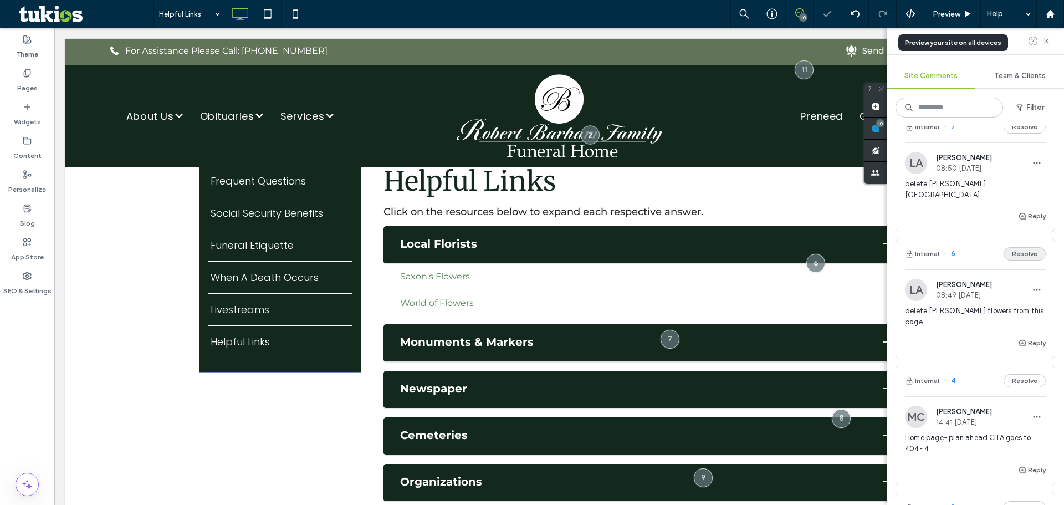
click at [1009, 247] on button "Resolve" at bounding box center [1025, 253] width 42 height 13
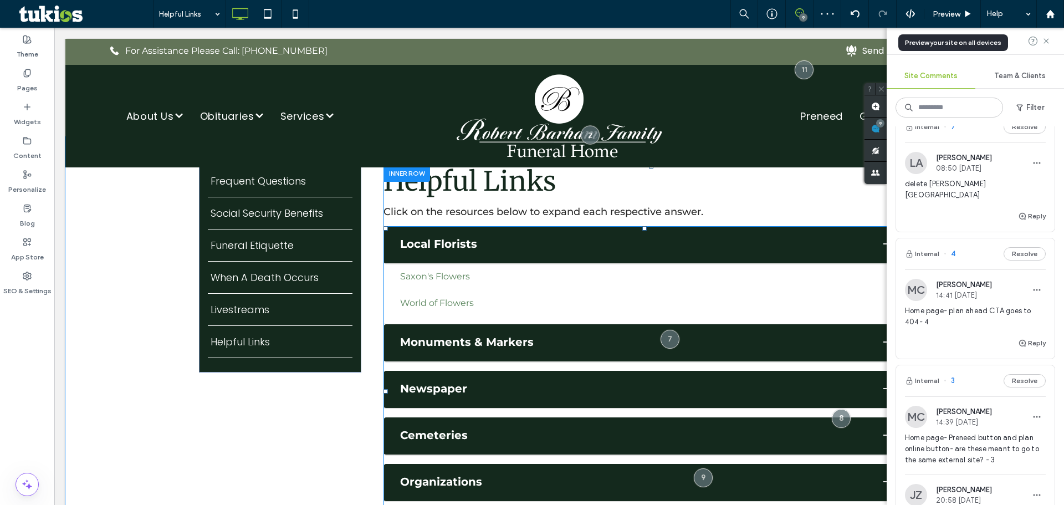
click at [625, 406] on span at bounding box center [645, 391] width 522 height 331
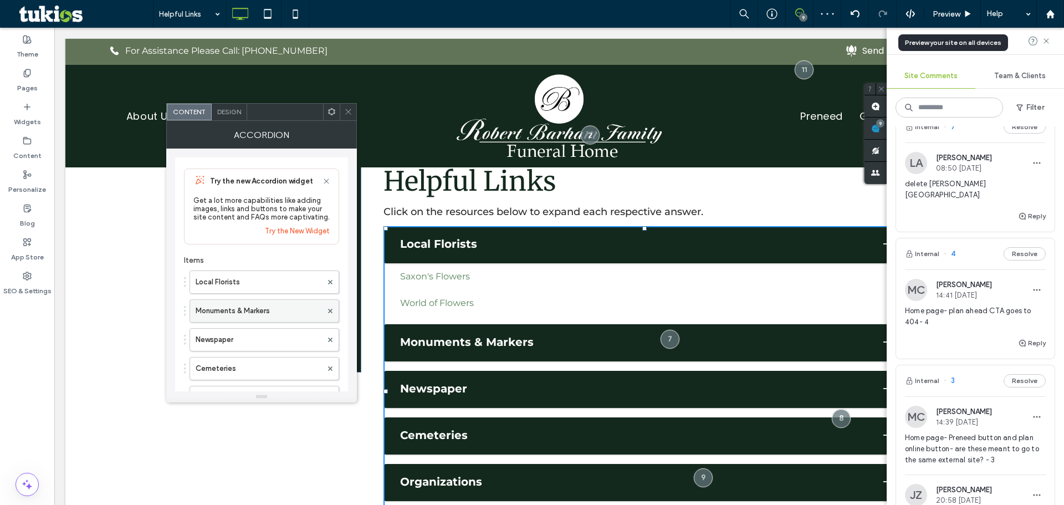
click at [244, 304] on label "Monuments & Markers" at bounding box center [259, 311] width 126 height 22
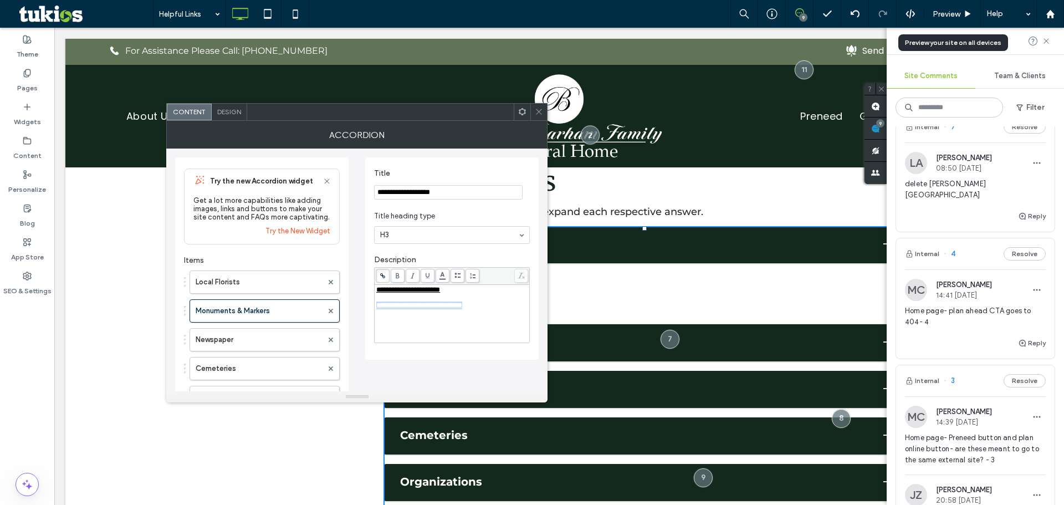
drag, startPoint x: 502, startPoint y: 308, endPoint x: 363, endPoint y: 312, distance: 139.2
click at [363, 312] on div "**********" at bounding box center [357, 364] width 364 height 431
click at [516, 252] on div "**********" at bounding box center [452, 298] width 156 height 99
click at [958, 186] on span "delete Burton Monument" at bounding box center [975, 190] width 141 height 22
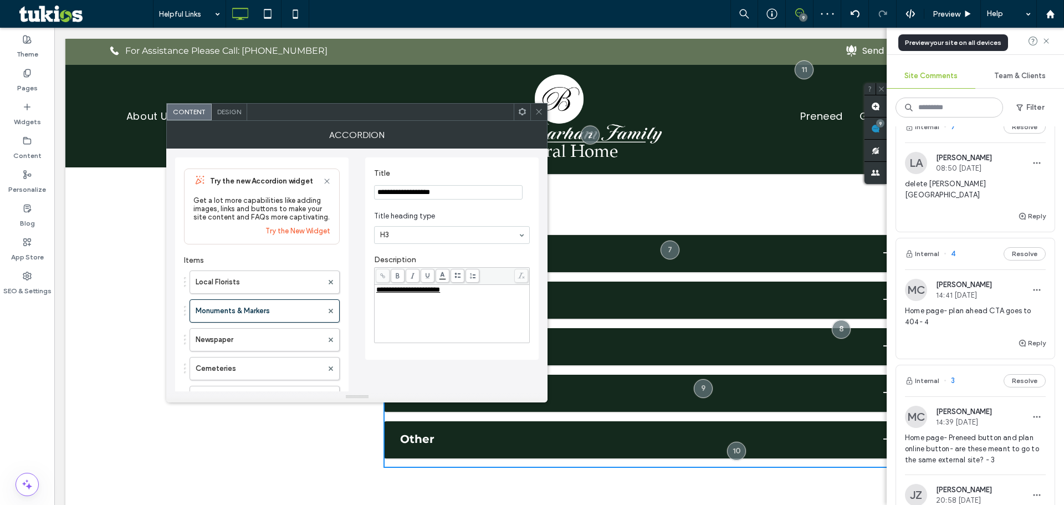
scroll to position [335, 0]
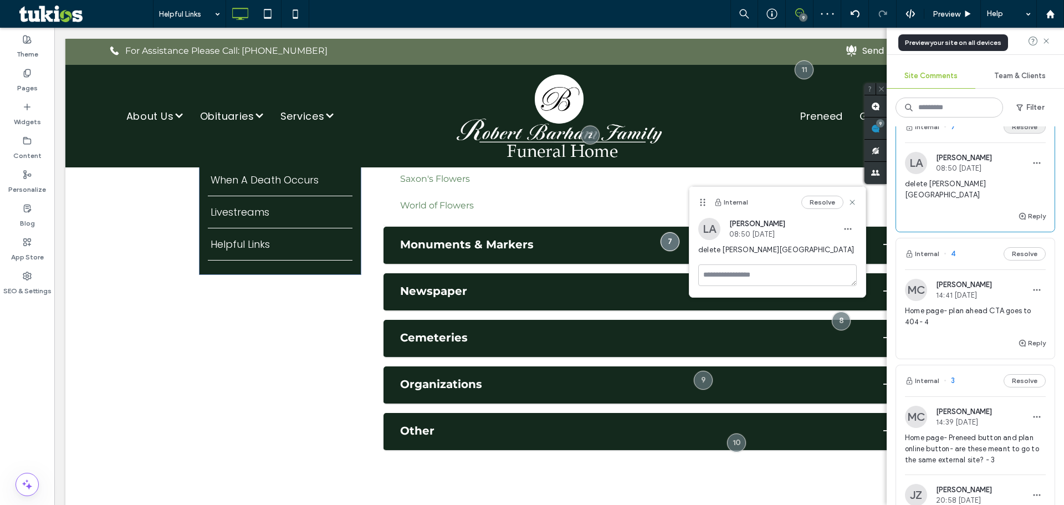
click at [1008, 132] on button "Resolve" at bounding box center [1025, 126] width 42 height 13
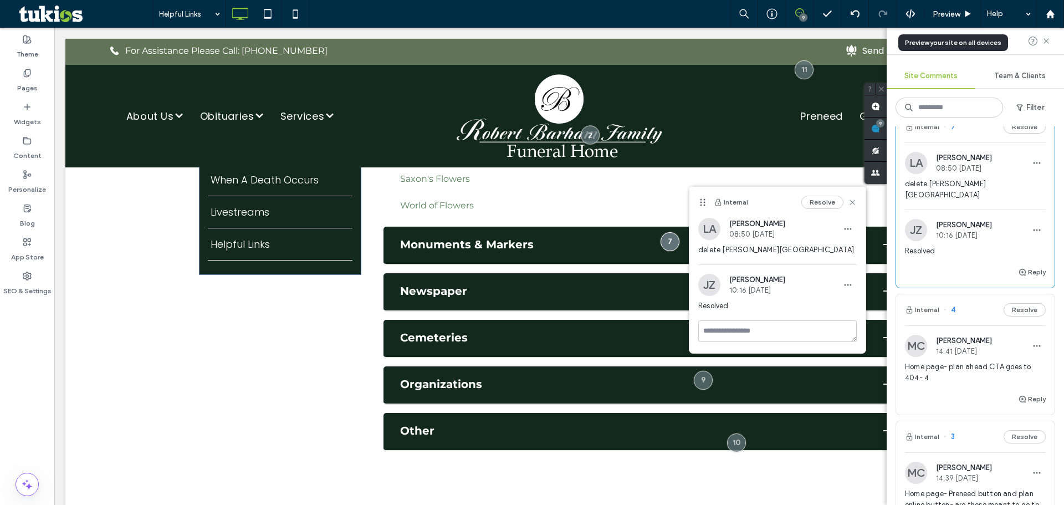
scroll to position [327, 0]
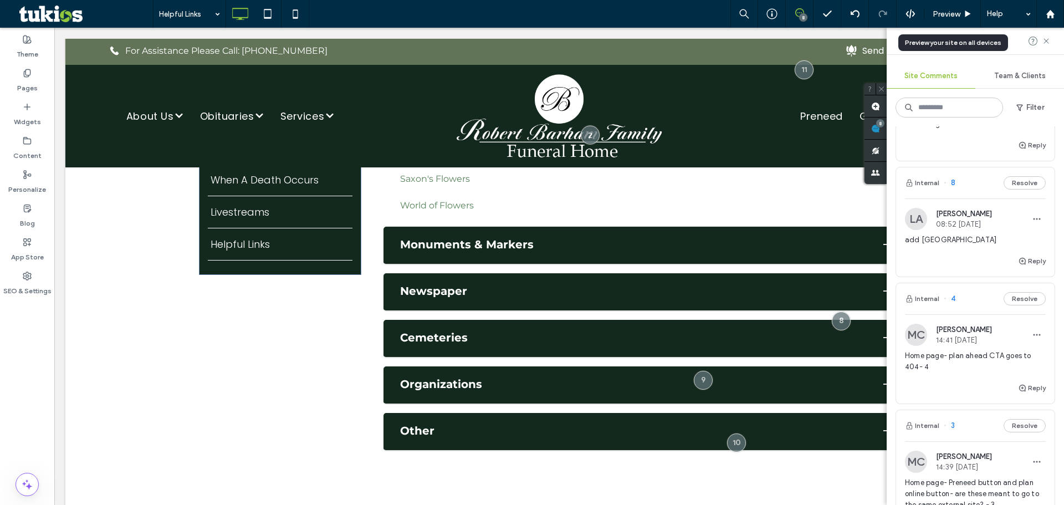
click at [962, 338] on span "14:41 Aug 25 2025" at bounding box center [964, 340] width 56 height 8
click at [962, 338] on div at bounding box center [532, 252] width 1064 height 505
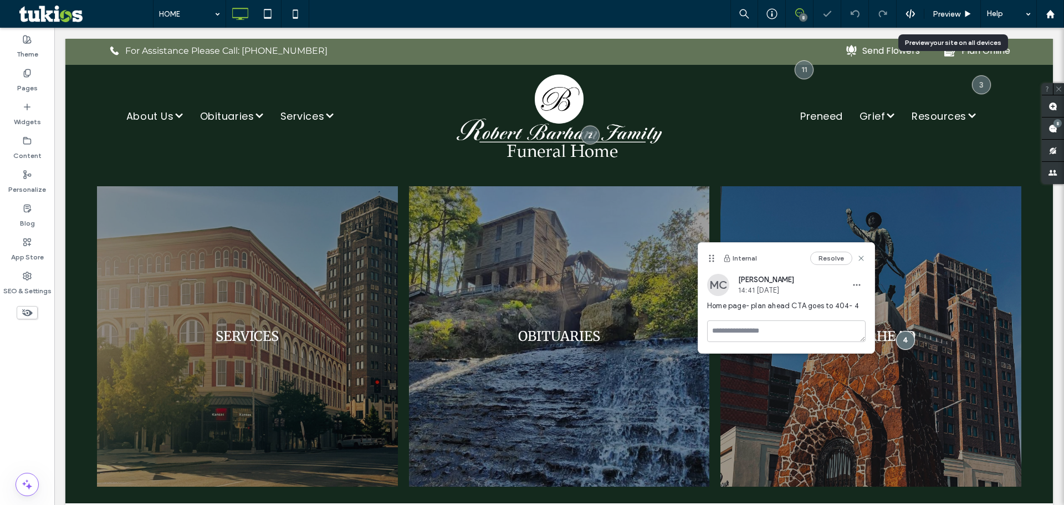
scroll to position [1777, 0]
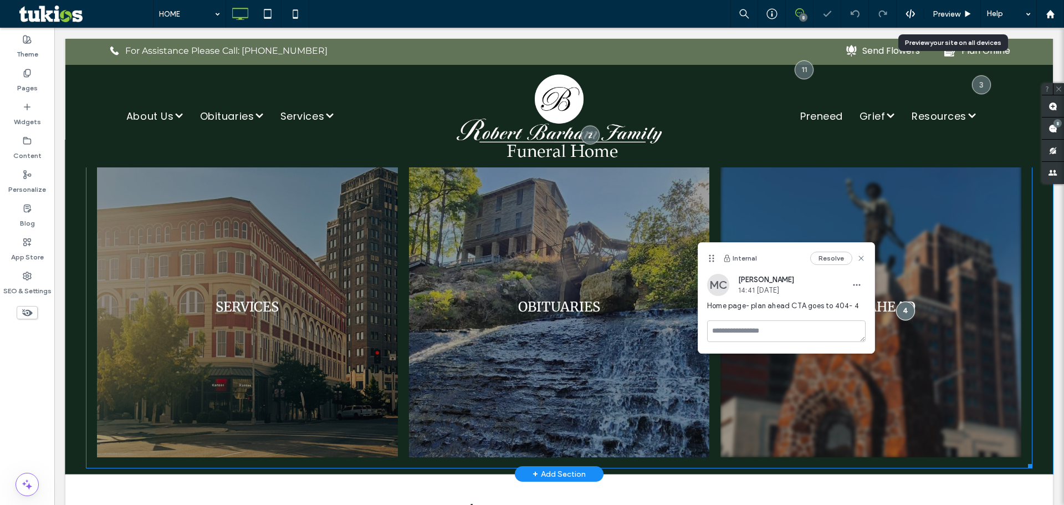
click at [842, 379] on link at bounding box center [871, 307] width 301 height 301
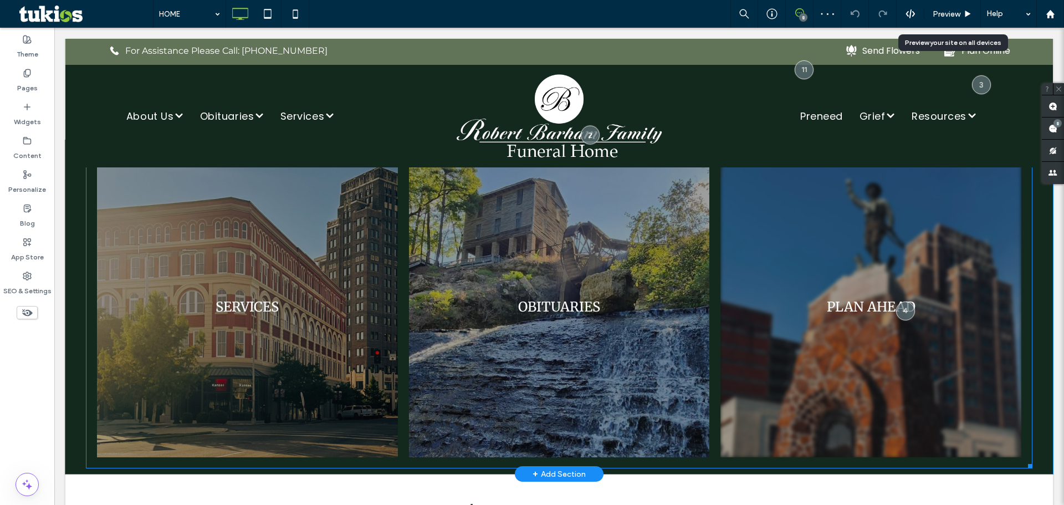
click at [765, 327] on link at bounding box center [871, 307] width 301 height 301
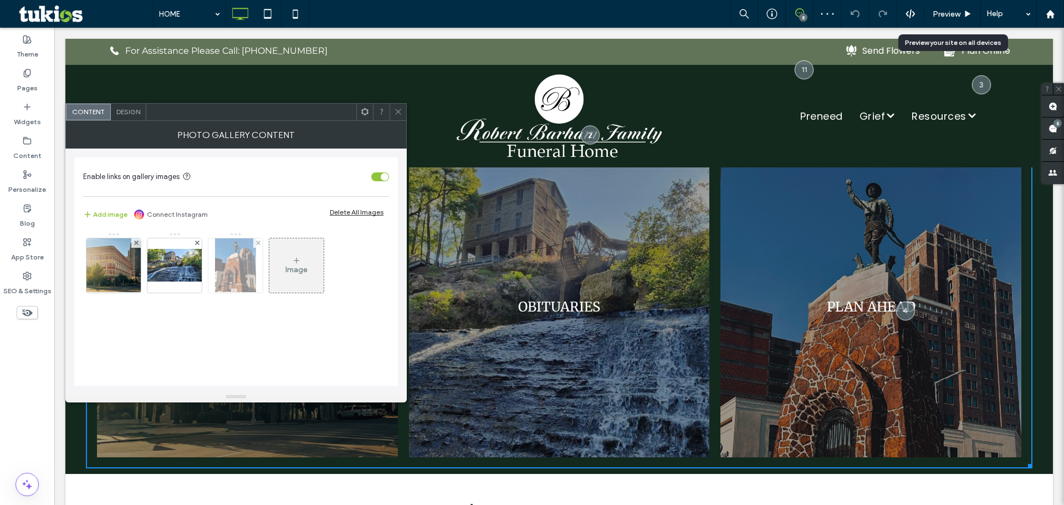
click at [227, 266] on img at bounding box center [235, 265] width 41 height 54
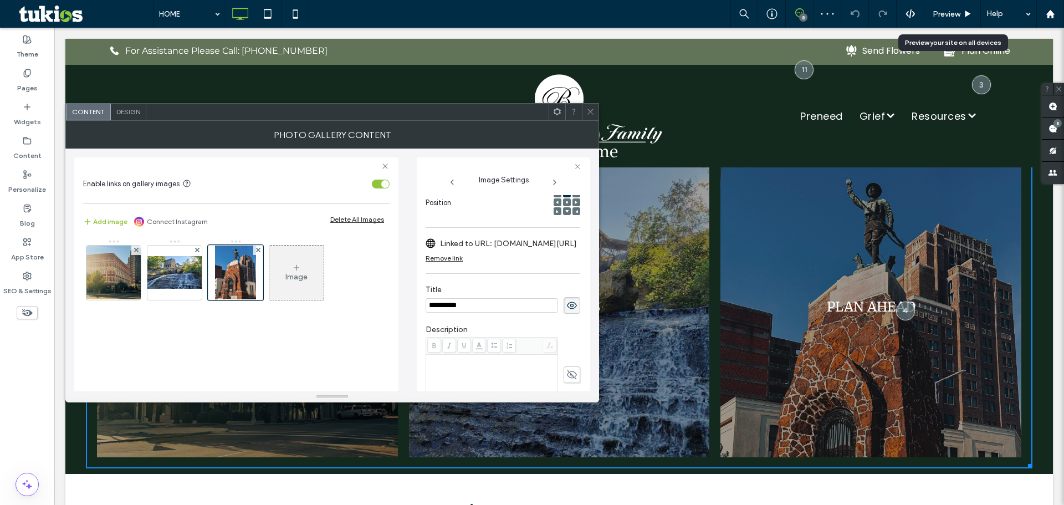
scroll to position [0, 0]
click at [587, 115] on icon at bounding box center [591, 112] width 8 height 8
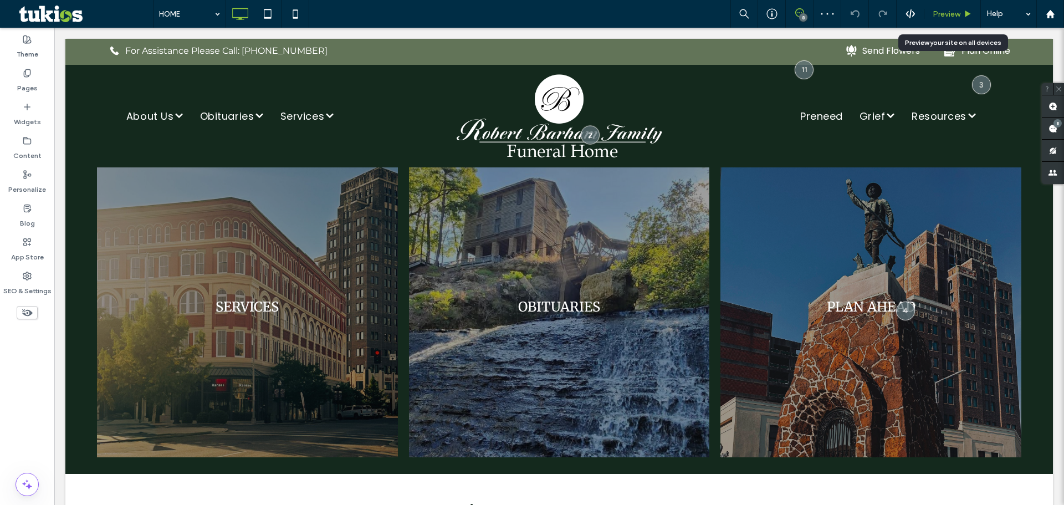
click at [944, 7] on div "Preview" at bounding box center [953, 14] width 57 height 28
click at [954, 12] on span "Preview" at bounding box center [947, 13] width 28 height 9
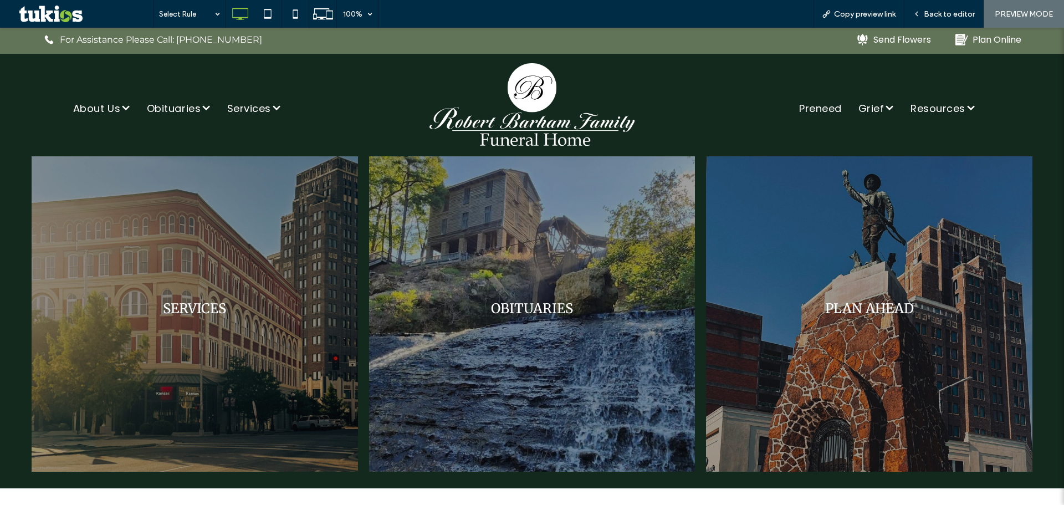
click at [815, 112] on span "Preneed" at bounding box center [820, 108] width 43 height 15
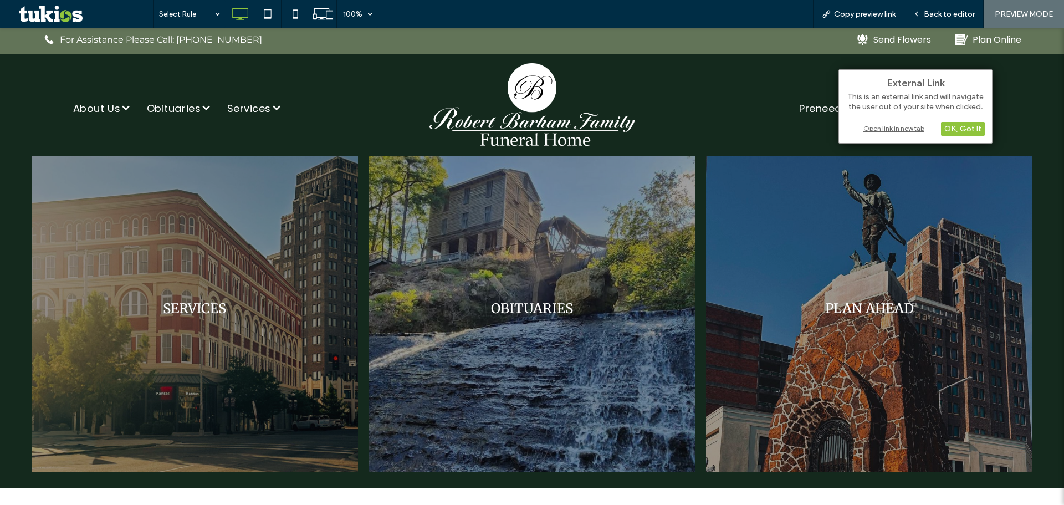
click at [870, 125] on div "Open link in new tab" at bounding box center [915, 129] width 139 height 12
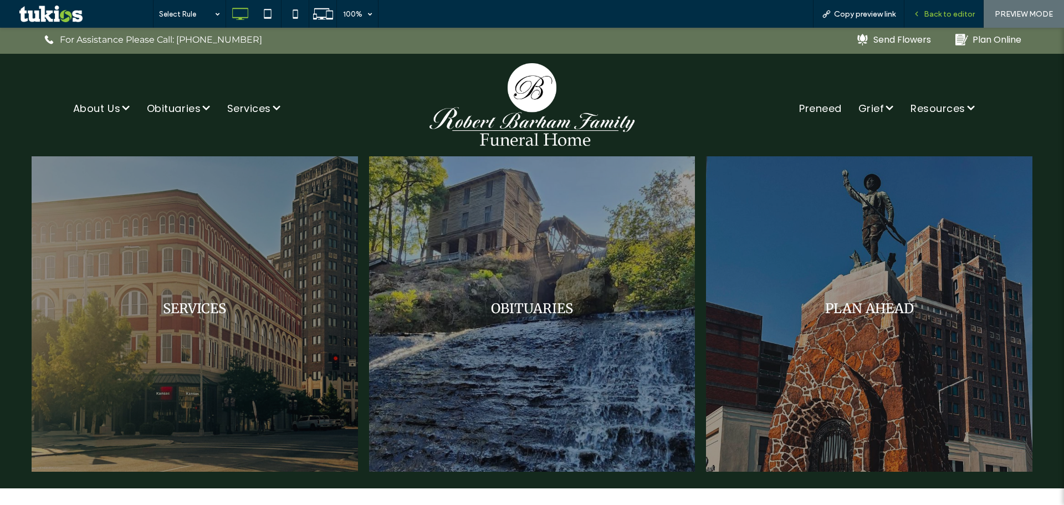
click at [947, 19] on div "Back to editor" at bounding box center [944, 14] width 79 height 28
click at [928, 18] on span "Back to editor" at bounding box center [949, 13] width 51 height 9
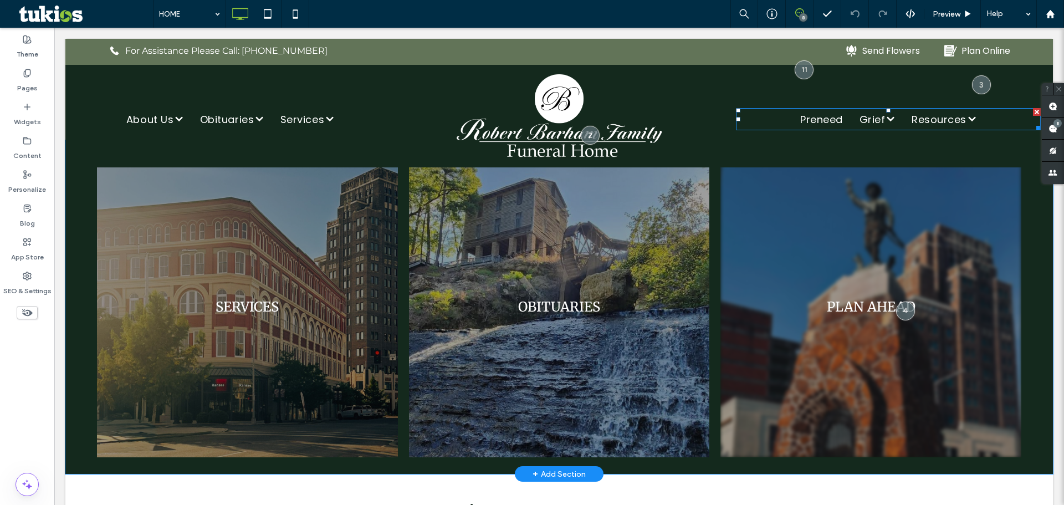
click at [807, 383] on link at bounding box center [871, 307] width 301 height 301
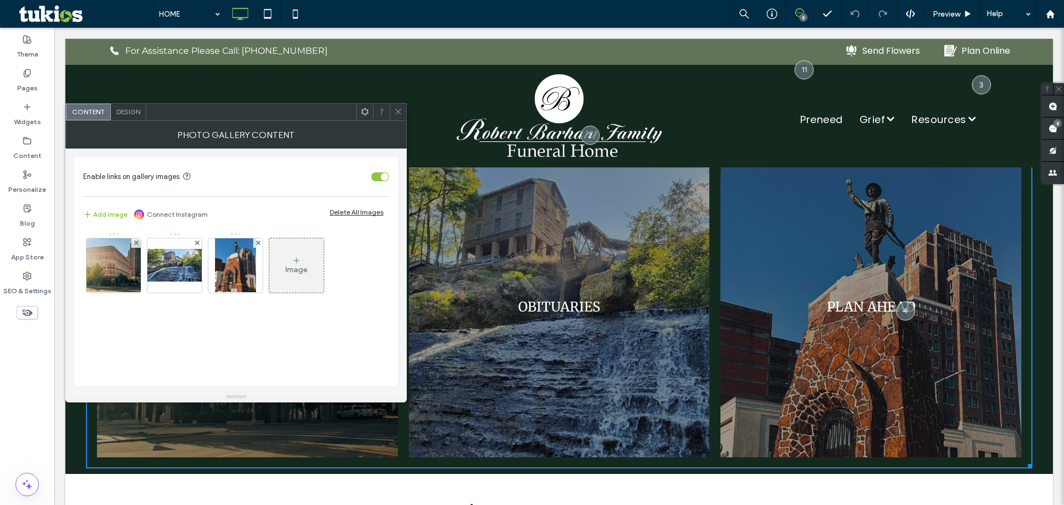
click at [221, 280] on img at bounding box center [235, 265] width 41 height 54
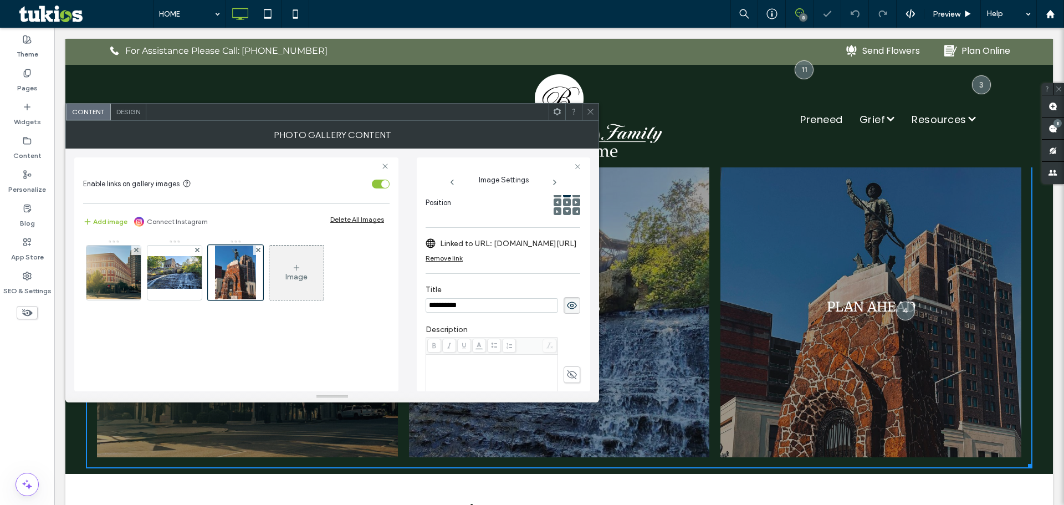
click at [523, 238] on label "Linked to URL: info.preplanafuneral.com/getstarted?client_code=151" at bounding box center [508, 243] width 137 height 21
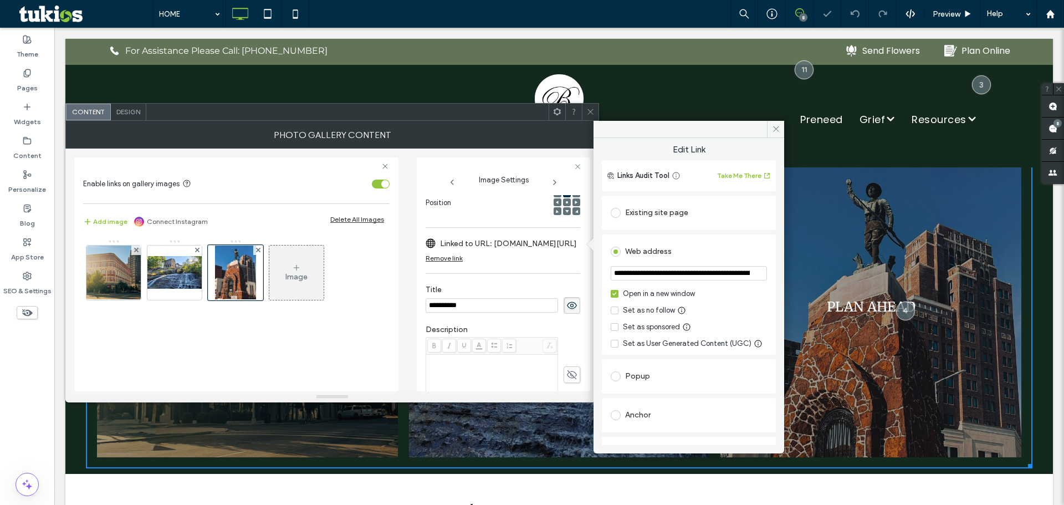
click at [760, 281] on input "**********" at bounding box center [689, 273] width 156 height 14
click at [728, 267] on input "**********" at bounding box center [689, 273] width 156 height 14
click at [736, 155] on span "Edit Link" at bounding box center [689, 152] width 174 height 17
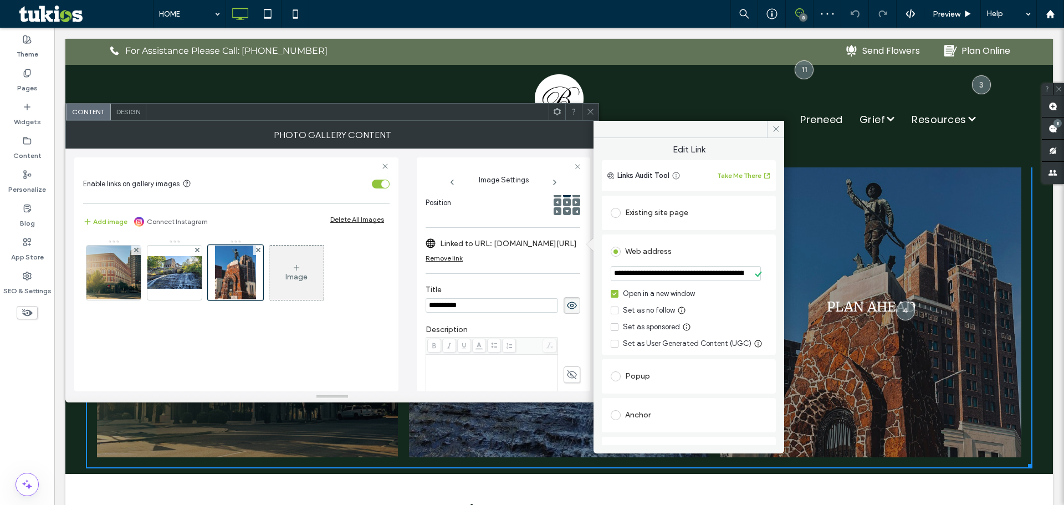
click at [591, 106] on span at bounding box center [591, 112] width 8 height 17
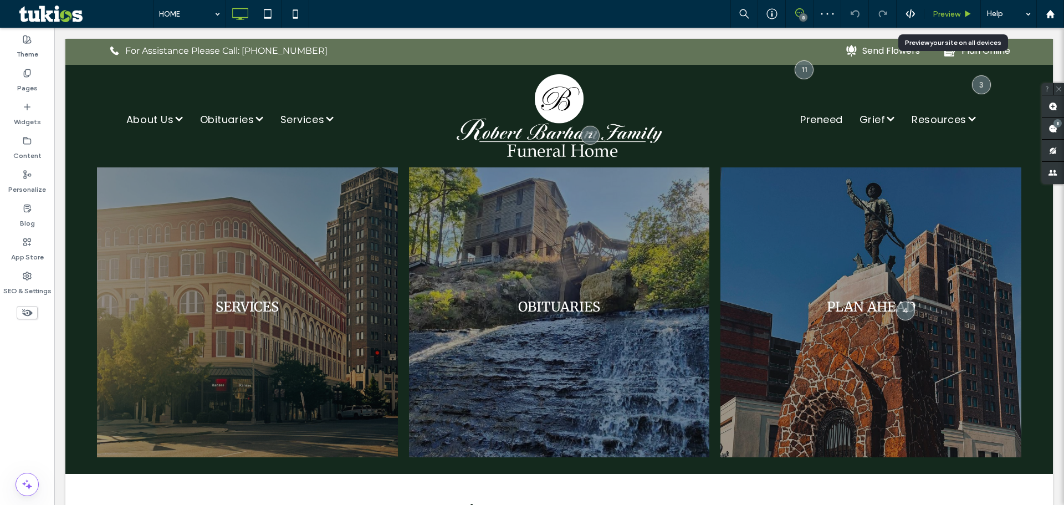
click at [941, 14] on span "Preview" at bounding box center [947, 13] width 28 height 9
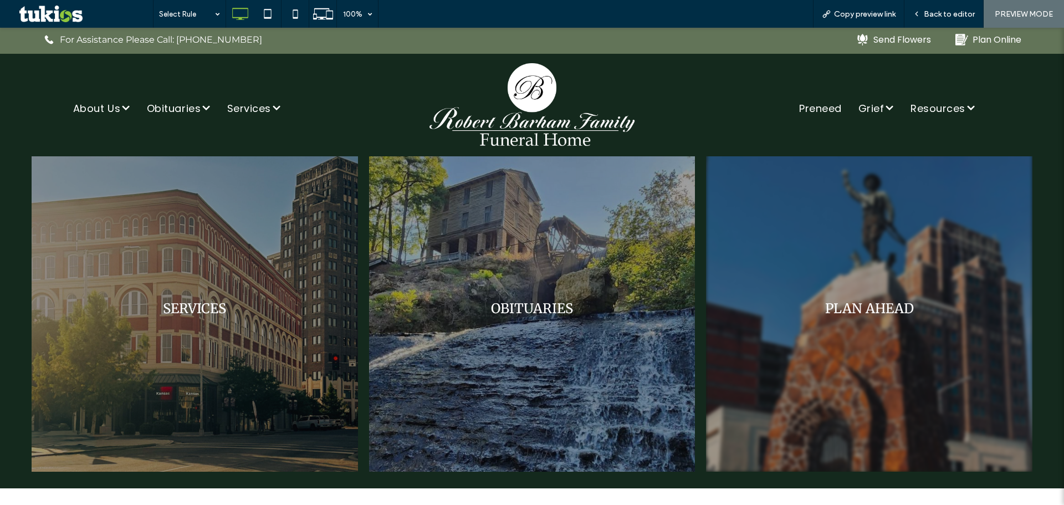
click at [834, 299] on link at bounding box center [869, 309] width 327 height 327
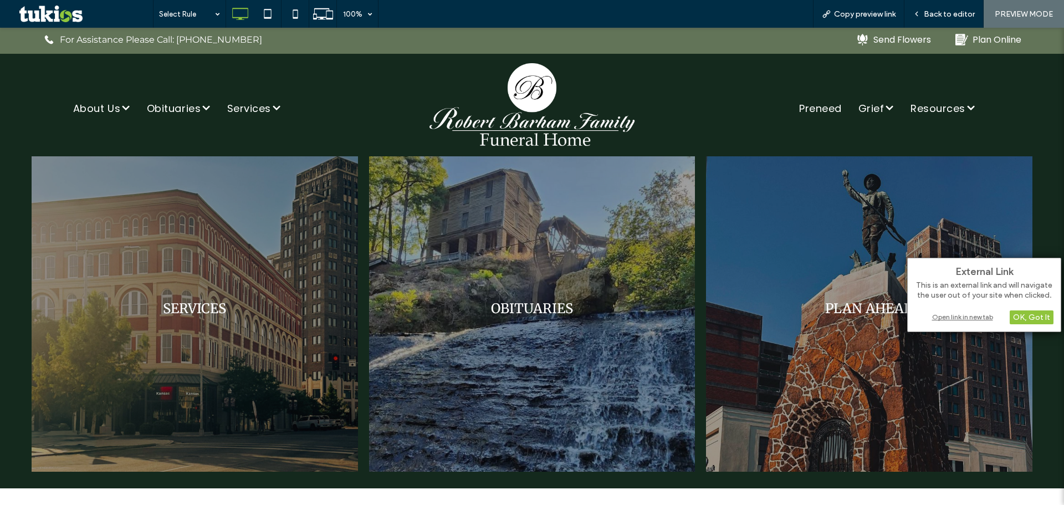
click at [954, 316] on div "Open link in new tab" at bounding box center [984, 317] width 139 height 12
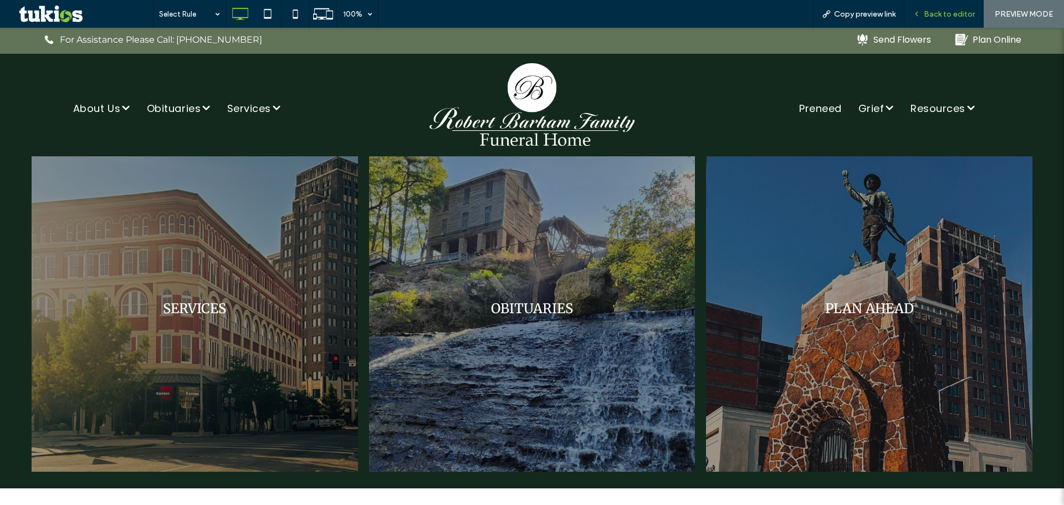
click at [953, 12] on span "Back to editor" at bounding box center [949, 13] width 51 height 9
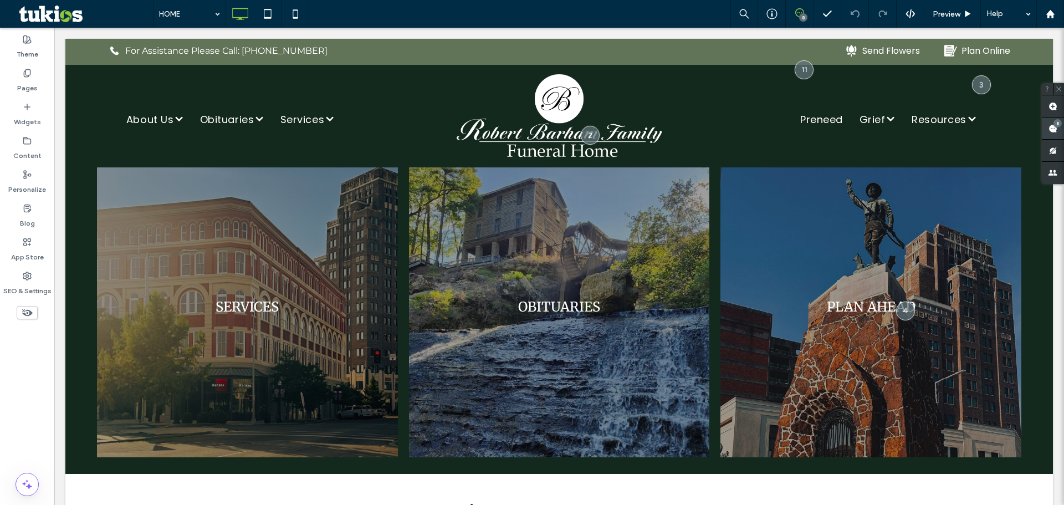
click at [1057, 136] on span at bounding box center [1053, 129] width 22 height 22
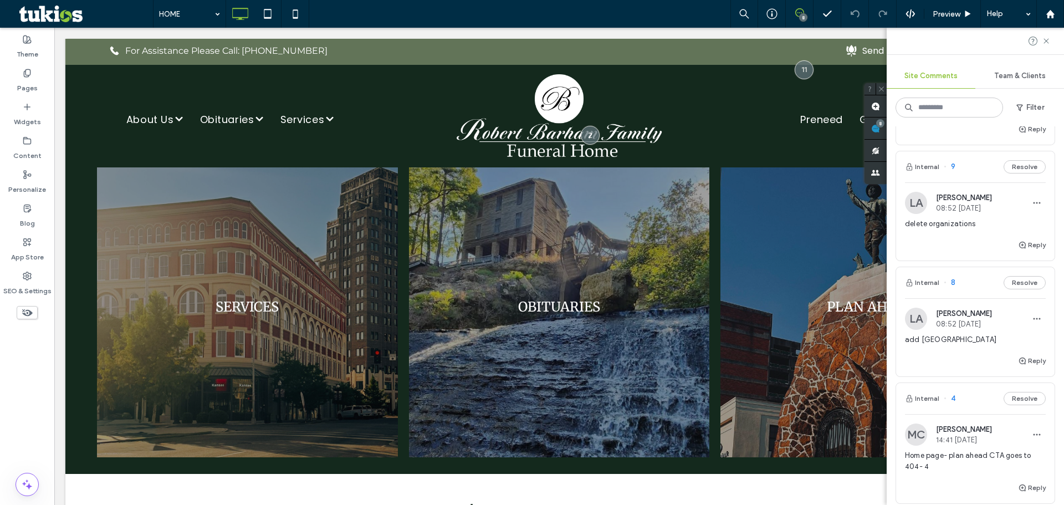
scroll to position [333, 0]
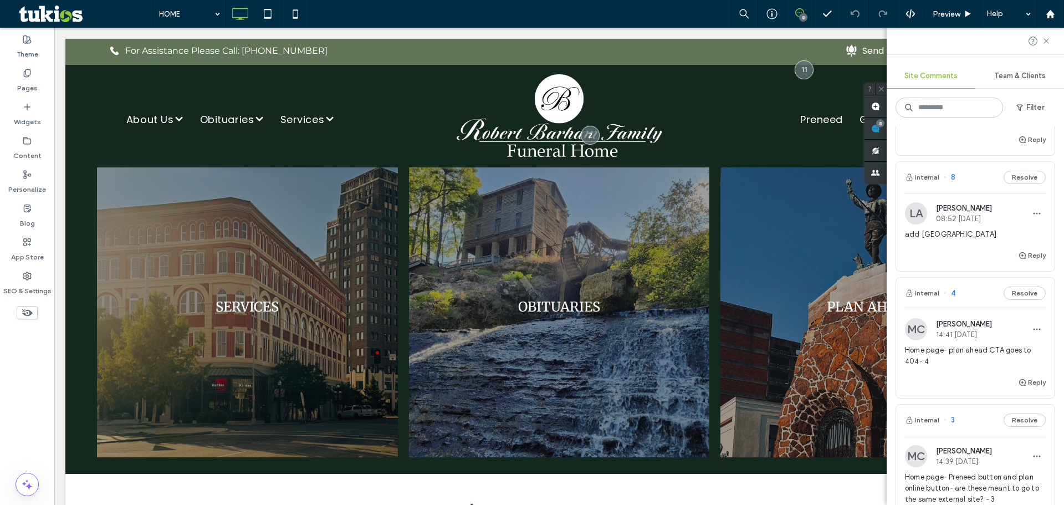
click at [976, 245] on div "add Meridian Memorial Park" at bounding box center [975, 239] width 141 height 20
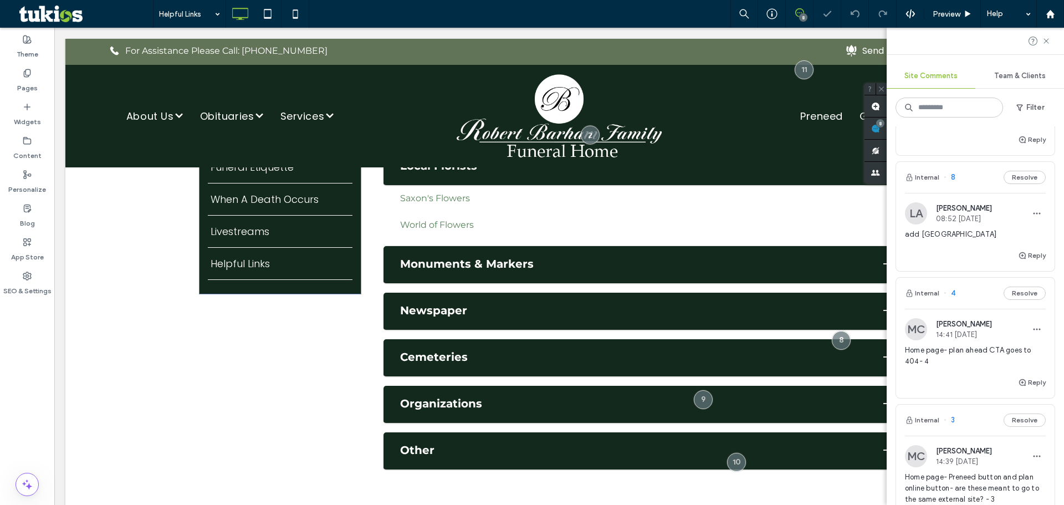
scroll to position [335, 0]
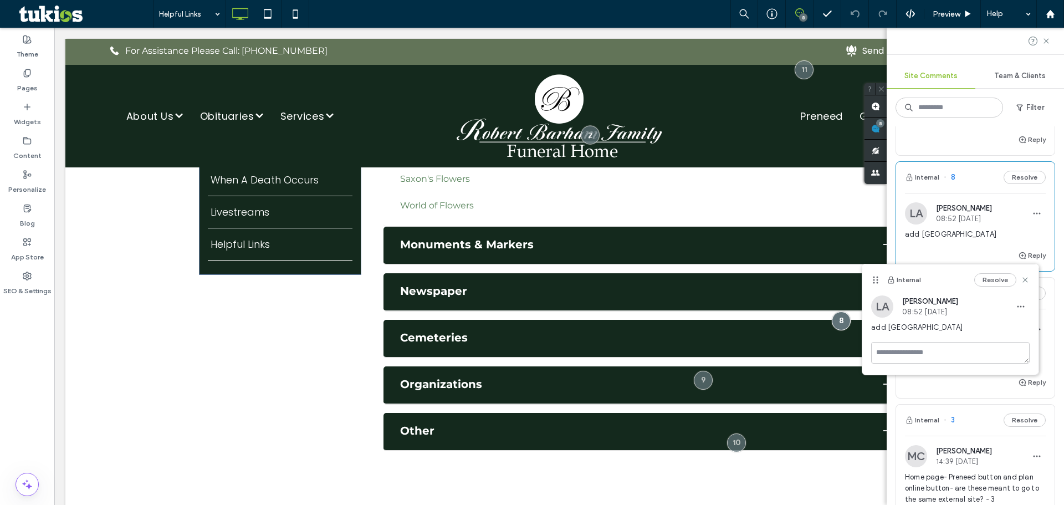
drag, startPoint x: 962, startPoint y: 333, endPoint x: 887, endPoint y: 334, distance: 75.4
click at [887, 334] on div "add Meridian Memorial Park" at bounding box center [950, 332] width 159 height 20
copy span "Meridian Memorial Park"
drag, startPoint x: 531, startPoint y: 320, endPoint x: 529, endPoint y: 315, distance: 5.7
click at [529, 319] on span at bounding box center [645, 294] width 522 height 331
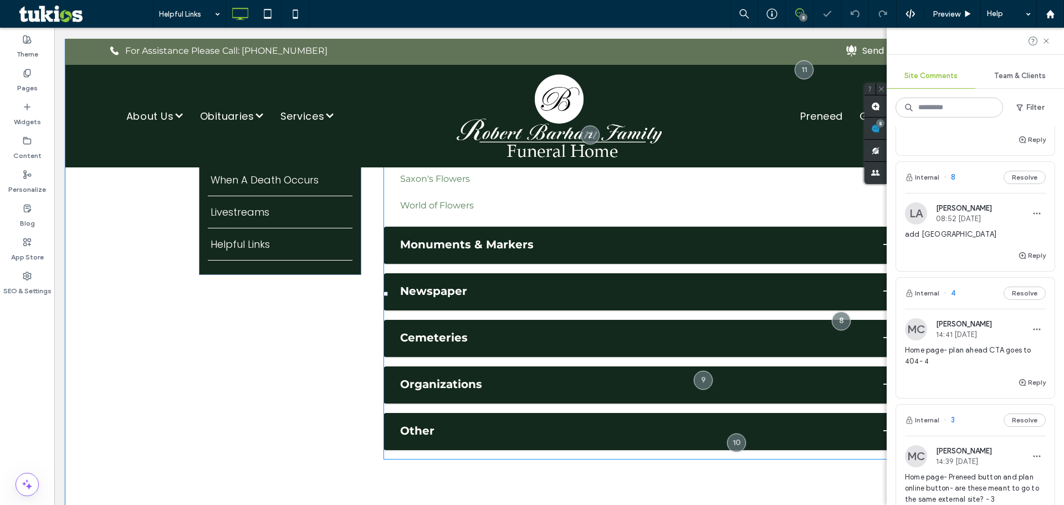
click at [504, 360] on span at bounding box center [645, 294] width 522 height 331
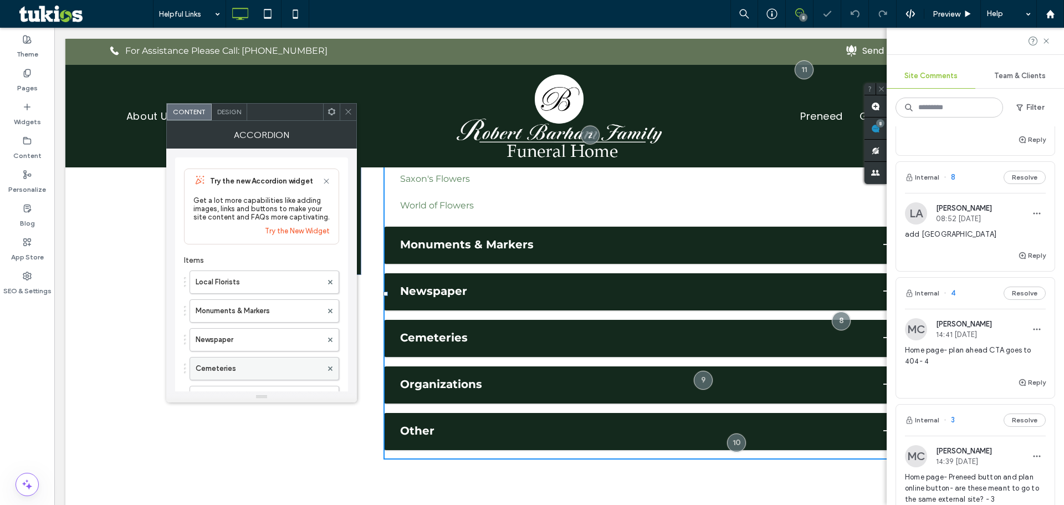
click at [244, 360] on label "Cemeteries" at bounding box center [259, 369] width 126 height 22
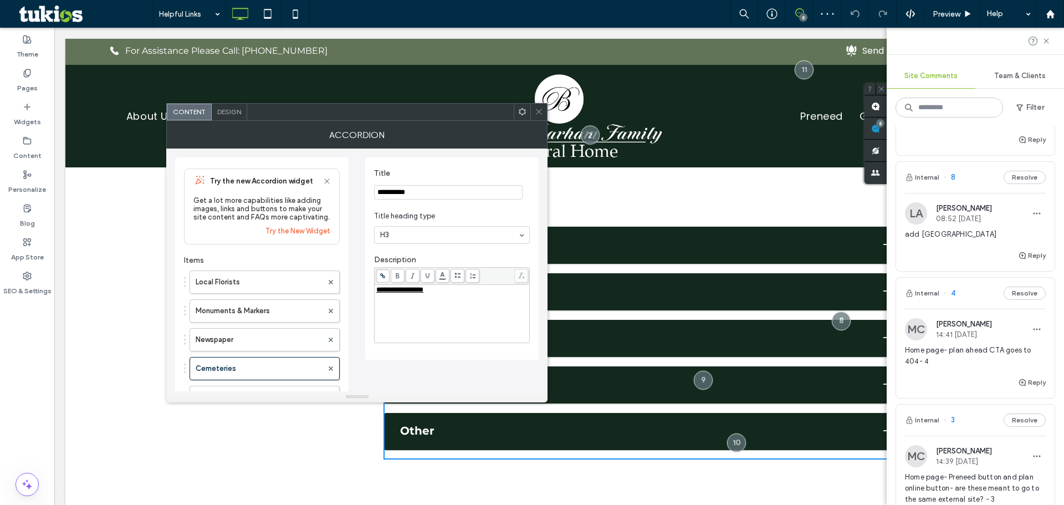
click at [477, 293] on div "**********" at bounding box center [452, 290] width 152 height 8
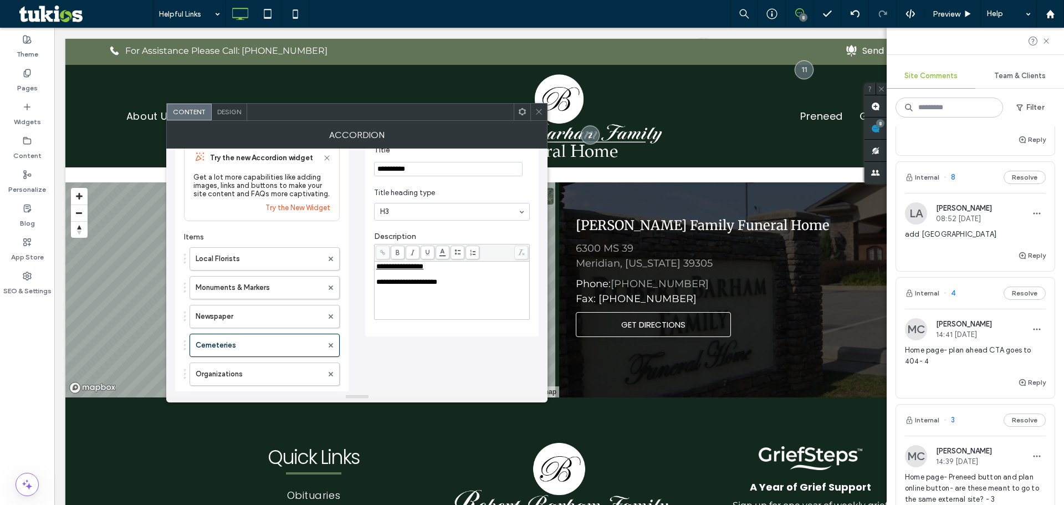
scroll to position [0, 0]
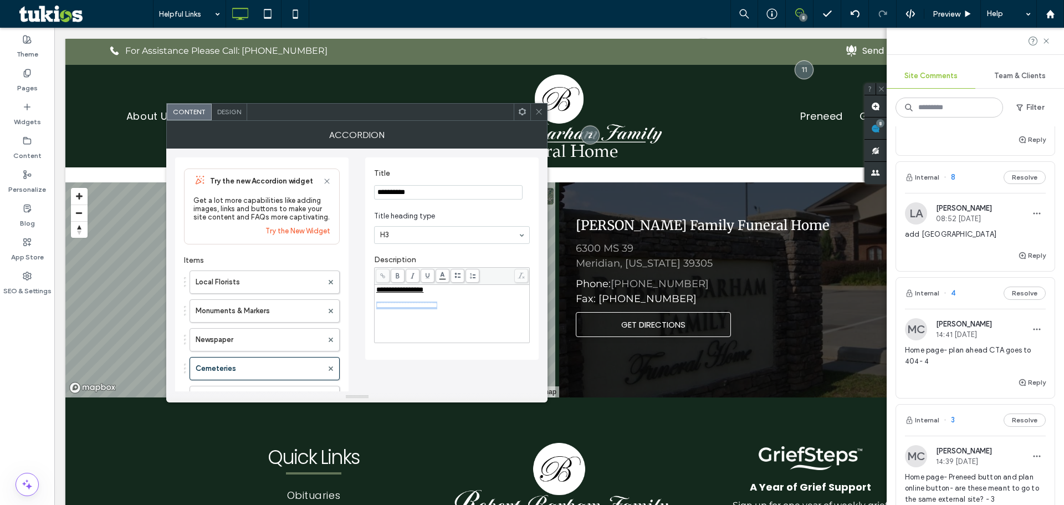
drag, startPoint x: 463, startPoint y: 306, endPoint x: 373, endPoint y: 307, distance: 90.4
click at [373, 307] on div "**********" at bounding box center [452, 258] width 174 height 202
click at [381, 275] on icon at bounding box center [383, 276] width 6 height 6
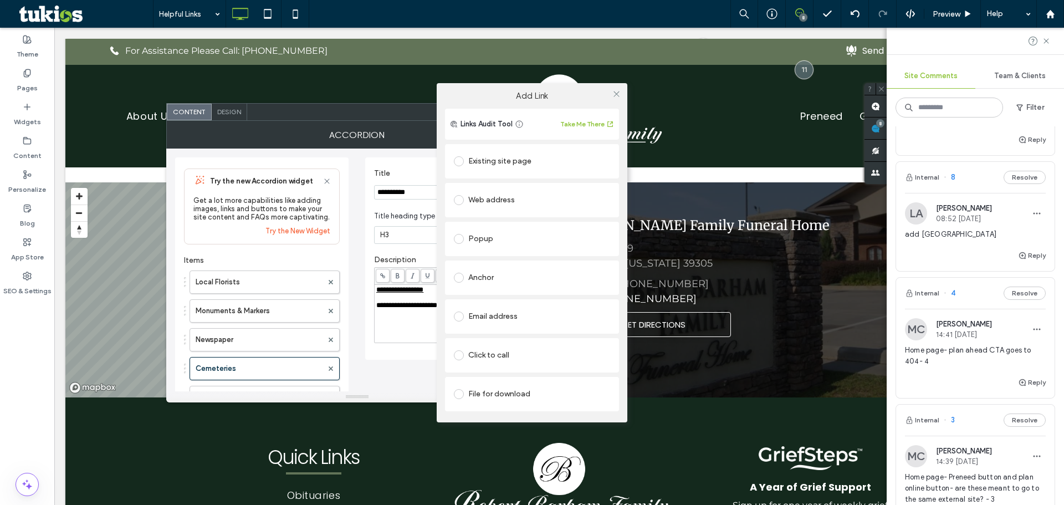
click at [513, 201] on div "Web address" at bounding box center [532, 200] width 156 height 18
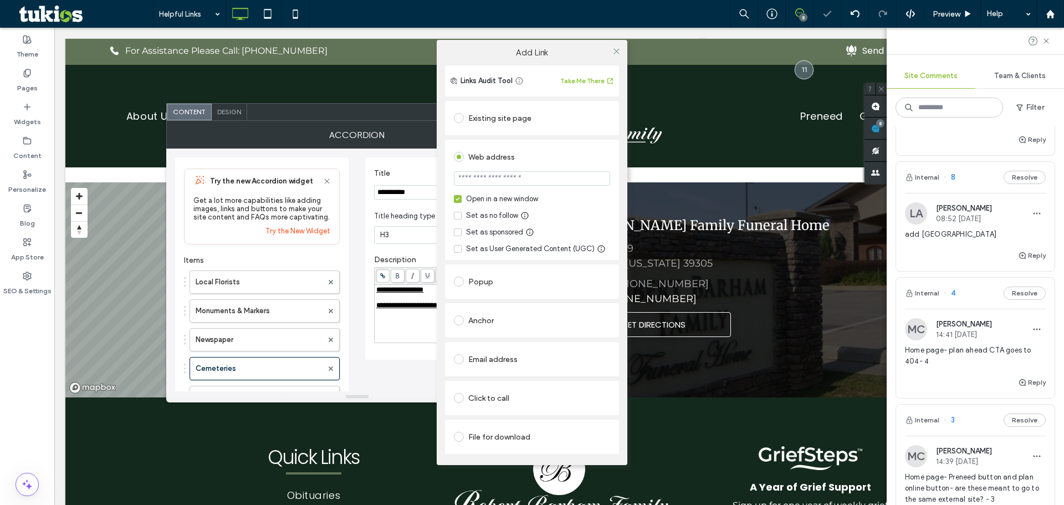
click at [526, 182] on input "url" at bounding box center [532, 178] width 156 height 14
paste input "**********"
type input "**********"
click at [578, 62] on div "Add Link" at bounding box center [532, 53] width 191 height 26
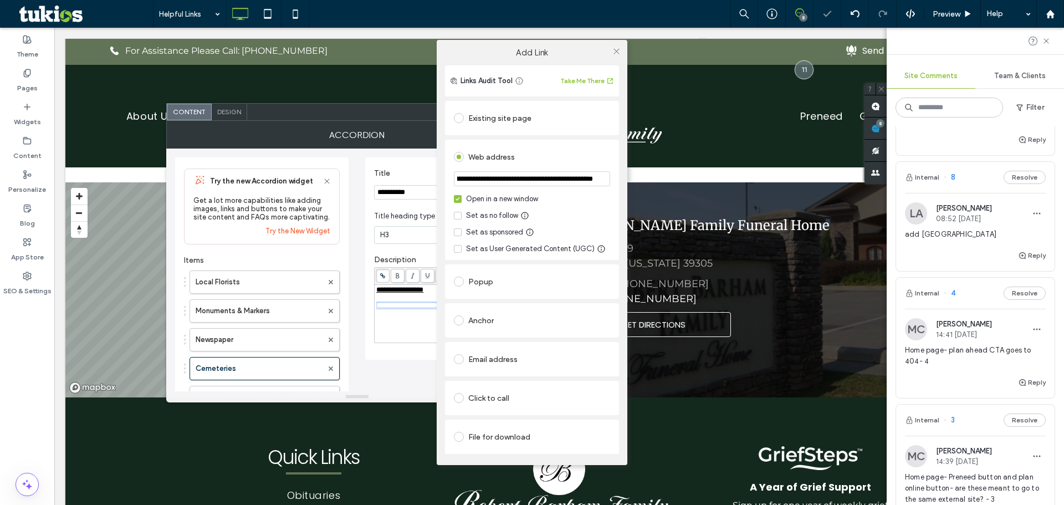
scroll to position [0, 0]
click at [619, 48] on icon at bounding box center [617, 51] width 8 height 8
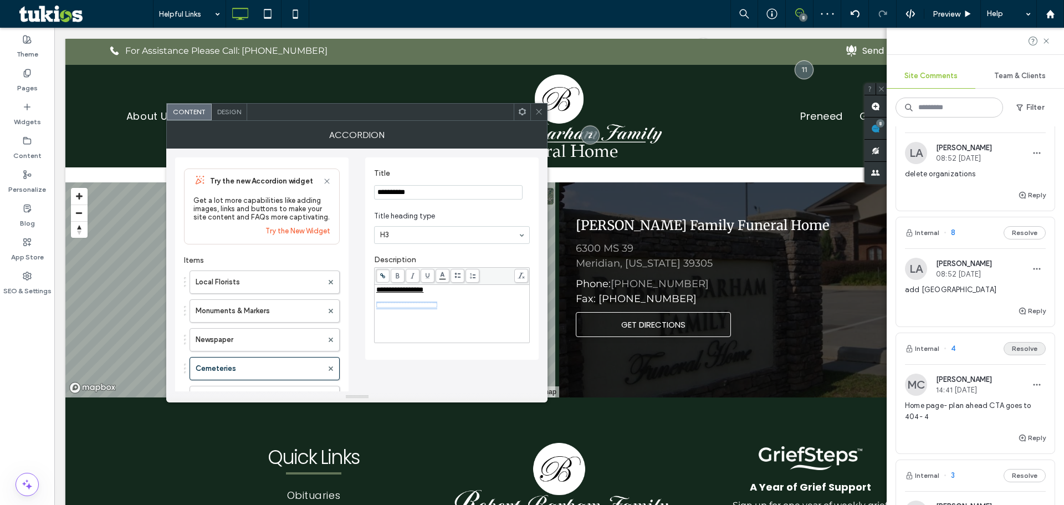
scroll to position [166, 0]
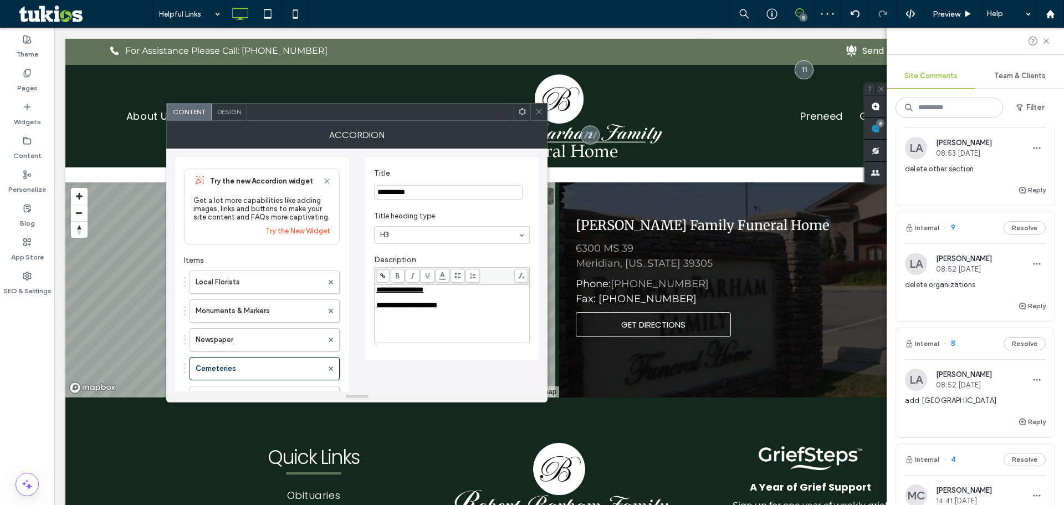
click at [1019, 351] on div "Internal 8 Resolve" at bounding box center [975, 343] width 159 height 31
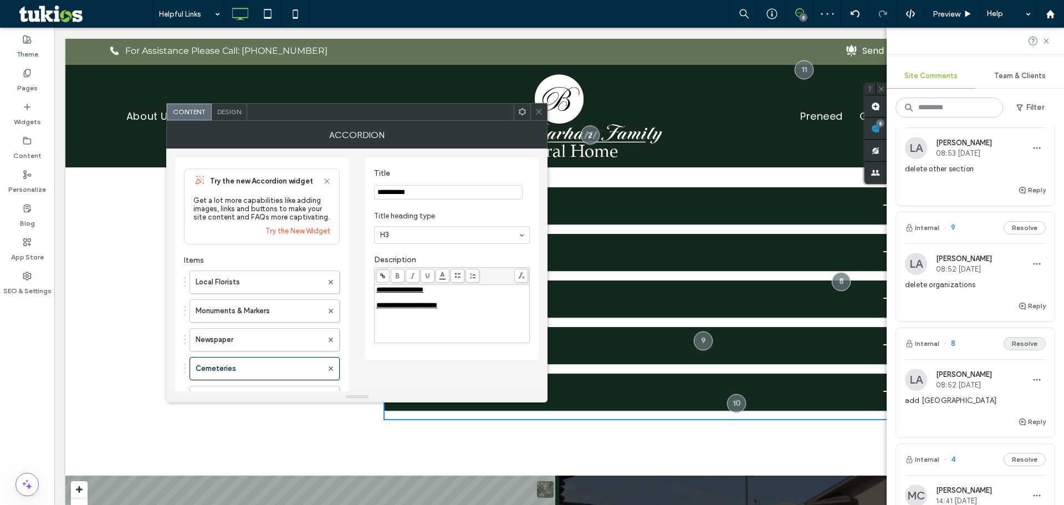
scroll to position [335, 0]
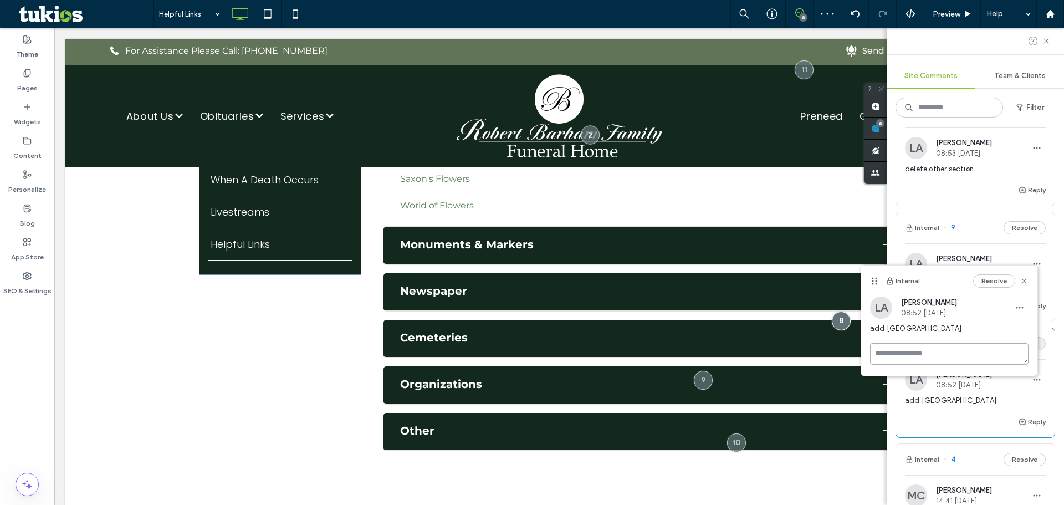
click at [1019, 345] on textarea at bounding box center [949, 354] width 159 height 22
click at [1040, 352] on div "Internal 8 Resolve" at bounding box center [975, 343] width 159 height 31
click at [1027, 287] on div "Resolve" at bounding box center [1000, 280] width 55 height 13
click at [1021, 283] on icon at bounding box center [1024, 281] width 9 height 9
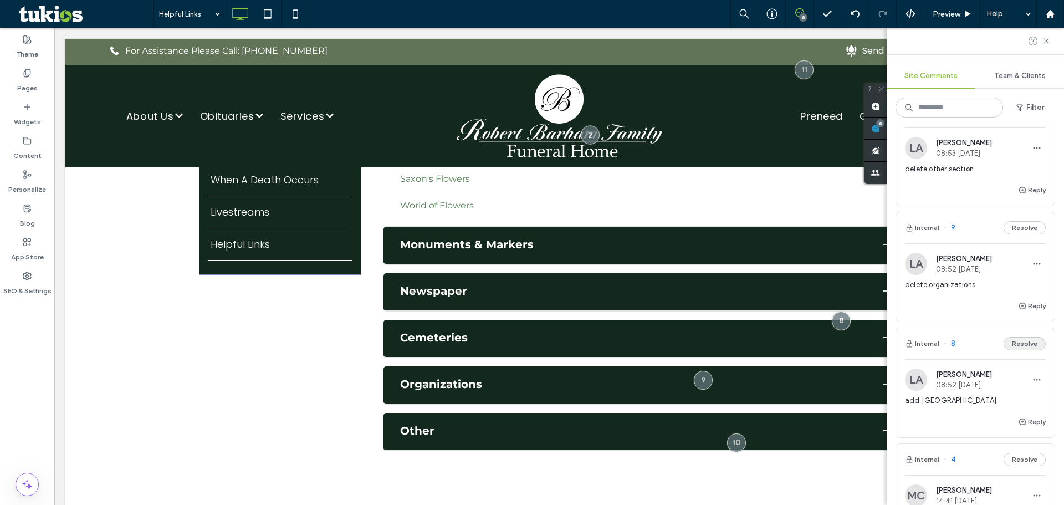
click at [1017, 339] on button "Resolve" at bounding box center [1025, 343] width 42 height 13
click at [939, 276] on div "LA Lisa Angus 08:52 Sep 15 2025 delete organizations" at bounding box center [975, 276] width 141 height 47
click at [944, 267] on span "08:52 Sep 15 2025" at bounding box center [964, 269] width 56 height 8
click at [944, 266] on span "08:52 Sep 15 2025" at bounding box center [964, 269] width 56 height 8
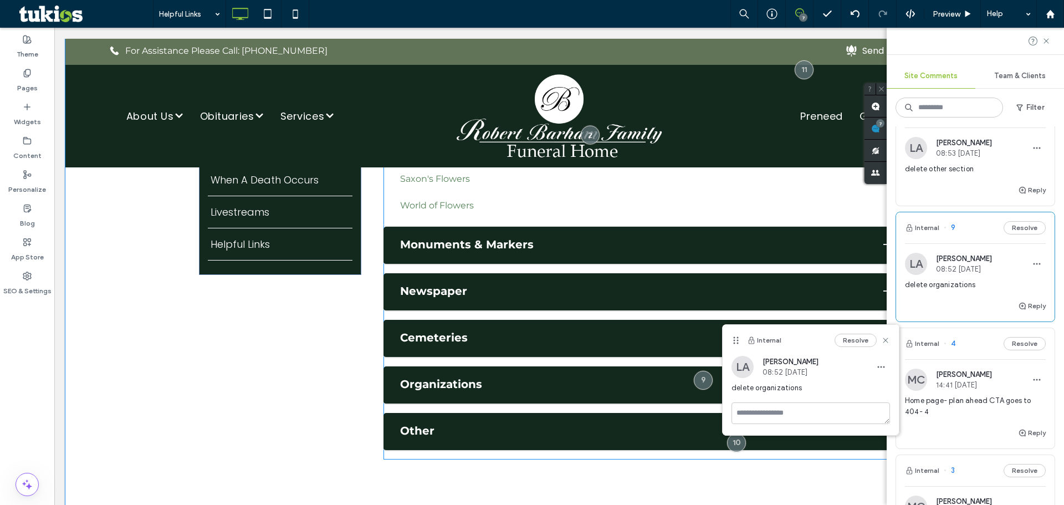
click at [722, 354] on div "Internal Resolve LA Lisa Angus 08:52 Sep 15 2025 delete organizations" at bounding box center [810, 379] width 177 height 111
click at [566, 314] on span at bounding box center [645, 294] width 522 height 331
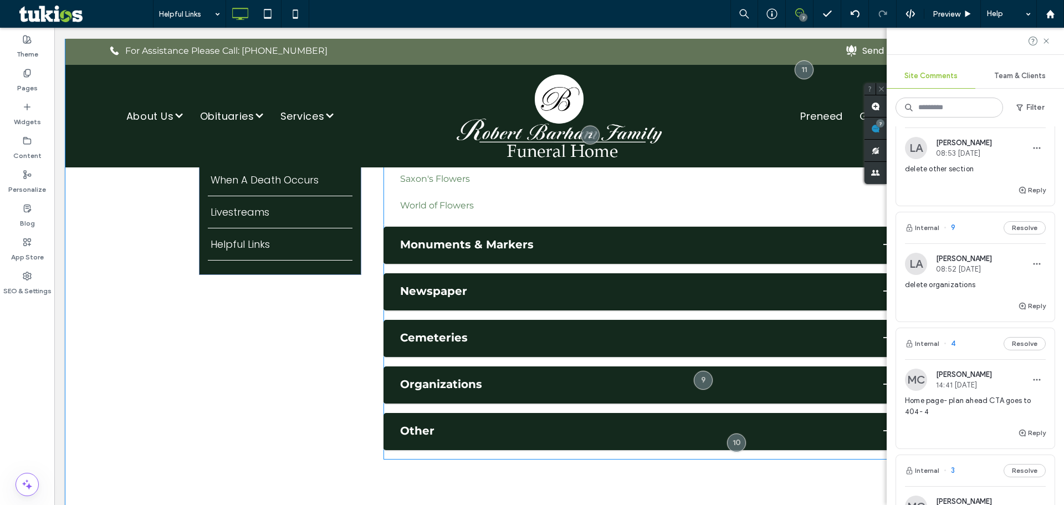
click at [453, 292] on span at bounding box center [645, 294] width 522 height 331
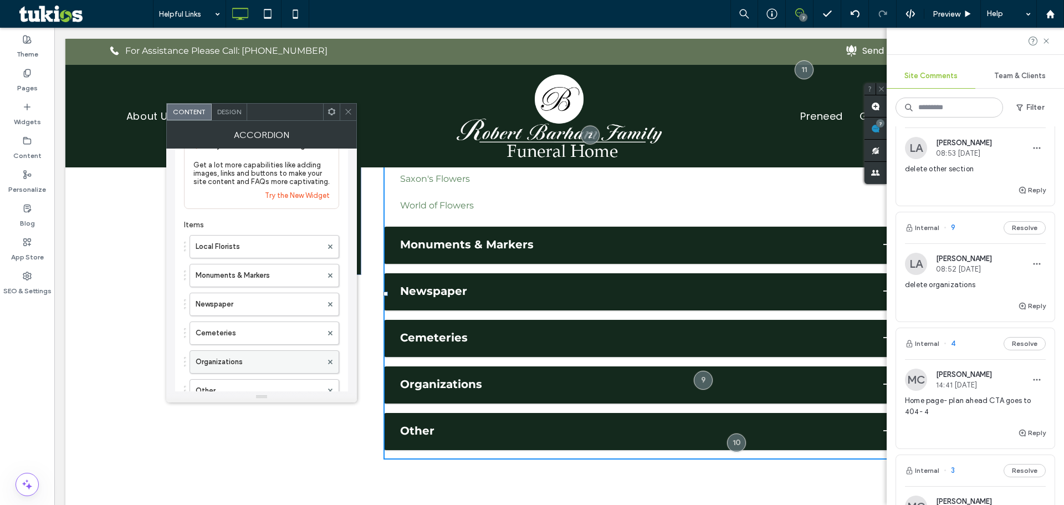
scroll to position [55, 0]
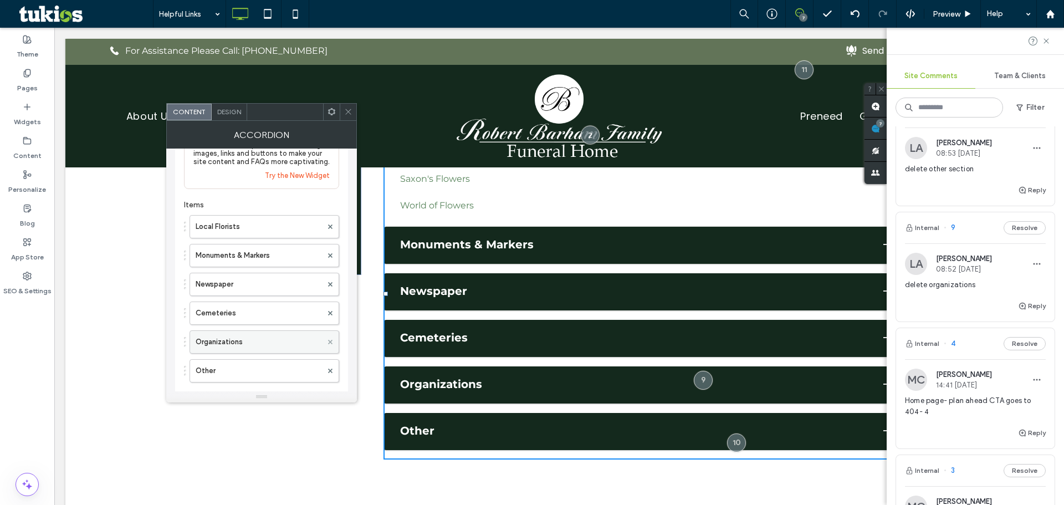
click at [332, 341] on use at bounding box center [330, 341] width 4 height 4
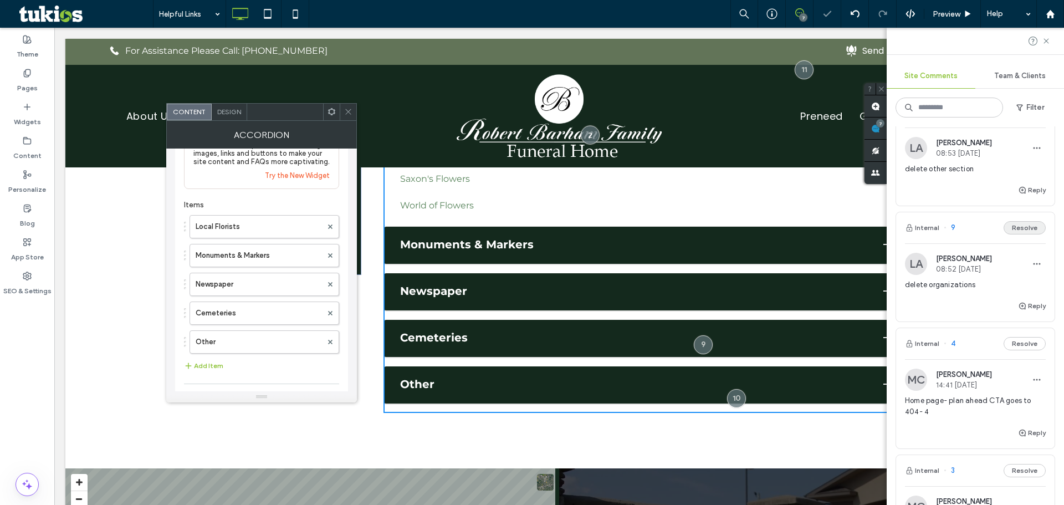
click at [1014, 231] on button "Resolve" at bounding box center [1025, 227] width 42 height 13
click at [971, 165] on span "delete other section" at bounding box center [975, 169] width 141 height 11
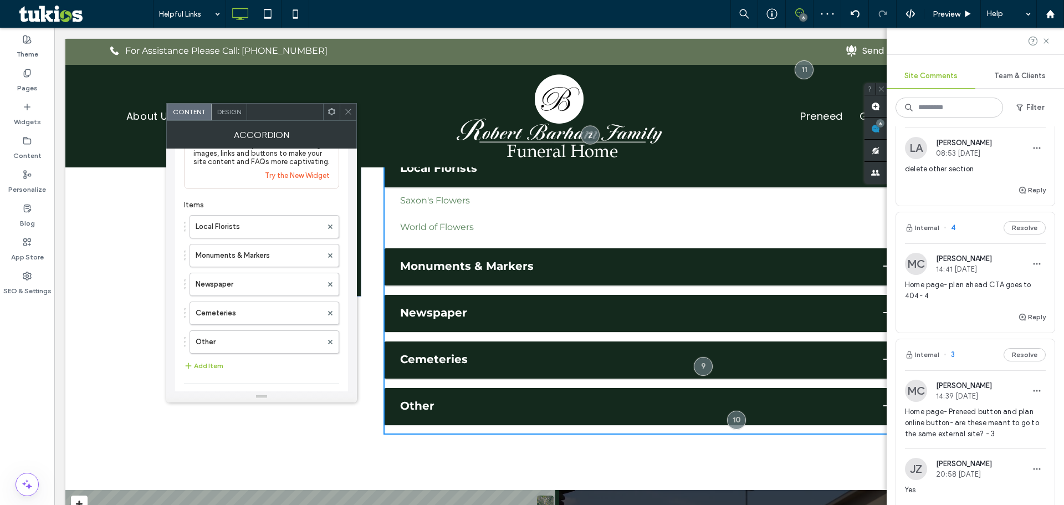
scroll to position [312, 0]
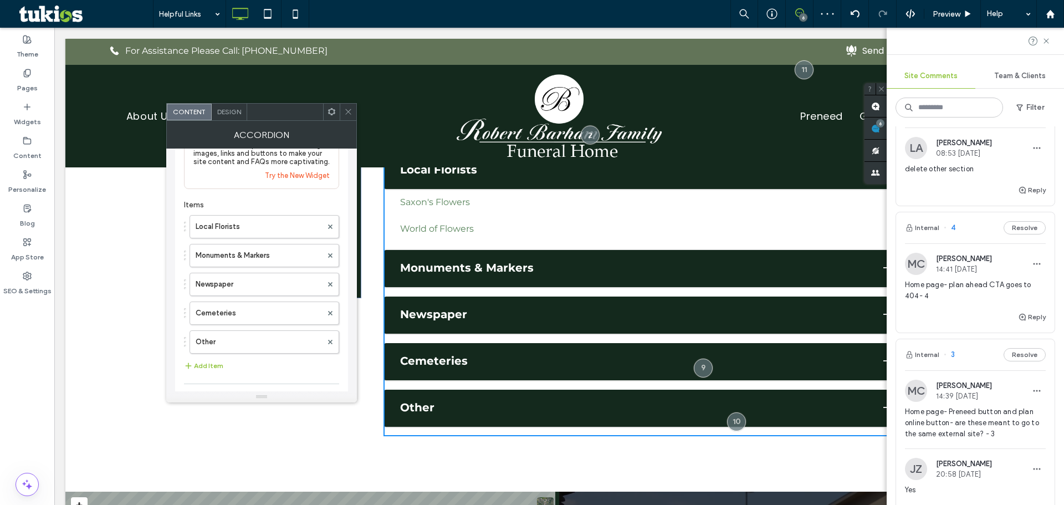
click at [961, 154] on span "08:53 Sep 15 2025" at bounding box center [964, 153] width 56 height 8
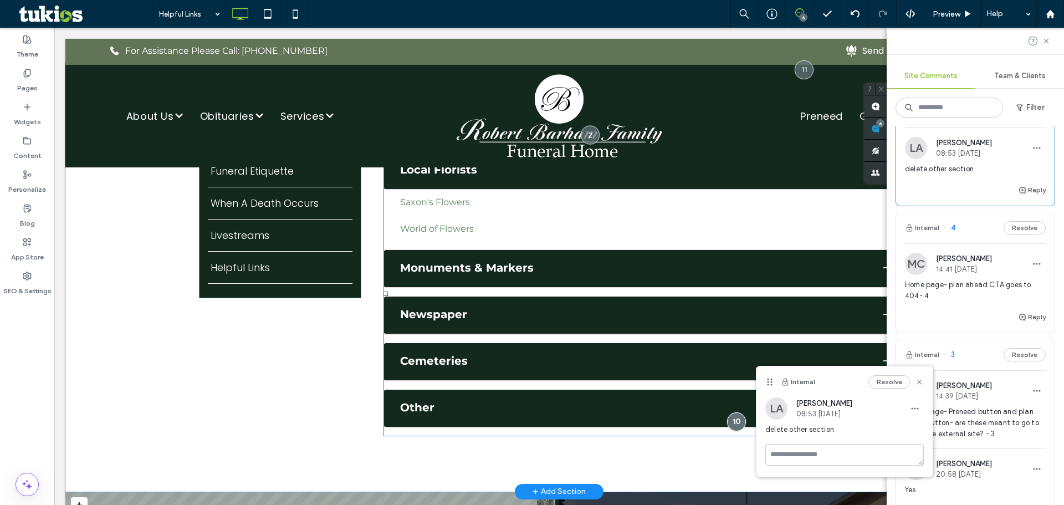
click at [559, 410] on span at bounding box center [645, 294] width 522 height 284
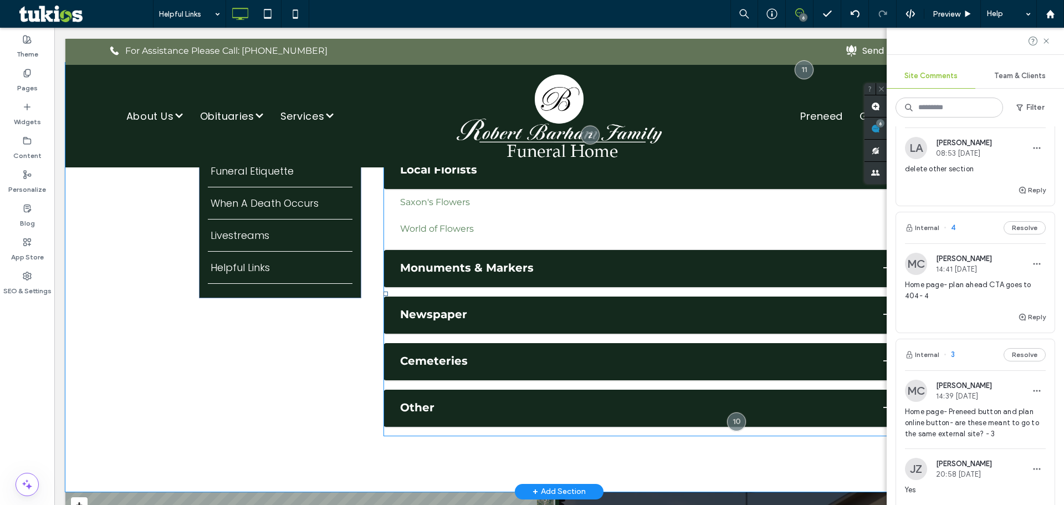
click at [524, 301] on span at bounding box center [645, 294] width 522 height 284
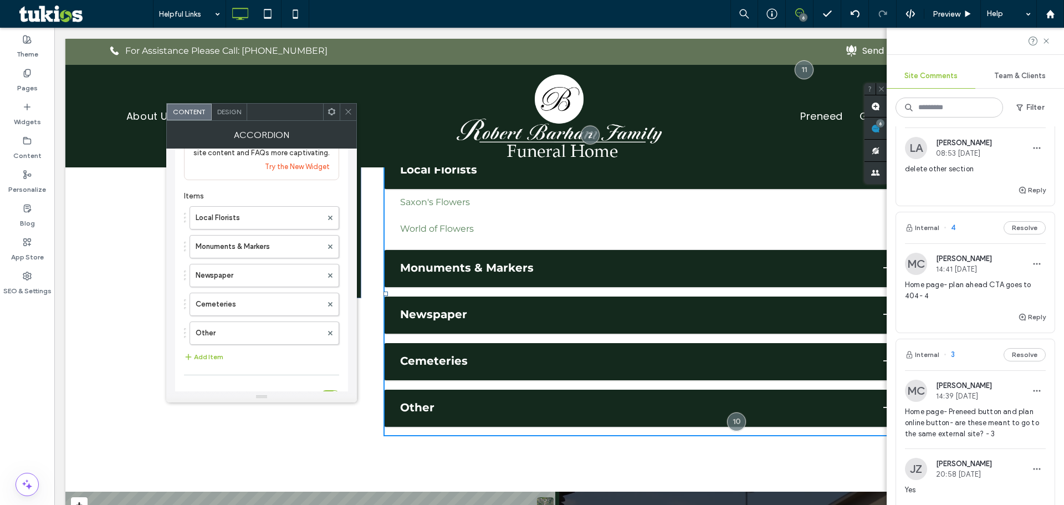
scroll to position [111, 0]
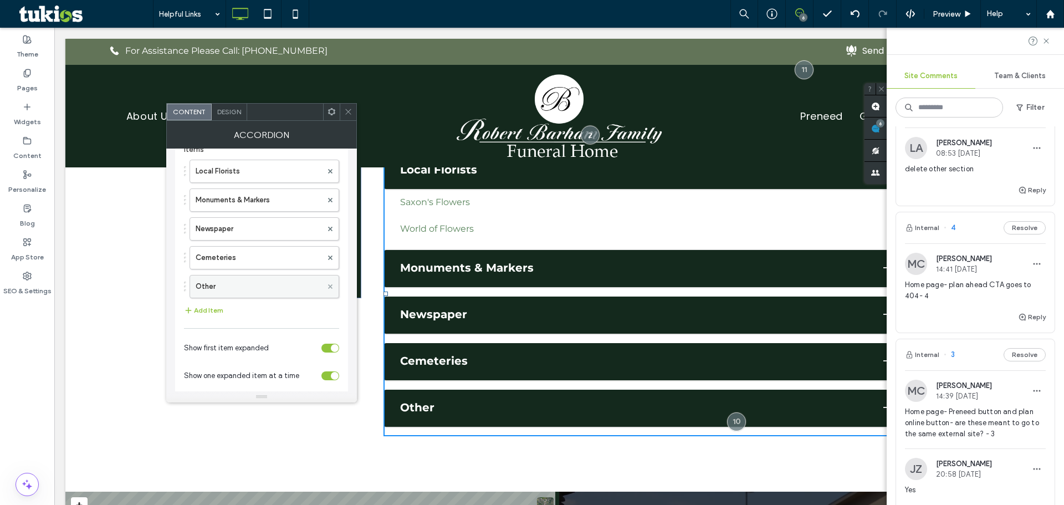
click at [329, 284] on use at bounding box center [330, 286] width 4 height 4
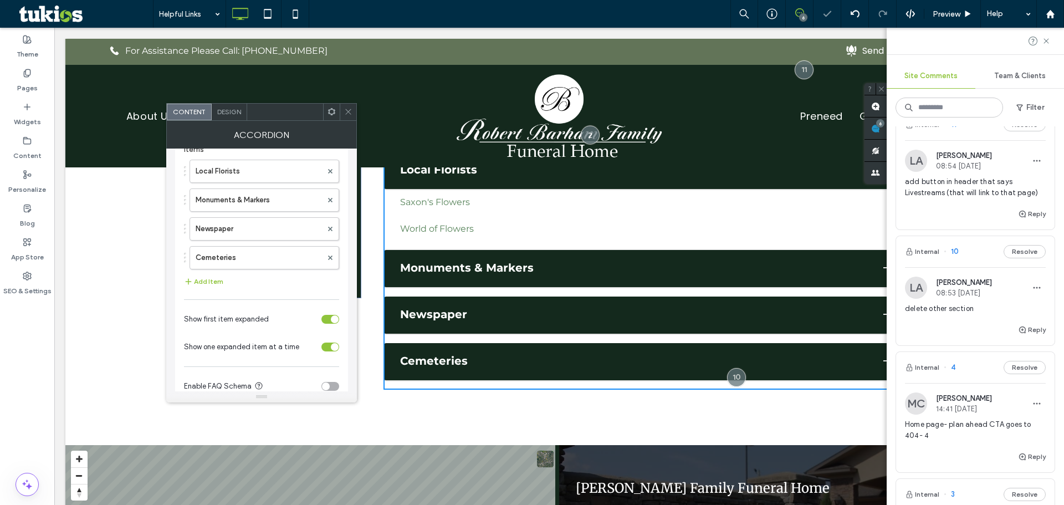
scroll to position [0, 0]
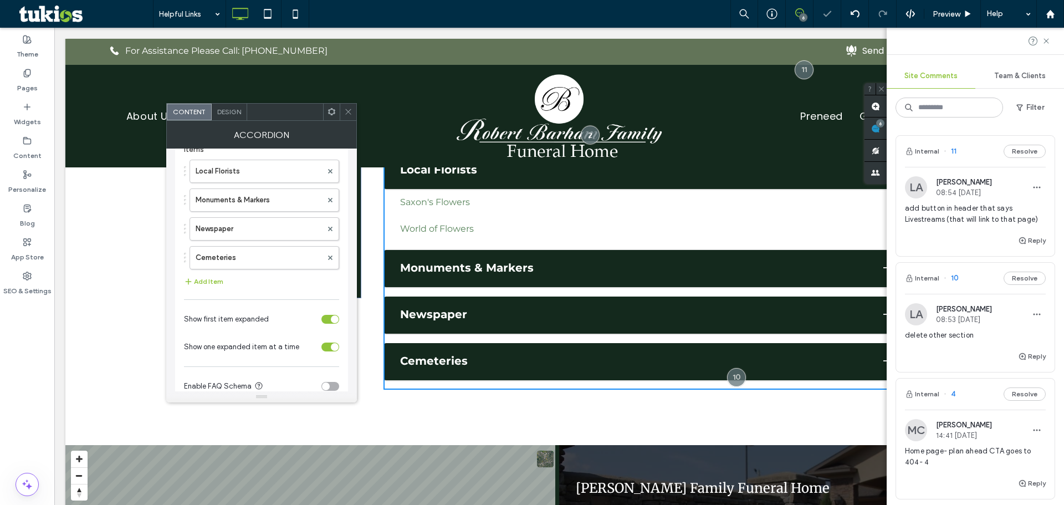
click at [1003, 269] on div "Internal 10 Resolve" at bounding box center [975, 278] width 159 height 31
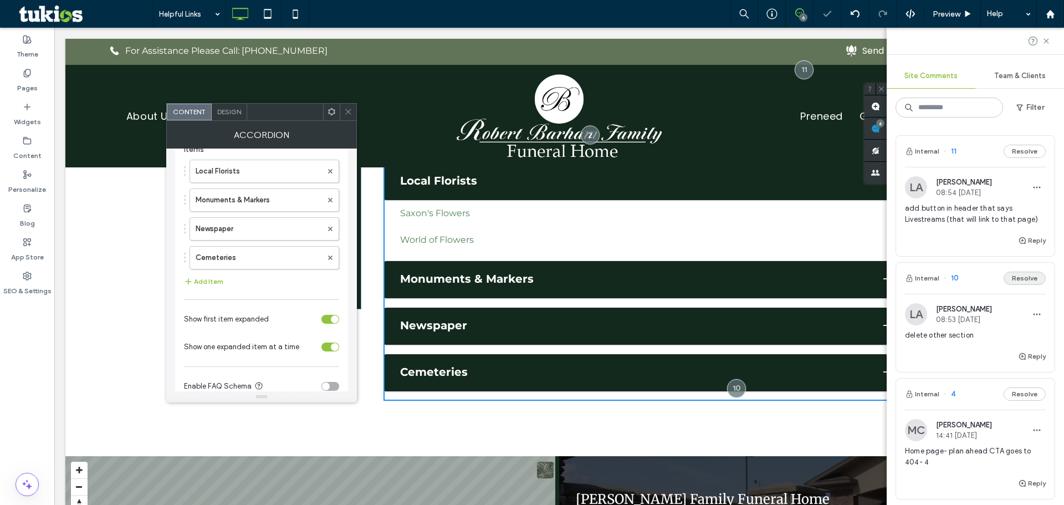
scroll to position [289, 0]
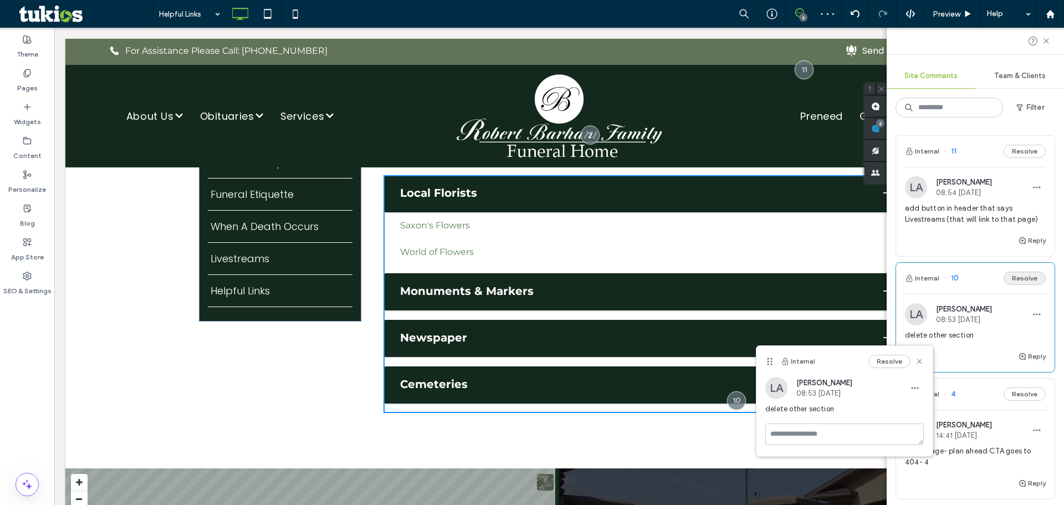
click at [1010, 274] on button "Resolve" at bounding box center [1025, 278] width 42 height 13
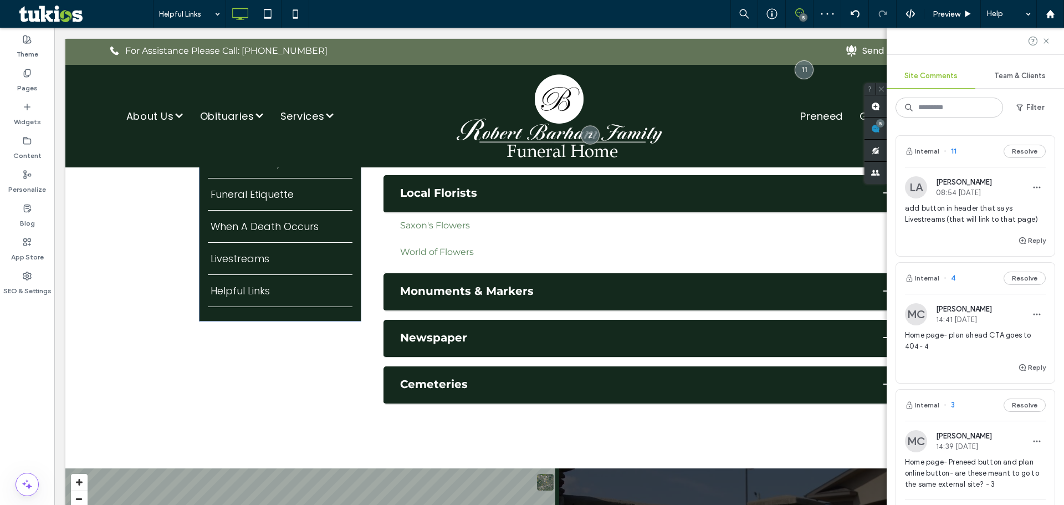
click at [976, 210] on span "add button in header that says Livestreams (that will link to that page)" at bounding box center [975, 214] width 141 height 22
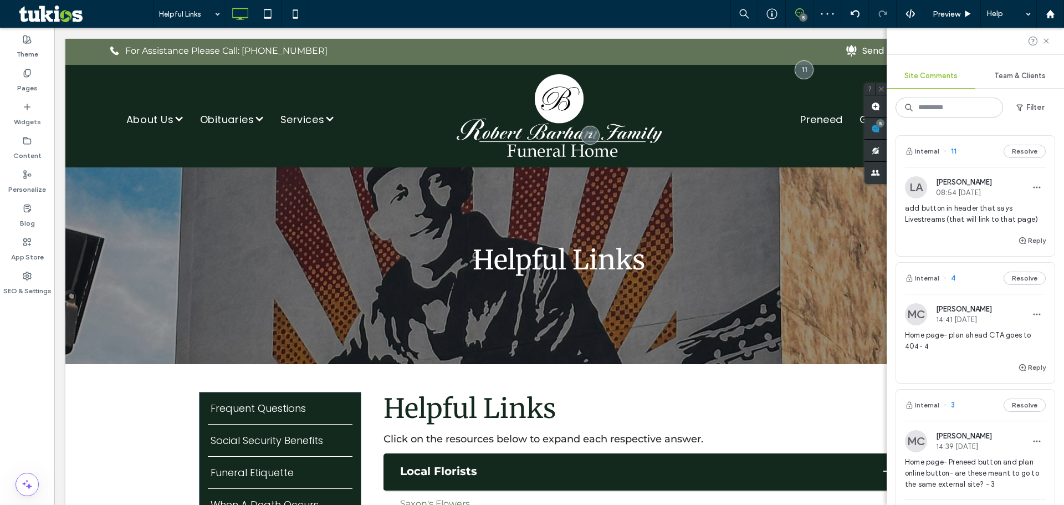
scroll to position [0, 0]
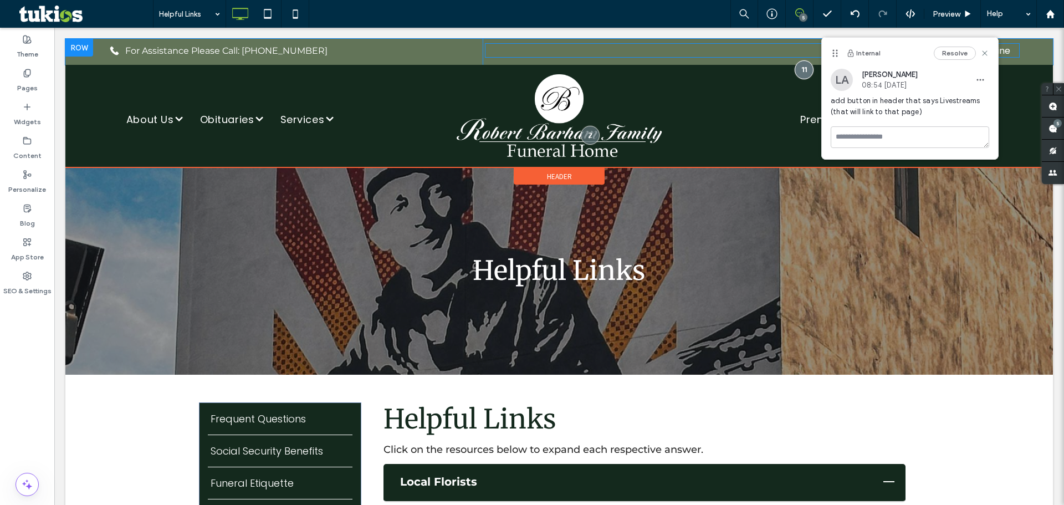
click at [784, 56] on span at bounding box center [752, 50] width 535 height 14
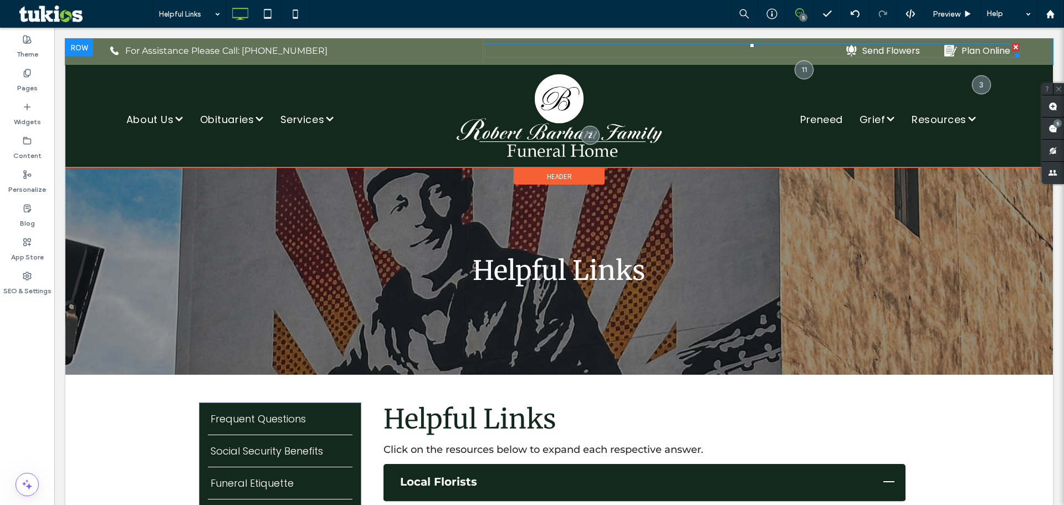
click at [784, 51] on span at bounding box center [752, 50] width 535 height 14
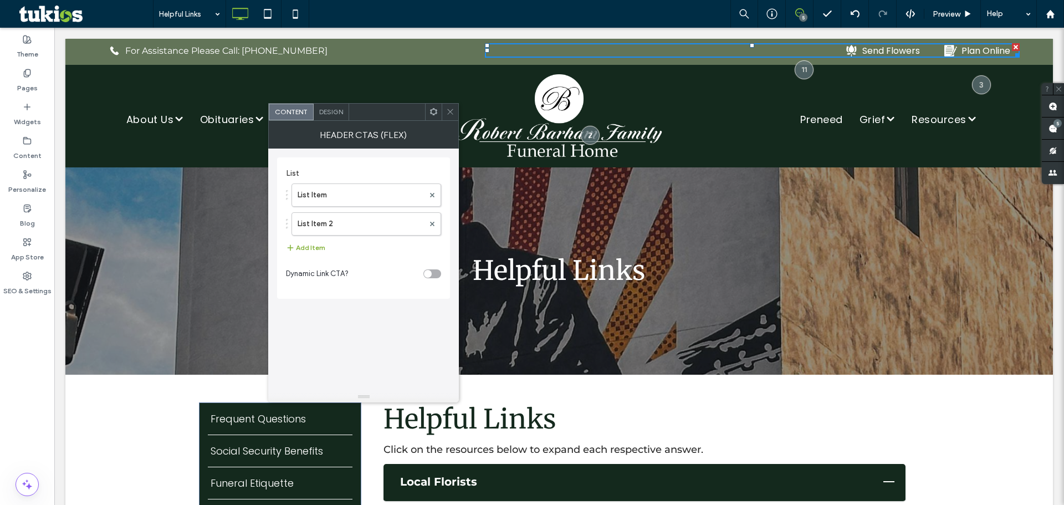
click at [292, 247] on use "button" at bounding box center [291, 247] width 6 height 6
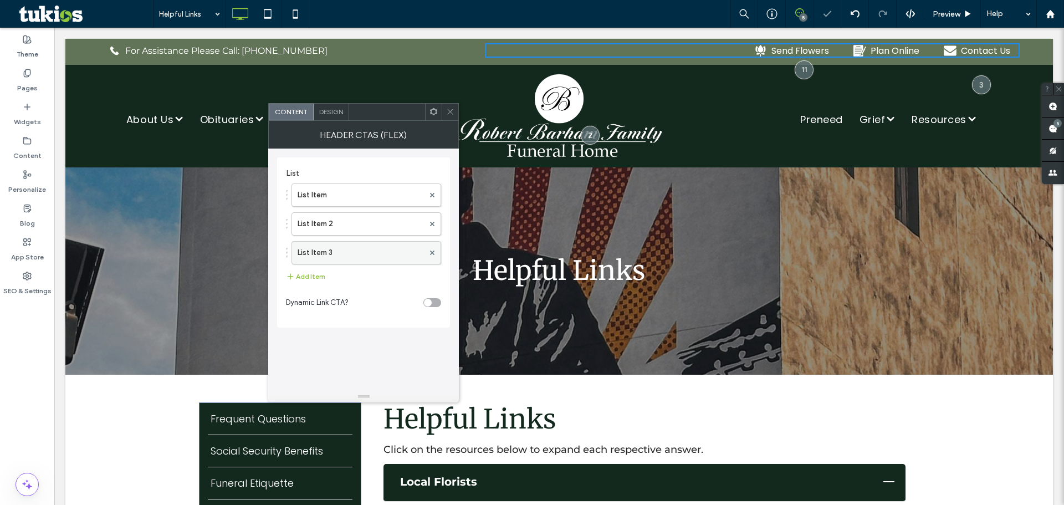
click at [400, 250] on label "List Item 3" at bounding box center [361, 253] width 126 height 22
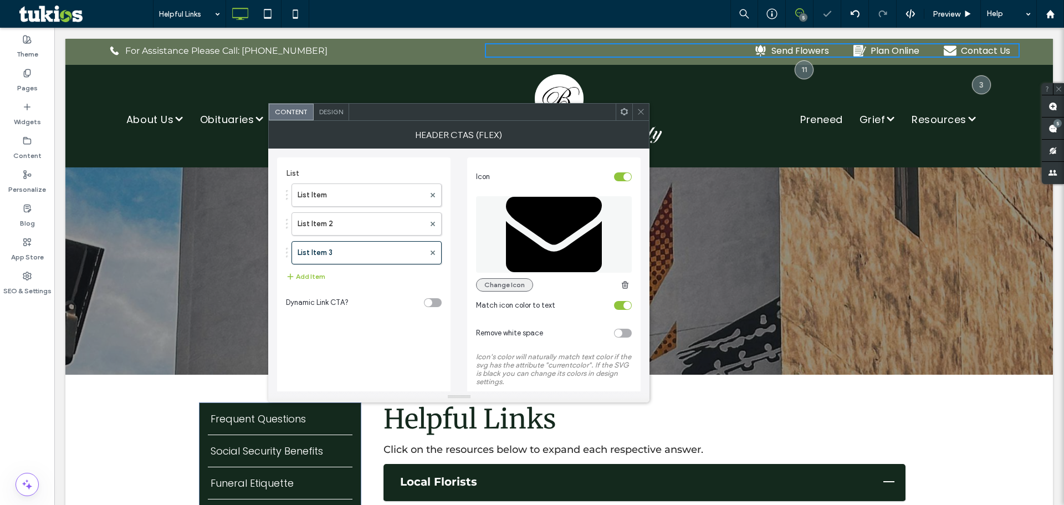
click at [479, 281] on button "Change Icon" at bounding box center [504, 284] width 57 height 13
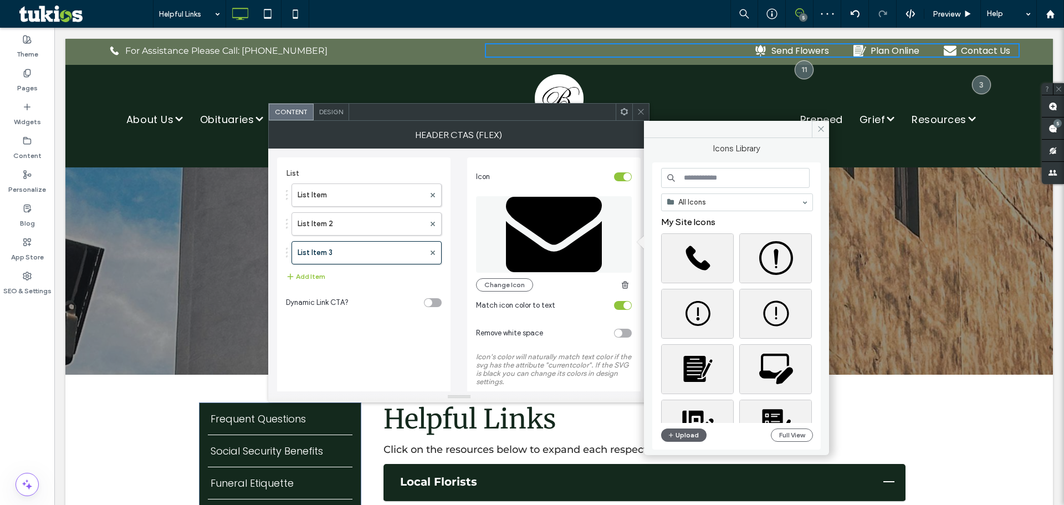
click at [722, 181] on input at bounding box center [735, 178] width 149 height 20
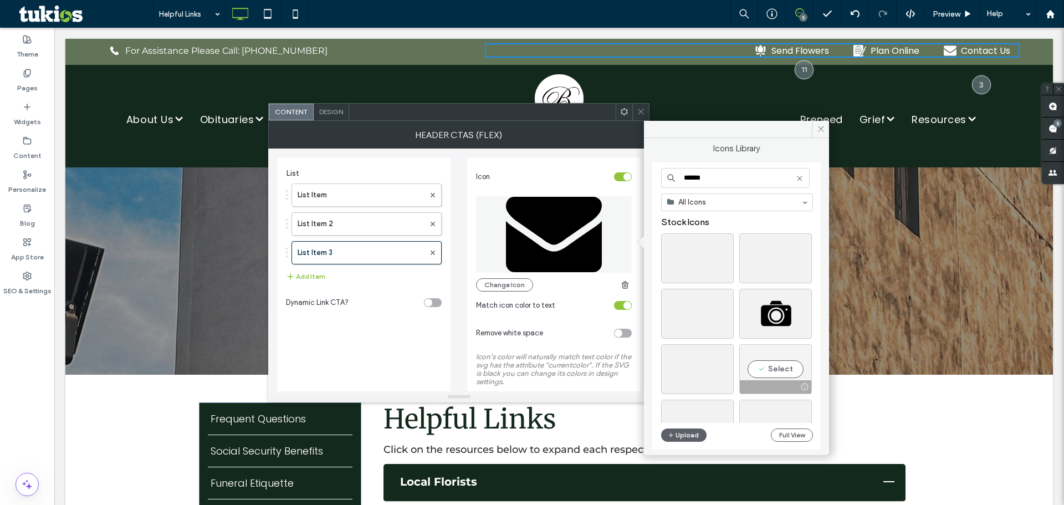
type input "******"
click at [777, 369] on div "Select" at bounding box center [776, 369] width 73 height 50
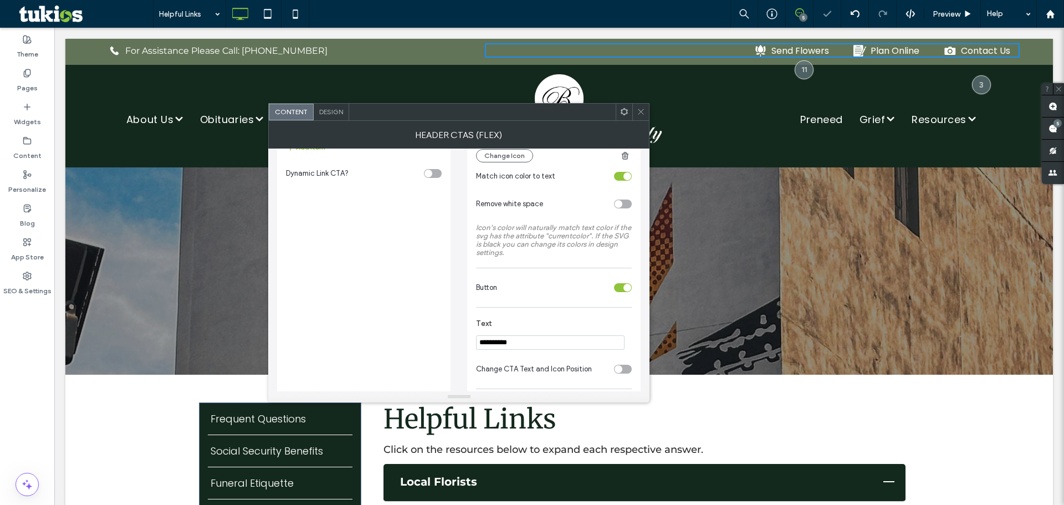
scroll to position [166, 0]
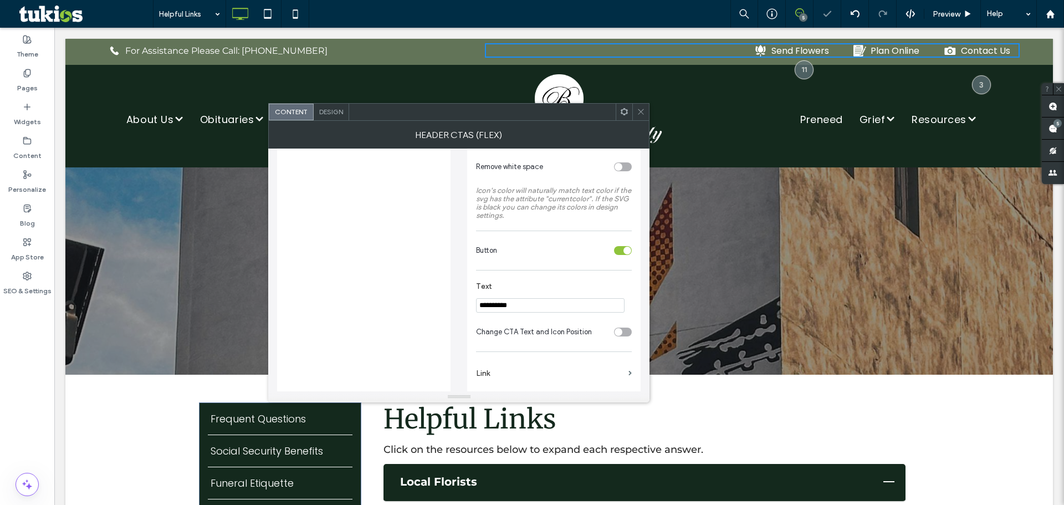
drag, startPoint x: 517, startPoint y: 313, endPoint x: 477, endPoint y: 313, distance: 39.9
click at [477, 313] on input "**********" at bounding box center [550, 305] width 149 height 14
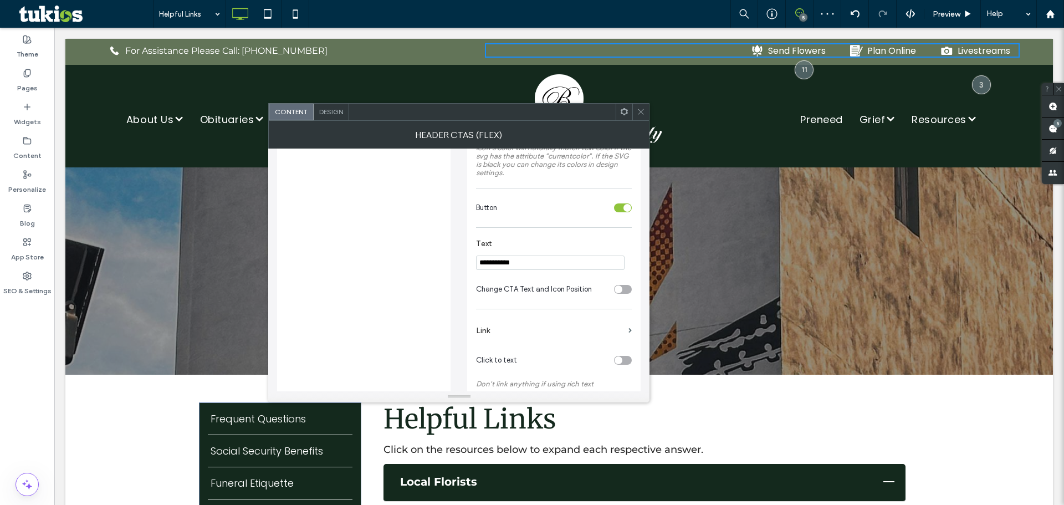
scroll to position [268, 0]
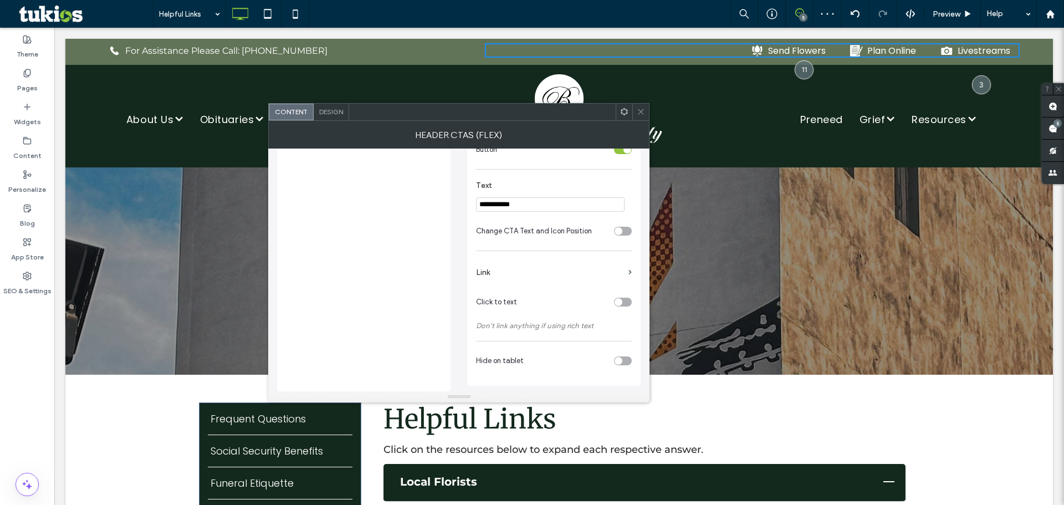
type input "**********"
click at [628, 266] on section "Link" at bounding box center [554, 273] width 156 height 32
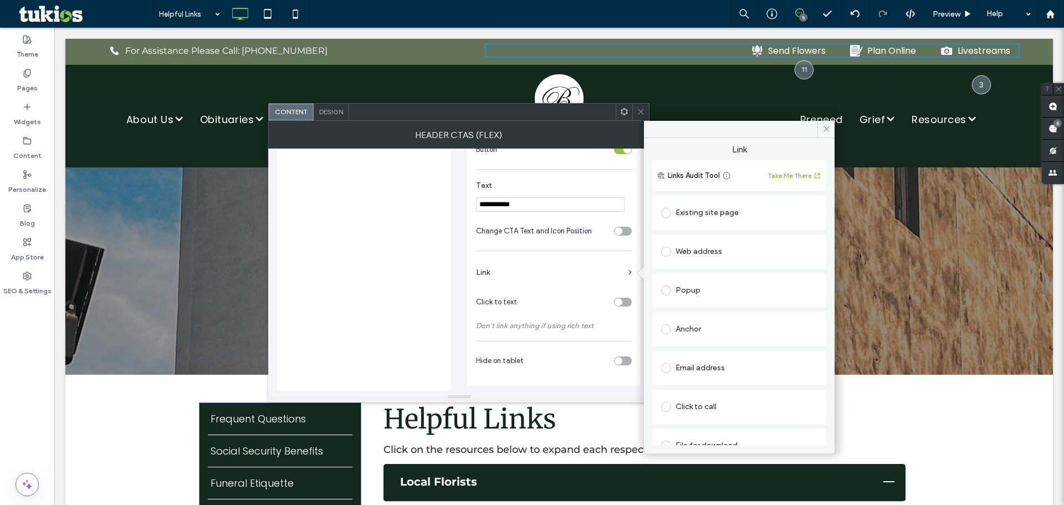
click at [702, 214] on div "Existing site page" at bounding box center [739, 213] width 156 height 18
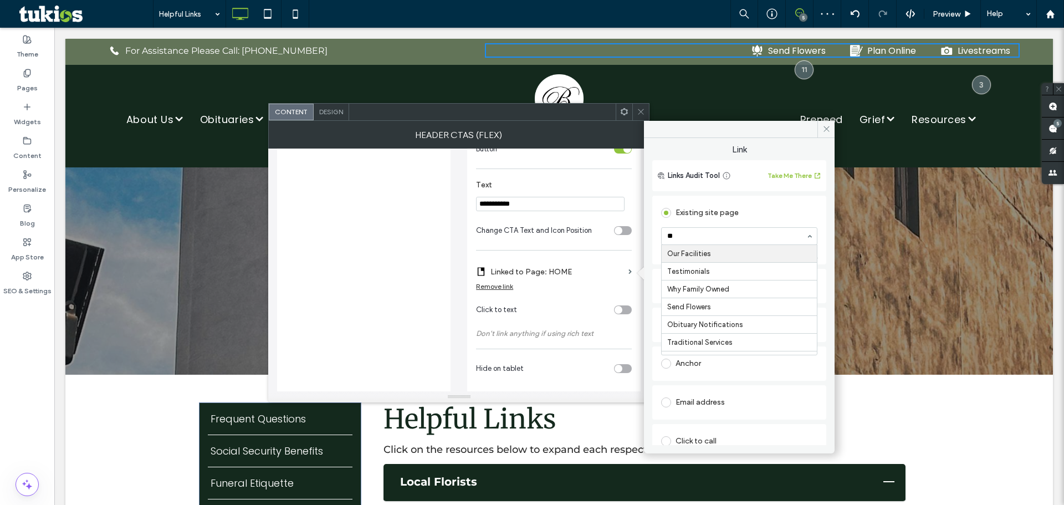
type input "***"
click at [642, 111] on use at bounding box center [642, 112] width 6 height 6
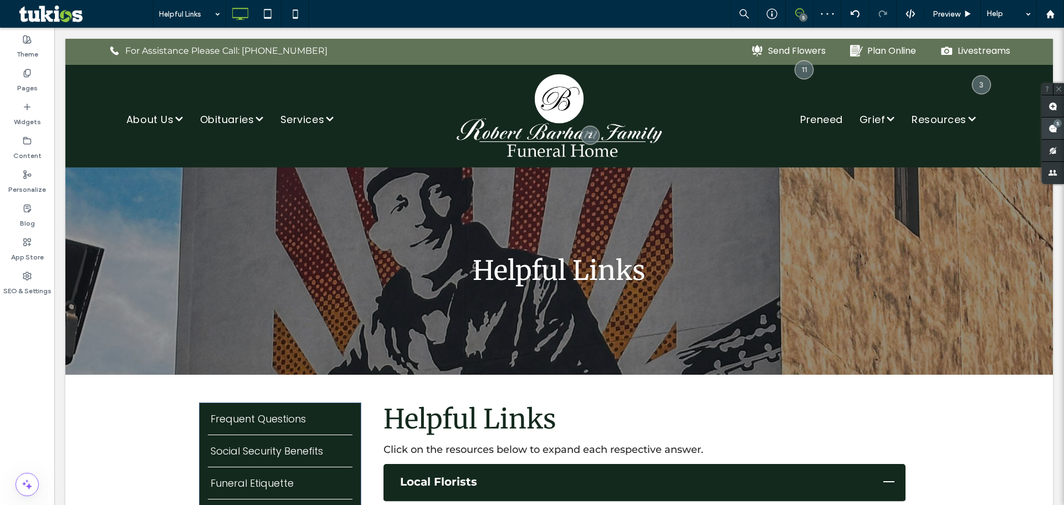
click at [1049, 120] on span at bounding box center [1053, 129] width 22 height 22
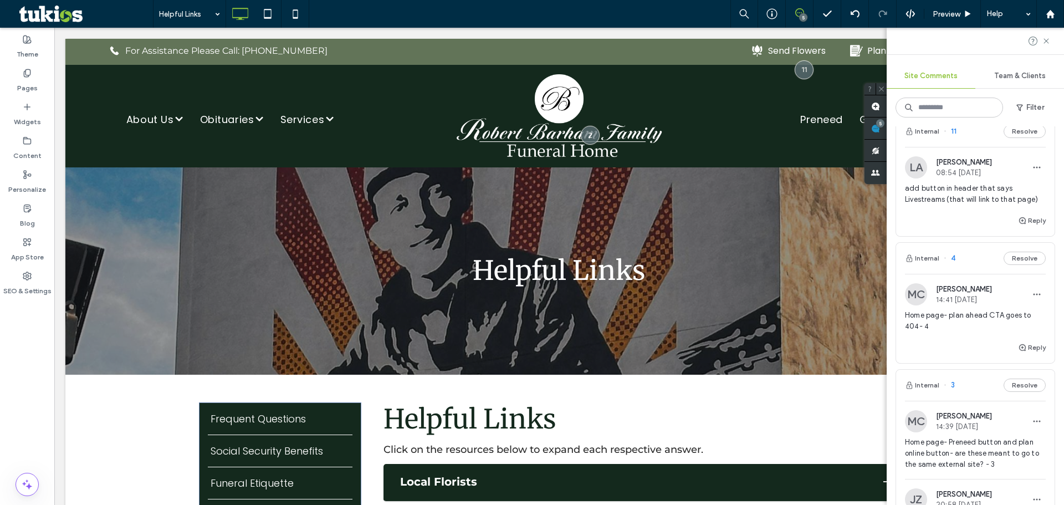
scroll to position [0, 0]
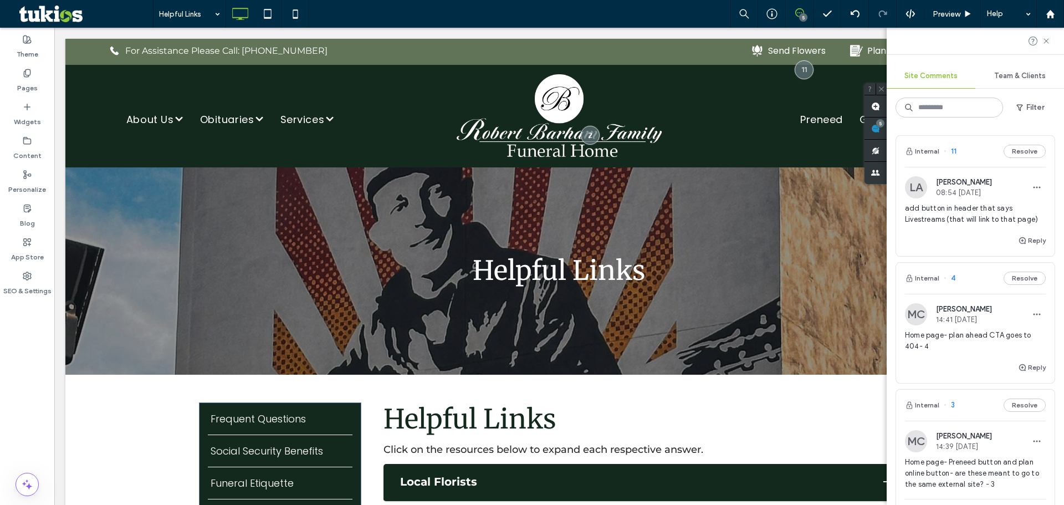
click at [1003, 215] on span "add button in header that says Livestreams (that will link to that page)" at bounding box center [975, 214] width 141 height 22
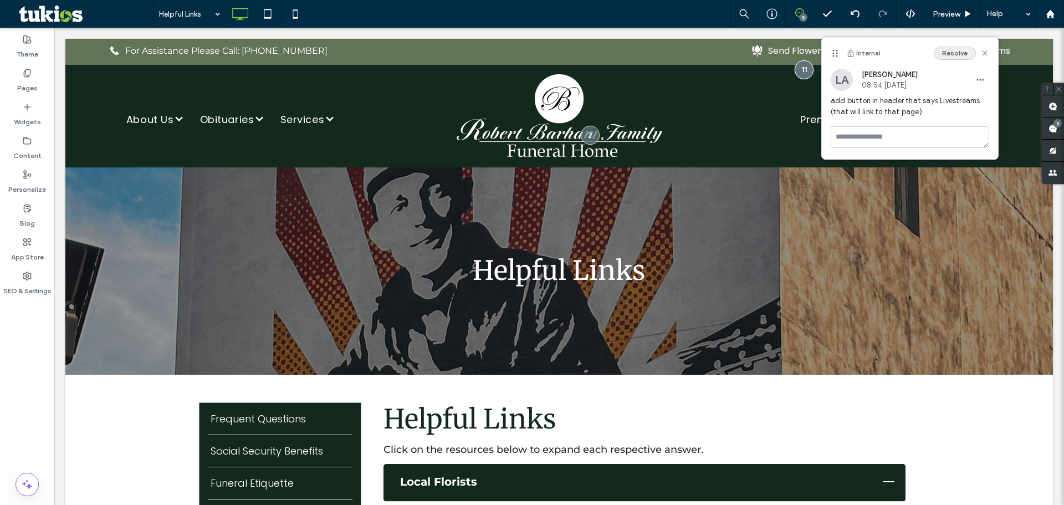
click at [967, 49] on button "Resolve" at bounding box center [955, 53] width 42 height 13
click at [940, 5] on div "Preview" at bounding box center [953, 14] width 57 height 28
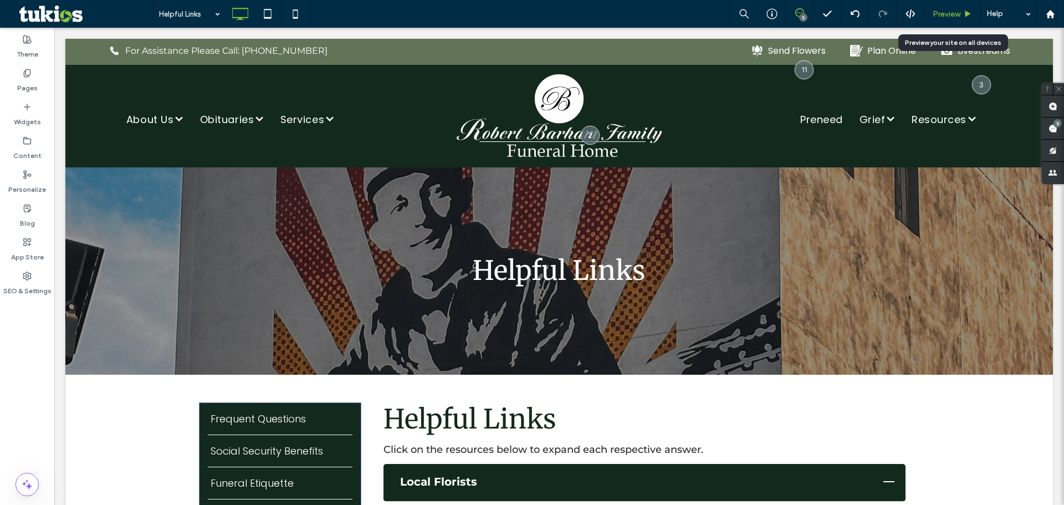
click at [953, 16] on span "Preview" at bounding box center [947, 13] width 28 height 9
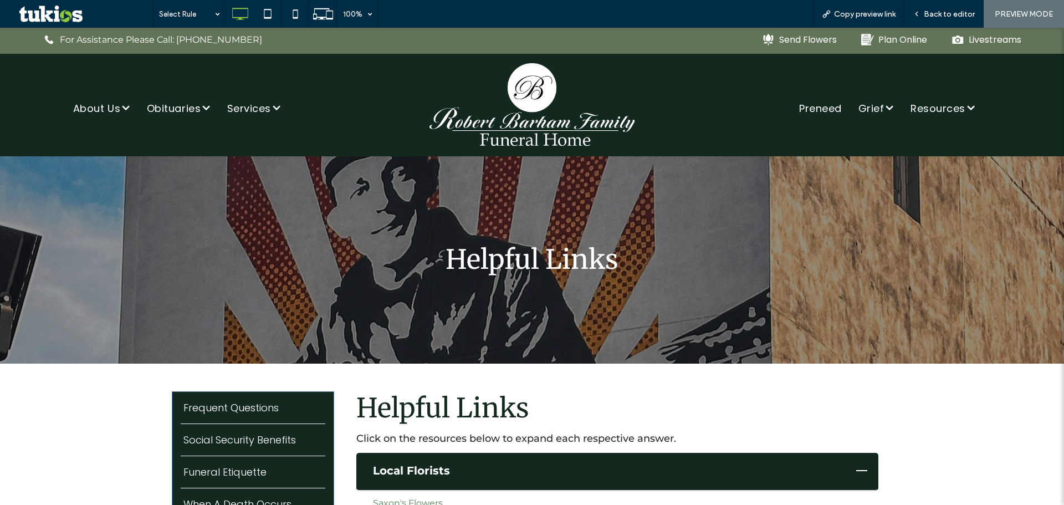
click at [962, 30] on div ".st0-undefined{display:none;} .st1-undefined{display:inline;} .st2-undefined{fi…" at bounding box center [740, 41] width 582 height 26
click at [969, 37] on div "Livestreams" at bounding box center [995, 40] width 53 height 14
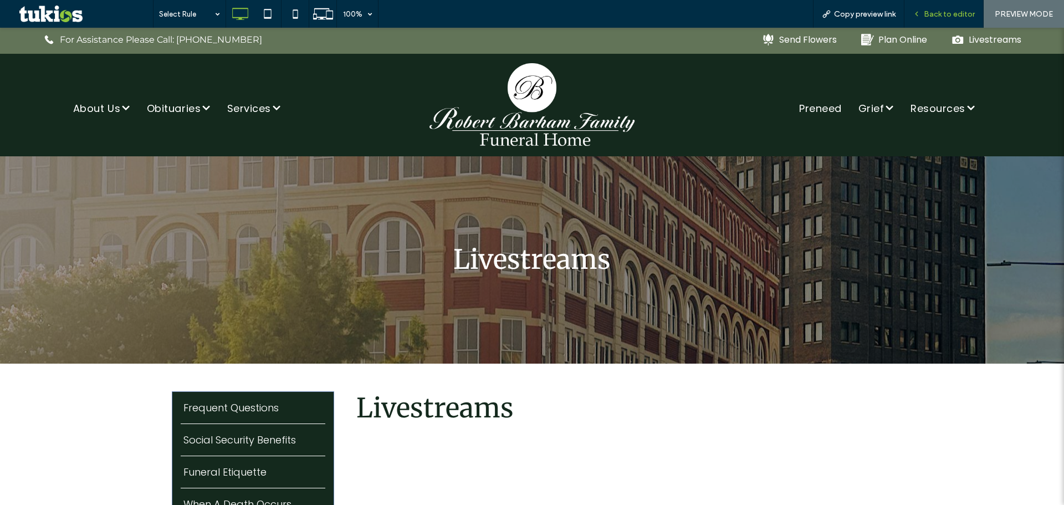
click at [948, 11] on span "Back to editor" at bounding box center [949, 13] width 51 height 9
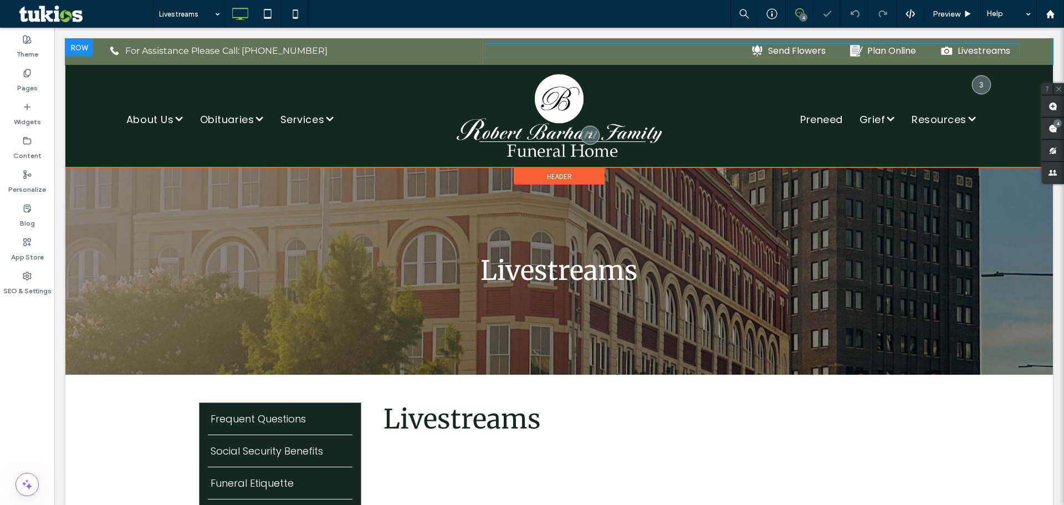
click at [910, 45] on span at bounding box center [752, 50] width 535 height 14
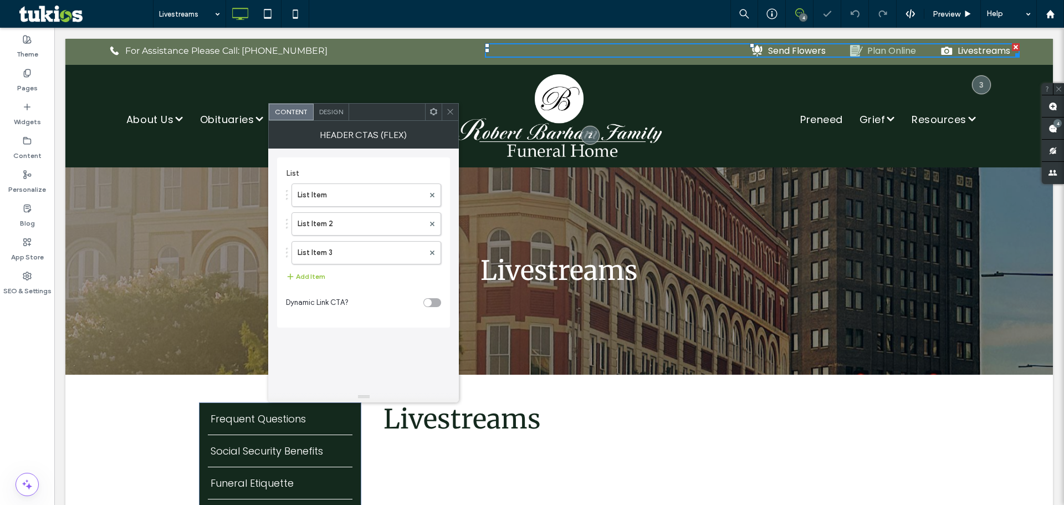
click at [910, 46] on div "Plan Online" at bounding box center [883, 50] width 85 height 14
drag, startPoint x: 353, startPoint y: 252, endPoint x: 355, endPoint y: 190, distance: 62.7
click at [448, 111] on icon at bounding box center [450, 112] width 8 height 8
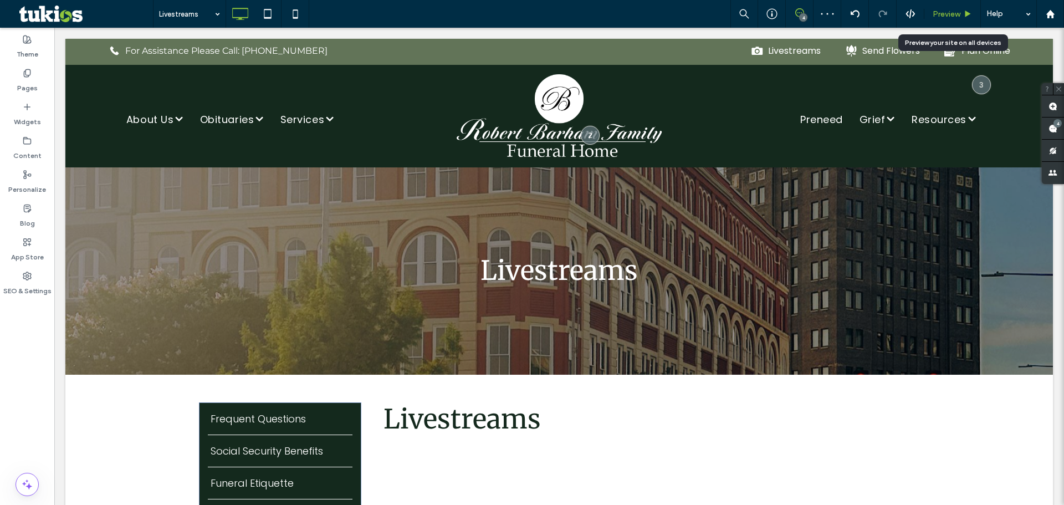
click at [935, 18] on span "Preview" at bounding box center [947, 13] width 28 height 9
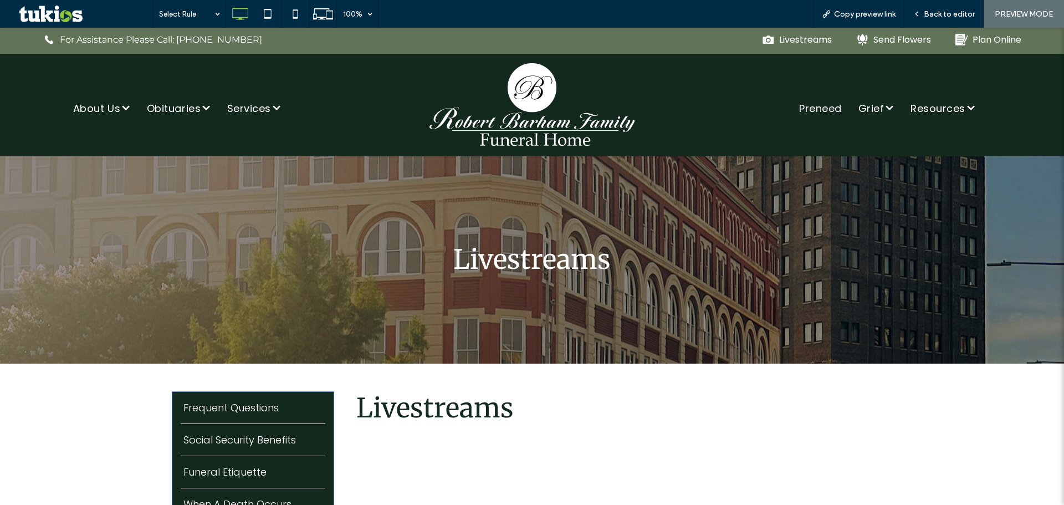
drag, startPoint x: 527, startPoint y: 109, endPoint x: 596, endPoint y: 133, distance: 73.5
click at [527, 109] on img at bounding box center [532, 105] width 217 height 86
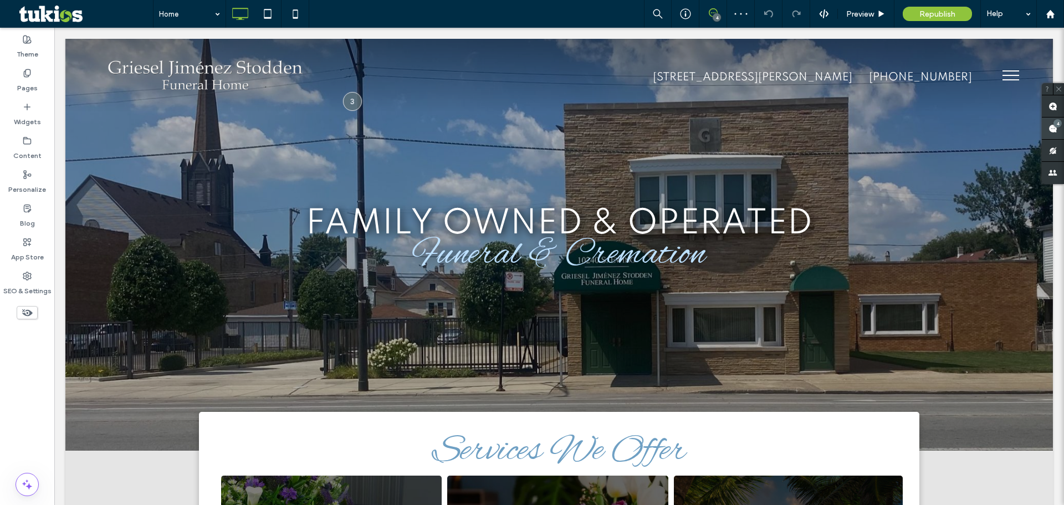
click at [1046, 135] on span at bounding box center [1053, 129] width 22 height 22
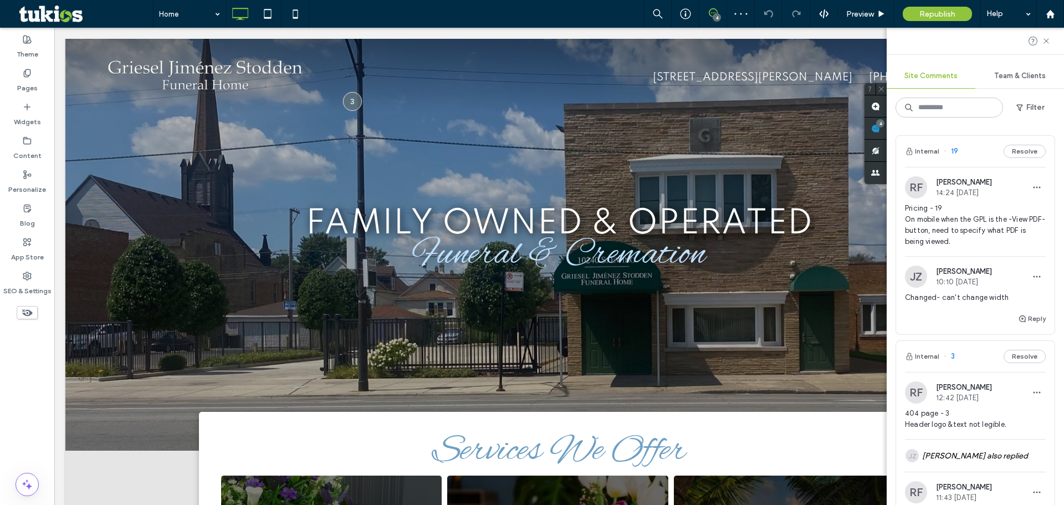
click at [961, 227] on span "Pricing - 19 On mobile when the GPL is the -View PDF- button, need to specify w…" at bounding box center [975, 225] width 141 height 44
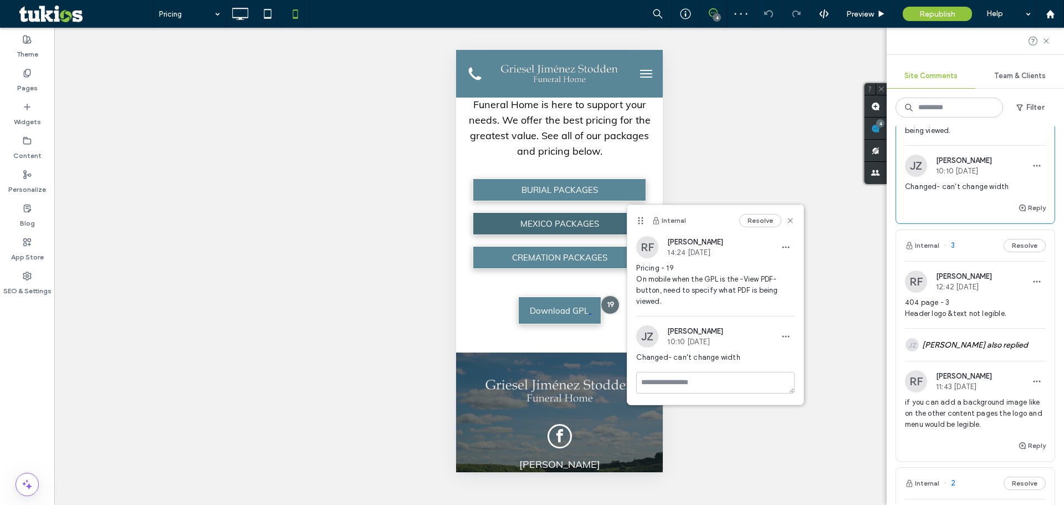
scroll to position [277, 0]
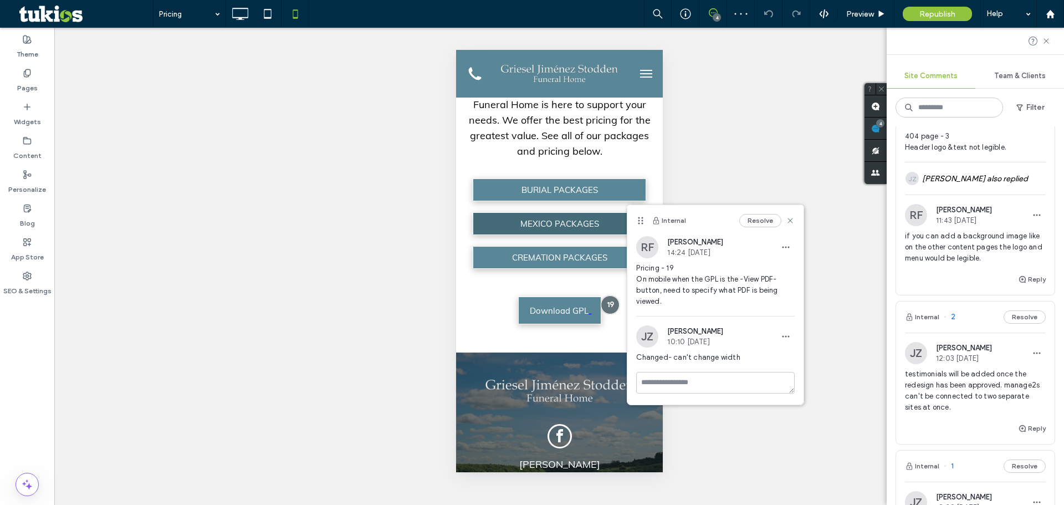
click at [960, 251] on span "if you can add a background image like on the other content pages the logo and …" at bounding box center [975, 247] width 141 height 33
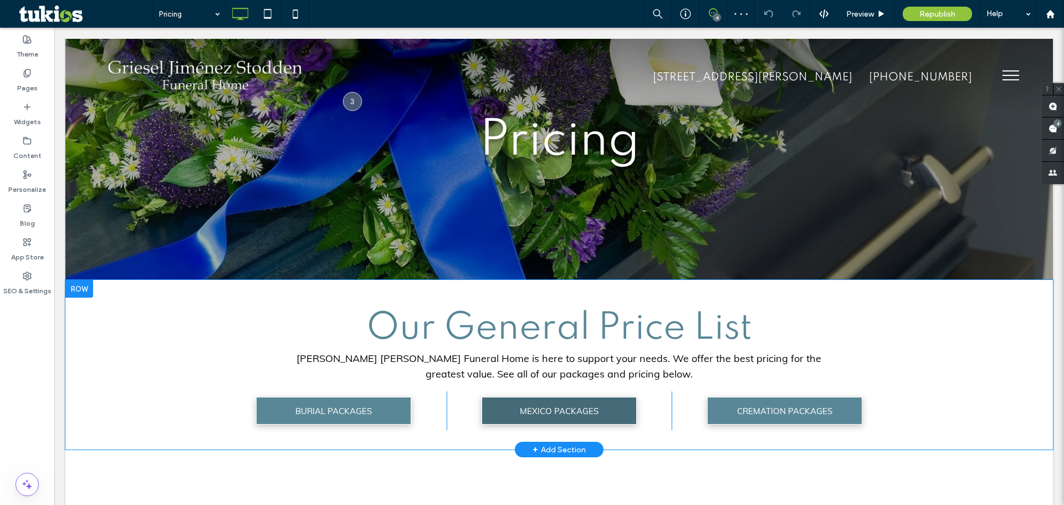
scroll to position [0, 0]
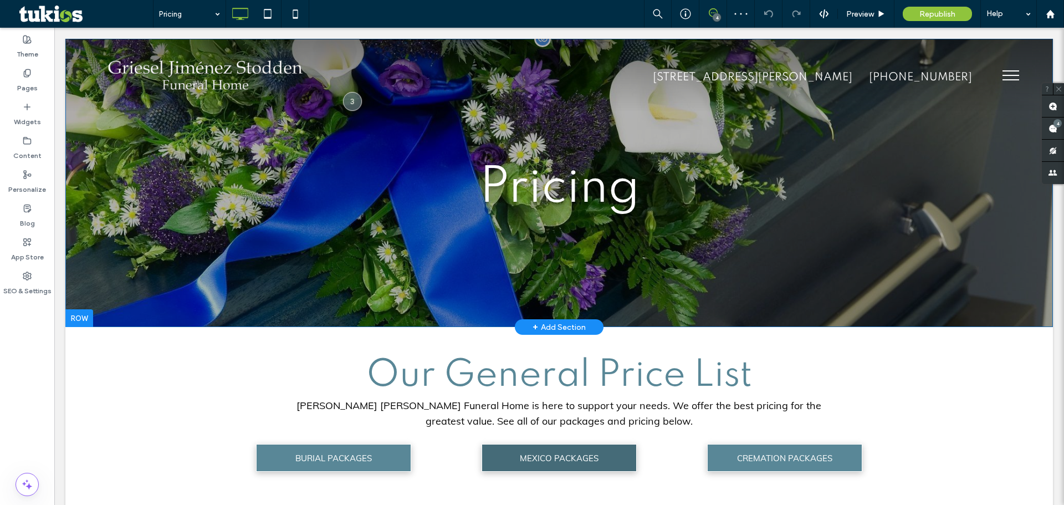
click at [572, 118] on div "Pricing Click To Paste Row + Add Section" at bounding box center [559, 183] width 988 height 288
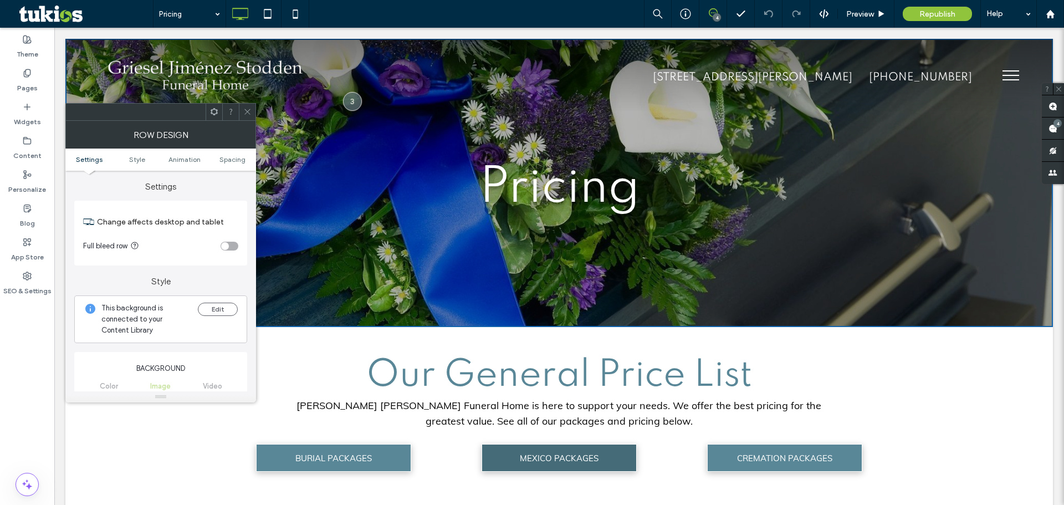
drag, startPoint x: 252, startPoint y: 104, endPoint x: 288, endPoint y: 39, distance: 73.9
click at [252, 104] on div at bounding box center [247, 112] width 17 height 17
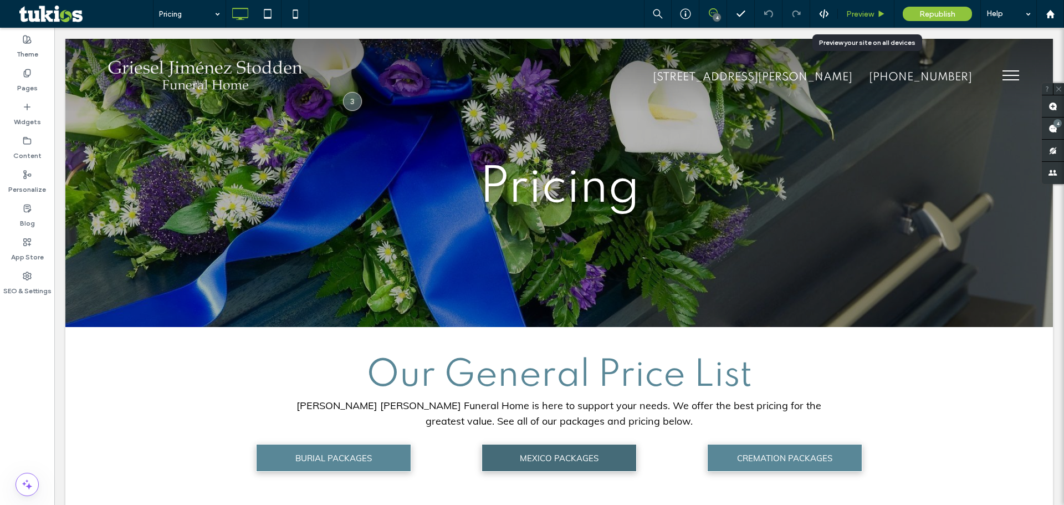
click at [885, 10] on icon at bounding box center [882, 14] width 8 height 8
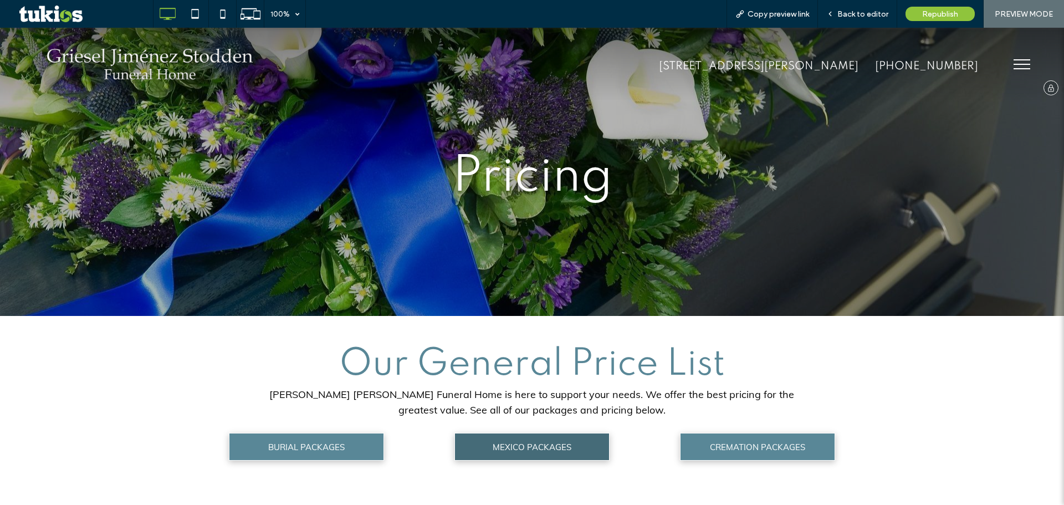
click at [156, 57] on img at bounding box center [150, 64] width 216 height 45
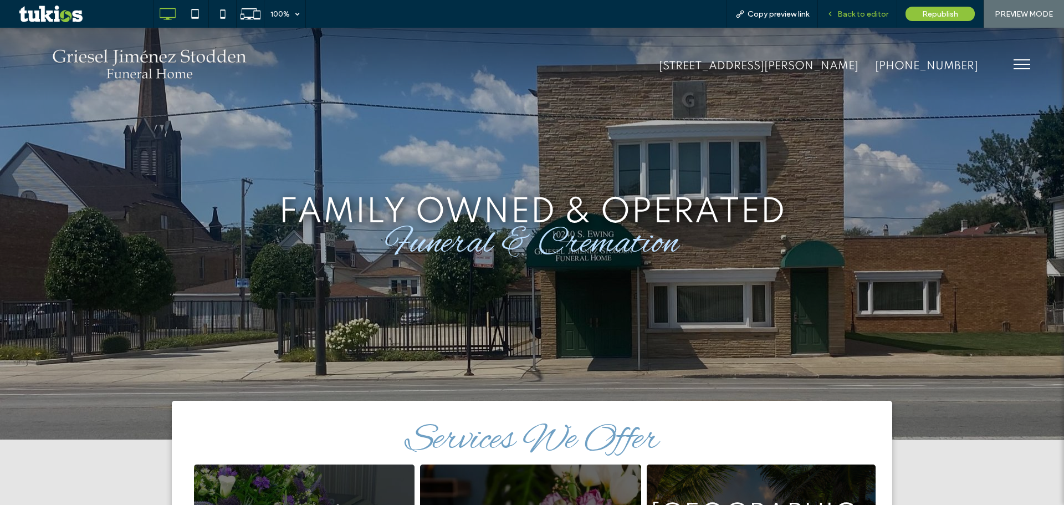
click at [876, 20] on div "Back to editor" at bounding box center [857, 14] width 79 height 28
click at [874, 14] on span "Back to editor" at bounding box center [863, 13] width 51 height 9
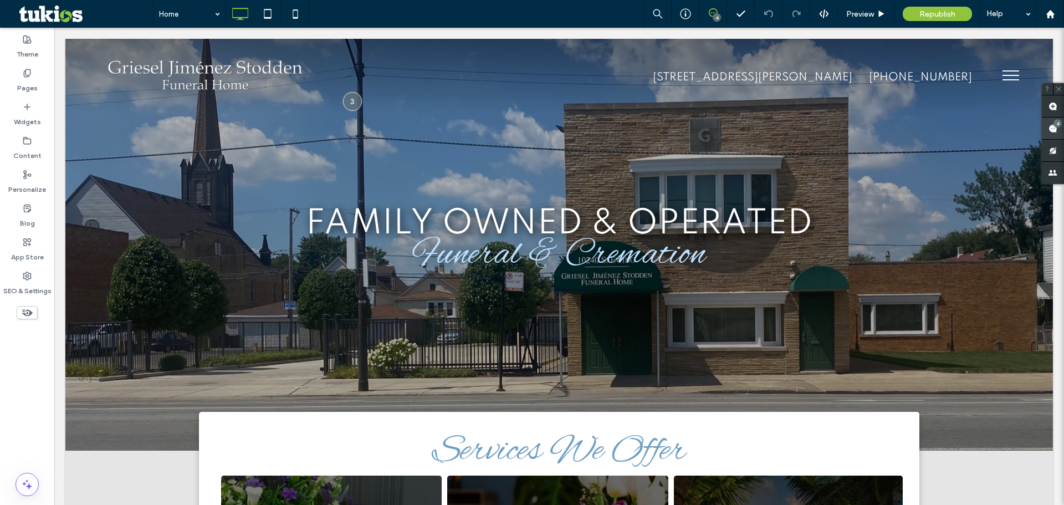
click at [1057, 129] on use at bounding box center [1053, 128] width 9 height 9
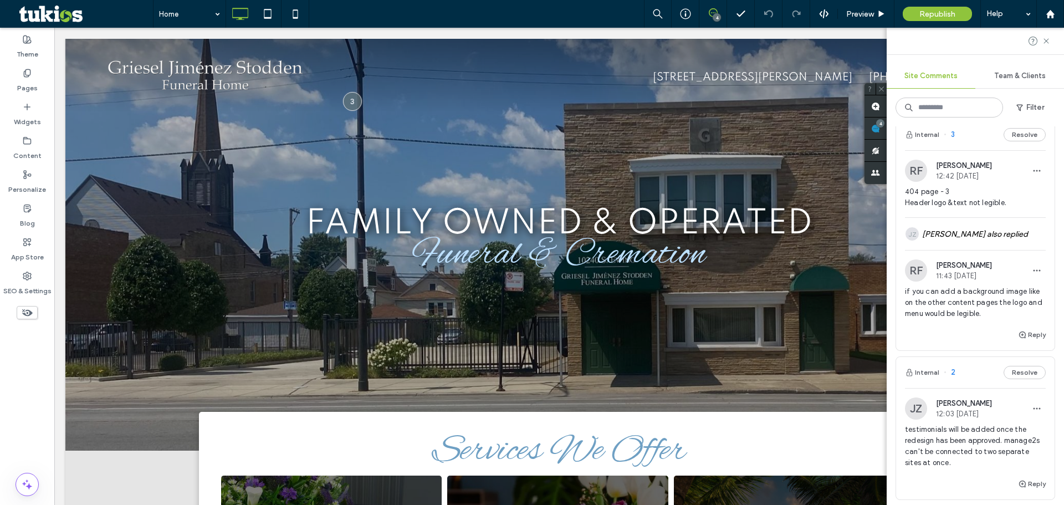
scroll to position [277, 0]
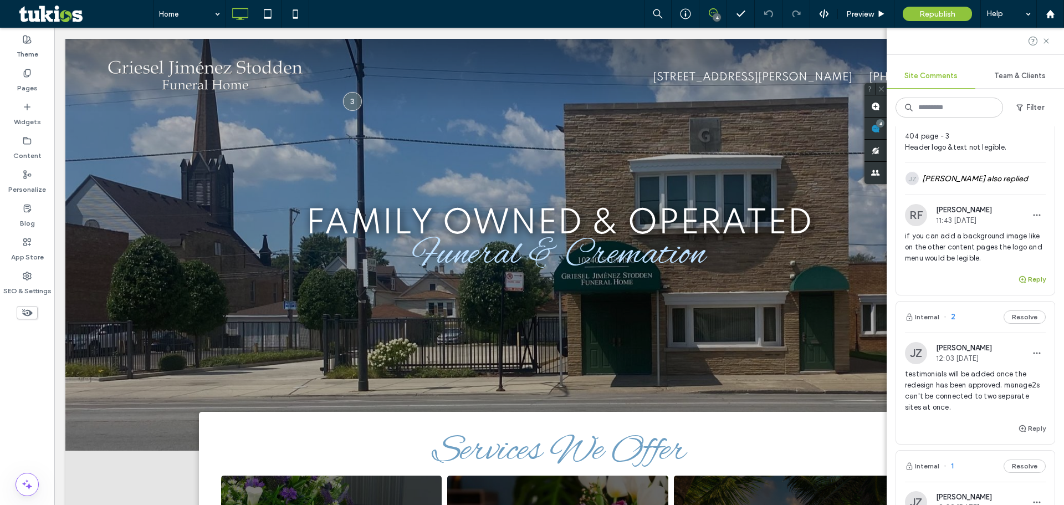
click at [1018, 276] on icon "button" at bounding box center [1022, 279] width 9 height 9
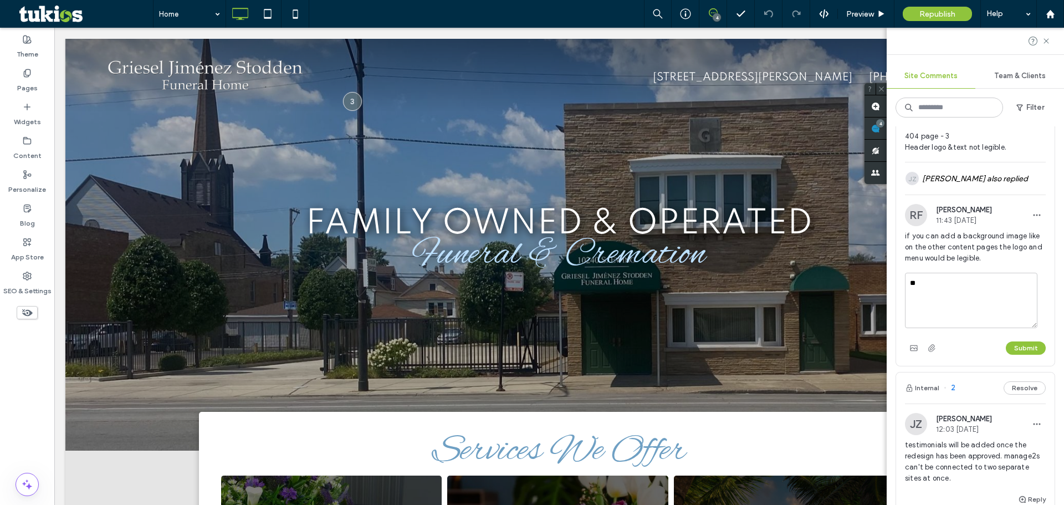
type textarea "*"
type textarea "**********"
click at [1007, 350] on button "Submit" at bounding box center [1026, 347] width 40 height 13
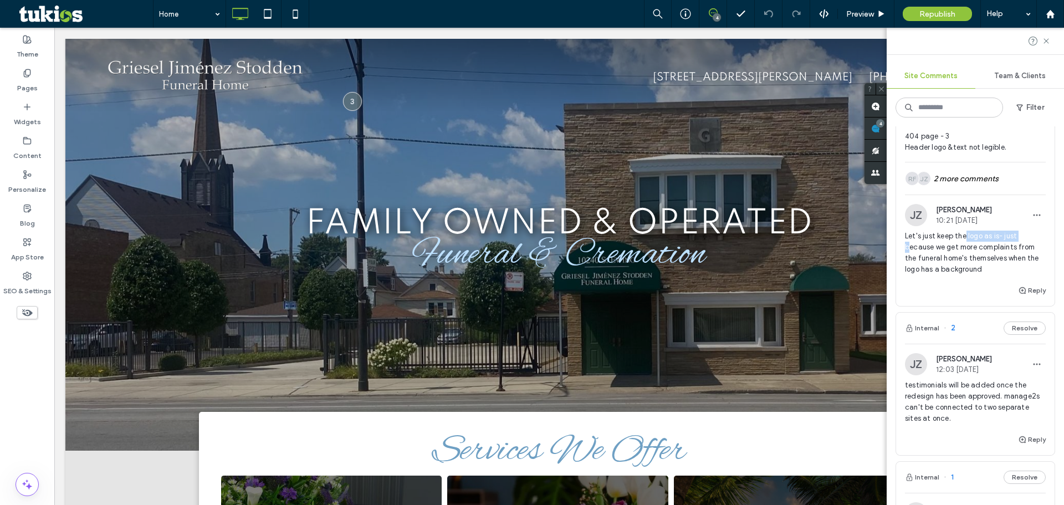
drag, startPoint x: 909, startPoint y: 242, endPoint x: 965, endPoint y: 238, distance: 55.6
click at [965, 238] on span "Let's just keep the logo as is- just because we get more complaints from the fu…" at bounding box center [975, 253] width 141 height 44
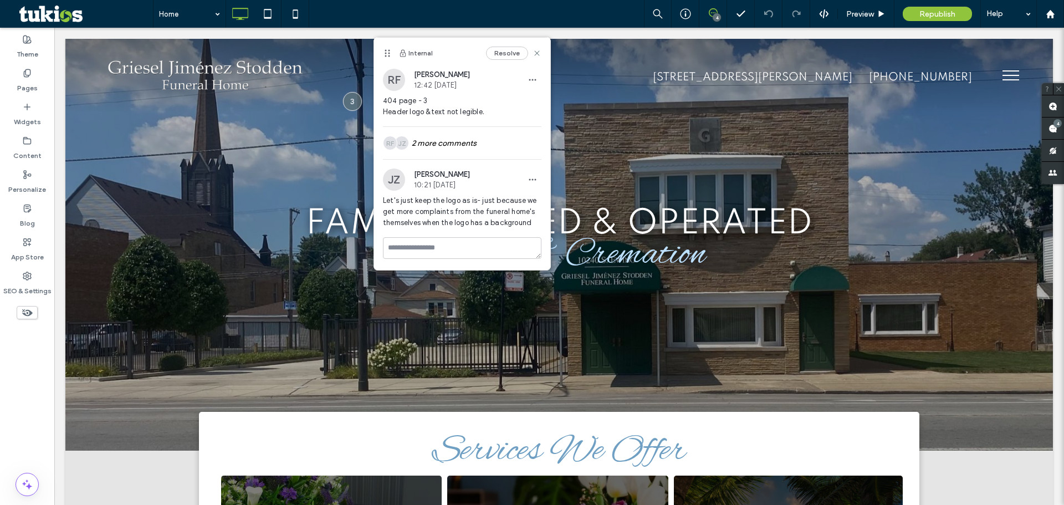
scroll to position [0, 0]
click at [446, 143] on div "JZ RF 2 more comments" at bounding box center [462, 143] width 159 height 32
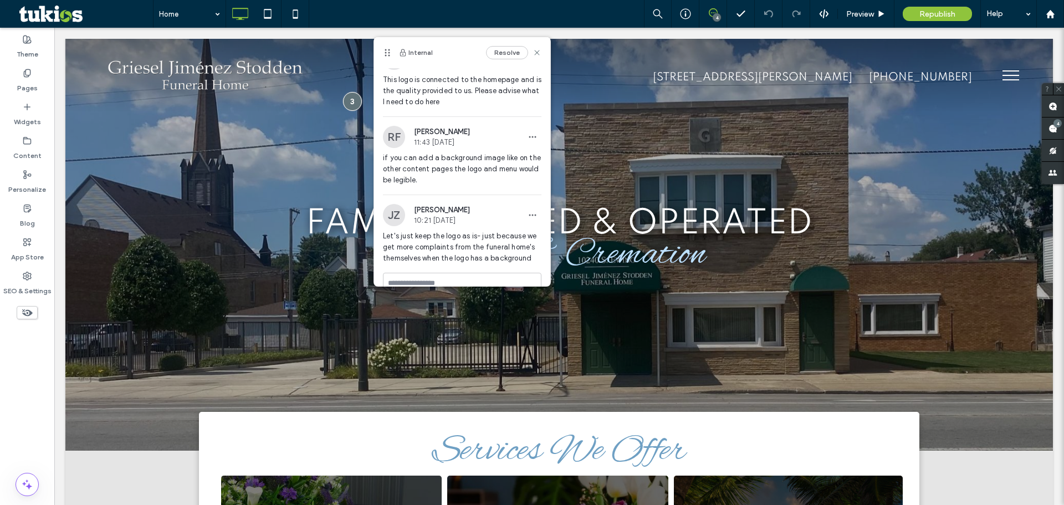
scroll to position [111, 0]
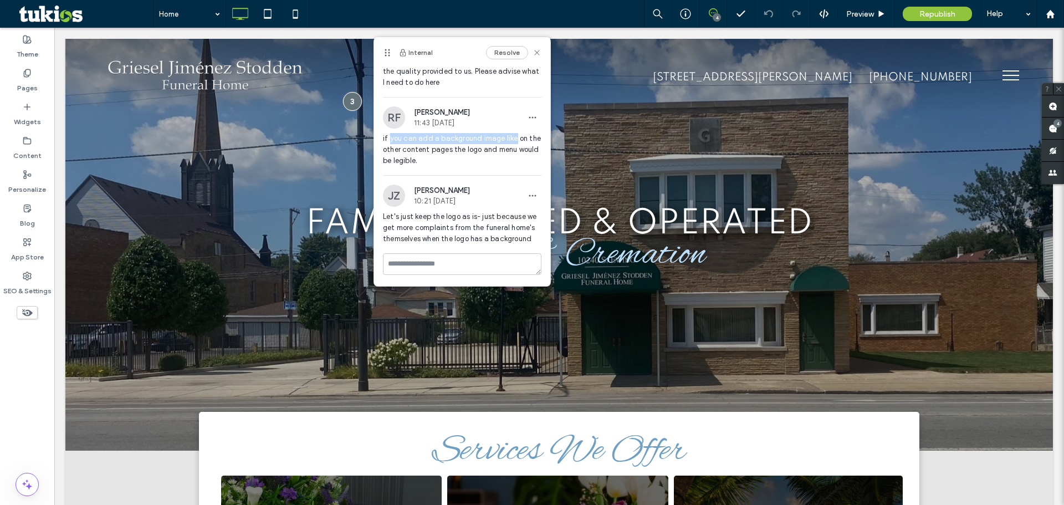
drag, startPoint x: 413, startPoint y: 140, endPoint x: 511, endPoint y: 137, distance: 97.6
click at [511, 137] on span "if you can add a background image like on the other content pages the logo and …" at bounding box center [462, 149] width 159 height 33
drag, startPoint x: 428, startPoint y: 147, endPoint x: 467, endPoint y: 149, distance: 39.4
click at [481, 148] on span "if you can add a background image like on the other content pages the logo and …" at bounding box center [462, 149] width 159 height 33
click at [425, 154] on span "if you can add a background image like on the other content pages the logo and …" at bounding box center [462, 149] width 159 height 33
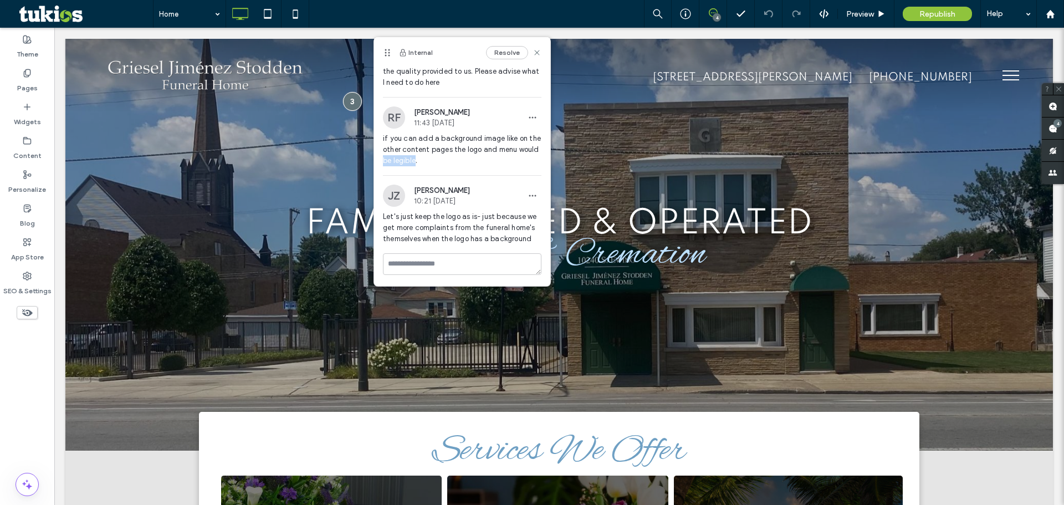
drag, startPoint x: 402, startPoint y: 163, endPoint x: 434, endPoint y: 162, distance: 31.6
click at [434, 162] on span "if you can add a background image like on the other content pages the logo and …" at bounding box center [462, 149] width 159 height 33
click at [466, 162] on span "if you can add a background image like on the other content pages the logo and …" at bounding box center [462, 149] width 159 height 33
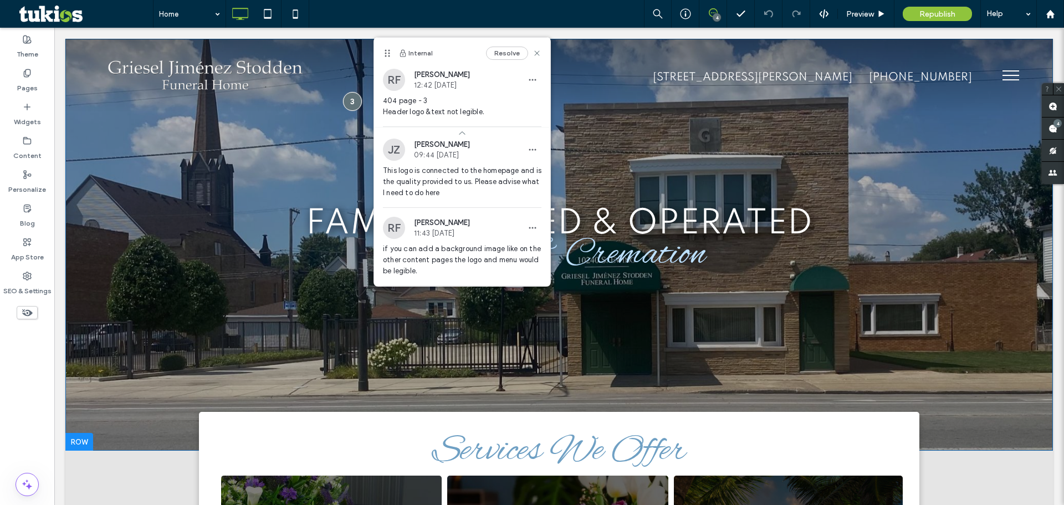
click at [732, 166] on div "FAMILY OWNED & OPERATED Funeral & Cremation Click To Paste Row + Add Section" at bounding box center [559, 245] width 988 height 412
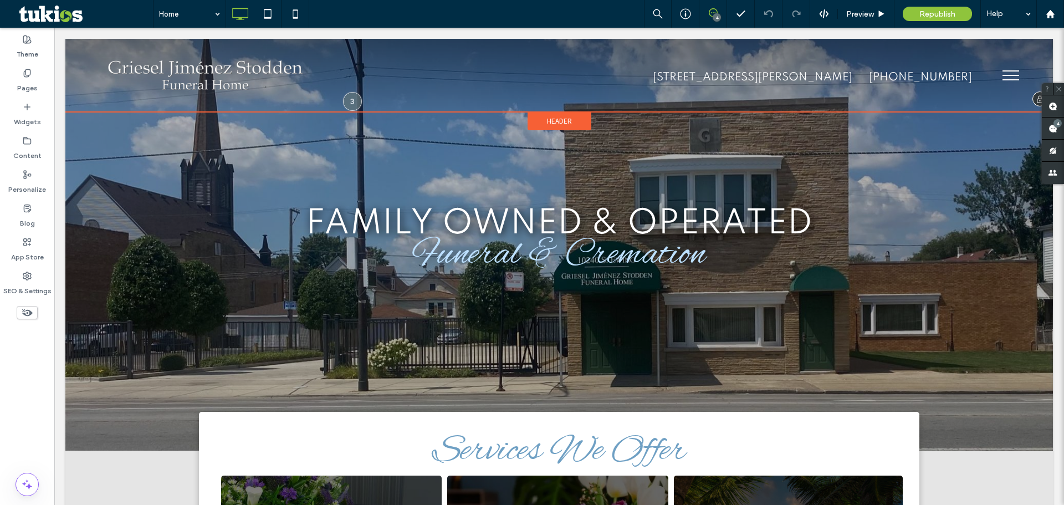
click at [559, 116] on span "Header" at bounding box center [559, 120] width 25 height 9
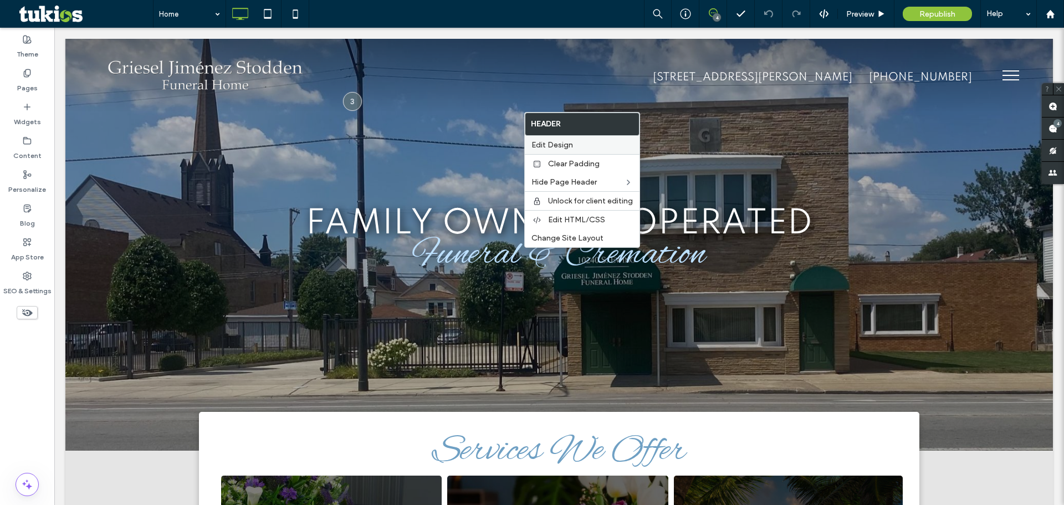
drag, startPoint x: 565, startPoint y: 148, endPoint x: 554, endPoint y: 147, distance: 11.1
click at [565, 147] on span "Edit Design" at bounding box center [553, 144] width 42 height 9
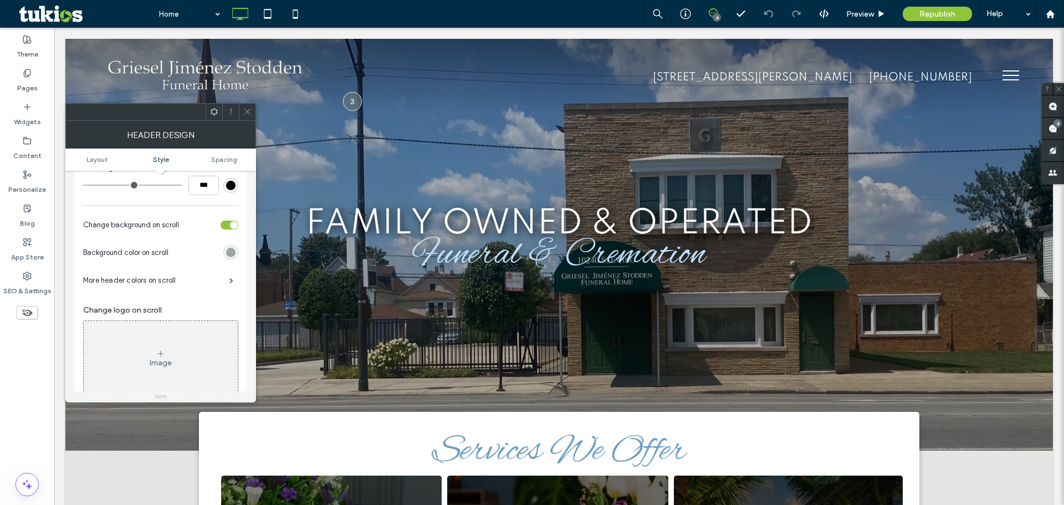
scroll to position [166, 0]
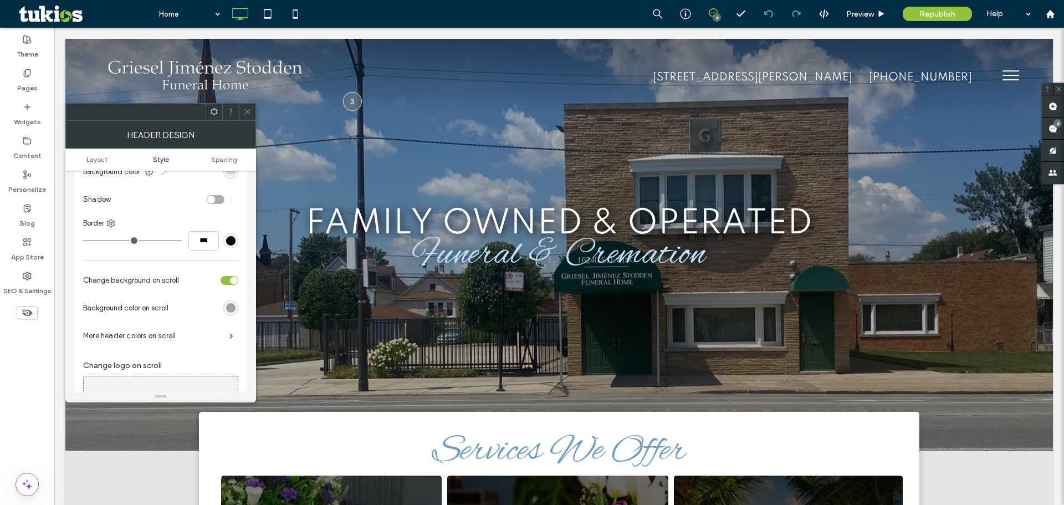
click at [226, 177] on div "linear-gradient(rgba(0, 0, 0, 0.35) 0px, rgba(161, 120, 0, 0) 100%)" at bounding box center [230, 171] width 15 height 15
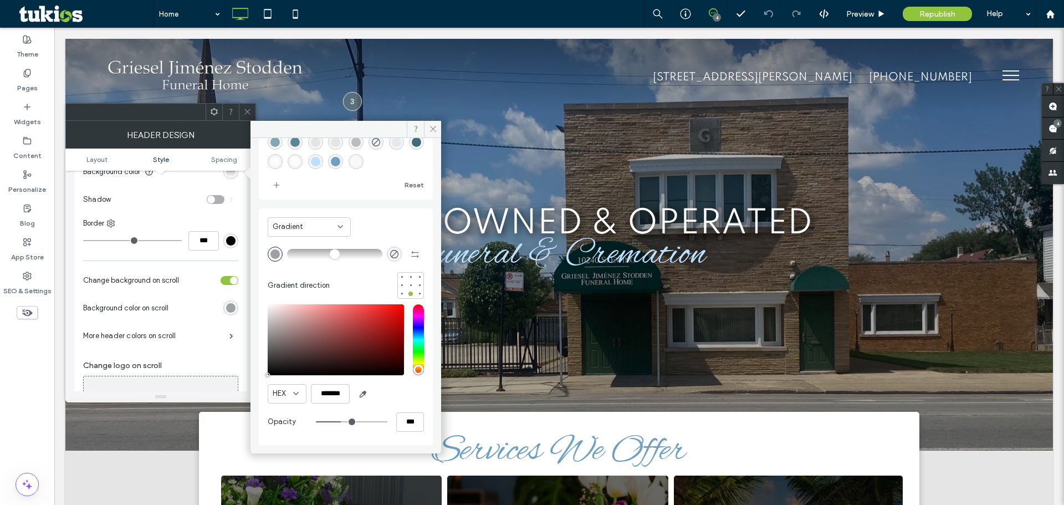
scroll to position [60, 0]
type input "**"
type input "***"
type input "**"
type input "***"
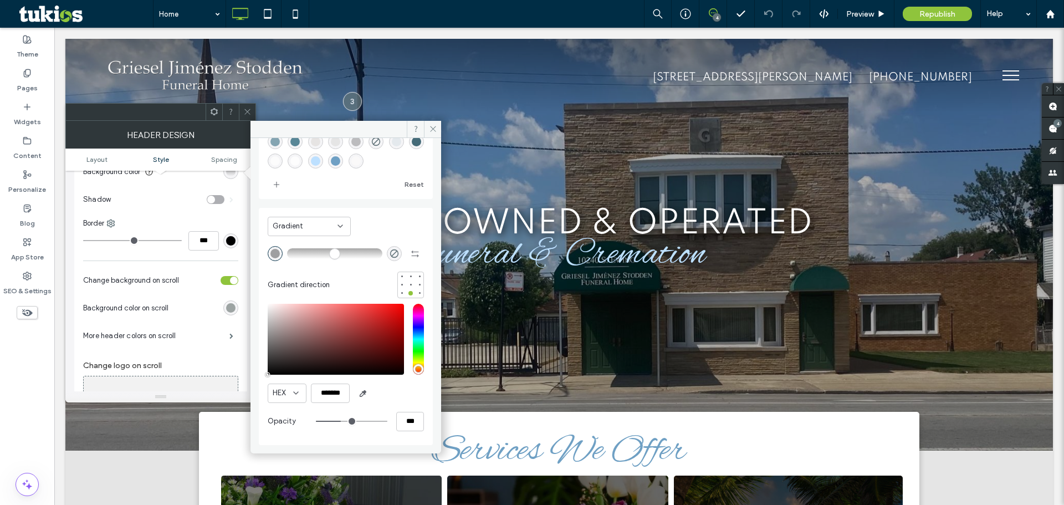
type input "**"
type input "***"
type input "**"
type input "***"
type input "**"
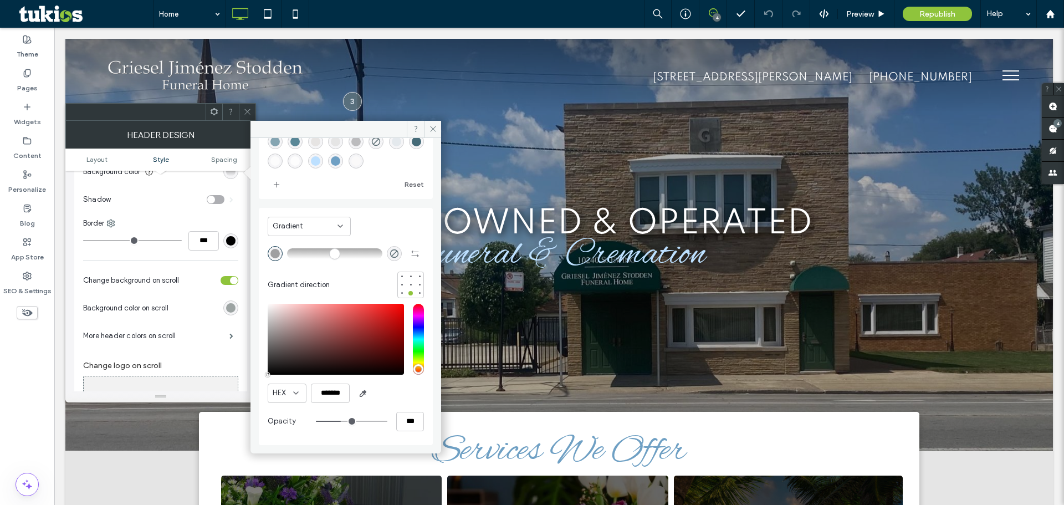
type input "***"
type input "**"
type input "***"
type input "**"
type input "***"
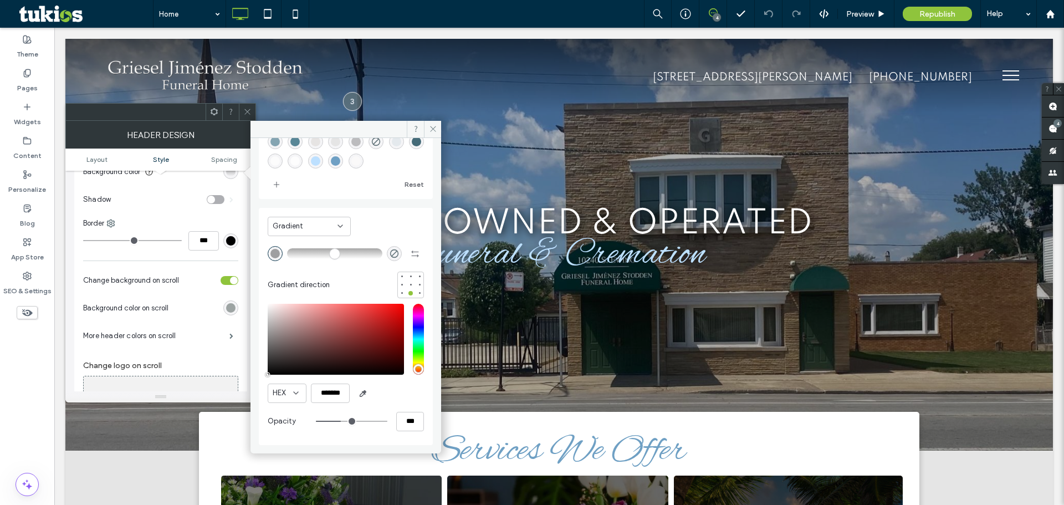
type input "**"
type input "***"
type input "**"
type input "***"
type input "**"
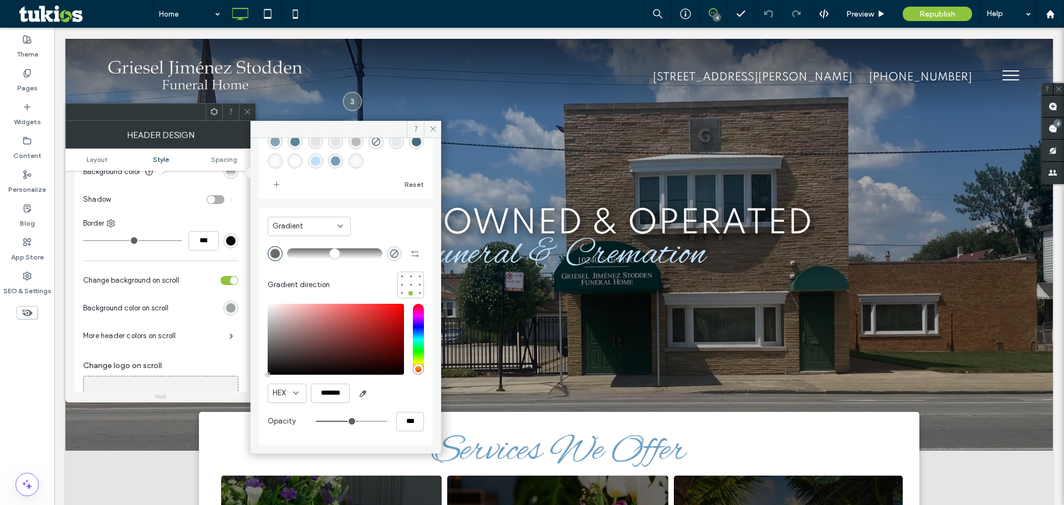
type input "***"
type input "**"
type input "***"
type input "**"
type input "***"
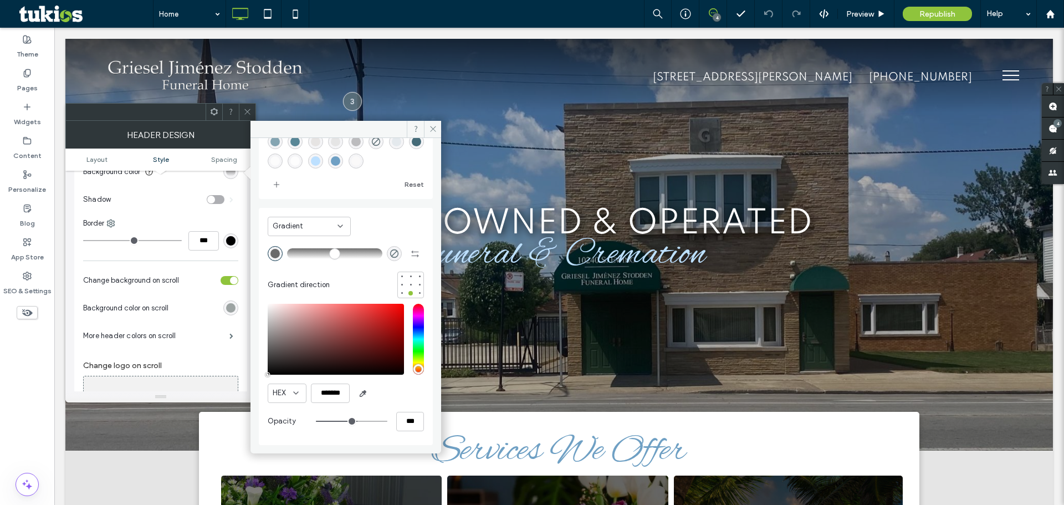
type input "**"
type input "***"
type input "**"
type input "***"
type input "**"
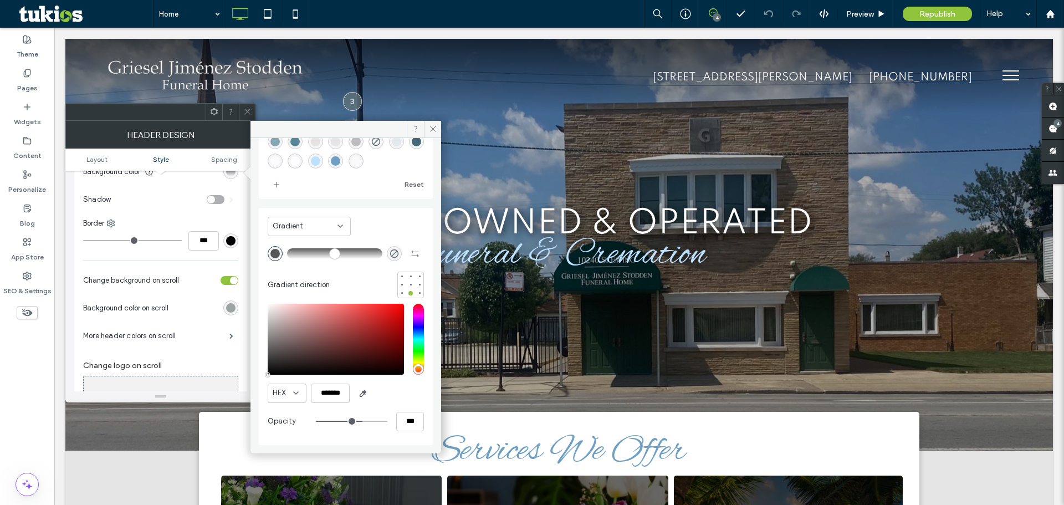
type input "***"
type input "**"
type input "***"
type input "**"
type input "***"
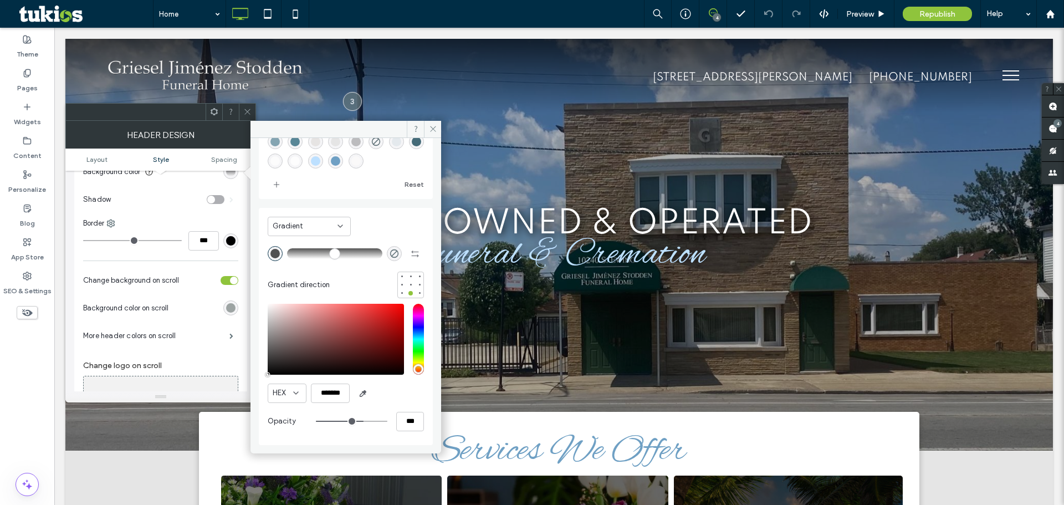
type input "**"
type input "***"
type input "**"
type input "***"
type input "**"
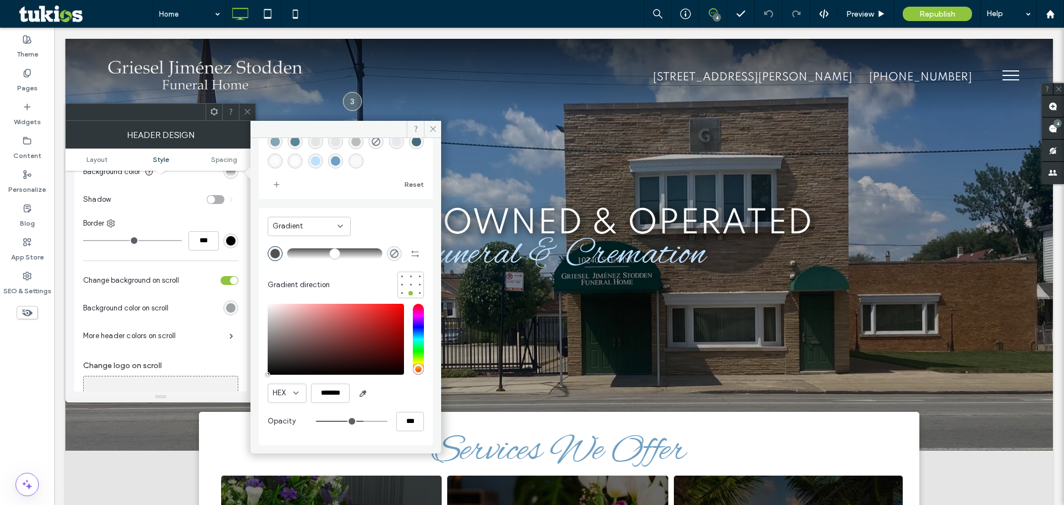
type input "***"
drag, startPoint x: 342, startPoint y: 422, endPoint x: 341, endPoint y: 184, distance: 237.8
type input "**"
click at [353, 421] on input "range" at bounding box center [352, 421] width 72 height 1
type input "***"
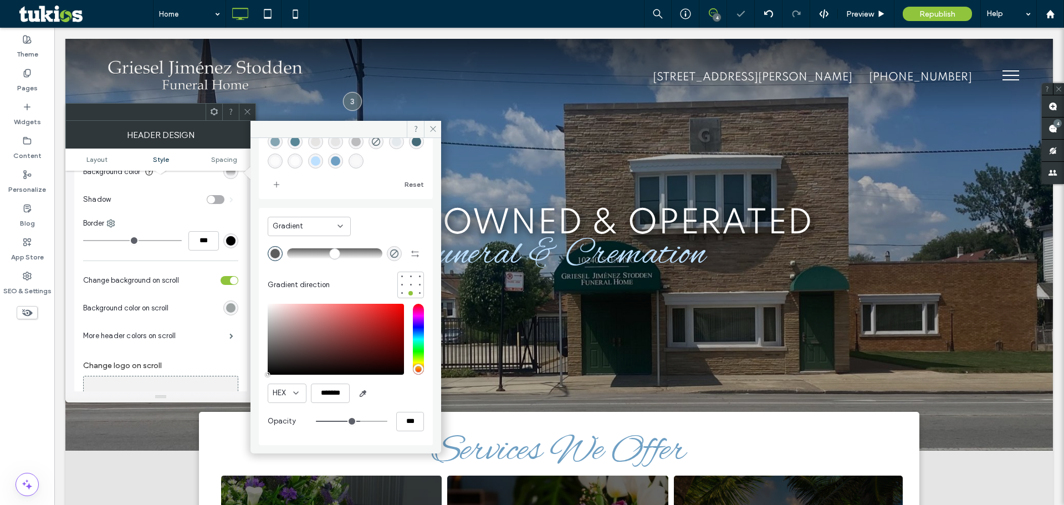
drag, startPoint x: 252, startPoint y: 106, endPoint x: 397, endPoint y: 27, distance: 166.0
click at [251, 106] on div at bounding box center [247, 112] width 17 height 17
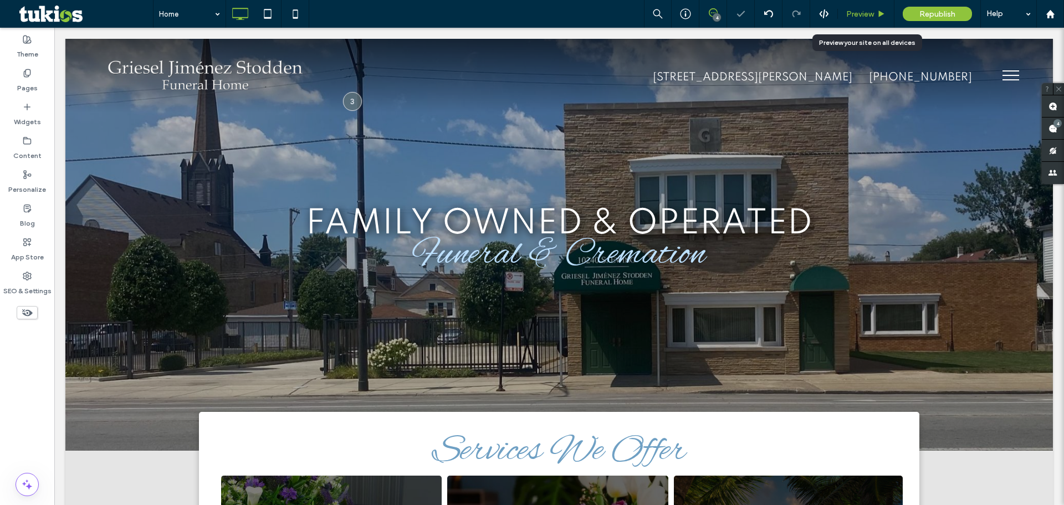
click at [880, 10] on icon at bounding box center [882, 14] width 8 height 8
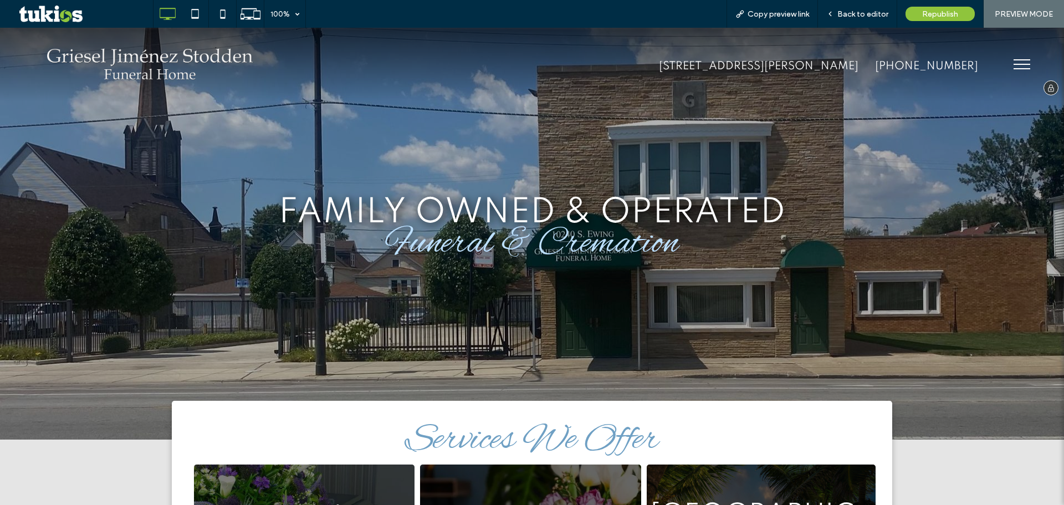
click at [116, 58] on img at bounding box center [150, 64] width 216 height 45
click at [858, 7] on div "Back to editor" at bounding box center [857, 14] width 79 height 28
click at [858, 13] on span "Back to editor" at bounding box center [863, 13] width 51 height 9
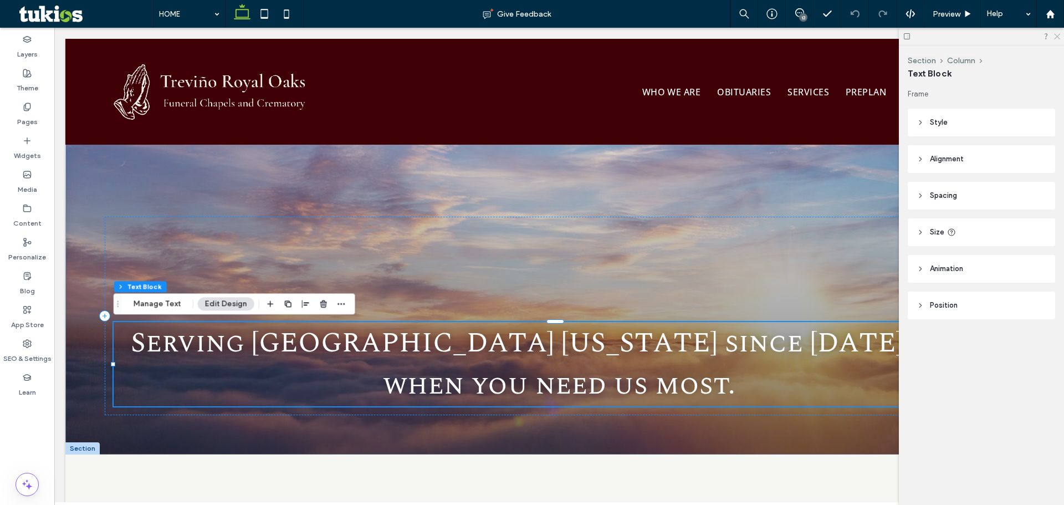
click at [1058, 36] on use at bounding box center [1057, 37] width 6 height 6
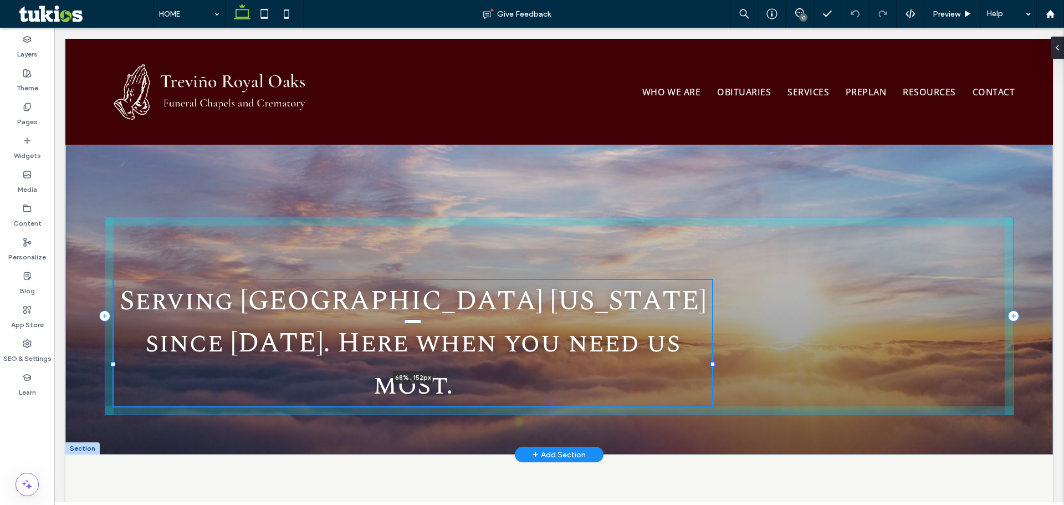
drag, startPoint x: 998, startPoint y: 363, endPoint x: 713, endPoint y: 358, distance: 285.0
click at [713, 358] on div "Serving [GEOGRAPHIC_DATA] [US_STATE] since [DATE]. Here when you need us most. …" at bounding box center [559, 247] width 988 height 416
type input "**"
type input "****"
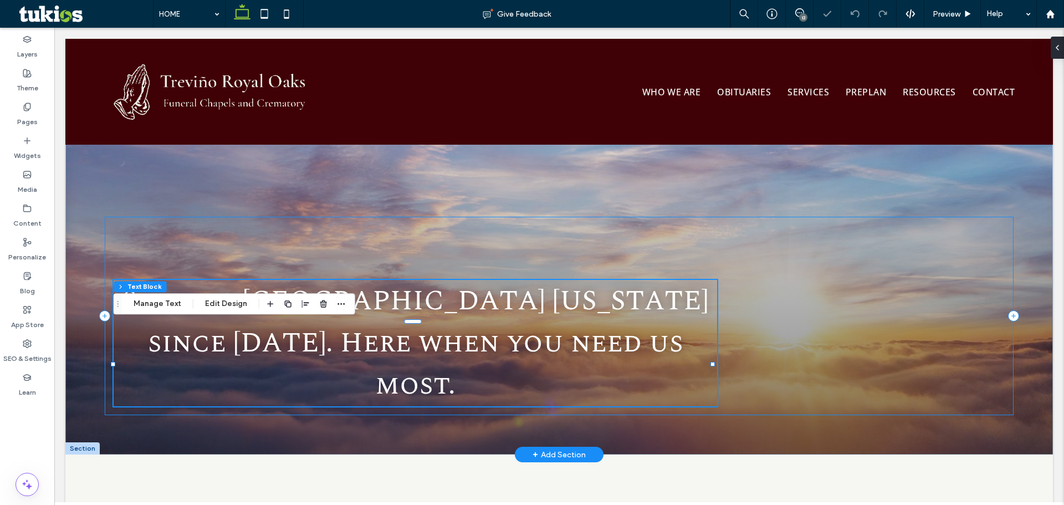
click at [874, 251] on div "Serving [GEOGRAPHIC_DATA] [US_STATE] since [DATE]. Here when you need us most. …" at bounding box center [559, 316] width 909 height 198
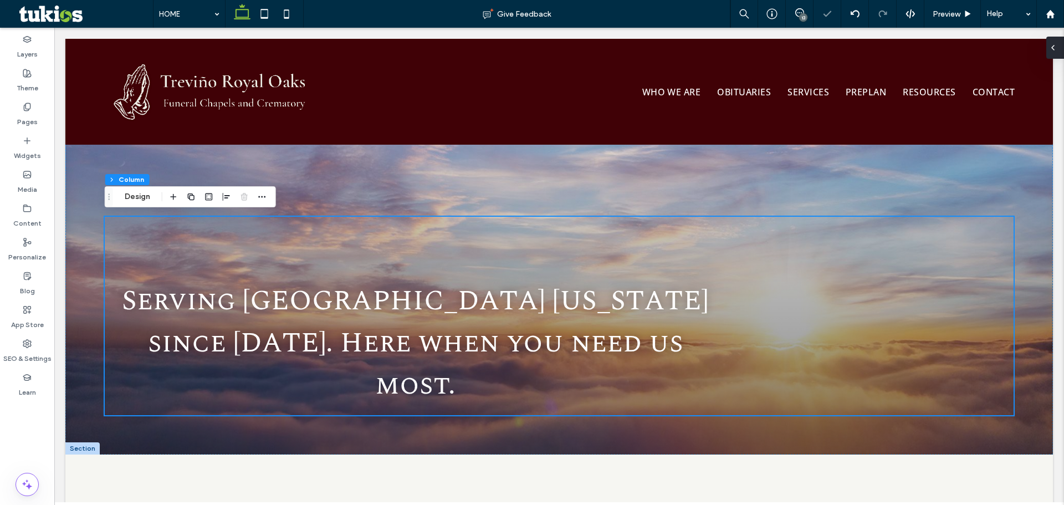
click at [1056, 52] on icon at bounding box center [1053, 47] width 9 height 9
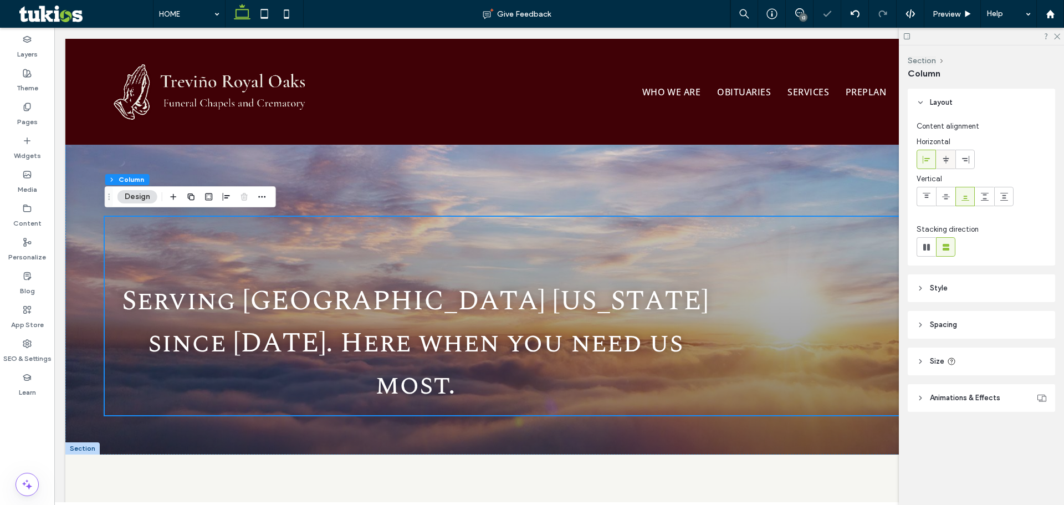
click at [945, 161] on icon at bounding box center [946, 159] width 9 height 9
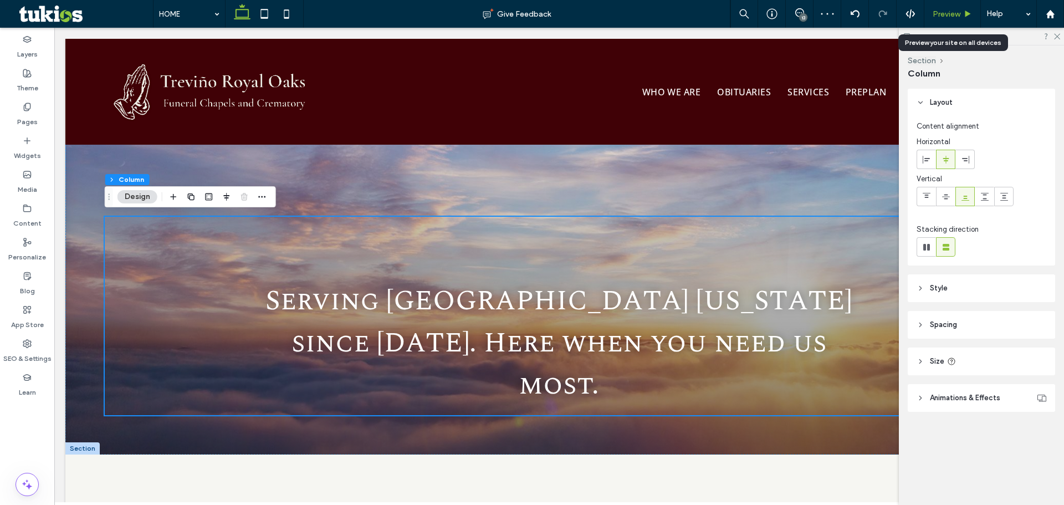
click at [948, 20] on div "Preview" at bounding box center [953, 14] width 57 height 28
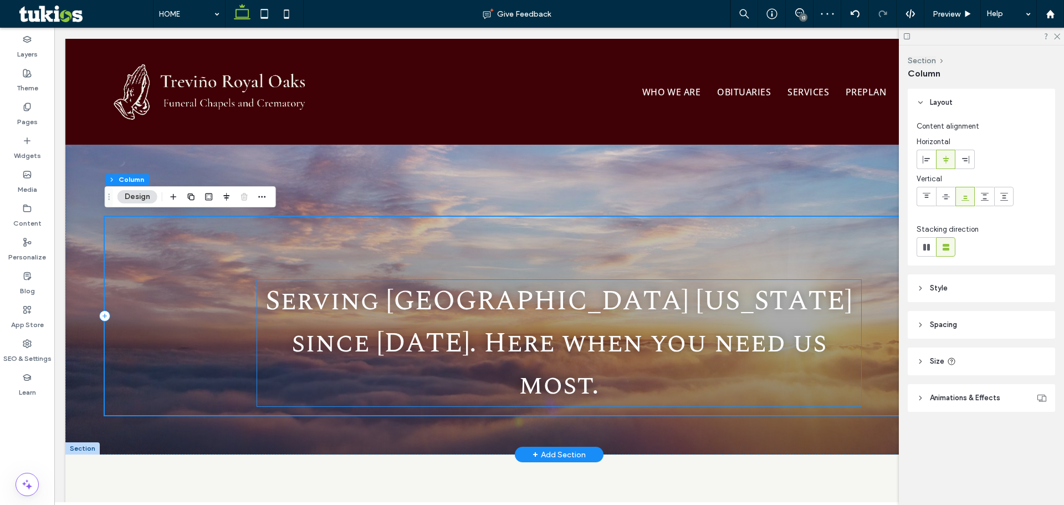
click at [672, 385] on span "Serving [GEOGRAPHIC_DATA] [US_STATE] since [DATE]. Here when you need us most." at bounding box center [559, 343] width 587 height 126
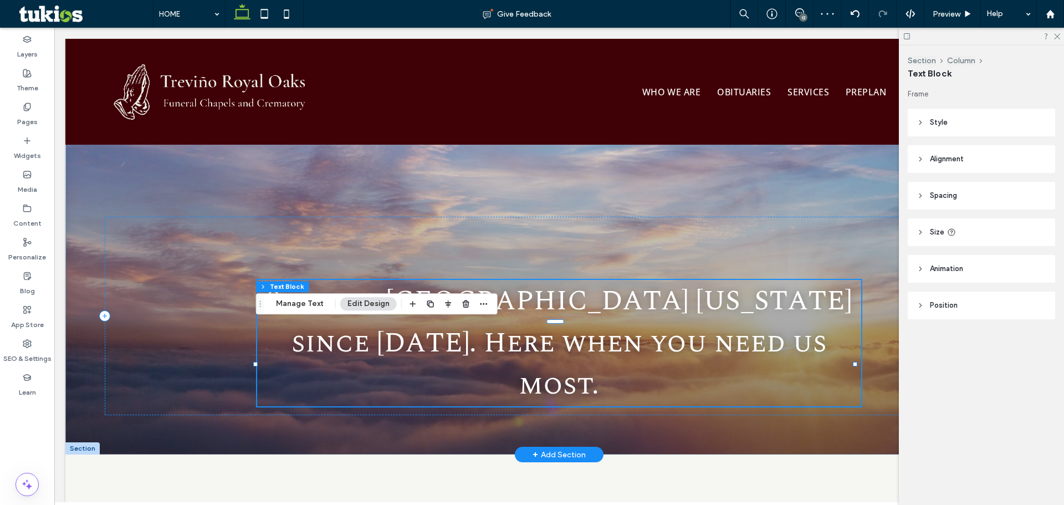
click at [672, 385] on div "Serving [GEOGRAPHIC_DATA] [US_STATE] since [DATE]. Here when you need us most." at bounding box center [559, 343] width 604 height 126
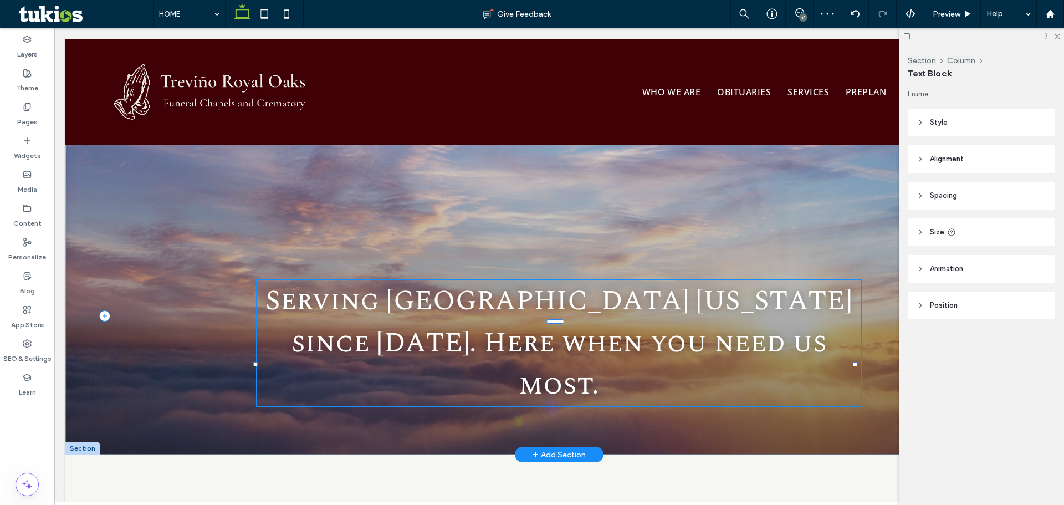
type input "**********"
type input "**"
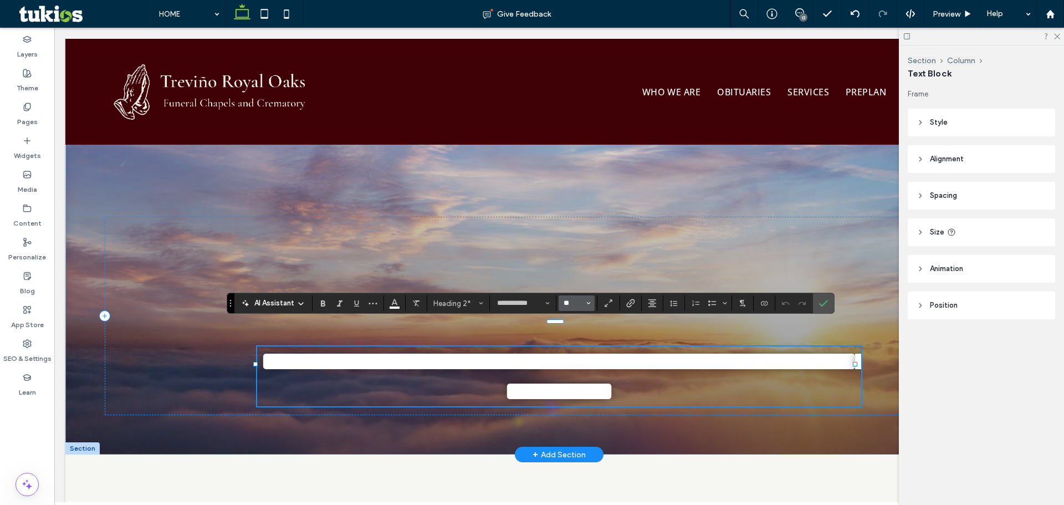
click at [578, 301] on input "**" at bounding box center [574, 303] width 22 height 9
type input "**"
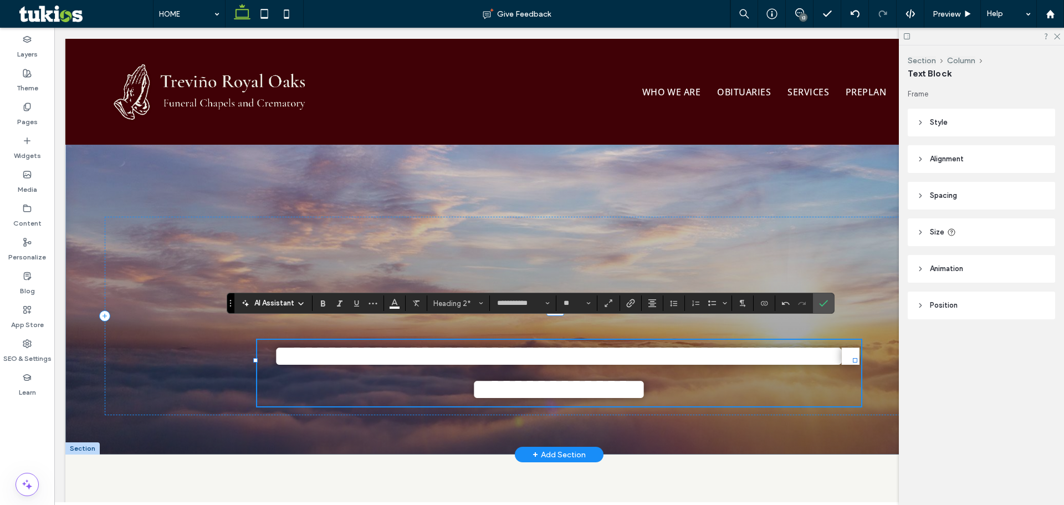
click at [518, 248] on div "**********" at bounding box center [559, 316] width 909 height 198
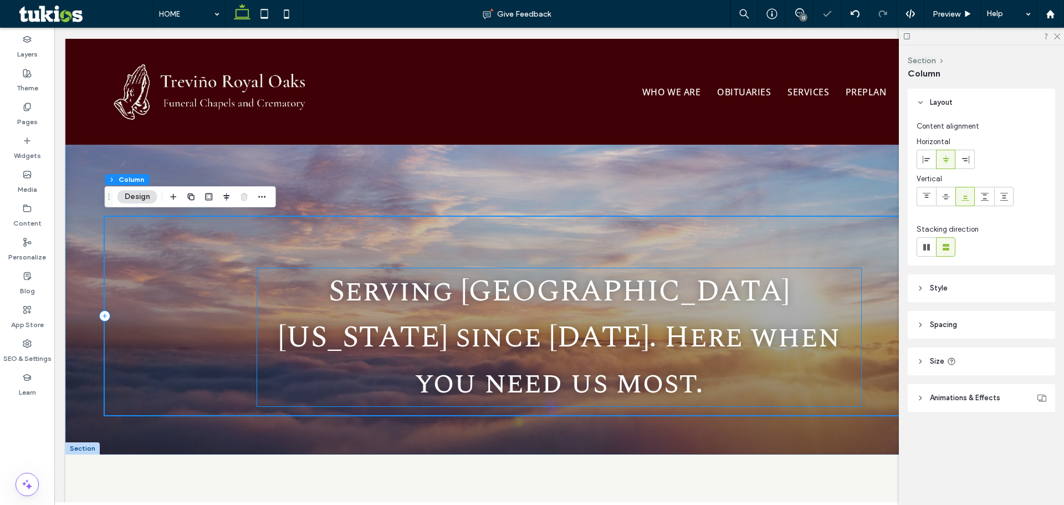
click at [554, 323] on span "Serving [GEOGRAPHIC_DATA] [US_STATE] since [DATE]. Here when you need us most." at bounding box center [559, 337] width 562 height 138
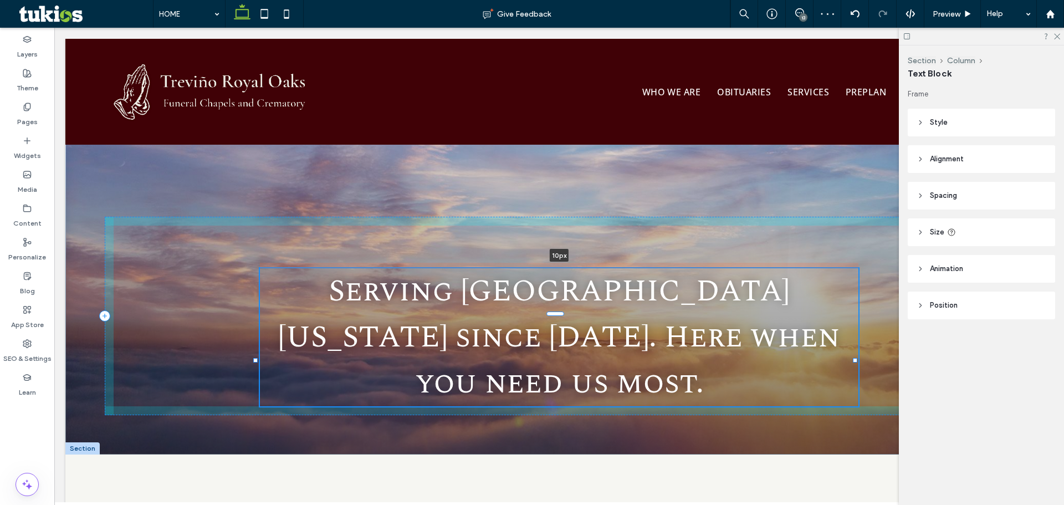
drag, startPoint x: 557, startPoint y: 314, endPoint x: 559, endPoint y: 320, distance: 6.0
click at [559, 320] on div "Serving [GEOGRAPHIC_DATA] [US_STATE] since [DATE]. Here when you need us most. …" at bounding box center [559, 247] width 988 height 416
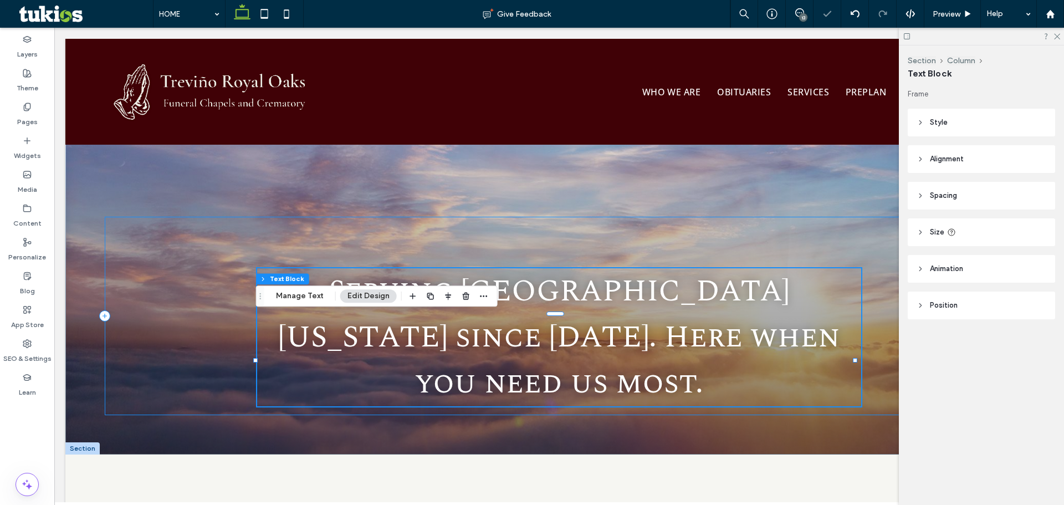
click at [650, 273] on div "Serving [GEOGRAPHIC_DATA] [US_STATE] since [DATE]. Here when you need us most. …" at bounding box center [559, 316] width 909 height 198
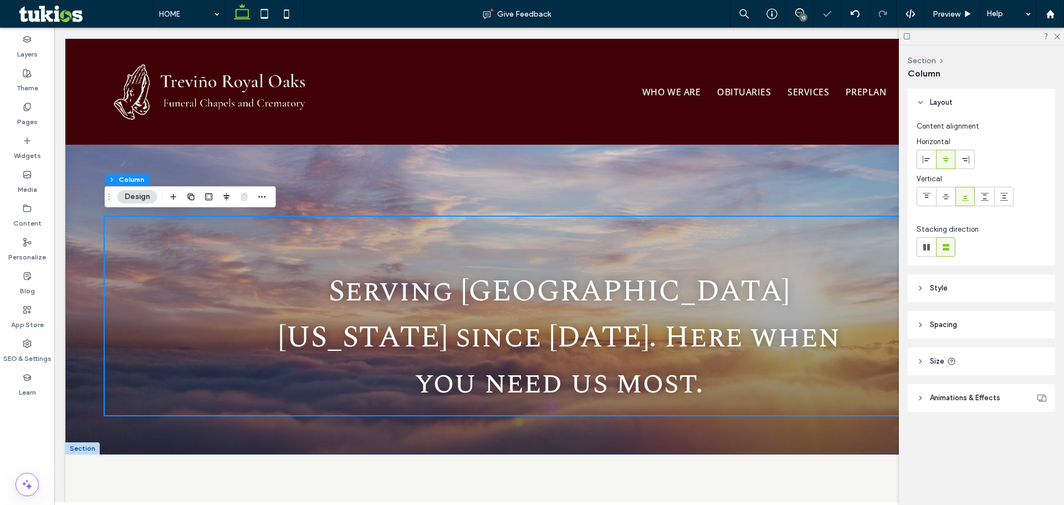
click at [965, 328] on header "Spacing" at bounding box center [981, 325] width 147 height 28
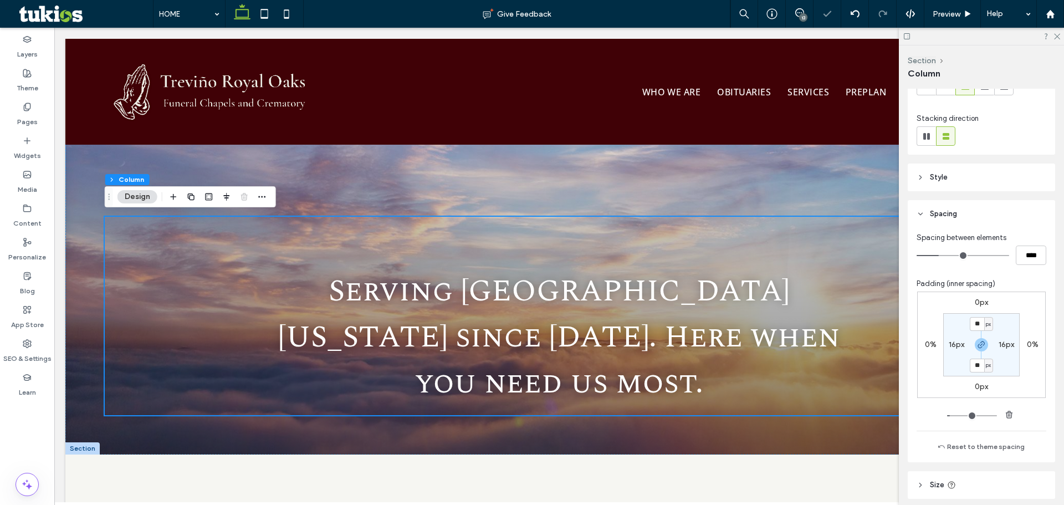
scroll to position [166, 0]
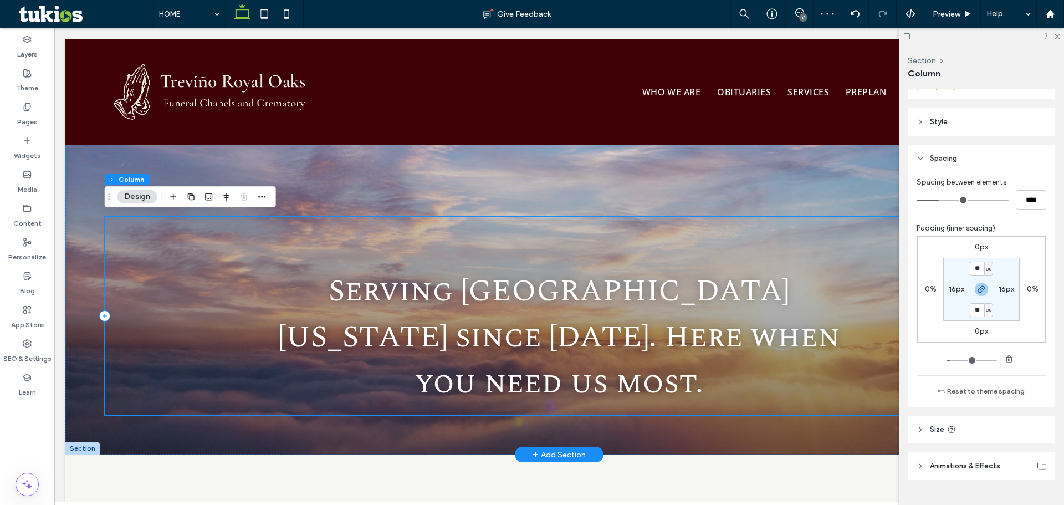
click at [780, 324] on span "Serving [GEOGRAPHIC_DATA] [US_STATE] since [DATE]. Here when you need us most." at bounding box center [559, 337] width 562 height 138
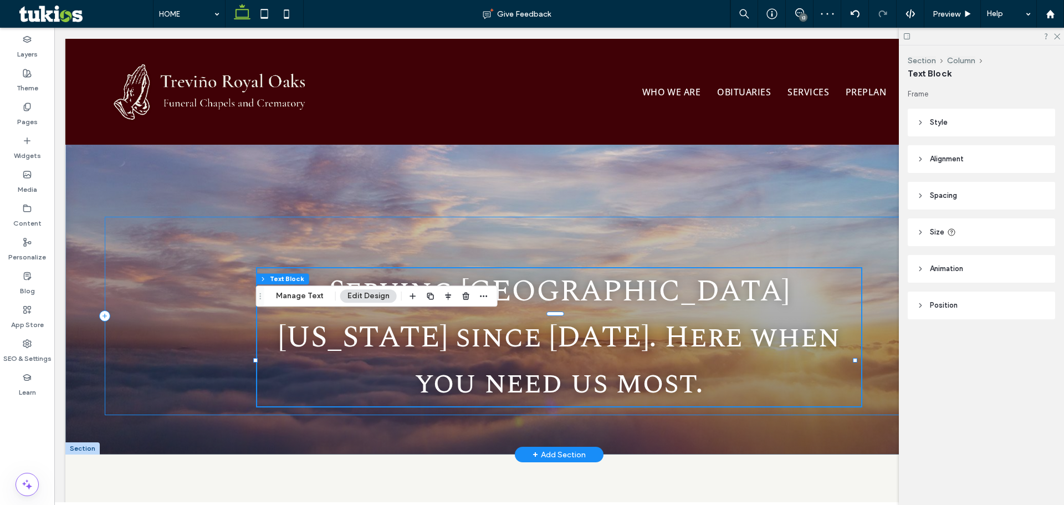
click at [311, 314] on div at bounding box center [555, 314] width 599 height 1
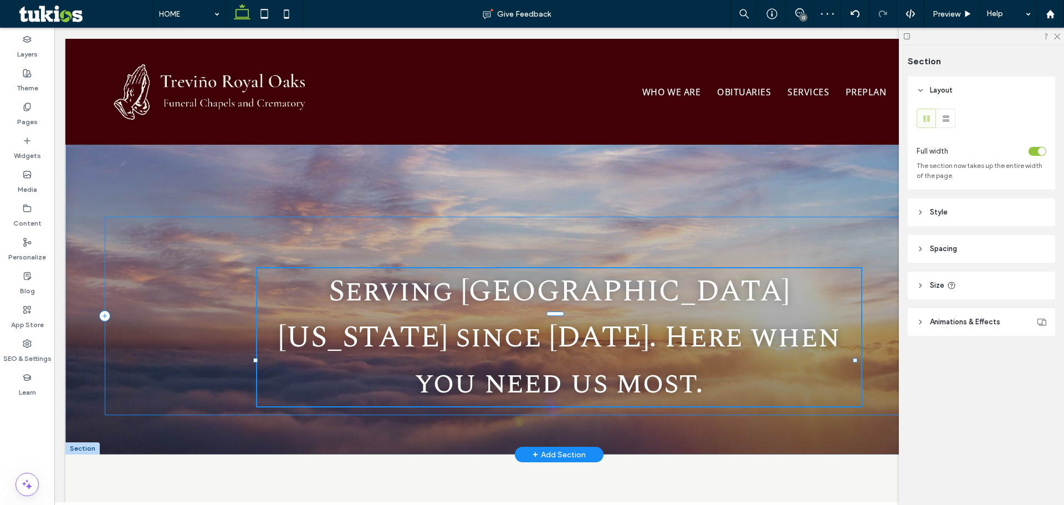
type input "**"
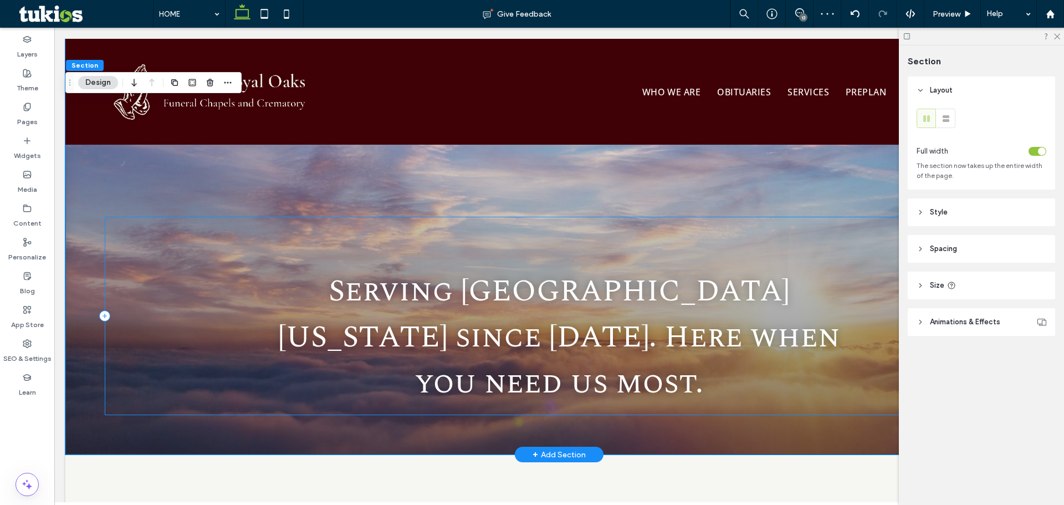
click at [185, 315] on div "Serving [GEOGRAPHIC_DATA] [US_STATE] since [DATE]. Here when you need us most." at bounding box center [559, 316] width 909 height 198
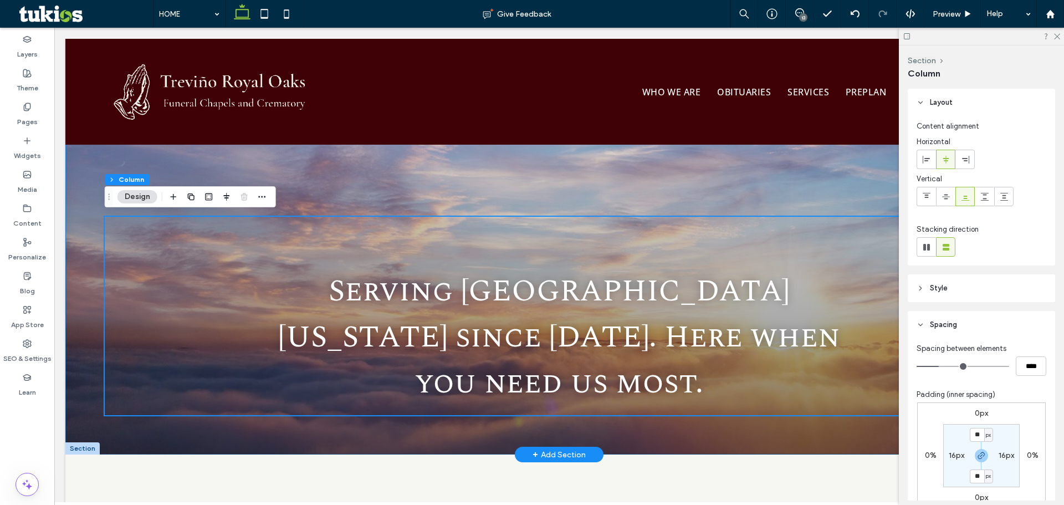
click at [814, 156] on div "Serving [GEOGRAPHIC_DATA] [US_STATE] since [DATE]. Here when you need us most." at bounding box center [559, 247] width 988 height 416
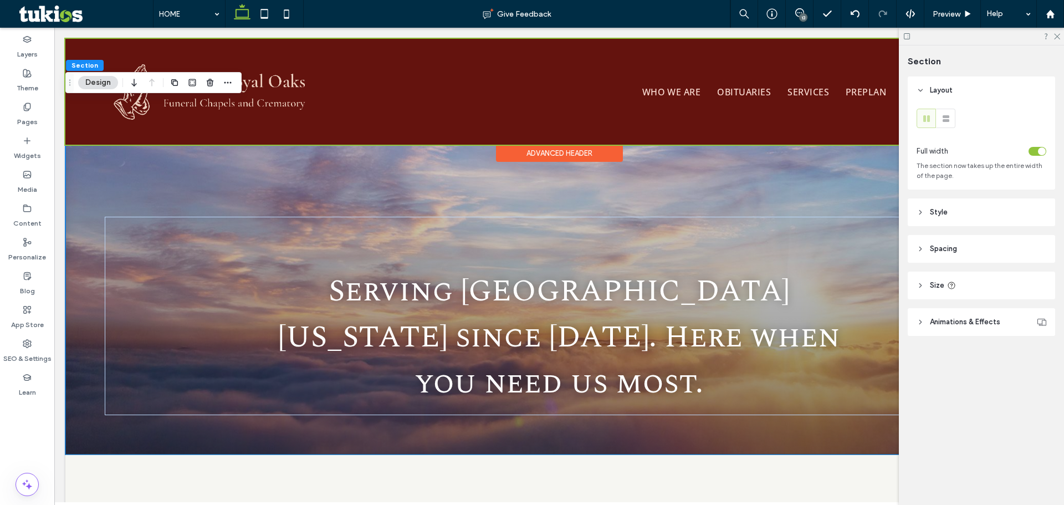
click at [355, 85] on div at bounding box center [559, 92] width 988 height 106
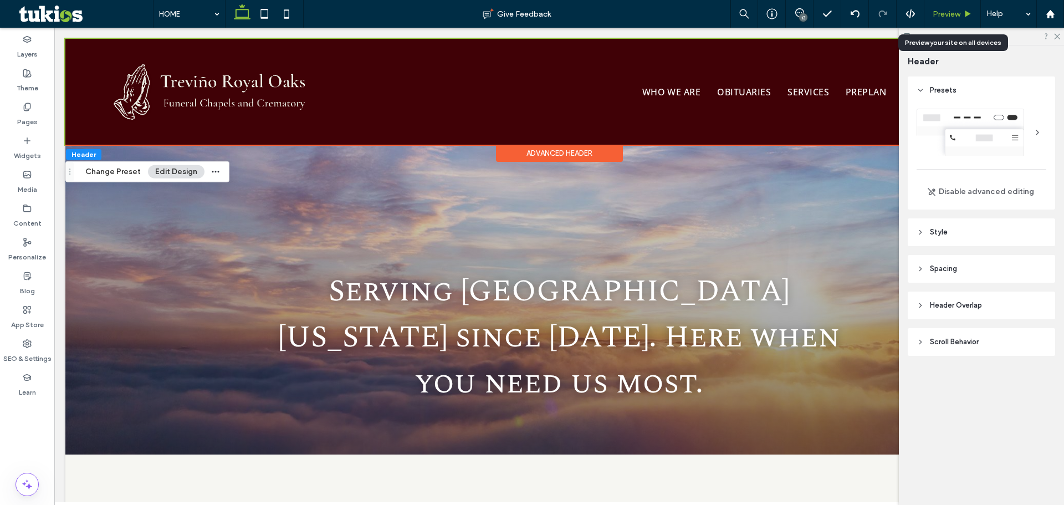
click at [970, 8] on div "Preview" at bounding box center [953, 14] width 57 height 28
click at [958, 12] on span "Preview" at bounding box center [947, 13] width 28 height 9
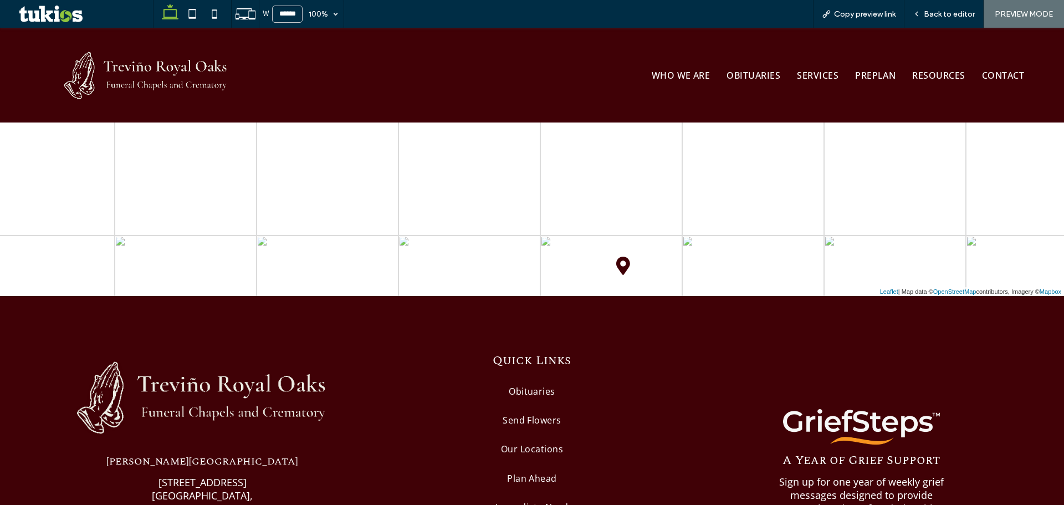
scroll to position [2691, 0]
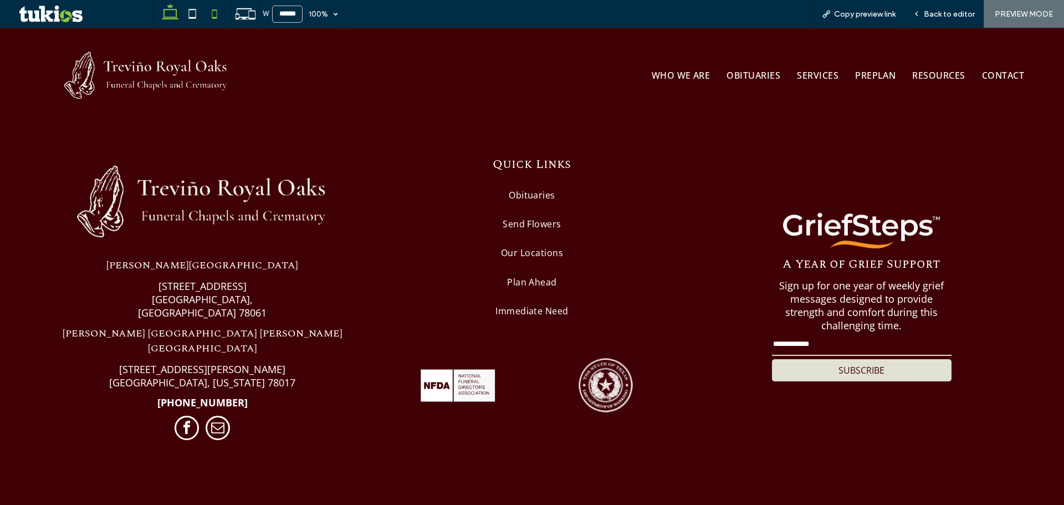
click at [220, 24] on span at bounding box center [214, 14] width 22 height 28
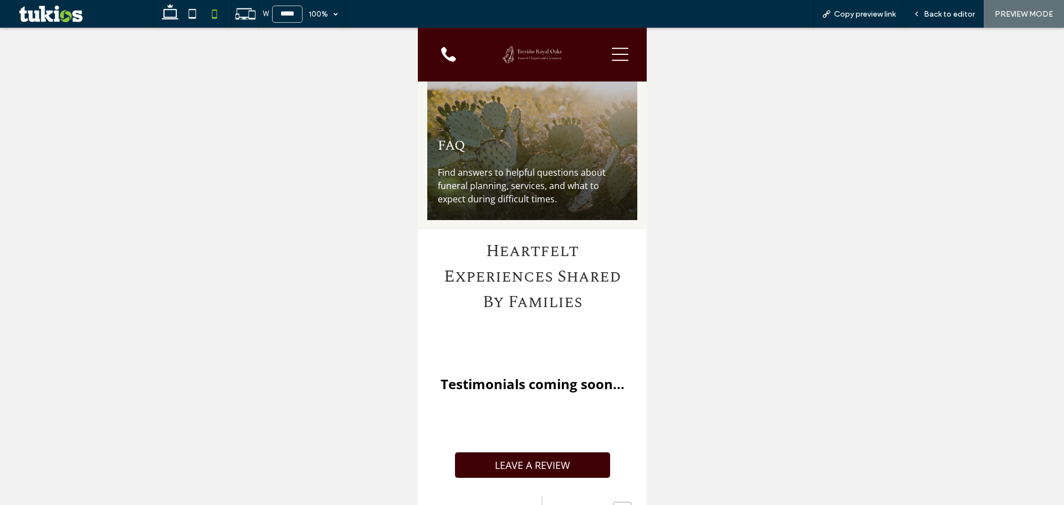
type input "*****"
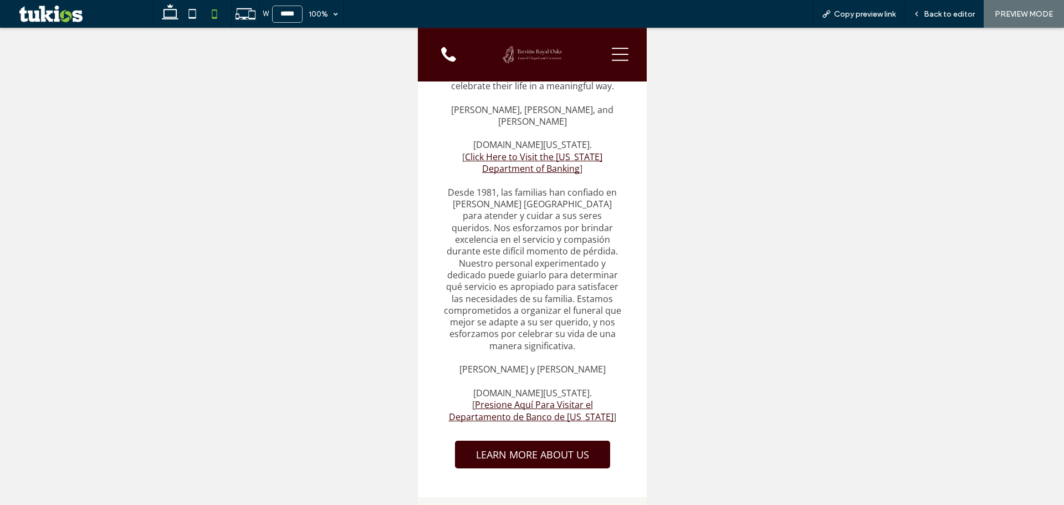
scroll to position [1970, 0]
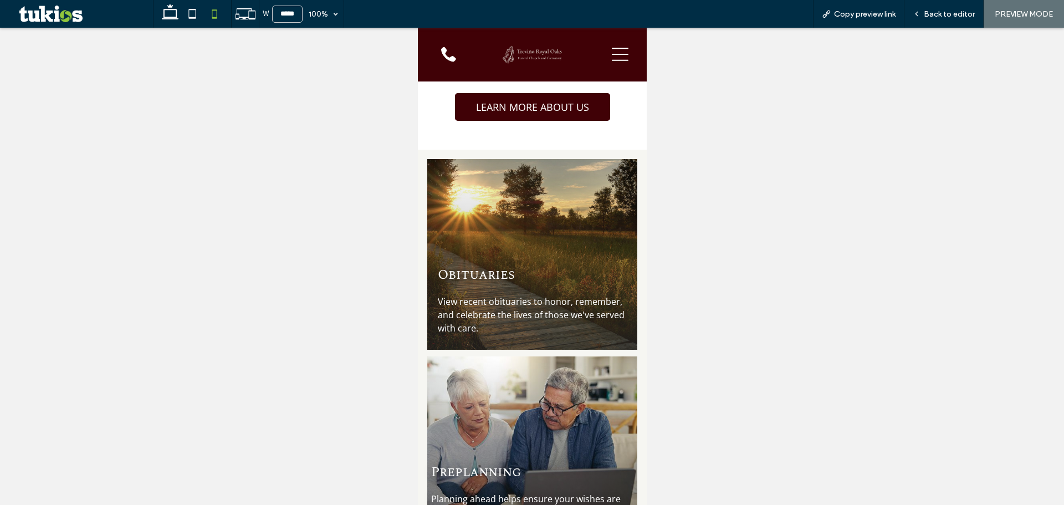
drag, startPoint x: 647, startPoint y: 260, endPoint x: 228, endPoint y: 232, distance: 420.0
click at [647, 260] on div at bounding box center [532, 266] width 1064 height 477
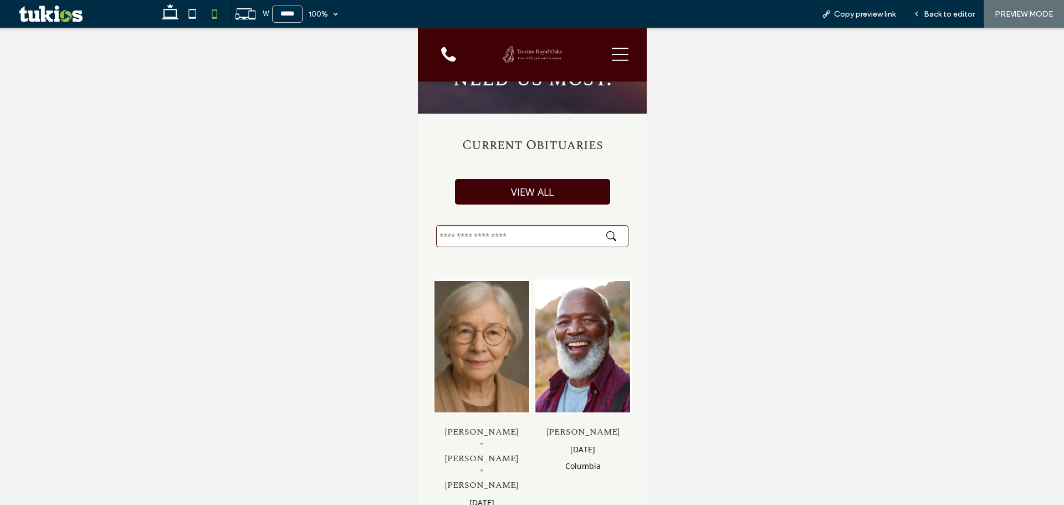
scroll to position [0, 0]
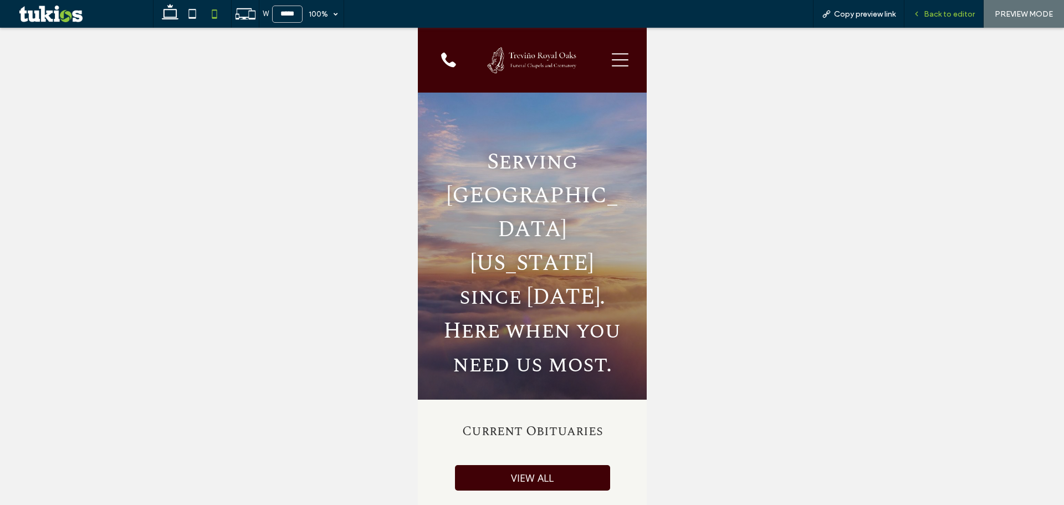
click at [948, 16] on span "Back to editor" at bounding box center [949, 13] width 51 height 9
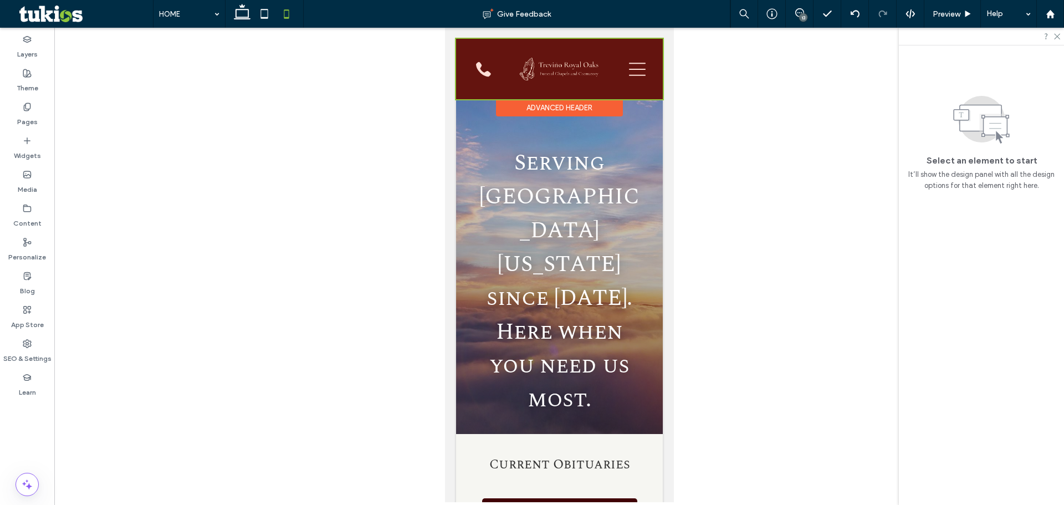
click at [569, 52] on div at bounding box center [559, 69] width 207 height 60
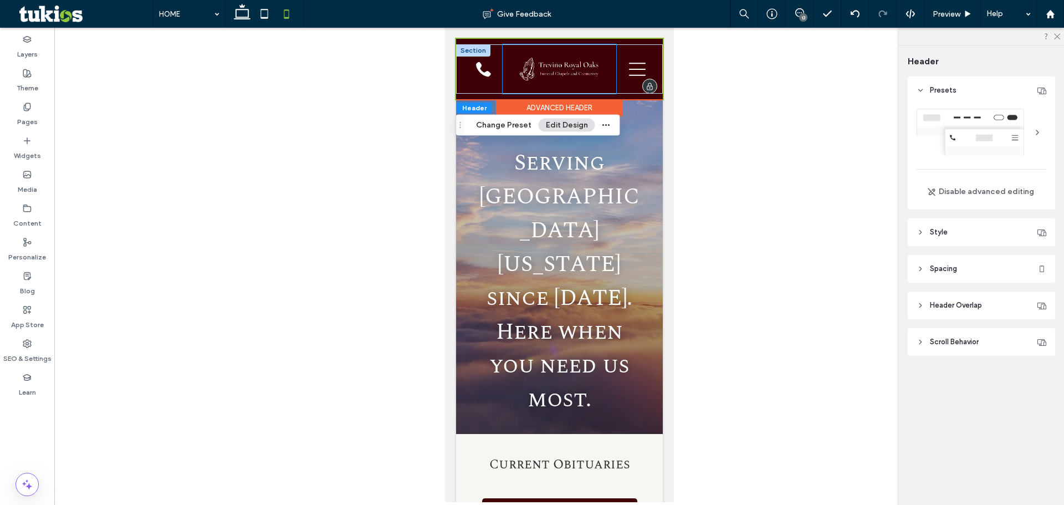
click at [561, 62] on img at bounding box center [559, 69] width 96 height 32
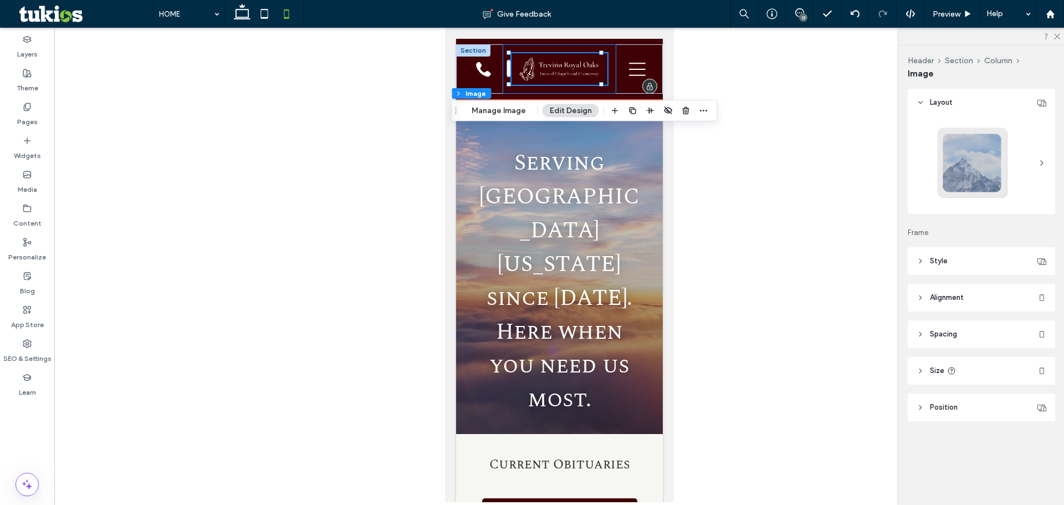
click at [603, 72] on div at bounding box center [559, 68] width 114 height 49
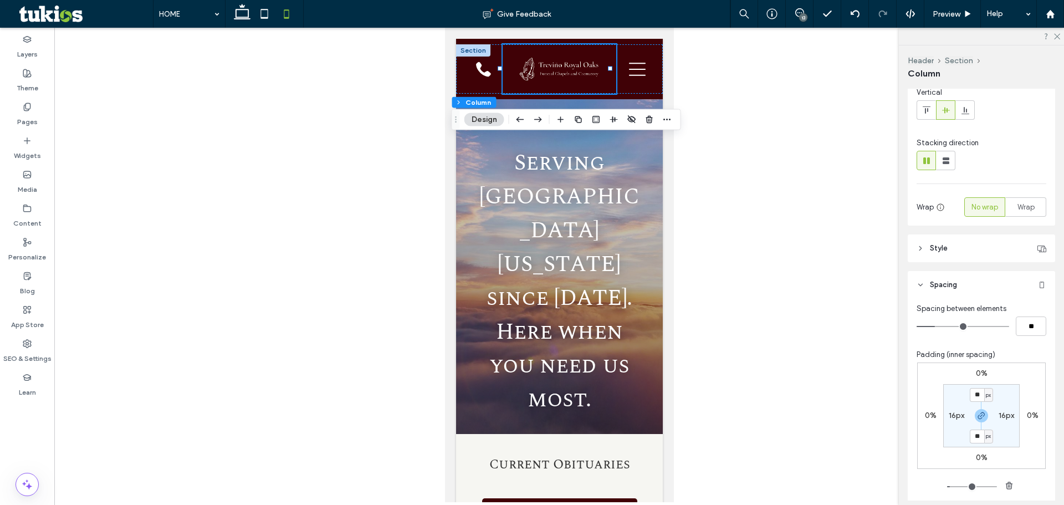
scroll to position [166, 0]
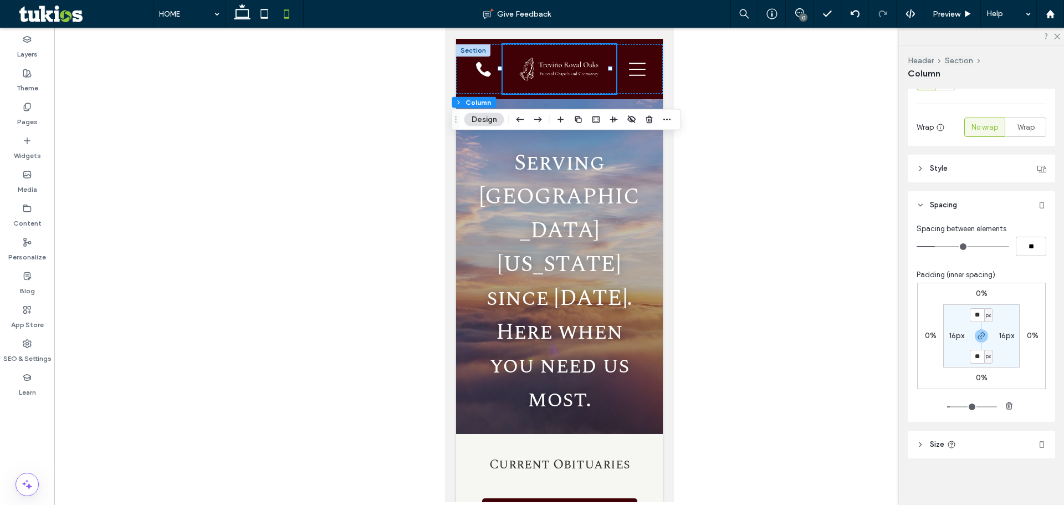
click at [958, 341] on section "** px 16px ** px 16px" at bounding box center [982, 335] width 77 height 63
click at [957, 339] on label "16px" at bounding box center [957, 335] width 16 height 9
type input "*"
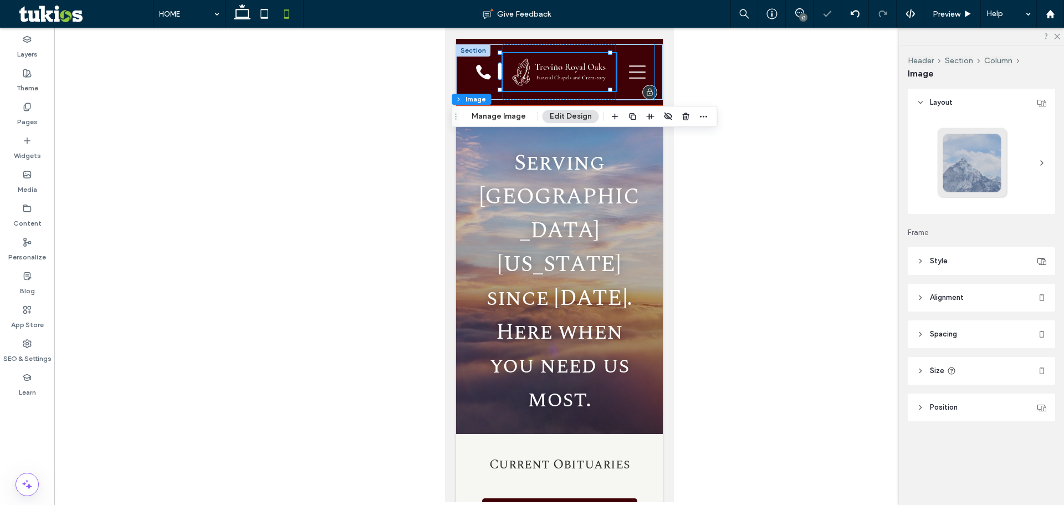
click at [616, 69] on div "WHO WE ARE OBITUARIES SERVICES PREPLAN RESOURCES CONTACT" at bounding box center [635, 71] width 38 height 55
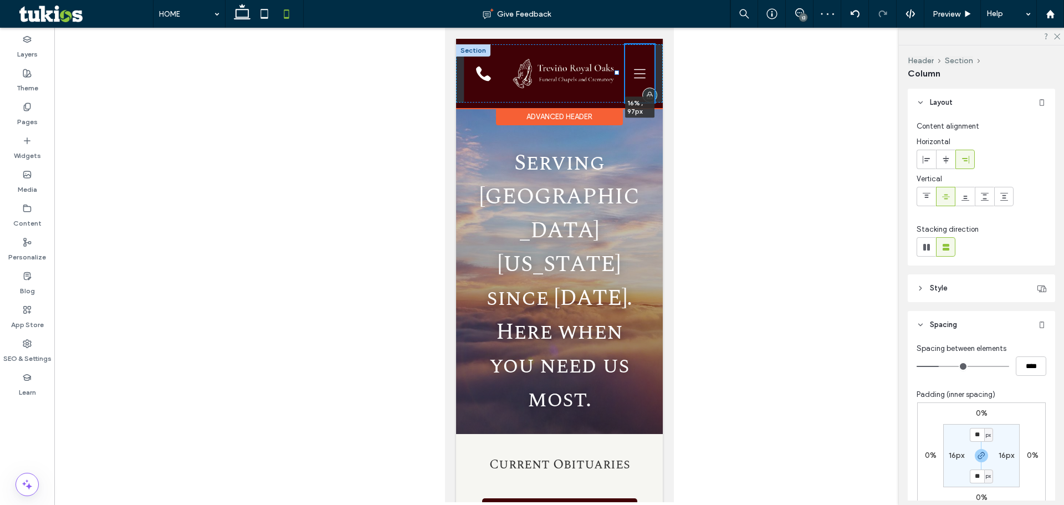
drag, startPoint x: 610, startPoint y: 70, endPoint x: 615, endPoint y: 69, distance: 5.7
click at [615, 69] on div "WHO WE ARE OBITUARIES SERVICES PREPLAN RESOURCES CONTACT 16% , 97px" at bounding box center [559, 73] width 207 height 58
type input "**"
type input "***"
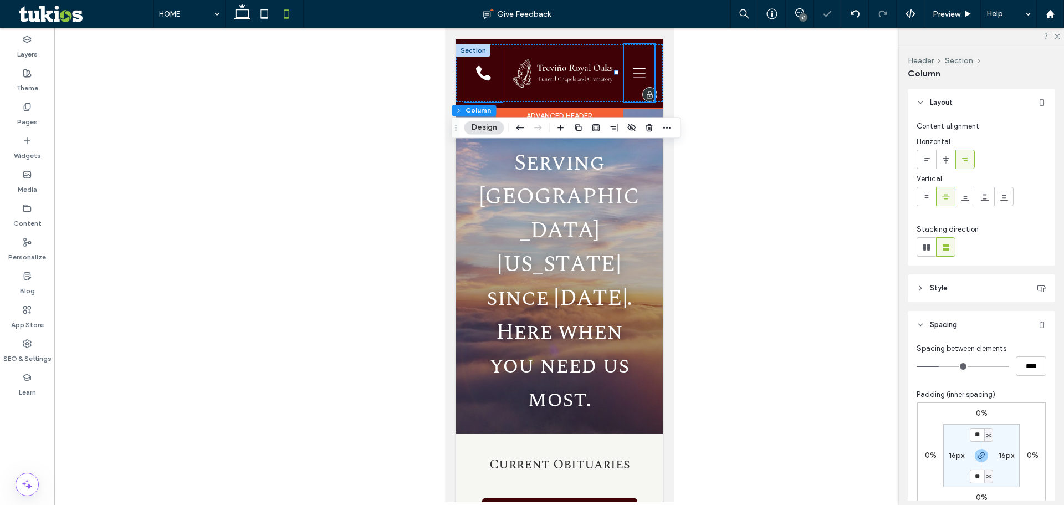
click at [494, 70] on div at bounding box center [483, 73] width 38 height 58
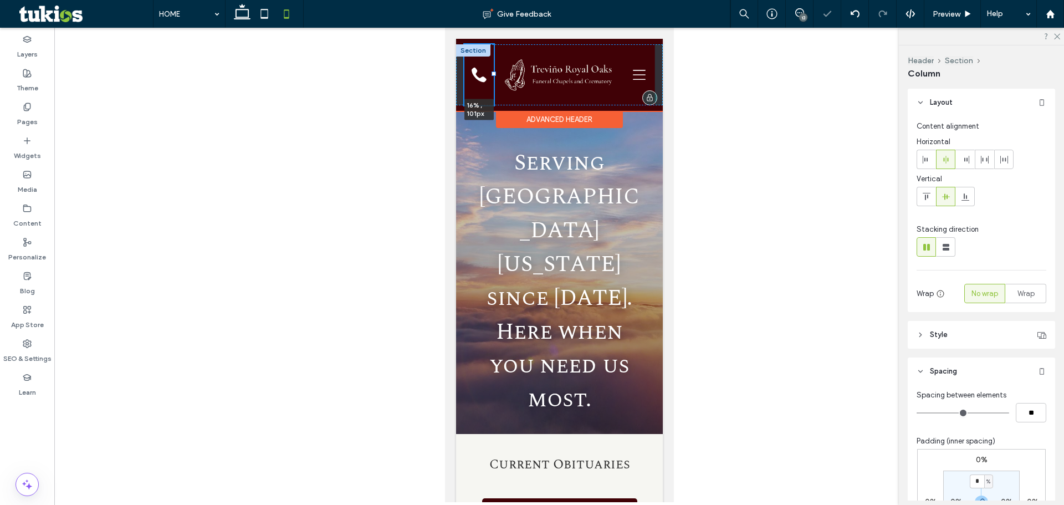
drag, startPoint x: 498, startPoint y: 71, endPoint x: 491, endPoint y: 68, distance: 7.7
click at [491, 68] on div "WHO WE ARE OBITUARIES SERVICES PREPLAN RESOURCES CONTACT 16% , 101px" at bounding box center [559, 74] width 207 height 61
type input "**"
type input "***"
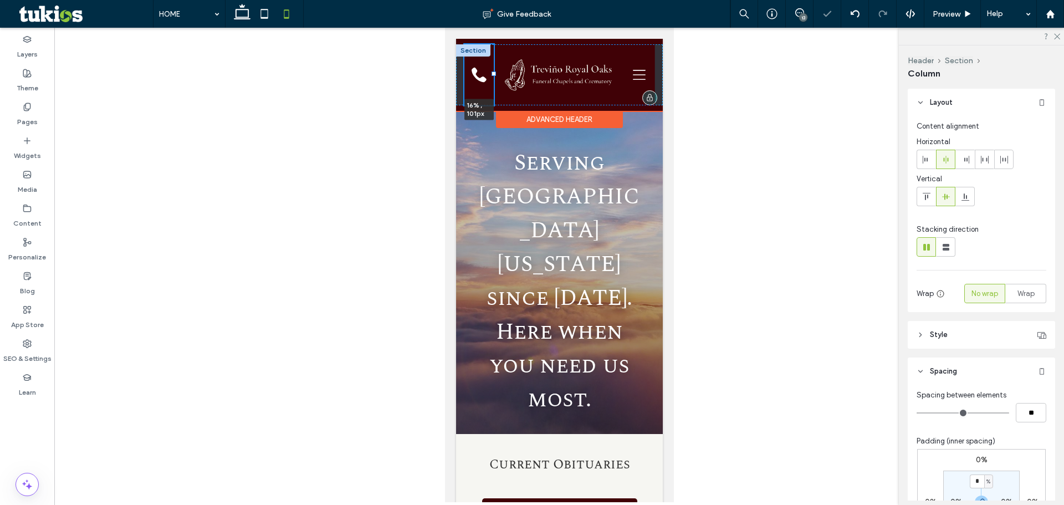
type input "**"
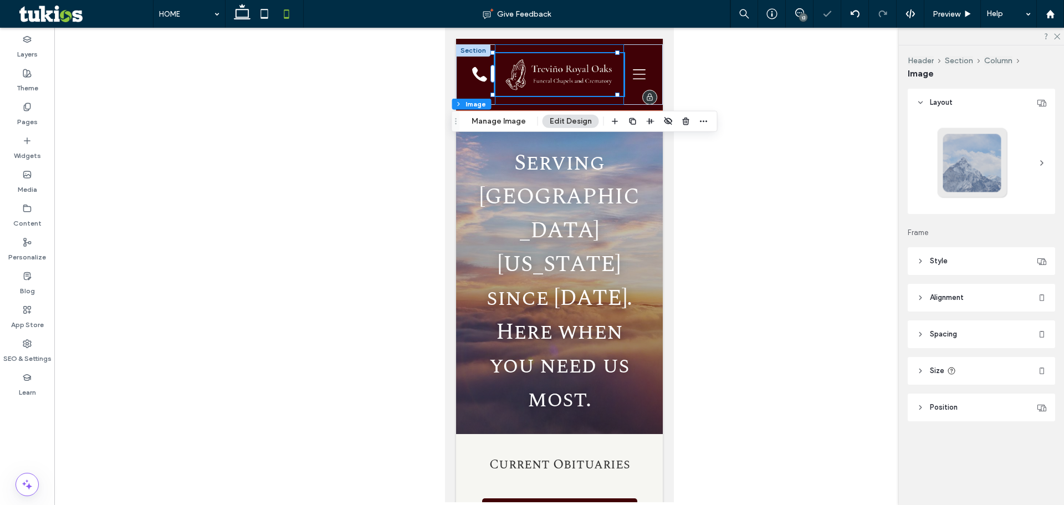
click at [614, 95] on div at bounding box center [558, 74] width 129 height 60
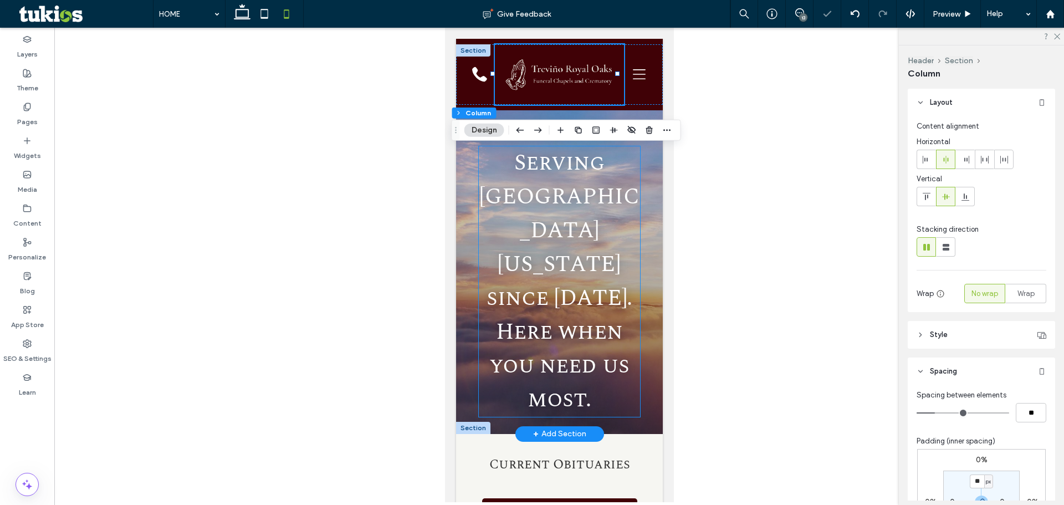
click at [552, 272] on span "Serving [GEOGRAPHIC_DATA] [US_STATE] since [DATE]. Here when you need us most." at bounding box center [559, 281] width 160 height 271
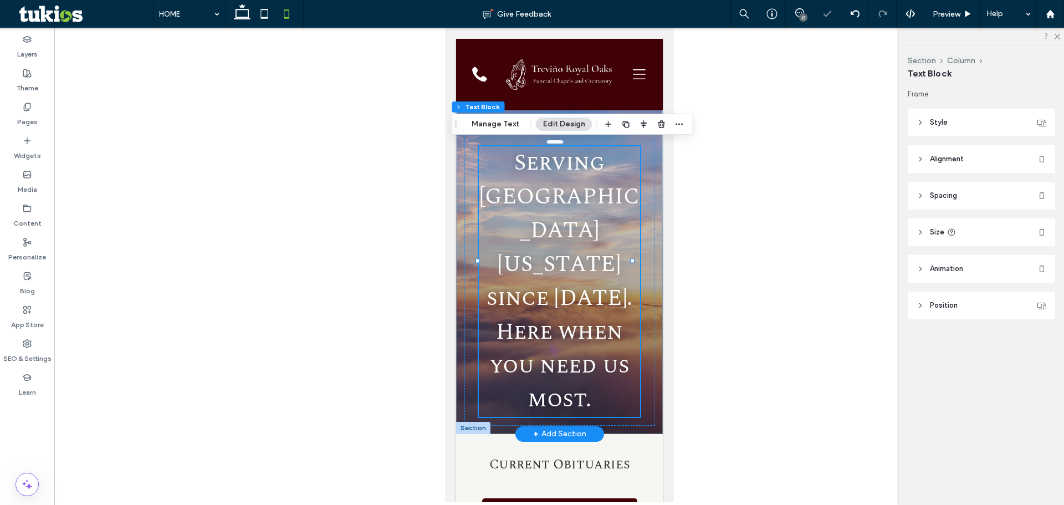
click at [599, 259] on span "Serving [GEOGRAPHIC_DATA] [US_STATE] since [DATE]. Here when you need us most." at bounding box center [559, 281] width 160 height 271
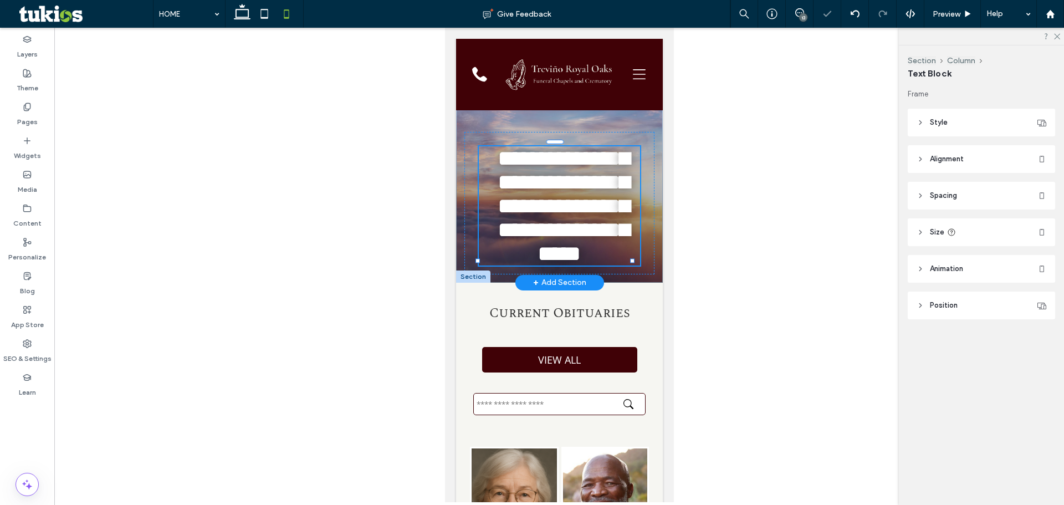
type input "**********"
type input "**"
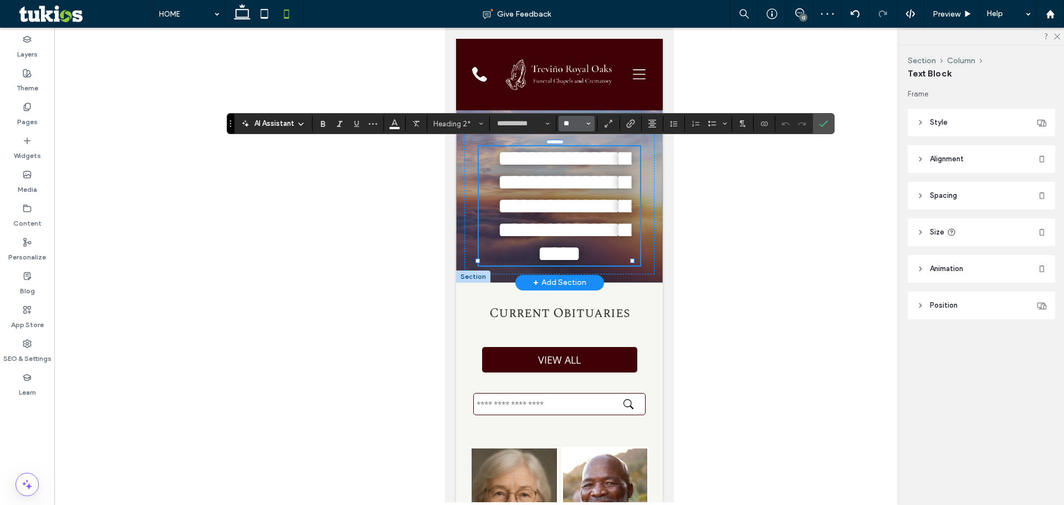
click at [582, 123] on input "**" at bounding box center [574, 123] width 22 height 9
type input "**"
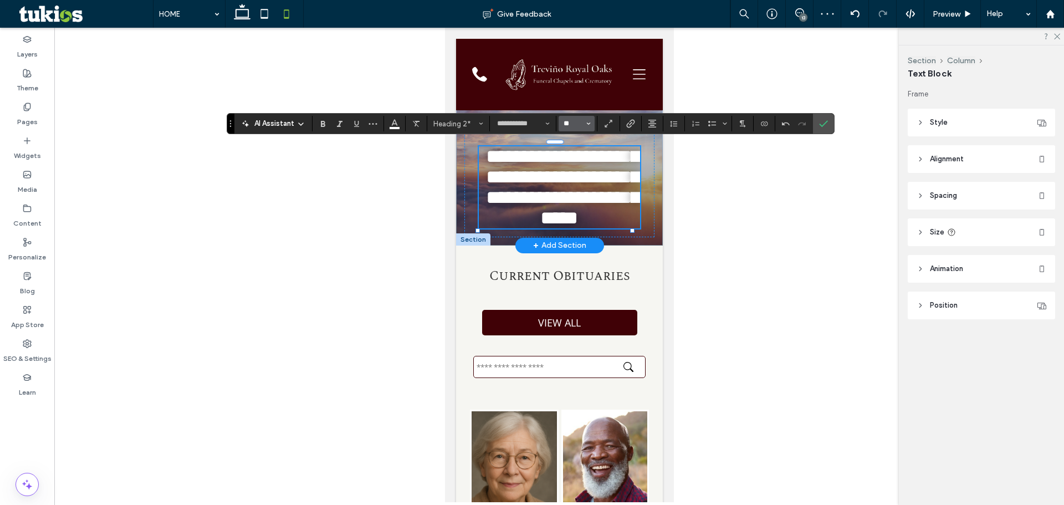
click at [580, 123] on input "**" at bounding box center [574, 123] width 22 height 9
type input "**"
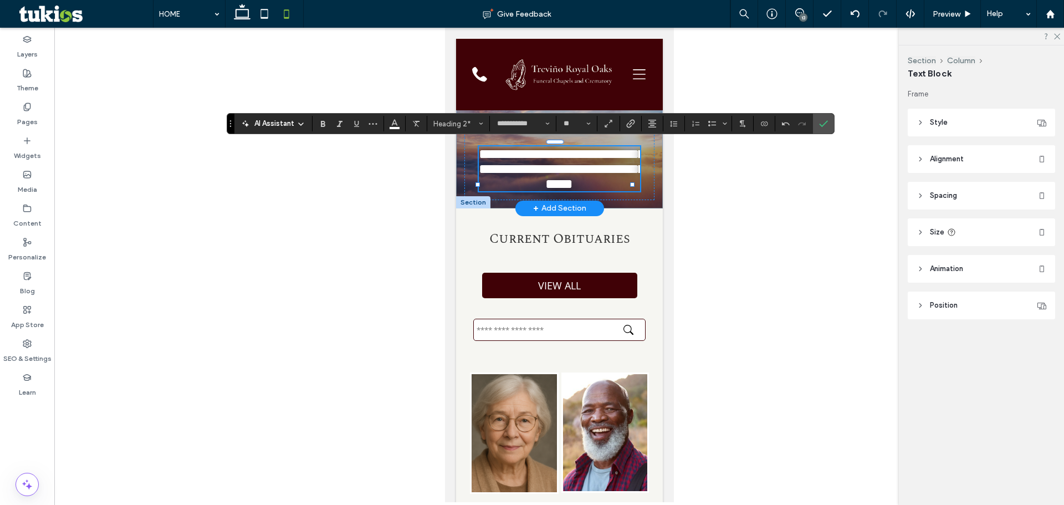
click at [817, 121] on label "Confirm" at bounding box center [823, 124] width 17 height 20
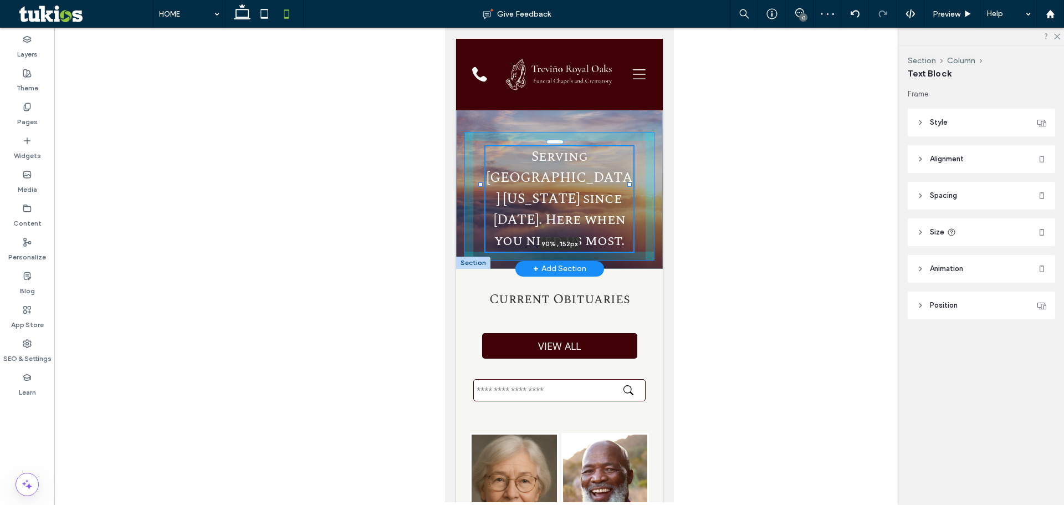
click at [629, 183] on div at bounding box center [629, 184] width 4 height 4
type input "**"
type input "****"
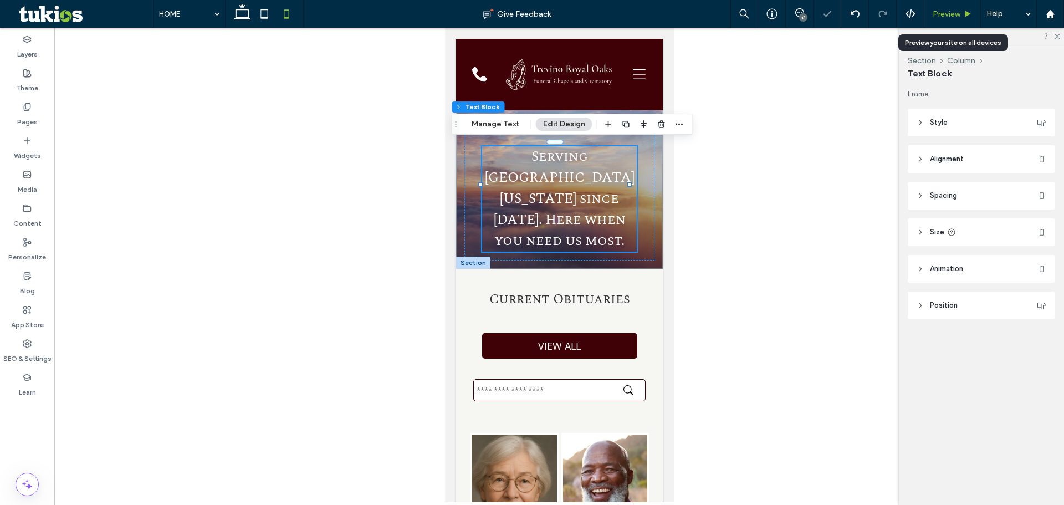
click at [951, 11] on span "Preview" at bounding box center [947, 13] width 28 height 9
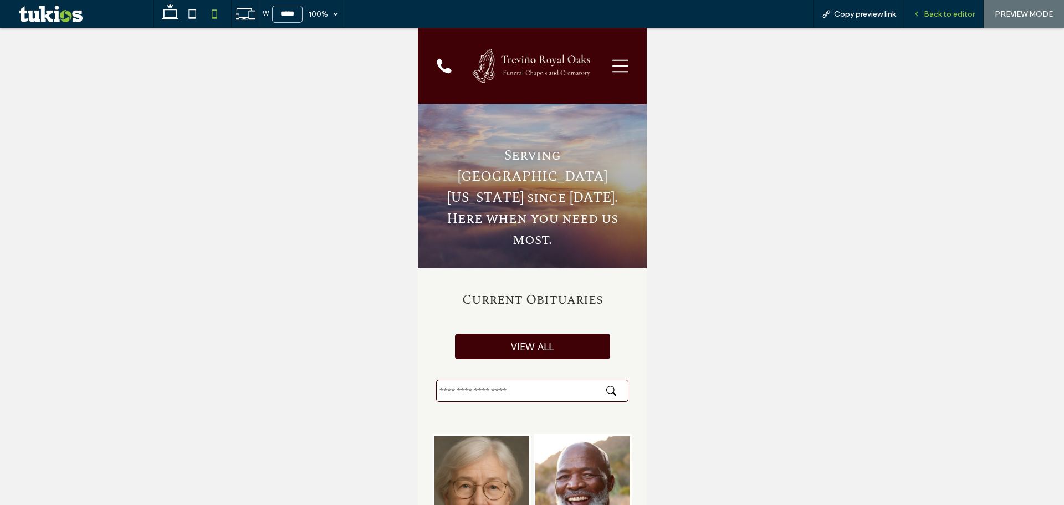
click at [932, 12] on span "Back to editor" at bounding box center [949, 13] width 51 height 9
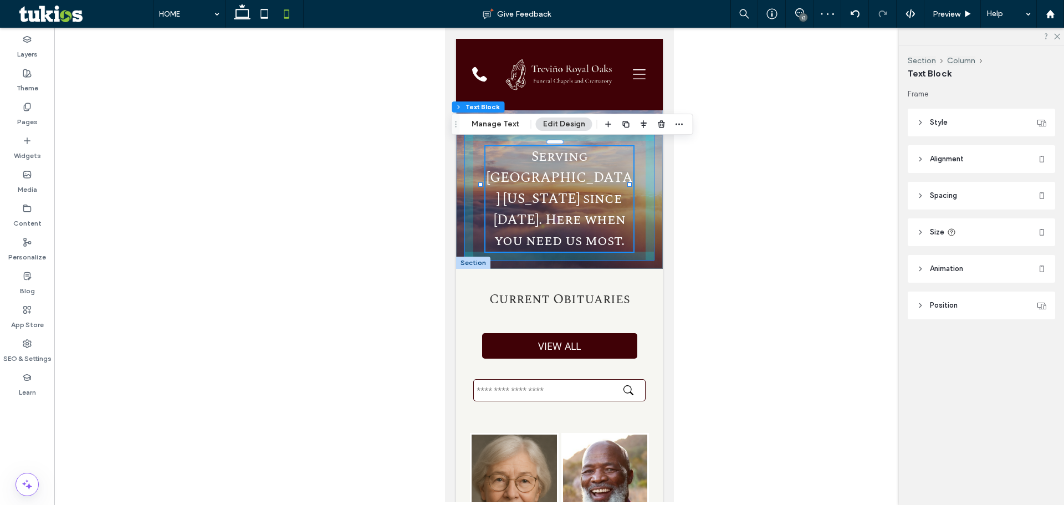
drag, startPoint x: 629, startPoint y: 183, endPoint x: 703, endPoint y: 174, distance: 75.4
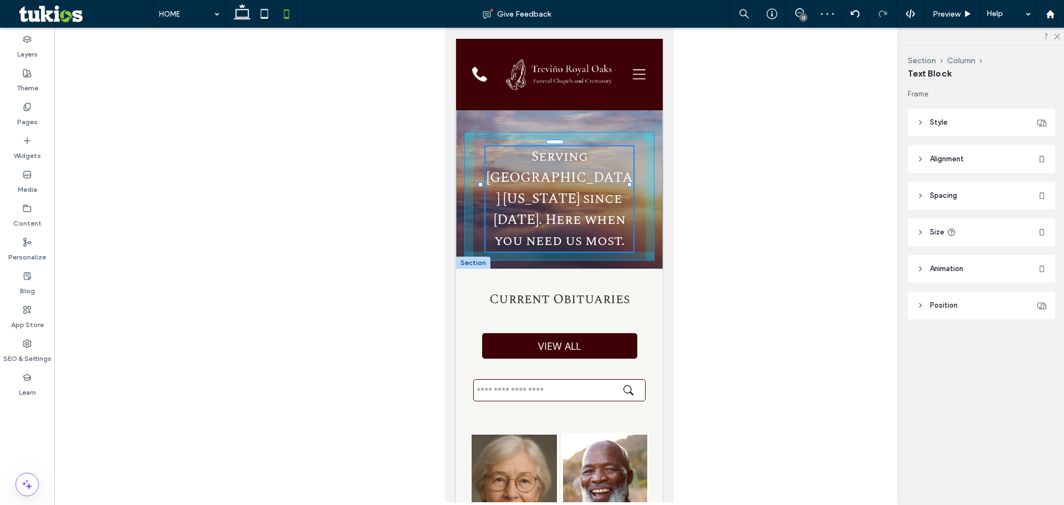
type input "***"
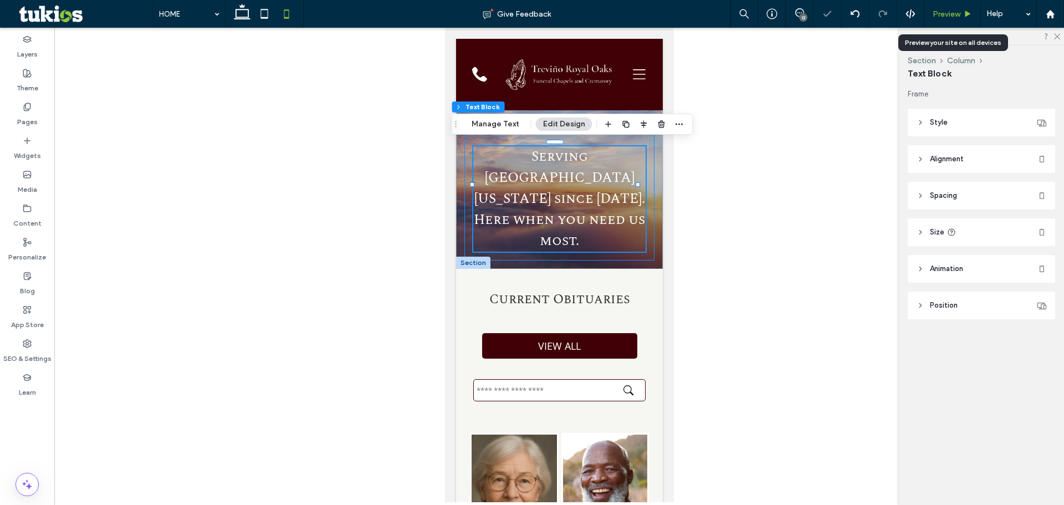
click at [940, 7] on div "Preview" at bounding box center [953, 14] width 57 height 28
click at [946, 15] on span "Preview" at bounding box center [947, 13] width 28 height 9
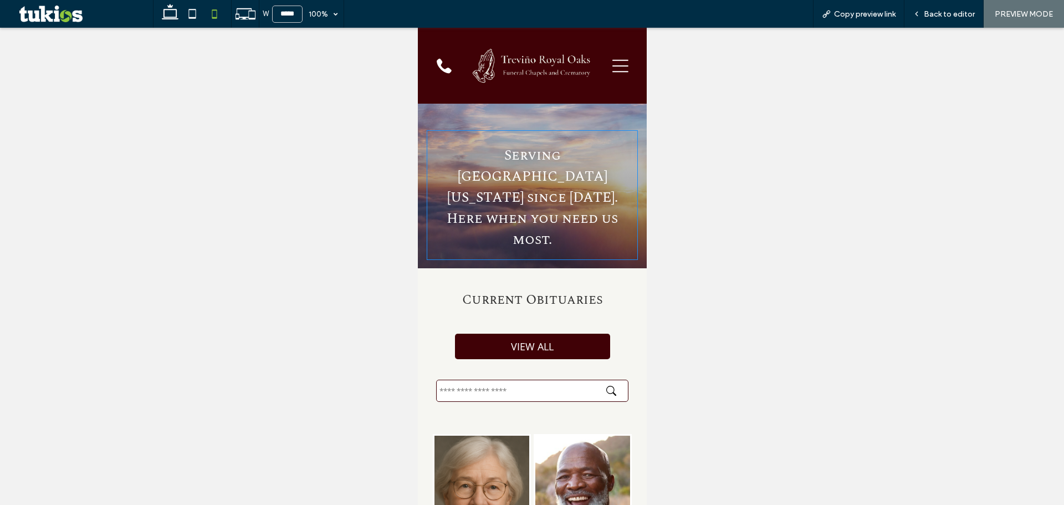
click at [609, 278] on div "Current Obituaries" at bounding box center [532, 300] width 211 height 44
click at [192, 9] on icon at bounding box center [192, 14] width 22 height 22
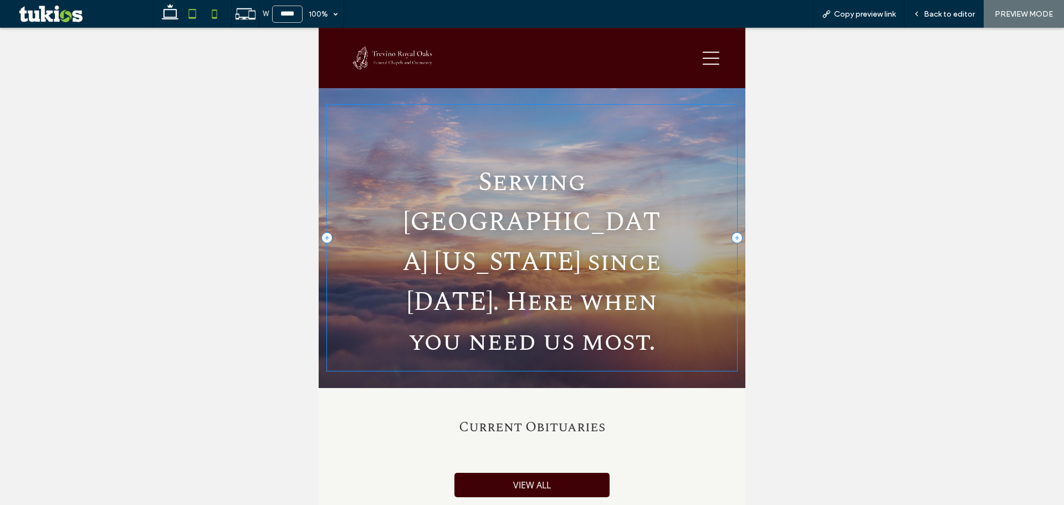
type input "*****"
click at [937, 19] on div "Back to editor" at bounding box center [944, 14] width 79 height 28
click at [960, 7] on div "Back to editor" at bounding box center [944, 14] width 79 height 28
click at [963, 14] on span "Back to editor" at bounding box center [949, 13] width 51 height 9
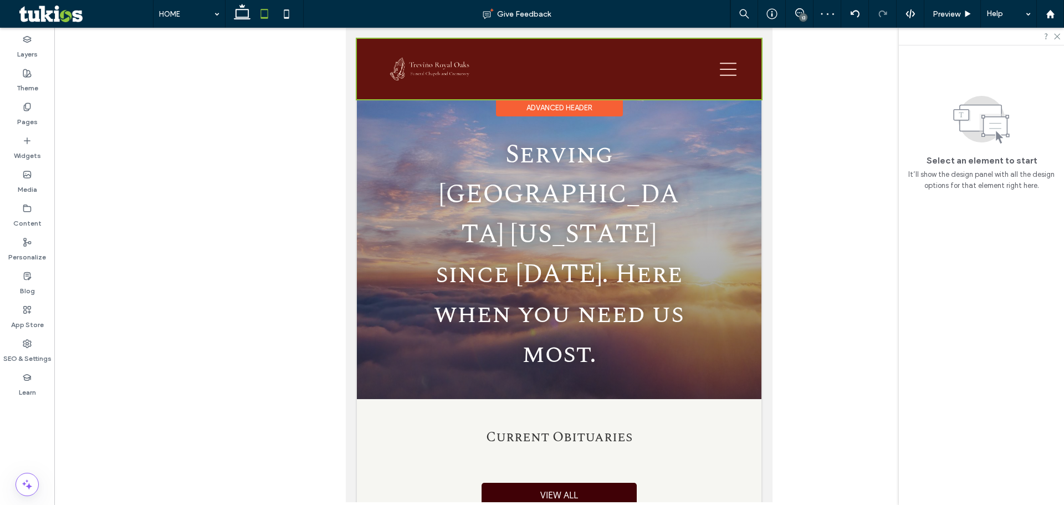
click at [454, 68] on div at bounding box center [559, 69] width 405 height 60
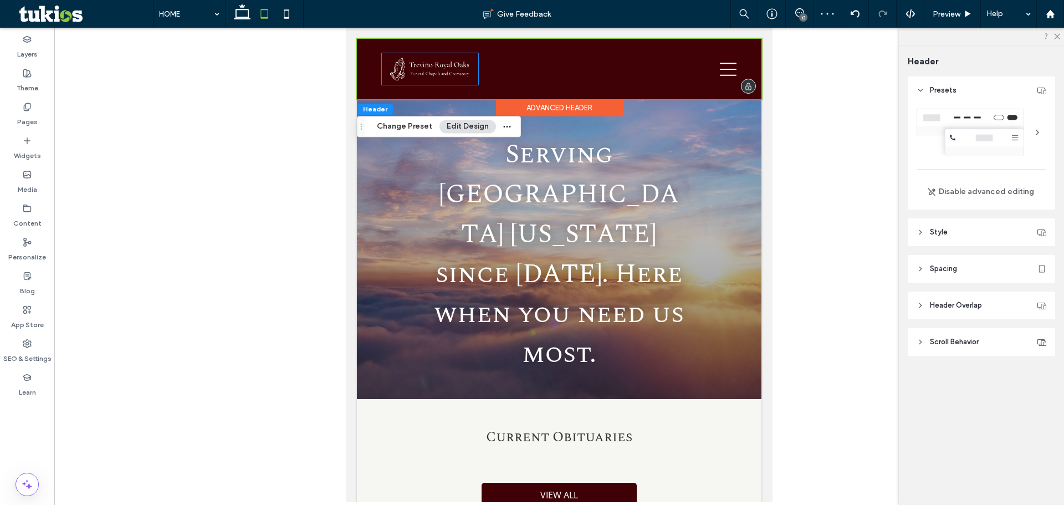
click at [454, 68] on img at bounding box center [430, 69] width 96 height 32
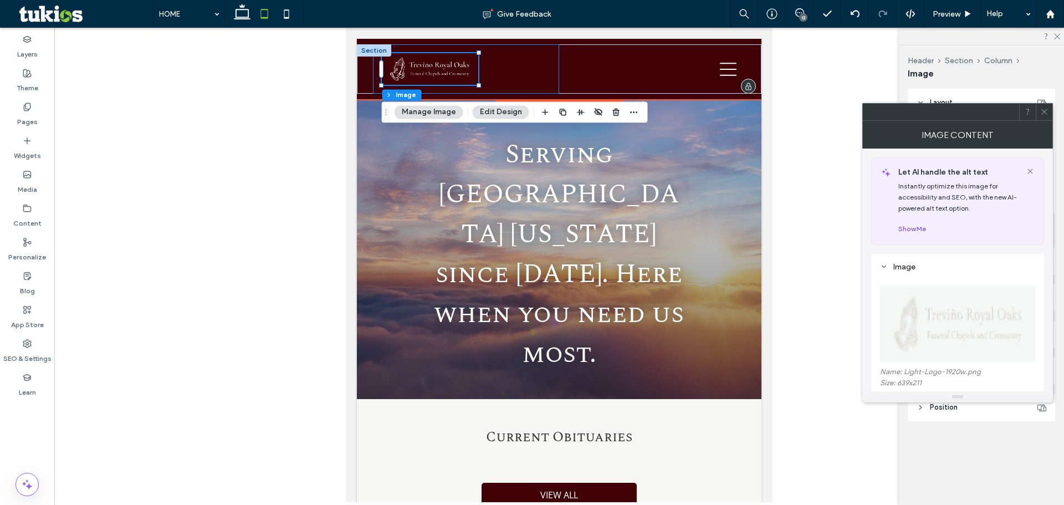
click at [485, 88] on div at bounding box center [466, 68] width 186 height 49
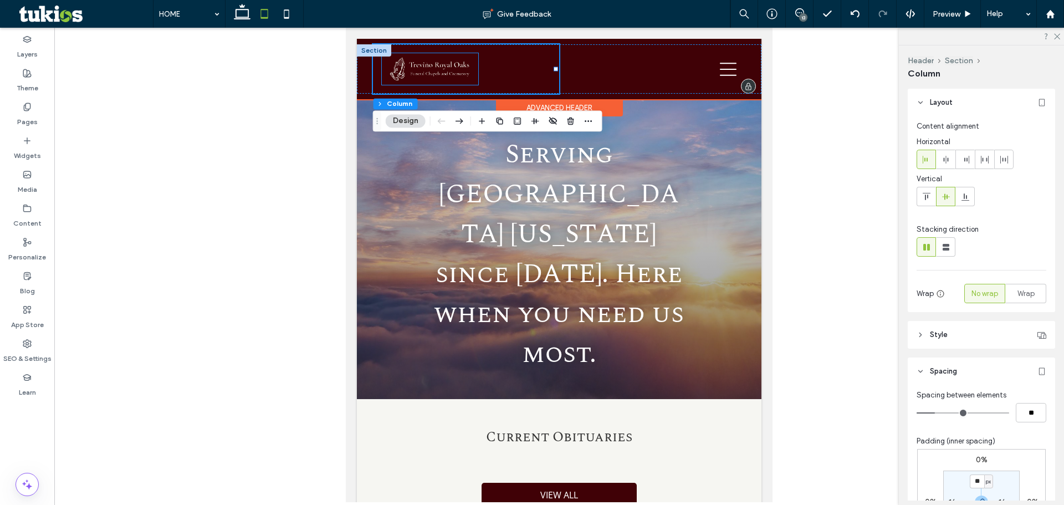
click at [473, 81] on img at bounding box center [430, 69] width 96 height 32
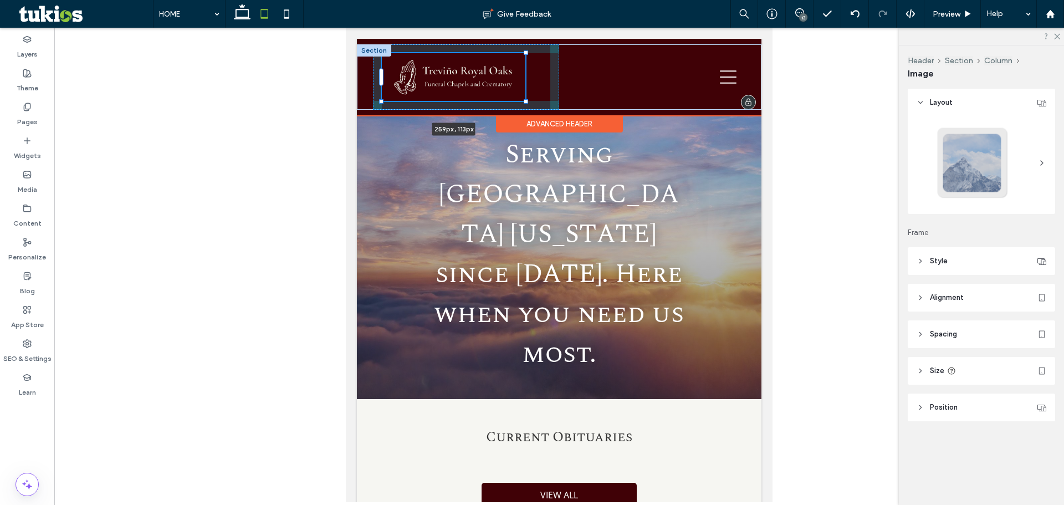
drag, startPoint x: 477, startPoint y: 84, endPoint x: 536, endPoint y: 94, distance: 60.2
click at [536, 94] on div "259px , 113px WHO WE ARE OBITUARIES SERVICES PREPLAN RESOURCES CONTACT" at bounding box center [559, 76] width 405 height 65
type input "***"
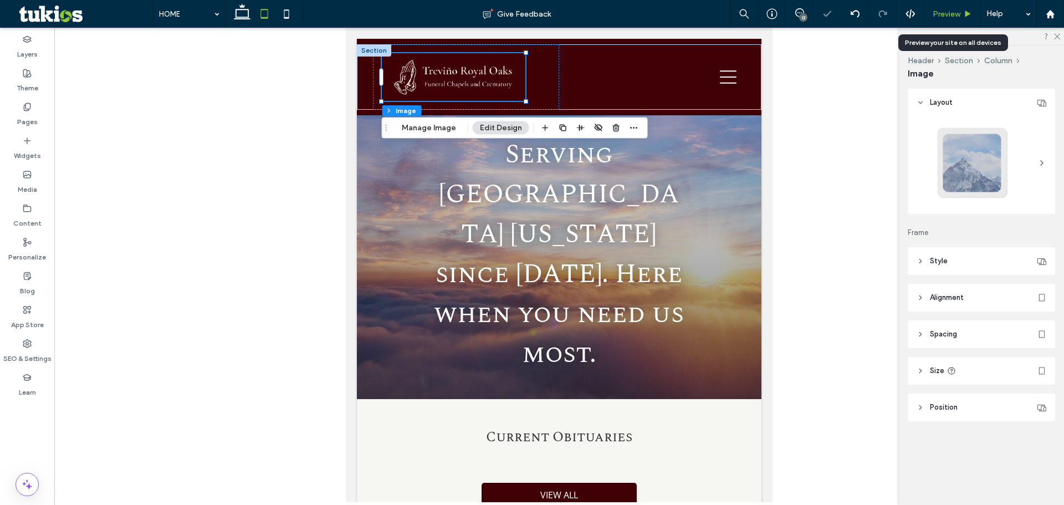
click at [961, 18] on div "Preview" at bounding box center [953, 13] width 56 height 9
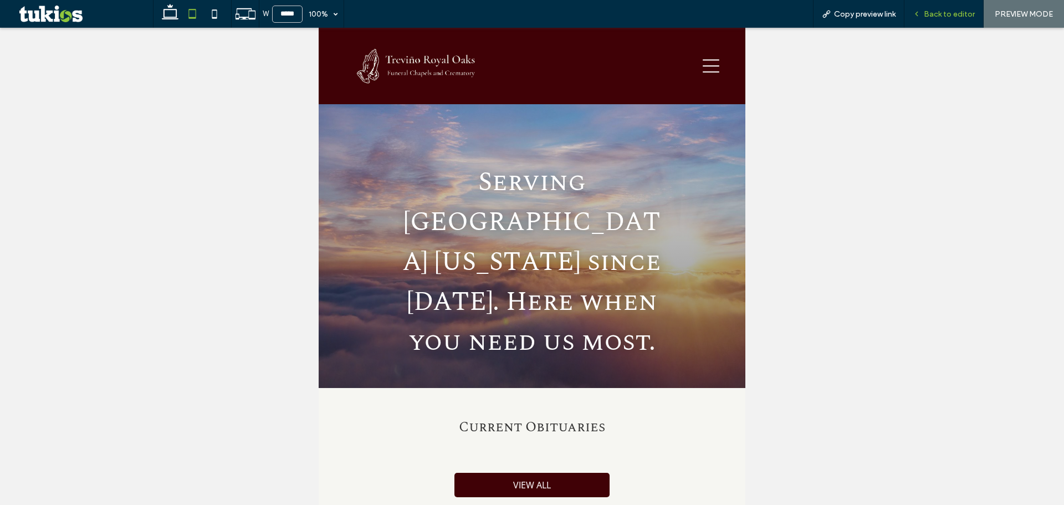
click at [942, 14] on span "Back to editor" at bounding box center [949, 13] width 51 height 9
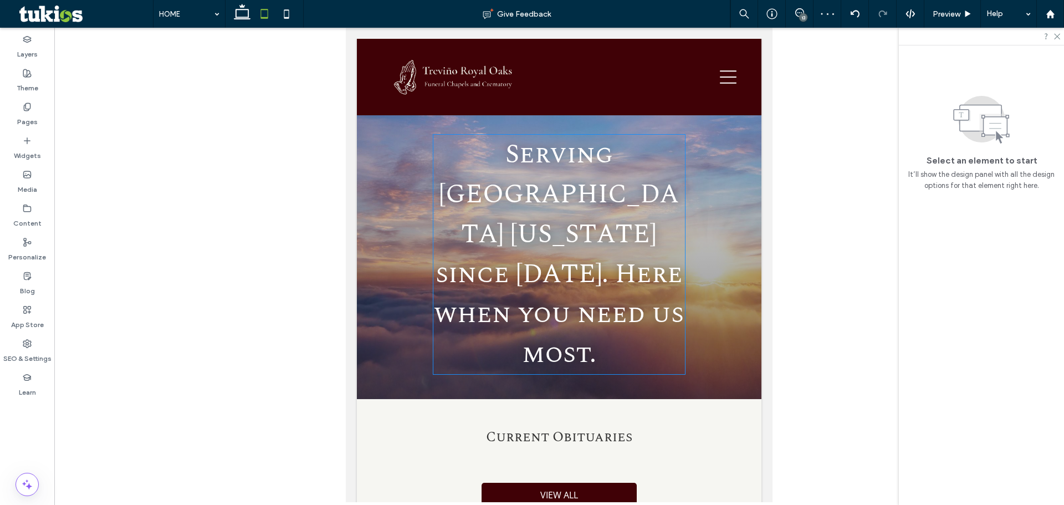
click at [628, 238] on span "Serving [GEOGRAPHIC_DATA] [US_STATE] since [DATE]. Here when you need us most." at bounding box center [559, 254] width 250 height 239
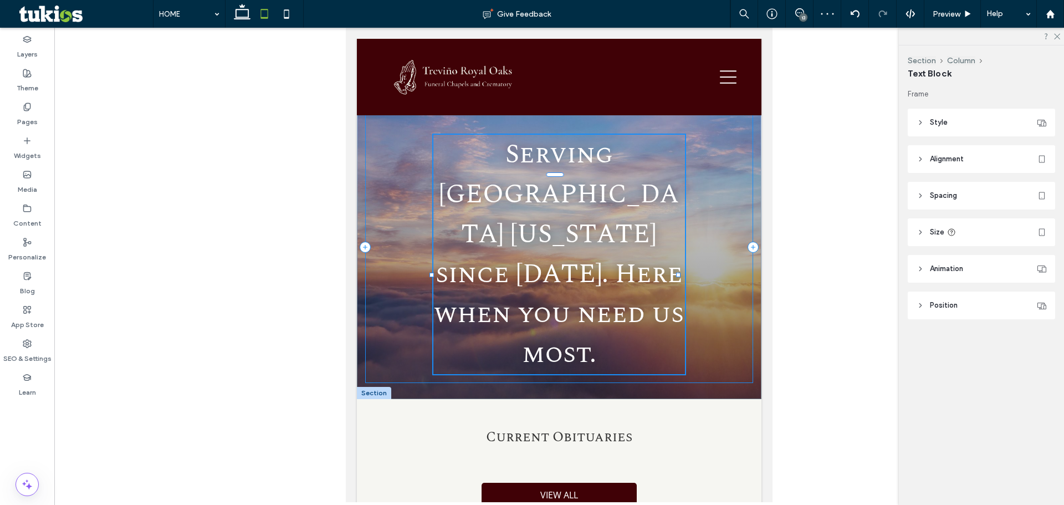
drag, startPoint x: 680, startPoint y: 274, endPoint x: 772, endPoint y: 262, distance: 92.9
type input "***"
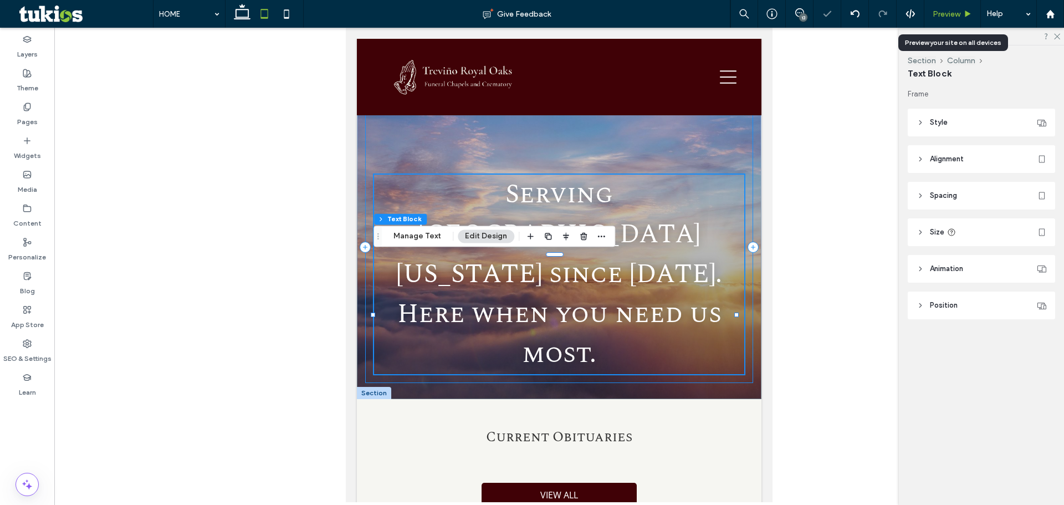
click at [965, 15] on icon at bounding box center [968, 14] width 8 height 8
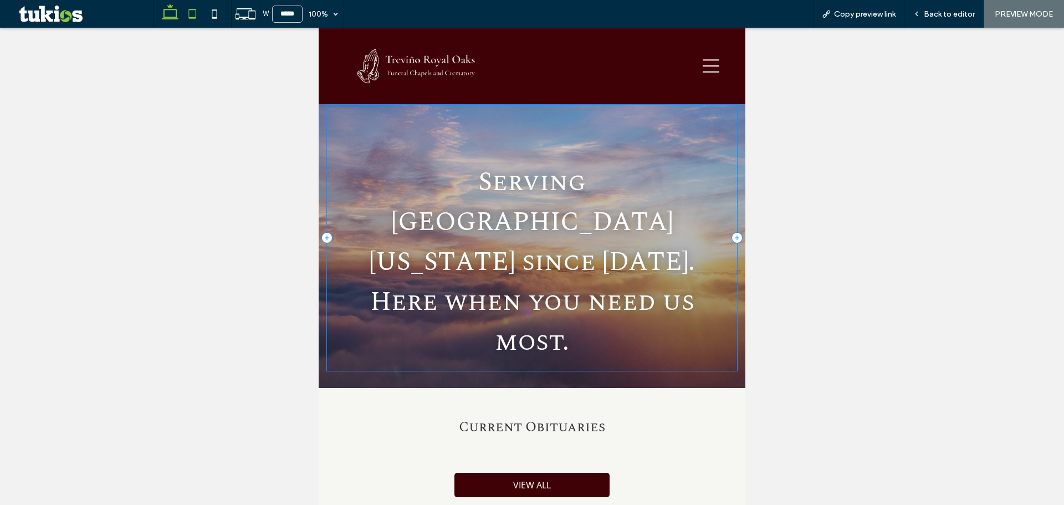
click at [175, 18] on use at bounding box center [170, 12] width 17 height 16
type input "******"
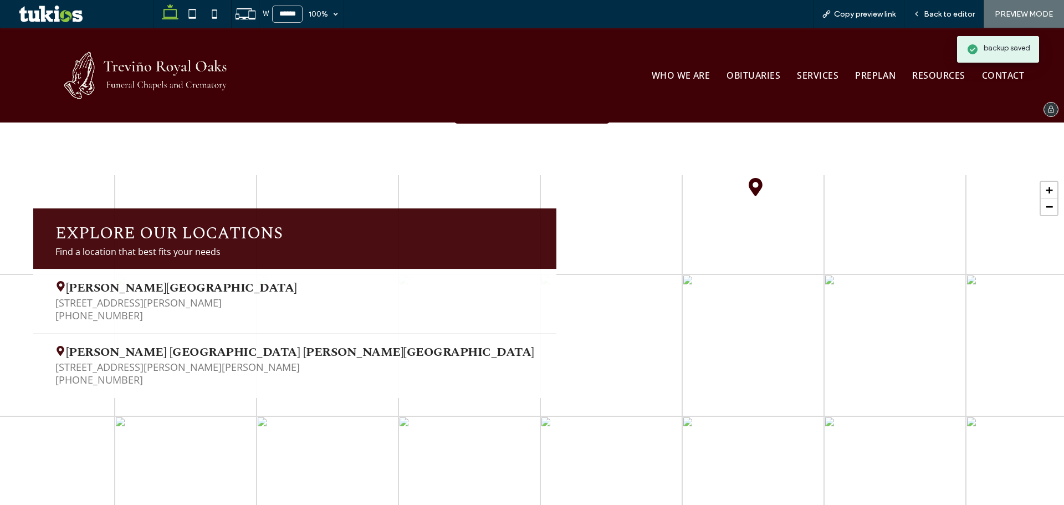
scroll to position [2328, 0]
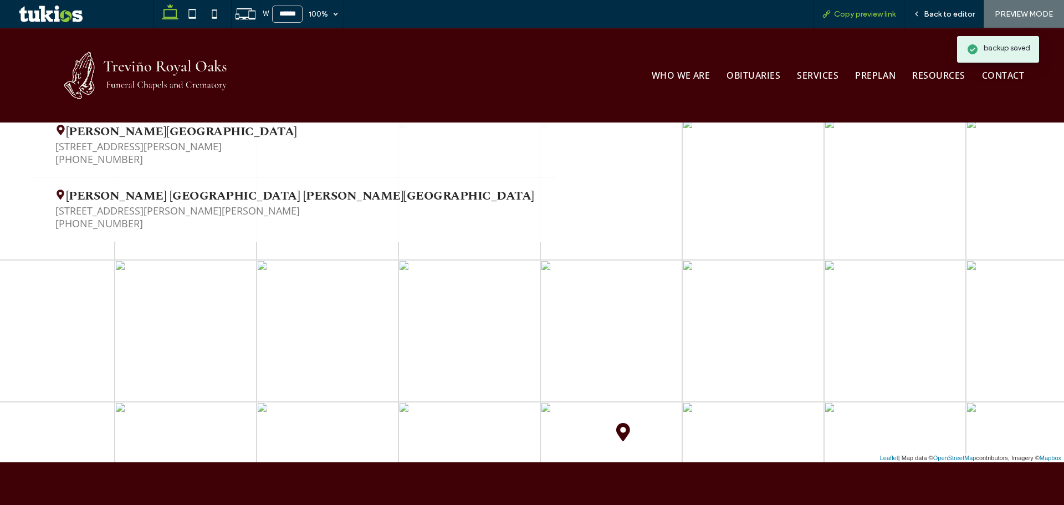
click at [866, 16] on span "Copy preview link" at bounding box center [865, 13] width 62 height 9
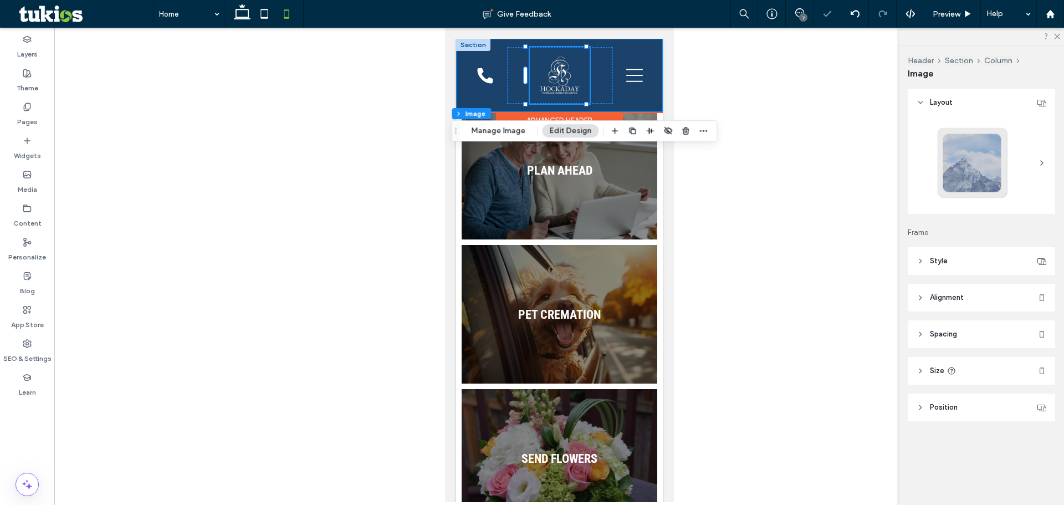
click at [629, 105] on div "108px , 119px" at bounding box center [559, 75] width 207 height 73
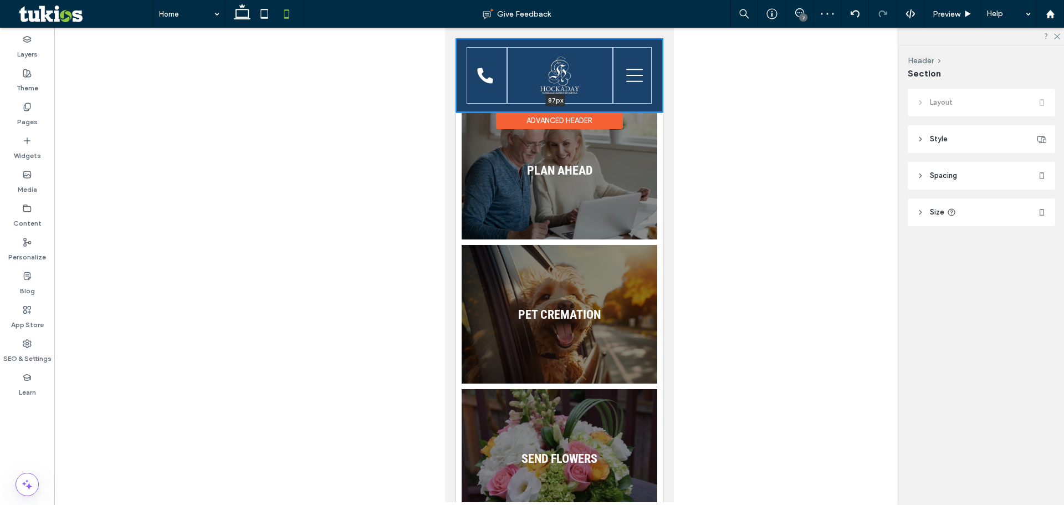
drag, startPoint x: 638, startPoint y: 111, endPoint x: 638, endPoint y: 86, distance: 24.9
click at [638, 86] on div "87px Section" at bounding box center [559, 75] width 207 height 73
type input "**"
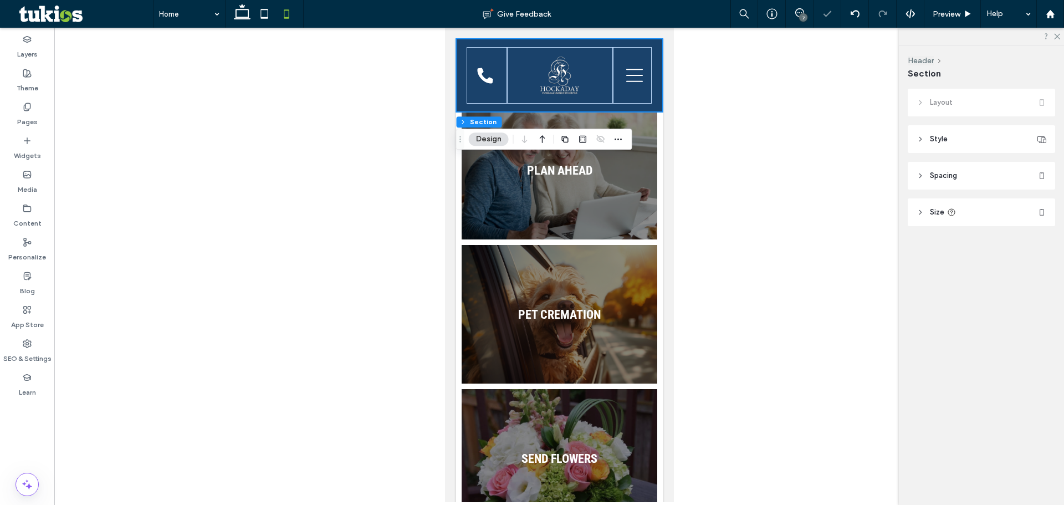
click at [930, 170] on header "Spacing" at bounding box center [981, 176] width 147 height 28
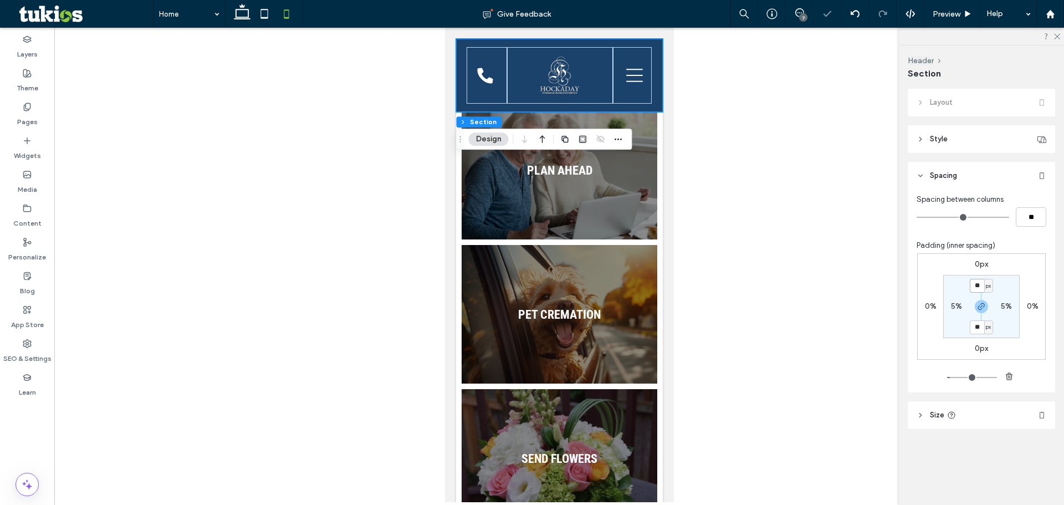
click at [979, 283] on input "**" at bounding box center [977, 286] width 14 height 14
type input "*"
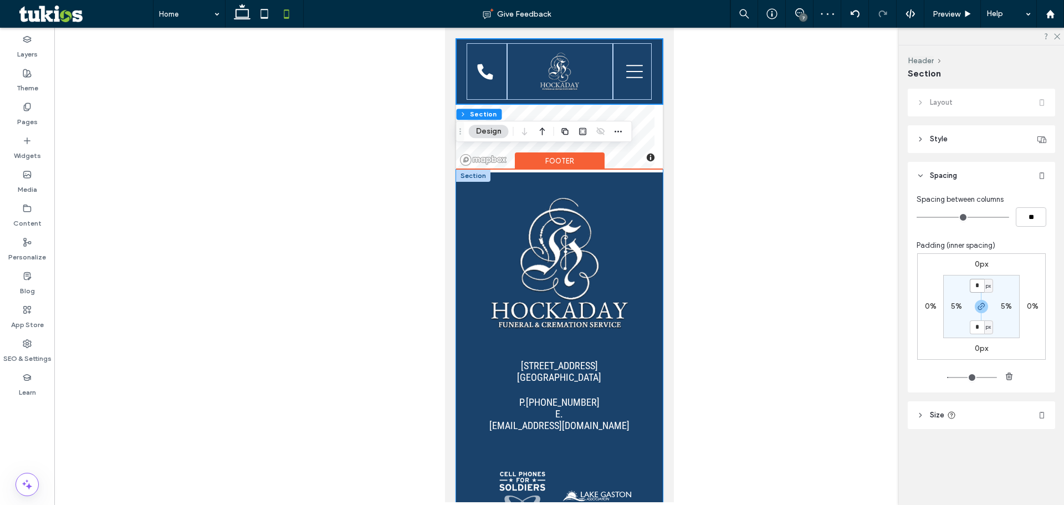
scroll to position [2834, 0]
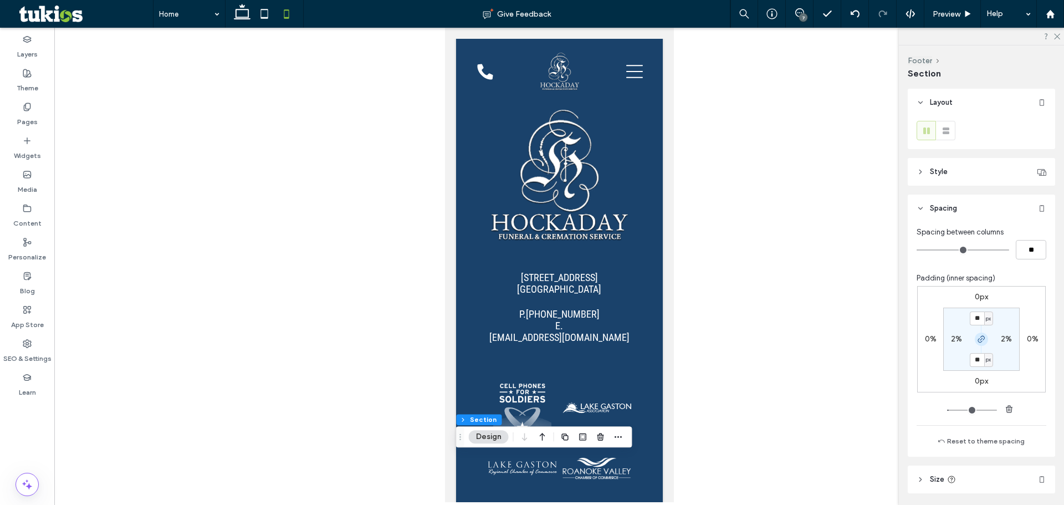
click at [977, 333] on span "button" at bounding box center [981, 339] width 13 height 13
click at [979, 356] on label "10px" at bounding box center [981, 359] width 16 height 9
type input "***"
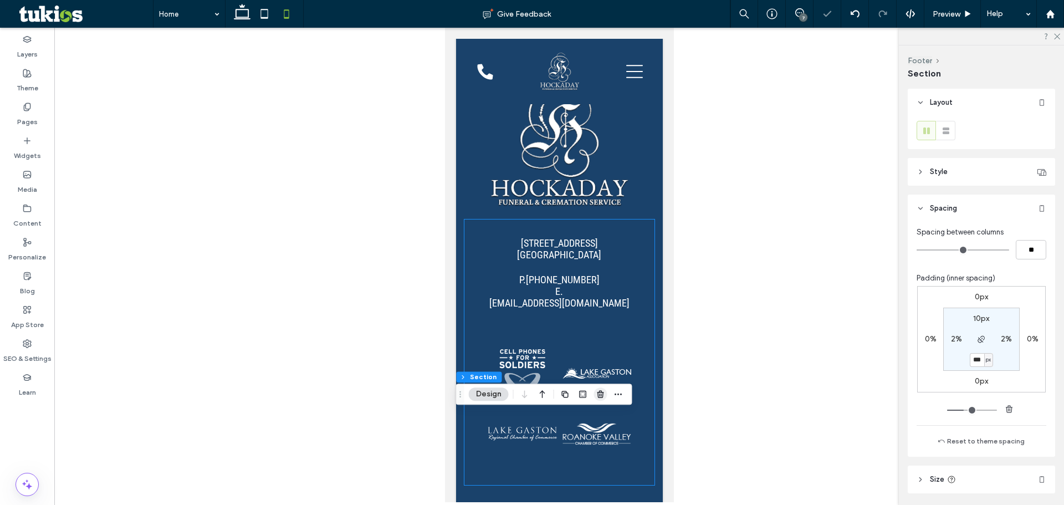
scroll to position [2879, 0]
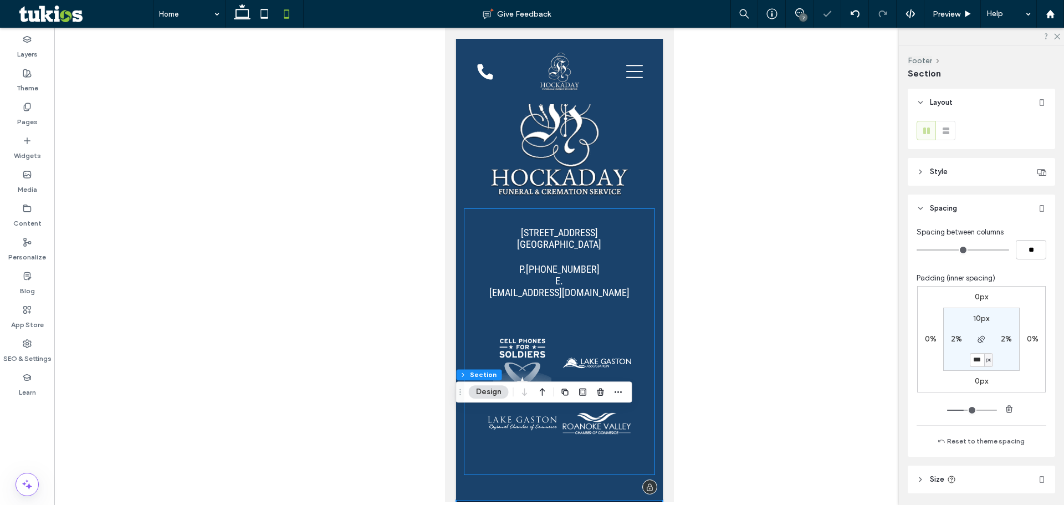
click at [562, 332] on li "Button" at bounding box center [596, 362] width 75 height 61
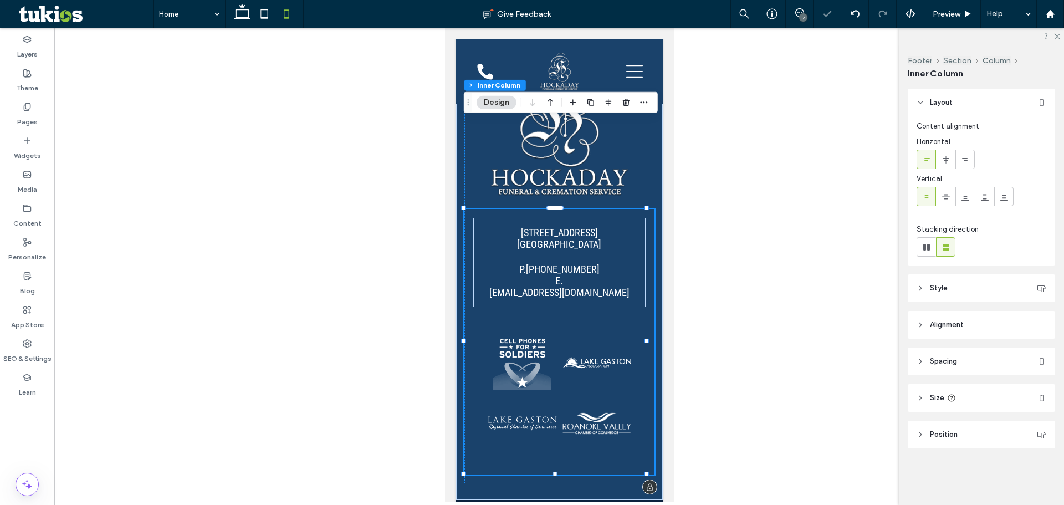
click at [545, 335] on link at bounding box center [521, 362] width 69 height 55
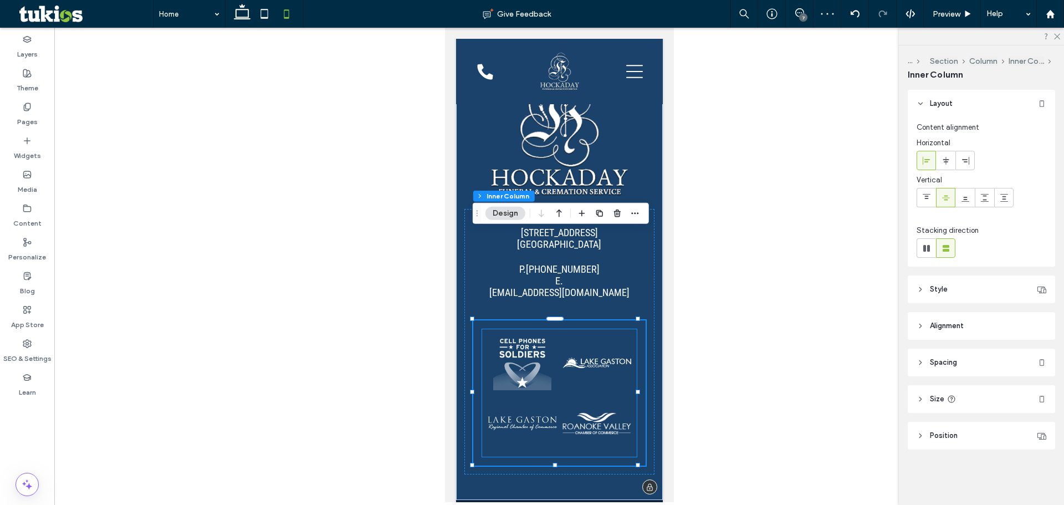
click at [562, 335] on link at bounding box center [596, 362] width 69 height 55
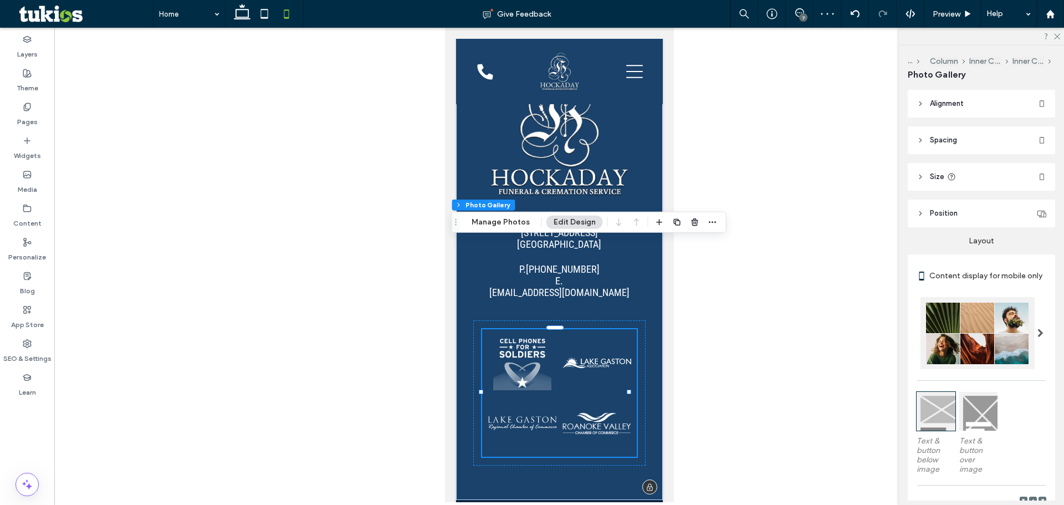
click at [584, 396] on link at bounding box center [596, 423] width 69 height 55
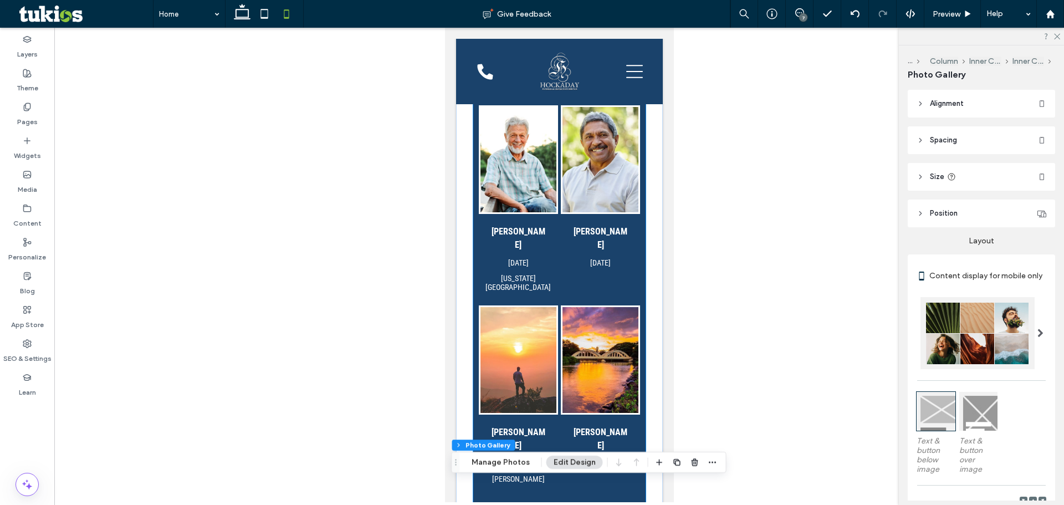
scroll to position [1992, 0]
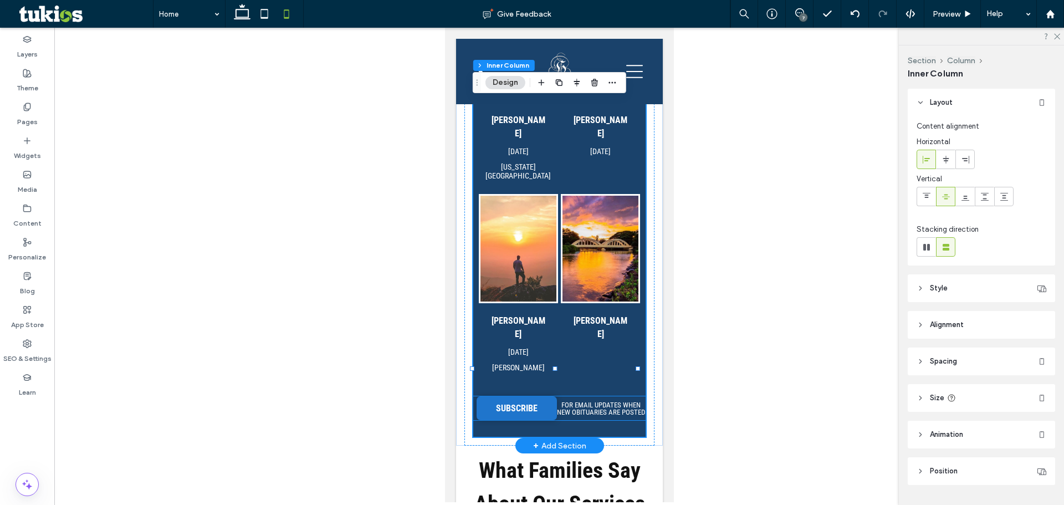
click at [566, 327] on div "CURRENT OBITUARIES VIEW ALL OBITUARIES CURRENT OBITUARIES VIEW ALL OBITUARIES […" at bounding box center [559, 15] width 172 height 843
click at [563, 401] on p "FOR EMAIL UPDATES WHEN NEW OBITUARIES ARE POSTED" at bounding box center [601, 408] width 89 height 14
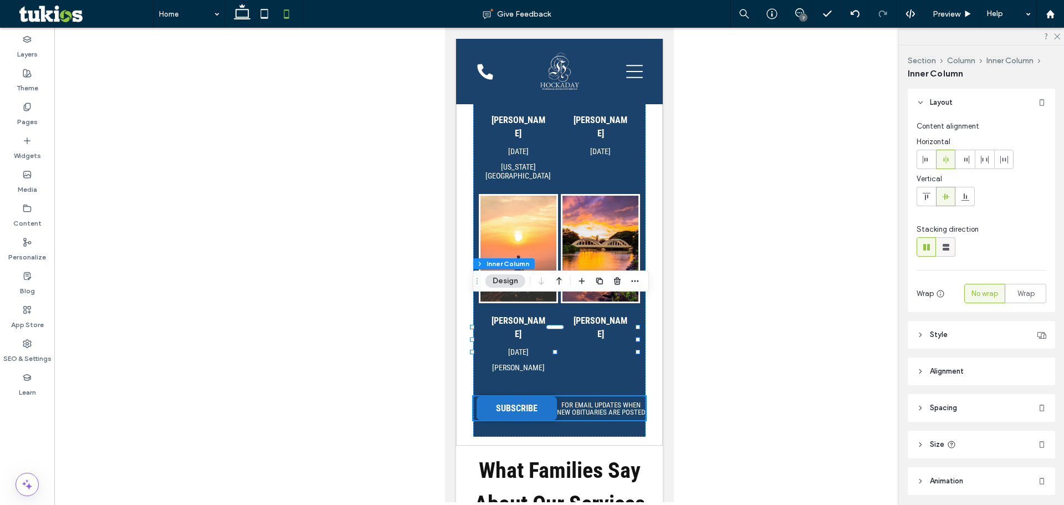
click at [948, 249] on use at bounding box center [946, 247] width 7 height 7
type input "**"
type input "****"
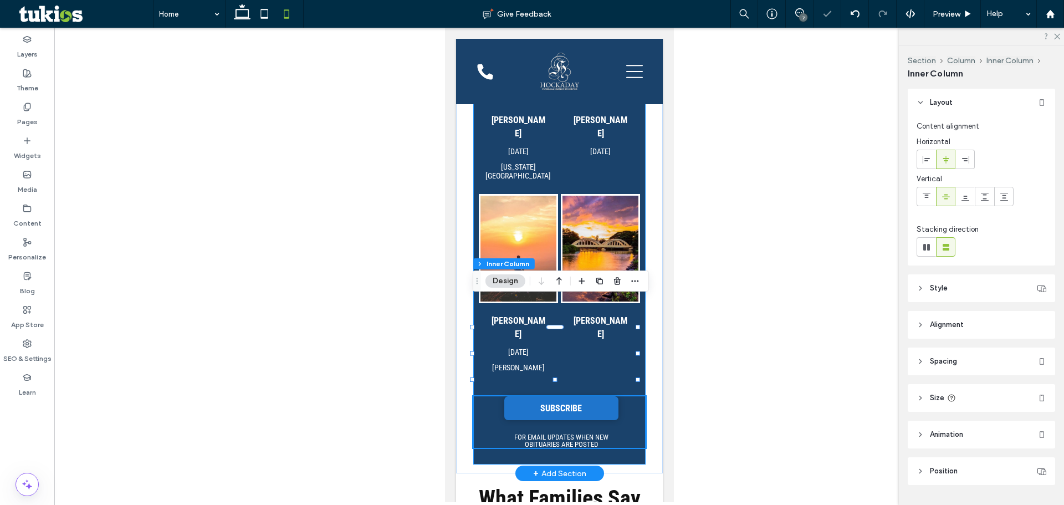
click at [573, 433] on span "FOR EMAIL UPDATES WHEN NEW OBITUARIES ARE POSTED" at bounding box center [561, 441] width 94 height 16
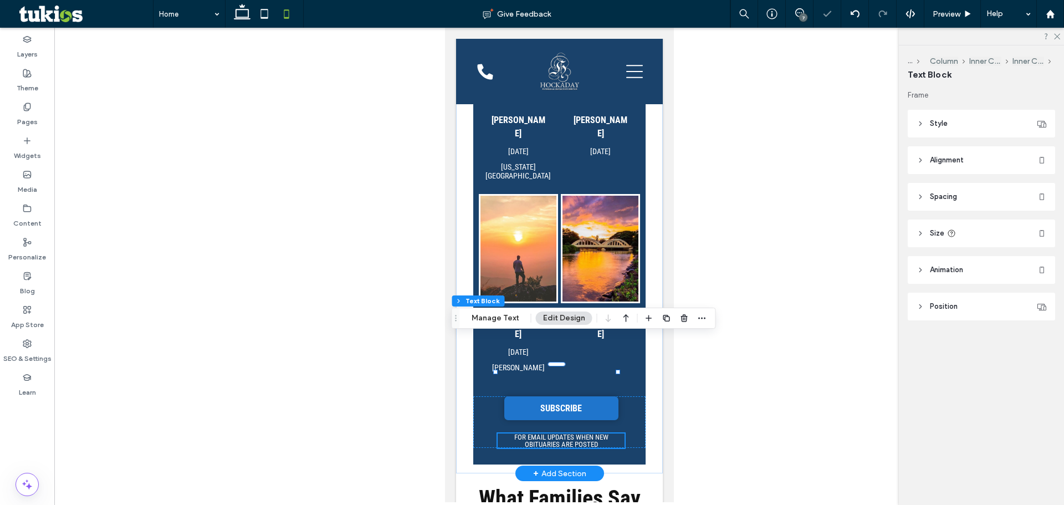
click at [604, 434] on p "FOR EMAIL UPDATES WHEN NEW OBITUARIES ARE POSTED" at bounding box center [560, 441] width 127 height 14
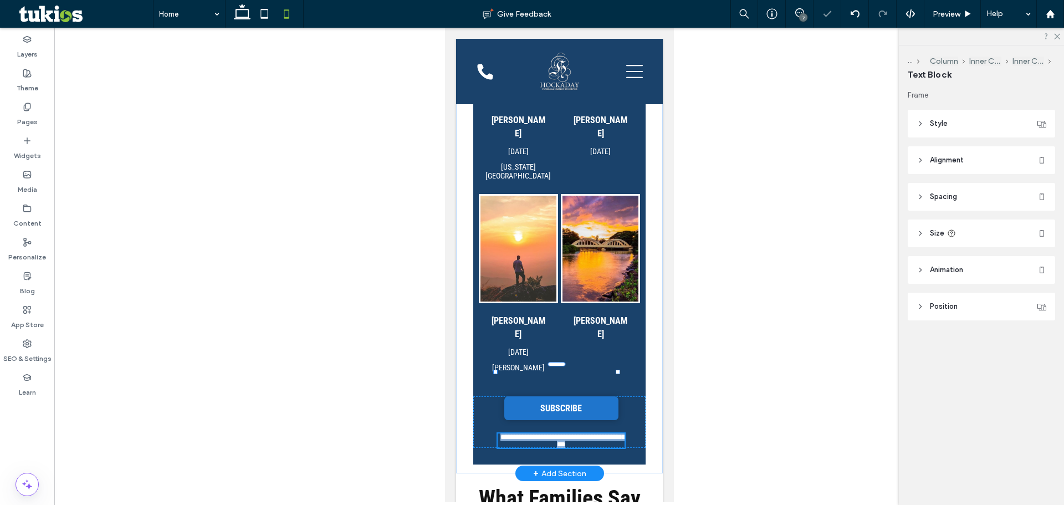
type input "**********"
type input "**"
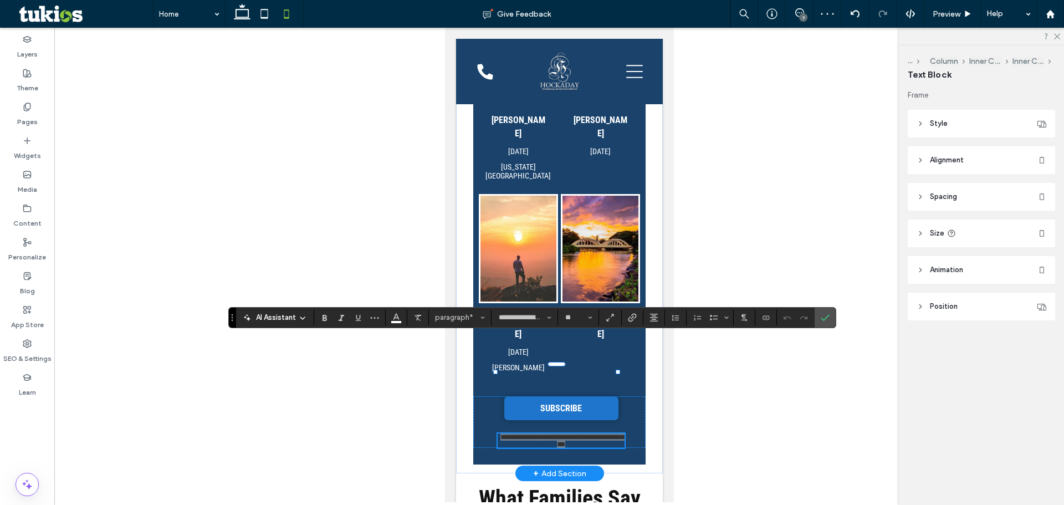
click at [670, 318] on button "Line Height" at bounding box center [675, 318] width 17 height 16
click at [702, 274] on label "1.5" at bounding box center [699, 269] width 65 height 16
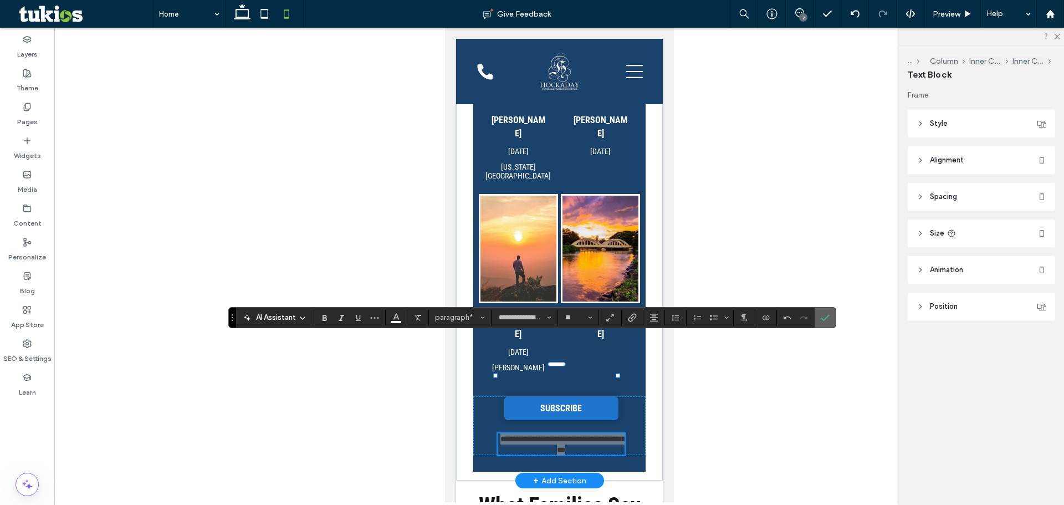
click at [820, 313] on label "Confirm" at bounding box center [825, 318] width 17 height 20
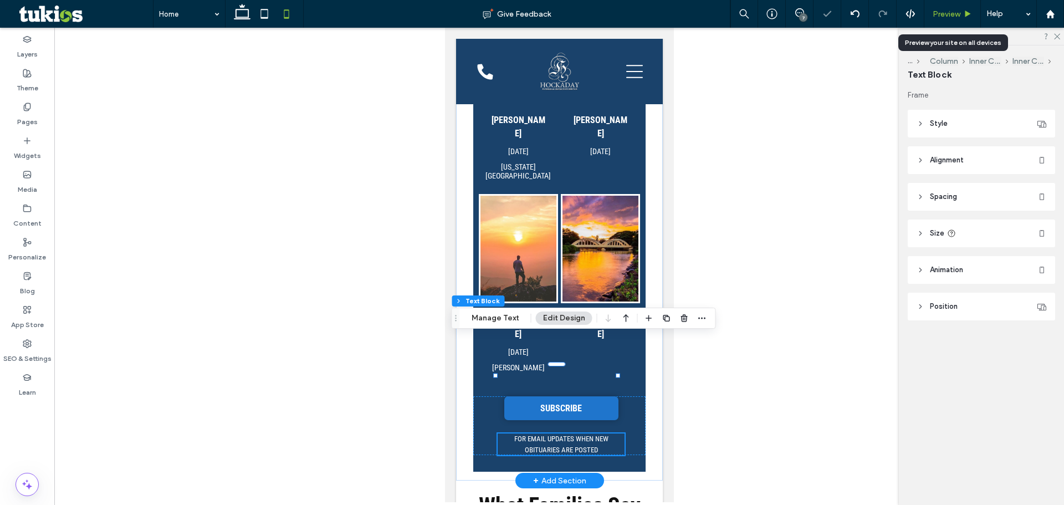
click at [936, 8] on div "Preview" at bounding box center [953, 14] width 57 height 28
click at [955, 10] on span "Preview" at bounding box center [947, 13] width 28 height 9
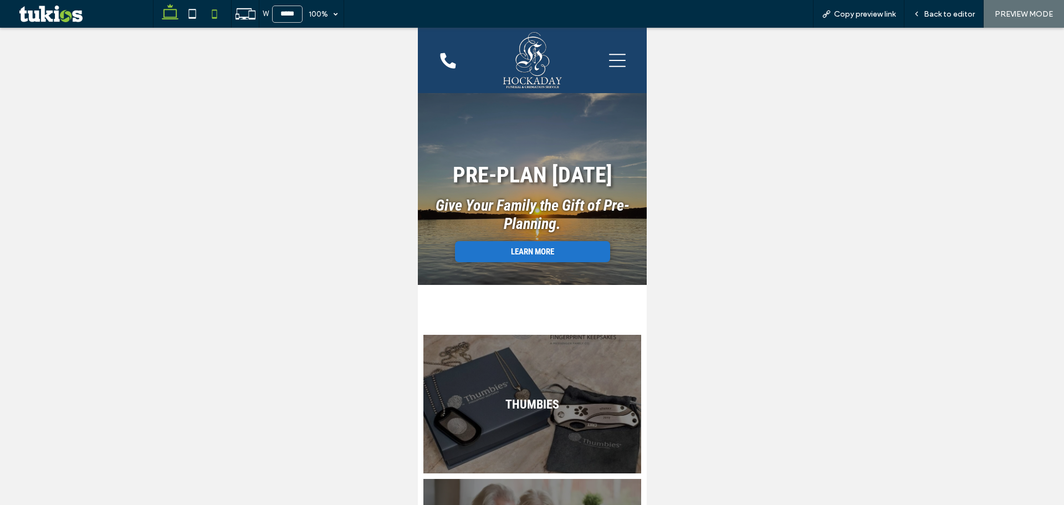
drag, startPoint x: 168, startPoint y: 14, endPoint x: 544, endPoint y: 97, distance: 384.9
click at [168, 14] on icon at bounding box center [170, 14] width 22 height 22
type input "******"
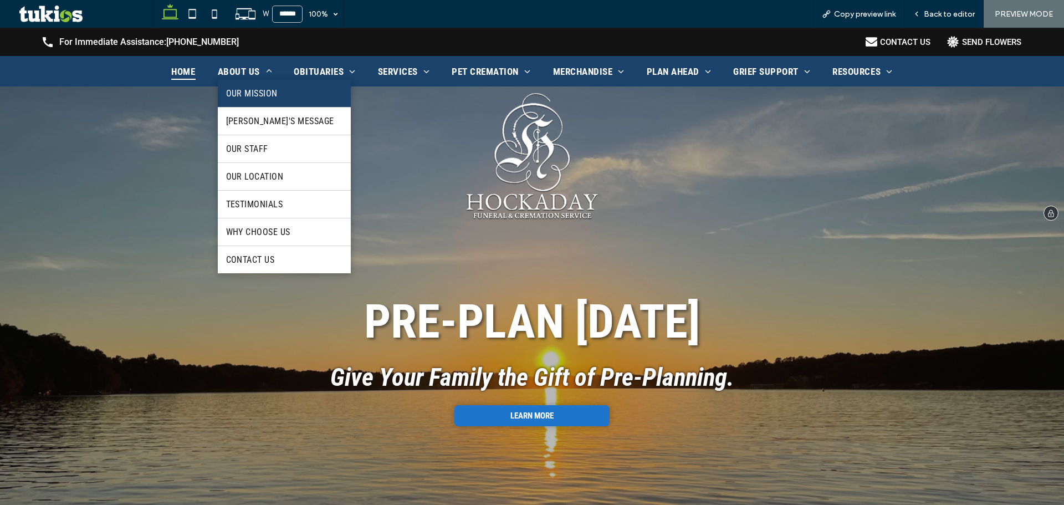
click at [242, 85] on link "Our Mission" at bounding box center [284, 93] width 133 height 27
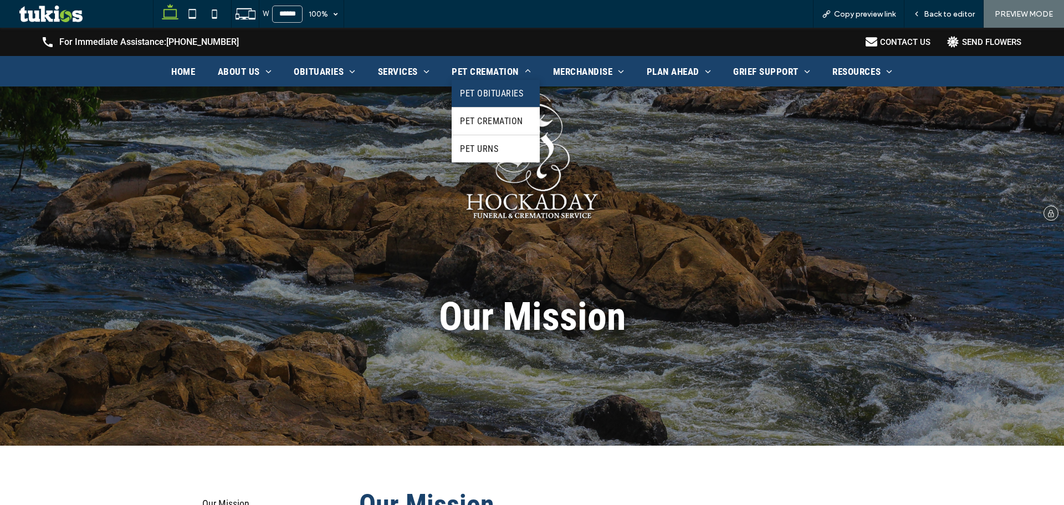
click at [506, 87] on link "Pet Obituaries" at bounding box center [496, 93] width 88 height 27
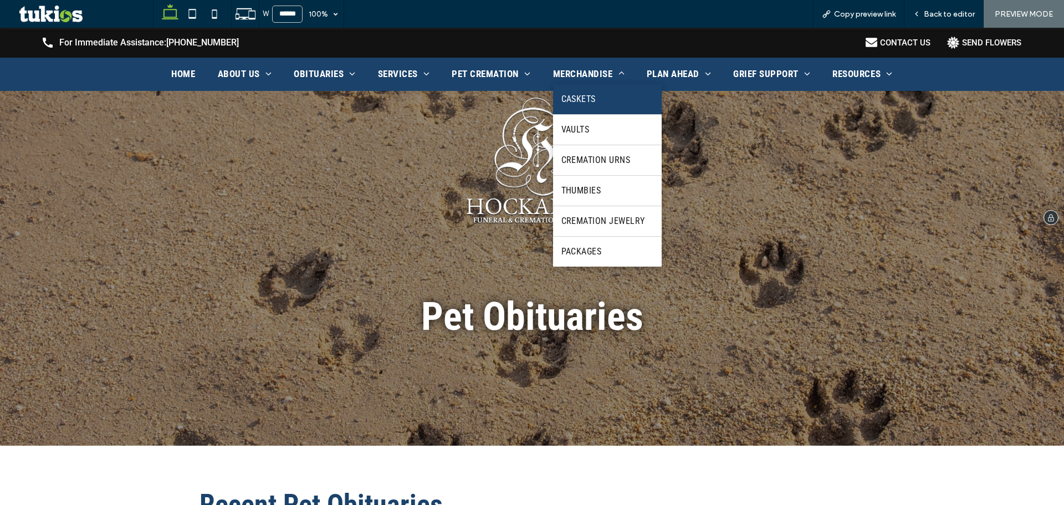
click at [593, 98] on link "Caskets" at bounding box center [607, 99] width 109 height 30
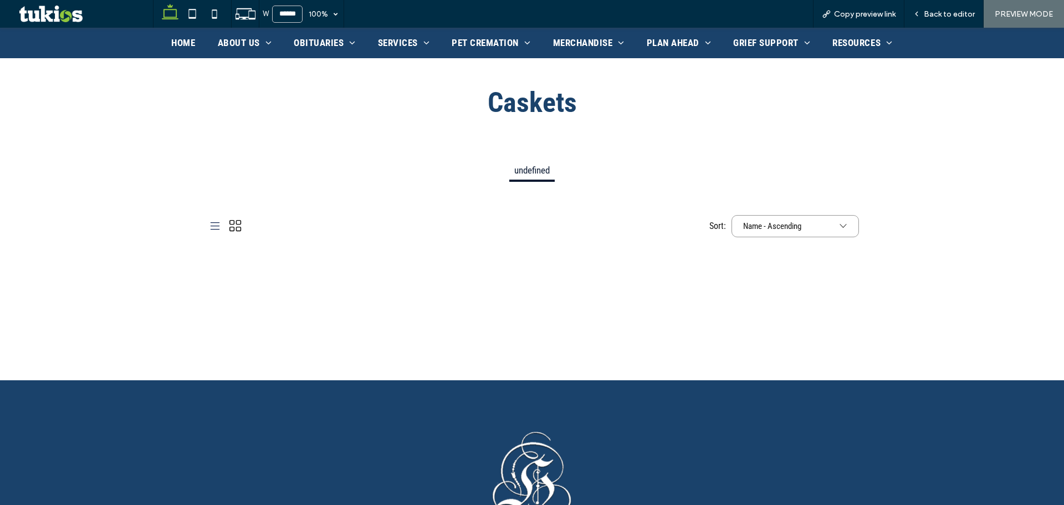
scroll to position [333, 0]
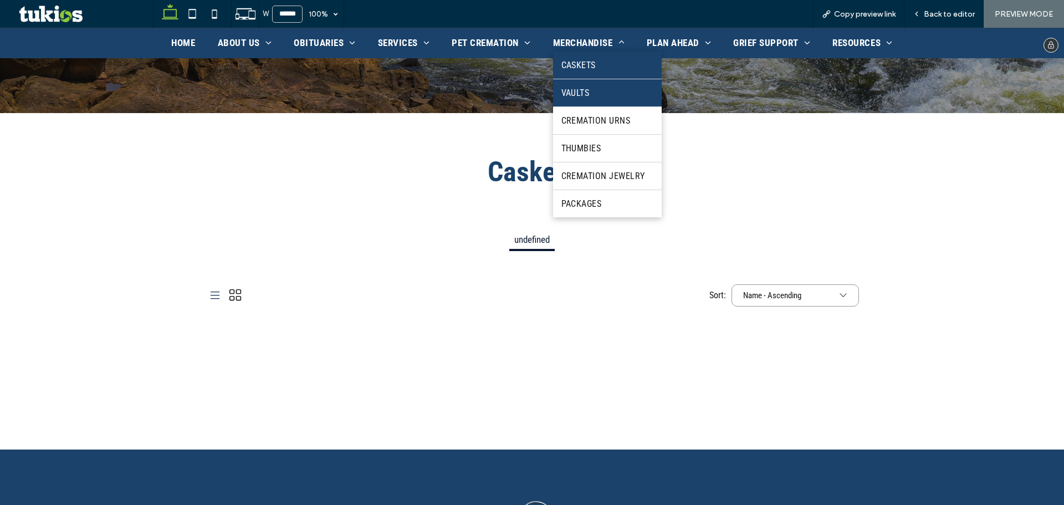
click at [590, 98] on link "Vaults" at bounding box center [607, 92] width 109 height 27
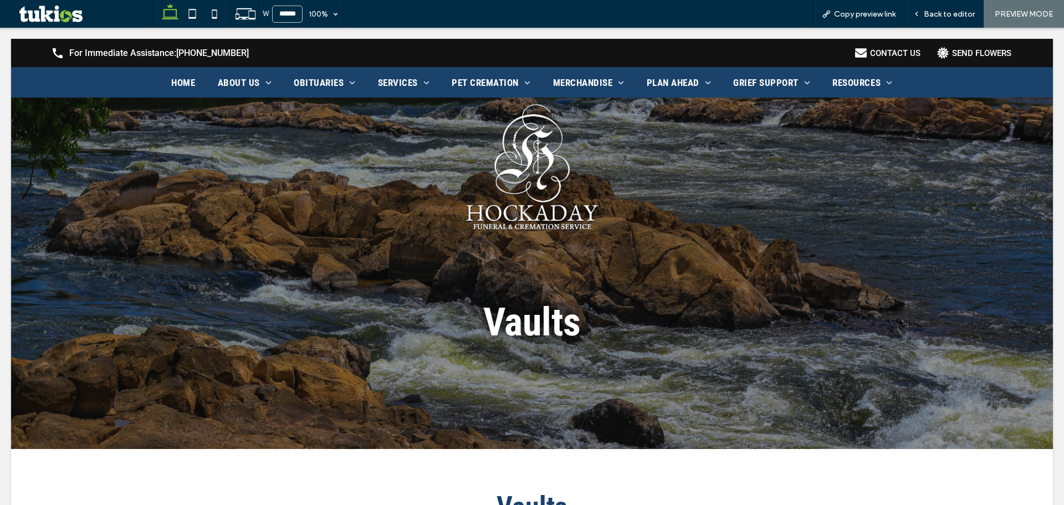
scroll to position [0, 0]
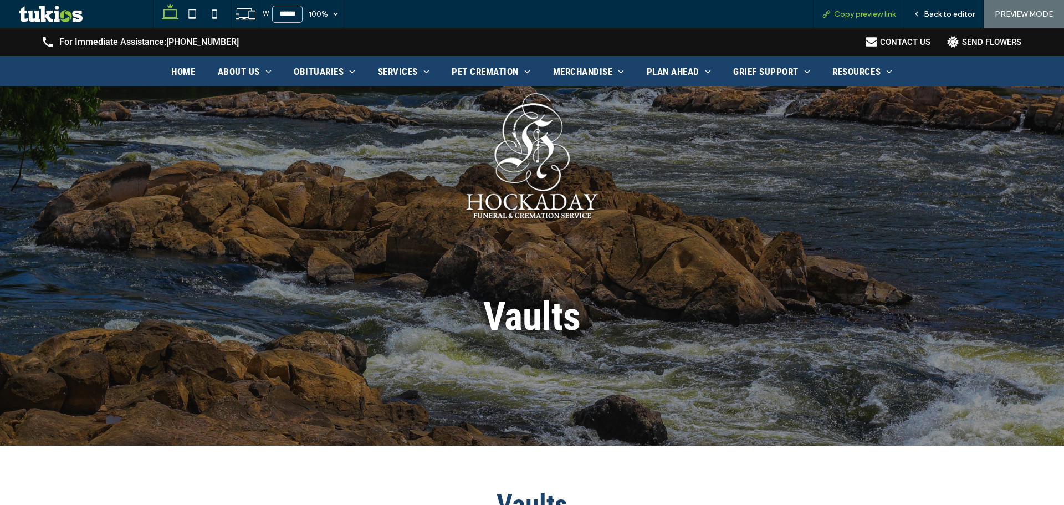
click at [879, 21] on div "Copy preview link" at bounding box center [858, 14] width 91 height 28
drag, startPoint x: 852, startPoint y: 13, endPoint x: 916, endPoint y: 23, distance: 64.5
click at [852, 13] on span "Copy preview link" at bounding box center [865, 13] width 62 height 9
